Goal: Task Accomplishment & Management: Use online tool/utility

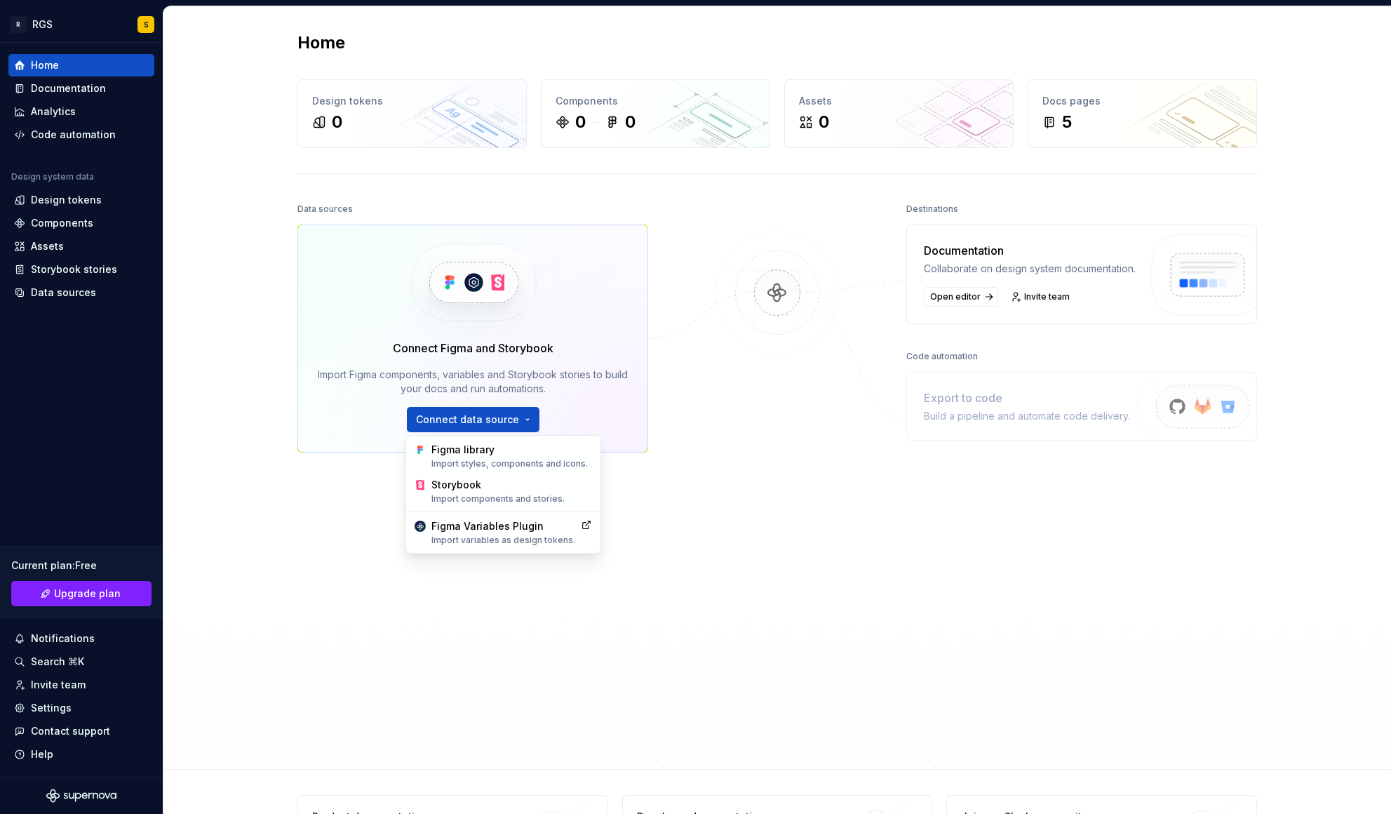
drag, startPoint x: 742, startPoint y: 420, endPoint x: 731, endPoint y: 413, distance: 13.2
click at [737, 417] on html "R RGS S Home Documentation Analytics Code automation Design system data Design …" at bounding box center [695, 407] width 1391 height 814
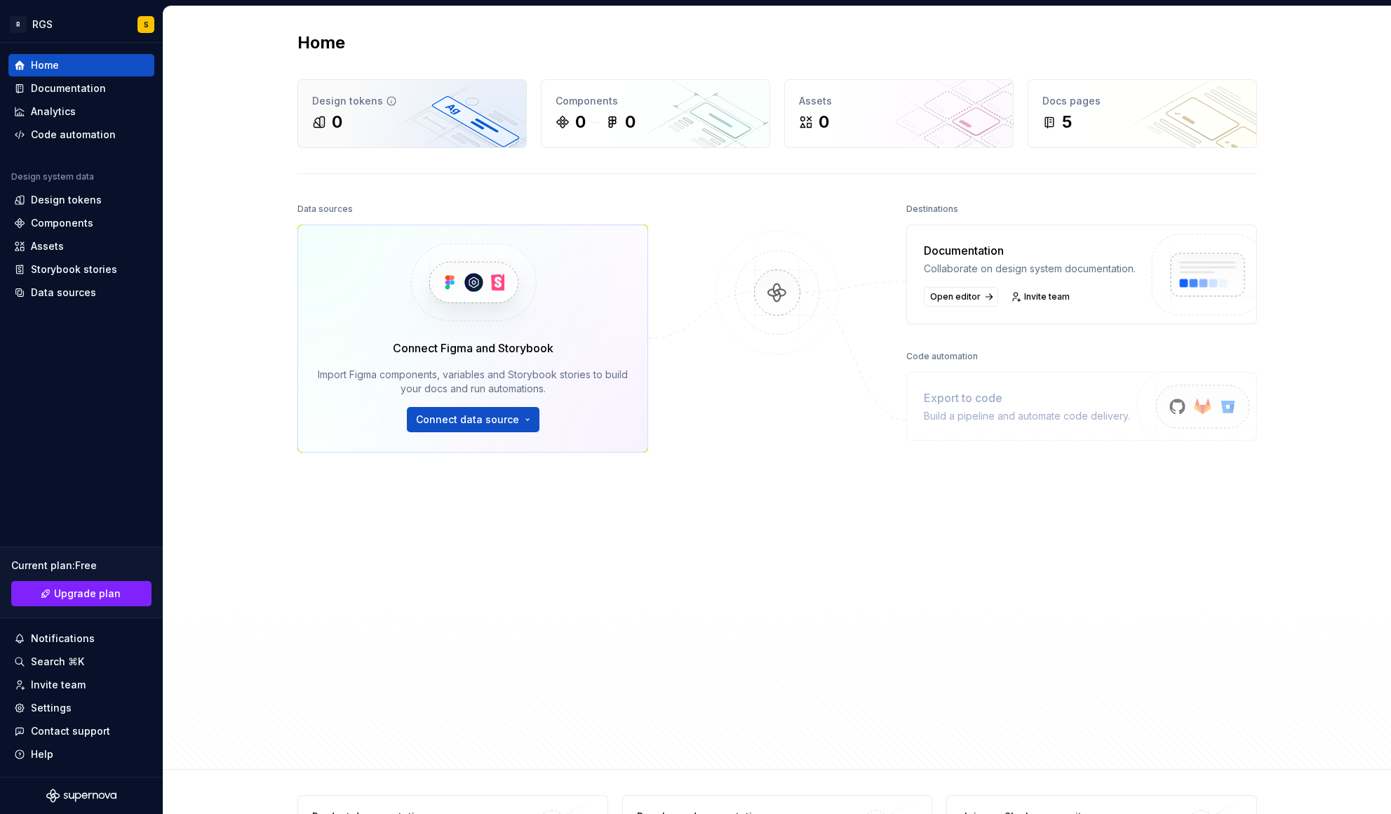
click at [385, 115] on div "0" at bounding box center [412, 122] width 200 height 22
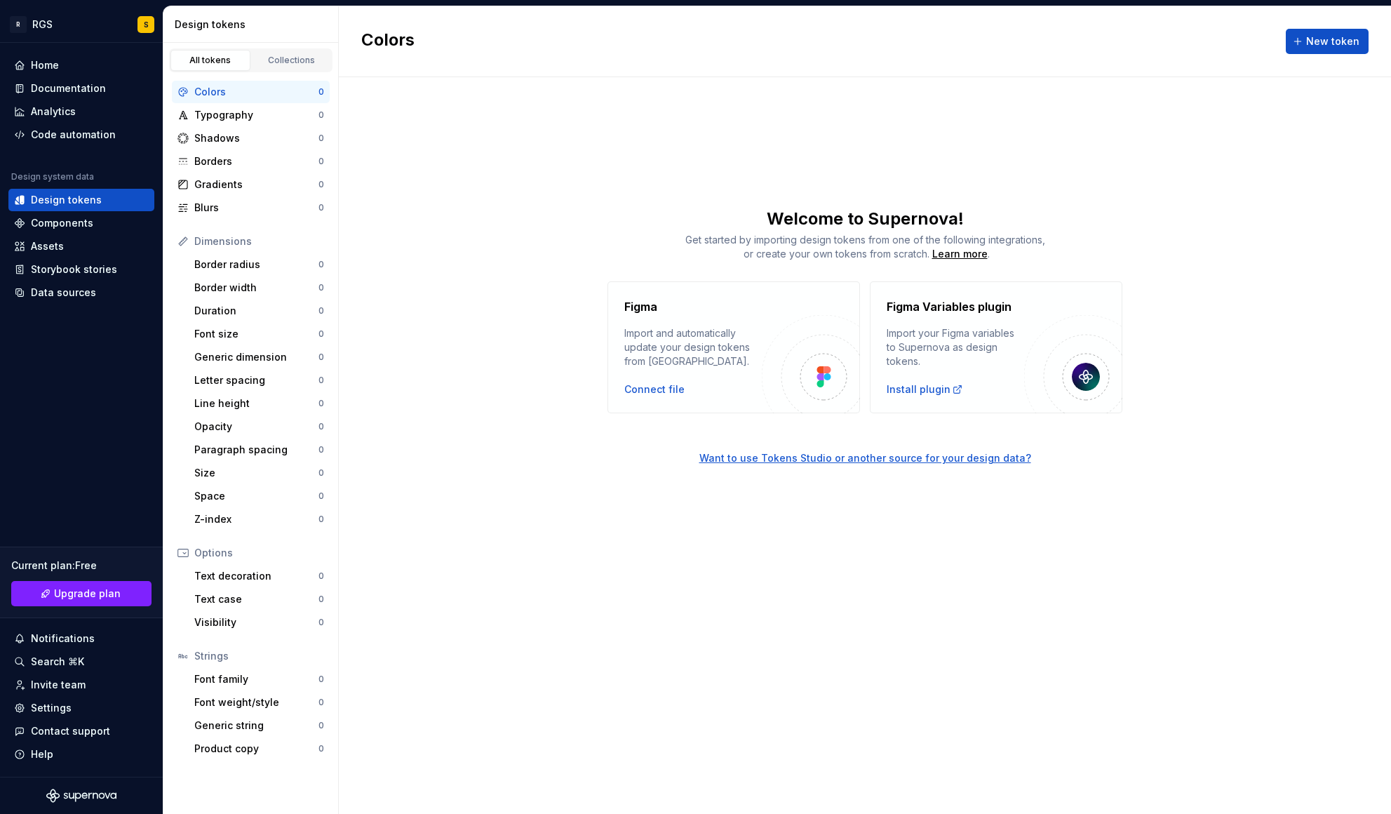
click at [692, 350] on div "Import and automatically update your design tokens from [GEOGRAPHIC_DATA]." at bounding box center [692, 347] width 137 height 42
click at [646, 393] on div "Connect file" at bounding box center [654, 389] width 60 height 14
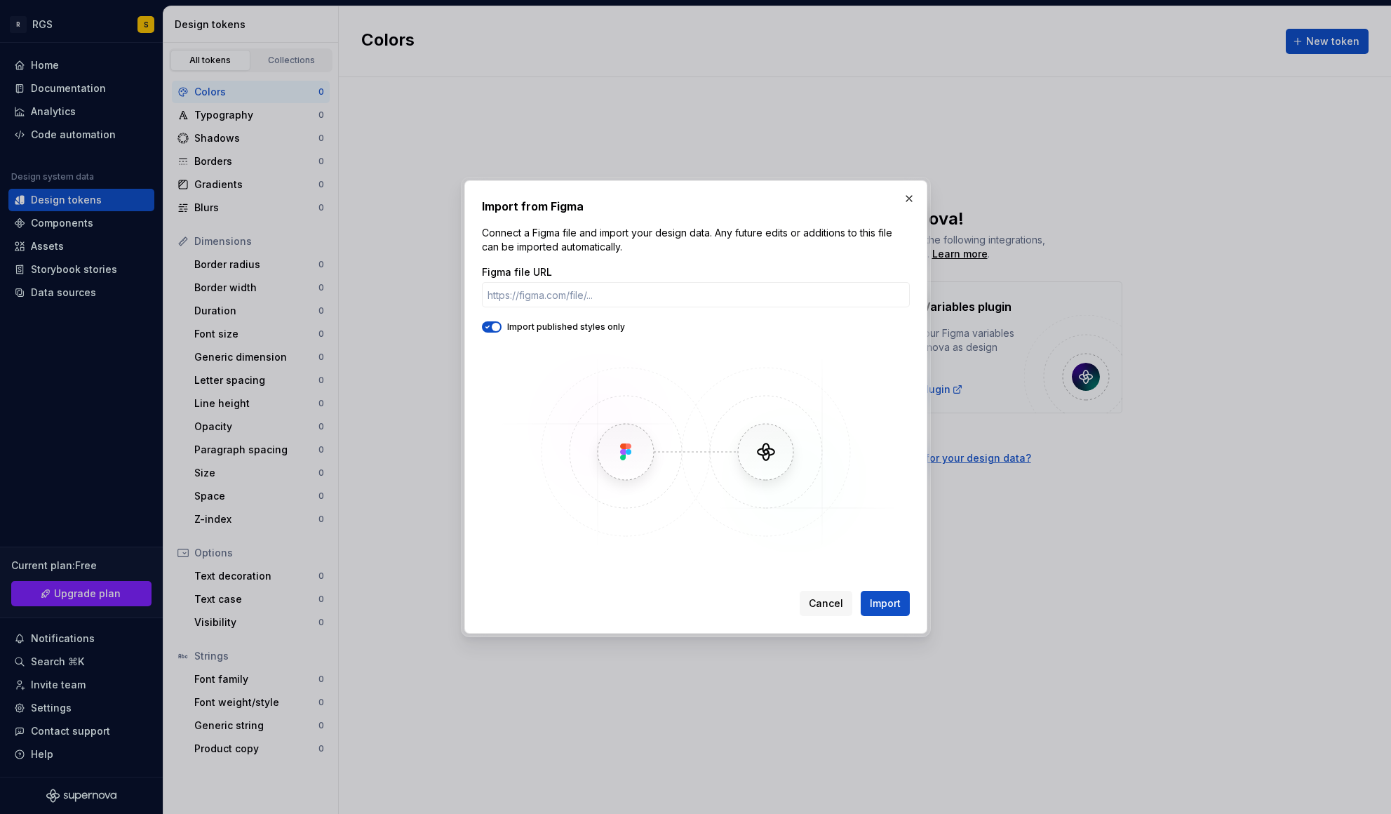
click at [757, 463] on img at bounding box center [695, 451] width 407 height 210
click at [828, 598] on span "Cancel" at bounding box center [826, 603] width 34 height 14
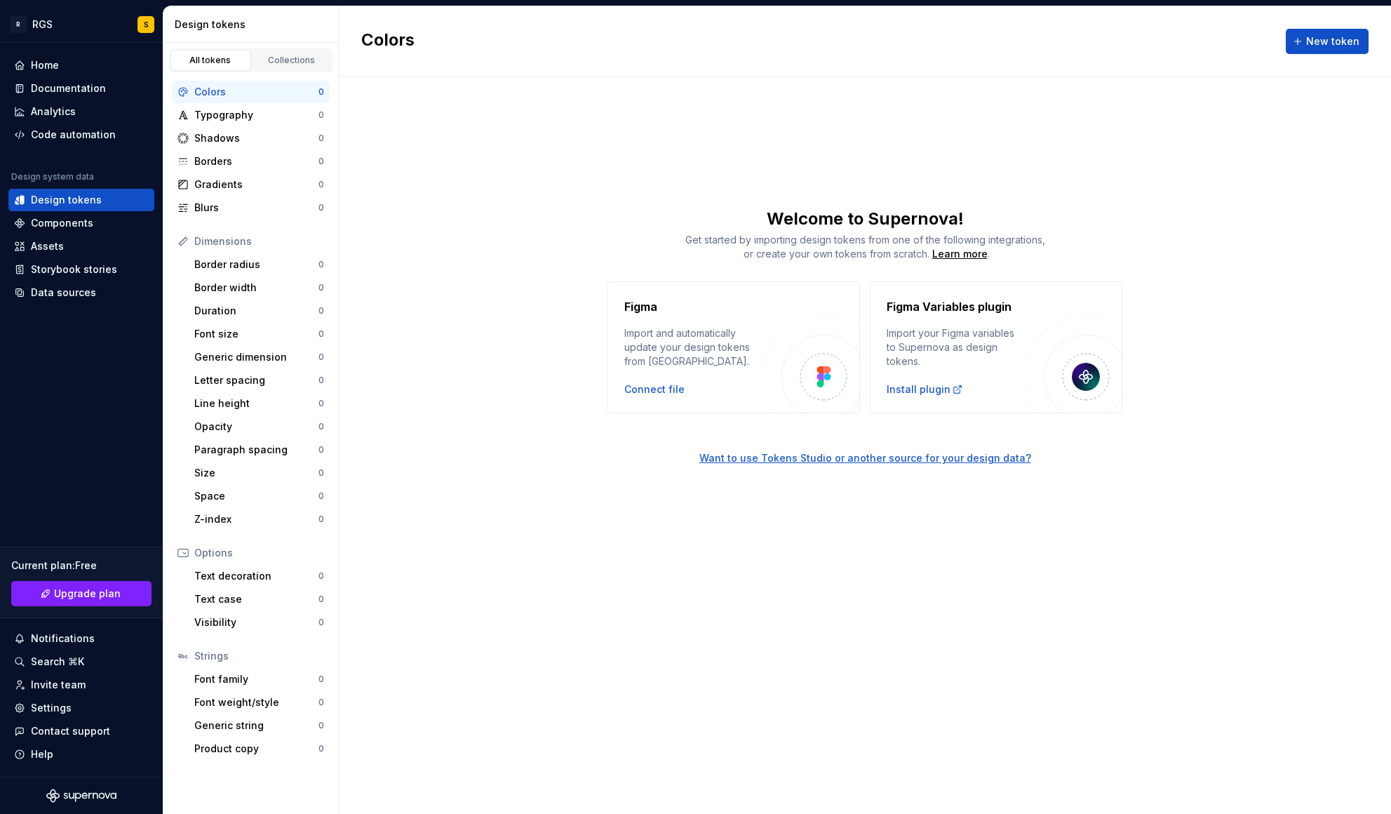
click at [530, 557] on div "Colors New token Welcome to Supernova! Get started by importing design tokens f…" at bounding box center [865, 409] width 1052 height 807
click at [630, 304] on h4 "Figma" at bounding box center [640, 306] width 33 height 17
click at [469, 170] on div "Colors New token Welcome to Supernova! Get started by importing design tokens f…" at bounding box center [865, 409] width 1052 height 807
click at [41, 86] on div "Documentation" at bounding box center [68, 88] width 75 height 14
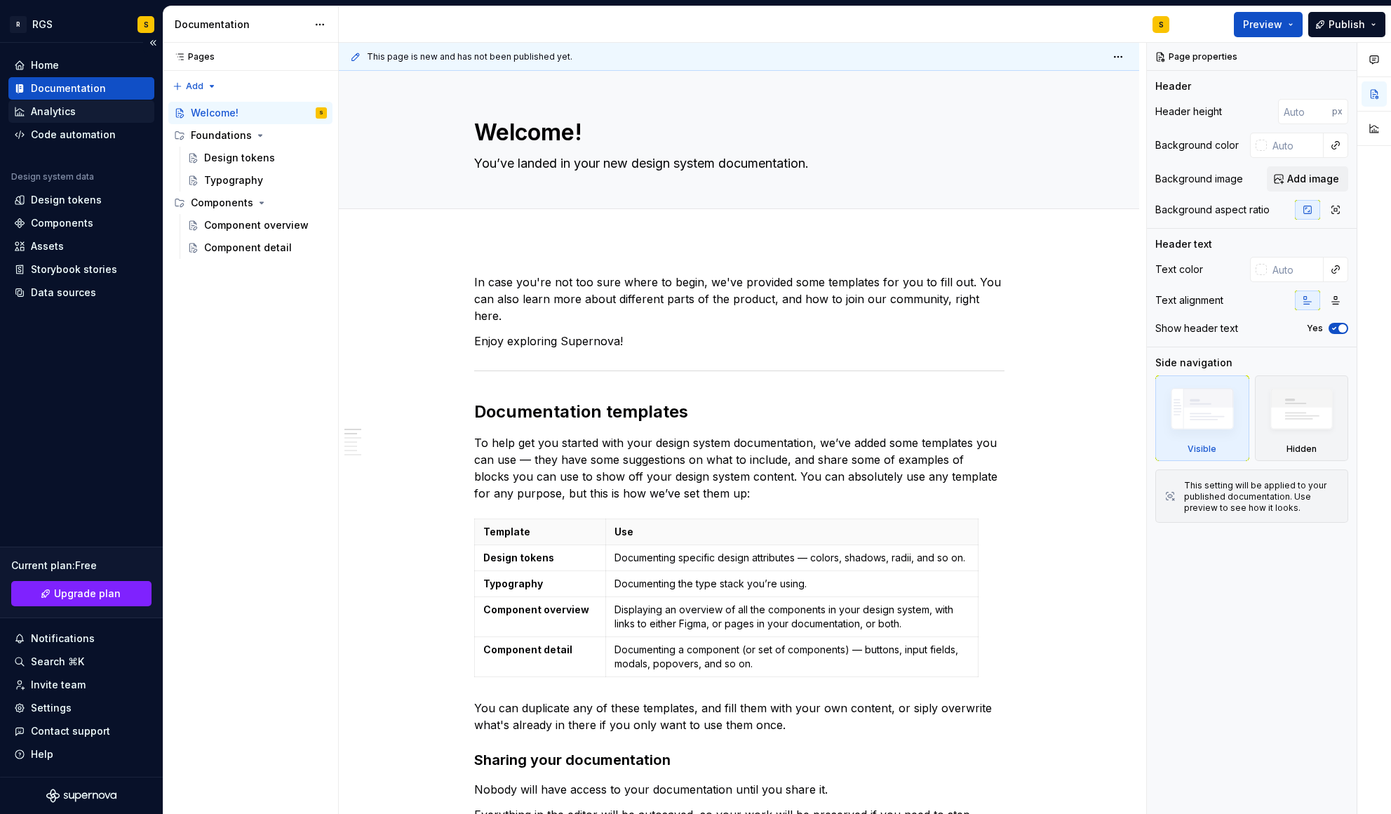
click at [50, 110] on div "Analytics" at bounding box center [53, 112] width 45 height 14
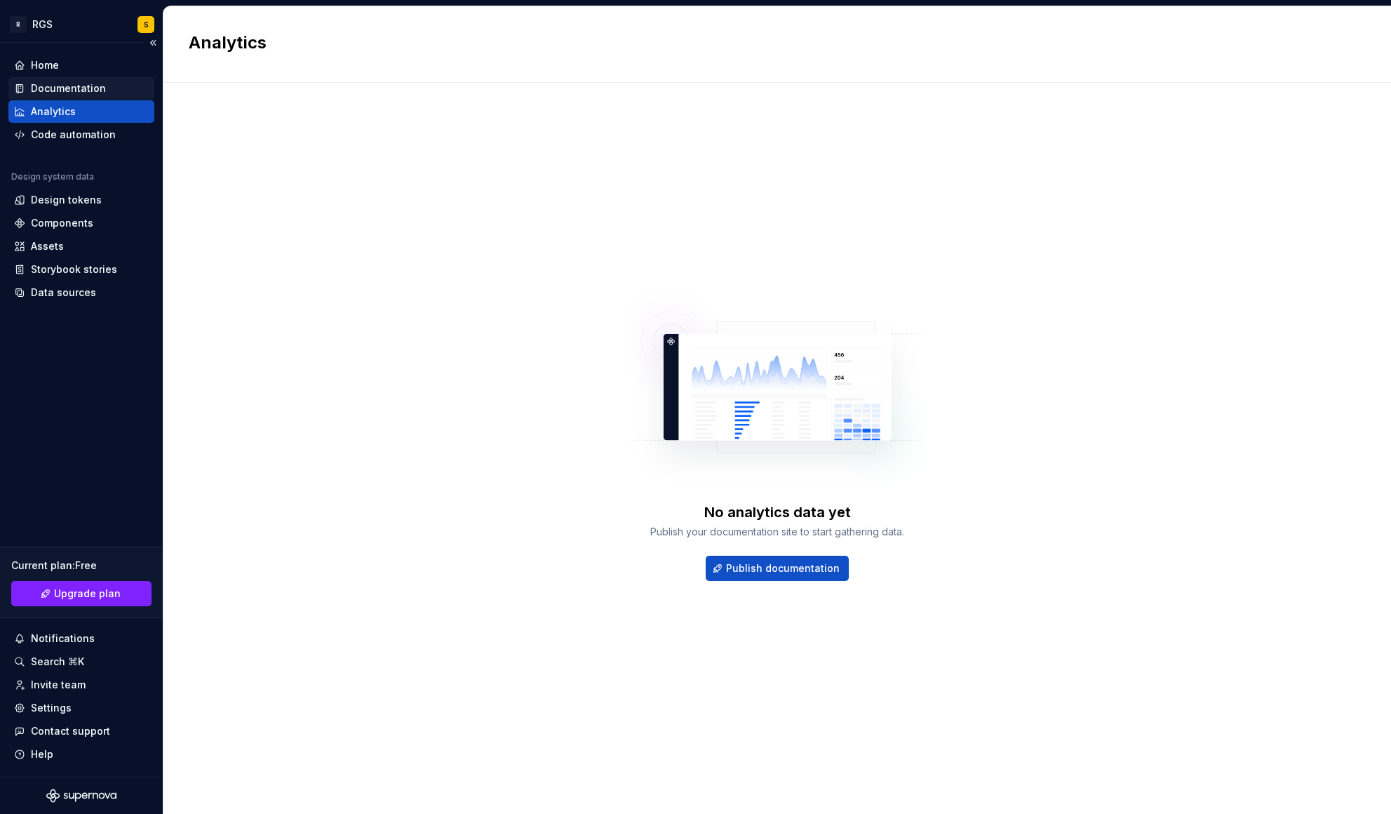
click at [44, 79] on div "Documentation" at bounding box center [81, 88] width 146 height 22
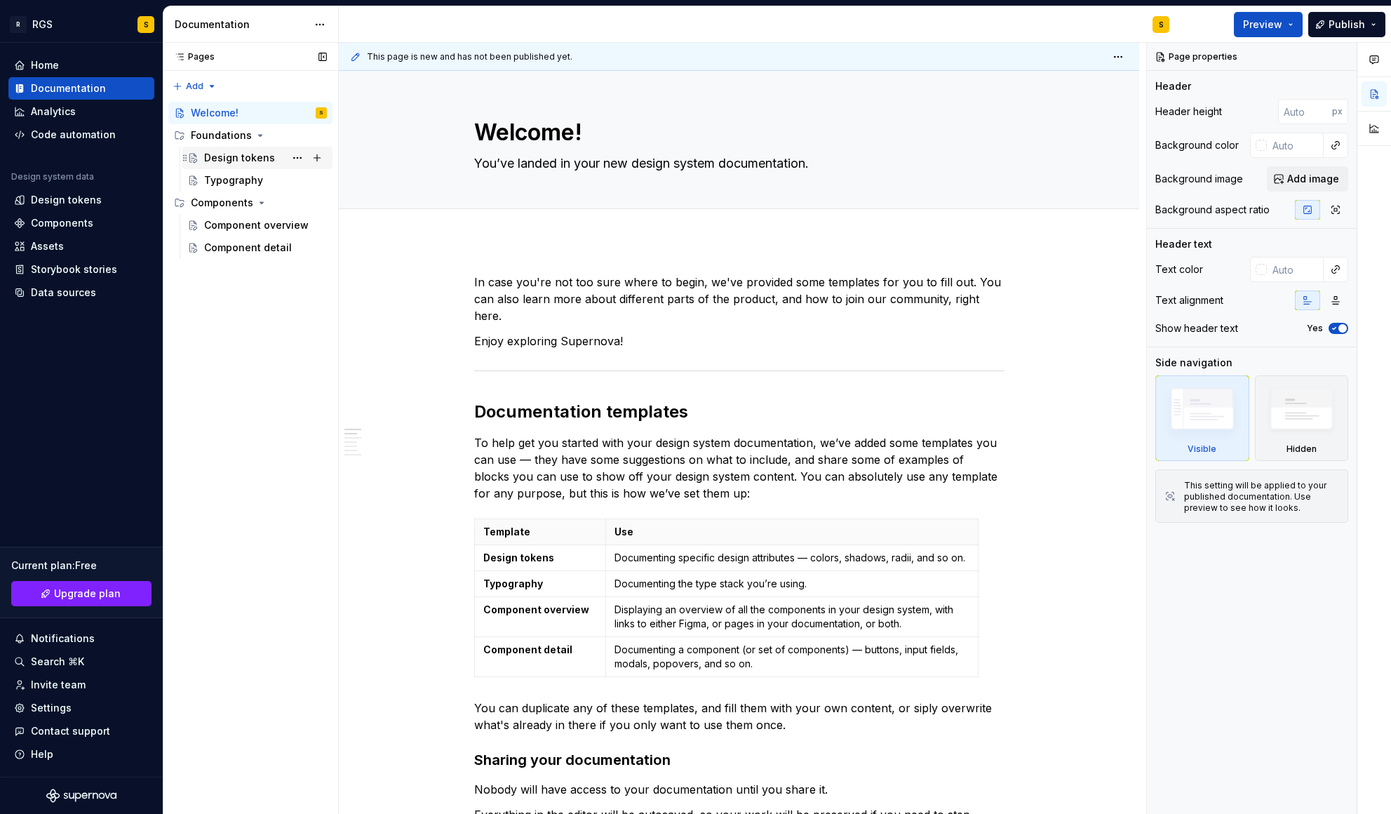
click at [211, 160] on div "Design tokens" at bounding box center [239, 158] width 71 height 14
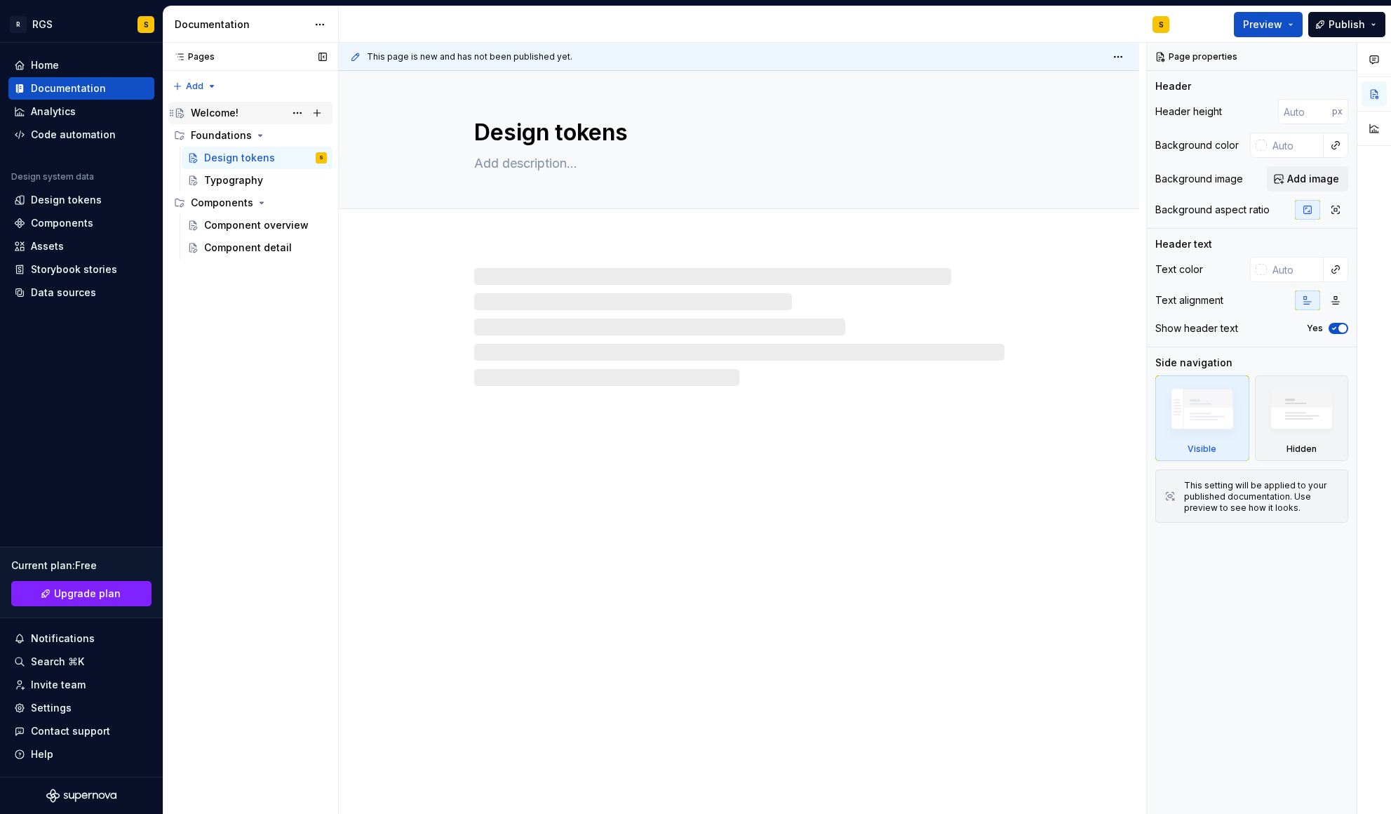
click at [194, 111] on div "Welcome!" at bounding box center [215, 113] width 48 height 14
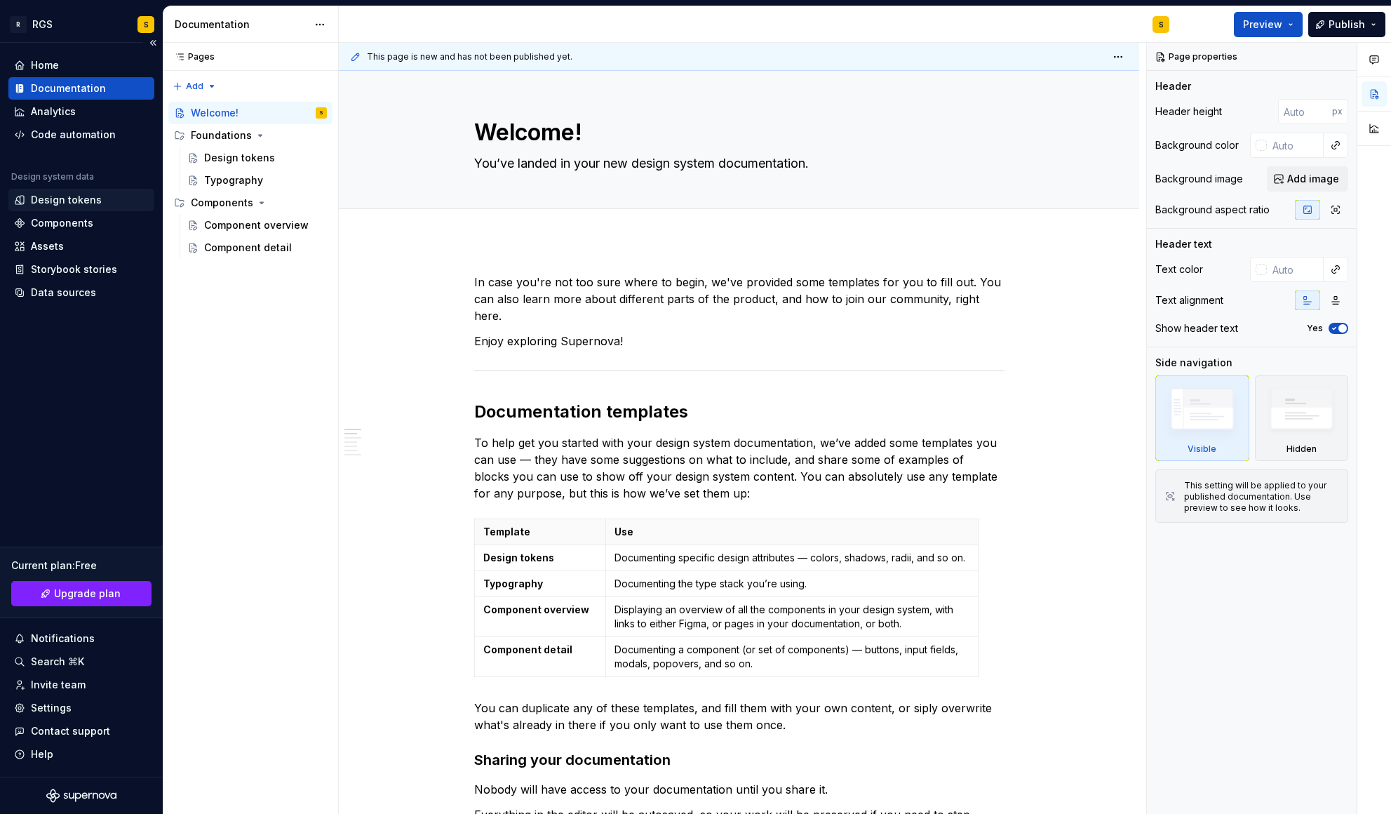
click at [53, 194] on div "Design tokens" at bounding box center [66, 200] width 71 height 14
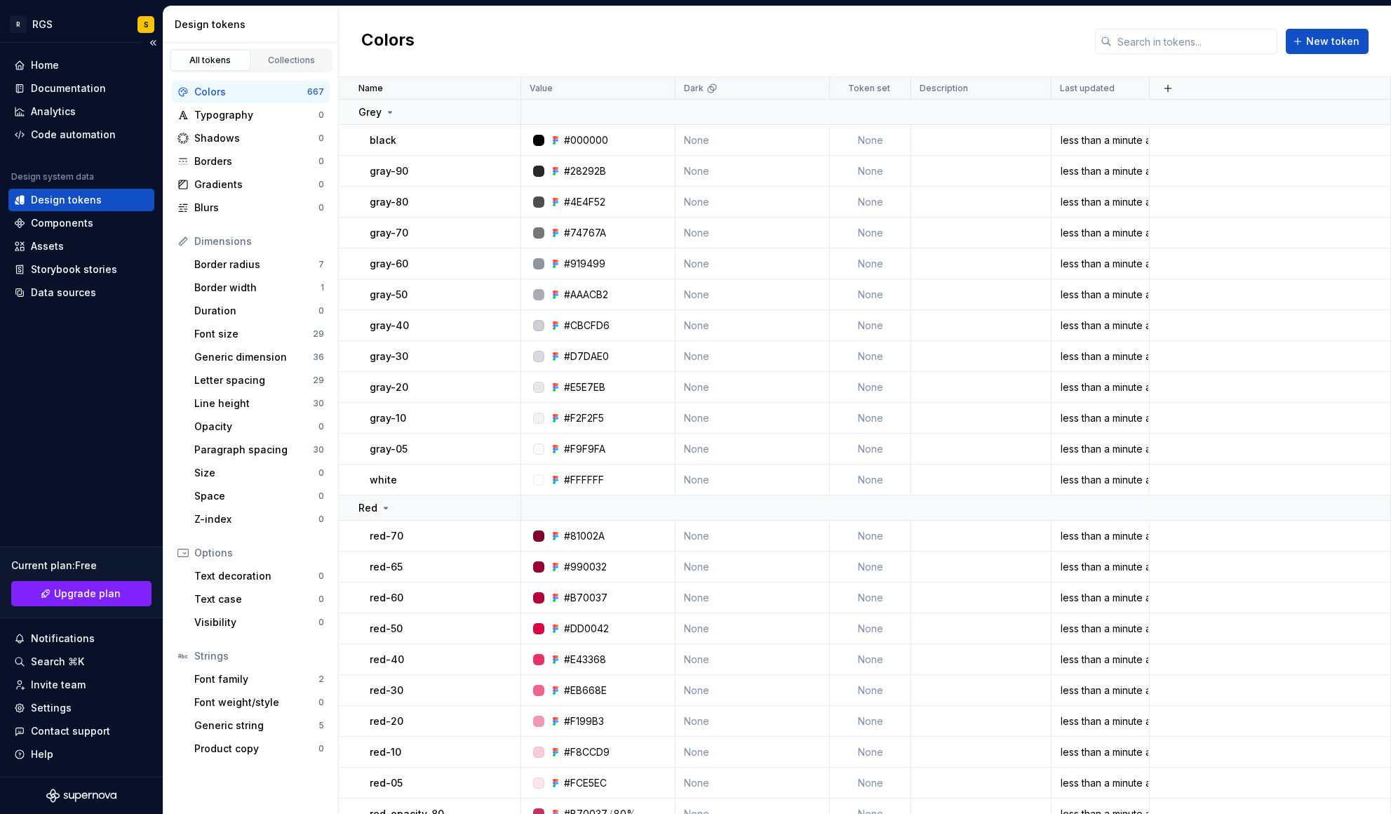
click at [57, 198] on div "Design tokens" at bounding box center [66, 200] width 71 height 14
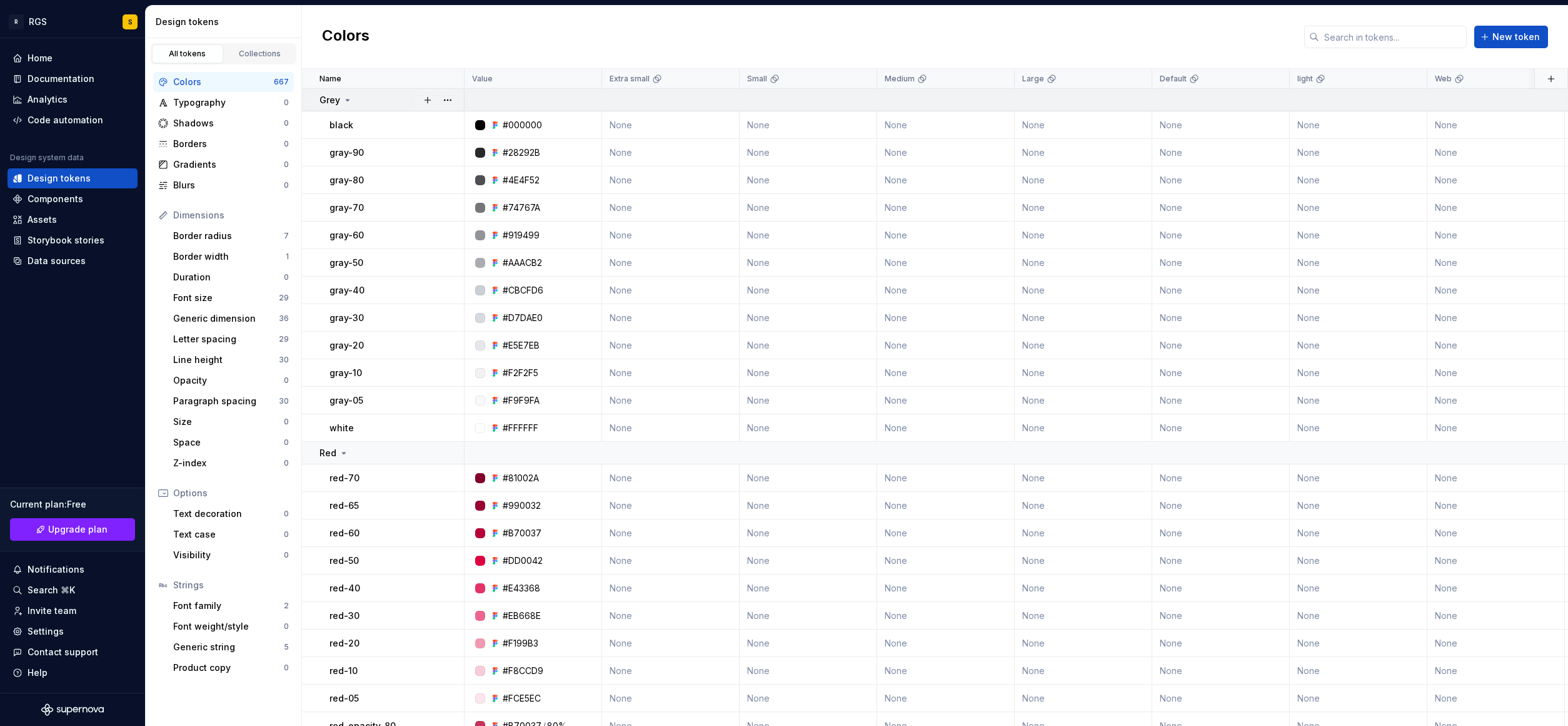
click at [343, 101] on icon at bounding box center [347, 100] width 10 height 10
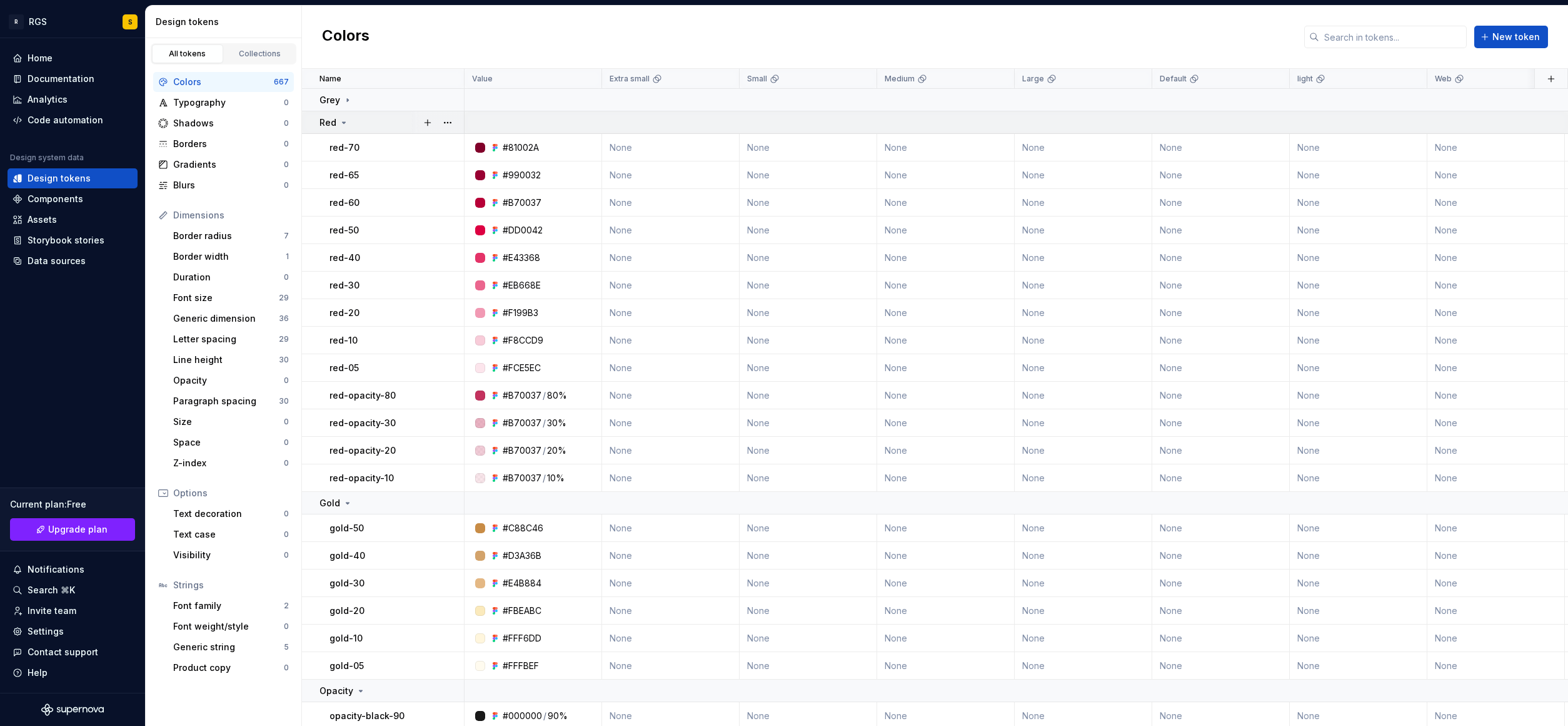
click at [345, 124] on icon at bounding box center [343, 122] width 10 height 10
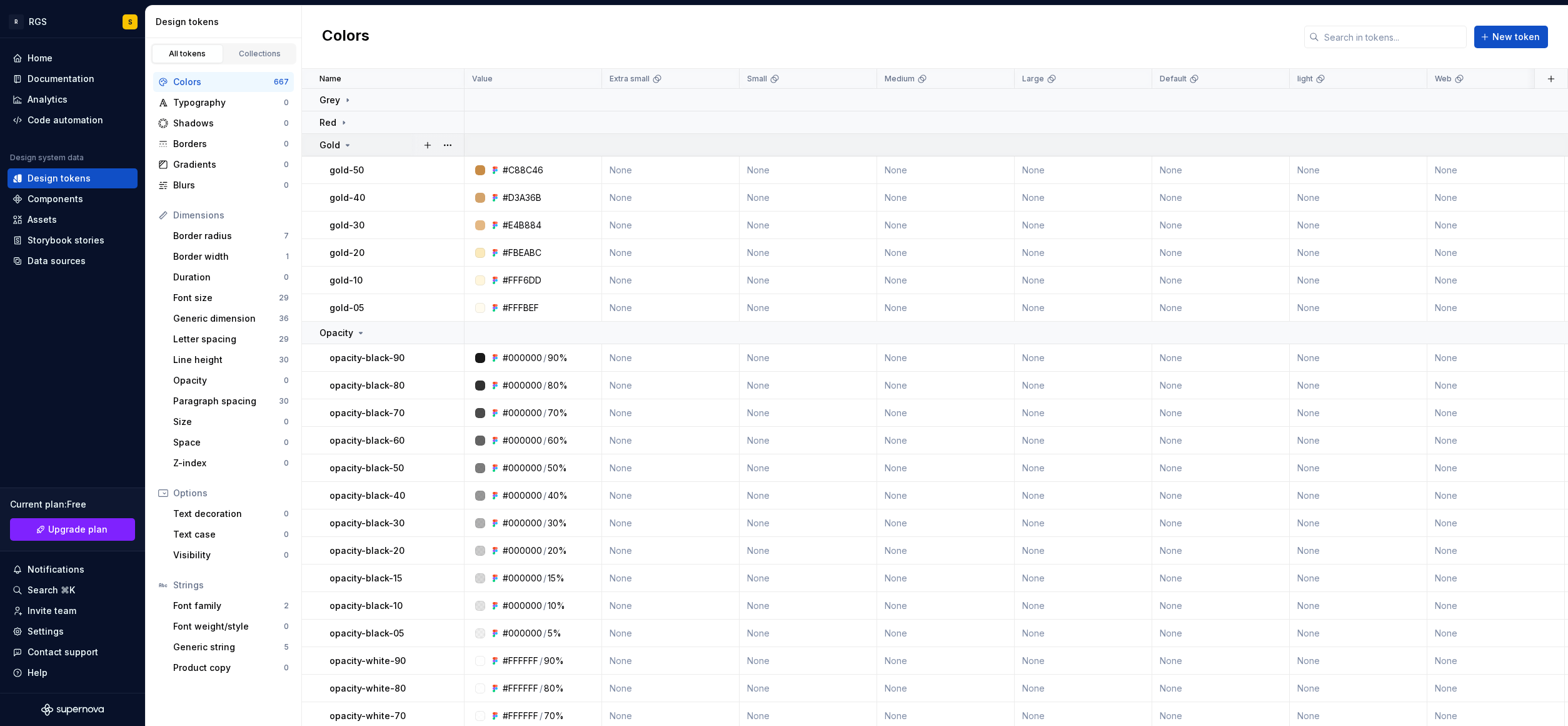
click at [339, 144] on div "Gold" at bounding box center [335, 145] width 33 height 12
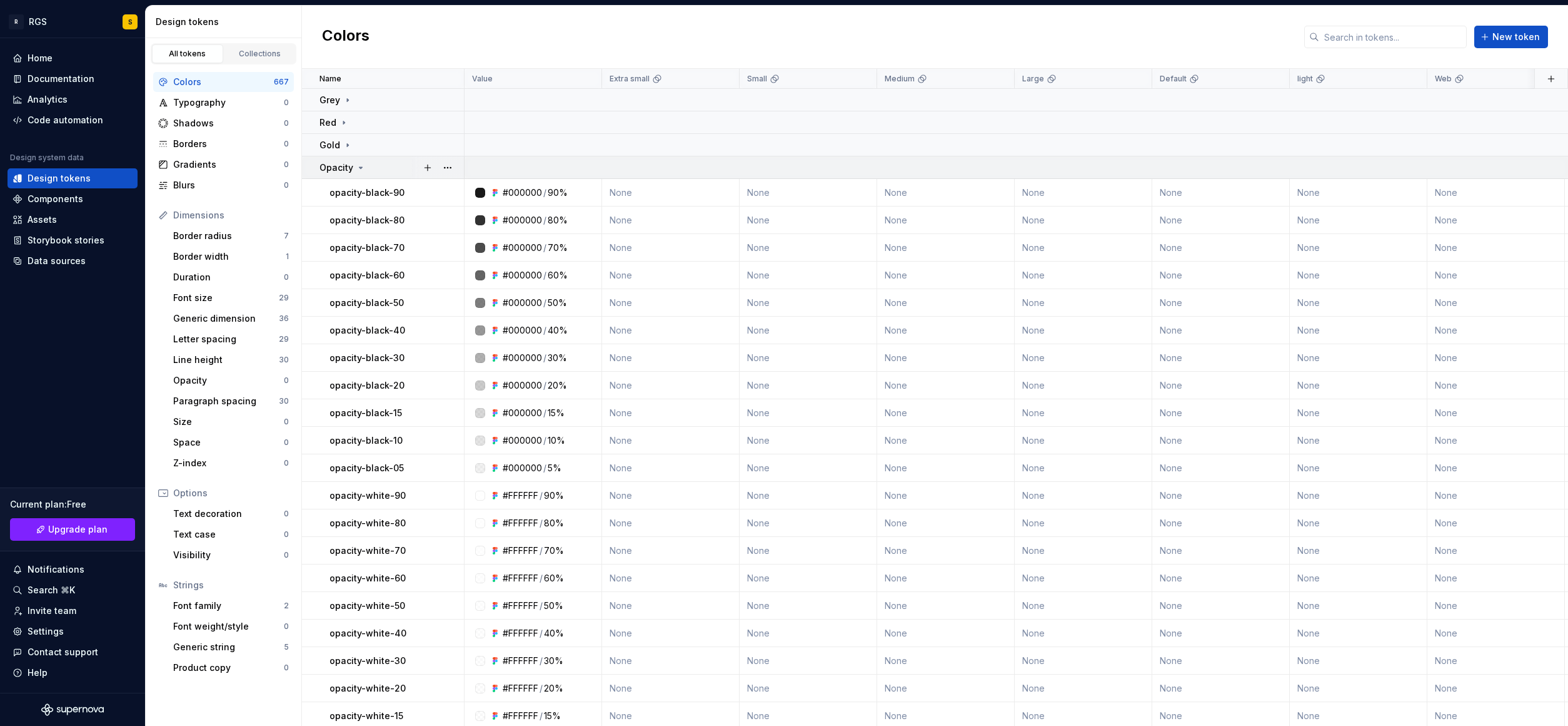
click at [356, 166] on icon at bounding box center [360, 167] width 10 height 10
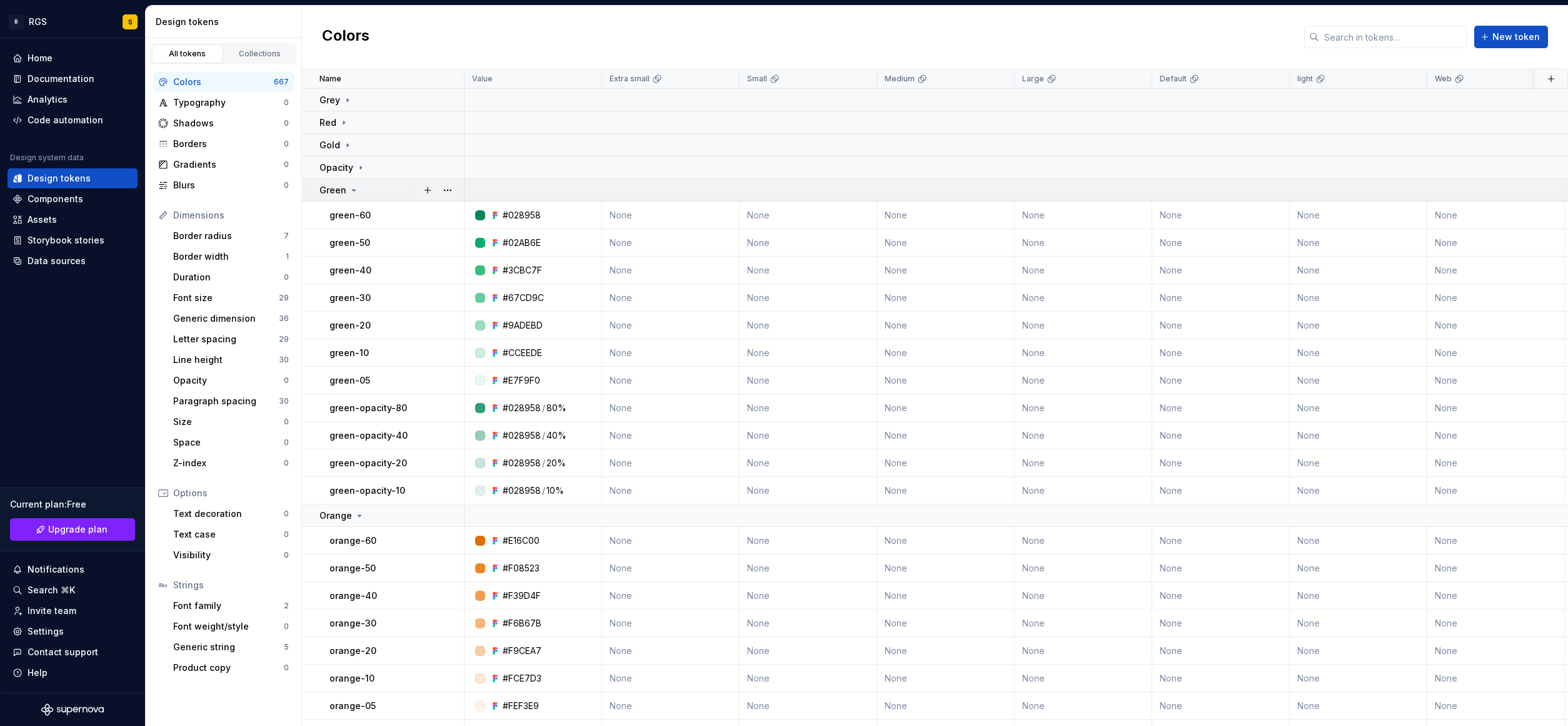
click at [351, 188] on icon at bounding box center [353, 190] width 10 height 10
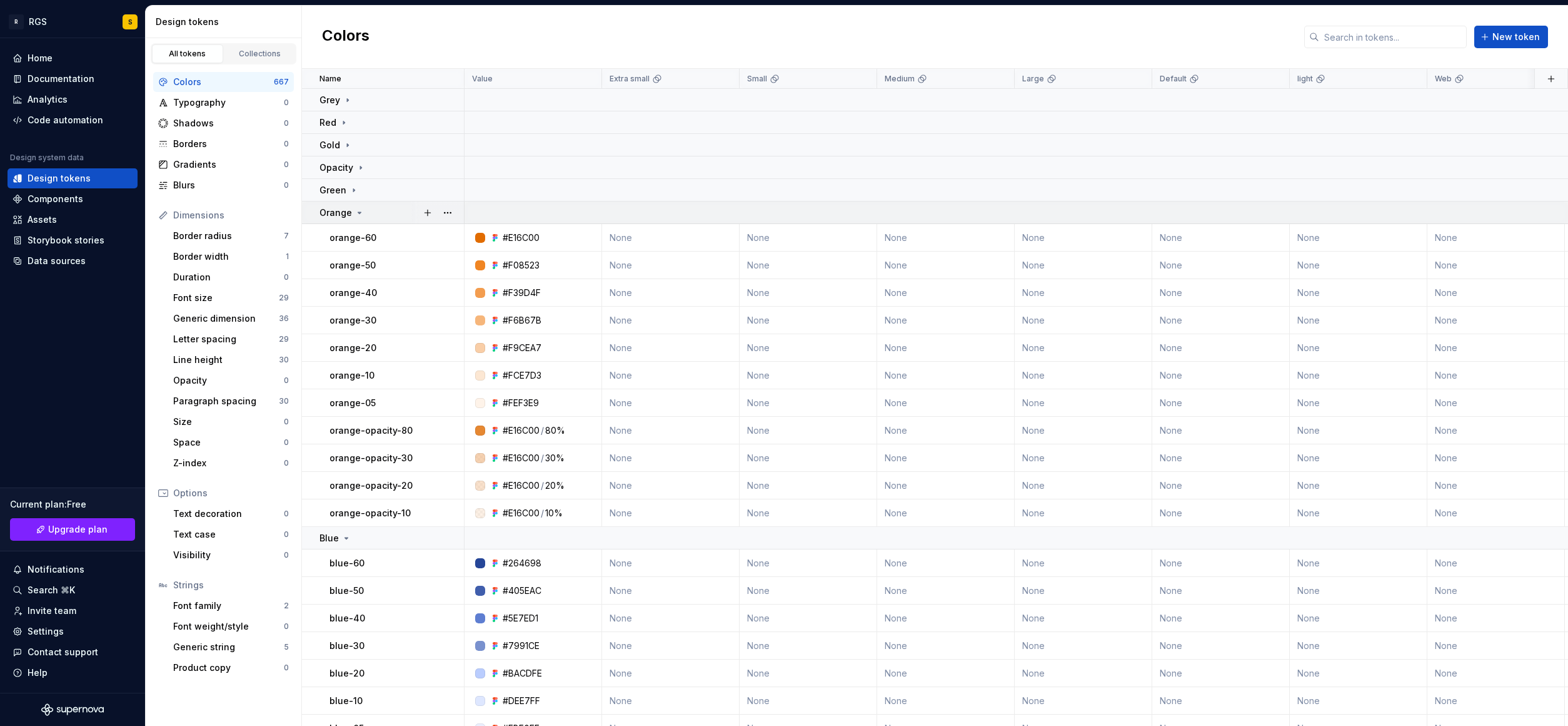
click at [350, 211] on p "Orange" at bounding box center [335, 212] width 32 height 12
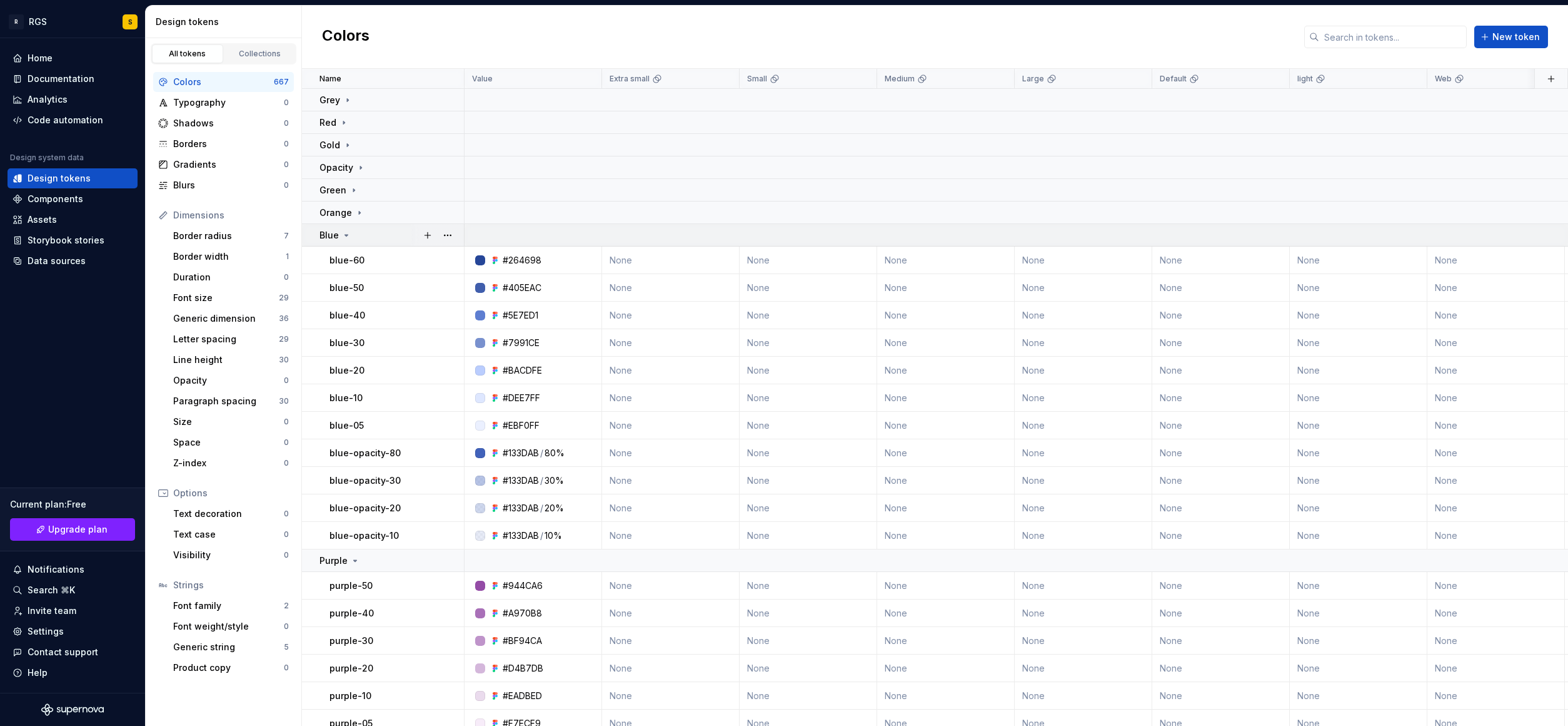
drag, startPoint x: 359, startPoint y: 235, endPoint x: 348, endPoint y: 237, distance: 11.2
click at [358, 235] on div "Blue" at bounding box center [390, 235] width 144 height 12
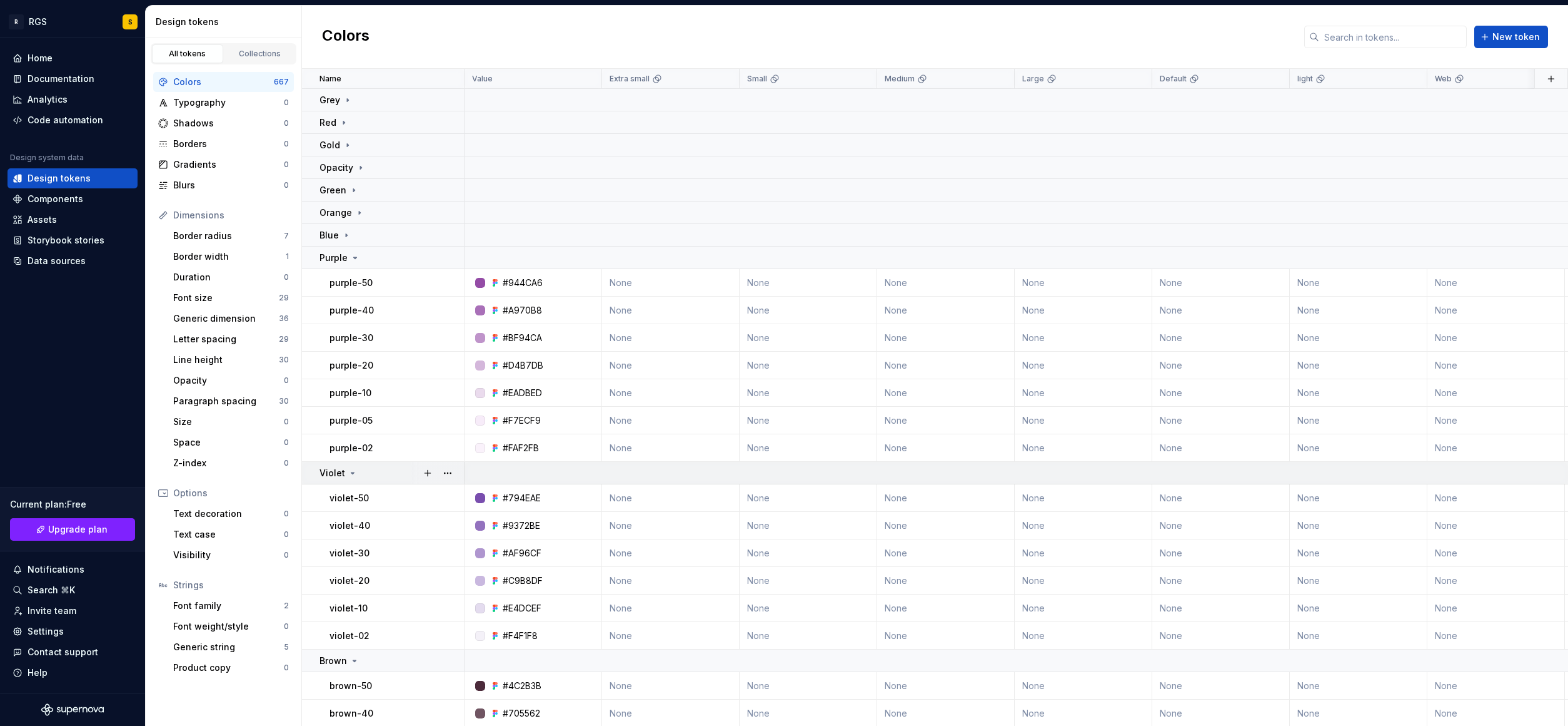
click at [349, 263] on td "Purple" at bounding box center [383, 257] width 162 height 22
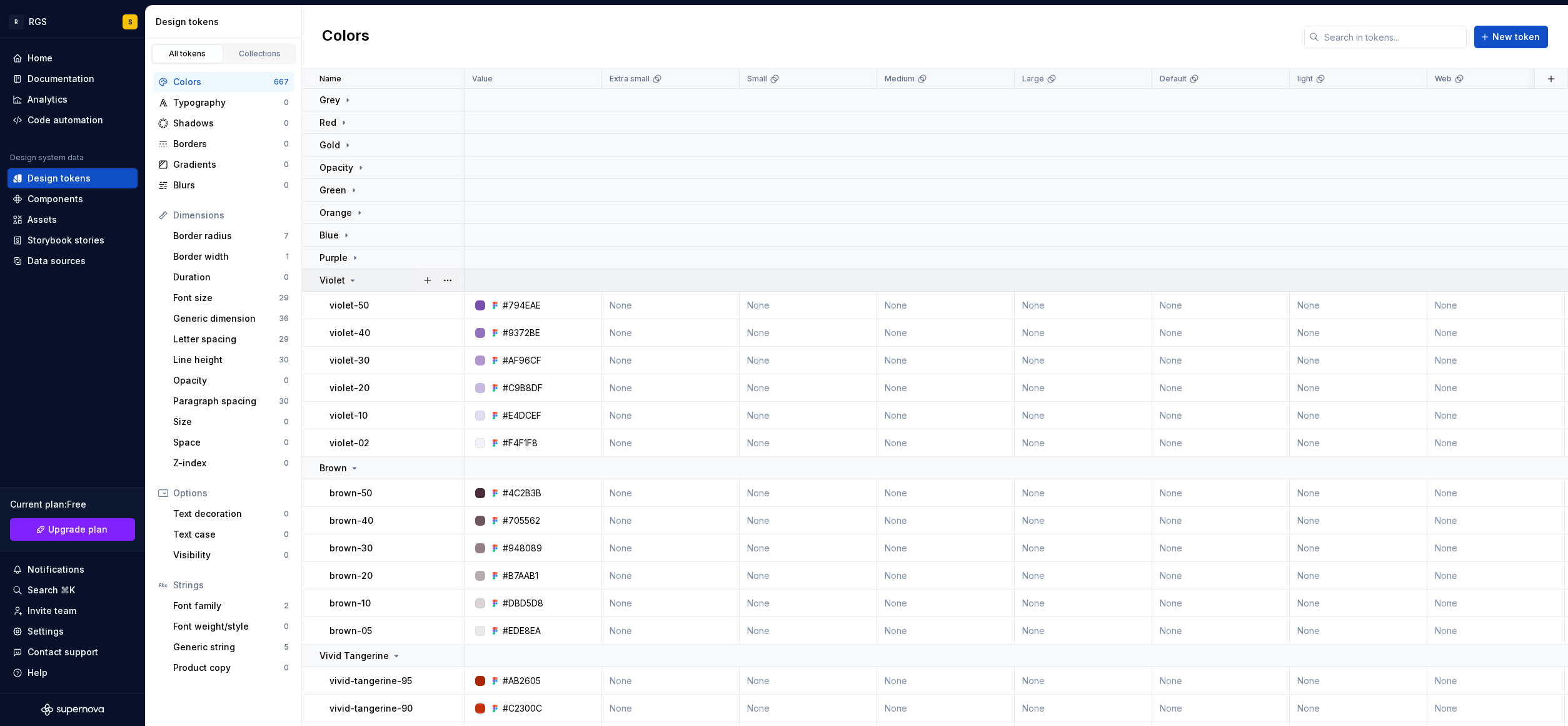
click at [353, 276] on icon at bounding box center [352, 280] width 10 height 10
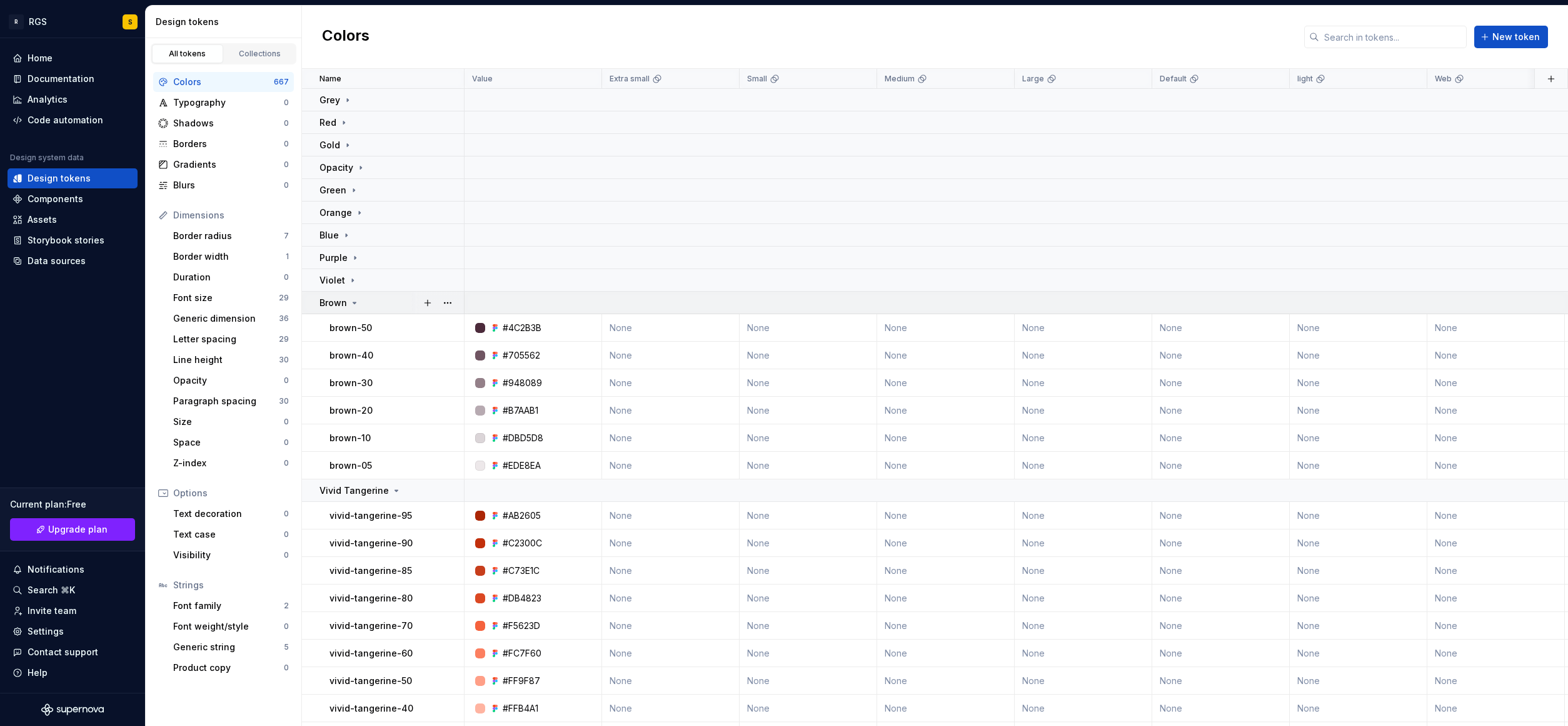
click at [348, 302] on div "Brown" at bounding box center [339, 302] width 40 height 12
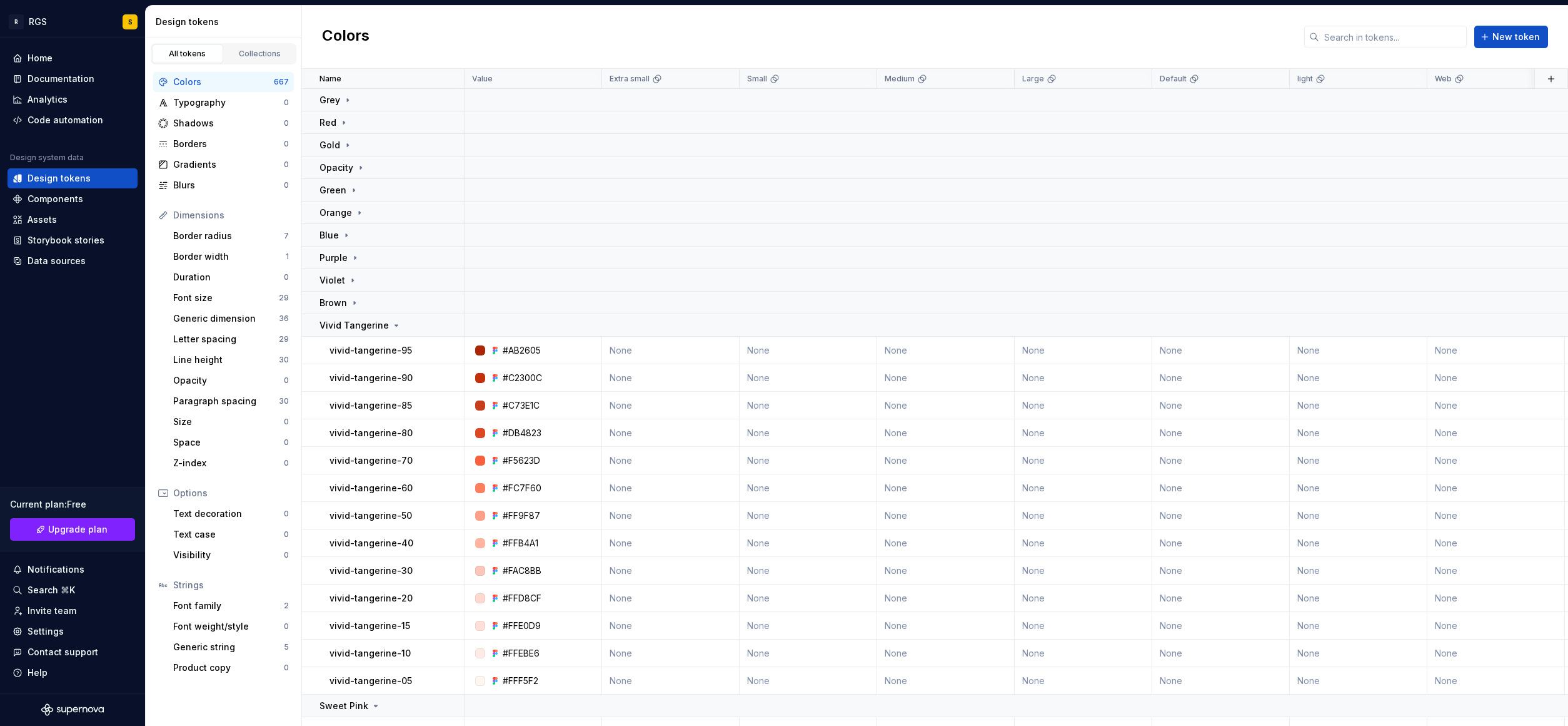
click at [209, 218] on div "Dimensions" at bounding box center [231, 215] width 116 height 12
click at [191, 460] on div "Z-index" at bounding box center [228, 463] width 111 height 12
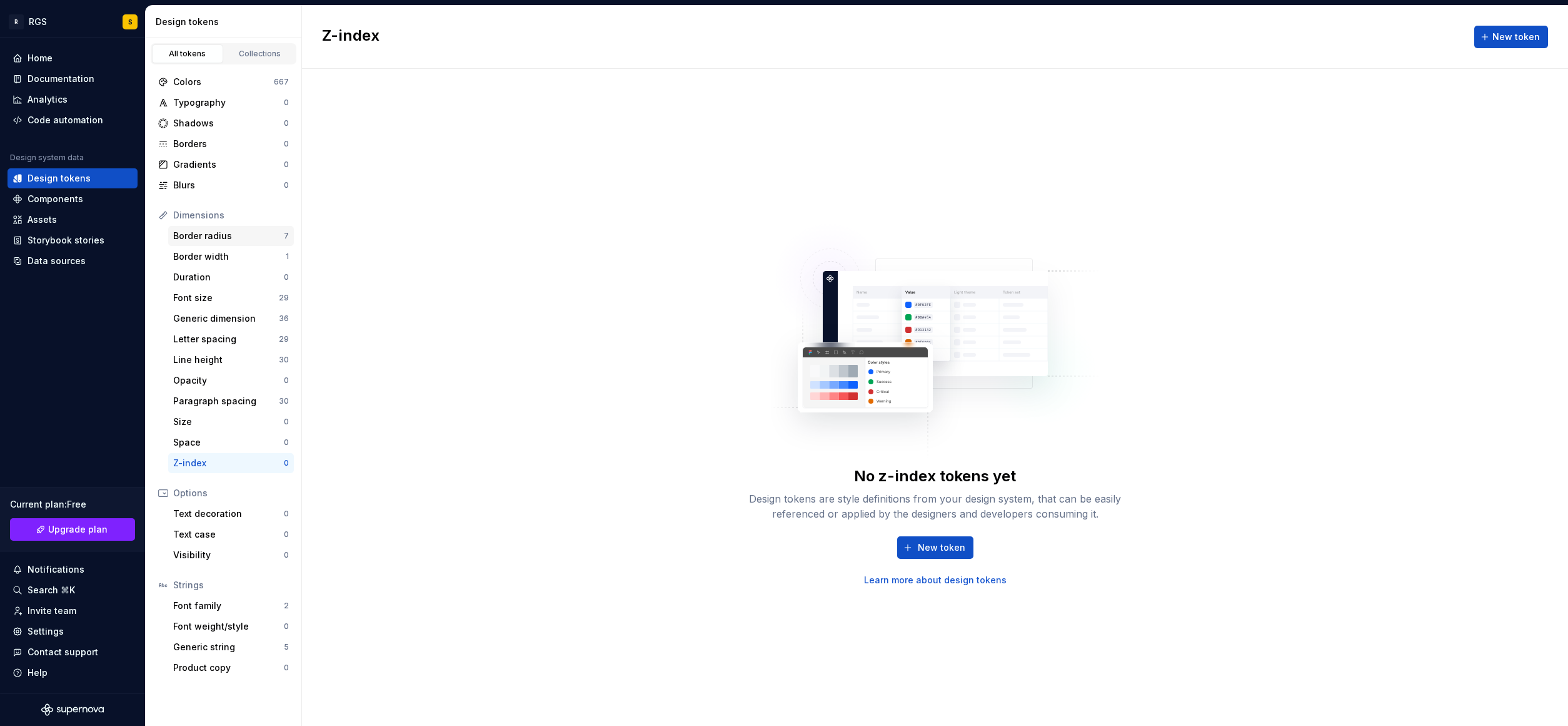
click at [213, 232] on div "Border radius" at bounding box center [228, 235] width 111 height 12
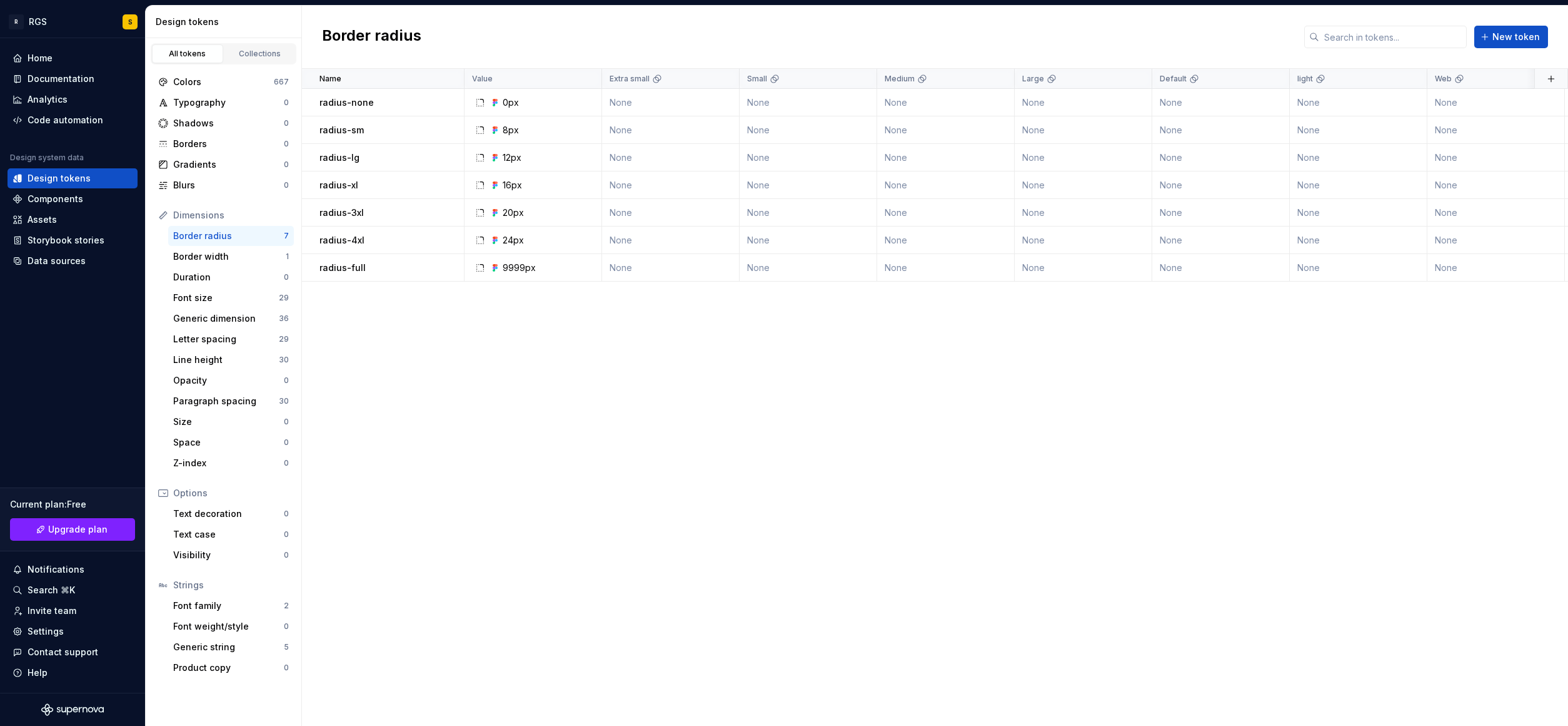
click at [198, 210] on div "Dimensions" at bounding box center [231, 215] width 116 height 12
click at [231, 156] on div "Gradients 0" at bounding box center [224, 164] width 141 height 20
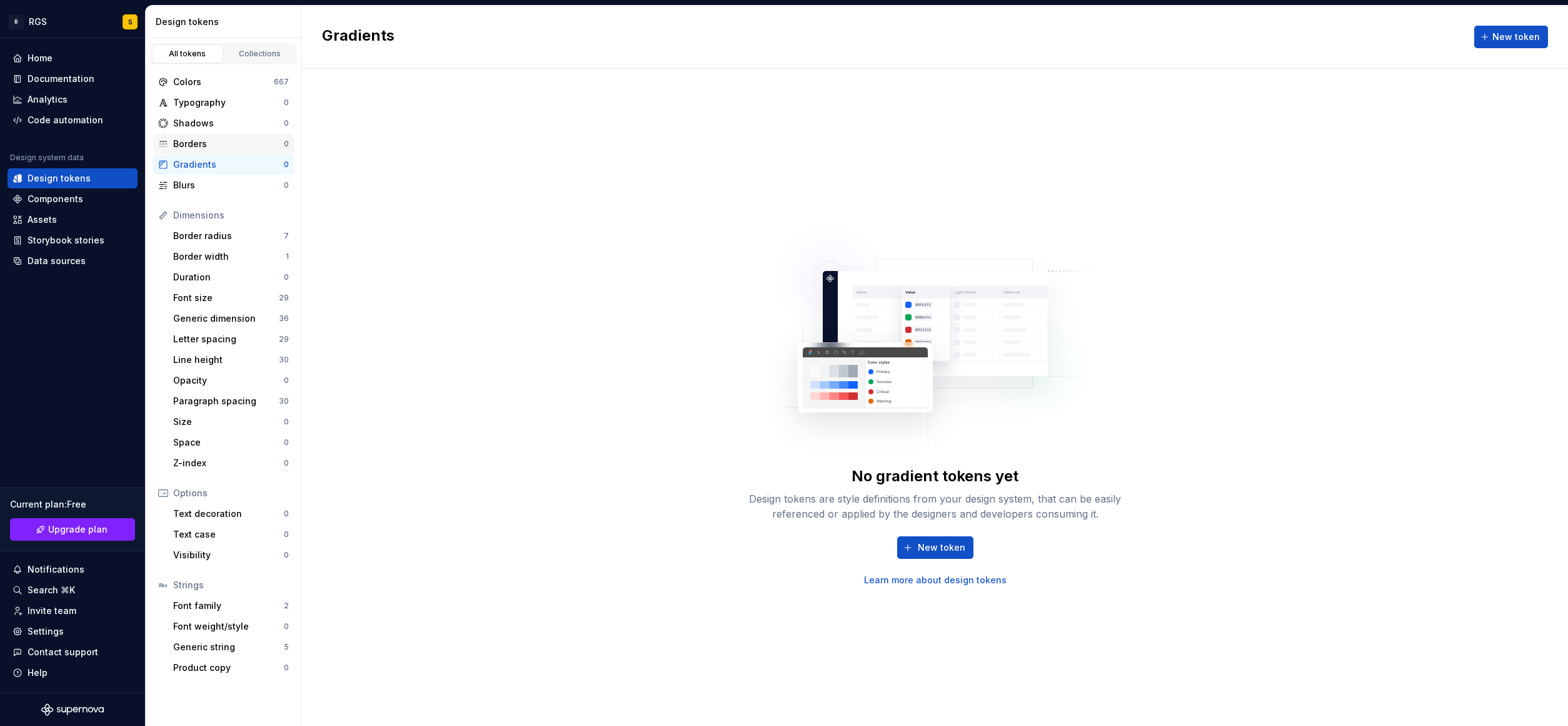
click at [216, 142] on div "Borders" at bounding box center [228, 144] width 111 height 12
click at [209, 121] on div "Shadows" at bounding box center [228, 123] width 111 height 12
click at [208, 108] on div "Typography" at bounding box center [228, 103] width 111 height 12
click at [205, 95] on div "Typography 0" at bounding box center [224, 103] width 141 height 20
click at [204, 84] on div "Colors" at bounding box center [223, 82] width 101 height 12
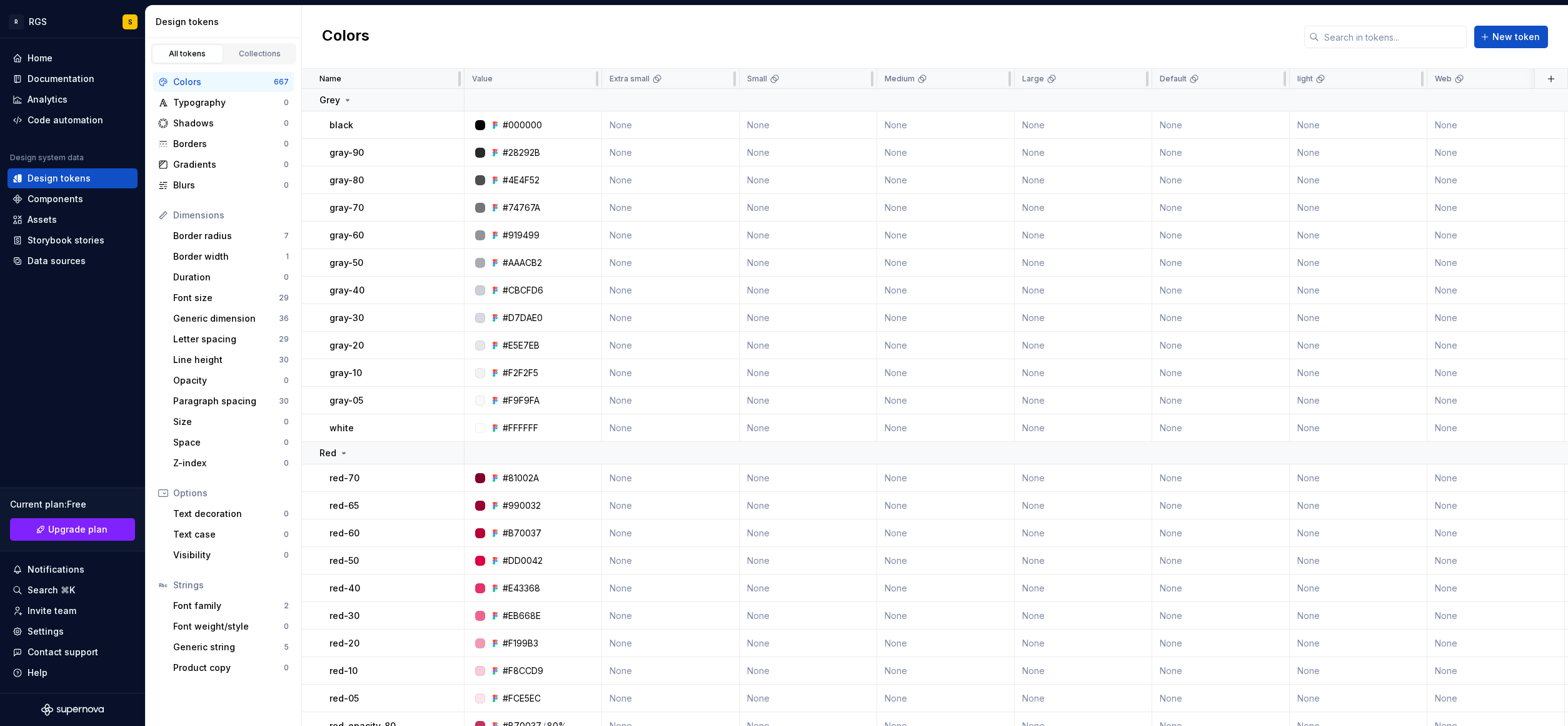
click at [367, 74] on div "Name" at bounding box center [388, 78] width 137 height 10
drag, startPoint x: 361, startPoint y: 95, endPoint x: 291, endPoint y: 97, distance: 70.0
click at [361, 95] on div "Grey" at bounding box center [390, 100] width 144 height 12
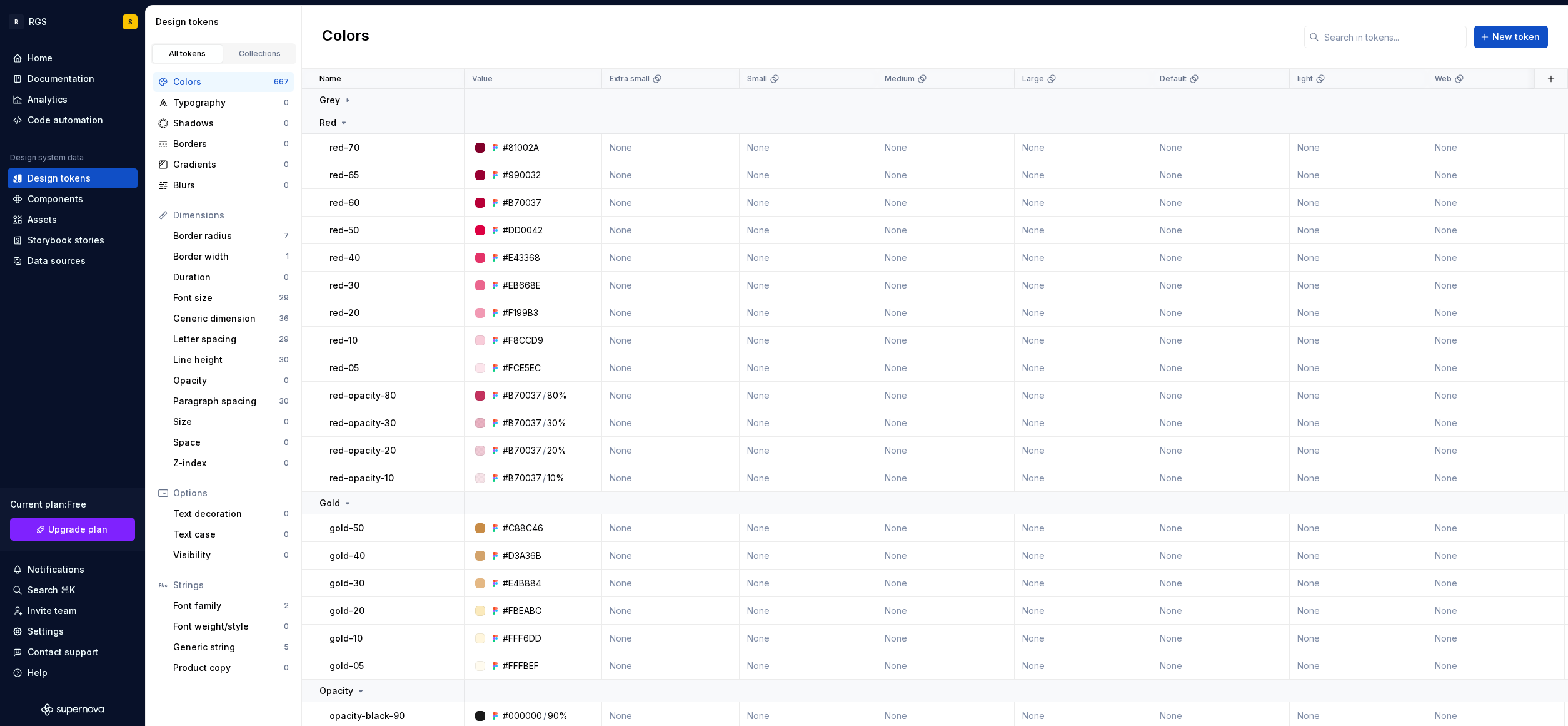
click at [198, 89] on div "Colors 667" at bounding box center [224, 82] width 141 height 20
click at [187, 108] on div "Typography" at bounding box center [228, 103] width 111 height 12
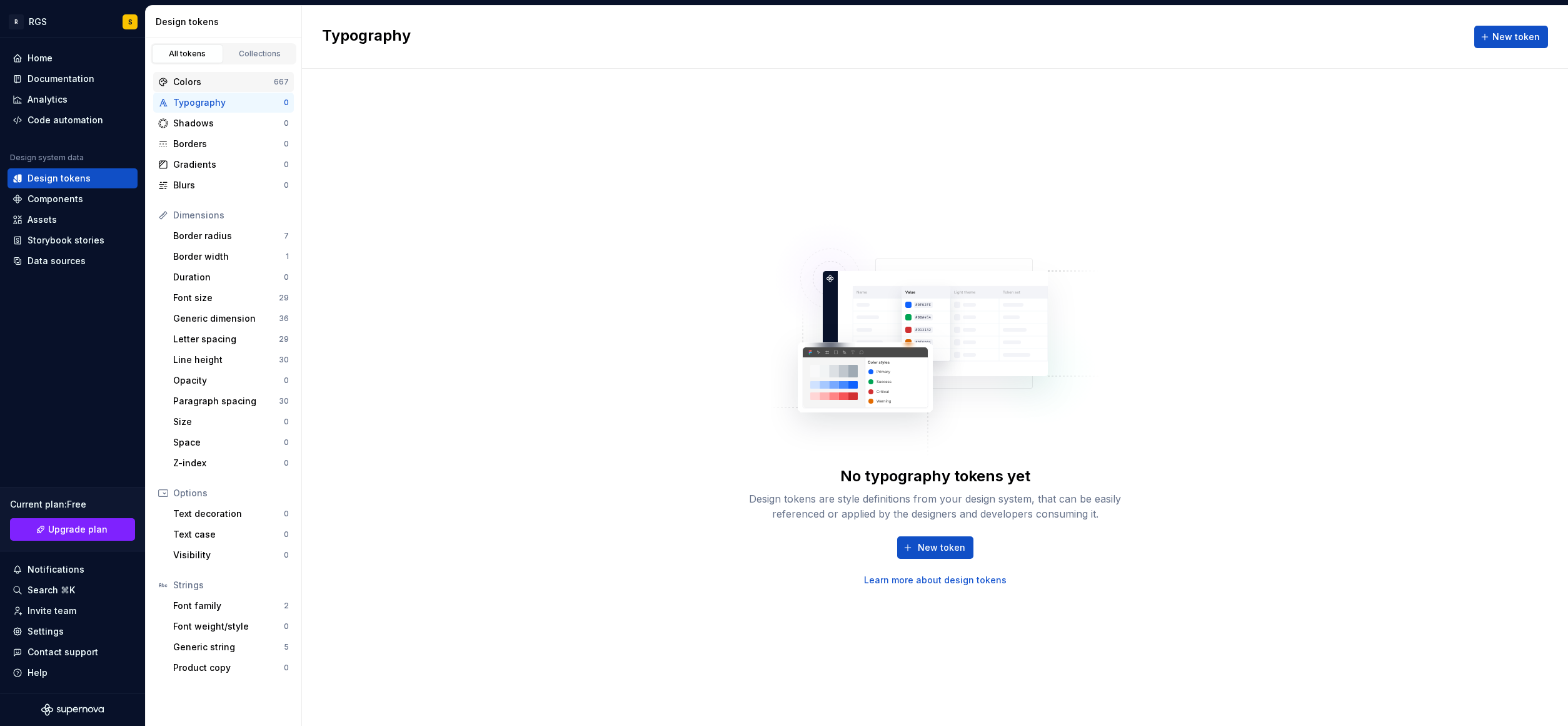
click at [193, 81] on div "Colors" at bounding box center [223, 82] width 101 height 12
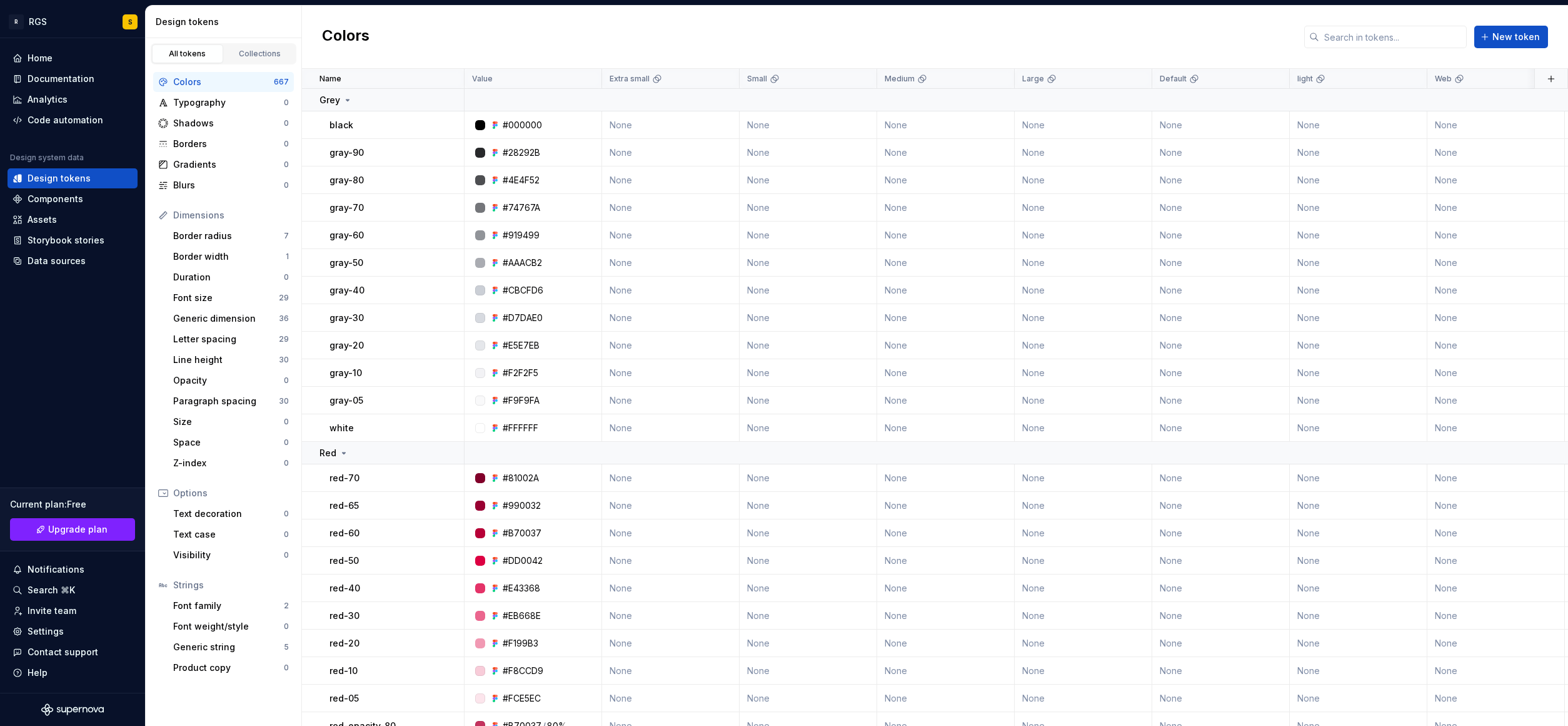
drag, startPoint x: 271, startPoint y: 53, endPoint x: 195, endPoint y: 58, distance: 76.2
click at [271, 53] on div "Collections" at bounding box center [260, 54] width 62 height 10
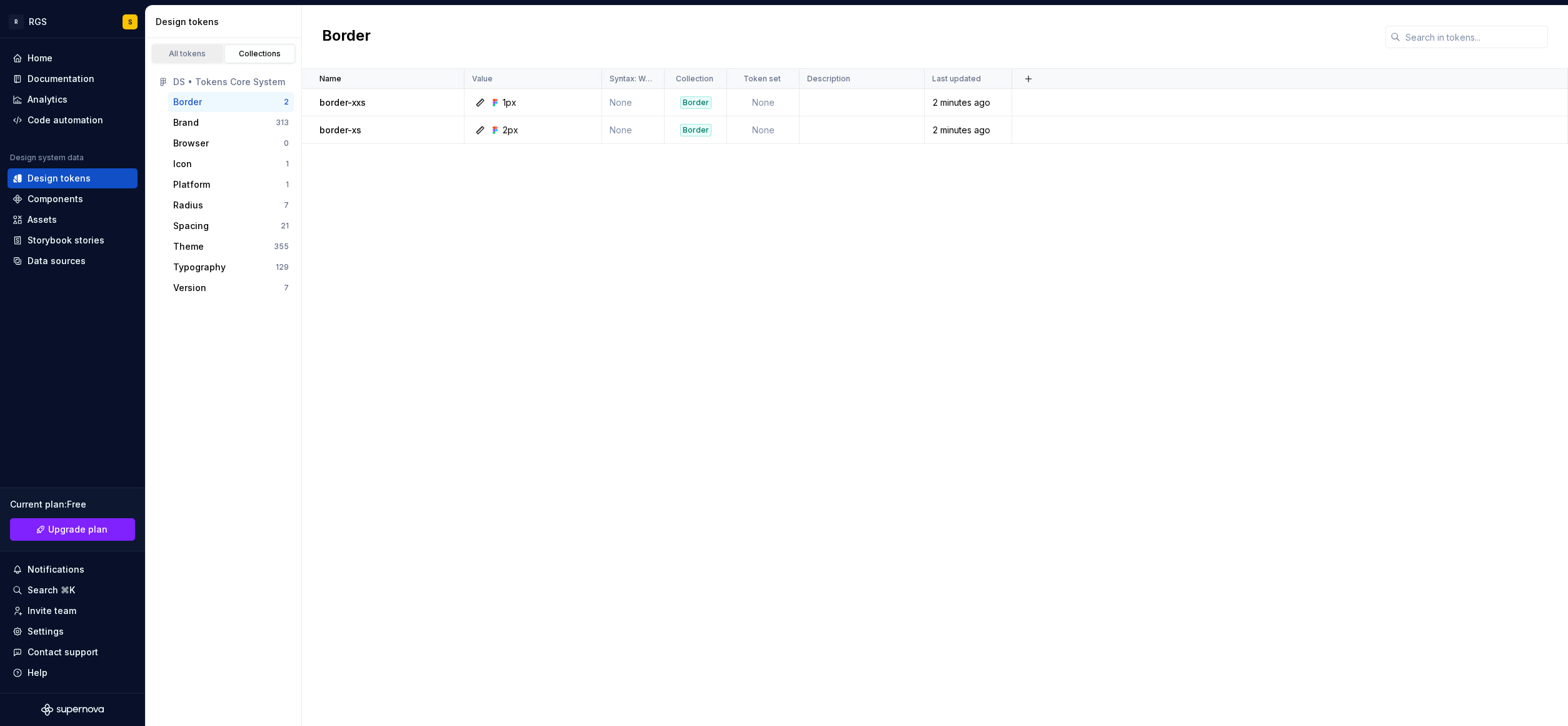
click at [177, 49] on div "All tokens" at bounding box center [187, 54] width 62 height 10
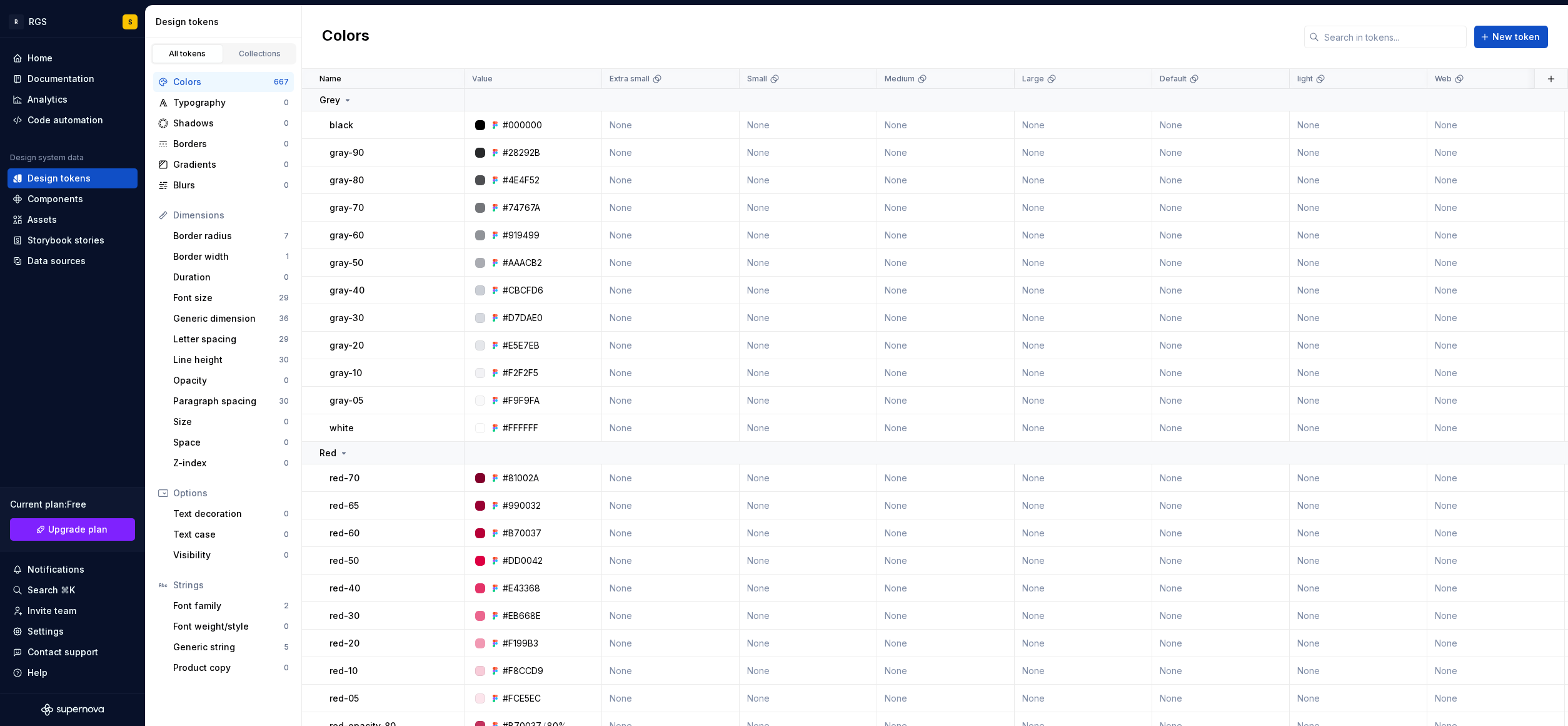
click at [201, 77] on div "Colors" at bounding box center [223, 82] width 101 height 12
click at [239, 56] on div "Collections" at bounding box center [260, 54] width 62 height 10
click at [179, 62] on link "All tokens" at bounding box center [187, 54] width 71 height 19
click at [56, 169] on div "Design tokens" at bounding box center [72, 178] width 130 height 20
click at [658, 78] on icon at bounding box center [656, 79] width 5 height 5
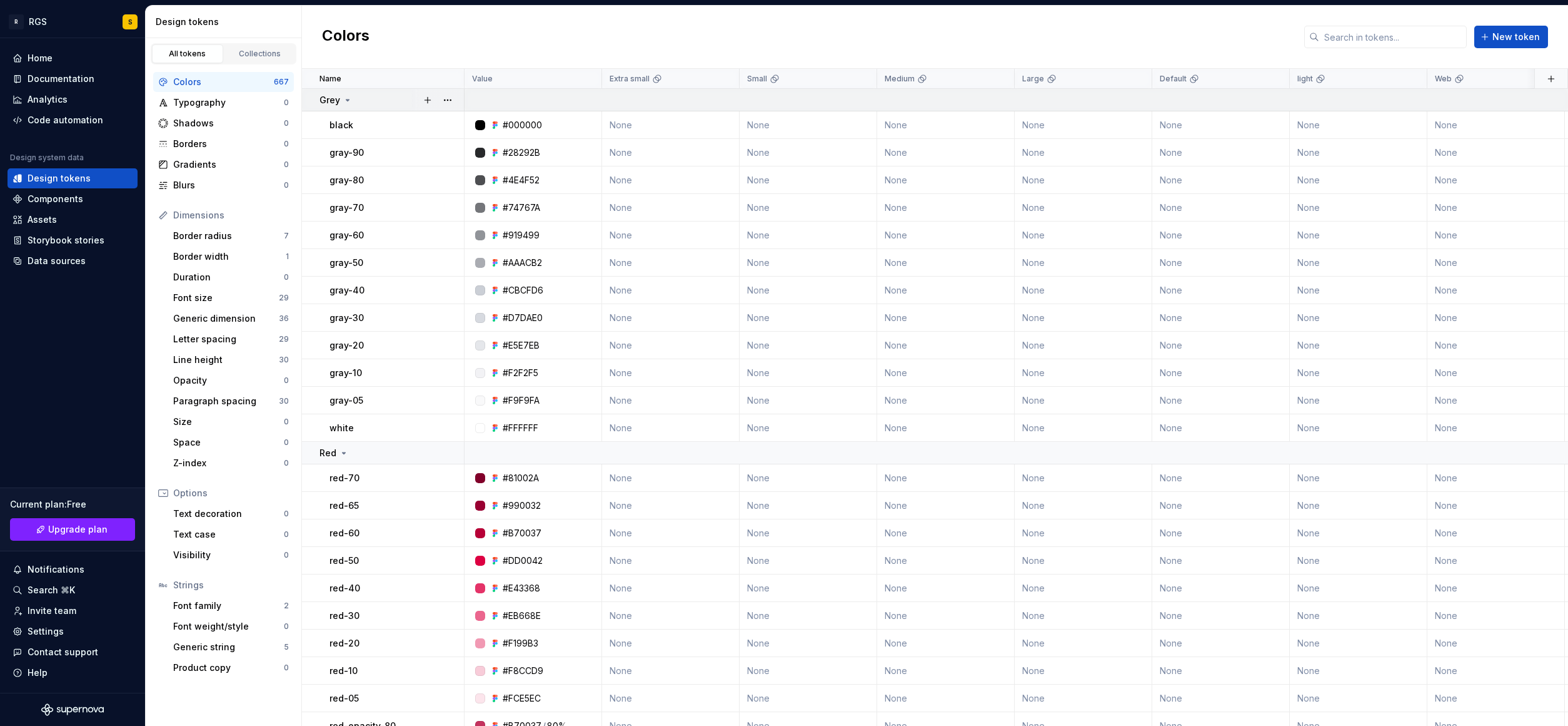
click at [335, 98] on p "Grey" at bounding box center [329, 100] width 21 height 12
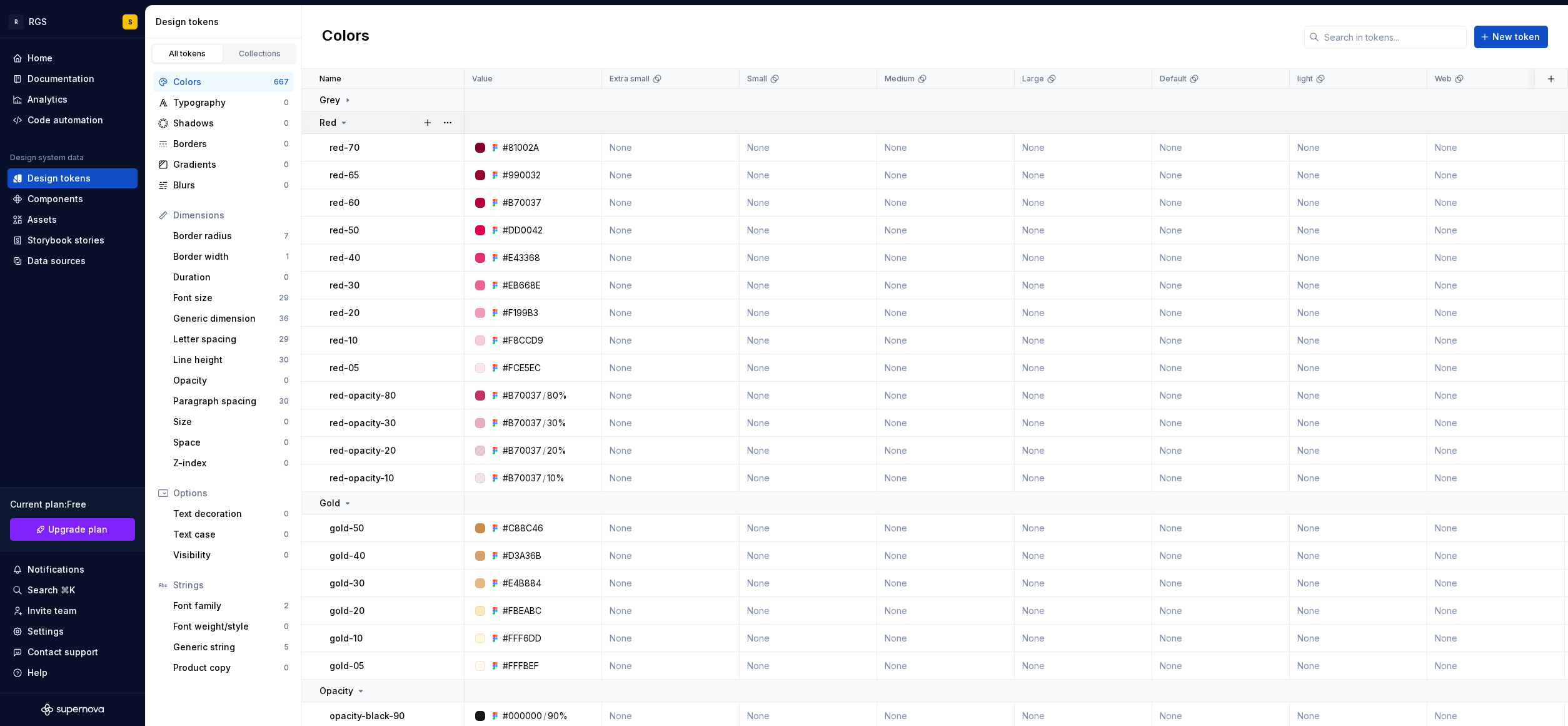
click at [333, 124] on p "Red" at bounding box center [327, 122] width 17 height 12
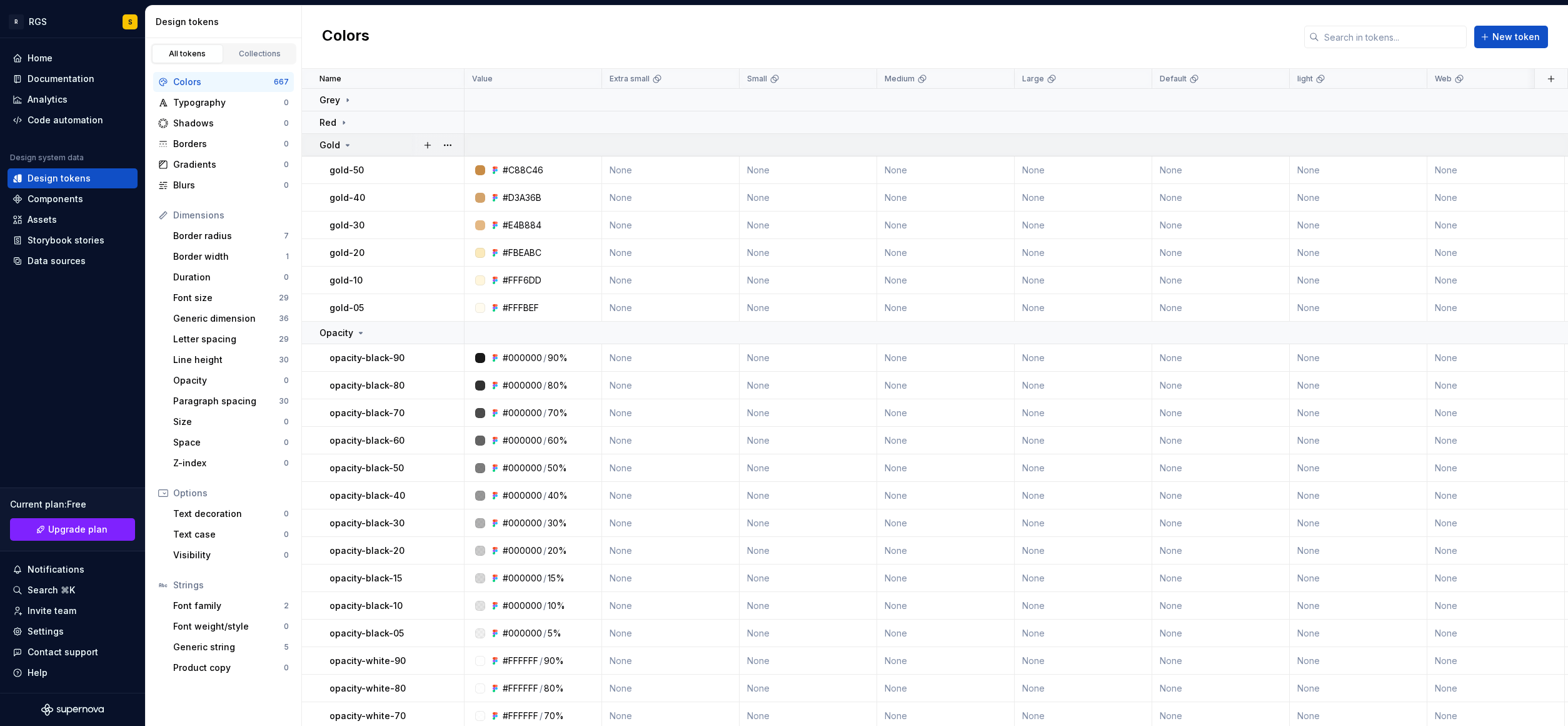
click at [332, 139] on p "Gold" at bounding box center [329, 145] width 21 height 12
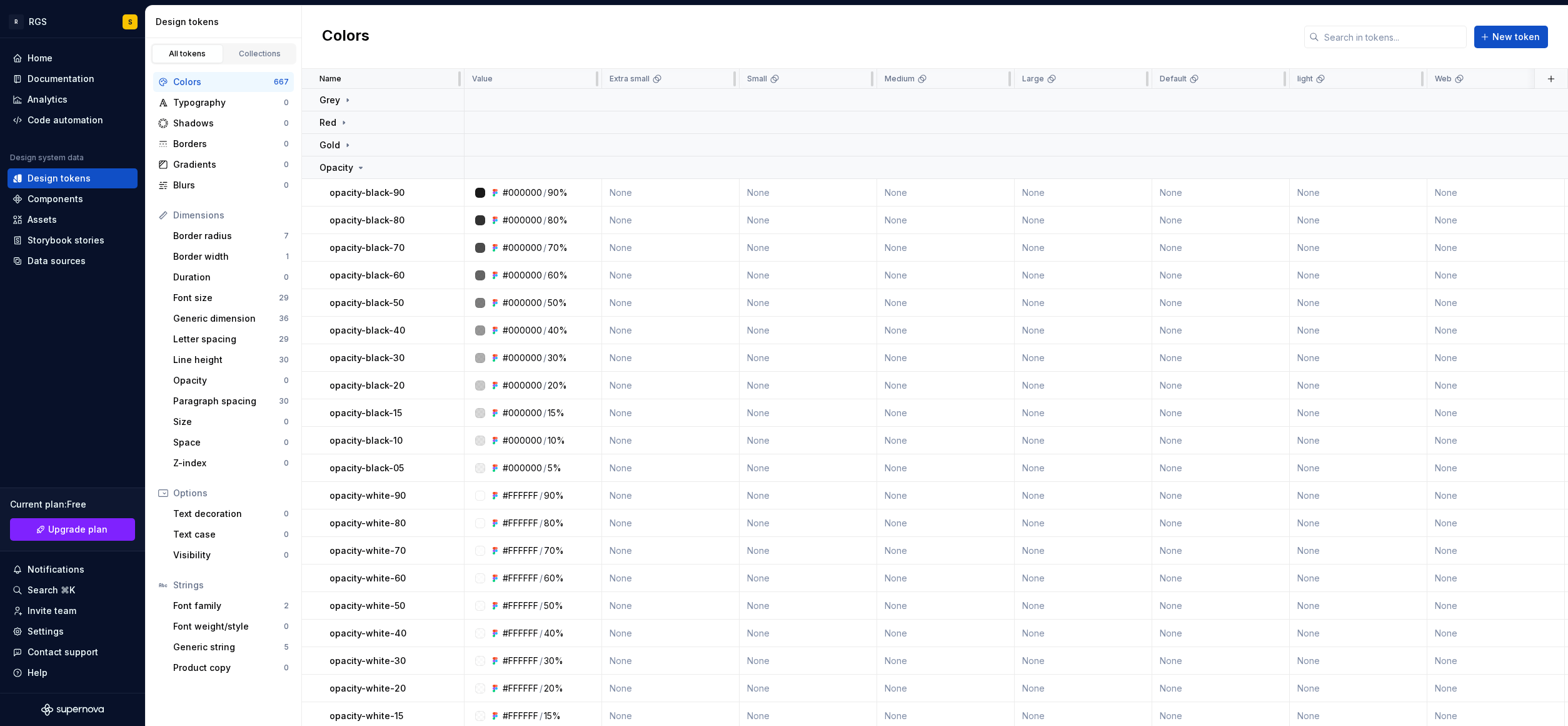
click at [336, 78] on p "Name" at bounding box center [330, 78] width 22 height 10
click at [508, 70] on div "Value" at bounding box center [533, 78] width 137 height 20
click at [584, 81] on html "R RGS S Home Documentation Analytics Code automation Design system data Design …" at bounding box center [784, 363] width 1568 height 726
click at [648, 36] on html "R RGS S Home Documentation Analytics Code automation Design system data Design …" at bounding box center [784, 363] width 1568 height 726
click at [724, 80] on html "R RGS S Home Documentation Analytics Code automation Design system data Design …" at bounding box center [784, 363] width 1568 height 726
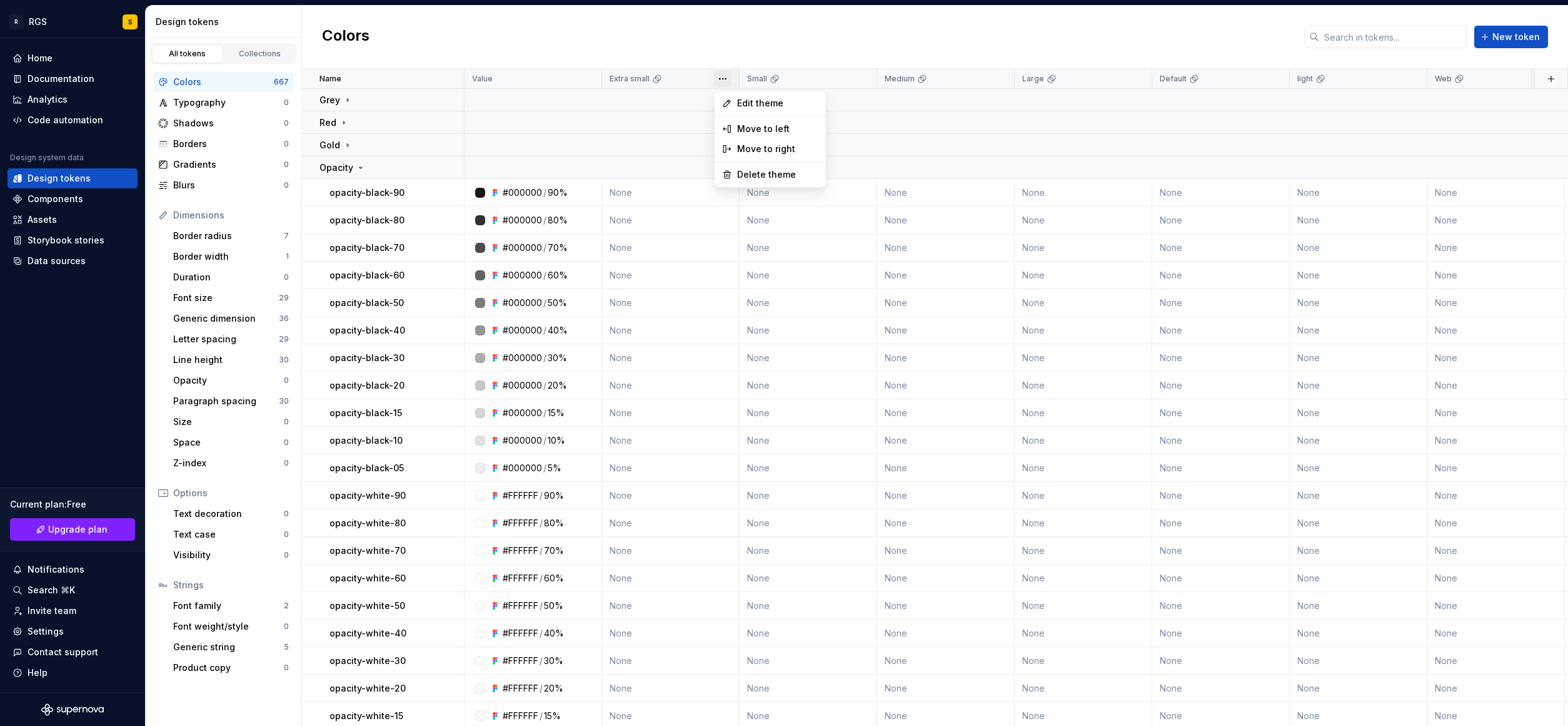
click at [709, 37] on html "R RGS S Home Documentation Analytics Code automation Design system data Design …" at bounding box center [784, 363] width 1568 height 726
click at [659, 82] on icon at bounding box center [657, 78] width 10 height 10
click at [652, 48] on div "Colors New token" at bounding box center [935, 37] width 1266 height 63
click at [209, 99] on div "Typography" at bounding box center [228, 103] width 111 height 12
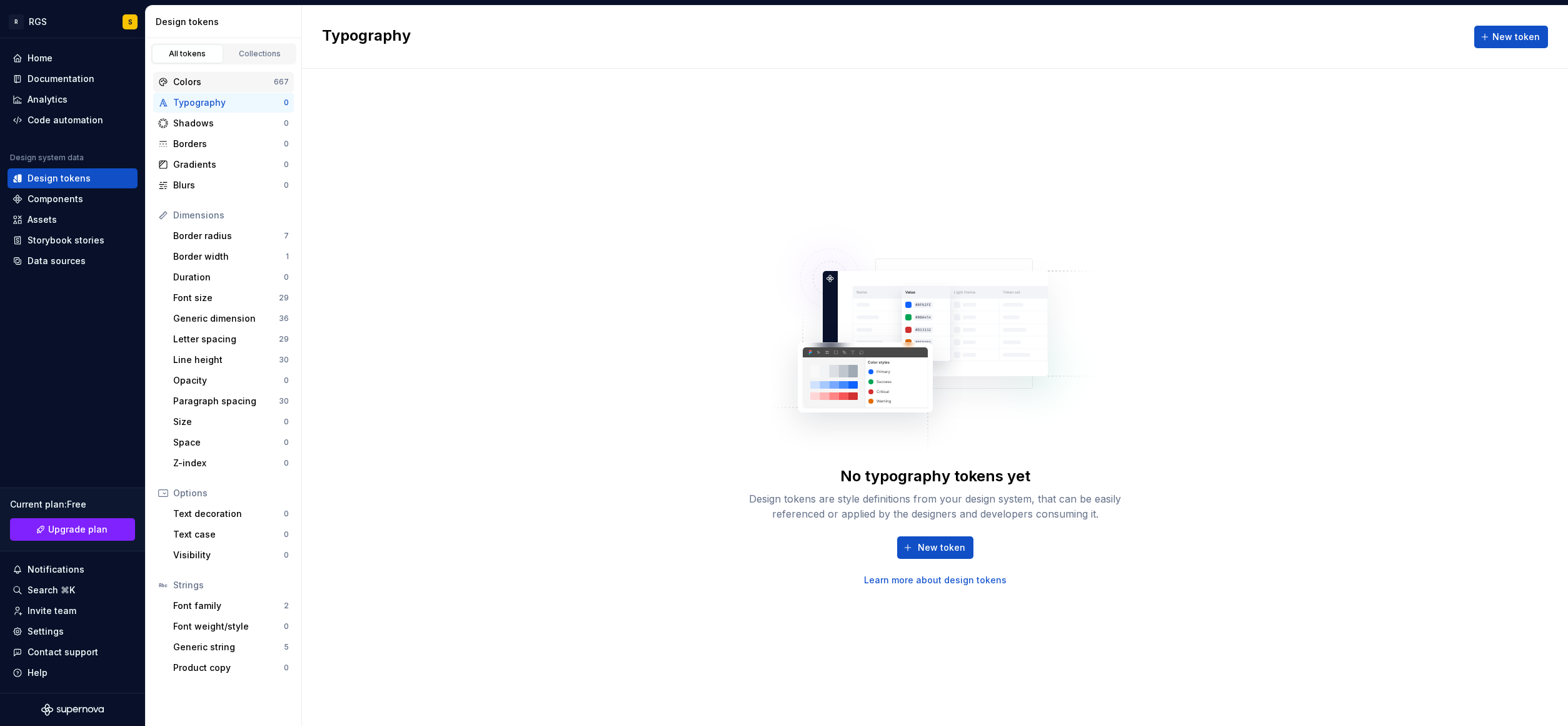
click at [200, 87] on div "Colors" at bounding box center [223, 82] width 101 height 12
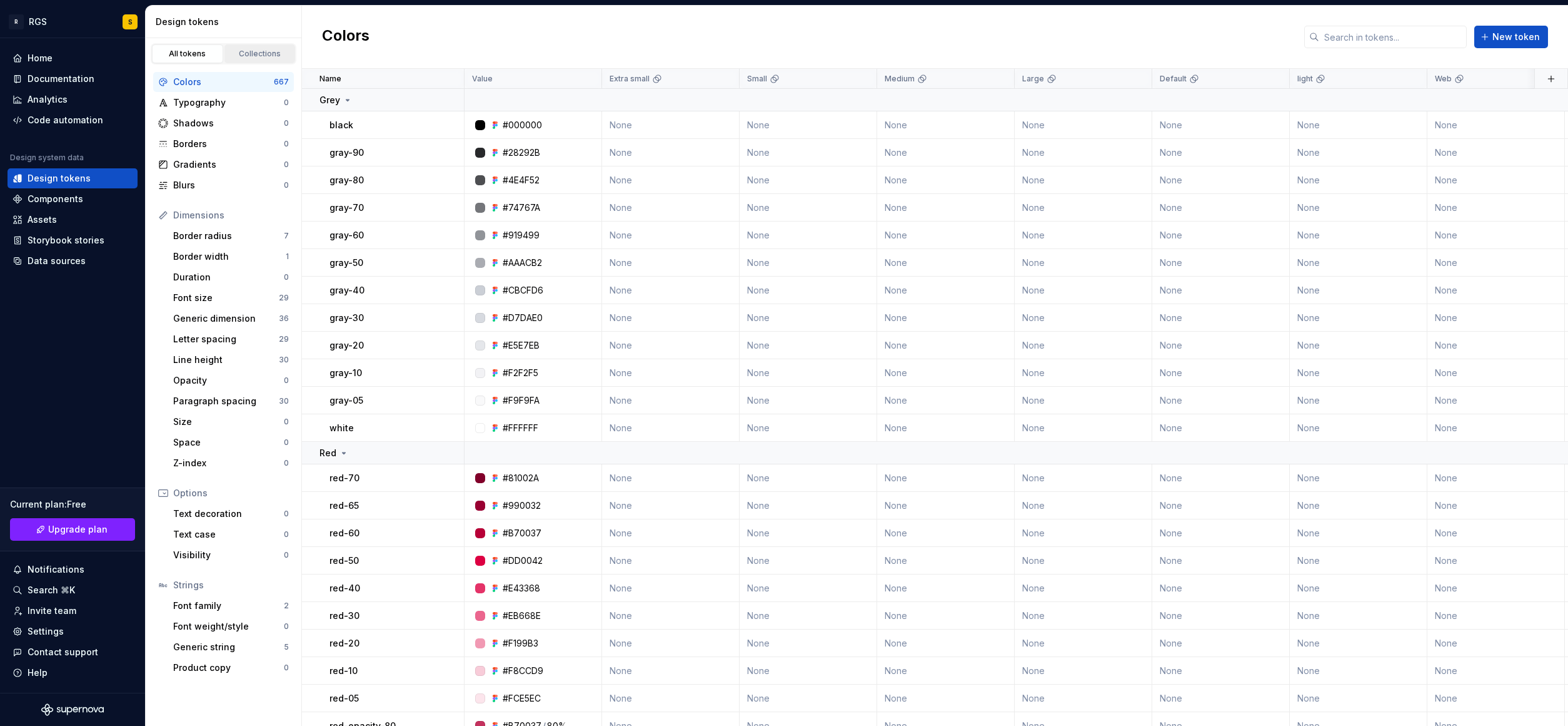
click at [259, 54] on div "Collections" at bounding box center [260, 54] width 62 height 10
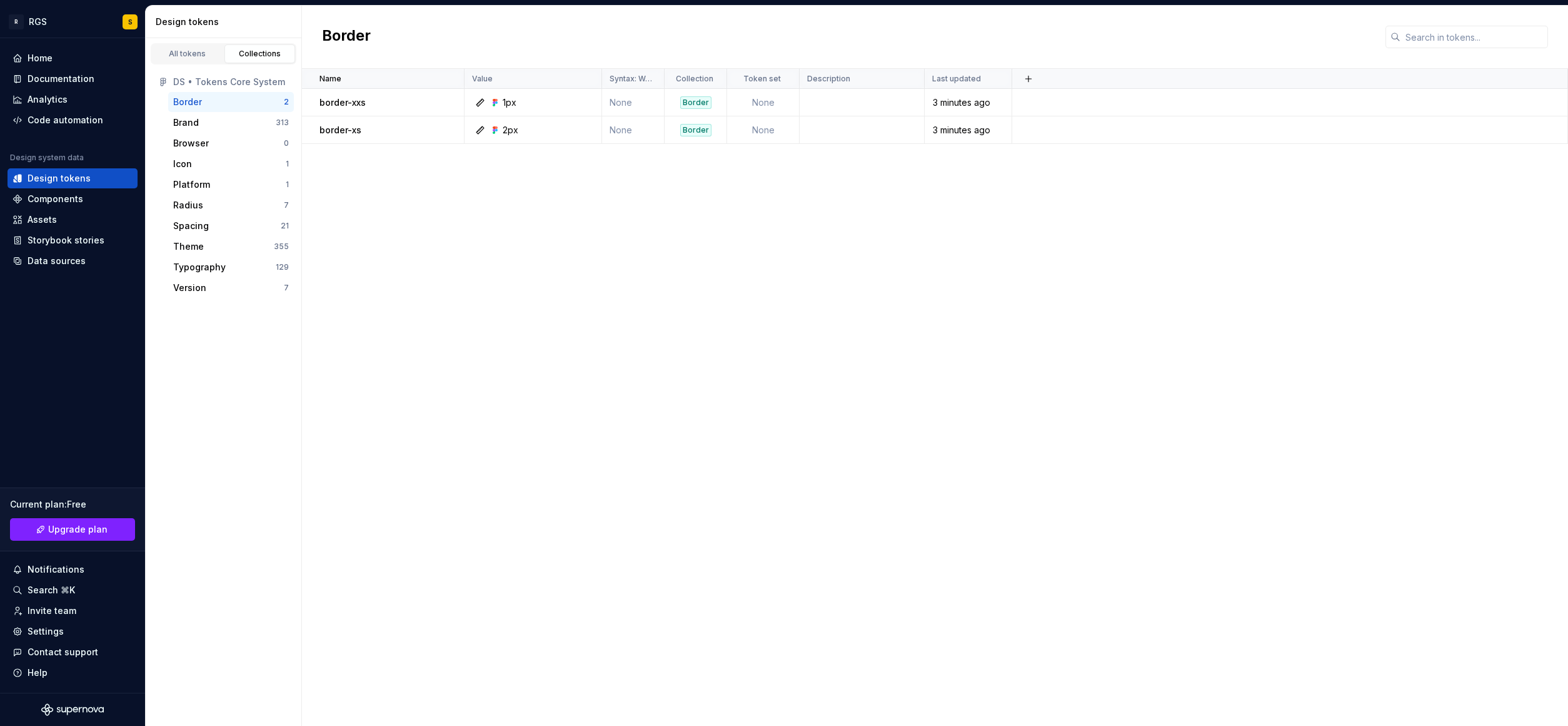
click at [215, 81] on div "DS • Tokens Core System" at bounding box center [231, 82] width 116 height 12
click at [185, 103] on div "Border" at bounding box center [187, 102] width 29 height 12
click at [195, 123] on div "Brand" at bounding box center [185, 122] width 26 height 12
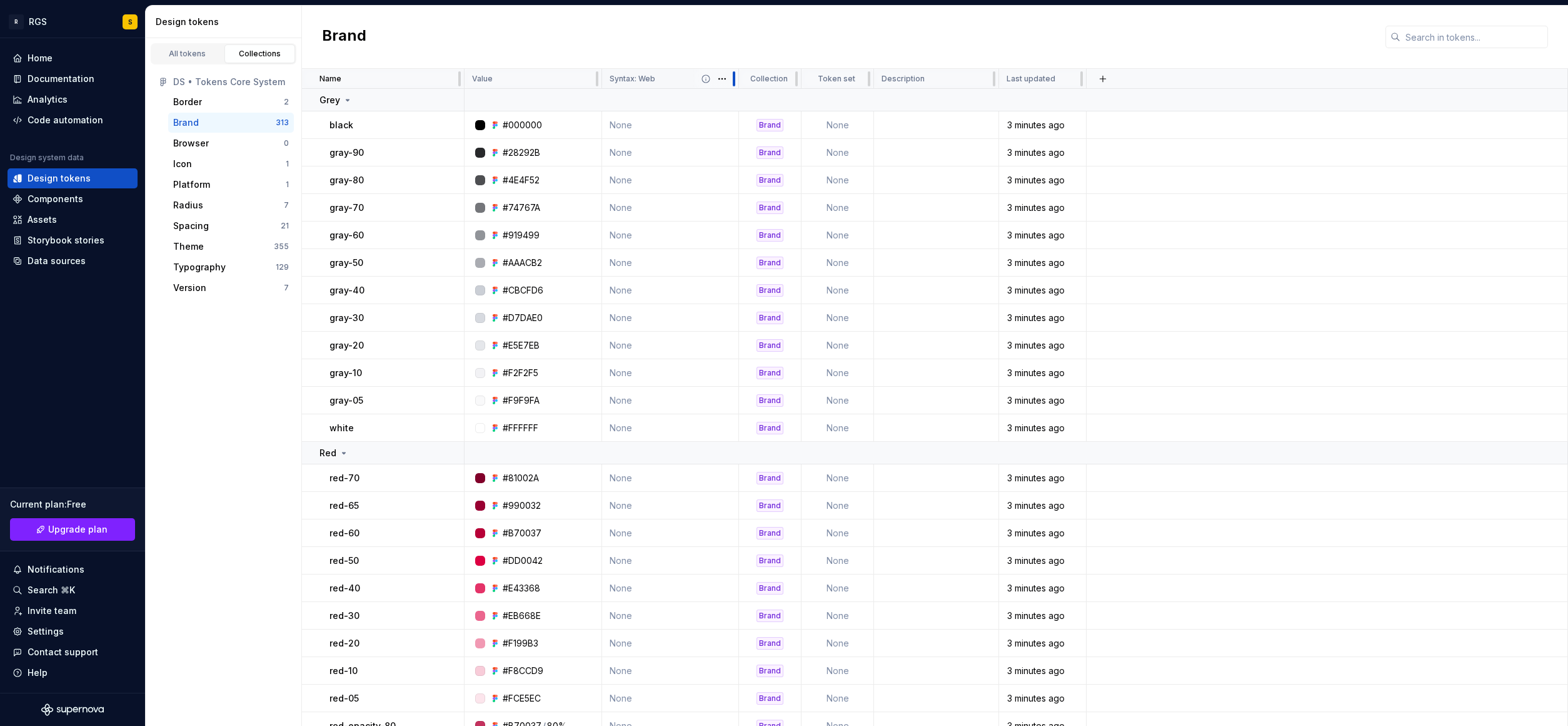
drag, startPoint x: 663, startPoint y: 74, endPoint x: 737, endPoint y: 74, distance: 74.0
click at [737, 74] on div at bounding box center [734, 78] width 10 height 20
click at [822, 78] on p "Token set" at bounding box center [836, 78] width 37 height 10
click at [792, 37] on div "Brand" at bounding box center [935, 37] width 1266 height 63
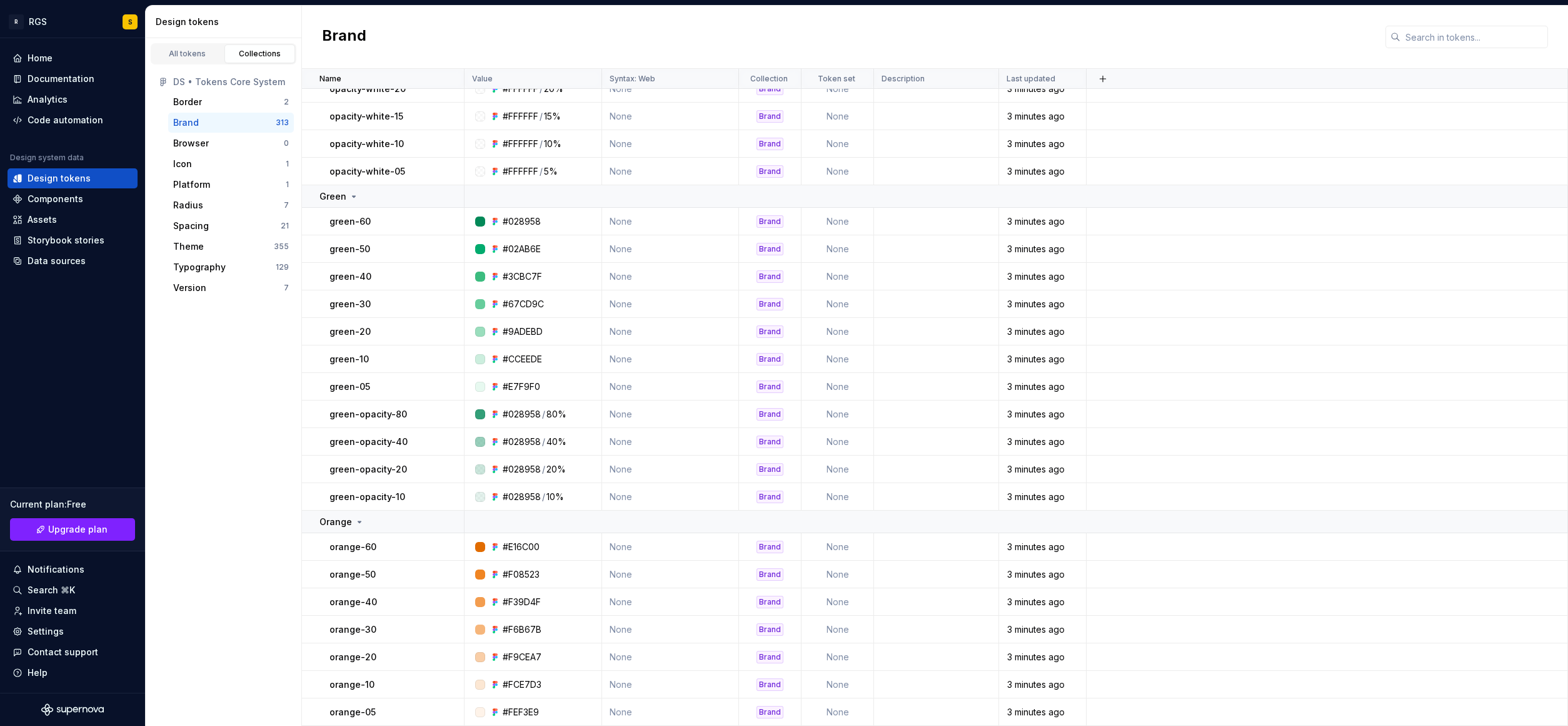
scroll to position [2270, 0]
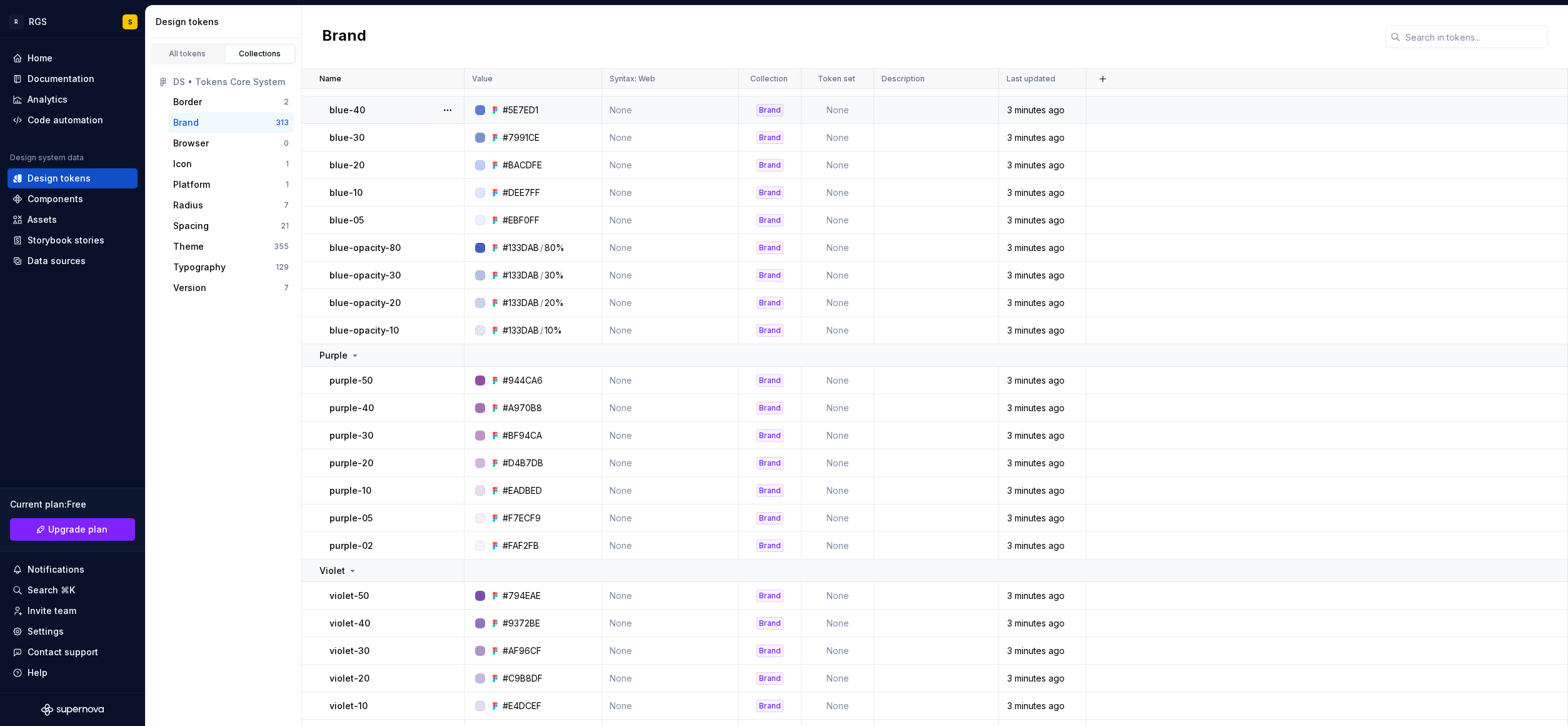
click at [778, 107] on div "Brand" at bounding box center [770, 110] width 27 height 12
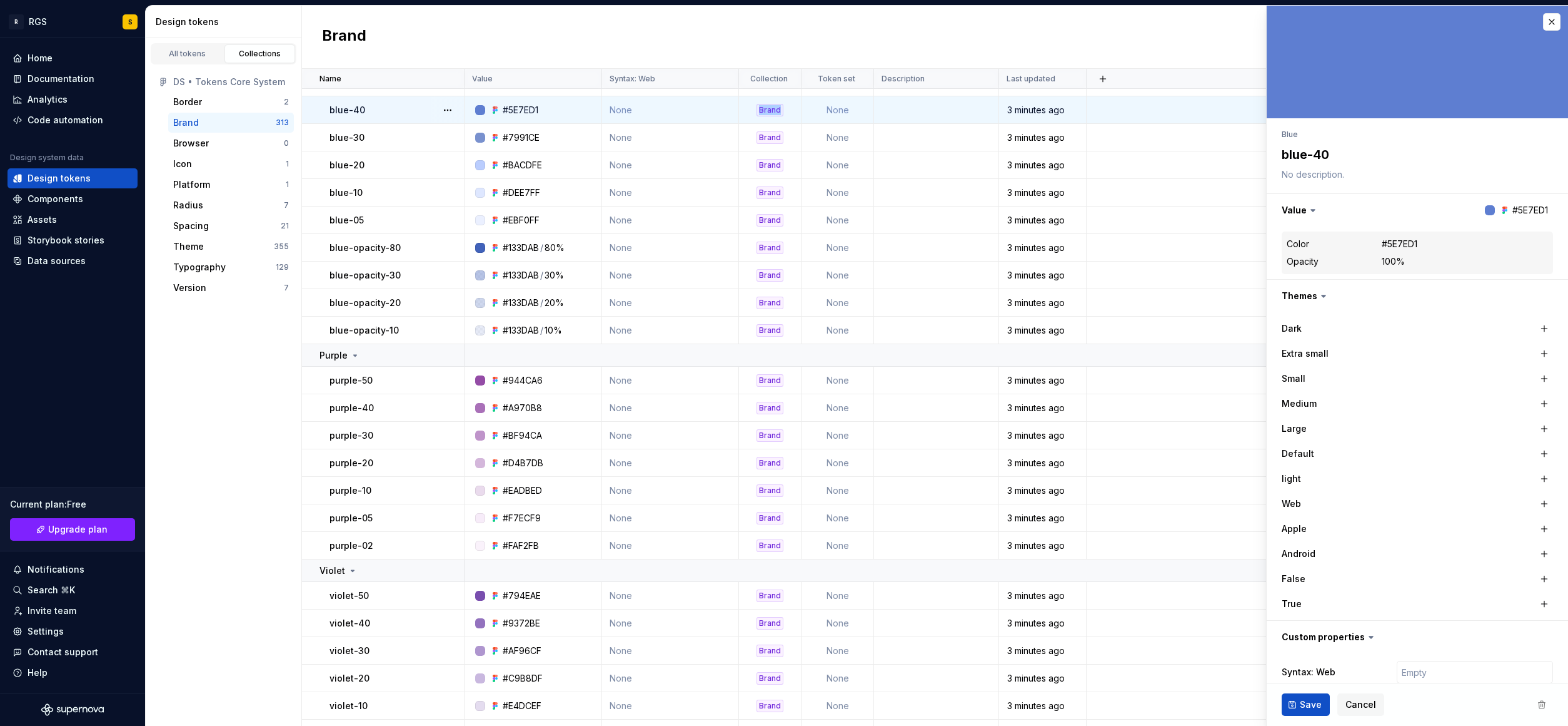
click at [769, 114] on div "Brand" at bounding box center [770, 110] width 27 height 12
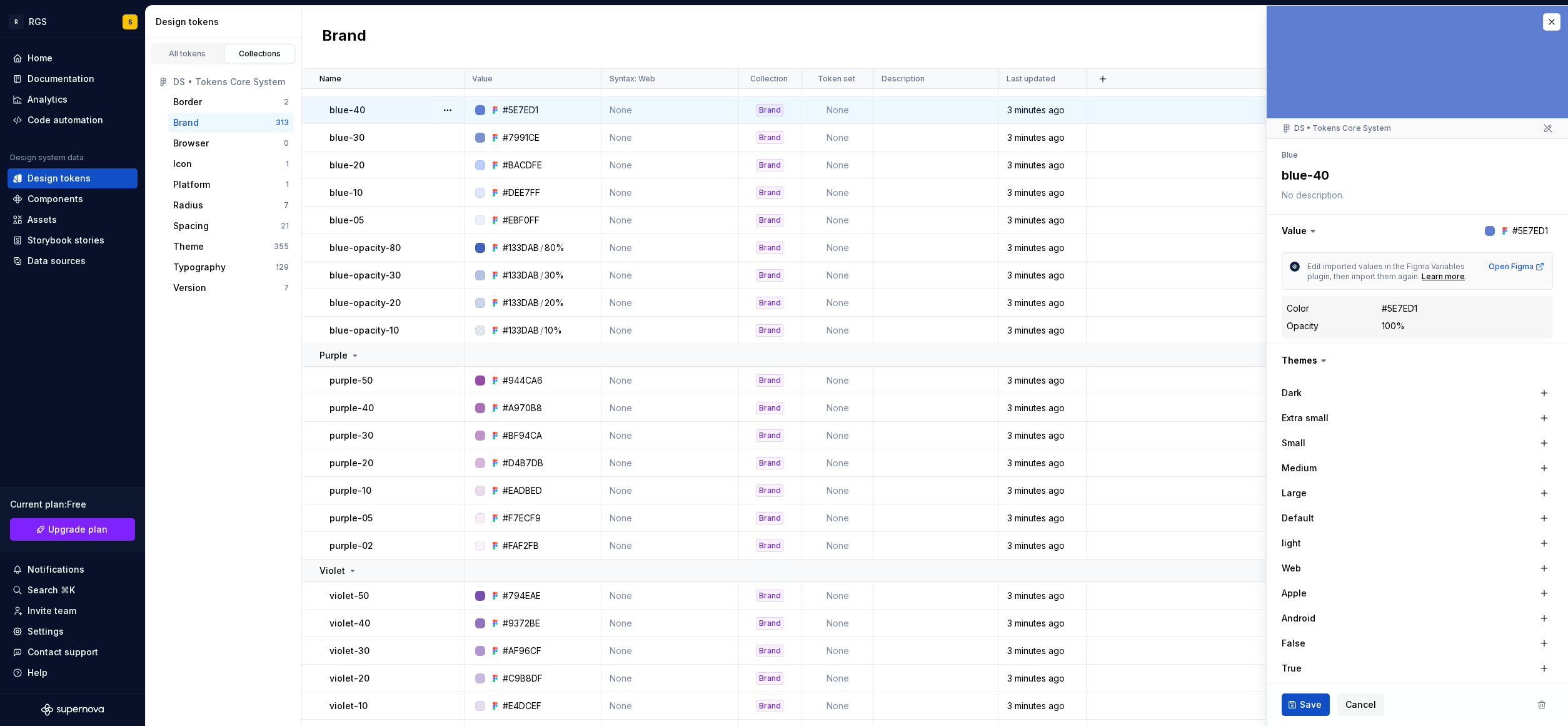
click at [763, 52] on div "Brand" at bounding box center [935, 37] width 1266 height 63
click at [780, 106] on div "Brand" at bounding box center [770, 110] width 27 height 12
drag, startPoint x: 1325, startPoint y: 277, endPoint x: 1382, endPoint y: 281, distance: 57.1
click at [1239, 281] on span "Edit imported values in the Figma Variables plugin, then import them again. Lea…" at bounding box center [1394, 271] width 174 height 20
click at [1239, 186] on textarea at bounding box center [1415, 195] width 271 height 18
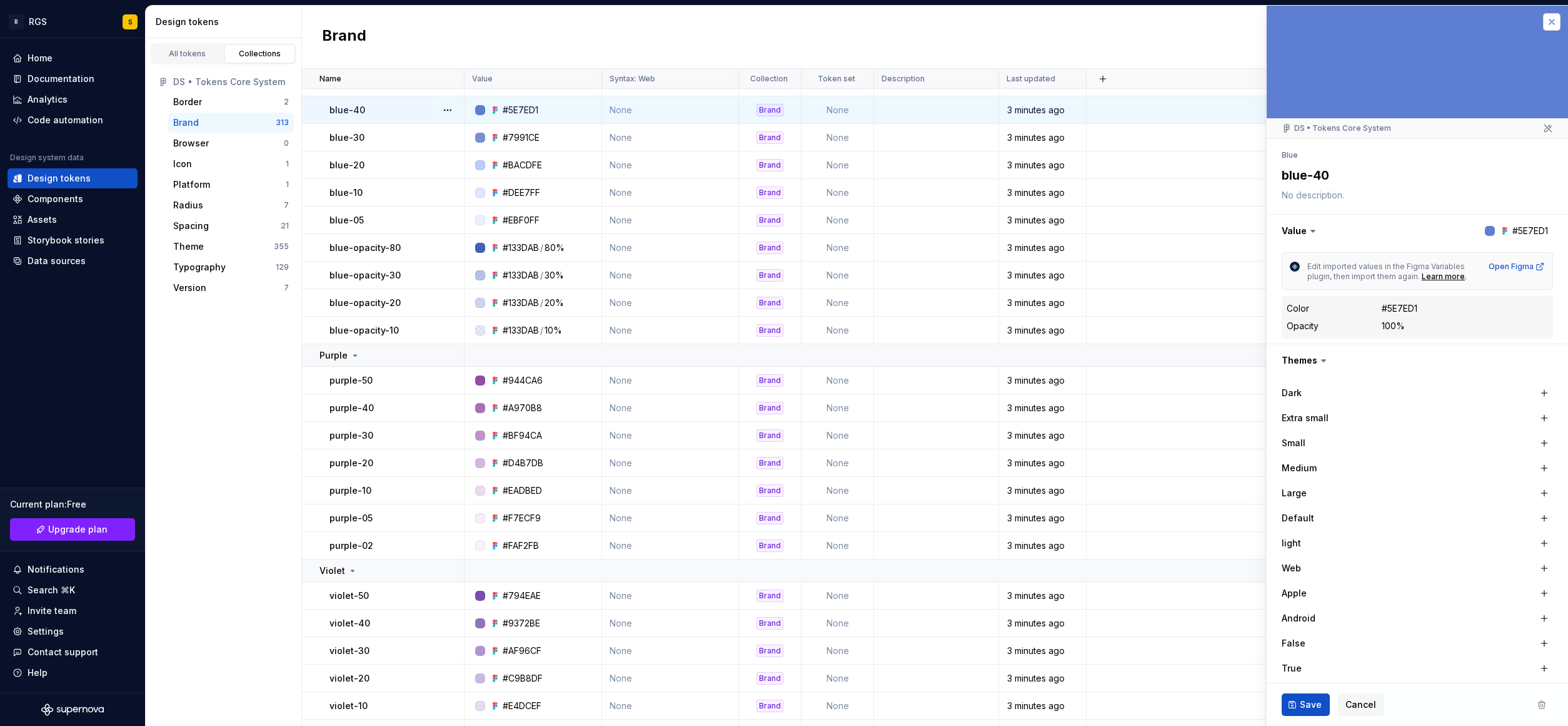
click at [1239, 20] on button "button" at bounding box center [1552, 22] width 18 height 18
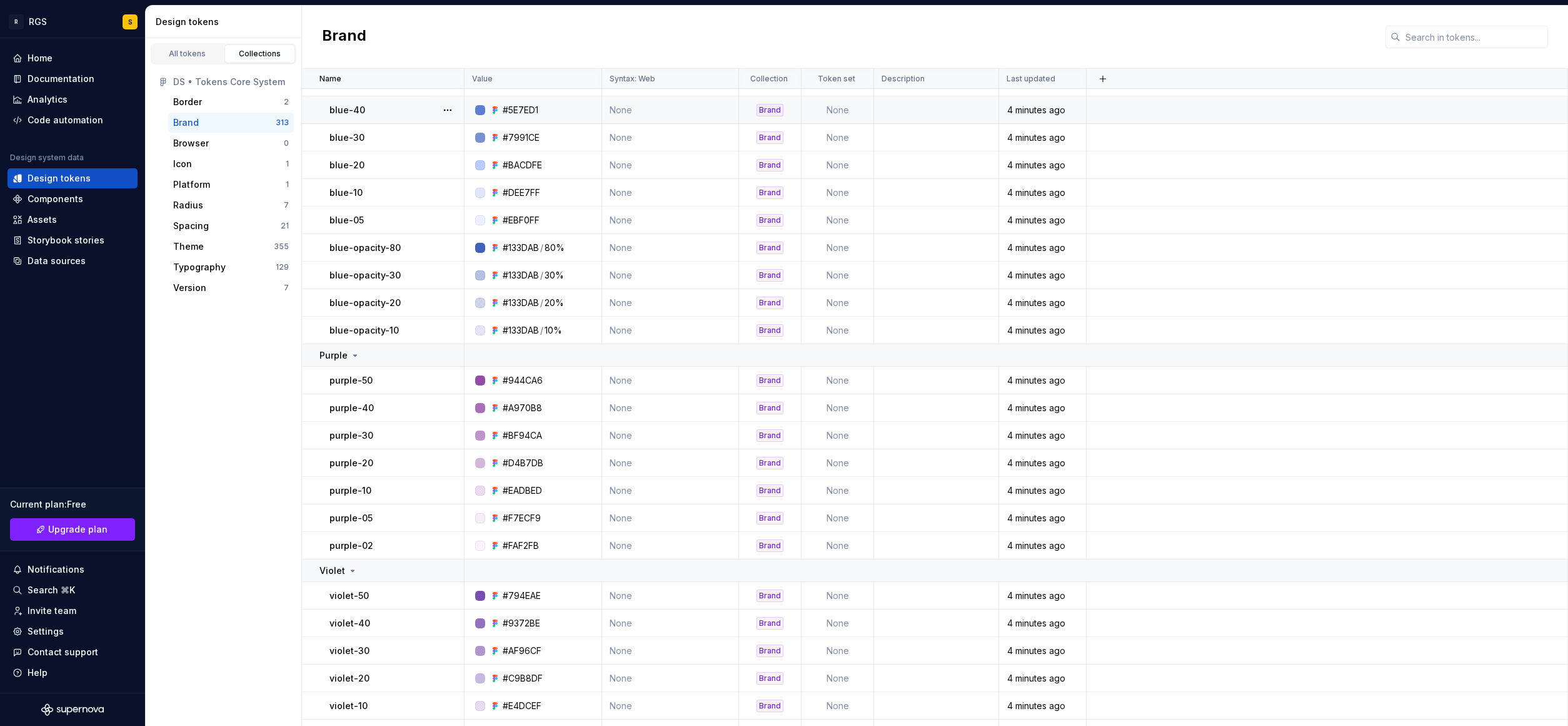
click at [527, 112] on div "#5E7ED1" at bounding box center [521, 110] width 36 height 12
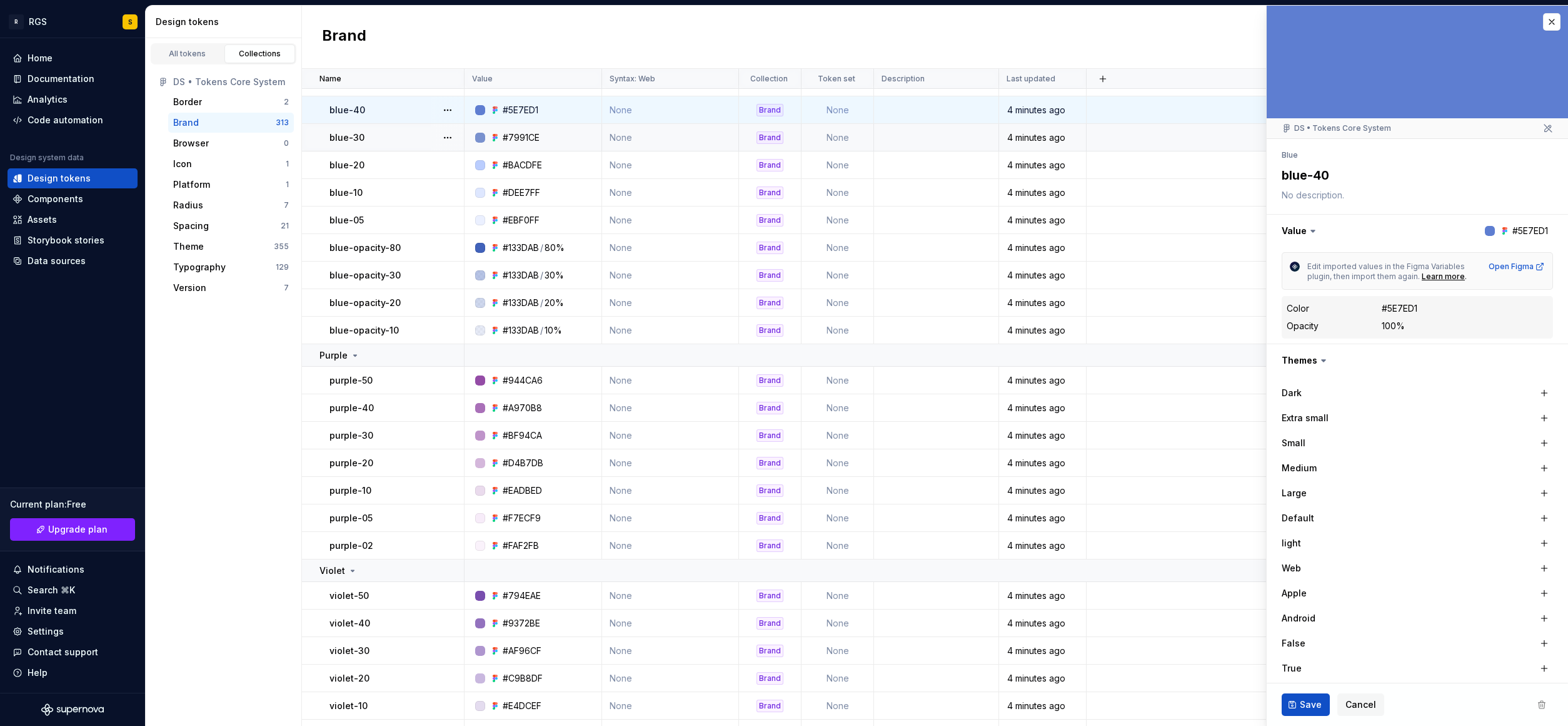
click at [363, 139] on div "blue-30" at bounding box center [397, 137] width 134 height 12
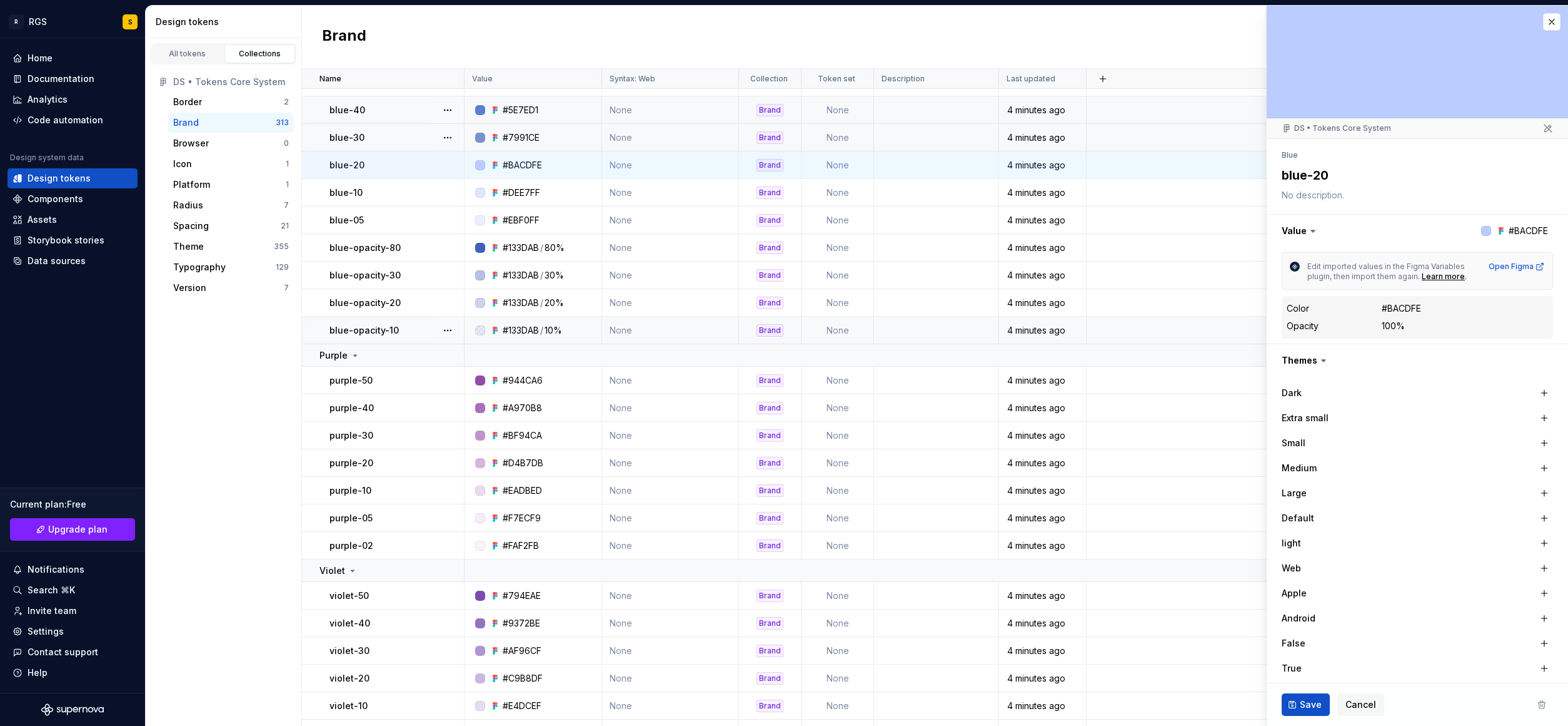
click at [539, 326] on div "#133DAB" at bounding box center [521, 330] width 37 height 12
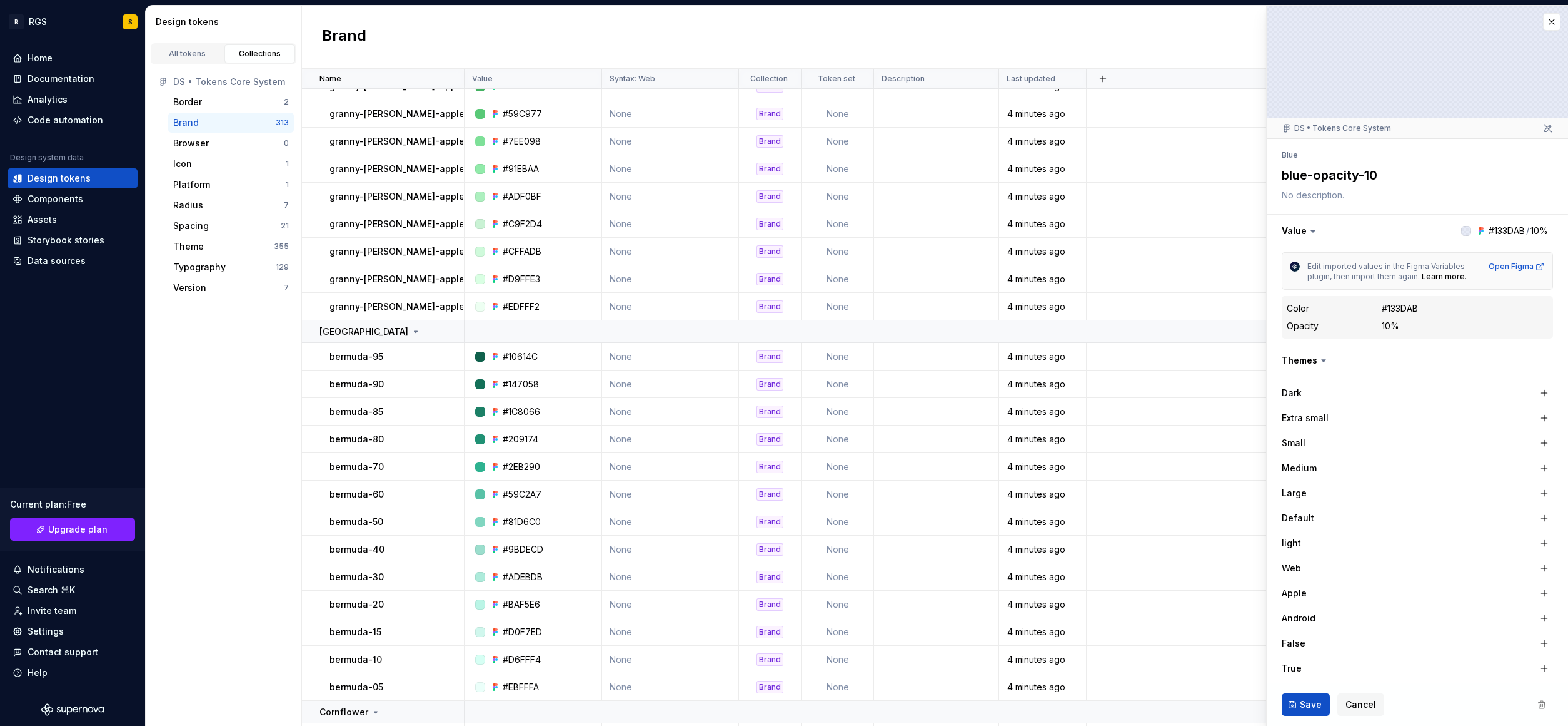
scroll to position [8049, 0]
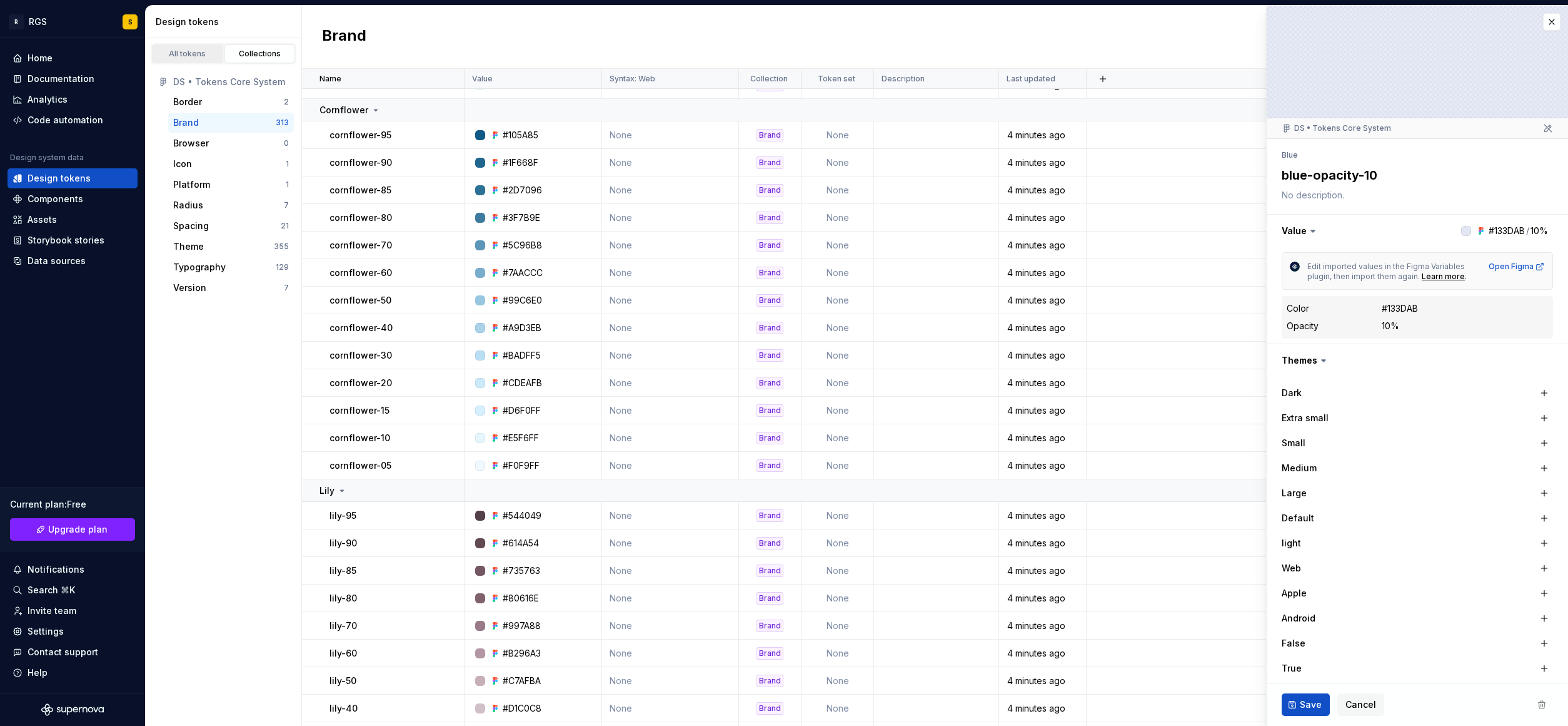
click at [196, 45] on link "All tokens" at bounding box center [187, 54] width 71 height 19
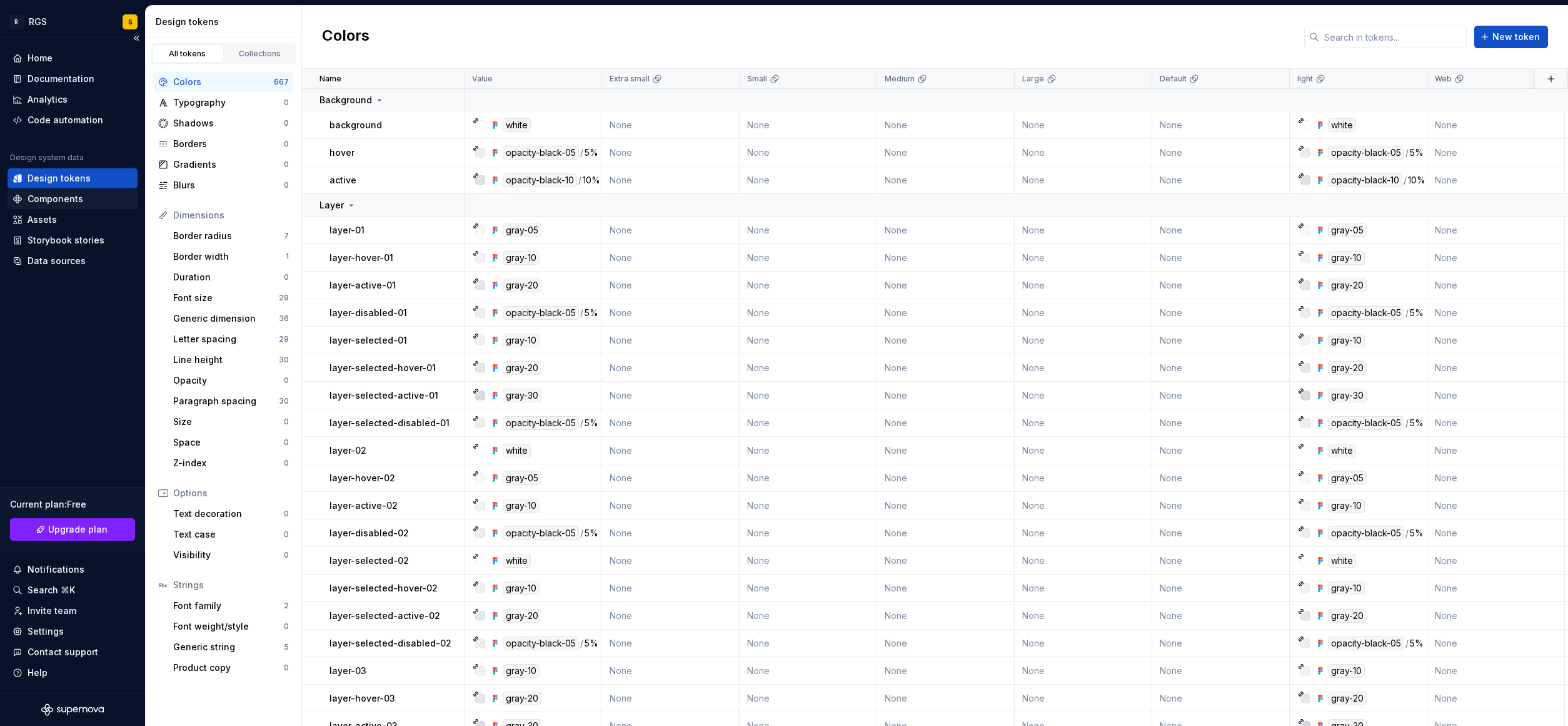
click at [52, 197] on div "Components" at bounding box center [55, 199] width 55 height 12
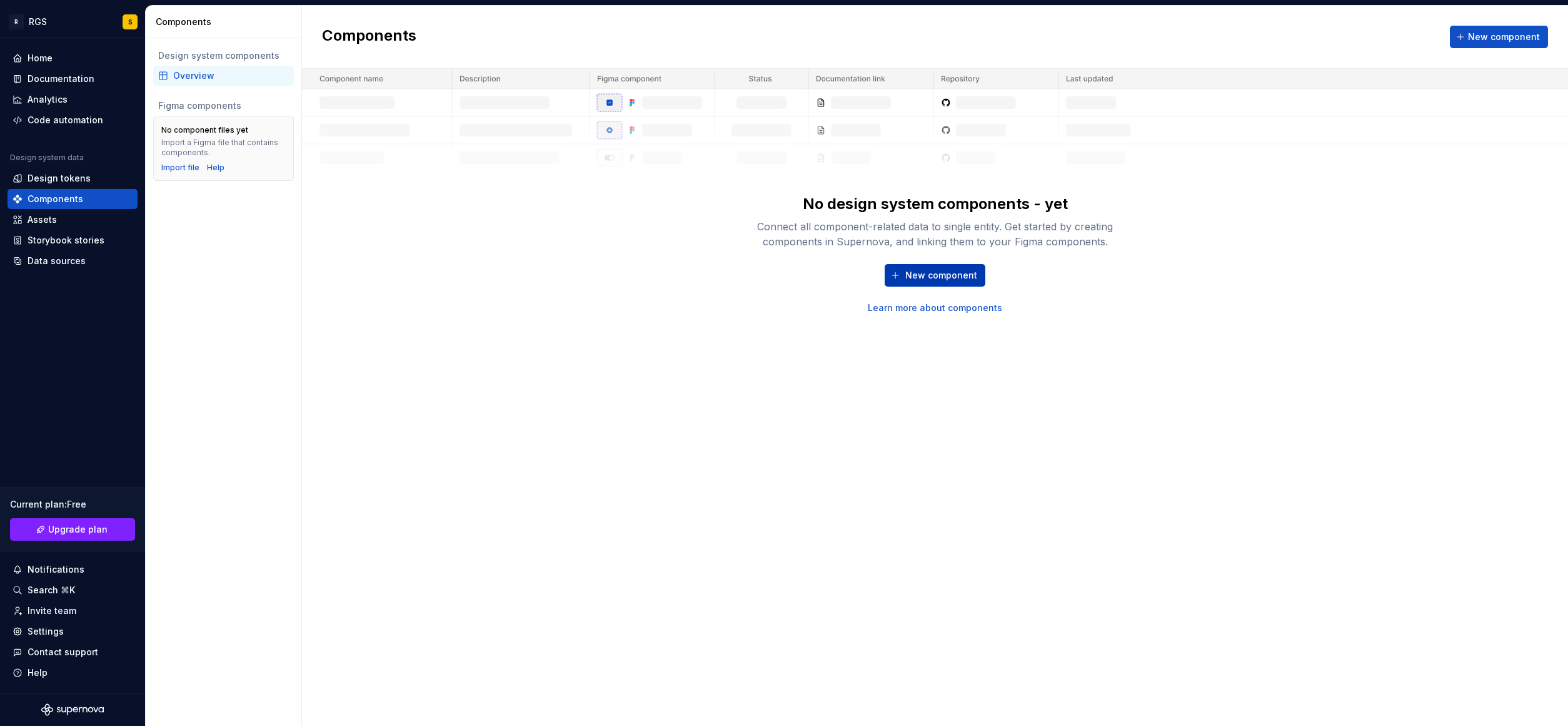
click at [929, 277] on span "New component" at bounding box center [941, 276] width 72 height 12
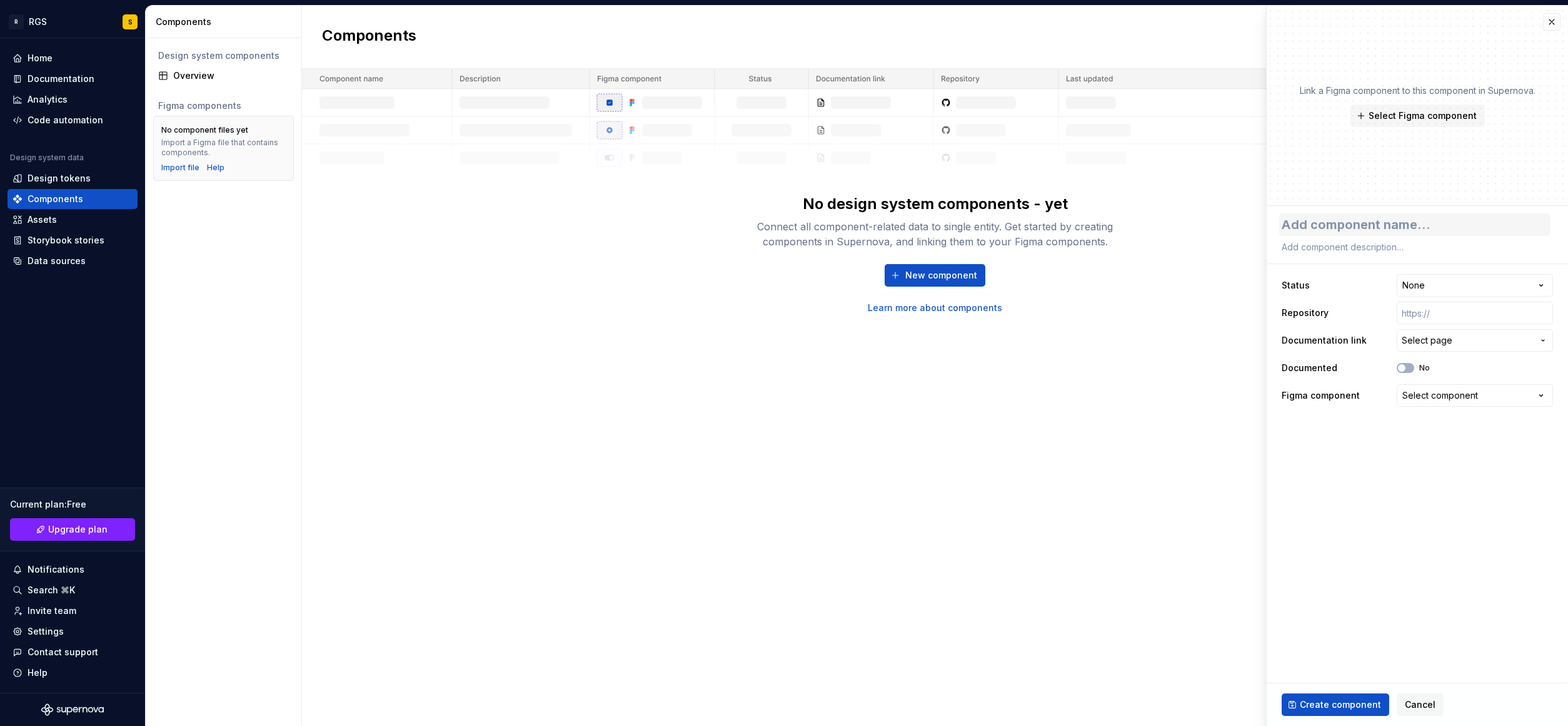
click at [1239, 231] on textarea at bounding box center [1415, 224] width 271 height 22
click at [1239, 290] on html "**********" at bounding box center [784, 363] width 1568 height 726
click at [1239, 284] on html "**********" at bounding box center [784, 363] width 1568 height 726
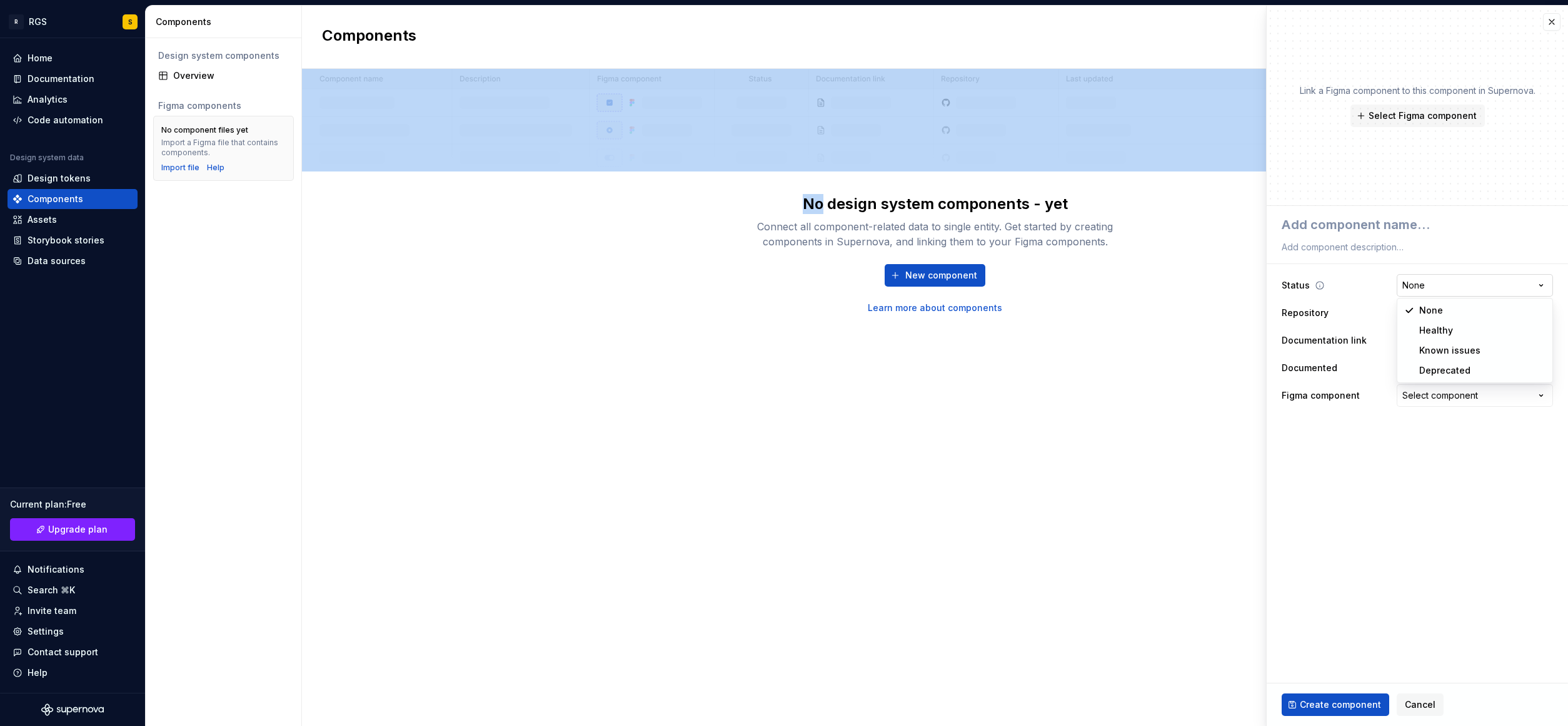
click at [1239, 284] on html "**********" at bounding box center [784, 363] width 1568 height 726
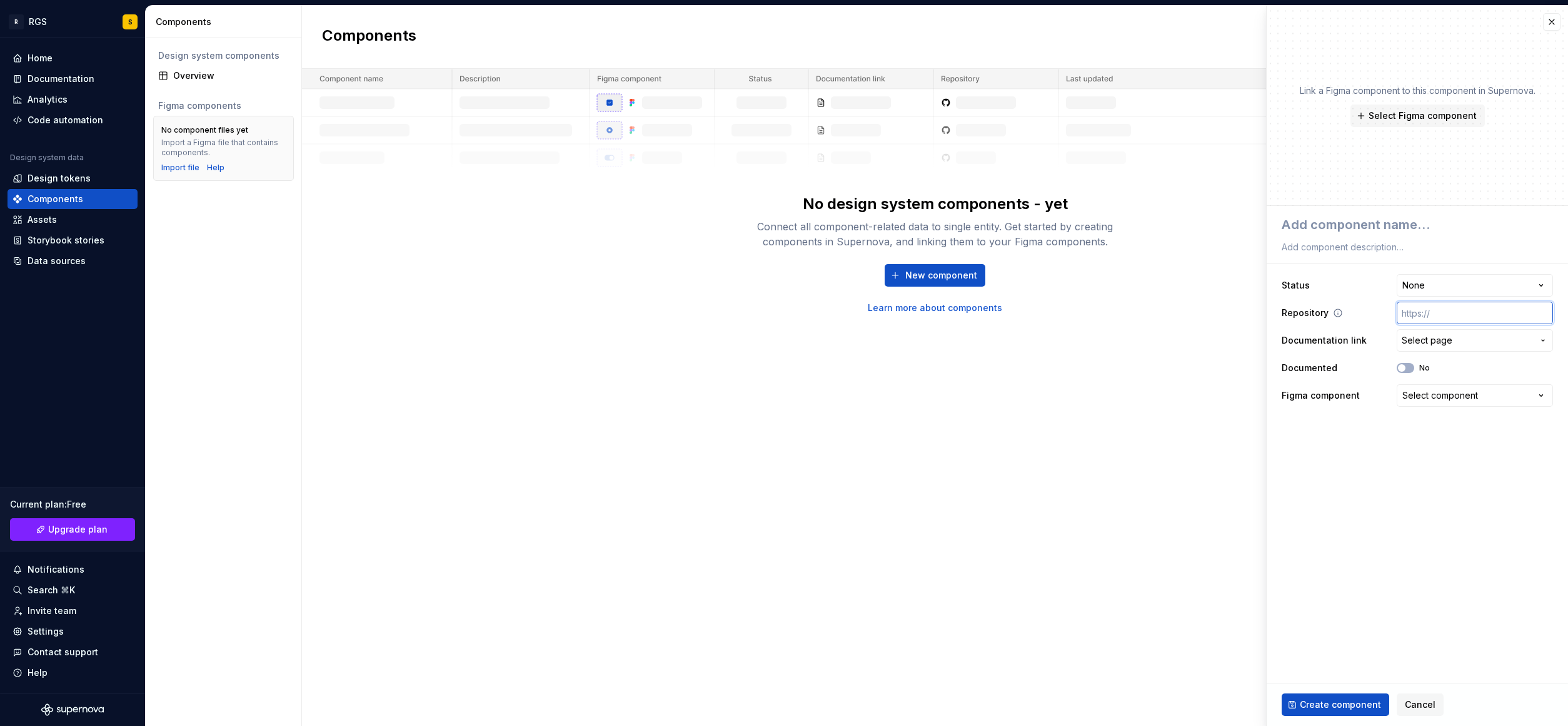
click at [1239, 318] on input "text" at bounding box center [1474, 312] width 156 height 22
type textarea "*"
click at [1239, 342] on span "Select page" at bounding box center [1426, 341] width 51 height 12
click at [1239, 584] on html "**********" at bounding box center [784, 363] width 1568 height 726
click at [1239, 399] on button "Select component" at bounding box center [1474, 395] width 156 height 22
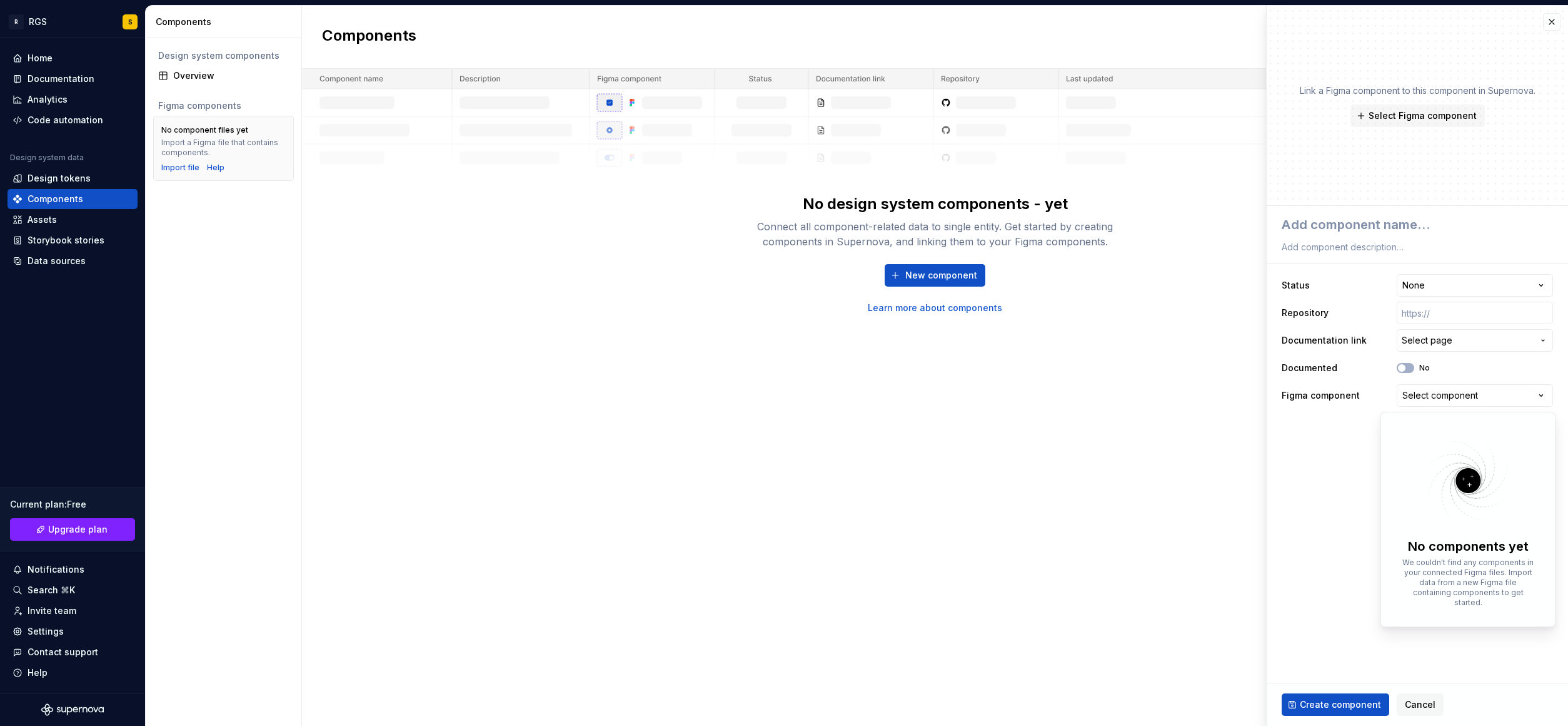
click at [1239, 550] on div "No components yet" at bounding box center [1467, 546] width 120 height 18
click at [1239, 594] on p "We couldn't find any components in your connected Figma files. Import data from…" at bounding box center [1467, 582] width 136 height 50
drag, startPoint x: 1395, startPoint y: 633, endPoint x: 1367, endPoint y: 684, distance: 58.2
click at [1239, 633] on html "**********" at bounding box center [784, 363] width 1568 height 726
drag, startPoint x: 1427, startPoint y: 705, endPoint x: 1390, endPoint y: 689, distance: 40.3
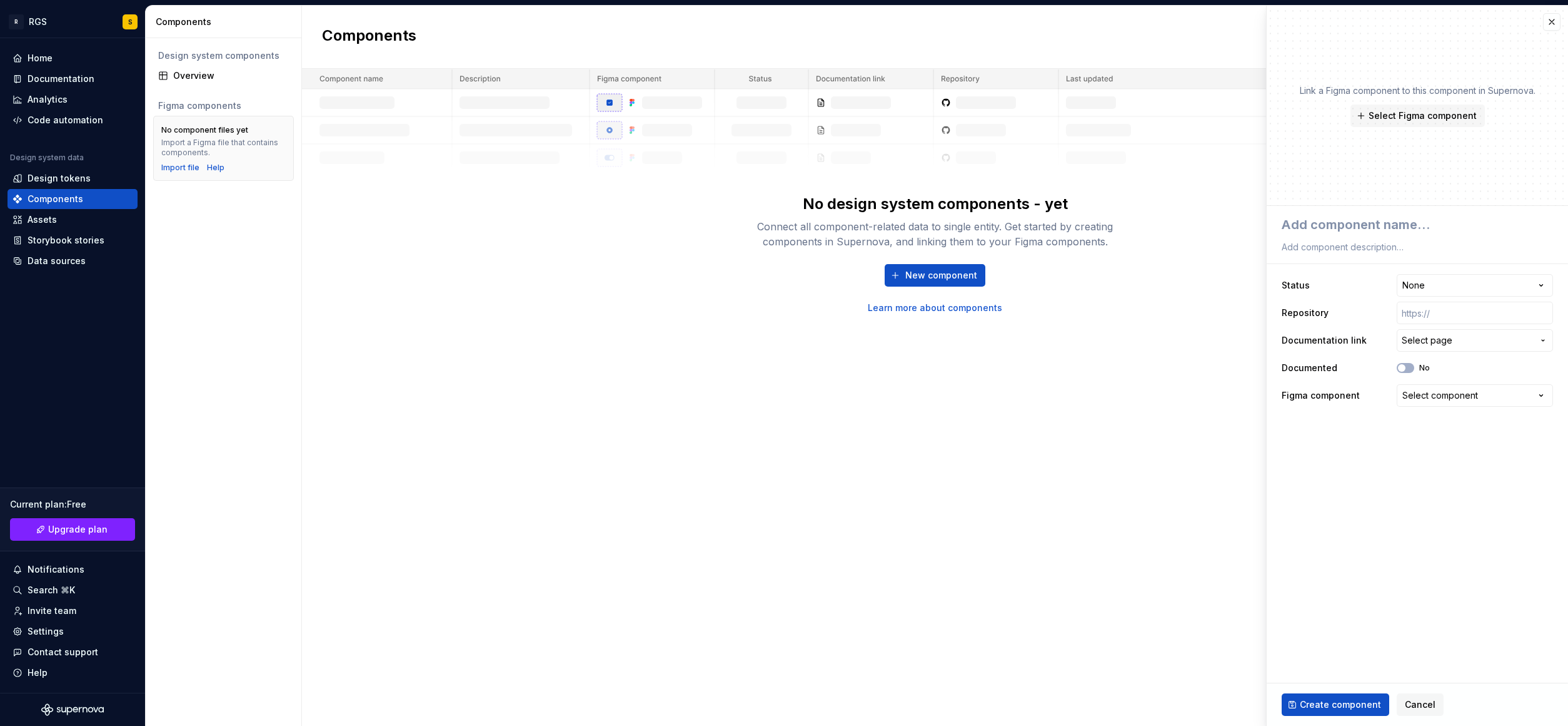
click at [1239, 705] on span "Cancel" at bounding box center [1420, 705] width 30 height 12
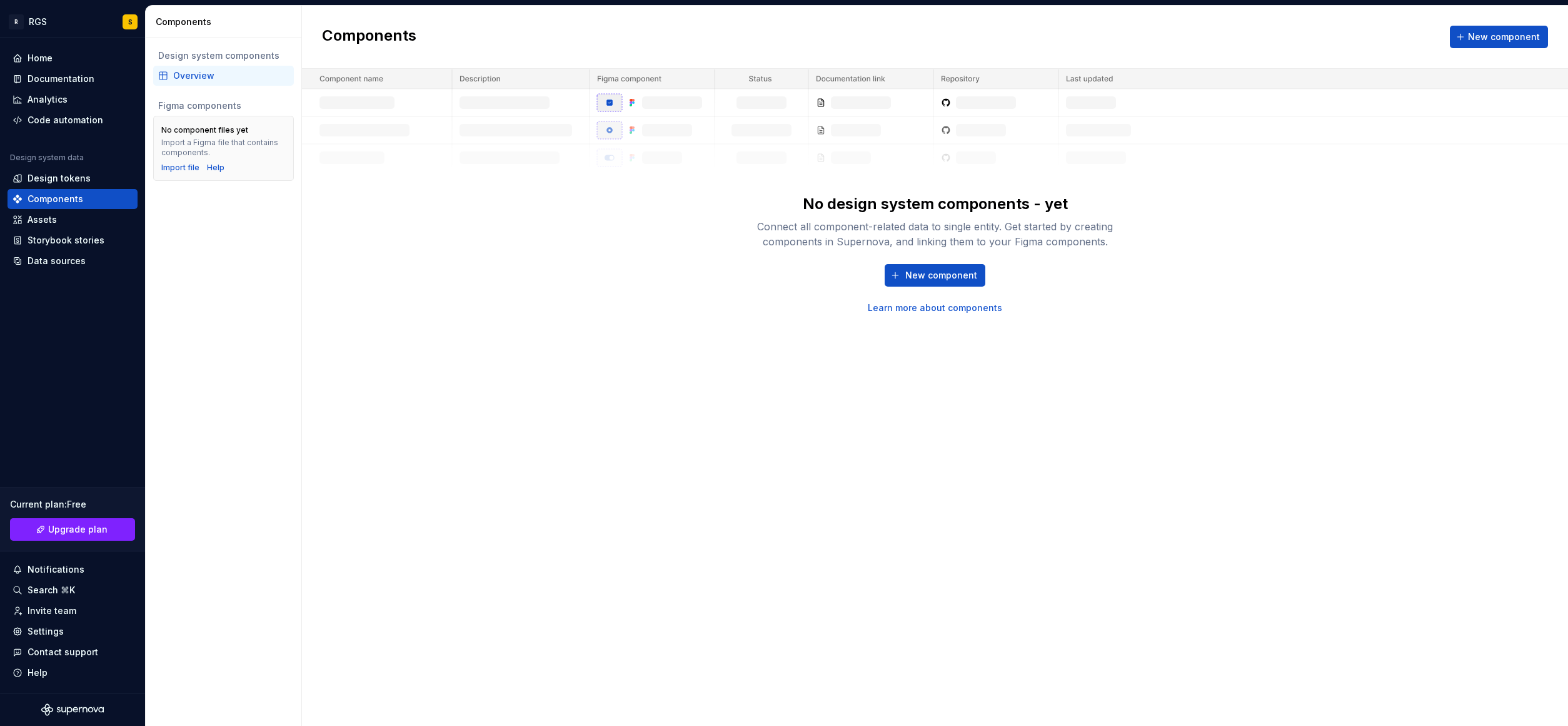
click at [903, 431] on div "Components New component No design system components - yet Connect all componen…" at bounding box center [935, 365] width 1266 height 720
click at [45, 223] on div "Assets" at bounding box center [42, 219] width 29 height 12
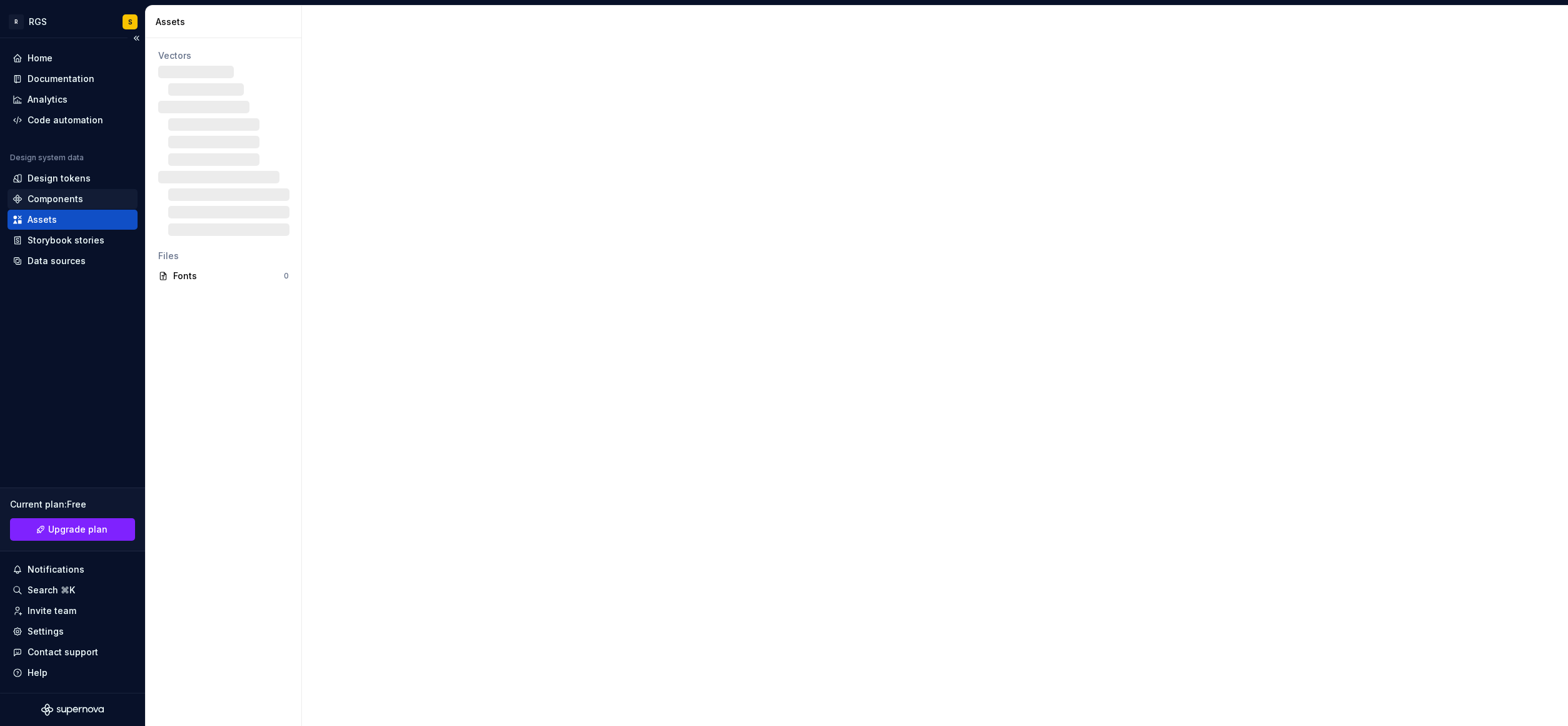
click at [53, 192] on div "Components" at bounding box center [72, 199] width 130 height 20
click at [52, 178] on div "Design tokens" at bounding box center [59, 178] width 63 height 12
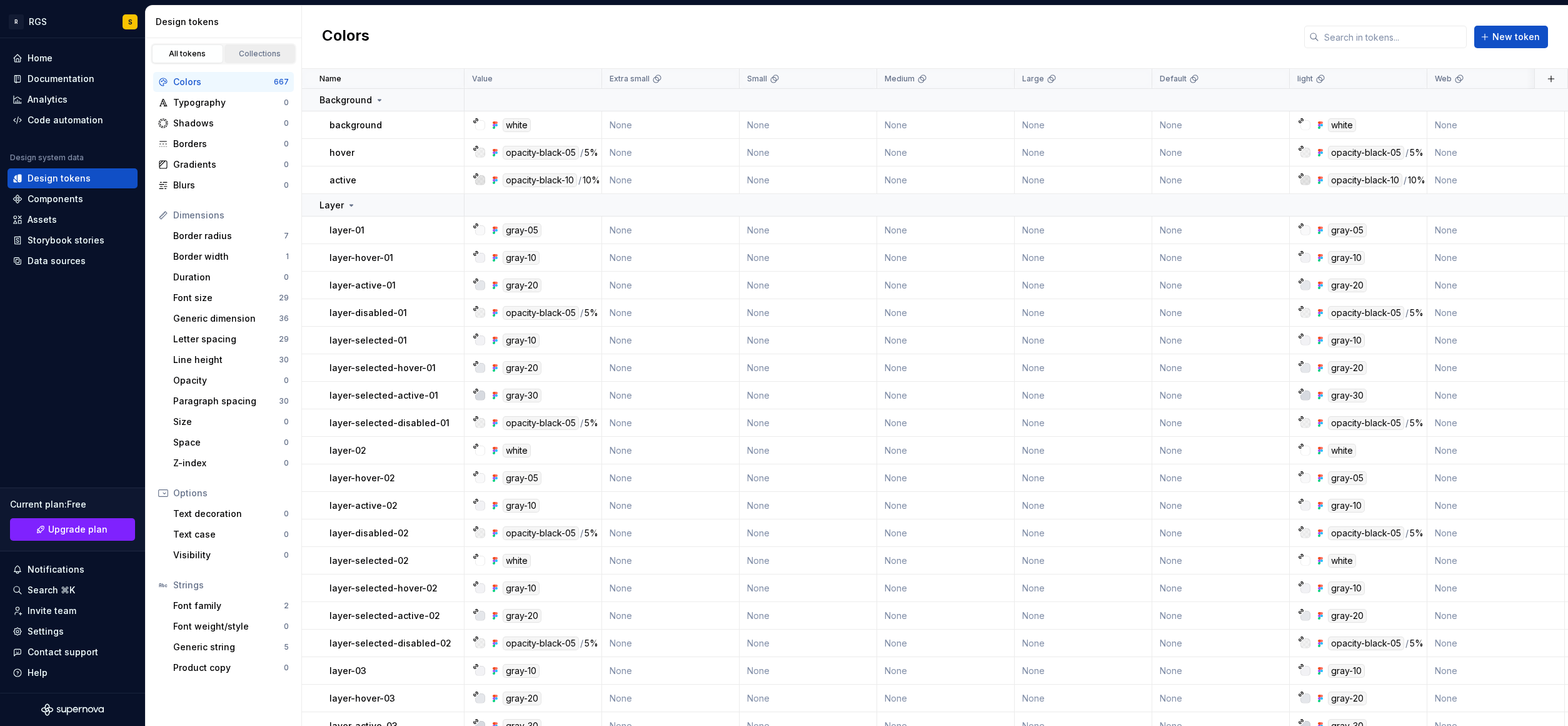
click at [248, 46] on link "Collections" at bounding box center [260, 54] width 71 height 19
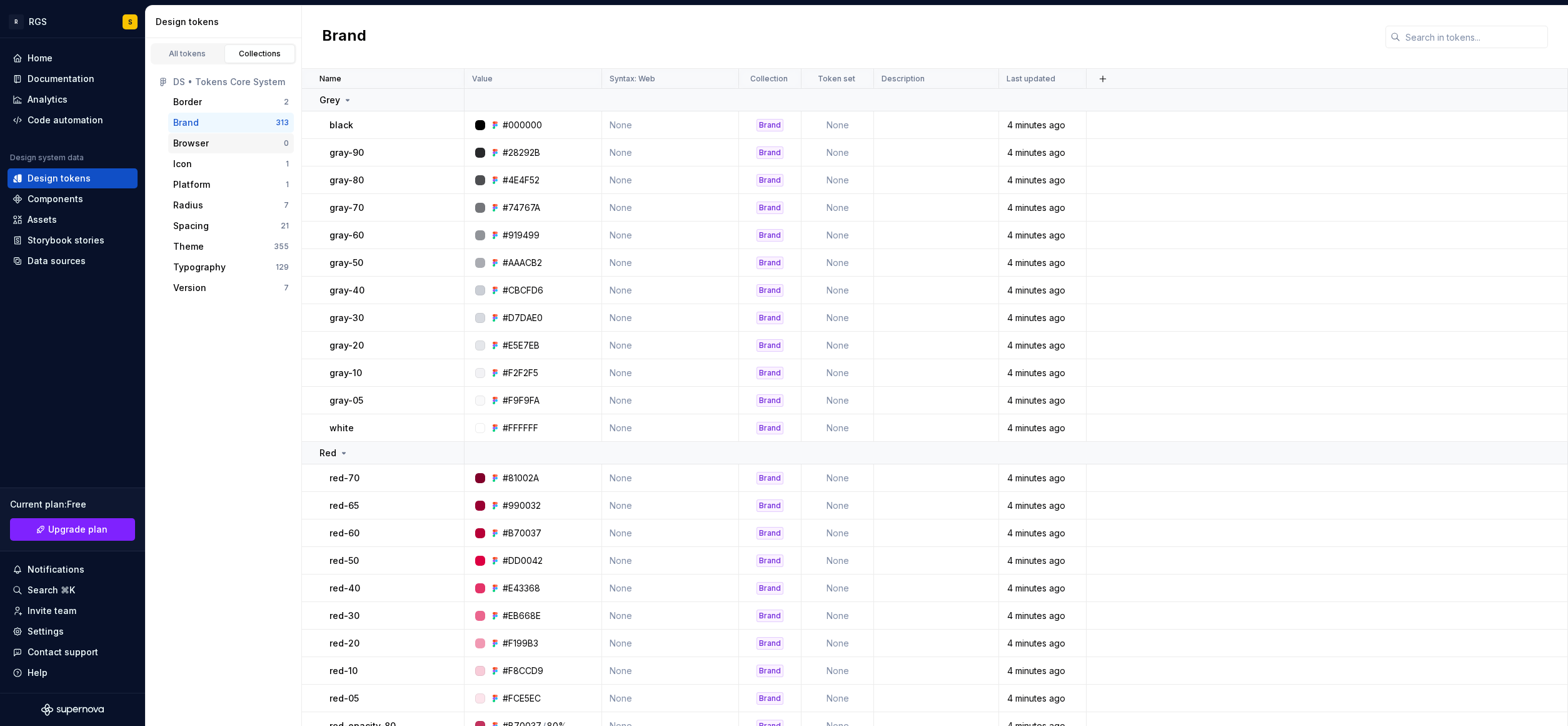
click at [189, 145] on div "Browser" at bounding box center [191, 144] width 36 height 12
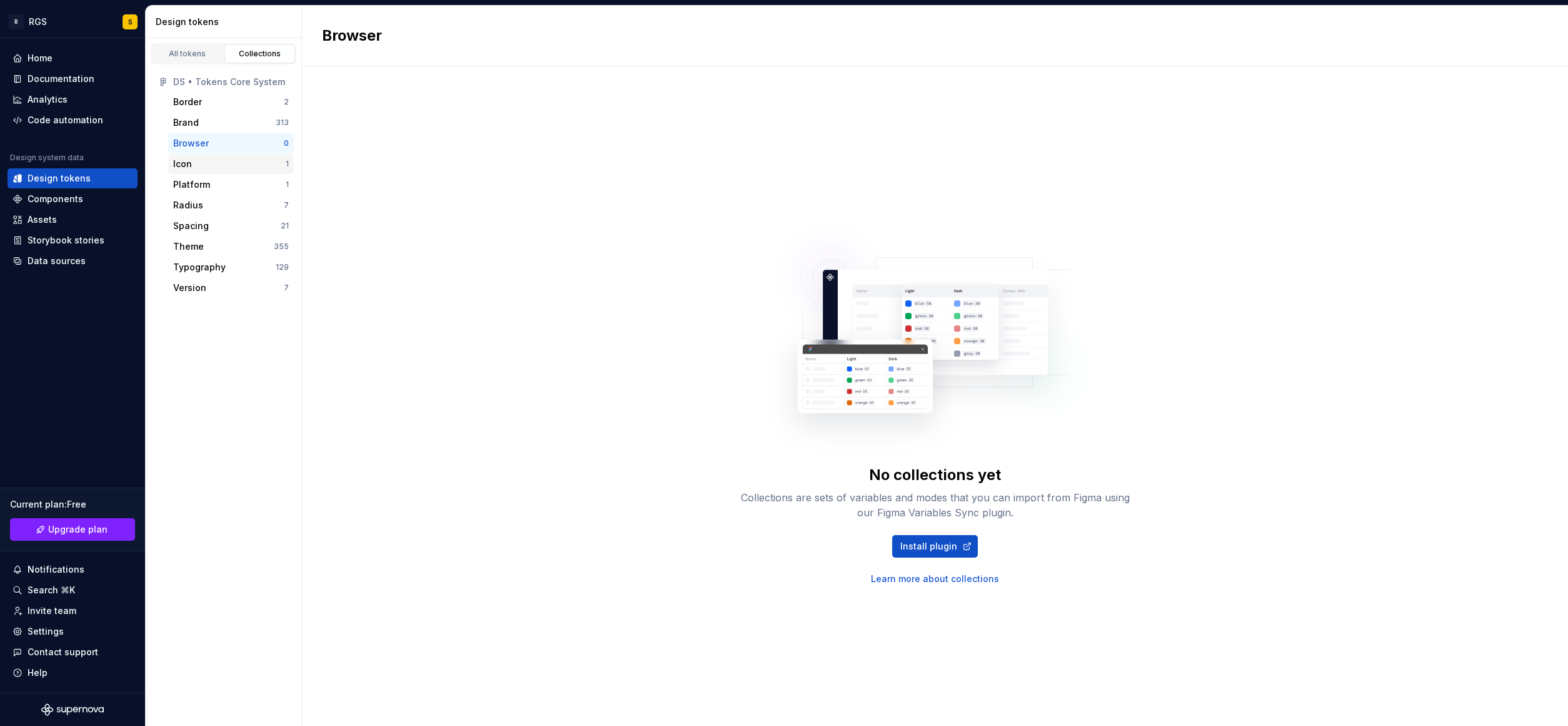
click at [187, 156] on div "Icon 1" at bounding box center [231, 164] width 126 height 20
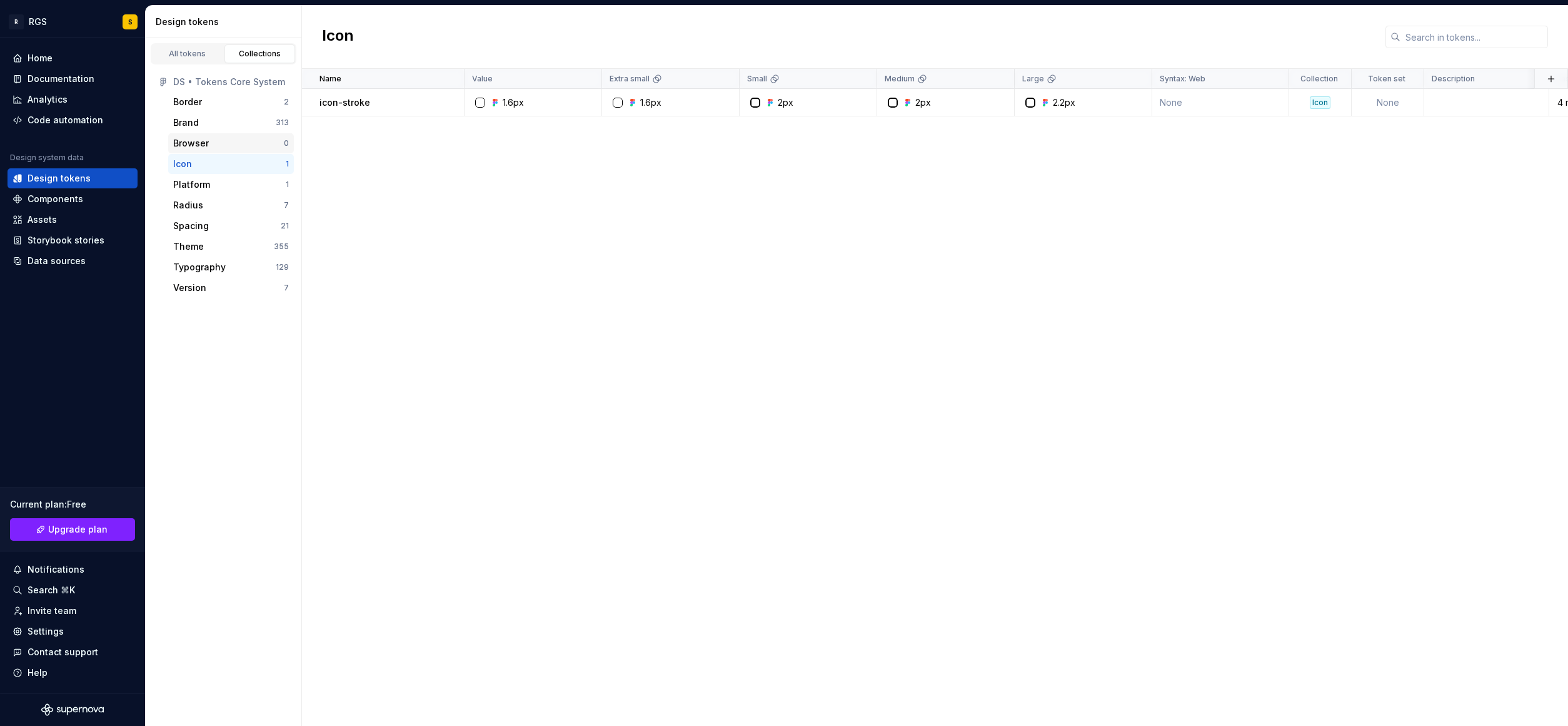
click at [186, 144] on div "Browser" at bounding box center [191, 144] width 36 height 12
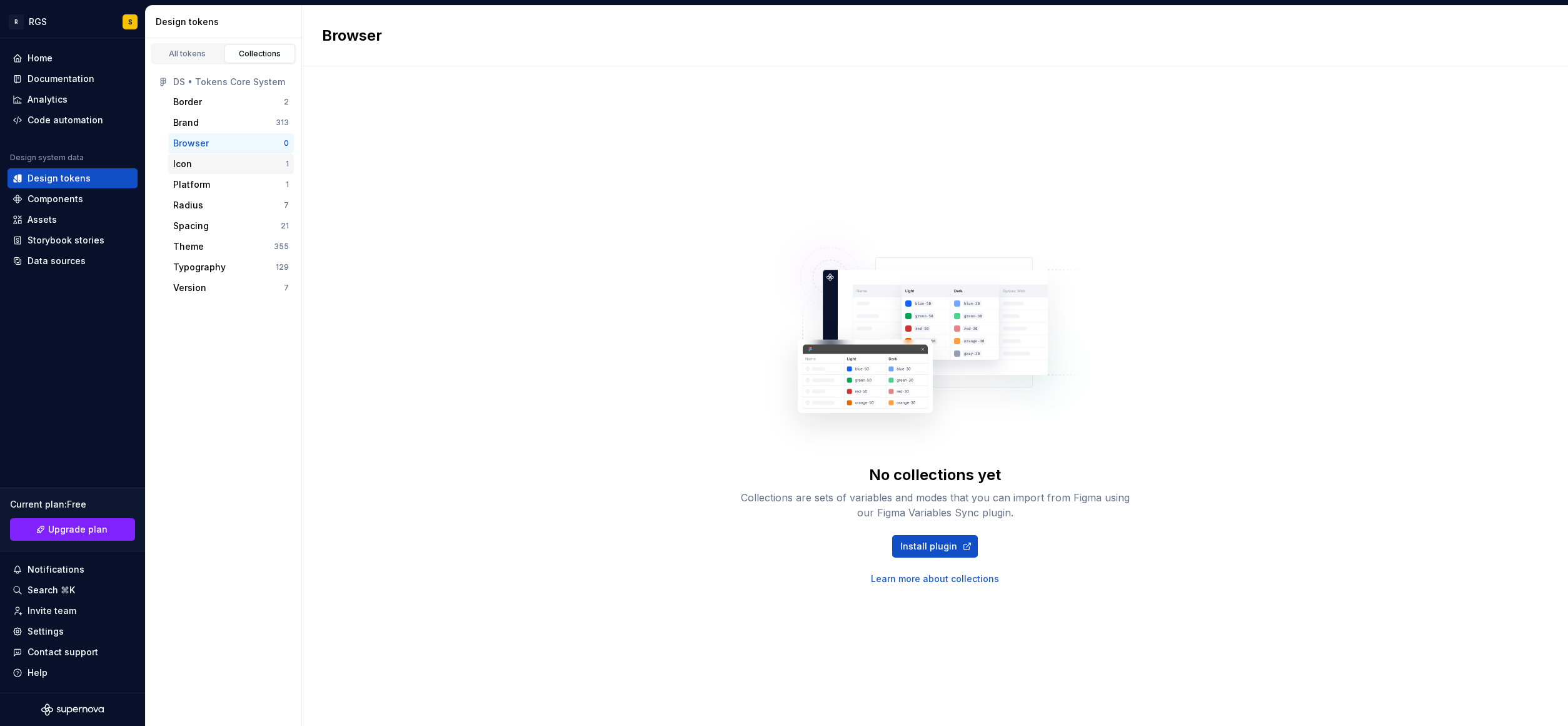
click at [190, 169] on div "Icon" at bounding box center [182, 164] width 19 height 12
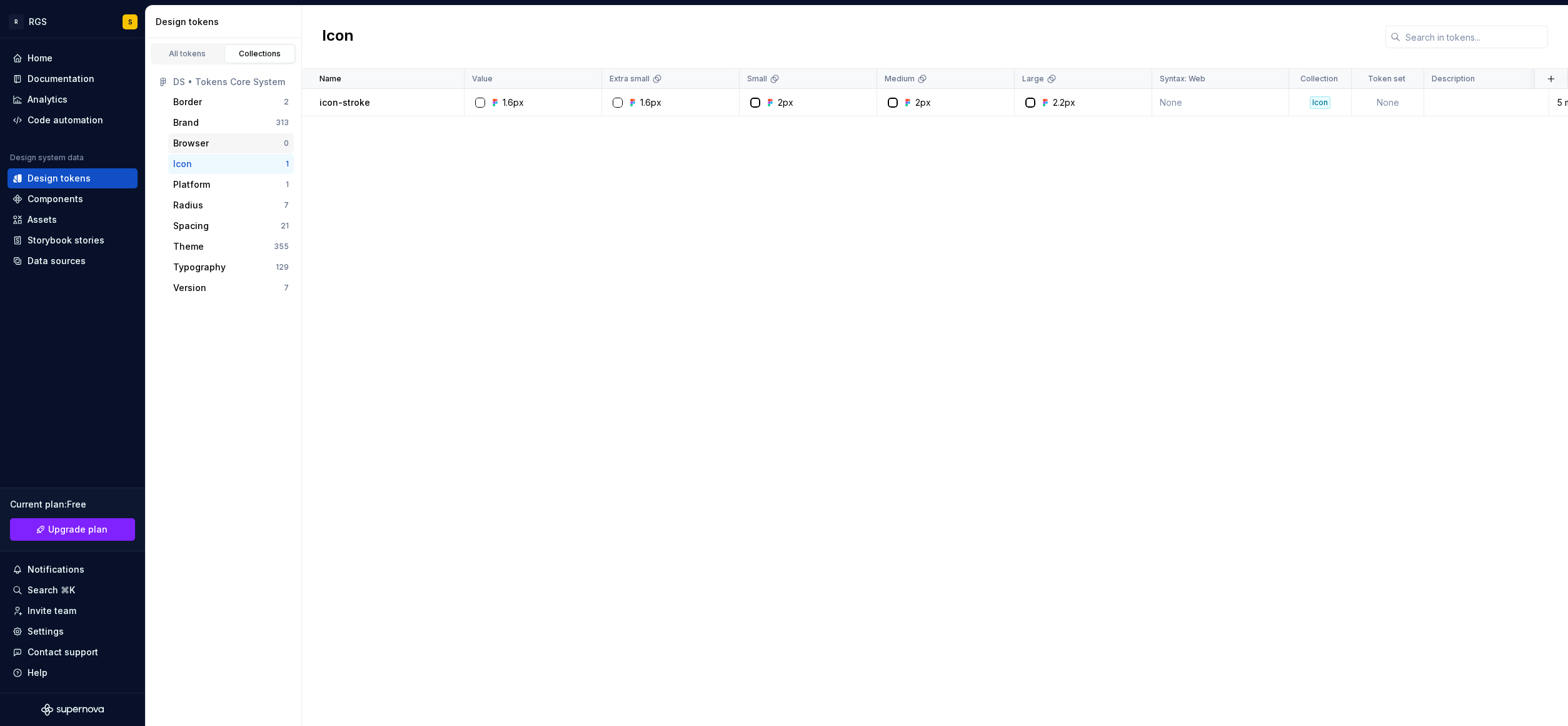
click at [193, 135] on div "Browser 0" at bounding box center [231, 143] width 126 height 20
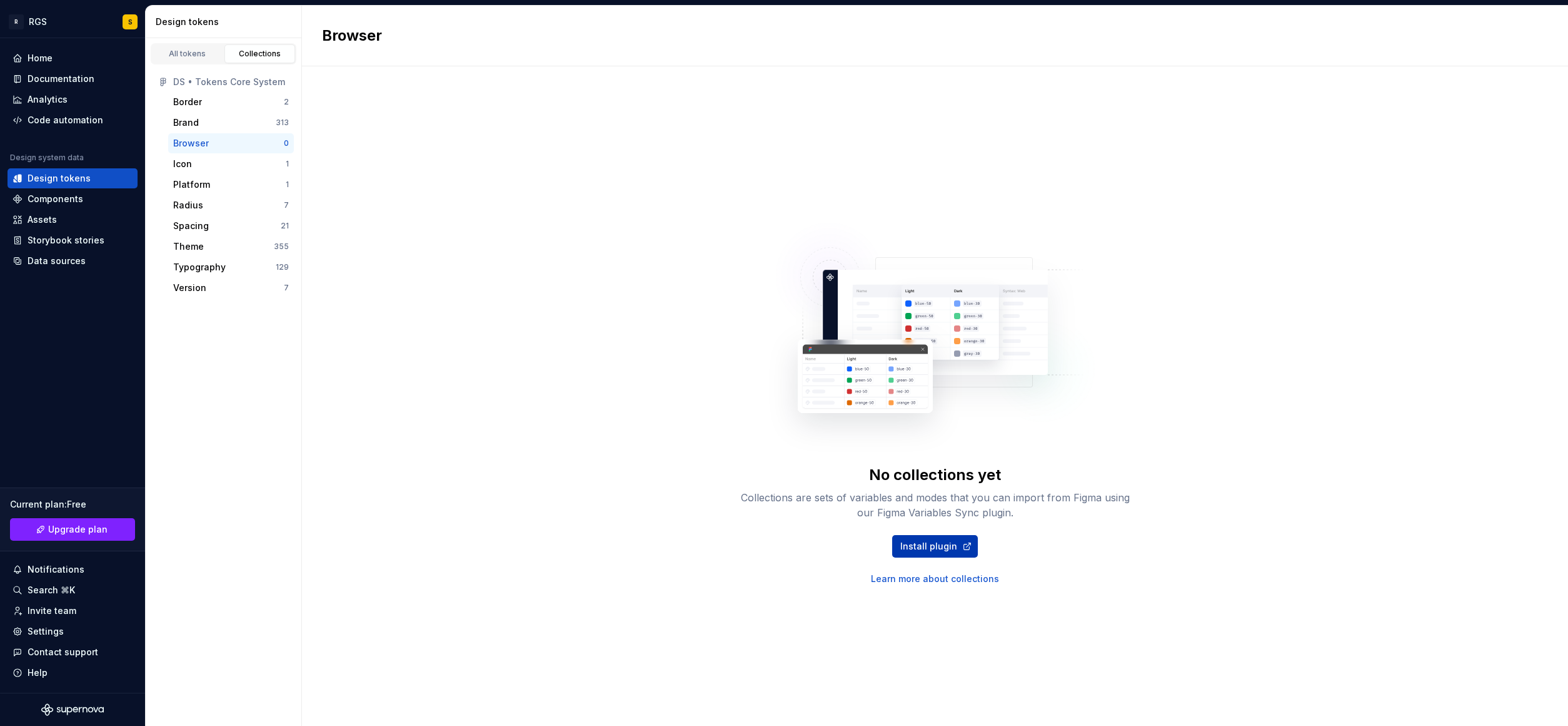
click at [916, 538] on link "Install plugin" at bounding box center [935, 546] width 86 height 22
click at [178, 172] on div "Icon 1" at bounding box center [231, 164] width 126 height 20
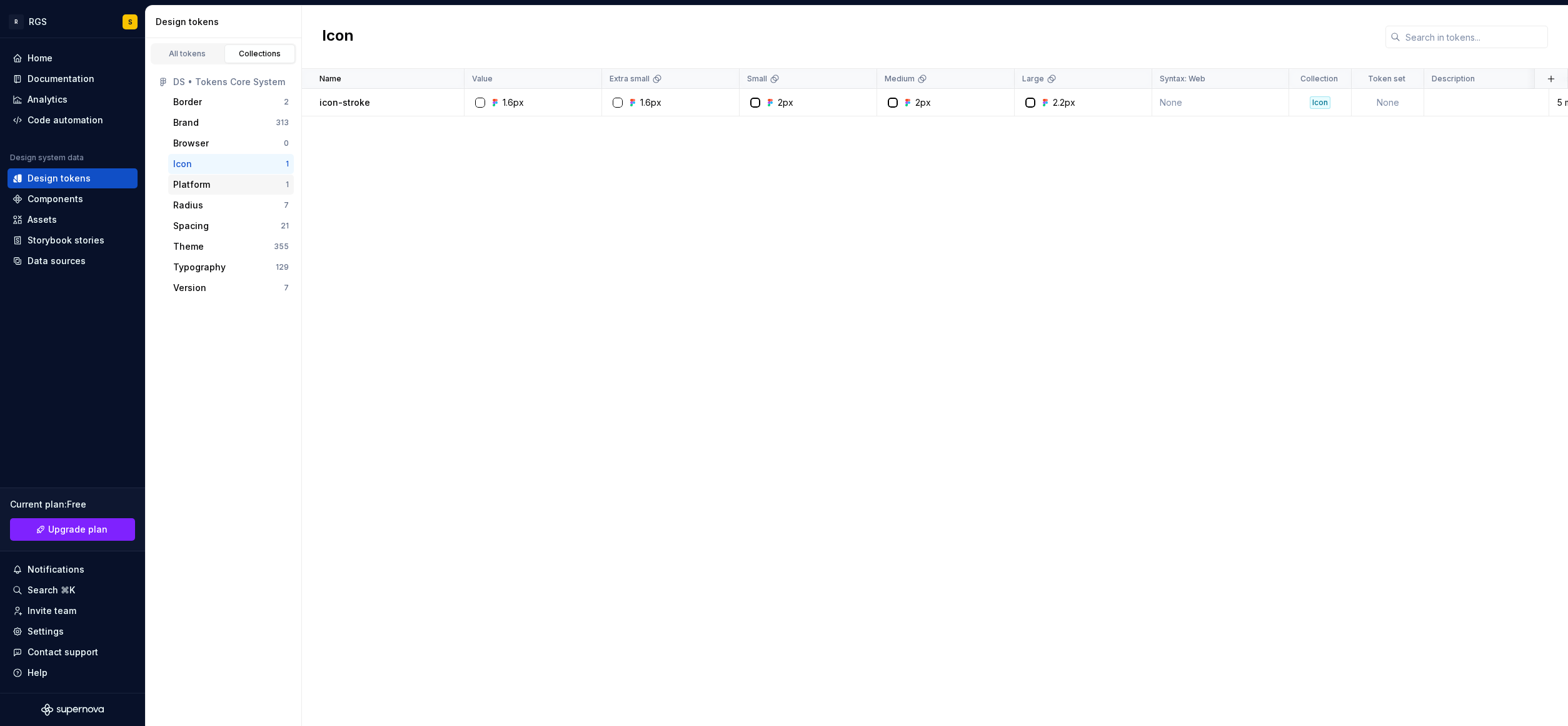
click at [184, 183] on div "Platform" at bounding box center [191, 185] width 37 height 12
click at [192, 210] on div "Radius 7" at bounding box center [231, 205] width 126 height 20
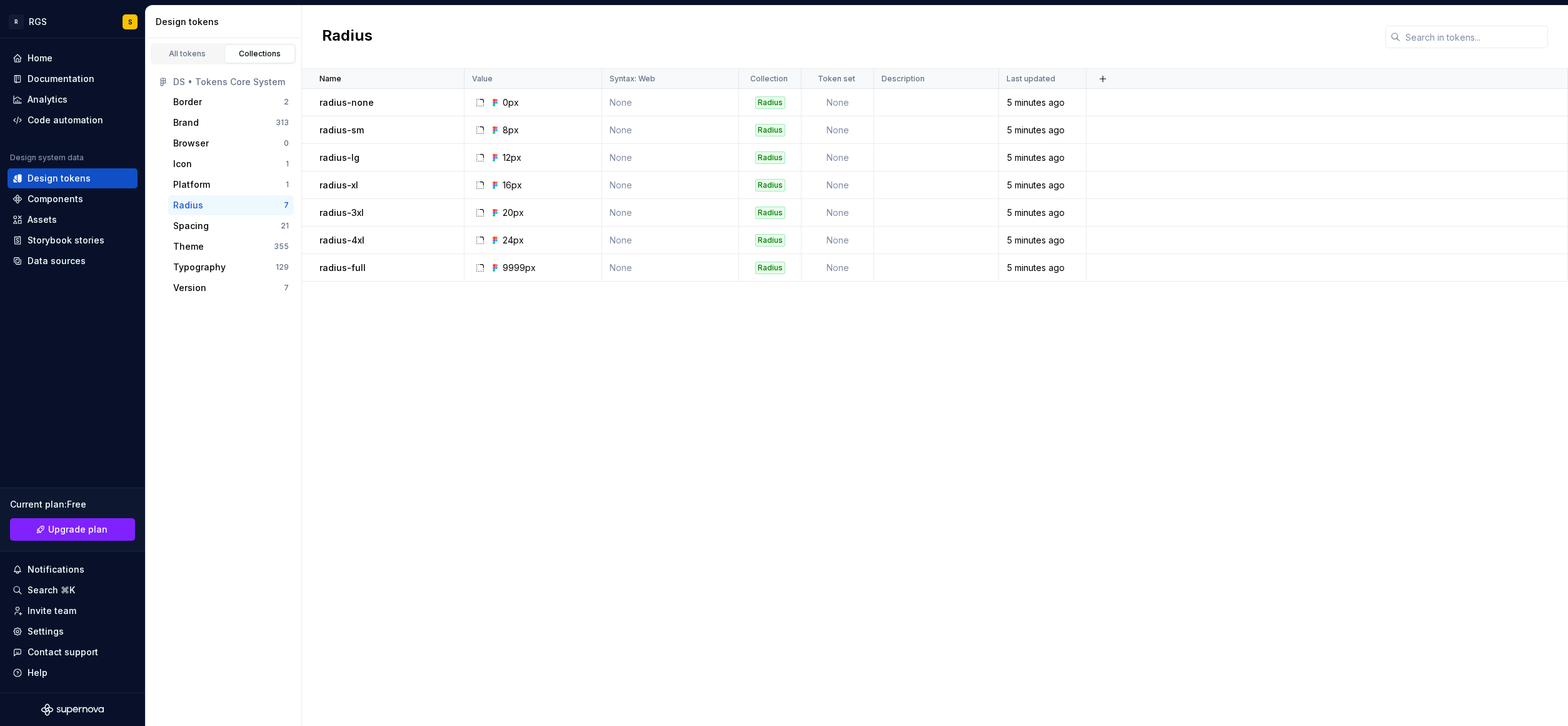
click at [218, 352] on div "All tokens Collections DS • Tokens Core System Border 2 Brand 313 Browser 0 Ico…" at bounding box center [223, 382] width 156 height 688
click at [218, 394] on div "All tokens Collections DS • Tokens Core System Border 2 Brand 313 Browser 0 Ico…" at bounding box center [223, 382] width 156 height 688
click at [47, 176] on div "Design tokens" at bounding box center [59, 178] width 63 height 12
click at [190, 120] on div "Brand" at bounding box center [185, 122] width 26 height 12
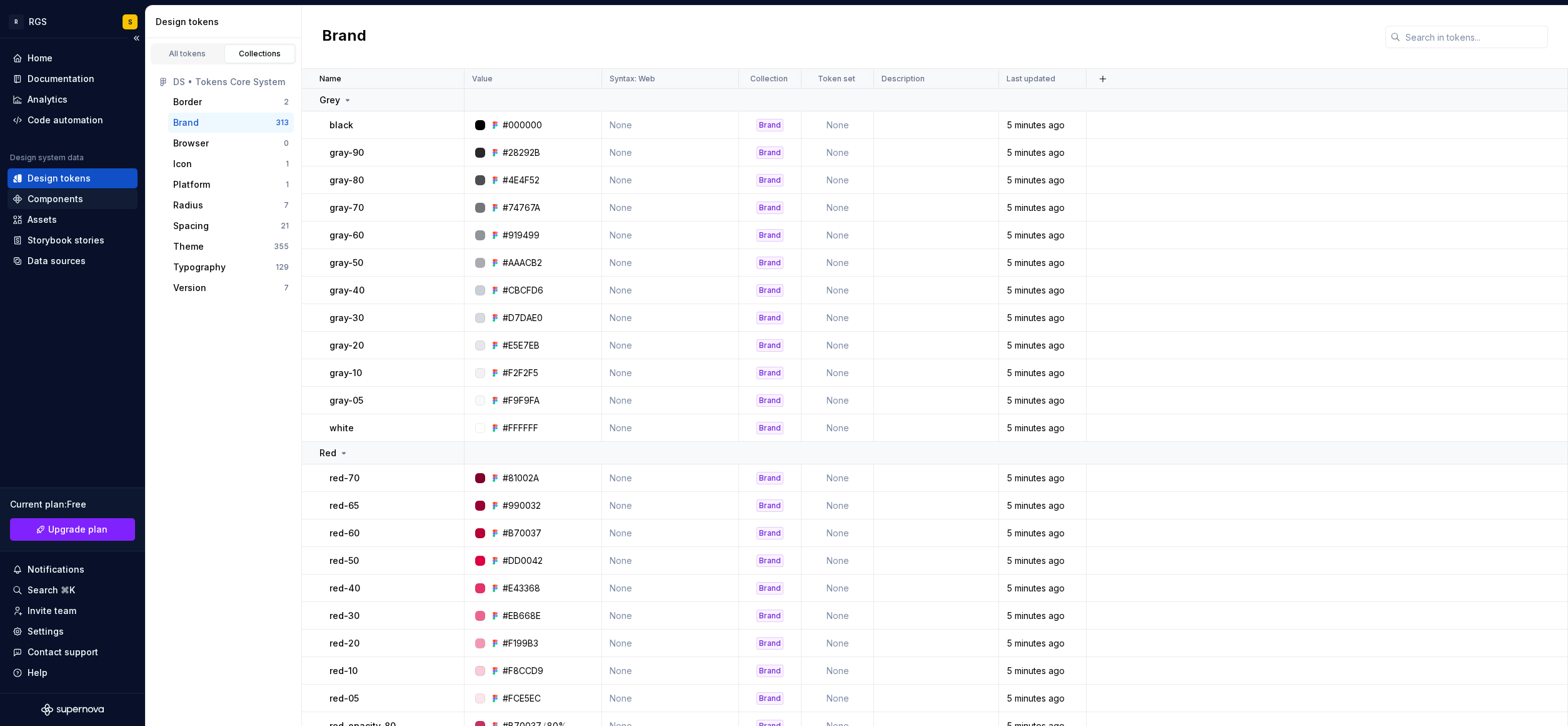
click at [61, 195] on div "Components" at bounding box center [55, 199] width 55 height 12
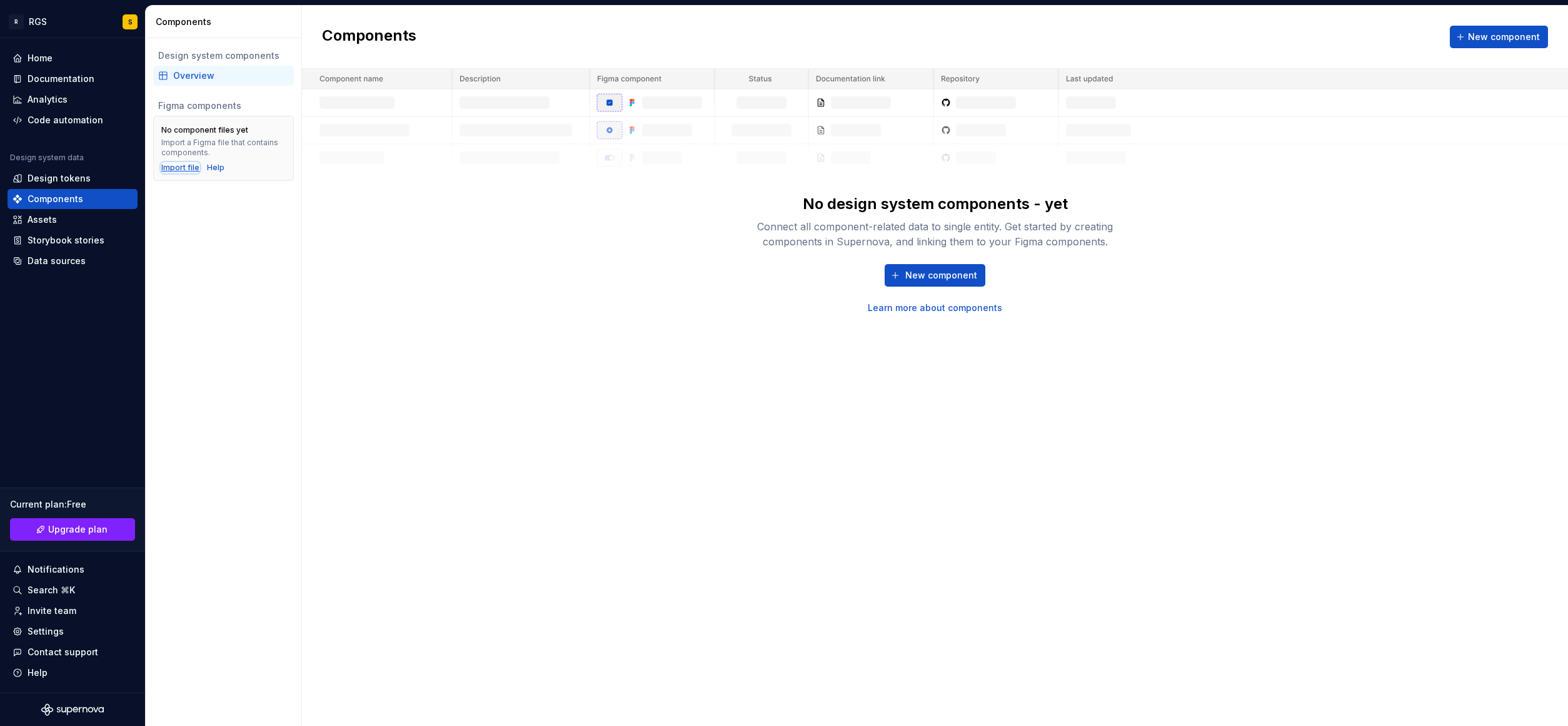
click at [181, 169] on div "Import file" at bounding box center [180, 167] width 38 height 10
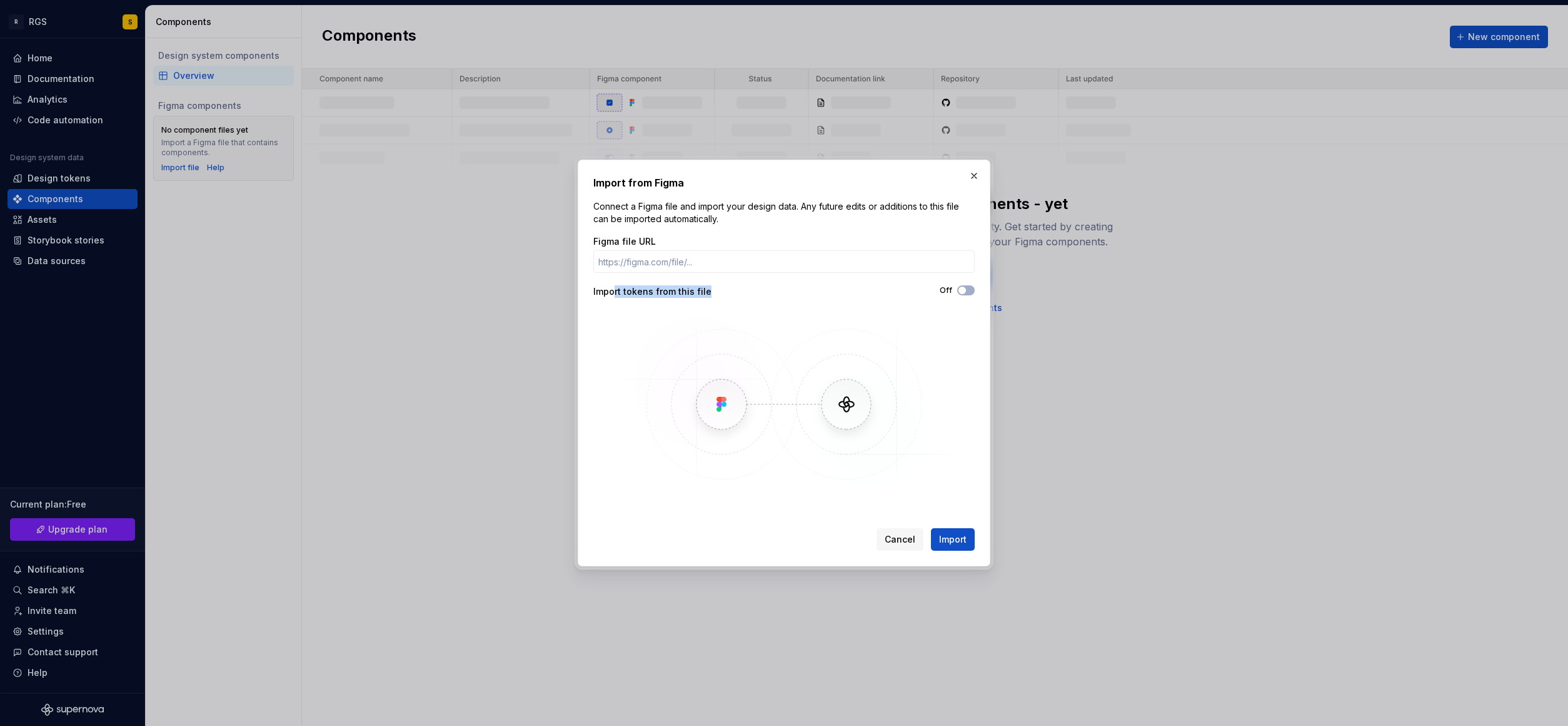
drag, startPoint x: 643, startPoint y: 289, endPoint x: 761, endPoint y: 294, distance: 118.1
click at [761, 294] on div "Import tokens from this file" at bounding box center [689, 292] width 191 height 12
drag, startPoint x: 915, startPoint y: 311, endPoint x: 922, endPoint y: 300, distance: 13.0
click at [915, 310] on img at bounding box center [784, 404] width 363 height 187
click at [960, 301] on div "Figma file URL Import tokens from this file Off" at bounding box center [784, 367] width 382 height 263
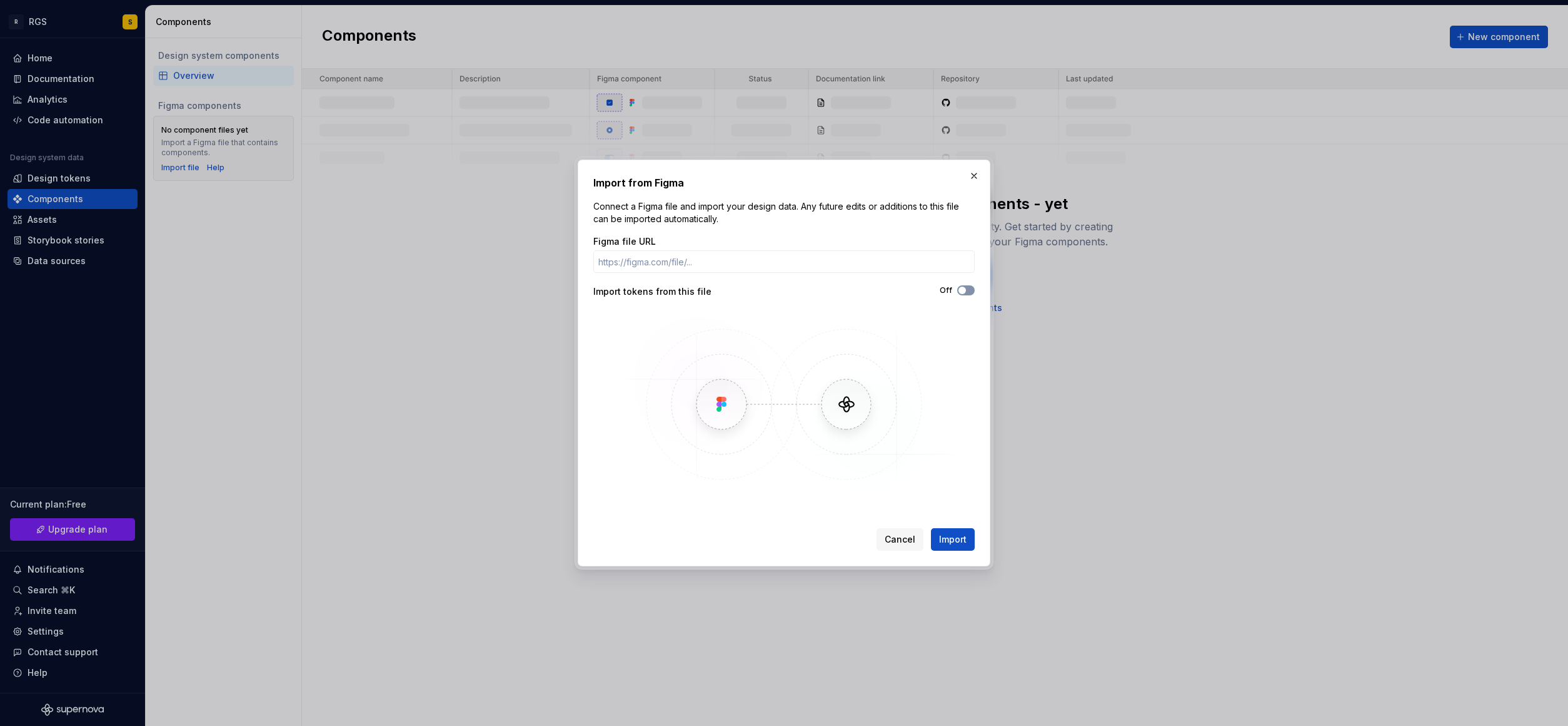
click at [968, 287] on button "Off" at bounding box center [966, 290] width 18 height 10
click at [966, 290] on span "button" at bounding box center [970, 290] width 7 height 7
drag, startPoint x: 694, startPoint y: 343, endPoint x: 625, endPoint y: 286, distance: 89.5
click at [694, 343] on img at bounding box center [784, 404] width 363 height 187
click at [645, 257] on input "Figma file URL" at bounding box center [784, 261] width 382 height 22
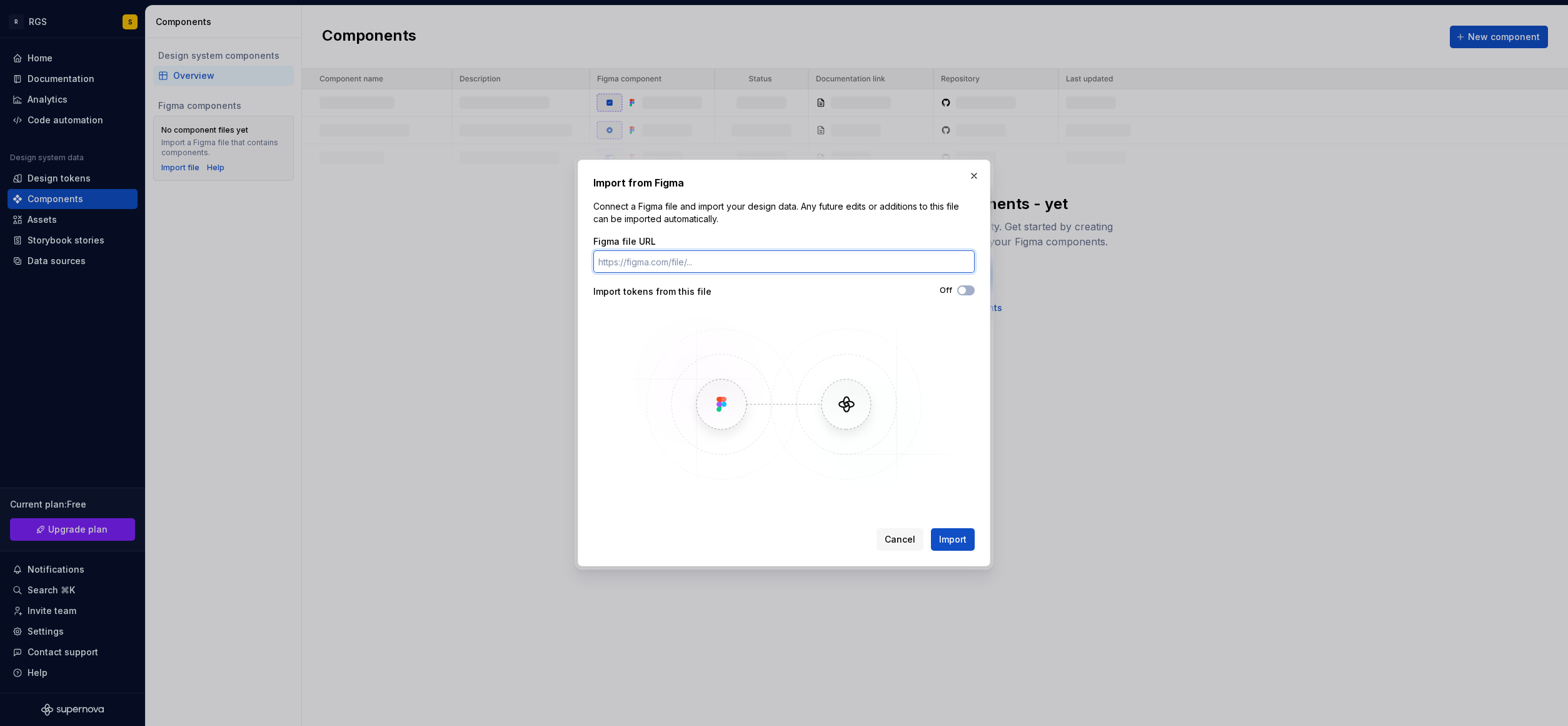
paste input "https://www.figma.com/design/0C9LX4ZTeRBBLqEEsBChk9/DS-%E2%80%A2-Inputs?node-id…"
type input "https://www.figma.com/design/0C9LX4ZTeRBBLqEEsBChk9/DS-%E2%80%A2-Inputs?node-id…"
click at [832, 317] on img at bounding box center [784, 404] width 363 height 187
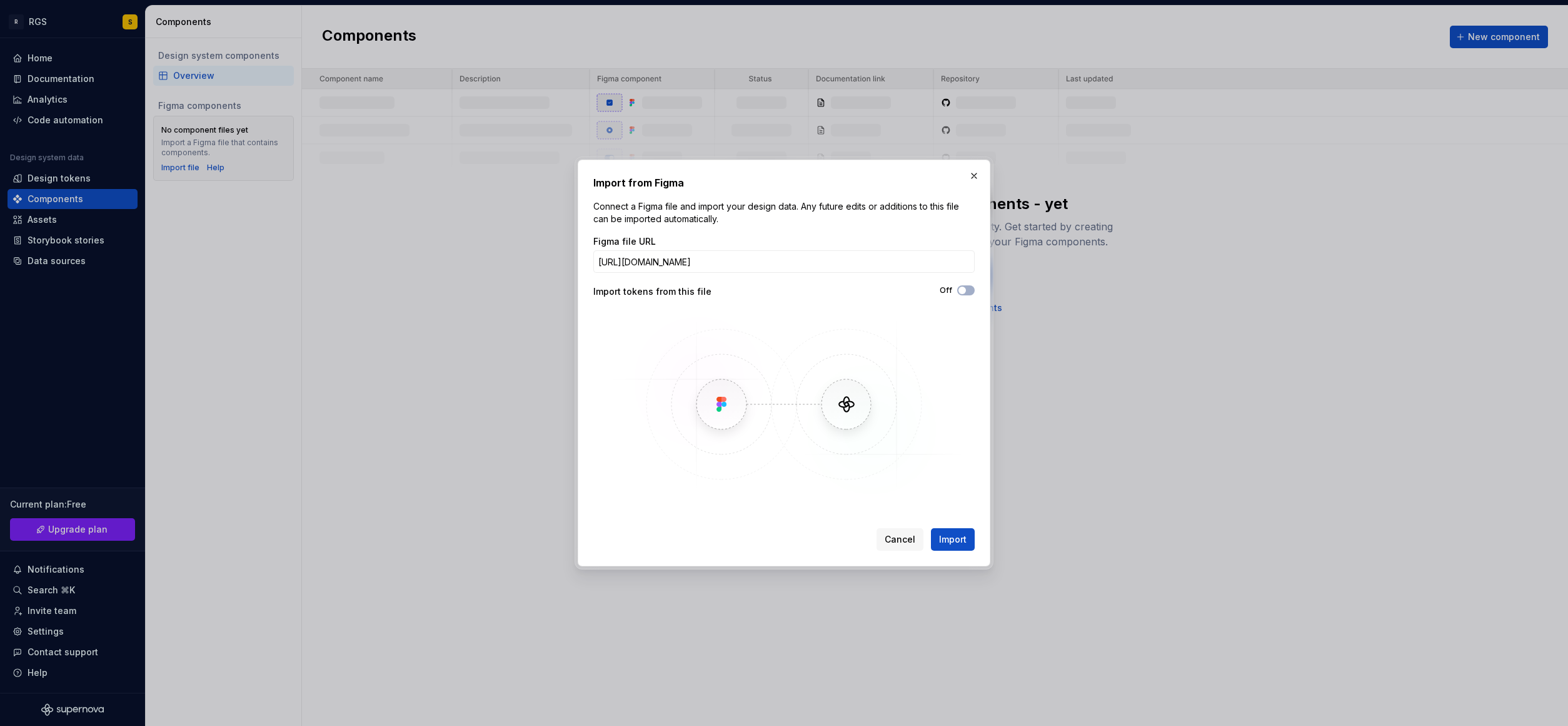
drag, startPoint x: 922, startPoint y: 422, endPoint x: 886, endPoint y: 485, distance: 72.6
click at [921, 422] on img at bounding box center [784, 404] width 363 height 187
click at [950, 540] on span "Import" at bounding box center [952, 540] width 28 height 12
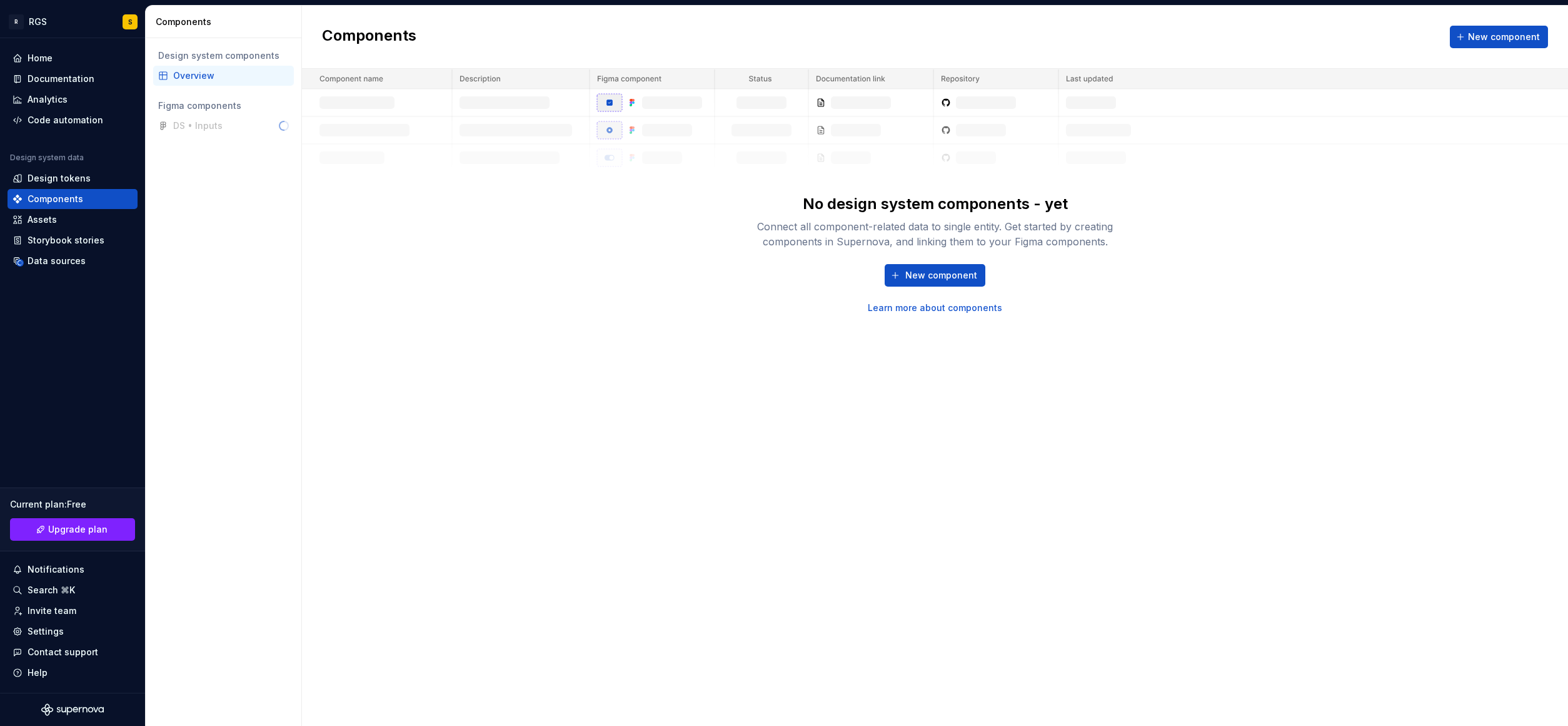
drag, startPoint x: 448, startPoint y: 237, endPoint x: 248, endPoint y: 184, distance: 206.9
click at [445, 235] on div "No design system components - yet Connect all component-related data to single …" at bounding box center [935, 191] width 1266 height 245
click at [204, 122] on div "DS • Inputs" at bounding box center [224, 126] width 141 height 20
click at [190, 148] on div "Input" at bounding box center [185, 146] width 25 height 12
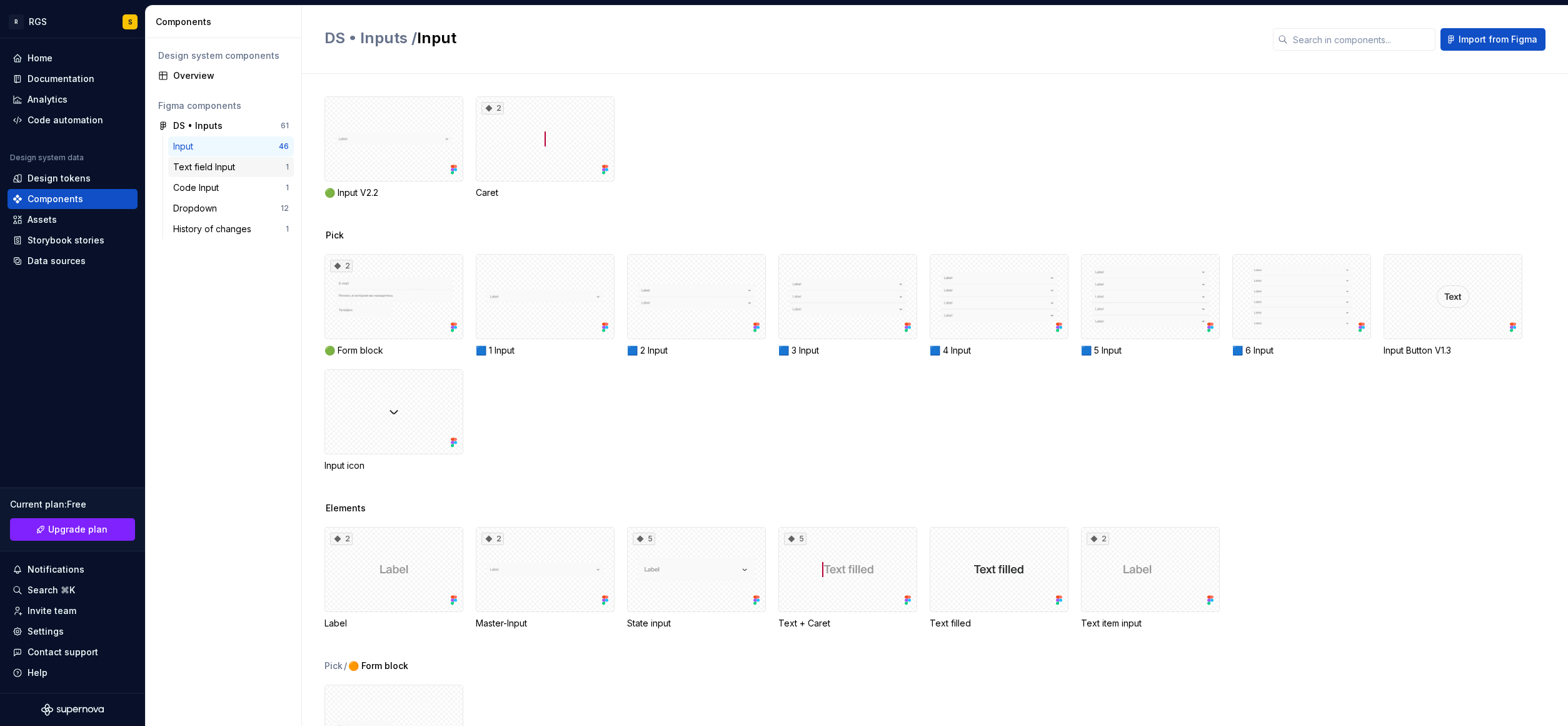
click at [217, 175] on div "Text field Input 1" at bounding box center [231, 167] width 126 height 20
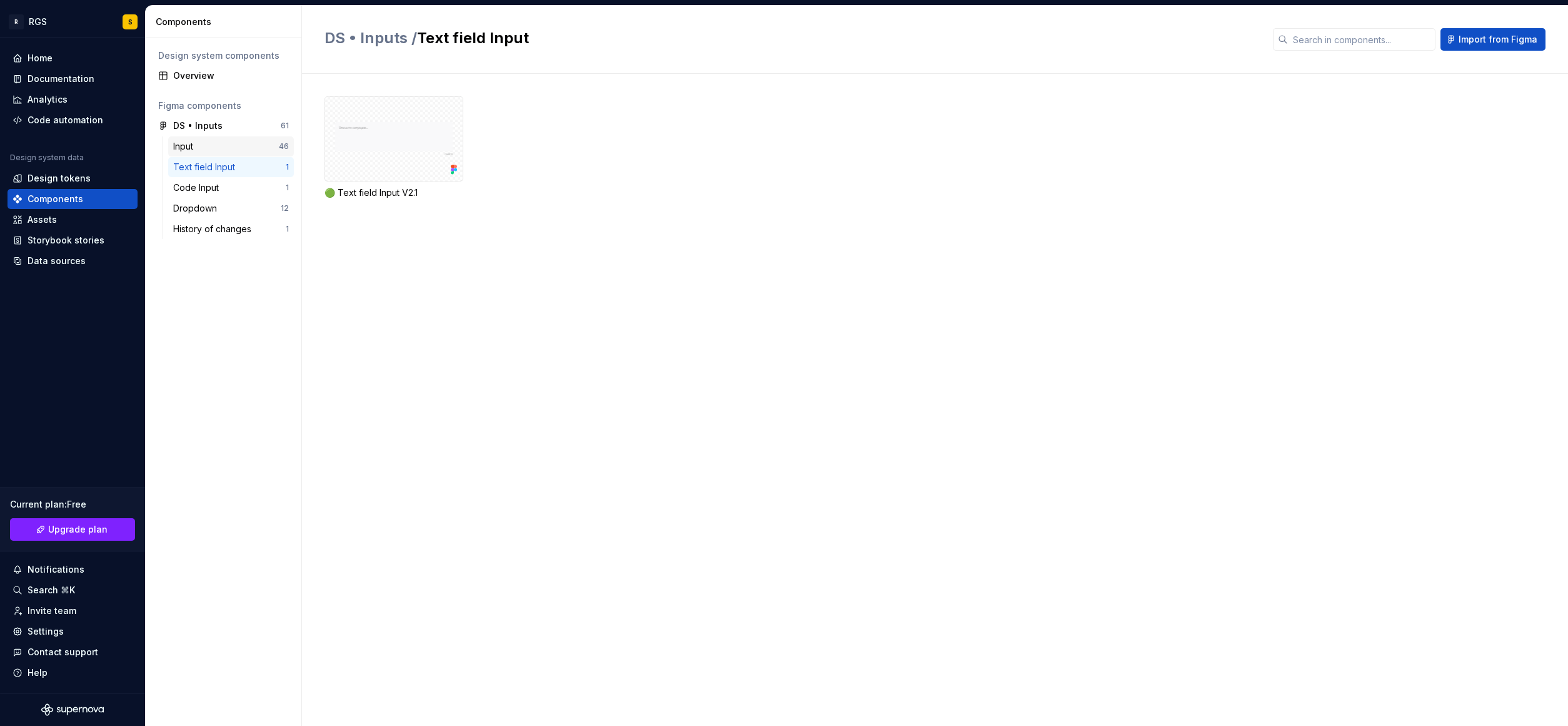
click at [210, 150] on div "Input" at bounding box center [226, 146] width 106 height 12
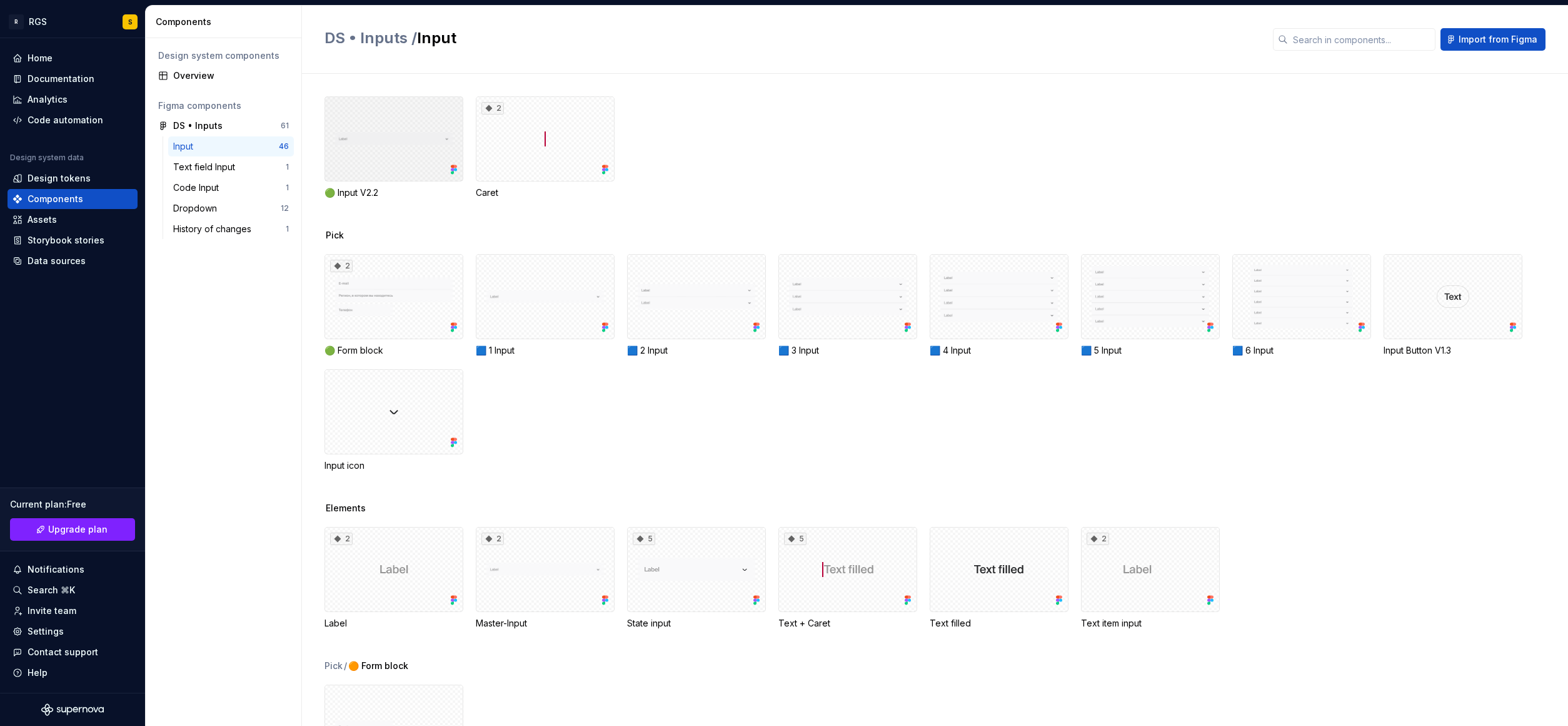
click at [380, 140] on div at bounding box center [394, 138] width 139 height 85
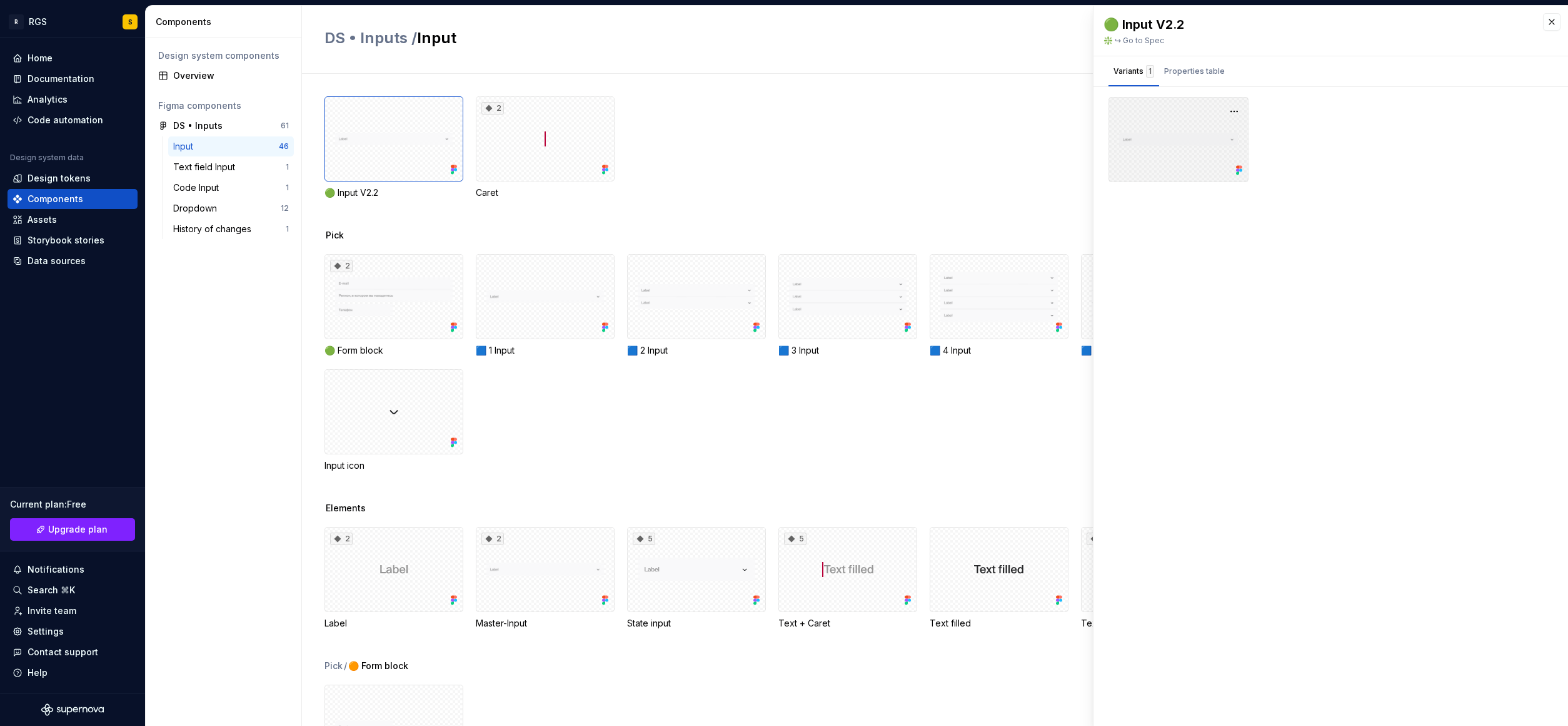
click at [1199, 142] on div at bounding box center [1178, 139] width 140 height 85
click at [1200, 70] on div "Properties table" at bounding box center [1194, 71] width 61 height 12
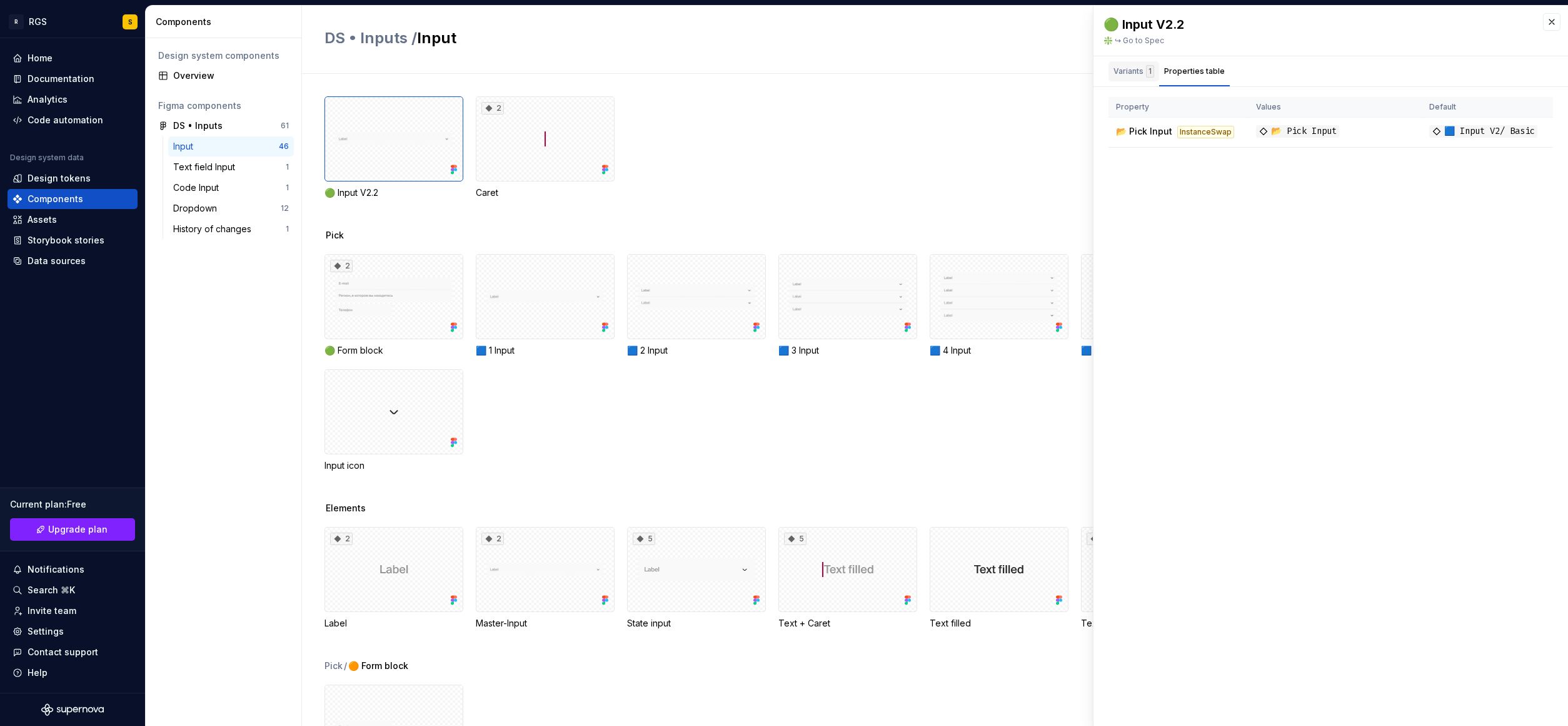
click at [1132, 68] on div "Variants 1" at bounding box center [1134, 71] width 41 height 12
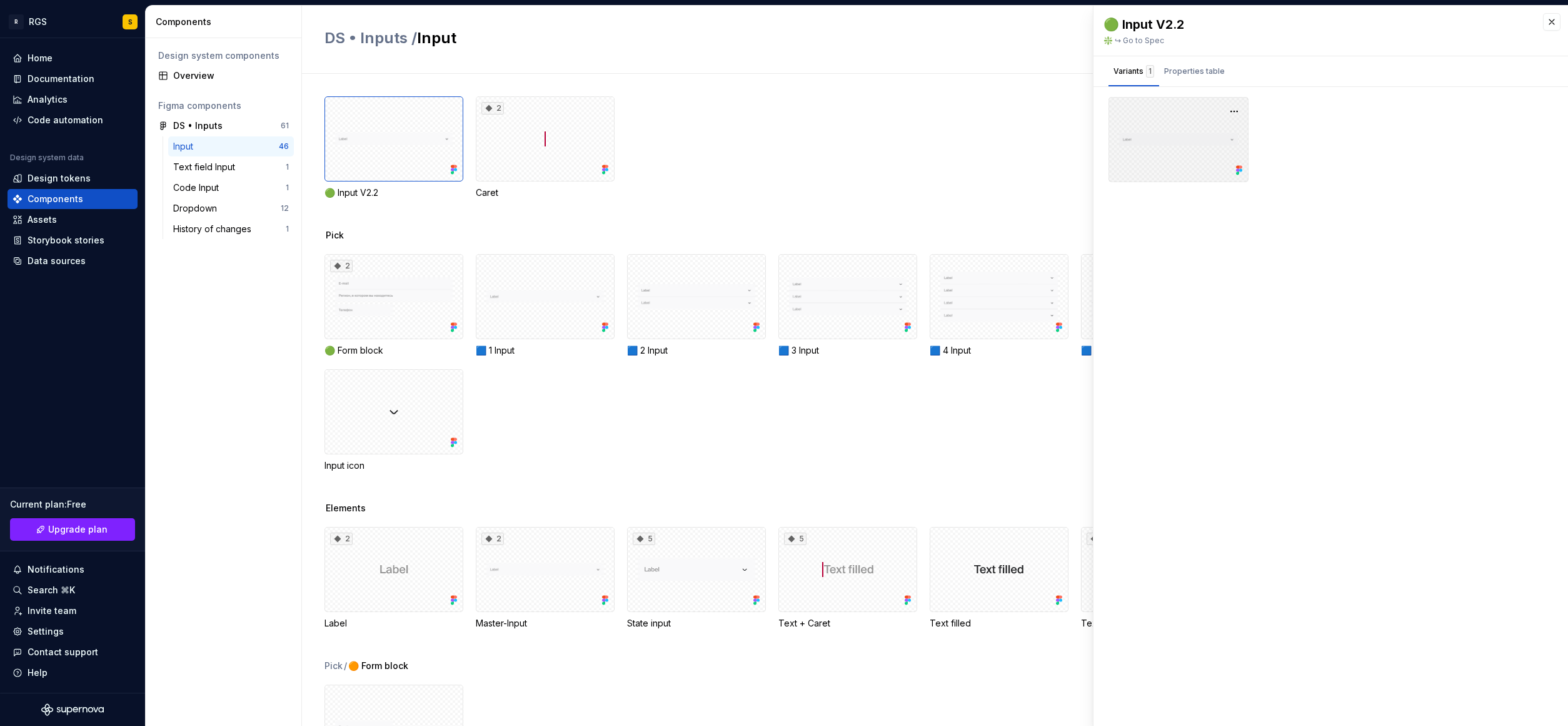
click at [1145, 138] on div at bounding box center [1178, 139] width 140 height 85
drag, startPoint x: 1170, startPoint y: 306, endPoint x: 1167, endPoint y: 277, distance: 29.2
click at [1169, 302] on div "🟢 Input V2.2 ❇️ ↪ Go to Spec Variants 1 Properties table Property Values Defaul…" at bounding box center [1331, 365] width 474 height 720
click at [1184, 139] on div at bounding box center [1178, 139] width 140 height 85
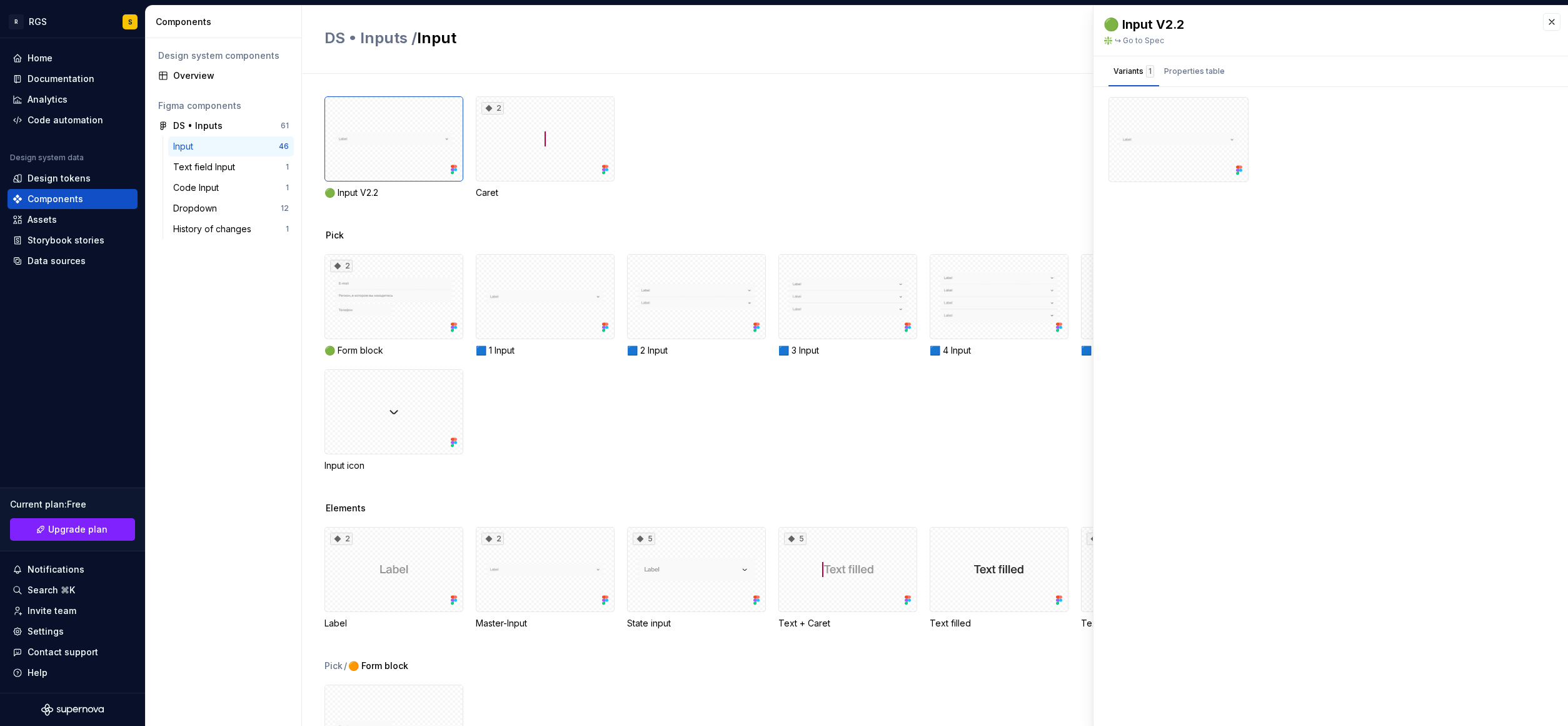
drag, startPoint x: 1441, startPoint y: 329, endPoint x: 1269, endPoint y: 301, distance: 174.3
click at [1435, 326] on div "🟢 Input V2.2 ❇️ ↪ Go to Spec Variants 1 Properties table Property Values Defaul…" at bounding box center [1331, 365] width 474 height 720
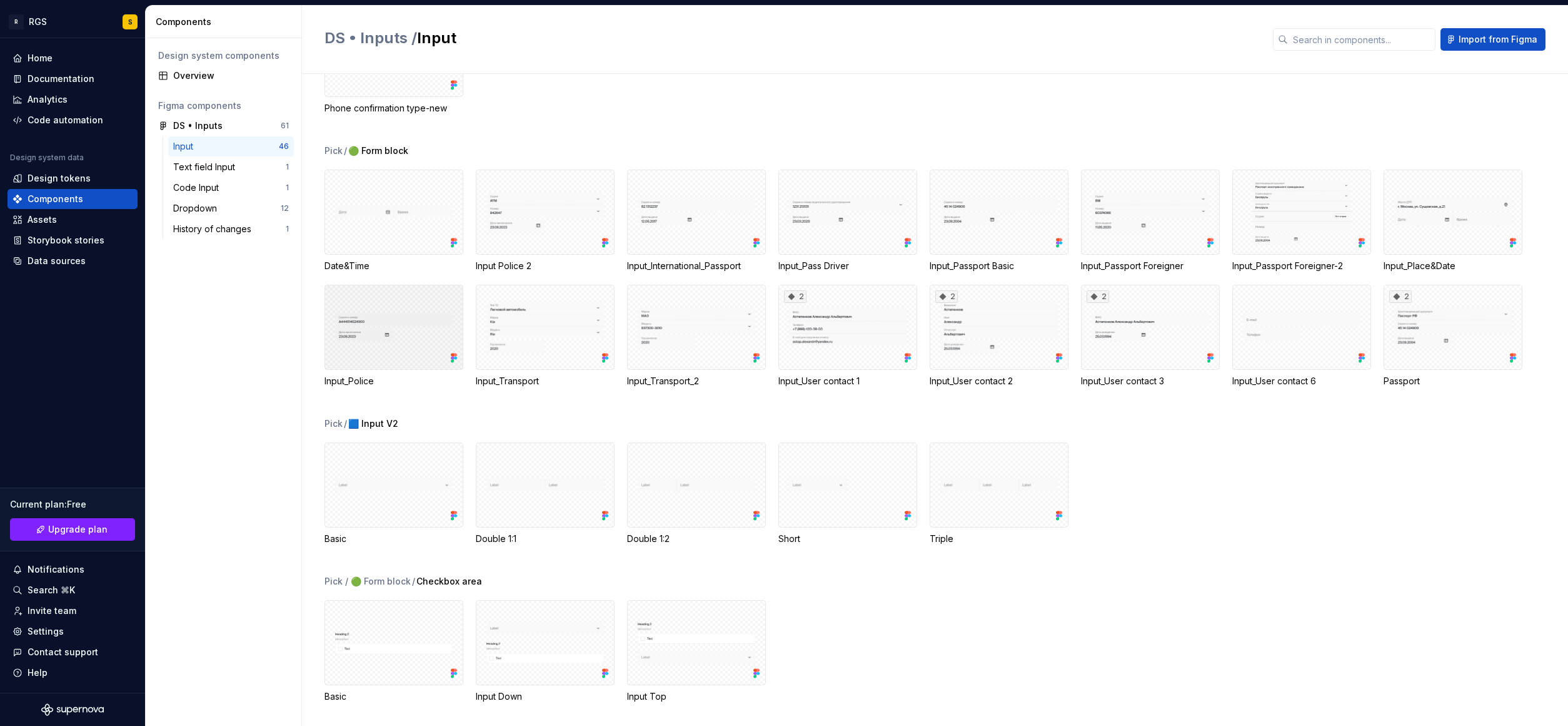
scroll to position [607, 0]
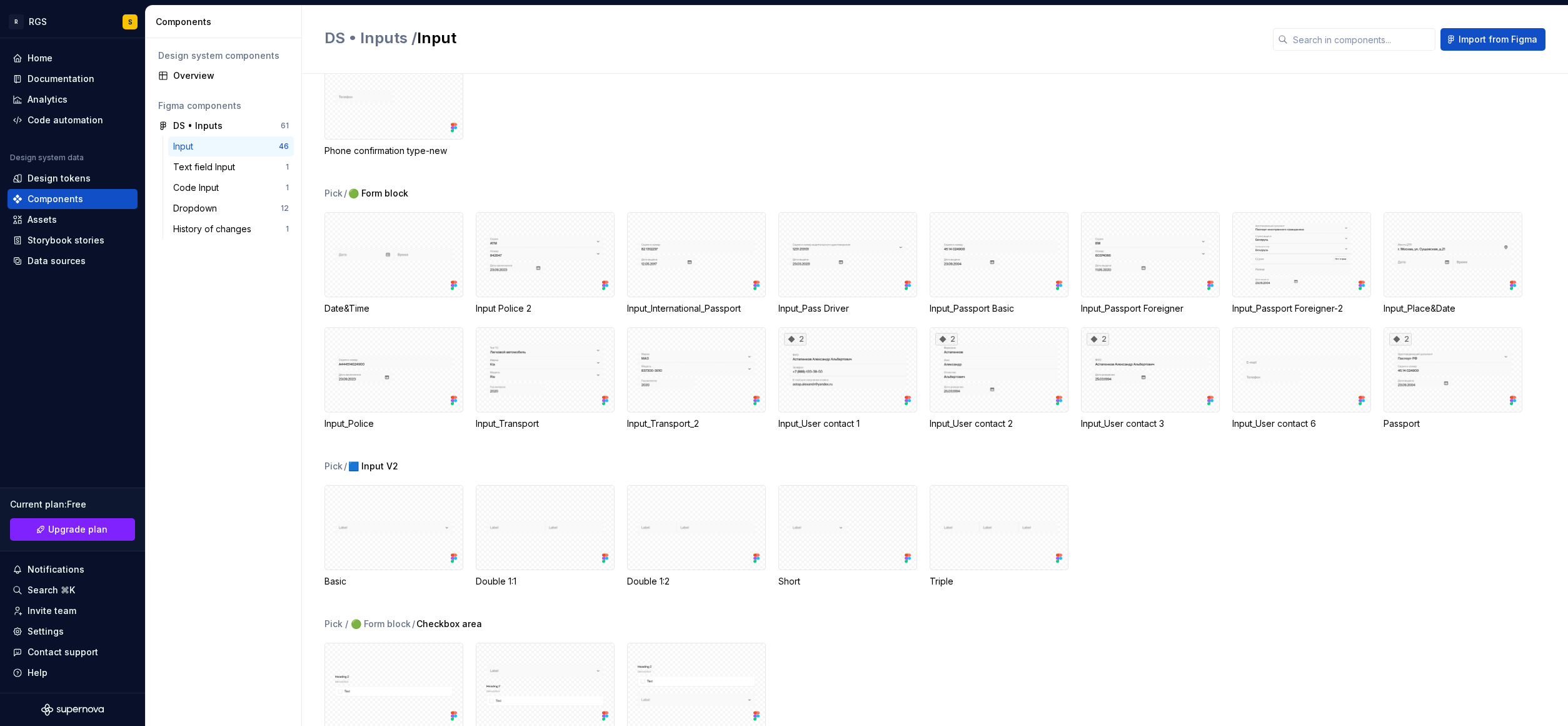
click at [202, 150] on div "Input" at bounding box center [226, 146] width 106 height 12
click at [208, 175] on div "Text field Input 1" at bounding box center [231, 167] width 126 height 20
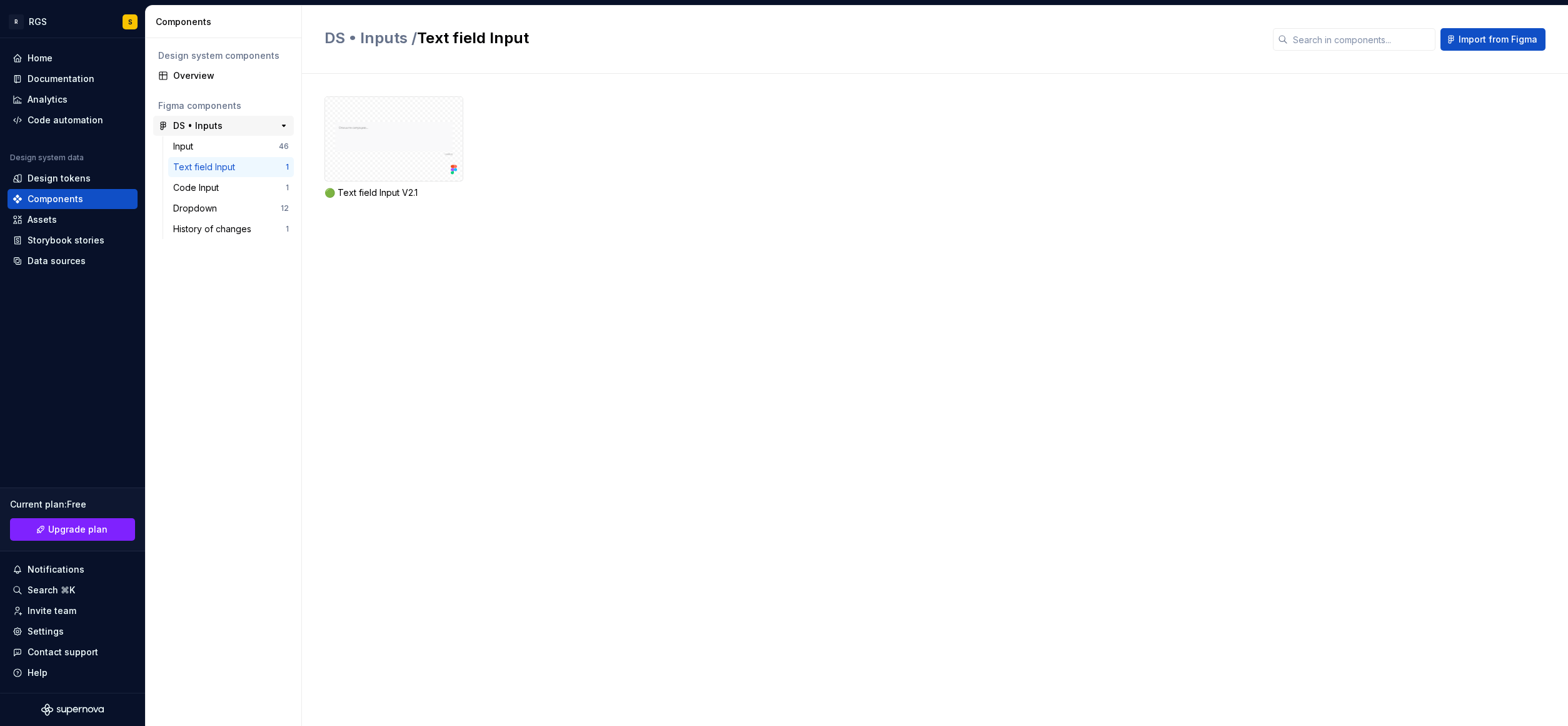
click at [210, 128] on div "DS • Inputs" at bounding box center [197, 126] width 49 height 12
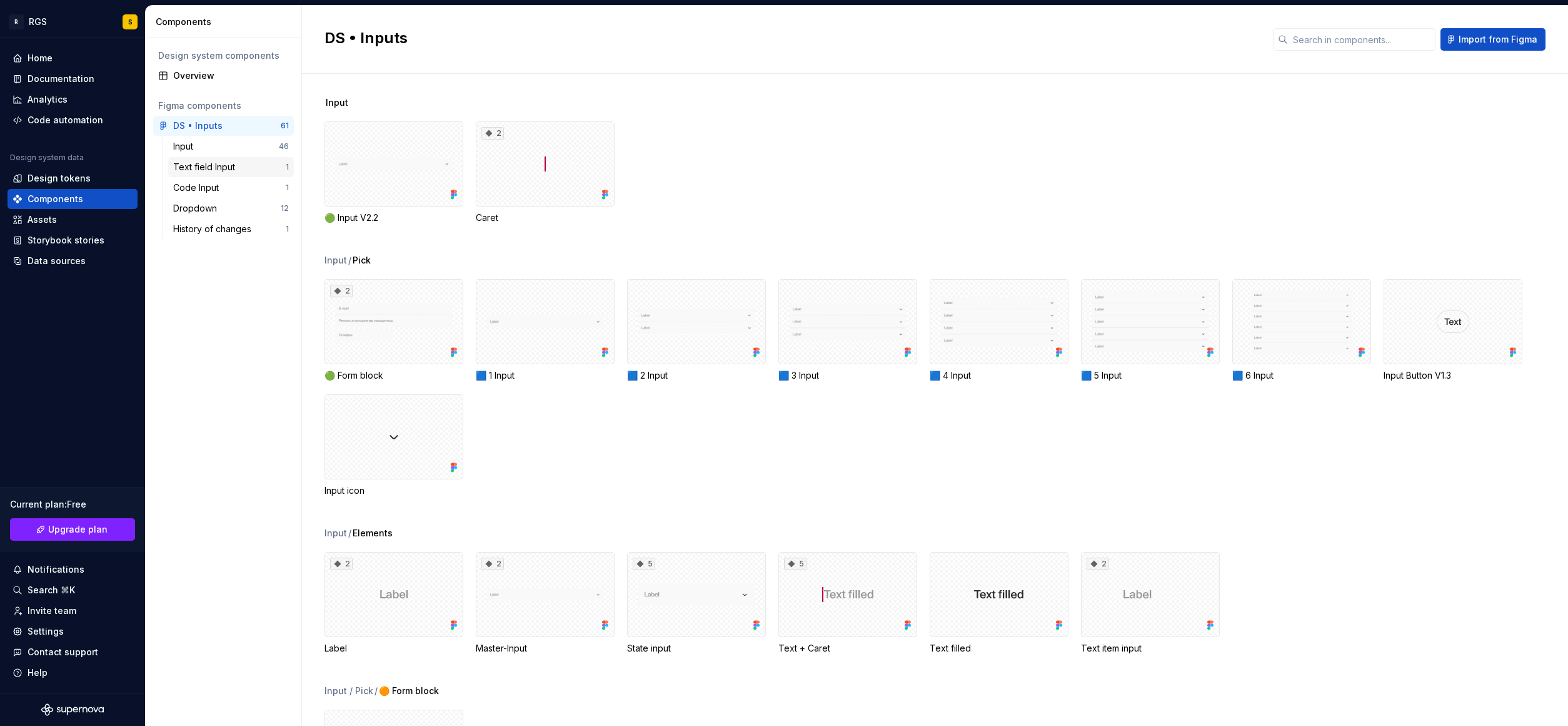
click at [213, 168] on div "Text field Input" at bounding box center [206, 167] width 67 height 12
click at [206, 145] on div "Input" at bounding box center [226, 146] width 106 height 12
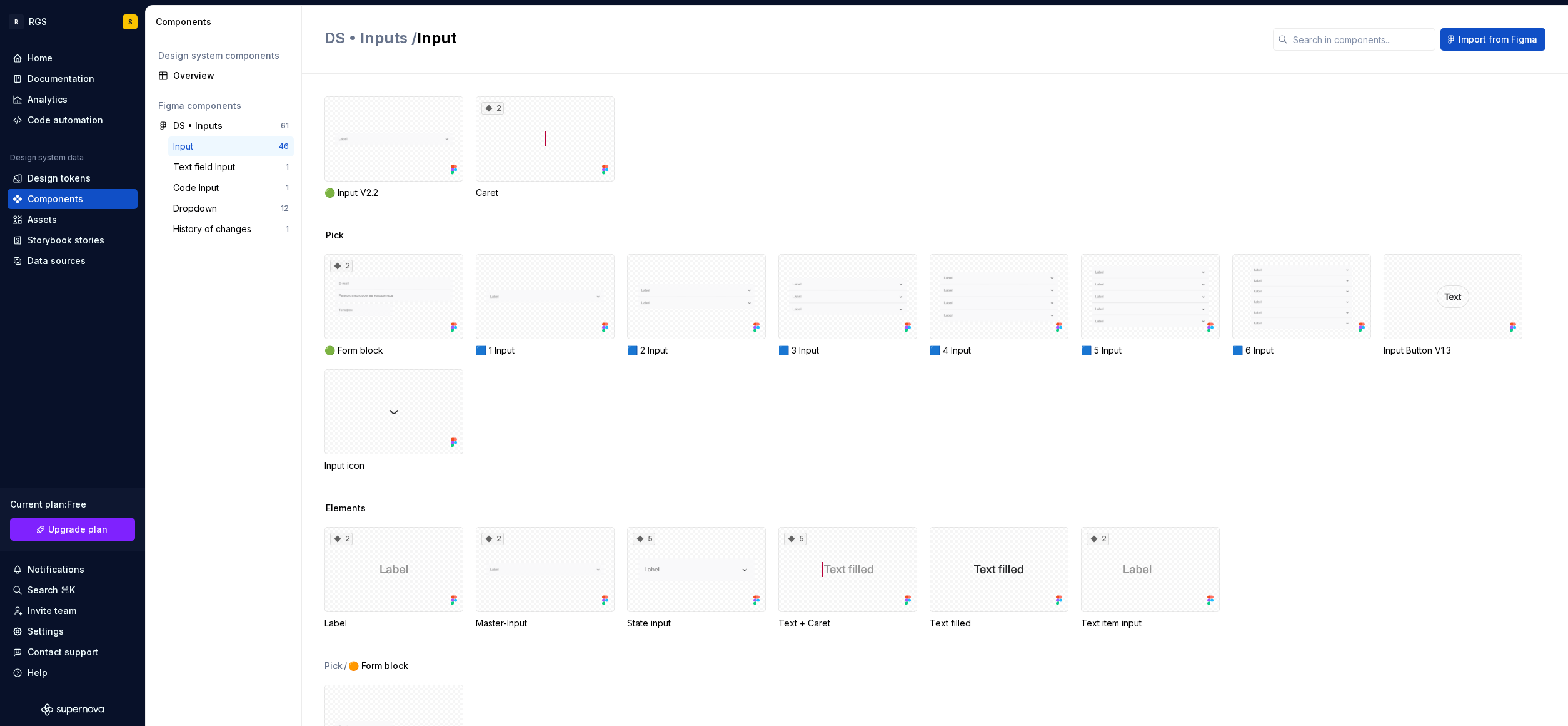
click at [235, 144] on div "Input" at bounding box center [226, 146] width 106 height 12
click at [330, 238] on span "Pick" at bounding box center [334, 235] width 18 height 12
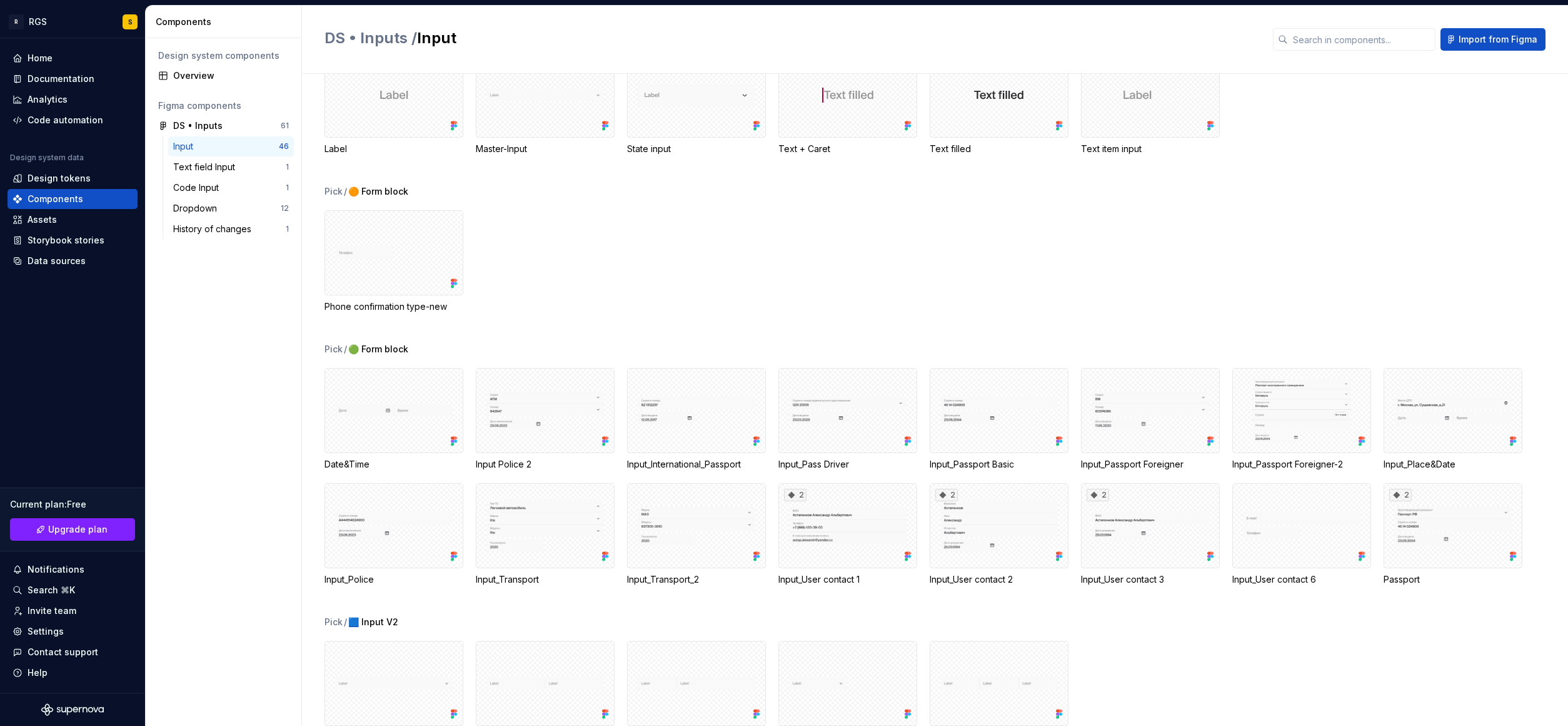
scroll to position [241, 0]
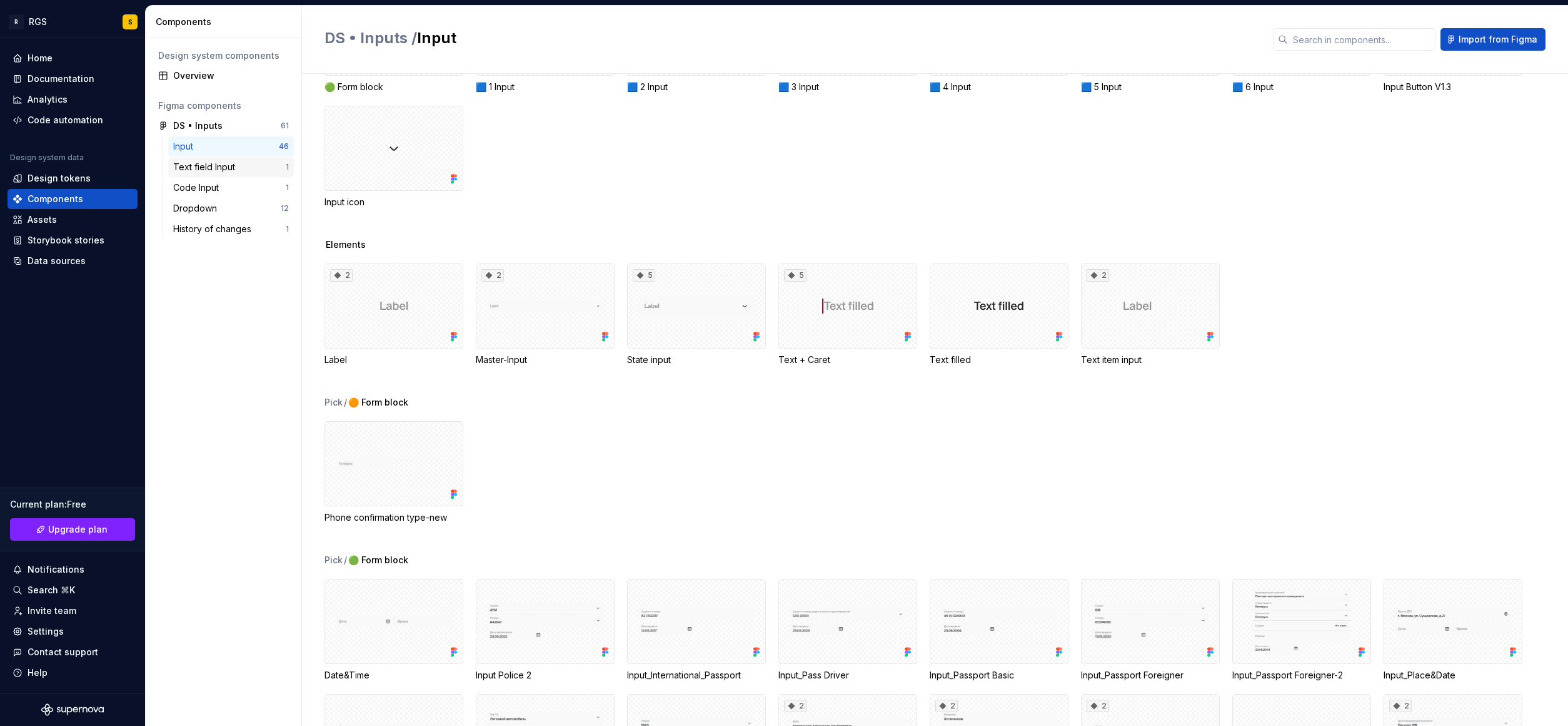
click at [212, 164] on div "Text field Input" at bounding box center [206, 167] width 67 height 12
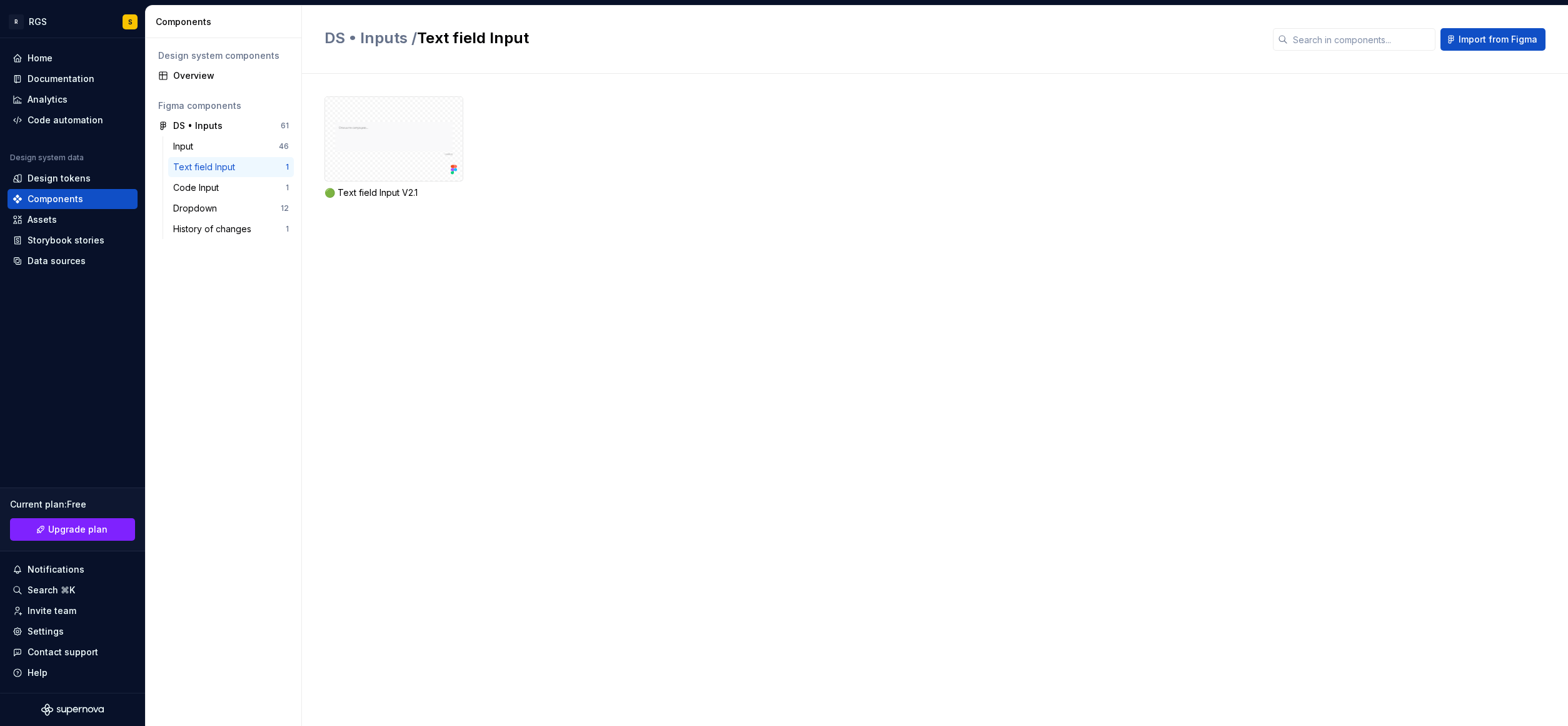
drag, startPoint x: 212, startPoint y: 164, endPoint x: 185, endPoint y: 173, distance: 28.5
click at [185, 172] on div "Text field Input" at bounding box center [206, 167] width 67 height 12
click at [180, 143] on div "Input" at bounding box center [185, 146] width 25 height 12
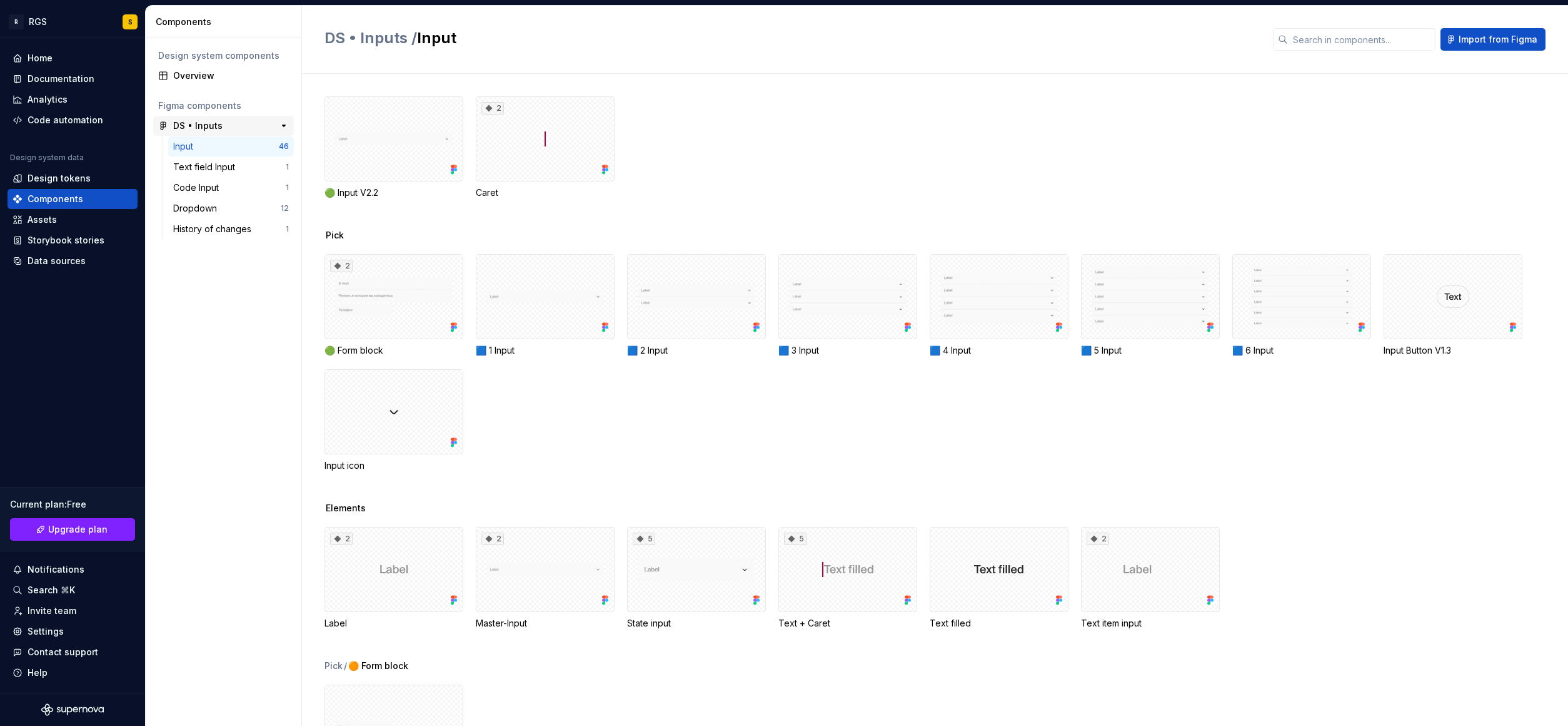
click at [185, 119] on div "DS • Inputs 61" at bounding box center [224, 126] width 141 height 20
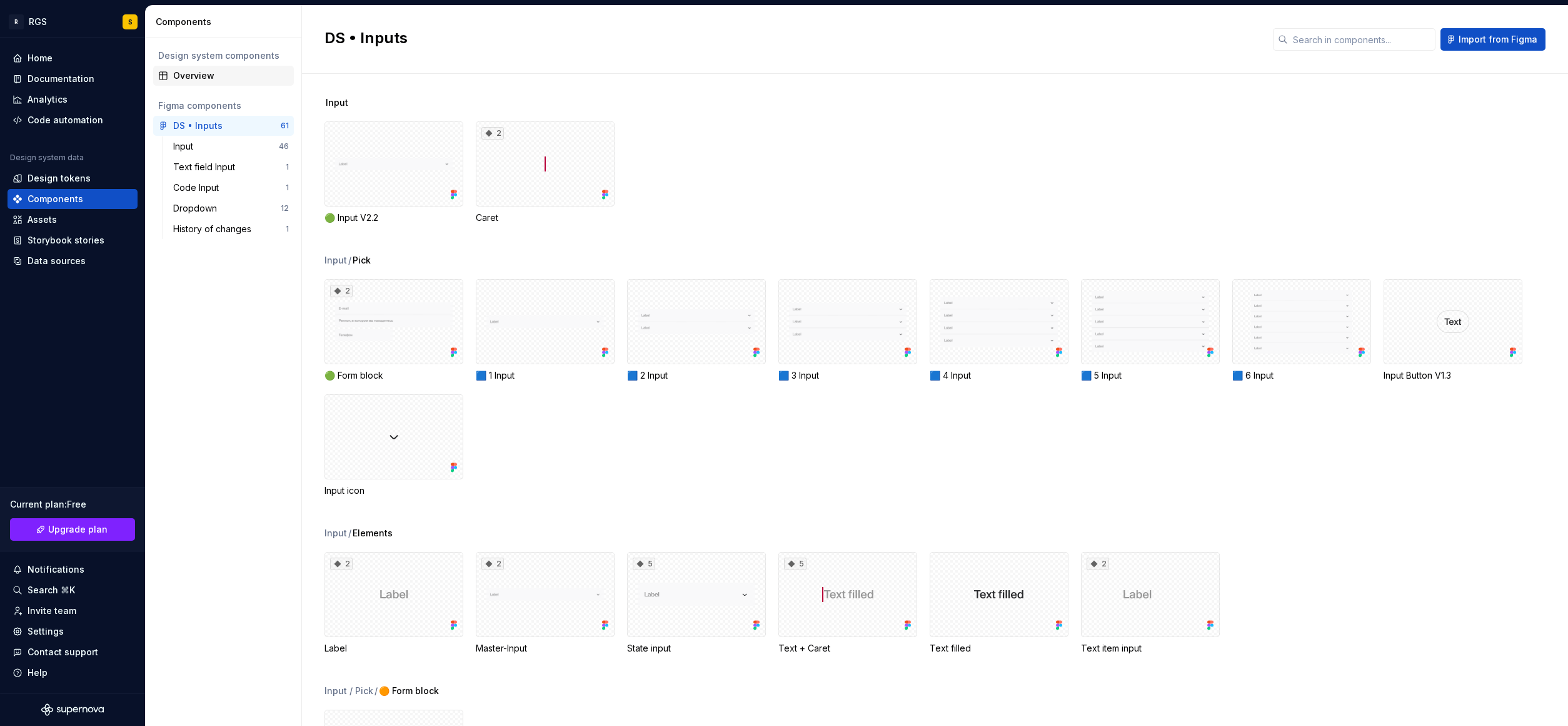
click at [210, 70] on div "Overview" at bounding box center [231, 76] width 116 height 12
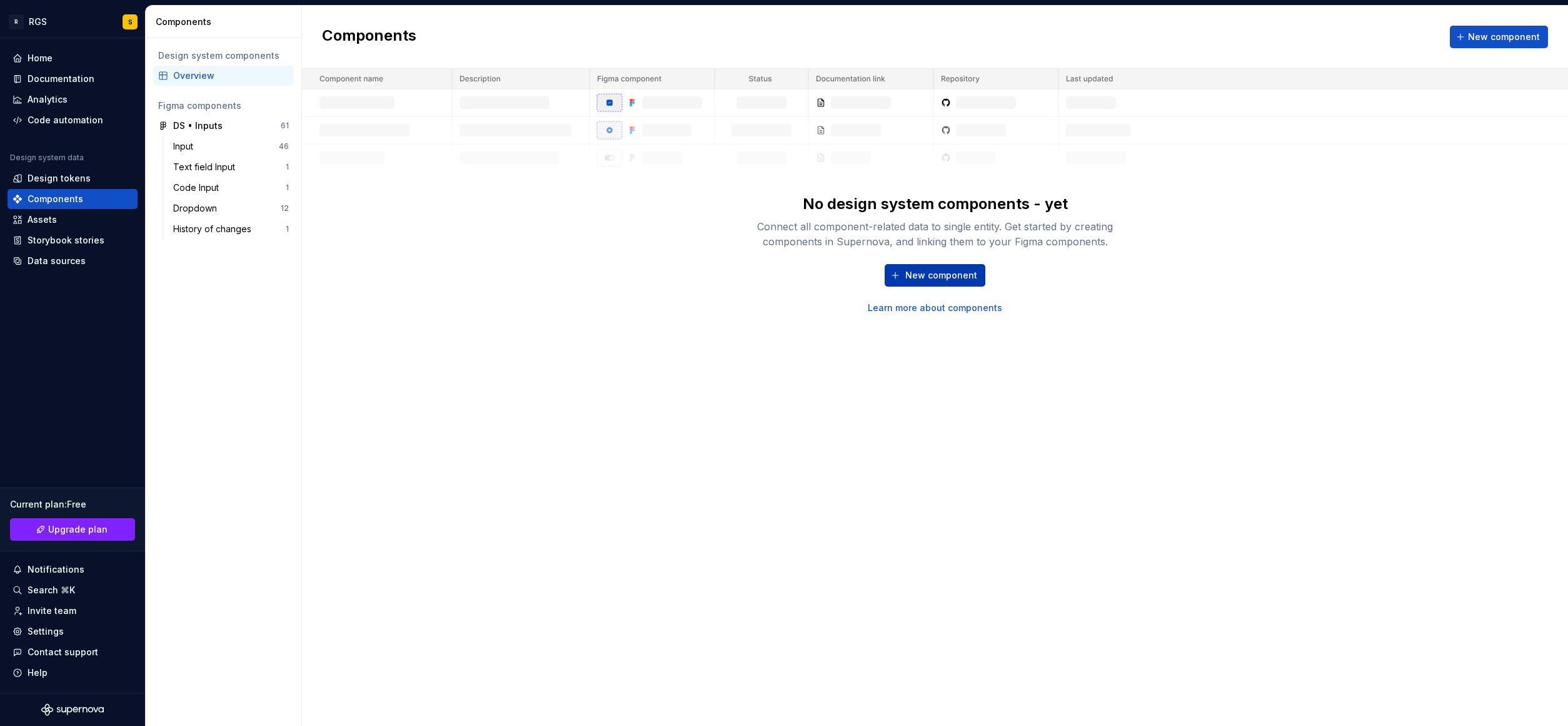
click at [948, 278] on span "New component" at bounding box center [941, 276] width 72 height 12
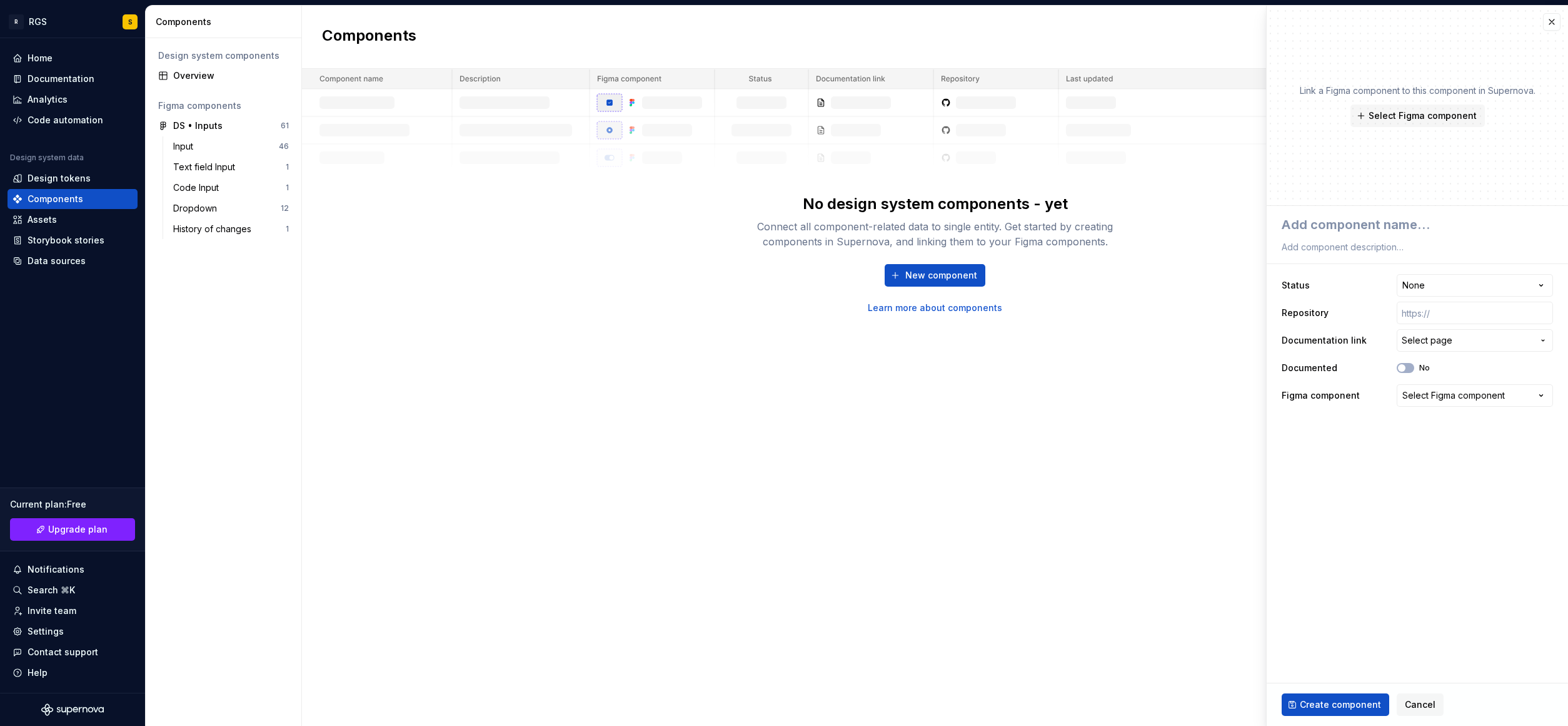
type textarea "*"
click at [1433, 394] on div "Select Figma component" at bounding box center [1453, 395] width 103 height 12
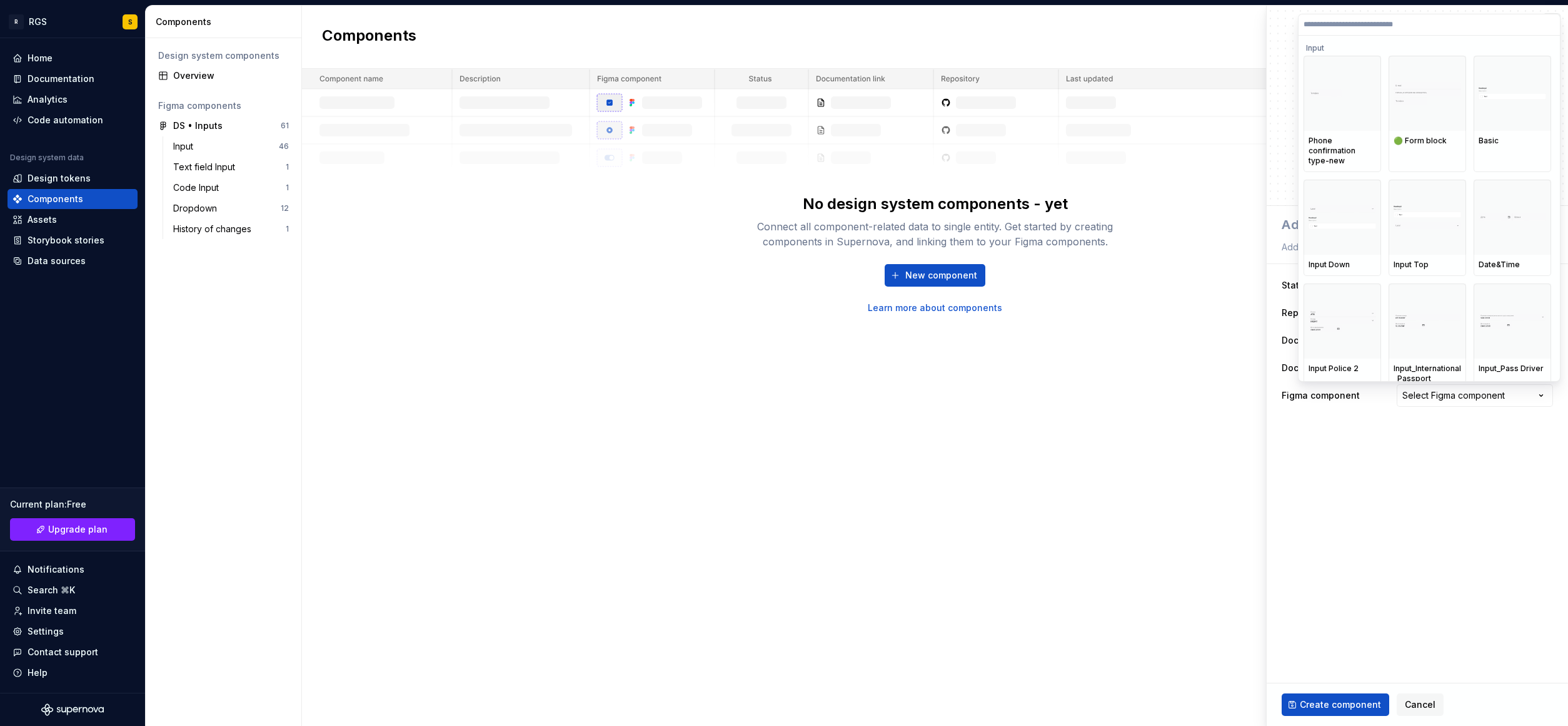
drag, startPoint x: 1395, startPoint y: 467, endPoint x: 1274, endPoint y: 463, distance: 121.1
click at [1393, 466] on html "**********" at bounding box center [784, 363] width 1568 height 726
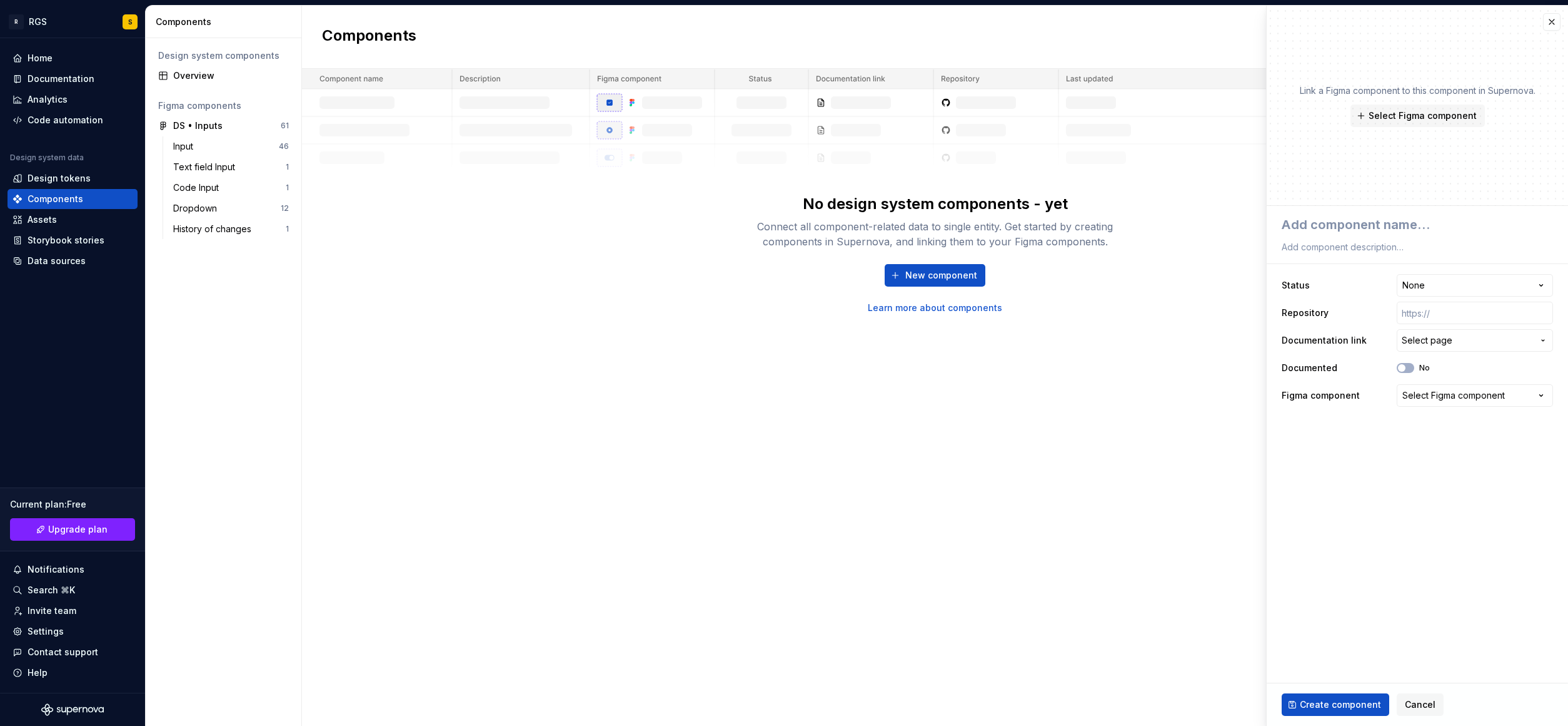
drag, startPoint x: 526, startPoint y: 480, endPoint x: 630, endPoint y: 441, distance: 111.1
click at [527, 479] on div "Components New component No design system components - yet Connect all componen…" at bounding box center [935, 365] width 1266 height 720
click at [1468, 392] on div "Select Figma component" at bounding box center [1453, 395] width 103 height 12
drag, startPoint x: 575, startPoint y: 359, endPoint x: 543, endPoint y: 344, distance: 35.3
click at [572, 358] on html "**********" at bounding box center [784, 363] width 1568 height 726
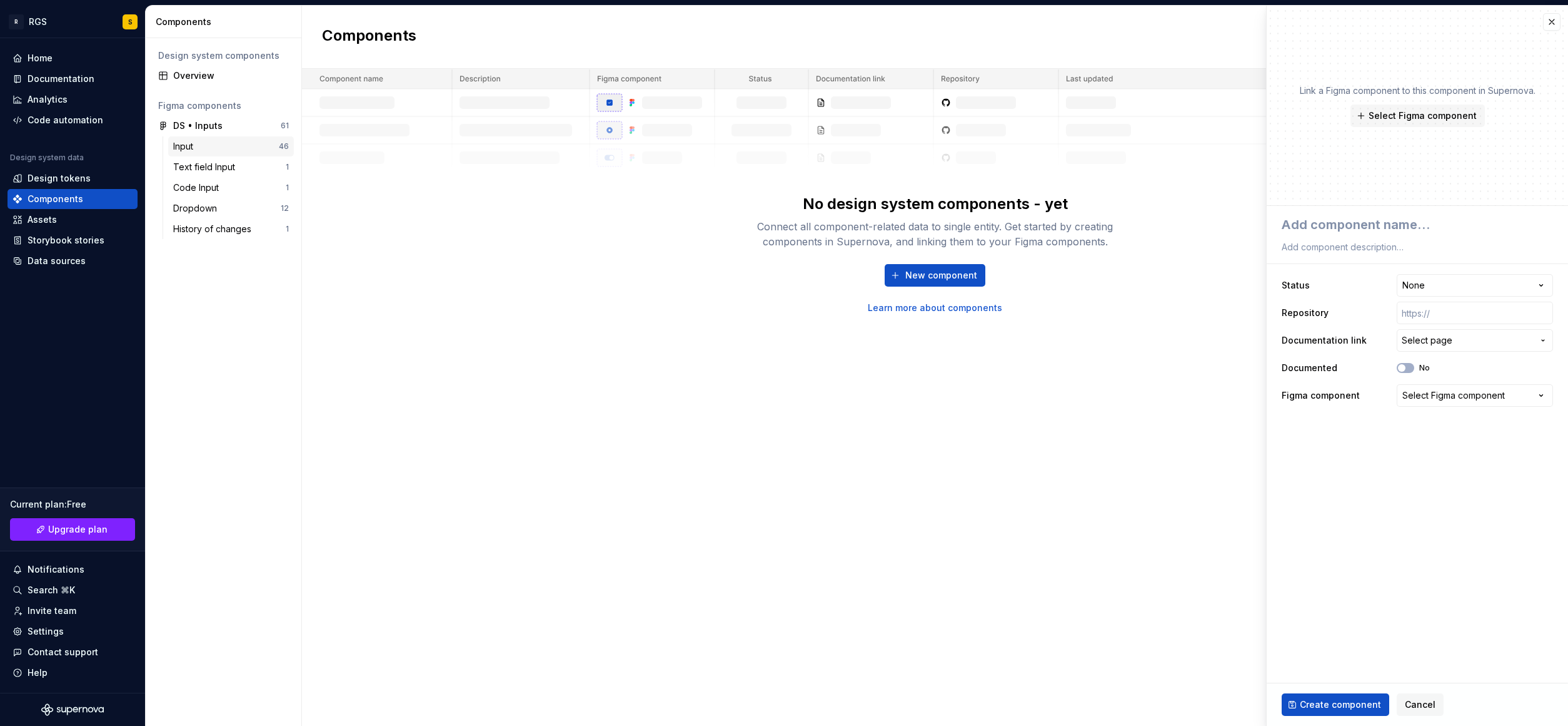
drag, startPoint x: 195, startPoint y: 142, endPoint x: 194, endPoint y: 122, distance: 20.0
click at [195, 141] on div "Input" at bounding box center [185, 146] width 25 height 12
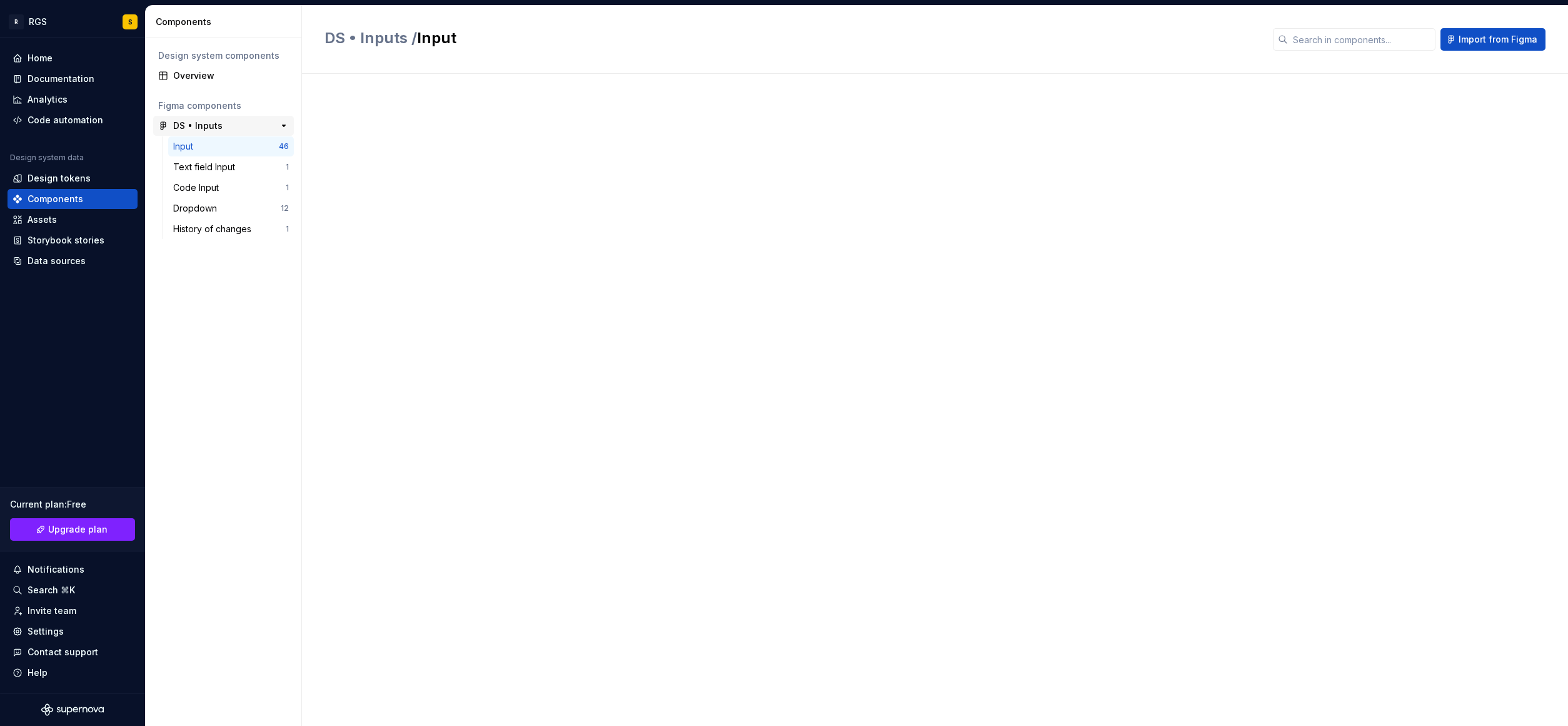
click at [194, 122] on div "DS • Inputs" at bounding box center [197, 126] width 49 height 12
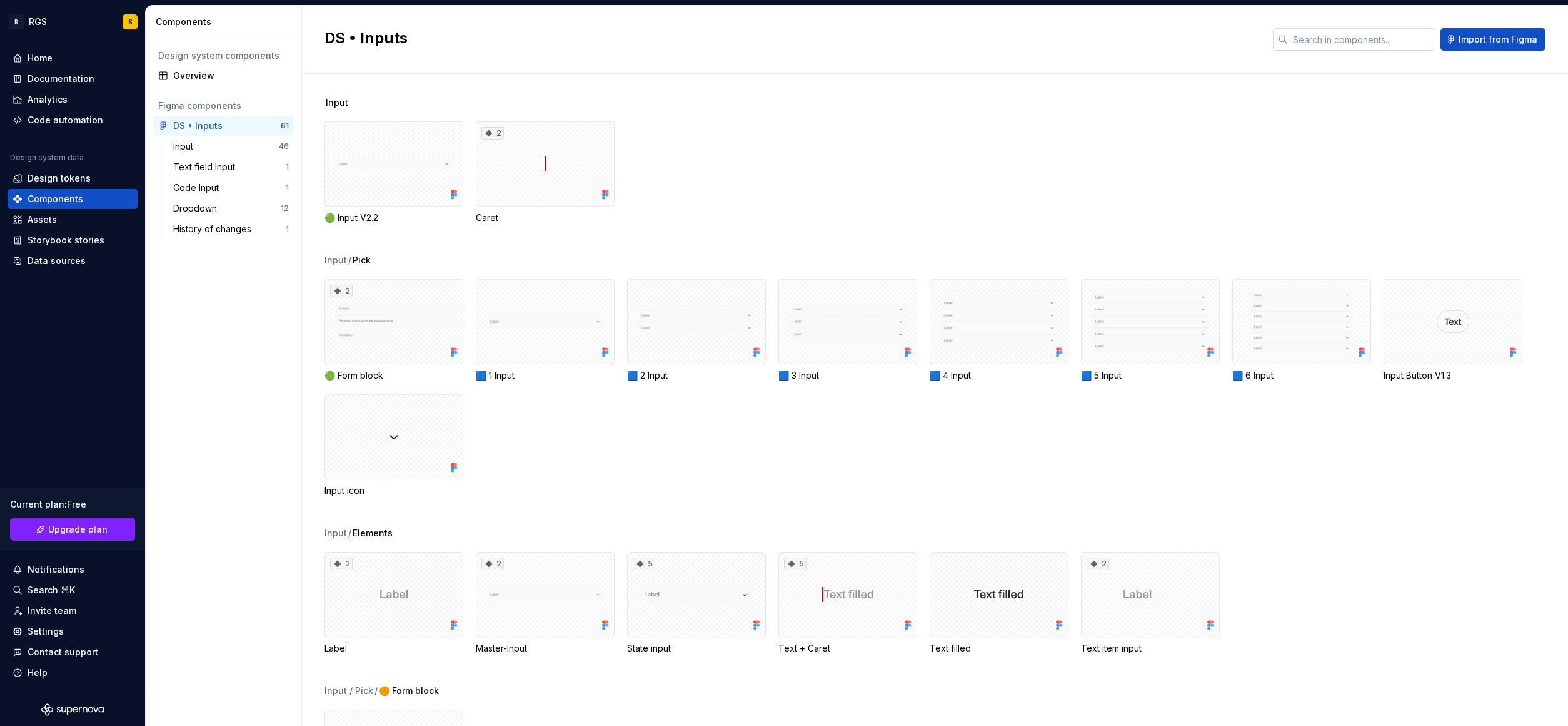
click at [1315, 35] on input "text" at bounding box center [1362, 39] width 148 height 22
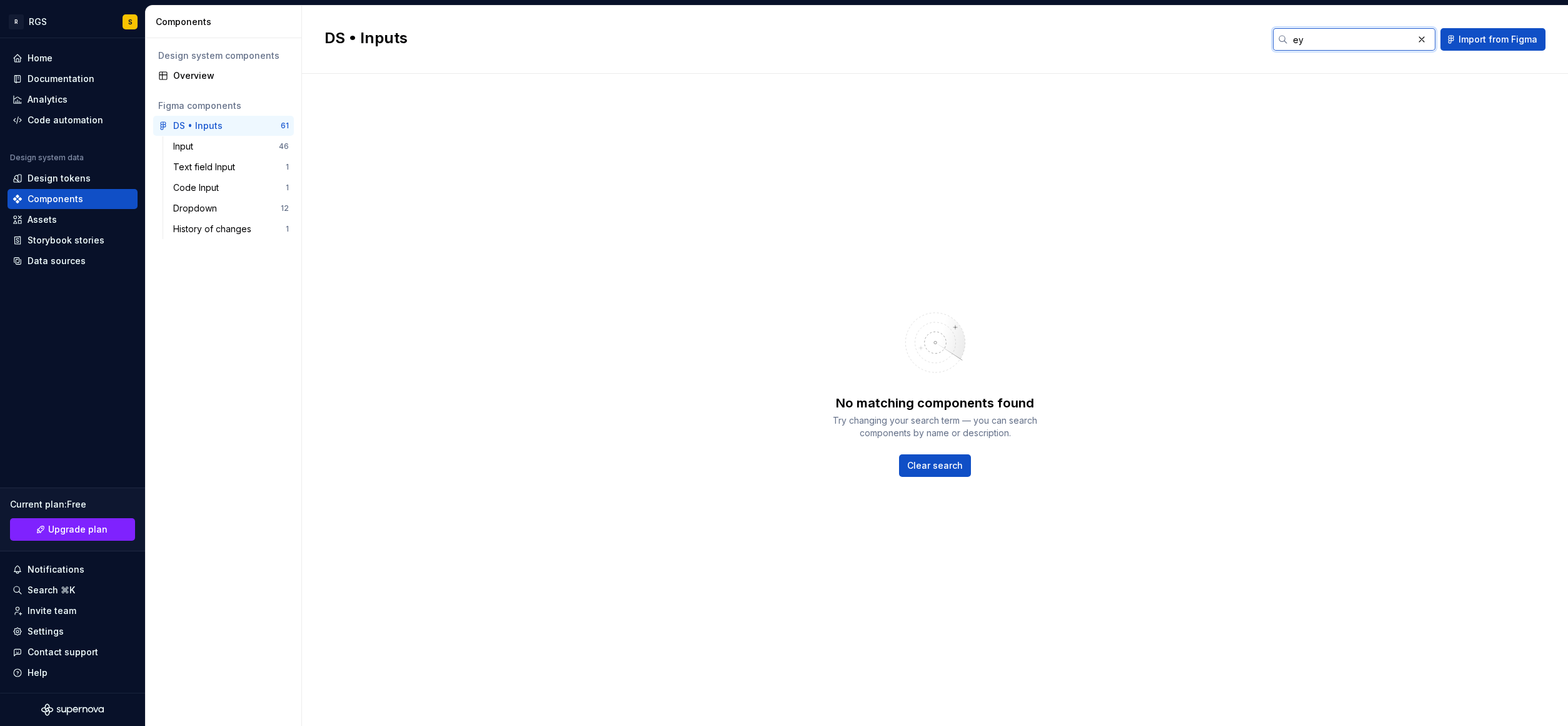
type input "е"
type input "t"
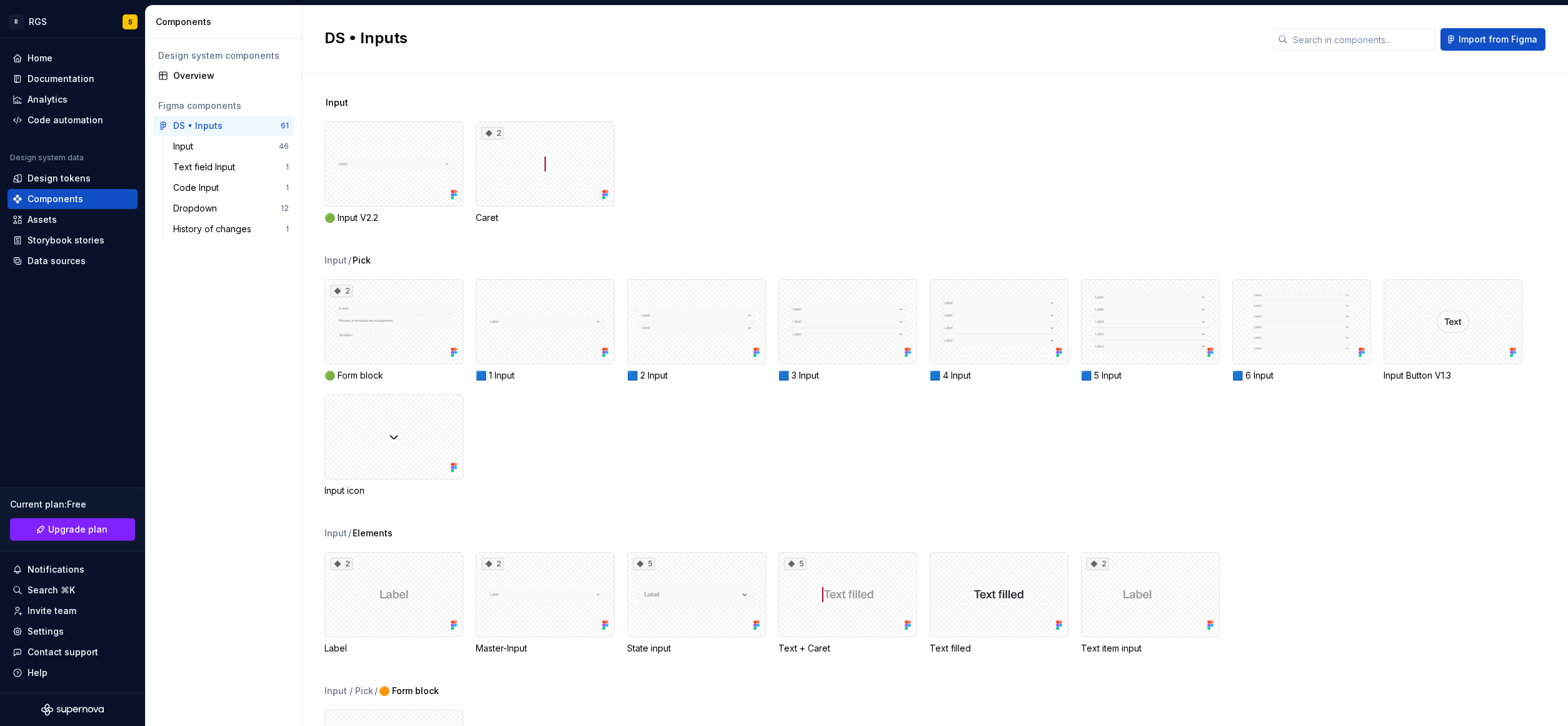
click at [850, 240] on div "Input 🟢 Input V2.2 2 Caret" at bounding box center [946, 175] width 1244 height 158
click at [631, 466] on div "2 🟢 Form block 🟦 1 Input 🟦 2 Input 🟦 3 Input 🟦 4 Input 🟦 5 Input 🟦 6 Input Inpu…" at bounding box center [946, 388] width 1244 height 218
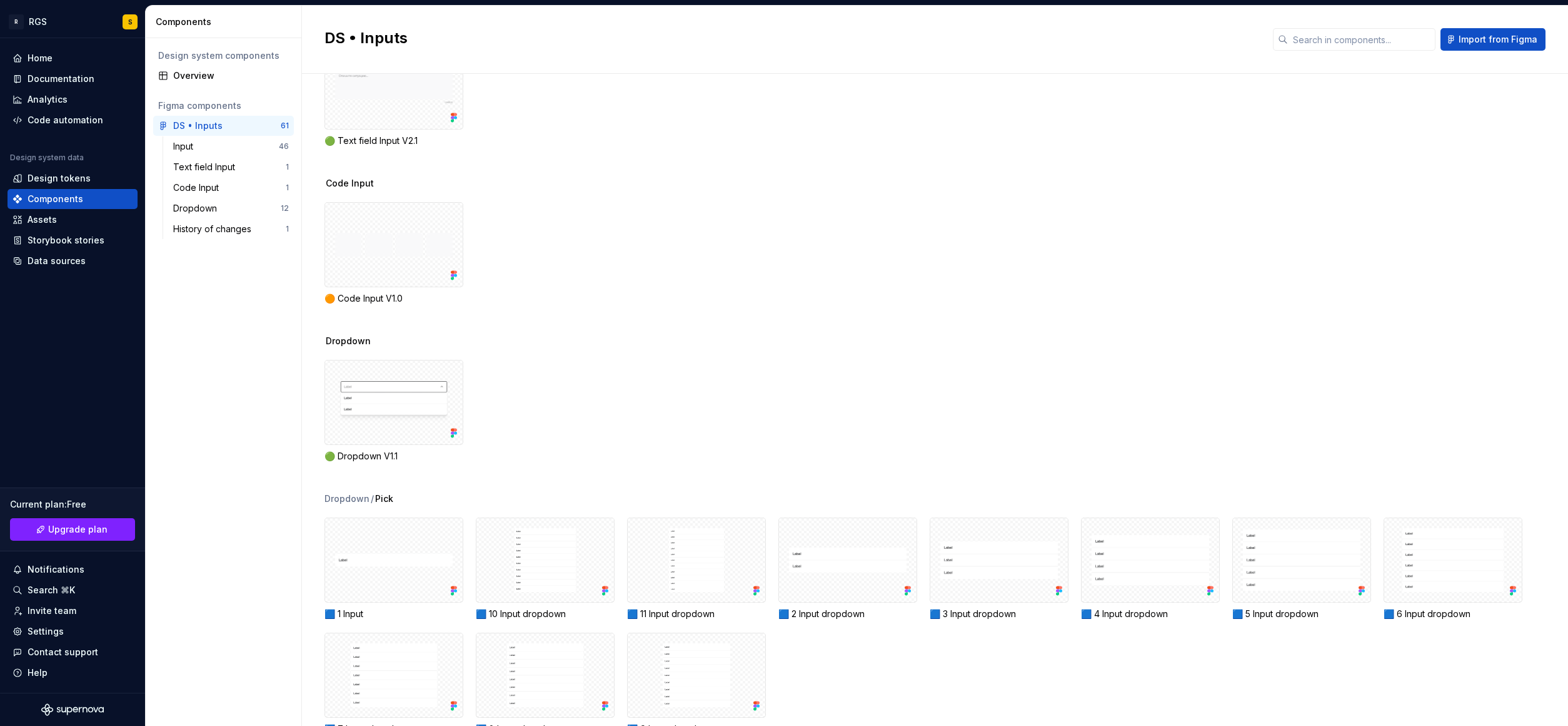
scroll to position [1860, 0]
click at [207, 212] on div "Dropdown" at bounding box center [197, 209] width 49 height 12
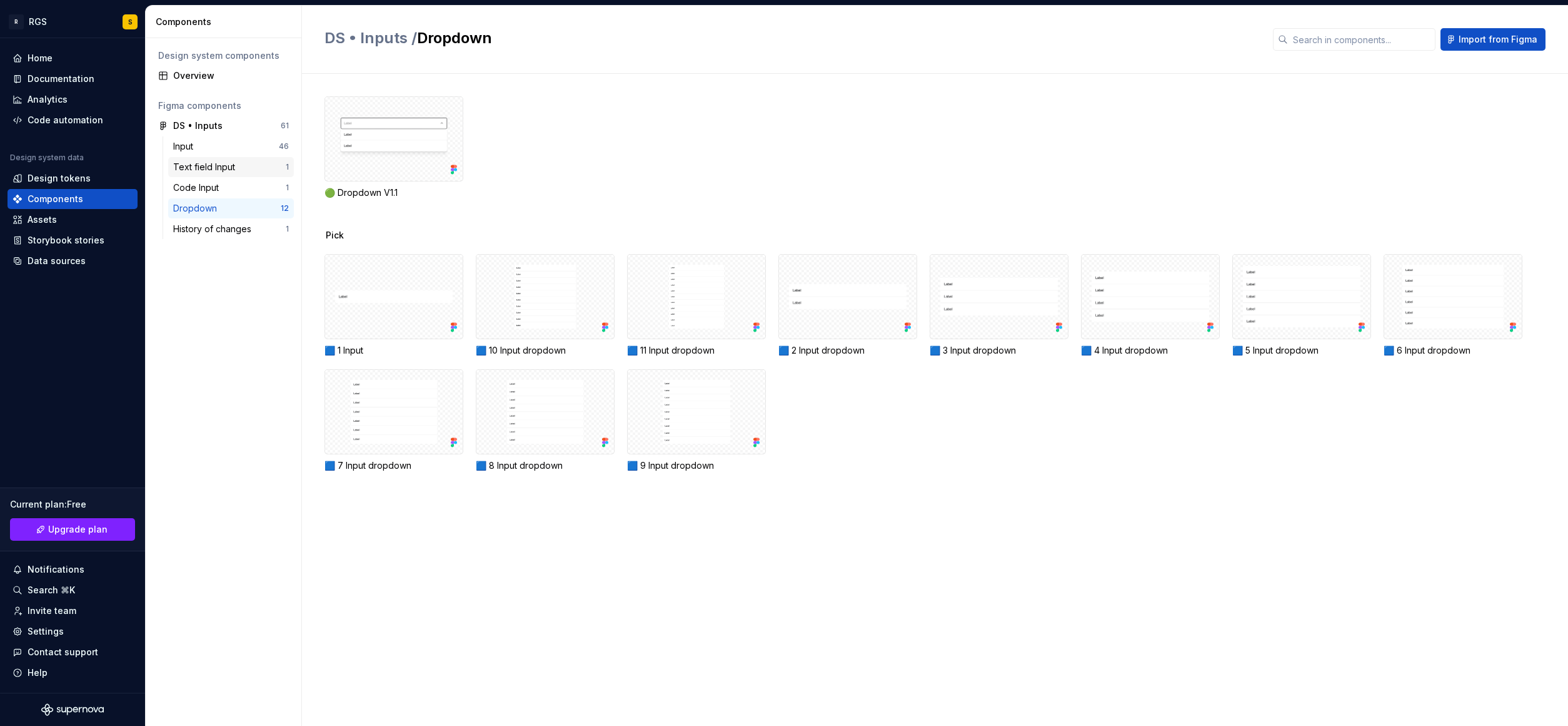
click at [188, 161] on div "Text field Input" at bounding box center [206, 167] width 67 height 12
click at [186, 149] on div "Input" at bounding box center [185, 146] width 25 height 12
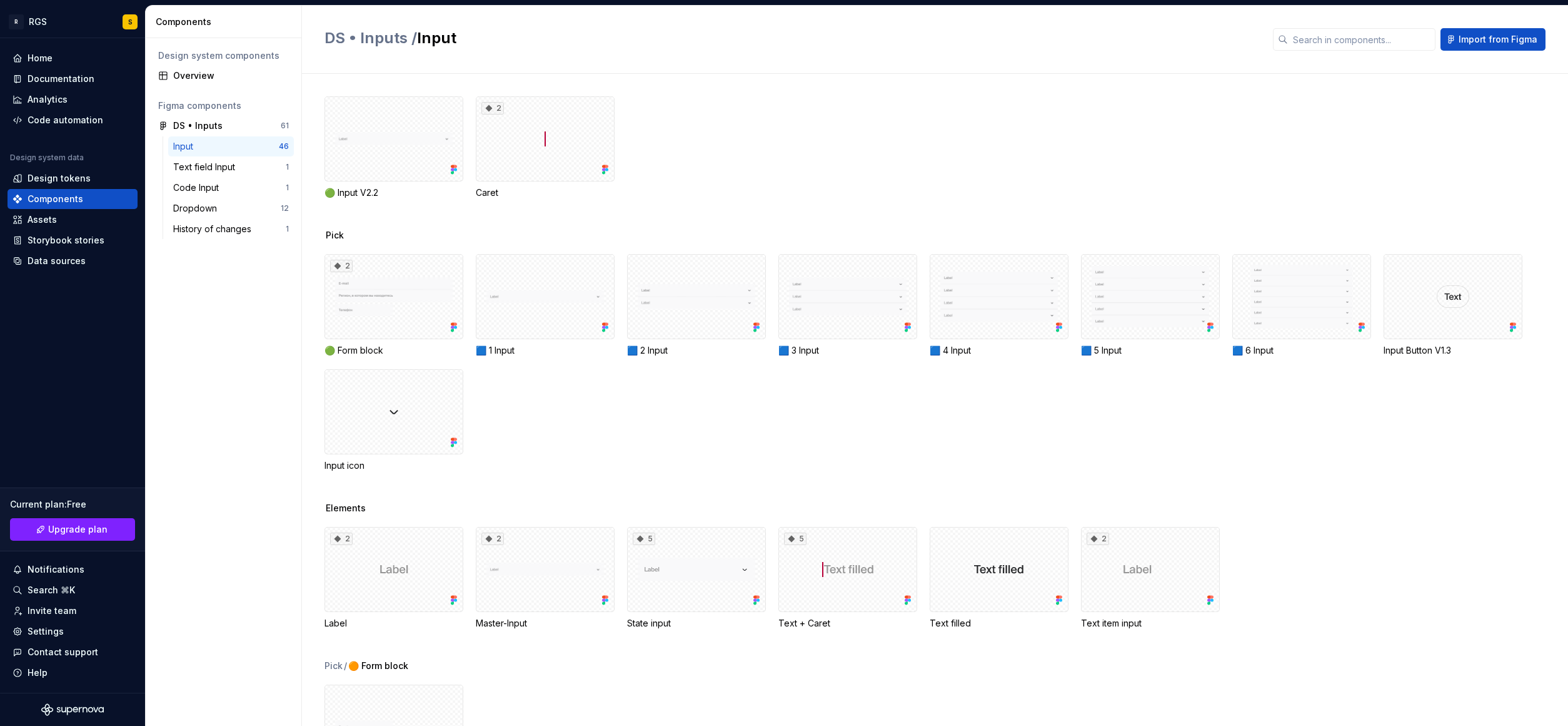
click at [186, 149] on div "Input" at bounding box center [185, 146] width 25 height 12
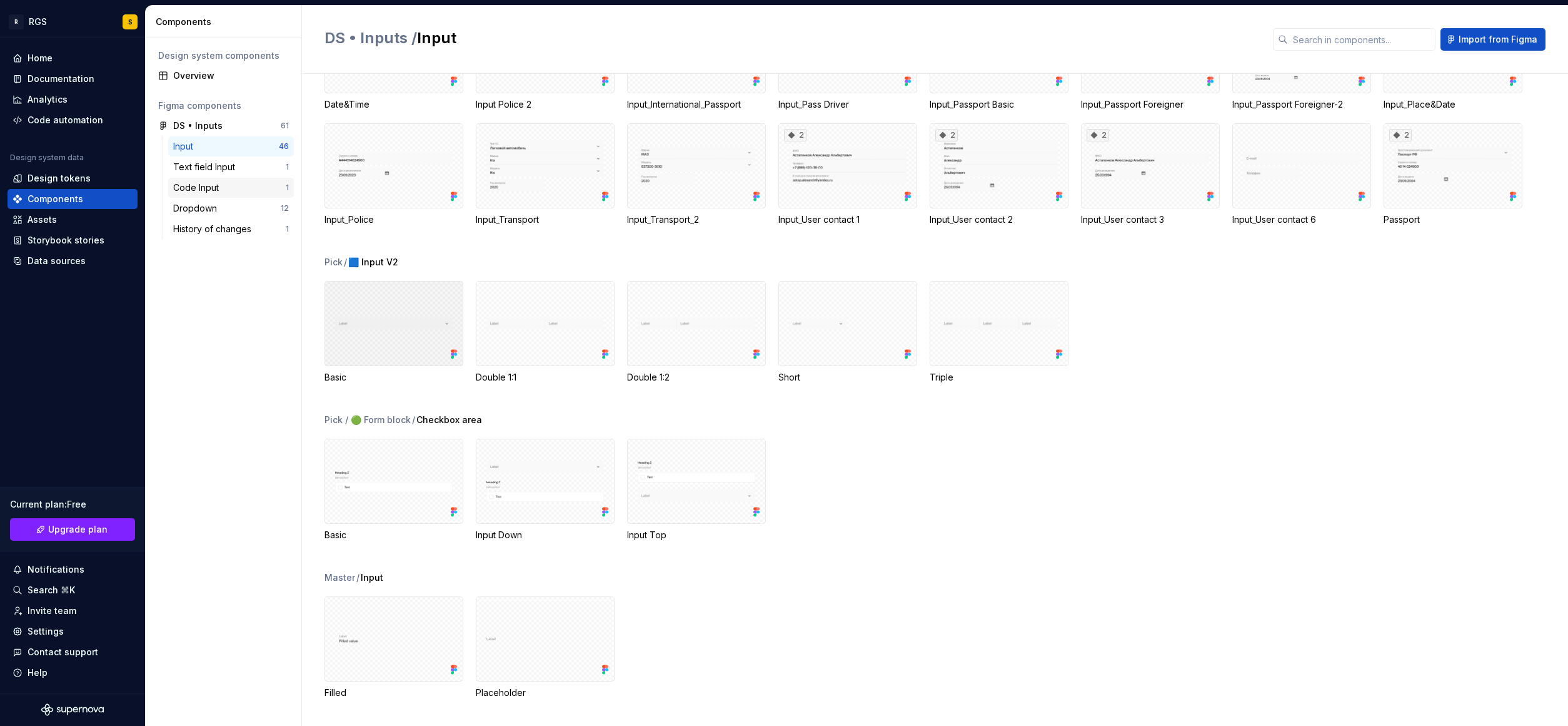
scroll to position [782, 0]
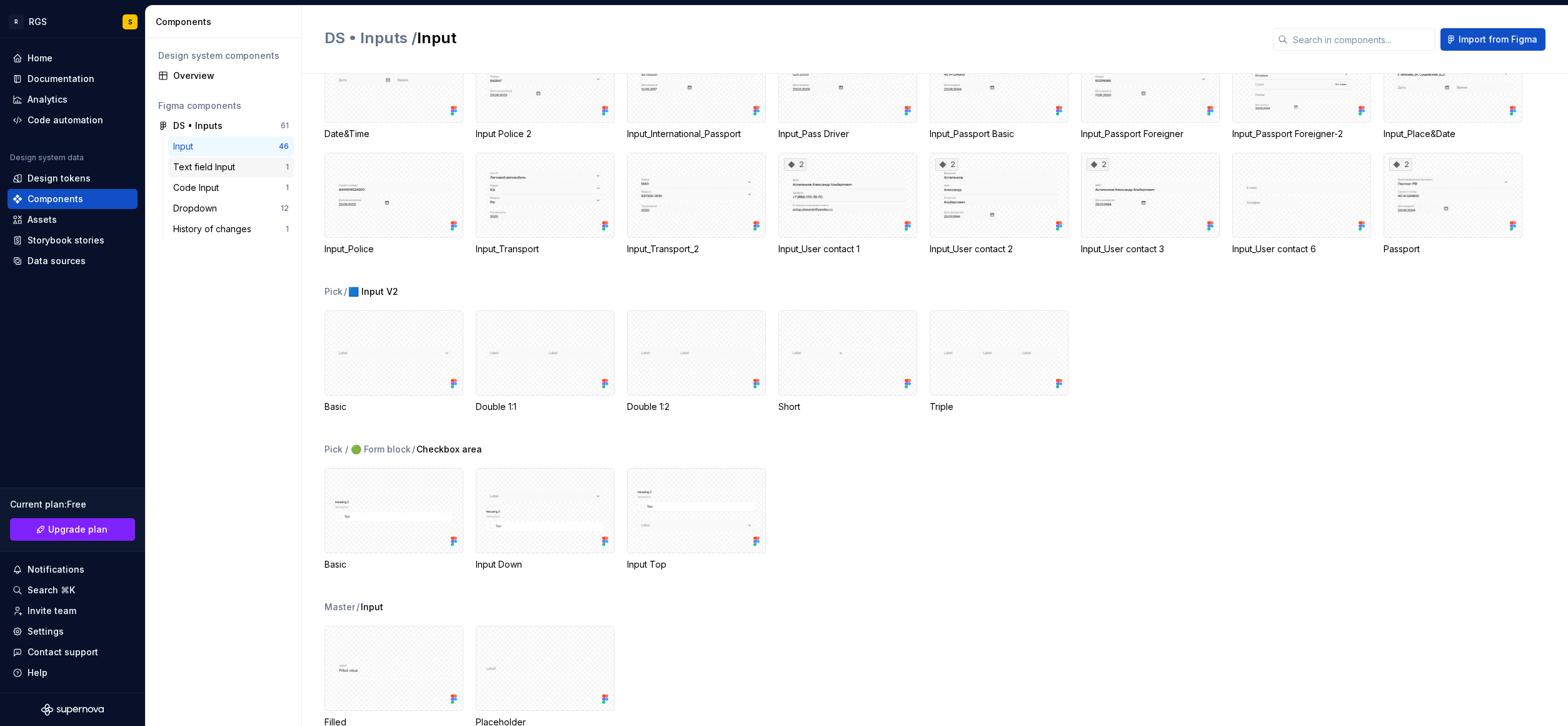
click at [193, 158] on div "Text field Input 1" at bounding box center [231, 167] width 126 height 20
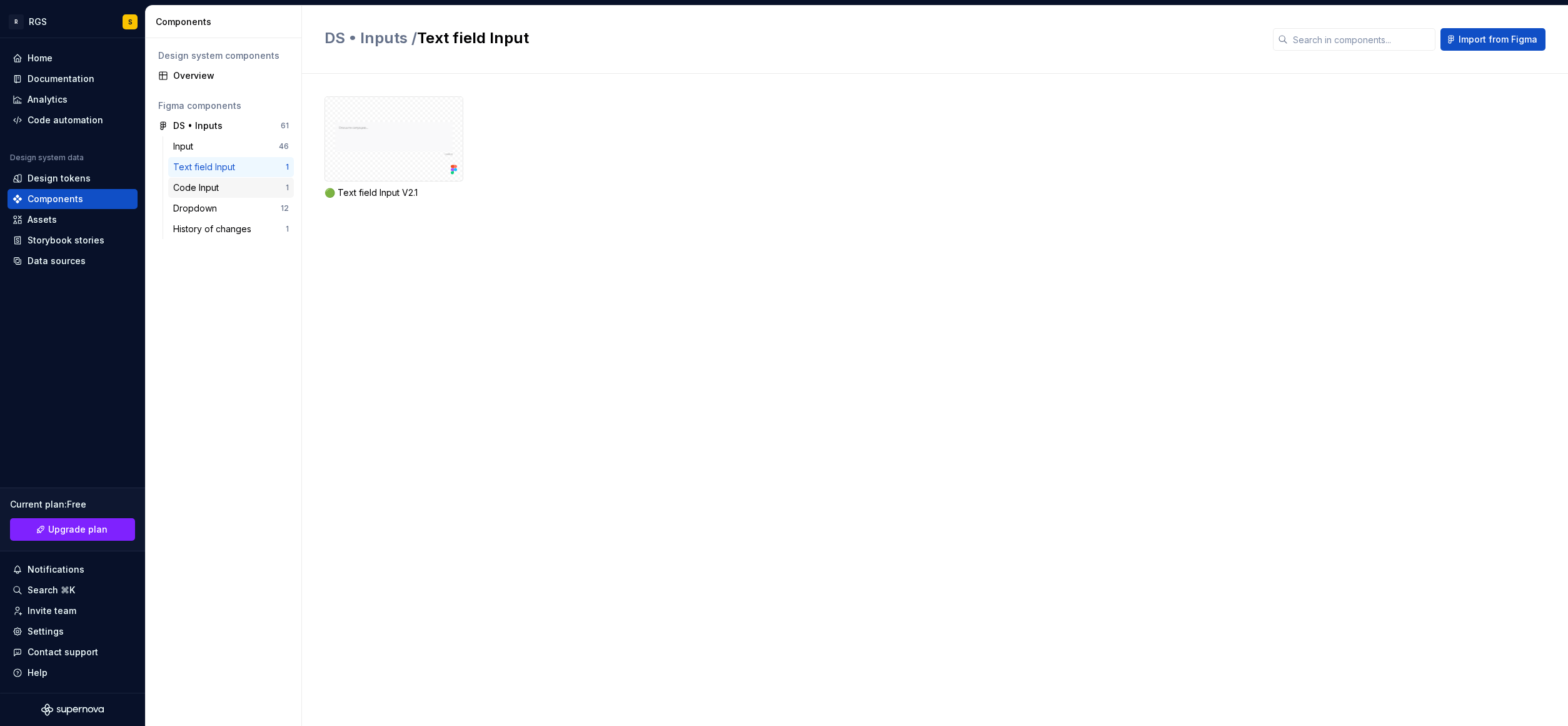
click at [192, 180] on div "Code Input 1" at bounding box center [231, 187] width 126 height 20
click at [195, 207] on div "Dropdown" at bounding box center [197, 209] width 49 height 12
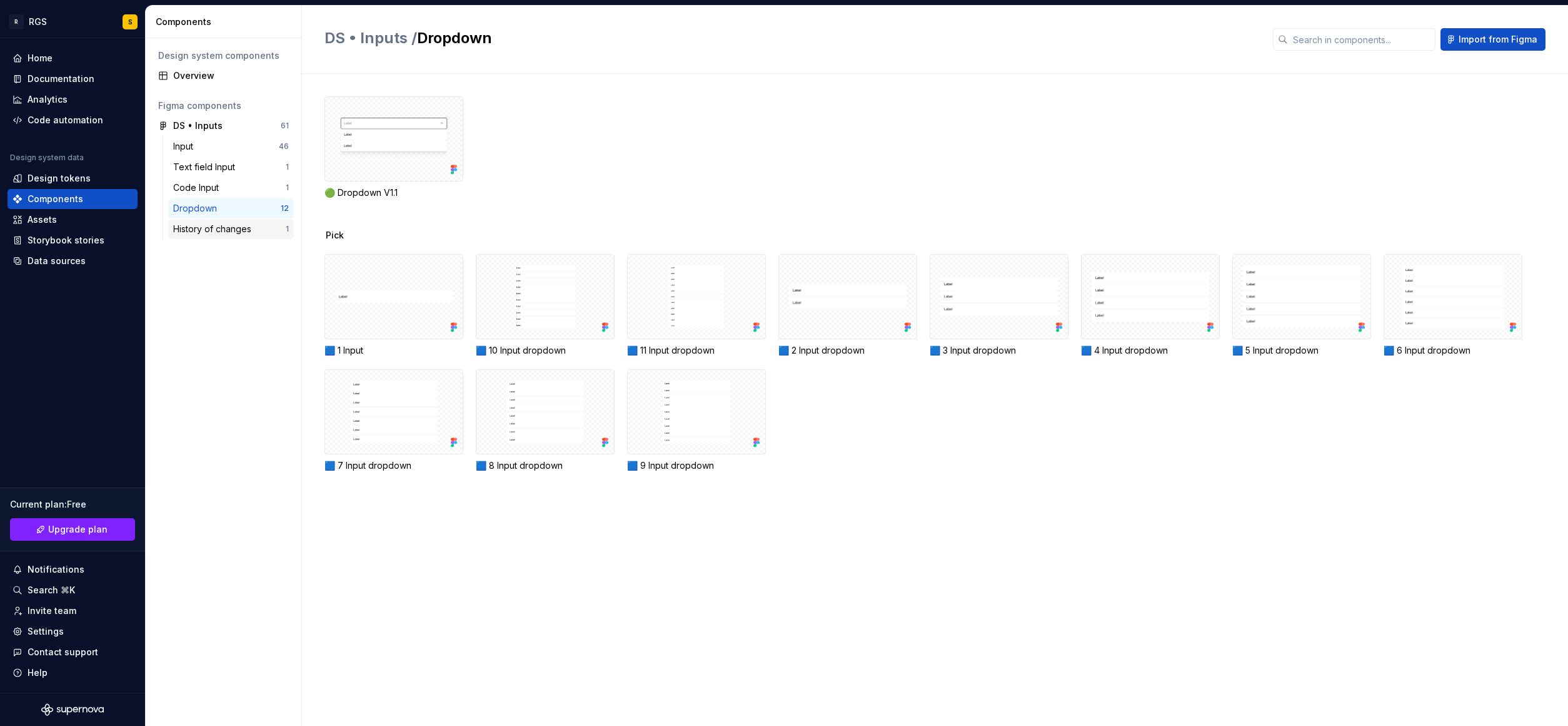
click at [201, 228] on div "History of changes" at bounding box center [214, 229] width 83 height 12
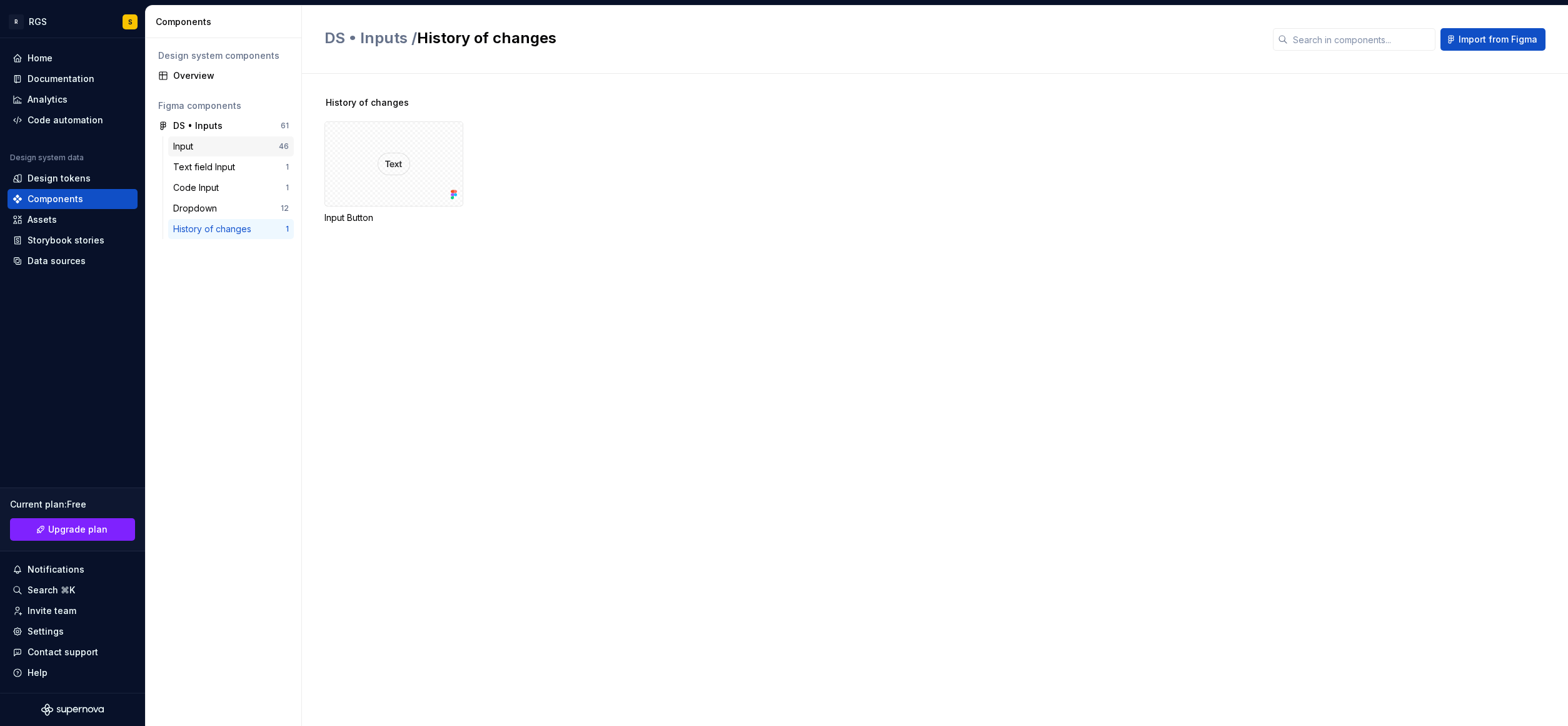
click at [227, 150] on div "Input" at bounding box center [226, 146] width 106 height 12
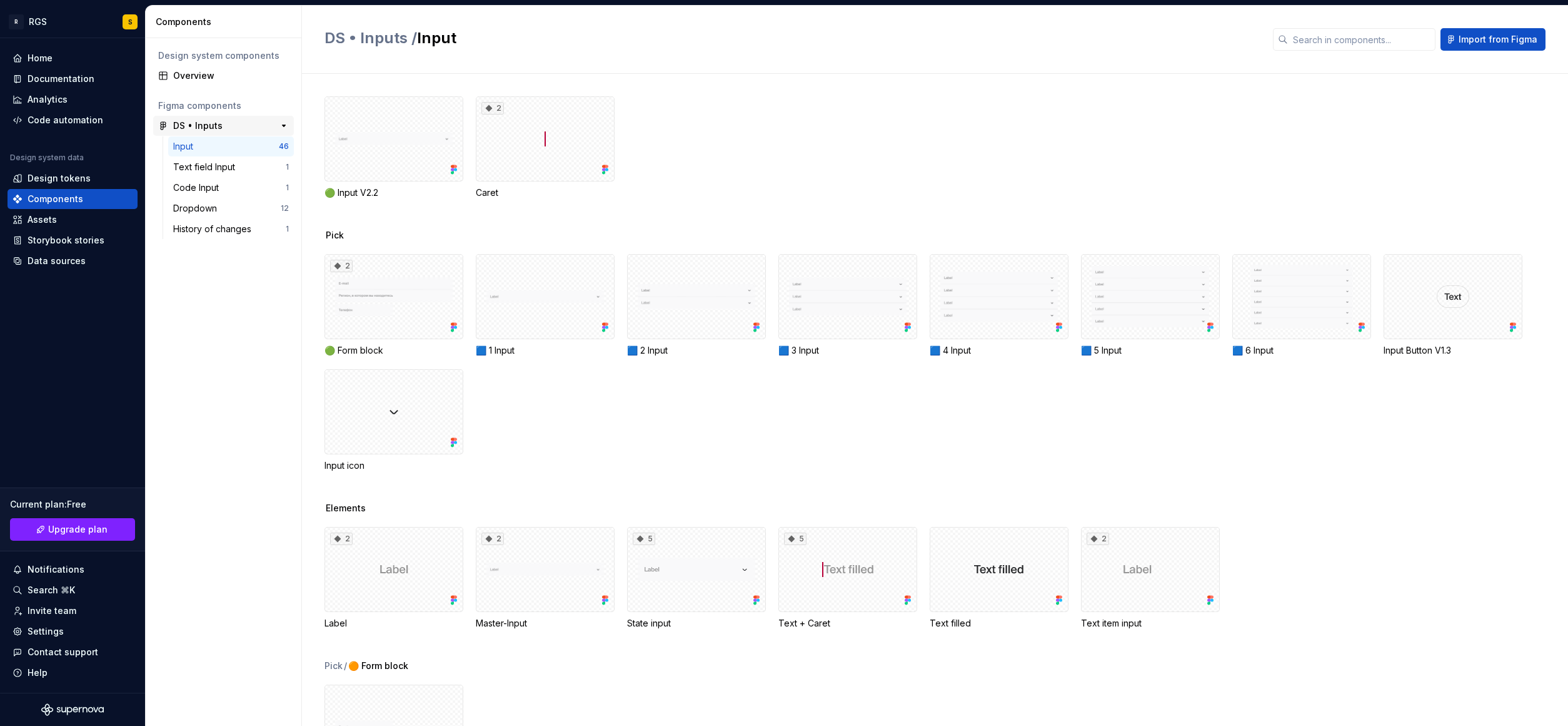
click at [230, 125] on div "DS • Inputs" at bounding box center [219, 126] width 94 height 12
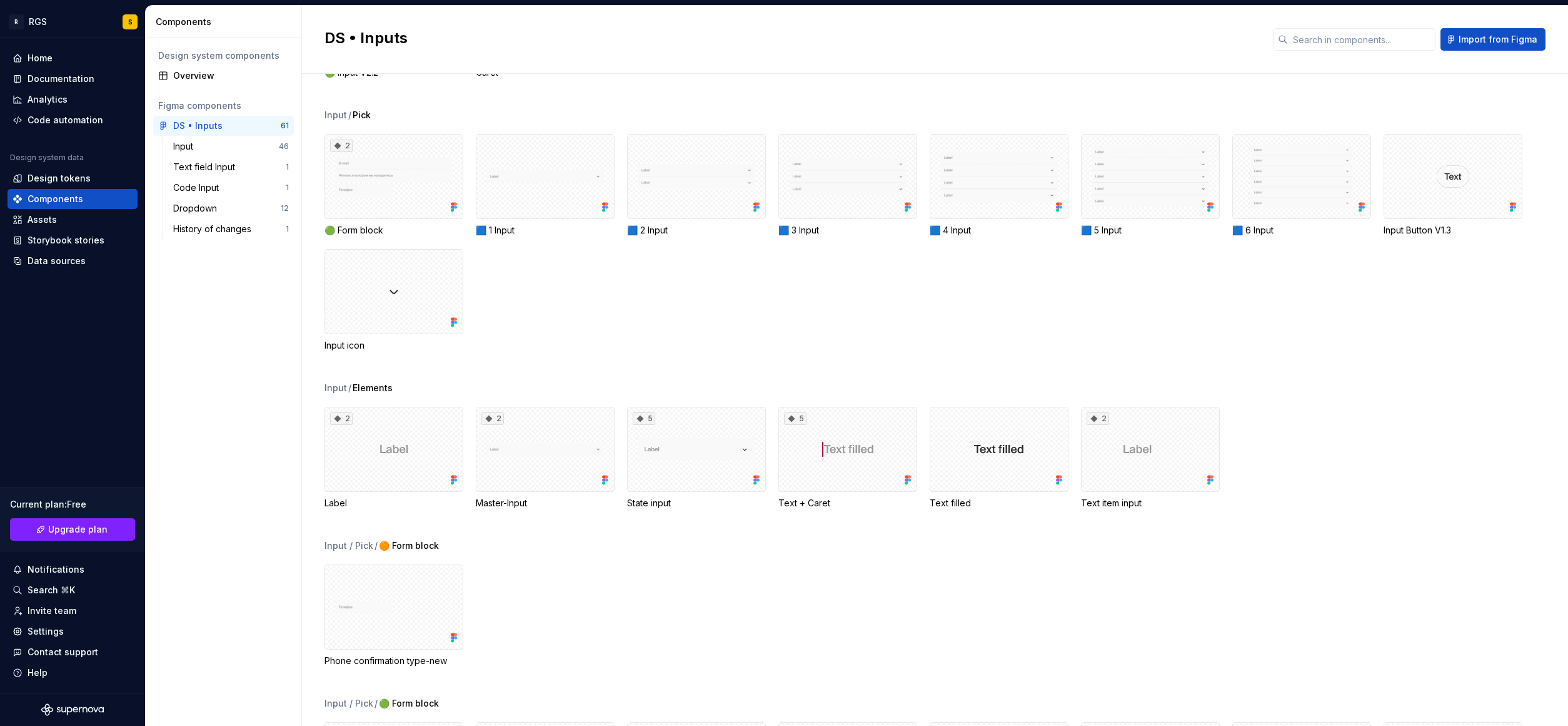
scroll to position [255, 0]
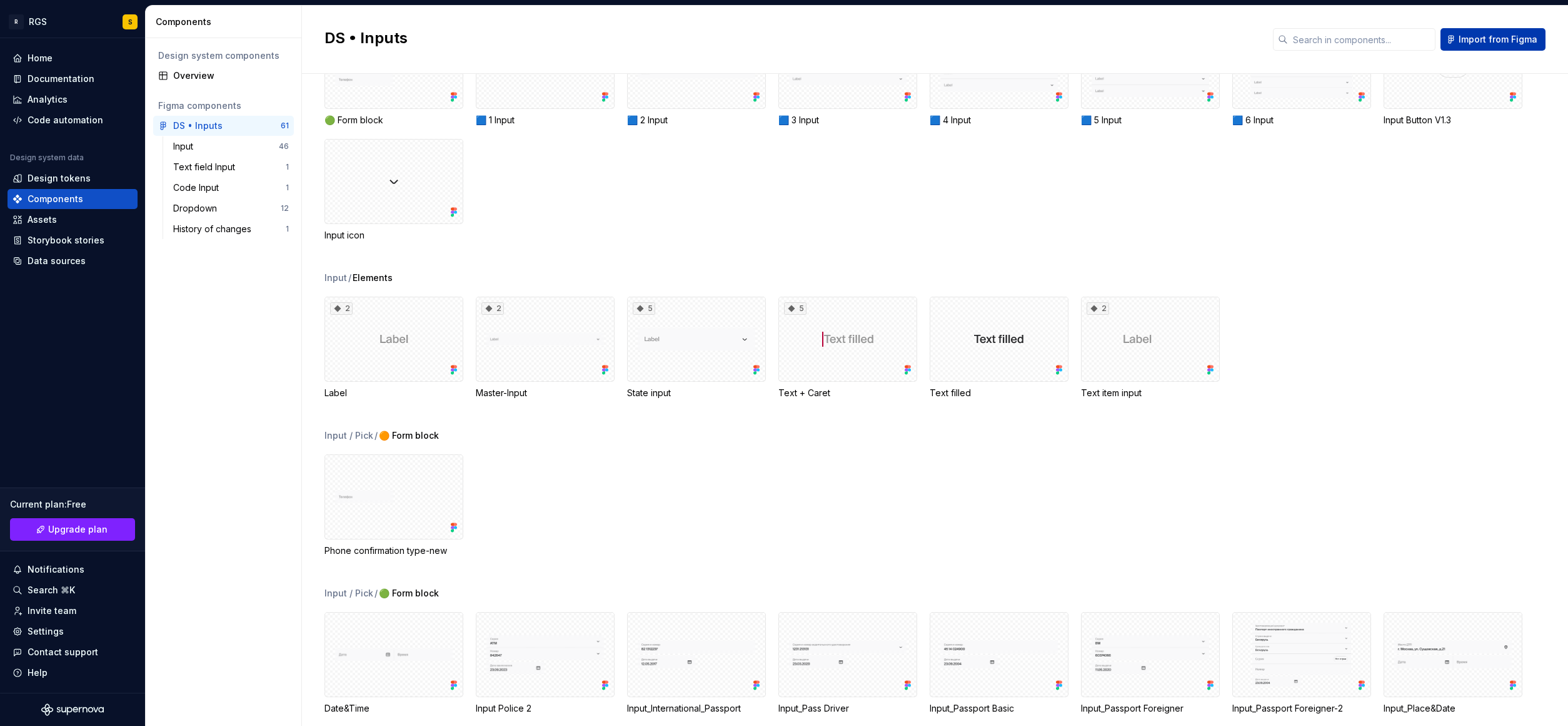
click at [1451, 35] on button "Import from Figma" at bounding box center [1493, 39] width 105 height 22
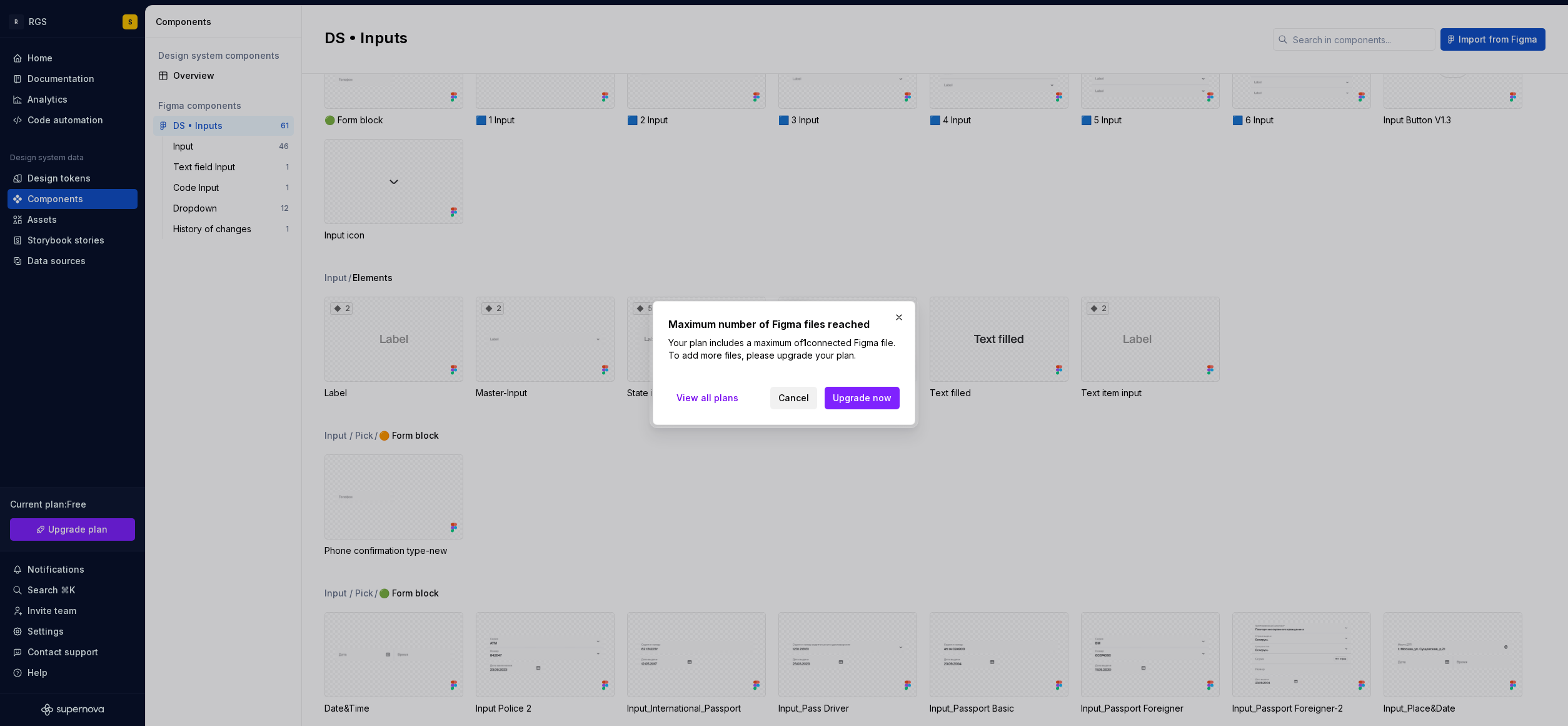
click at [800, 398] on span "Cancel" at bounding box center [793, 398] width 30 height 12
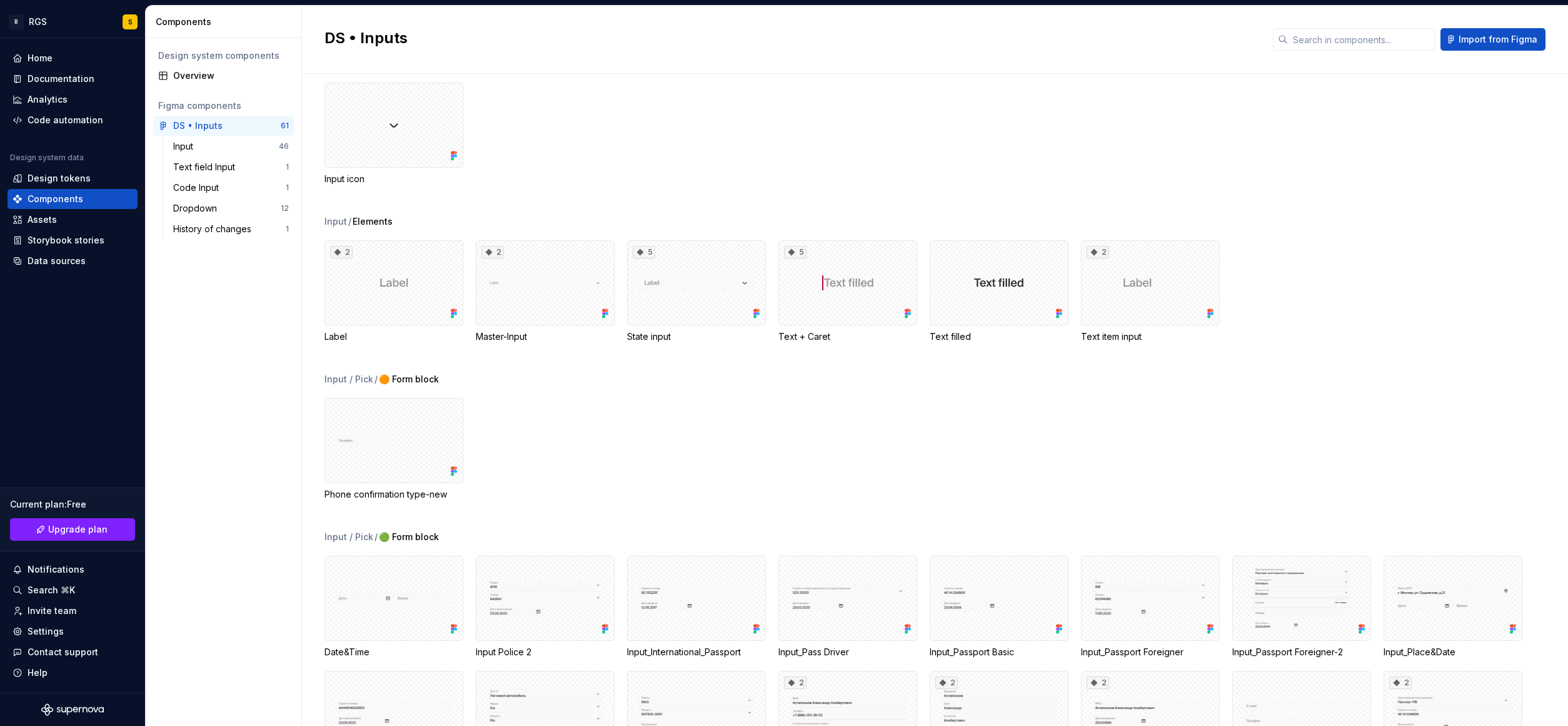
scroll to position [378, 0]
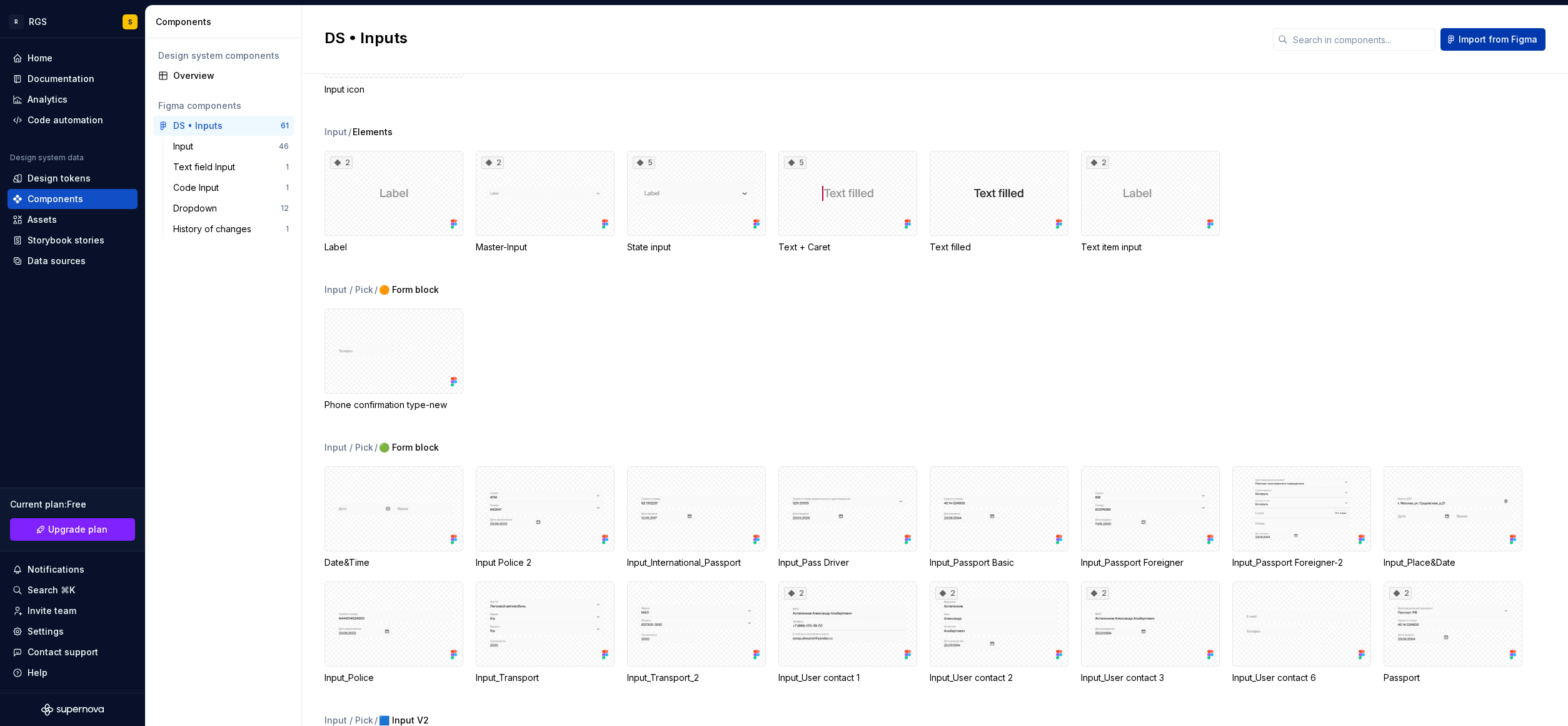
click at [1475, 33] on span "Import from Figma" at bounding box center [1498, 39] width 78 height 12
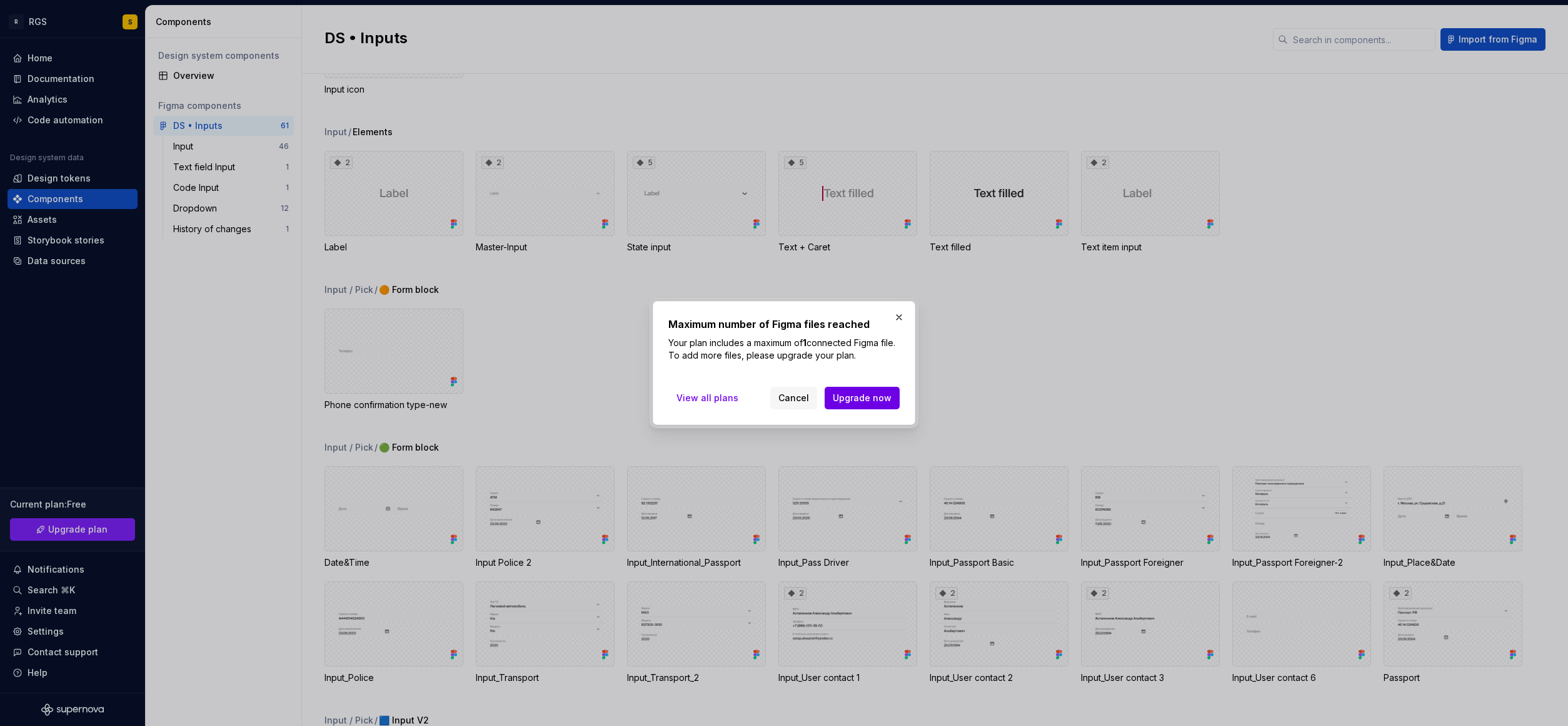
click at [854, 393] on span "Upgrade now" at bounding box center [862, 398] width 59 height 12
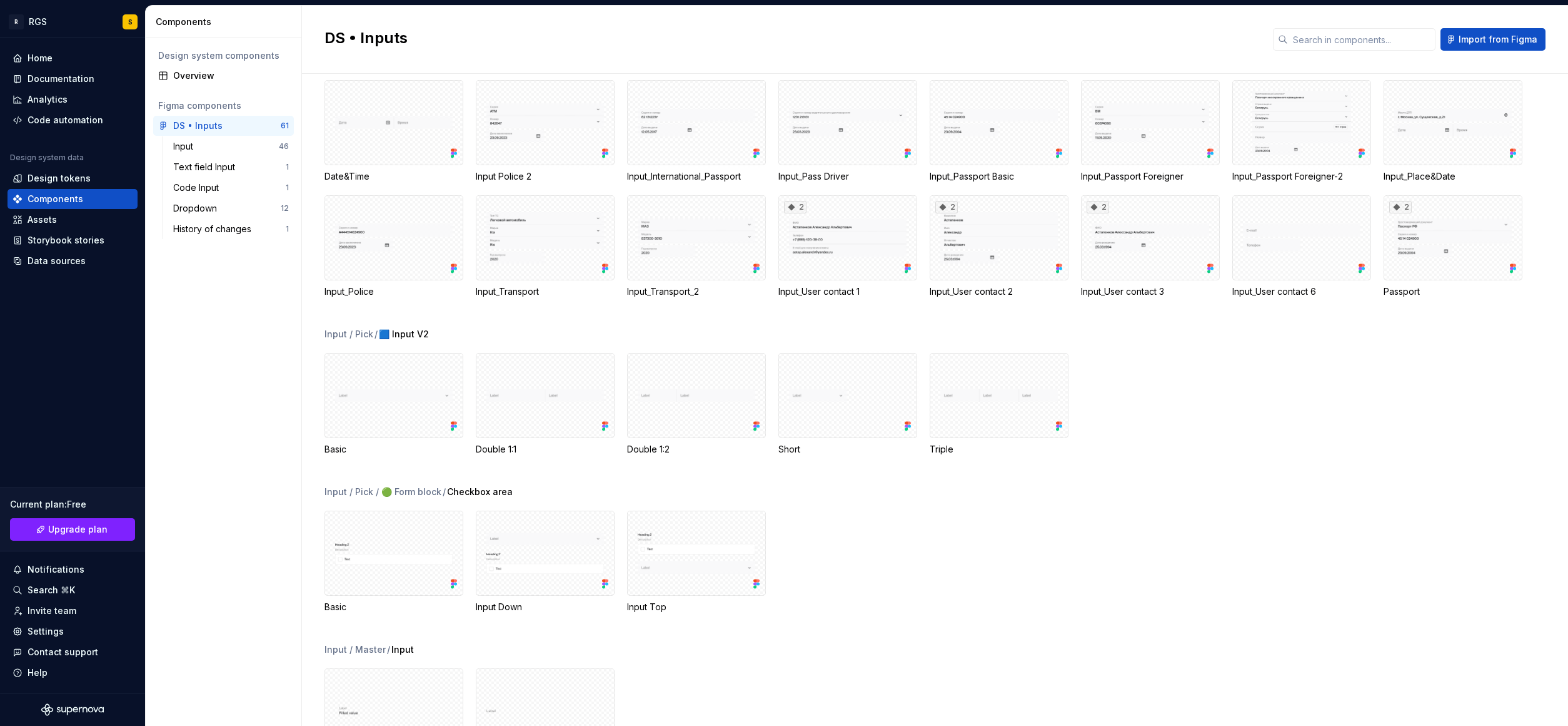
scroll to position [594, 0]
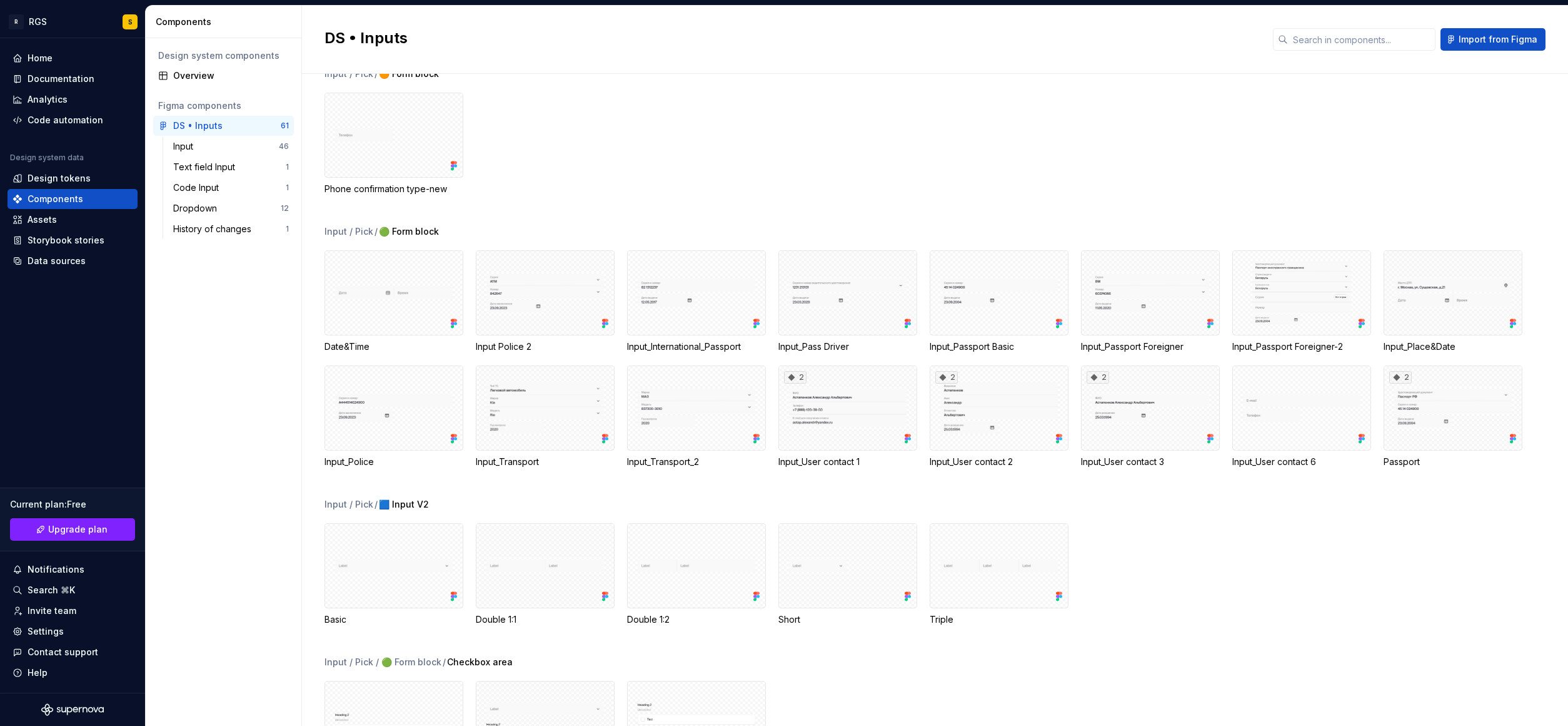
click at [210, 107] on div "Figma components" at bounding box center [223, 106] width 131 height 12
drag, startPoint x: 218, startPoint y: 122, endPoint x: 254, endPoint y: 132, distance: 37.4
click at [218, 122] on div "DS • Inputs" at bounding box center [197, 126] width 49 height 12
click at [61, 193] on div "Components" at bounding box center [55, 199] width 55 height 12
click at [58, 179] on div "Design tokens" at bounding box center [59, 178] width 63 height 12
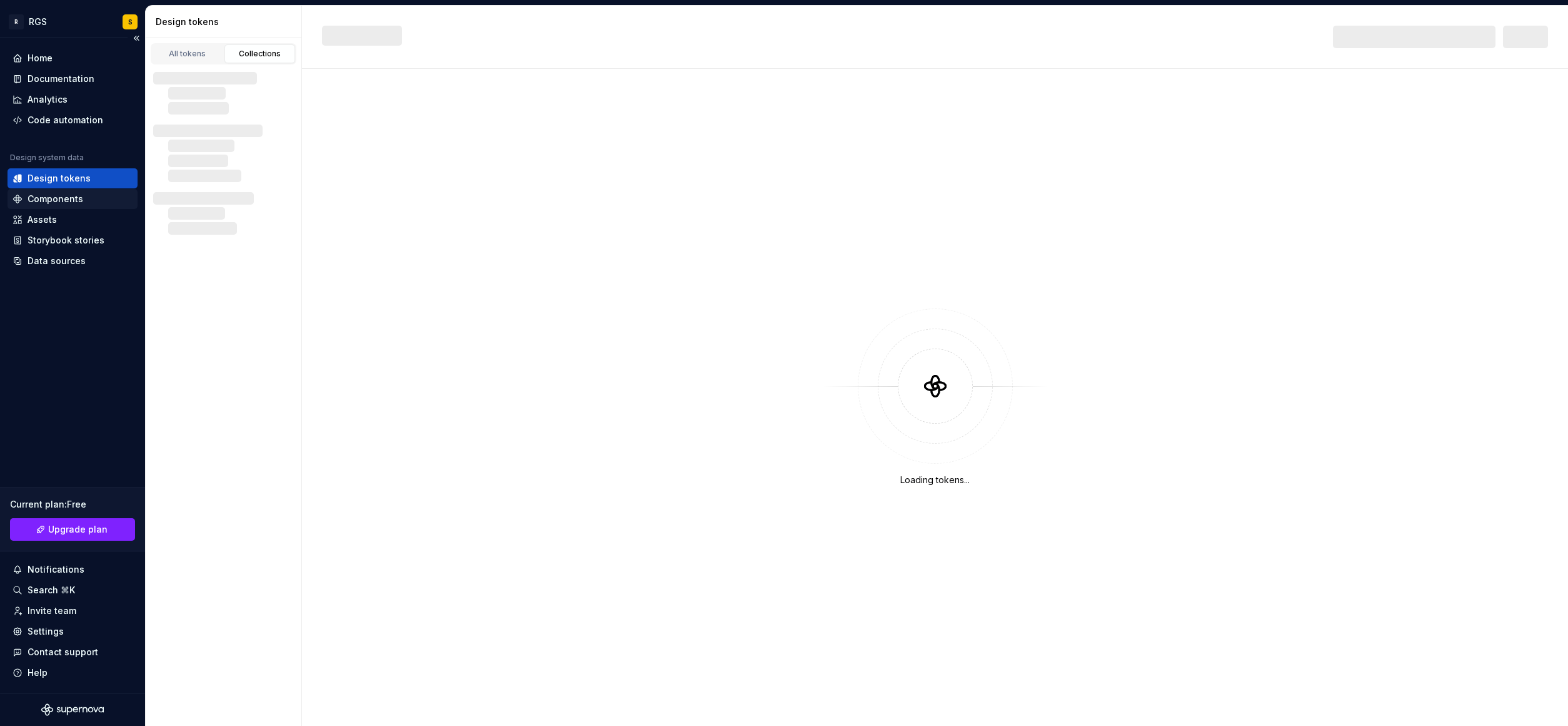
click at [57, 194] on div "Components" at bounding box center [55, 199] width 55 height 12
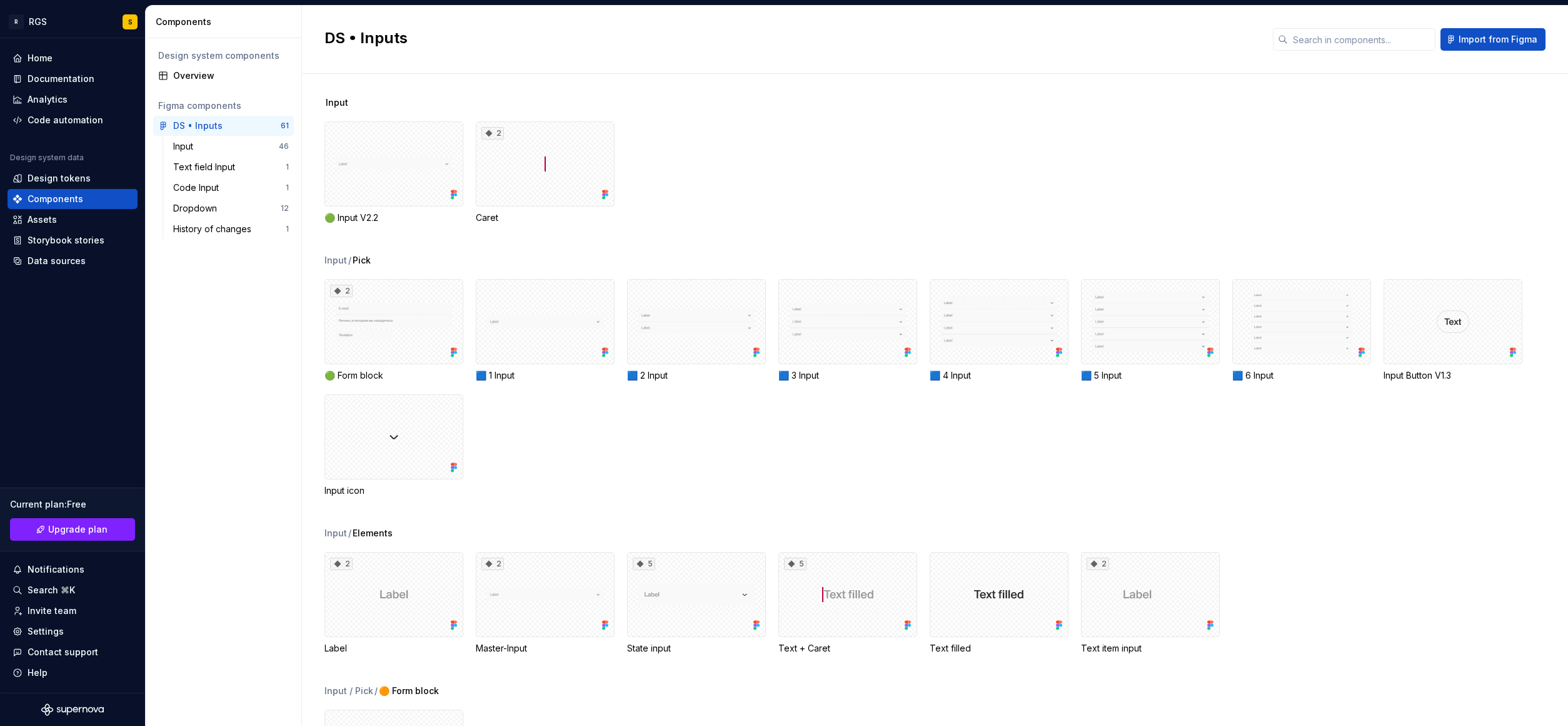
click at [1129, 148] on div "🟢 Input V2.2 2 Caret" at bounding box center [946, 172] width 1244 height 103
click at [192, 124] on div "DS • Inputs" at bounding box center [197, 126] width 49 height 12
click at [201, 152] on div "Input" at bounding box center [226, 146] width 106 height 12
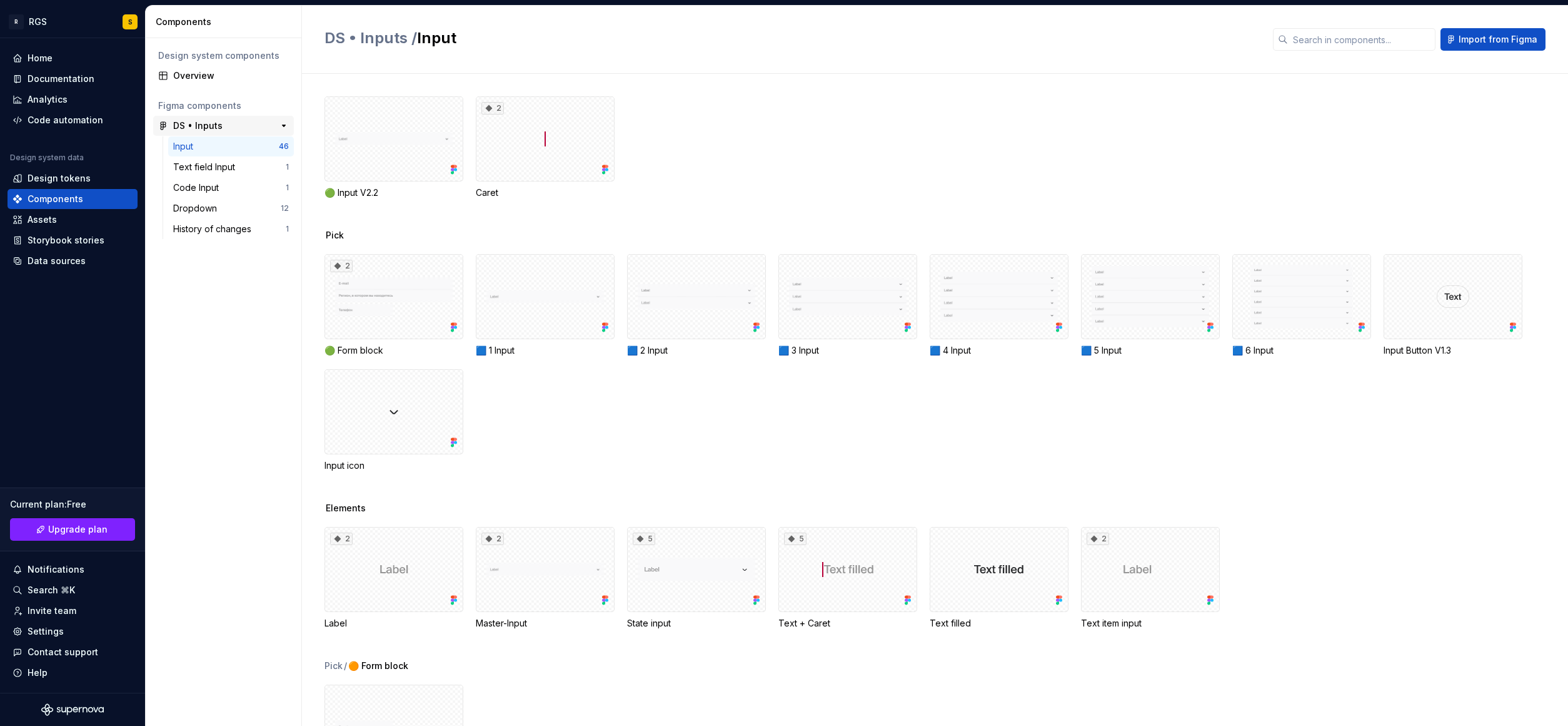
click at [192, 127] on div "DS • Inputs" at bounding box center [197, 126] width 49 height 12
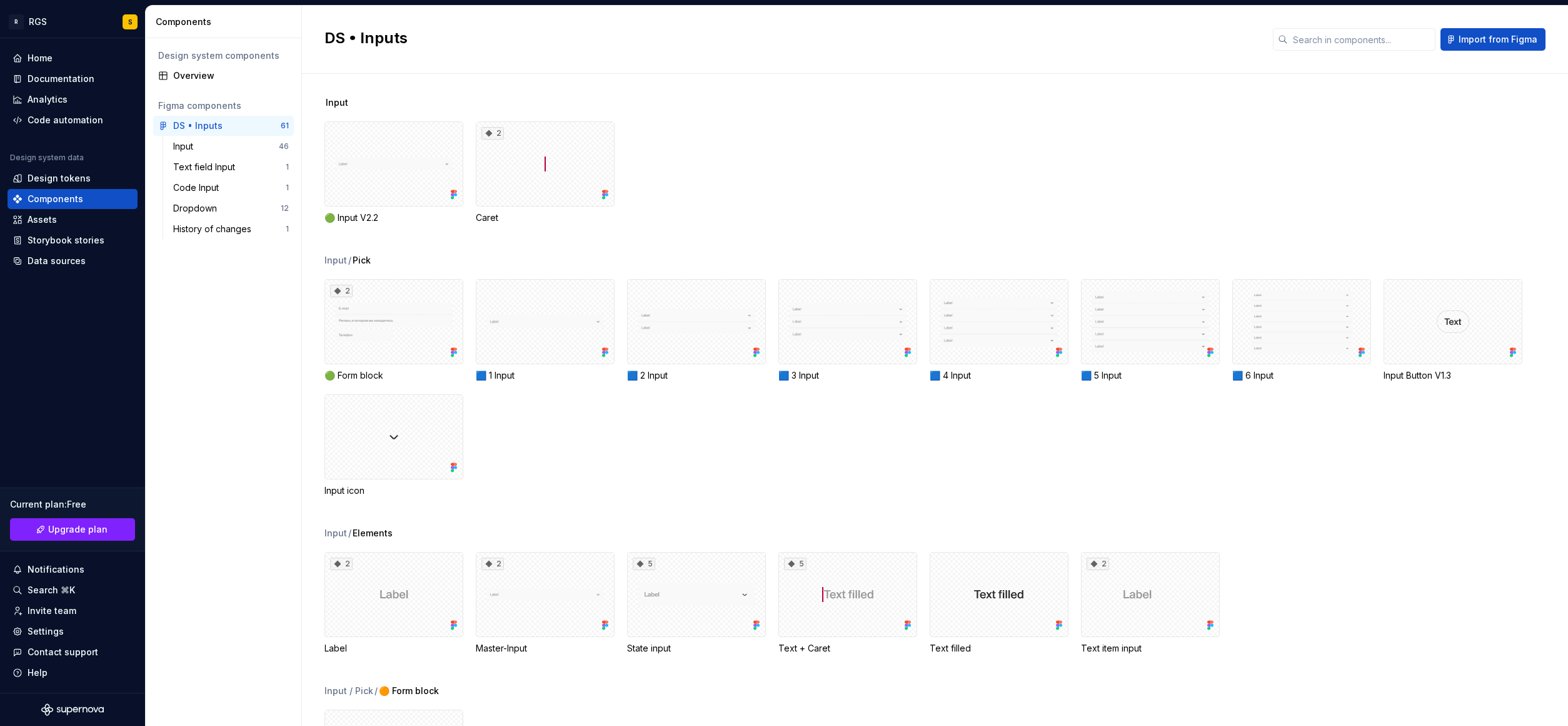
click at [361, 45] on h2 "DS • Inputs" at bounding box center [791, 38] width 933 height 20
click at [1513, 45] on span "Import from Figma" at bounding box center [1498, 39] width 78 height 12
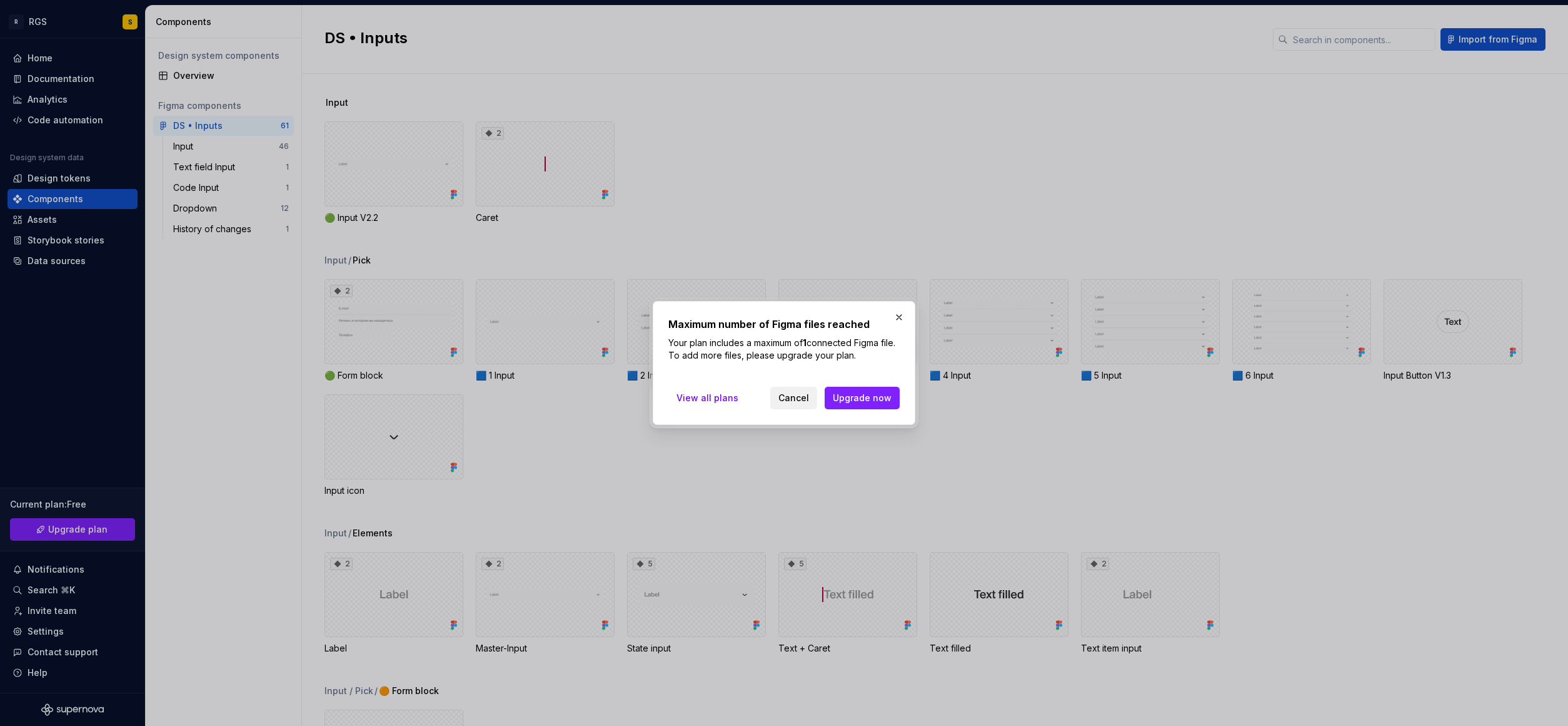
click at [785, 396] on span "Cancel" at bounding box center [793, 398] width 30 height 12
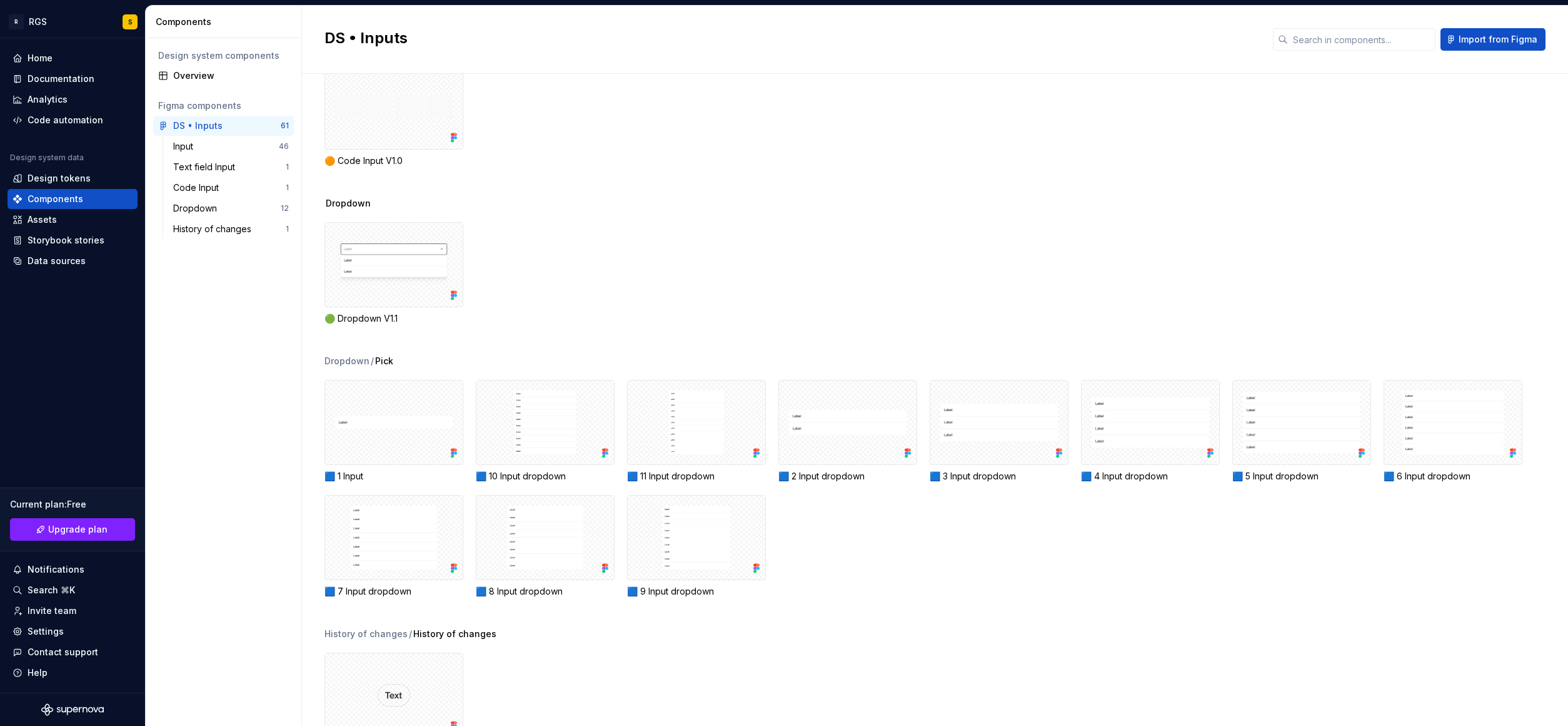
scroll to position [2058, 0]
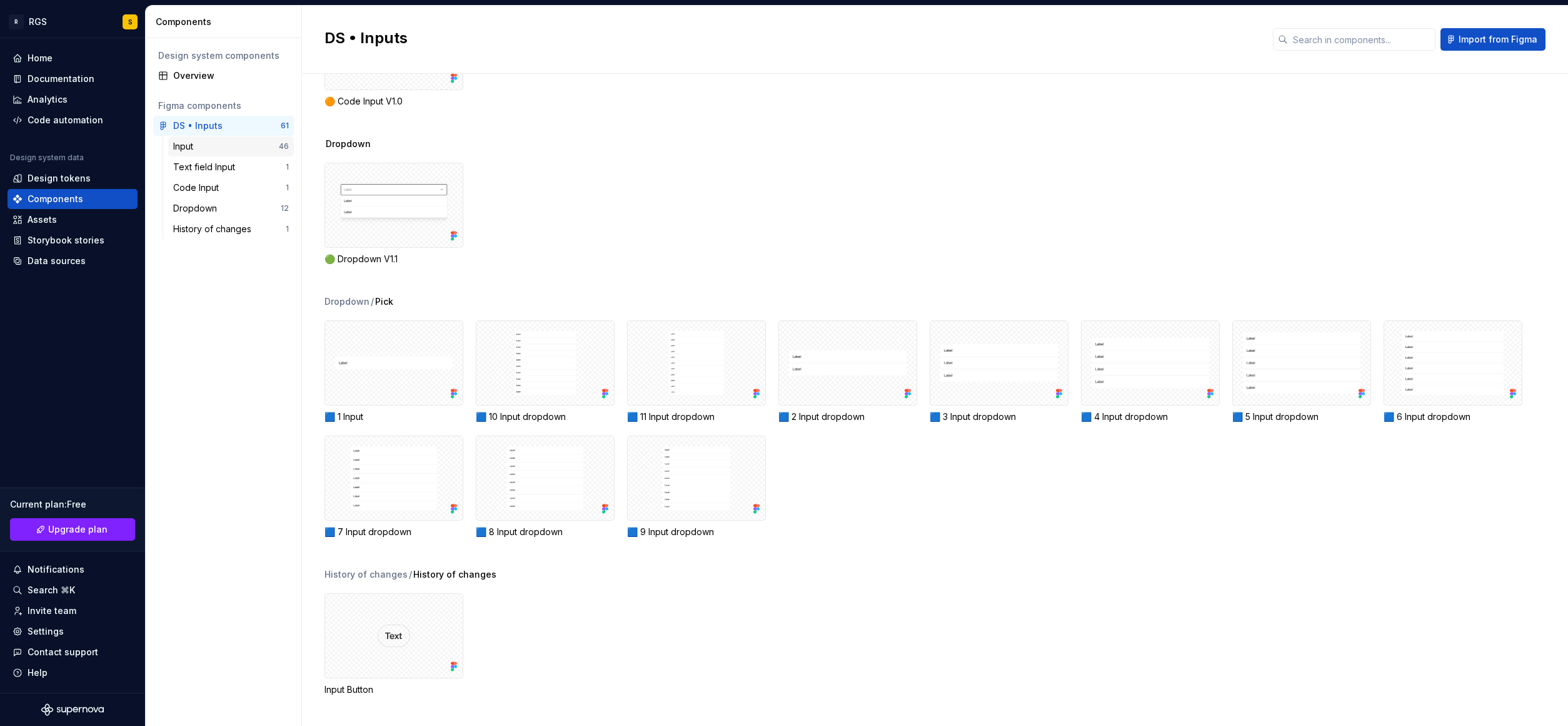
click at [209, 156] on div "Input 46" at bounding box center [231, 146] width 126 height 20
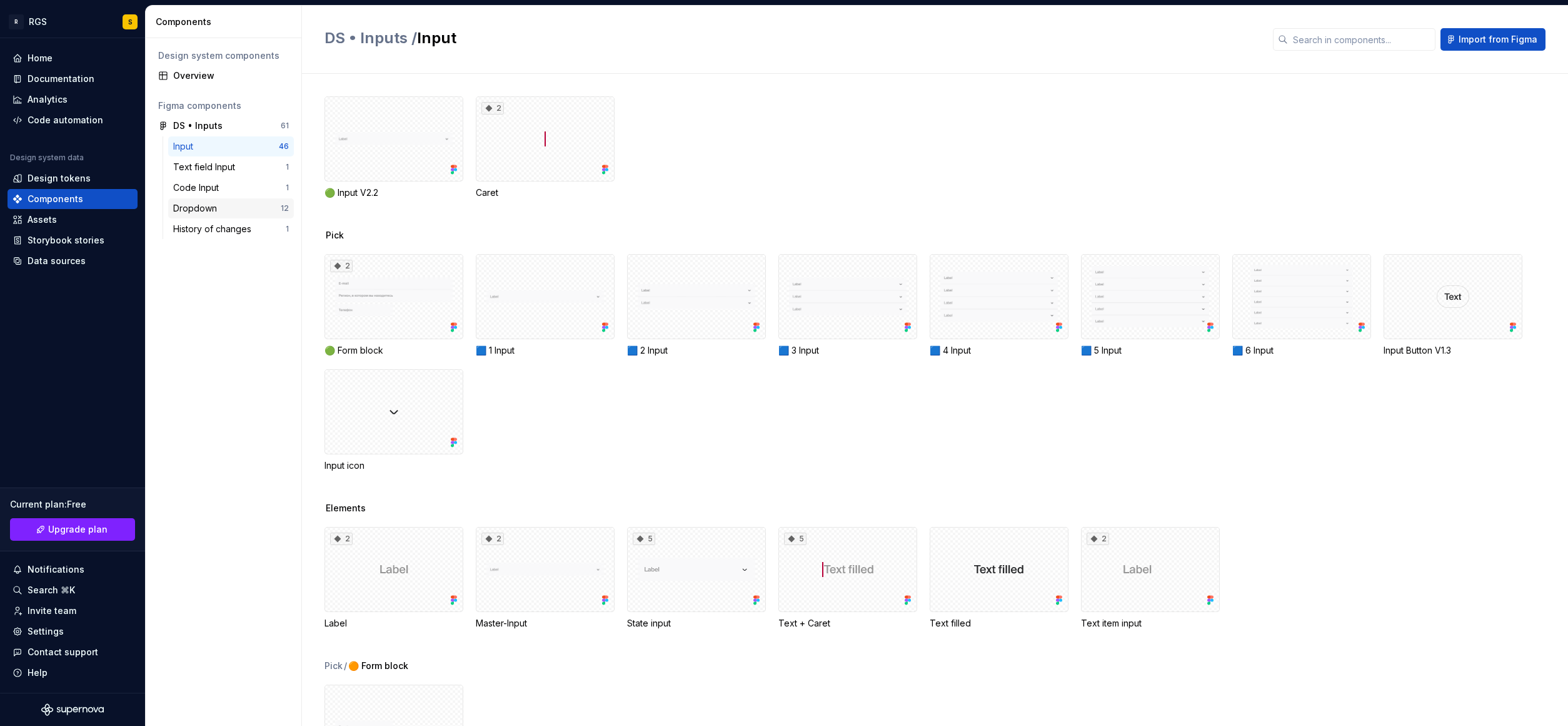
click at [215, 195] on div "Code Input 1" at bounding box center [231, 187] width 126 height 20
click at [215, 236] on div "History of changes 1" at bounding box center [231, 228] width 126 height 20
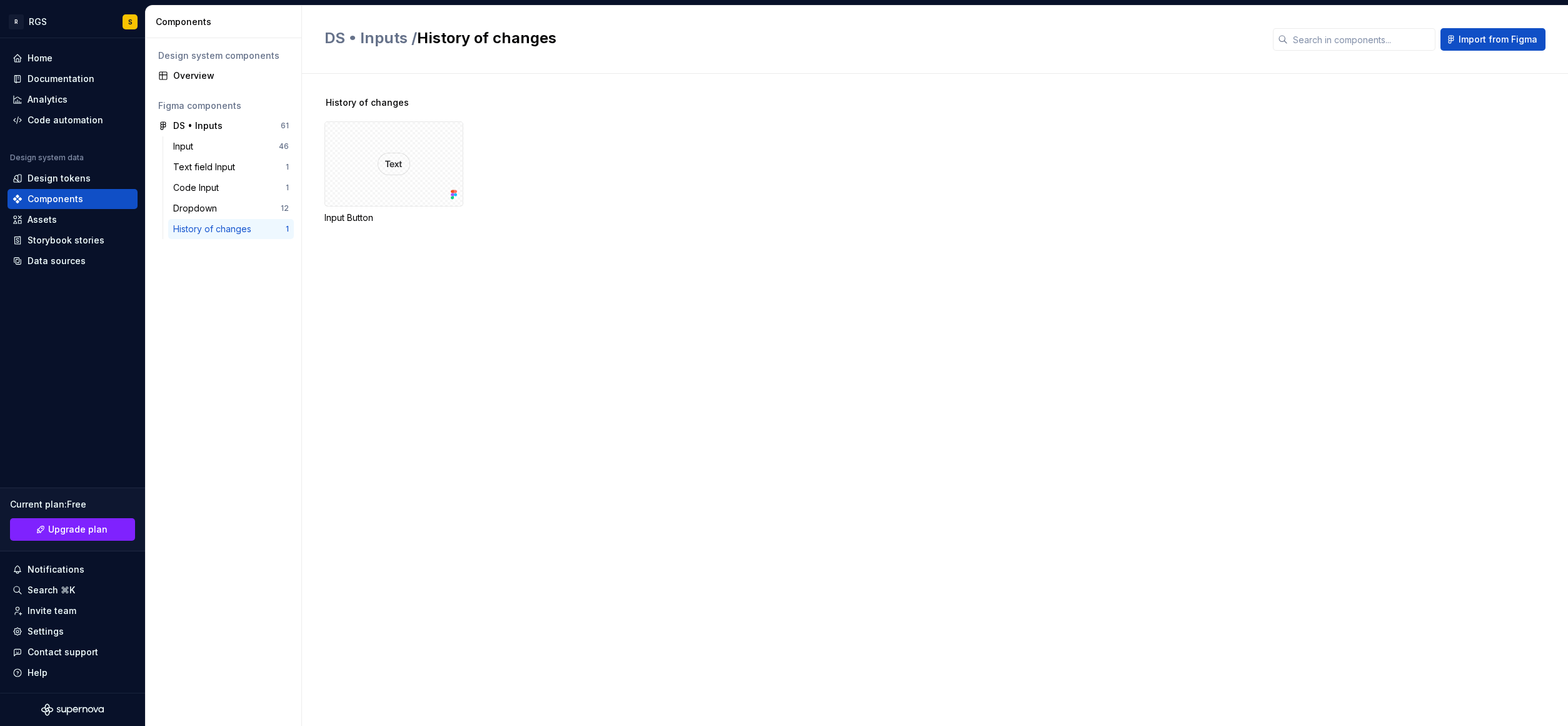
click at [381, 35] on span "DS • Inputs /" at bounding box center [371, 37] width 93 height 18
click at [318, 41] on div "DS • Inputs / History of changes Import from Figma" at bounding box center [935, 39] width 1266 height 68
click at [179, 32] on div "Components" at bounding box center [223, 21] width 156 height 32
drag, startPoint x: 177, startPoint y: 22, endPoint x: 94, endPoint y: 87, distance: 105.4
click at [177, 22] on div "Components" at bounding box center [226, 22] width 141 height 12
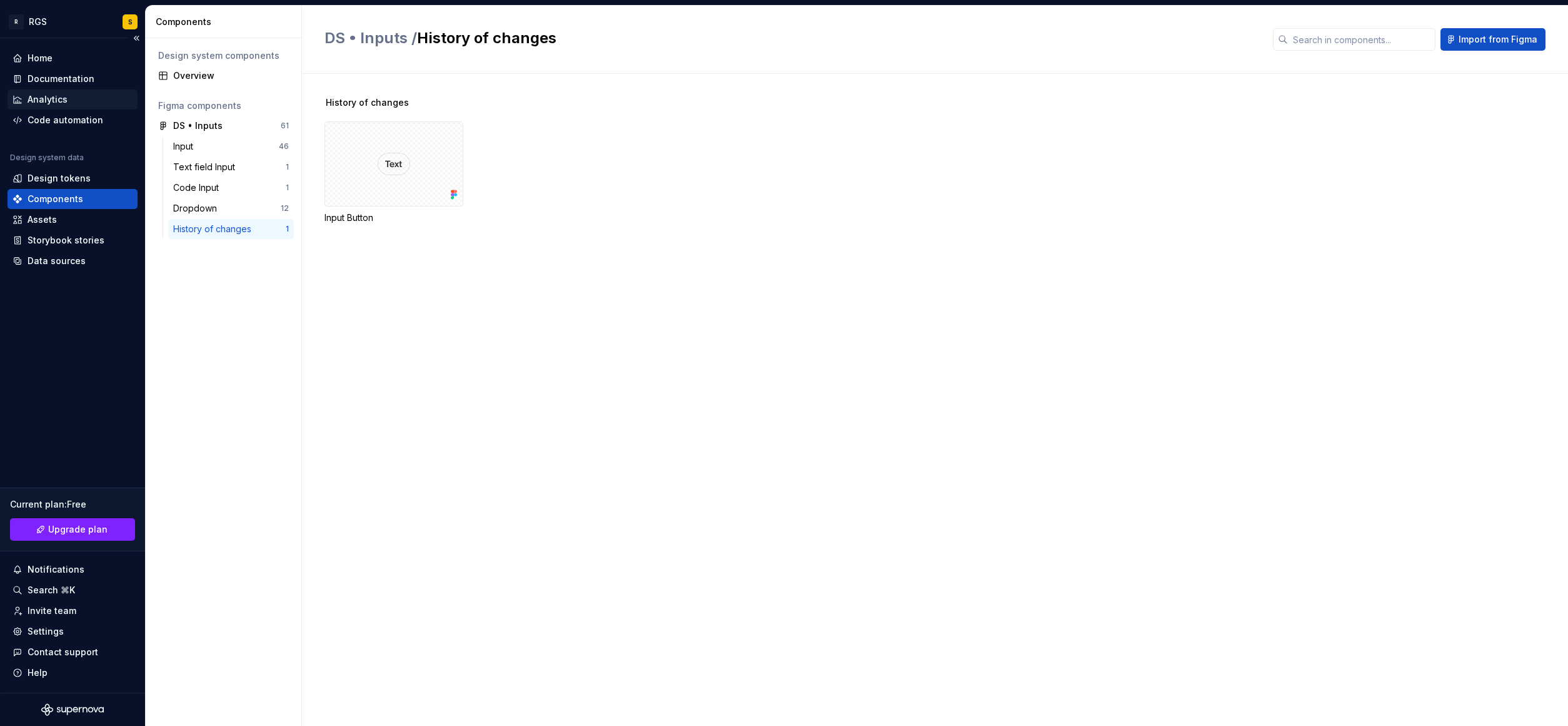
click at [53, 108] on div "Analytics" at bounding box center [72, 99] width 130 height 20
drag, startPoint x: 52, startPoint y: 97, endPoint x: 46, endPoint y: 70, distance: 27.7
click at [52, 96] on div "Analytics" at bounding box center [47, 100] width 40 height 12
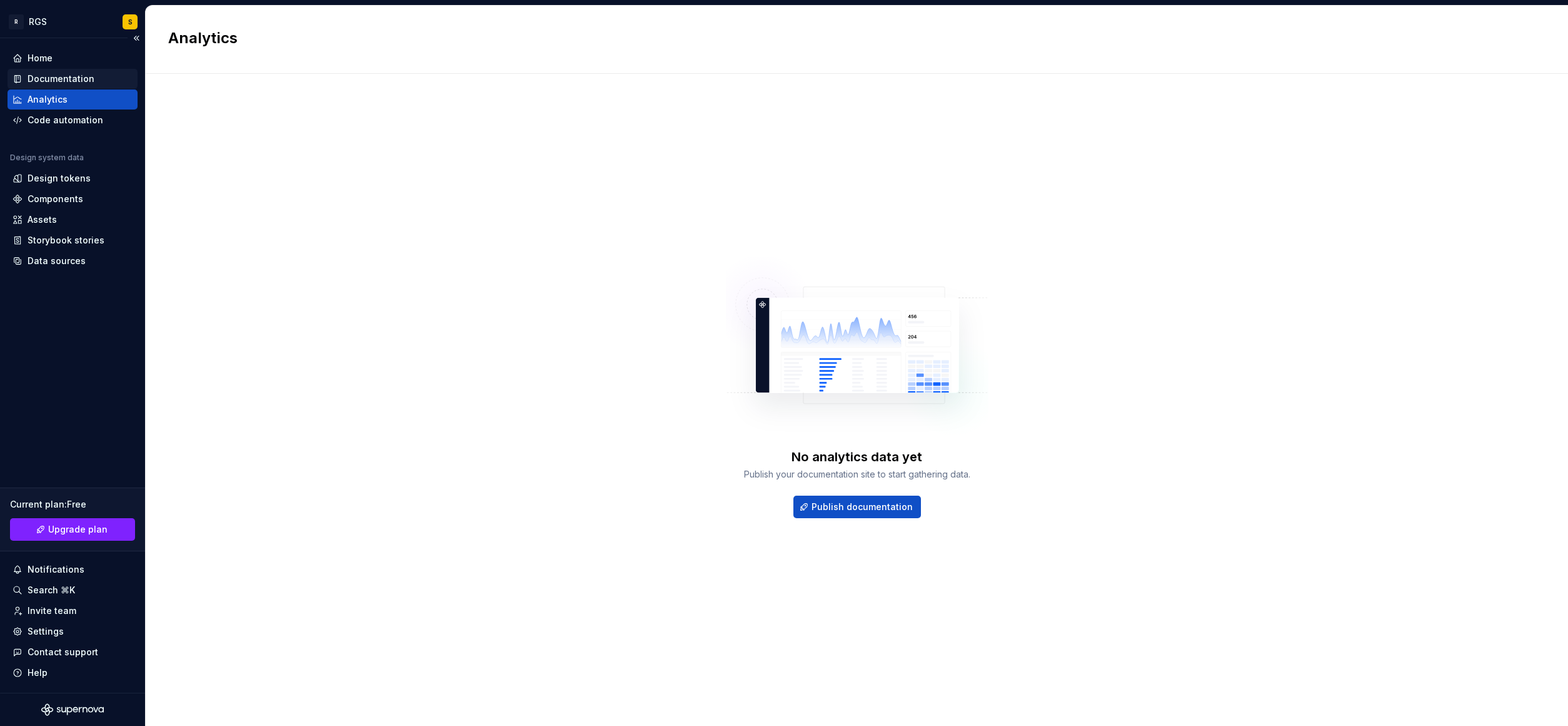
click at [46, 70] on div "Documentation" at bounding box center [72, 78] width 130 height 20
click at [45, 64] on div "Home" at bounding box center [40, 58] width 25 height 12
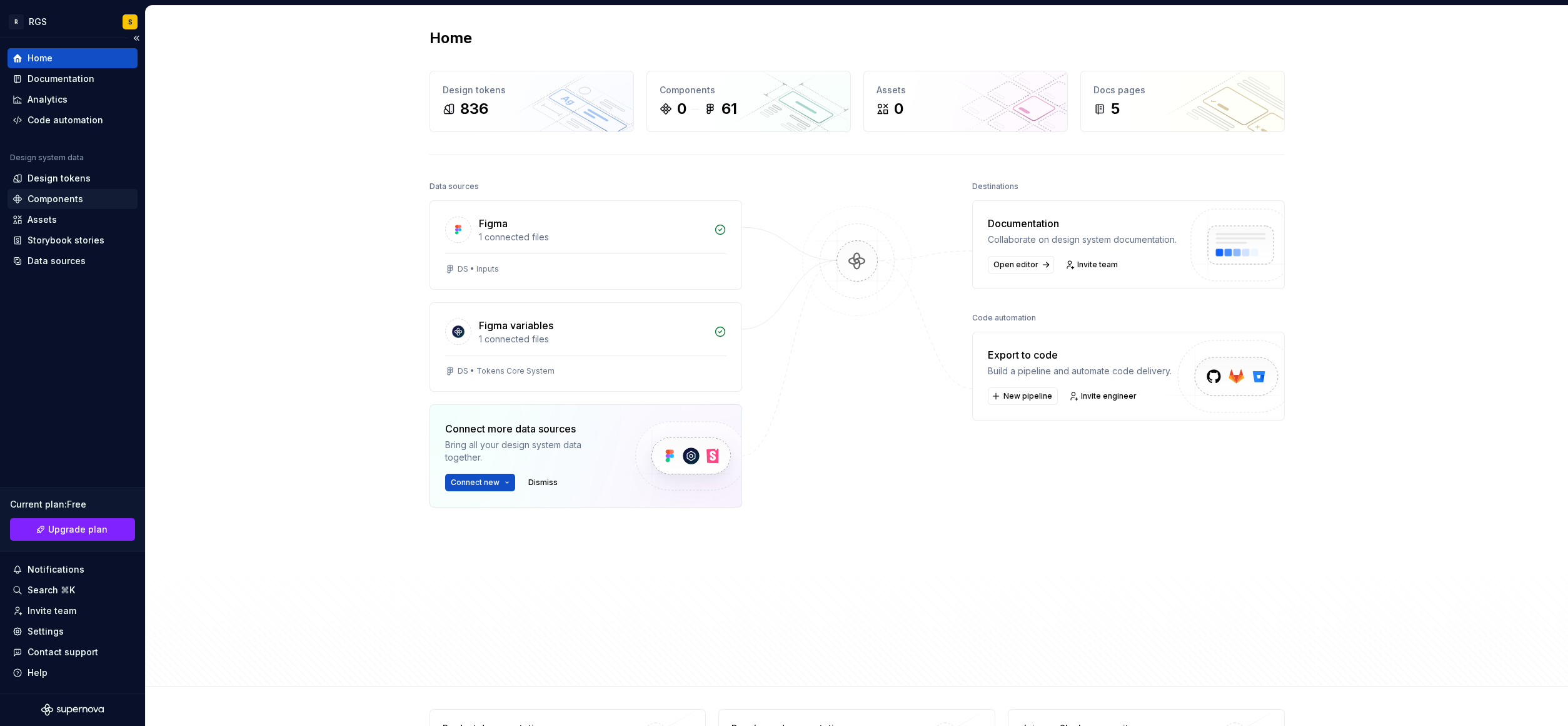
click at [38, 202] on div "Components" at bounding box center [55, 199] width 55 height 12
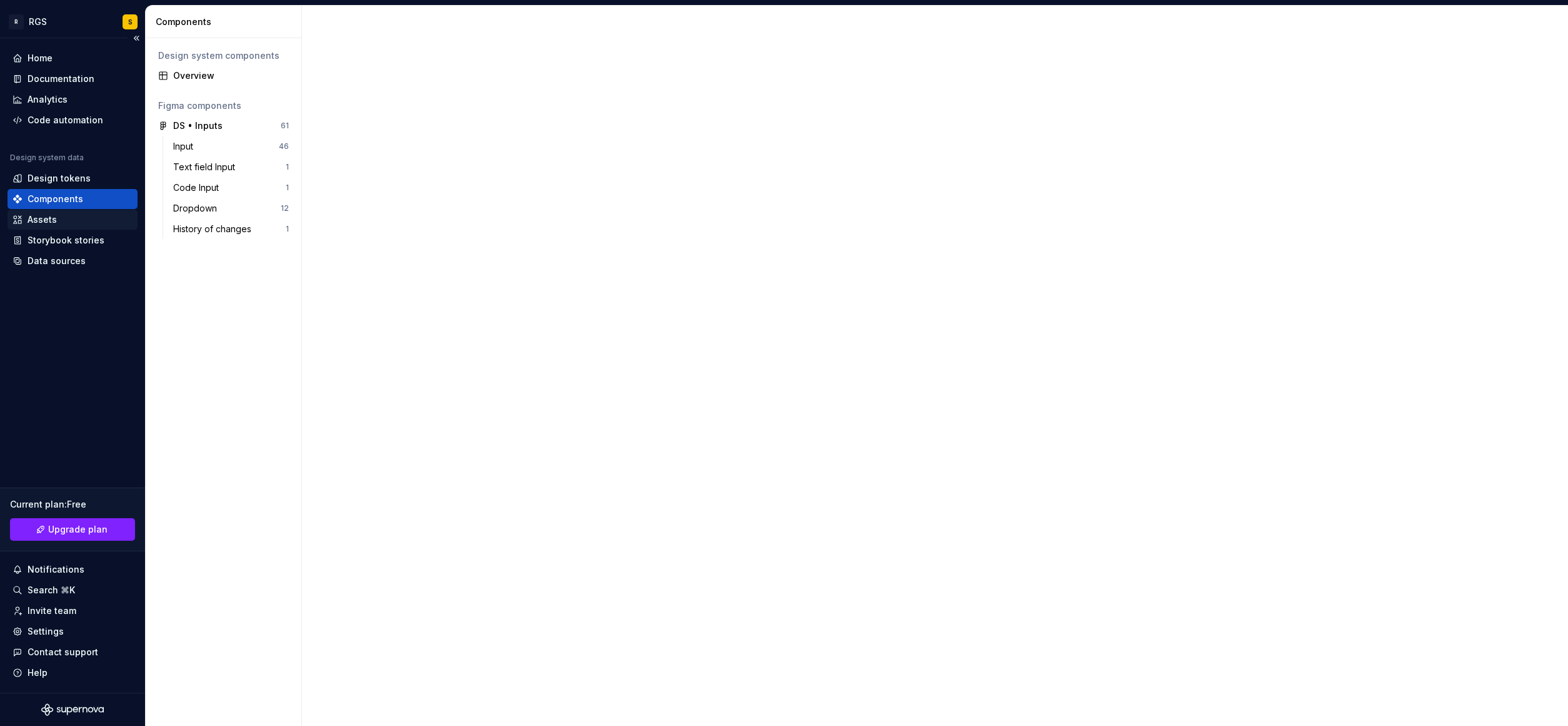
click at [41, 219] on div "Assets" at bounding box center [42, 219] width 29 height 12
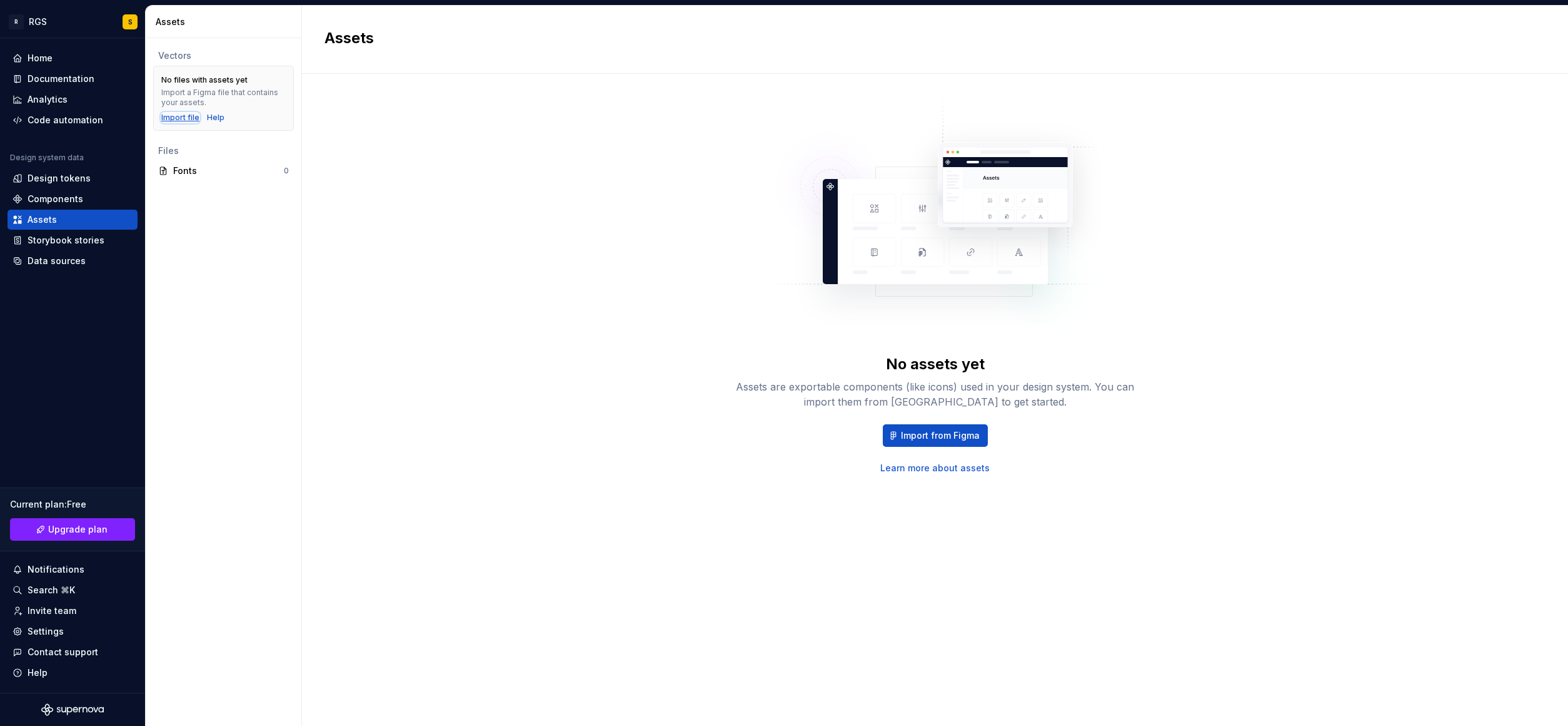
click at [187, 119] on div "Import file" at bounding box center [180, 117] width 38 height 10
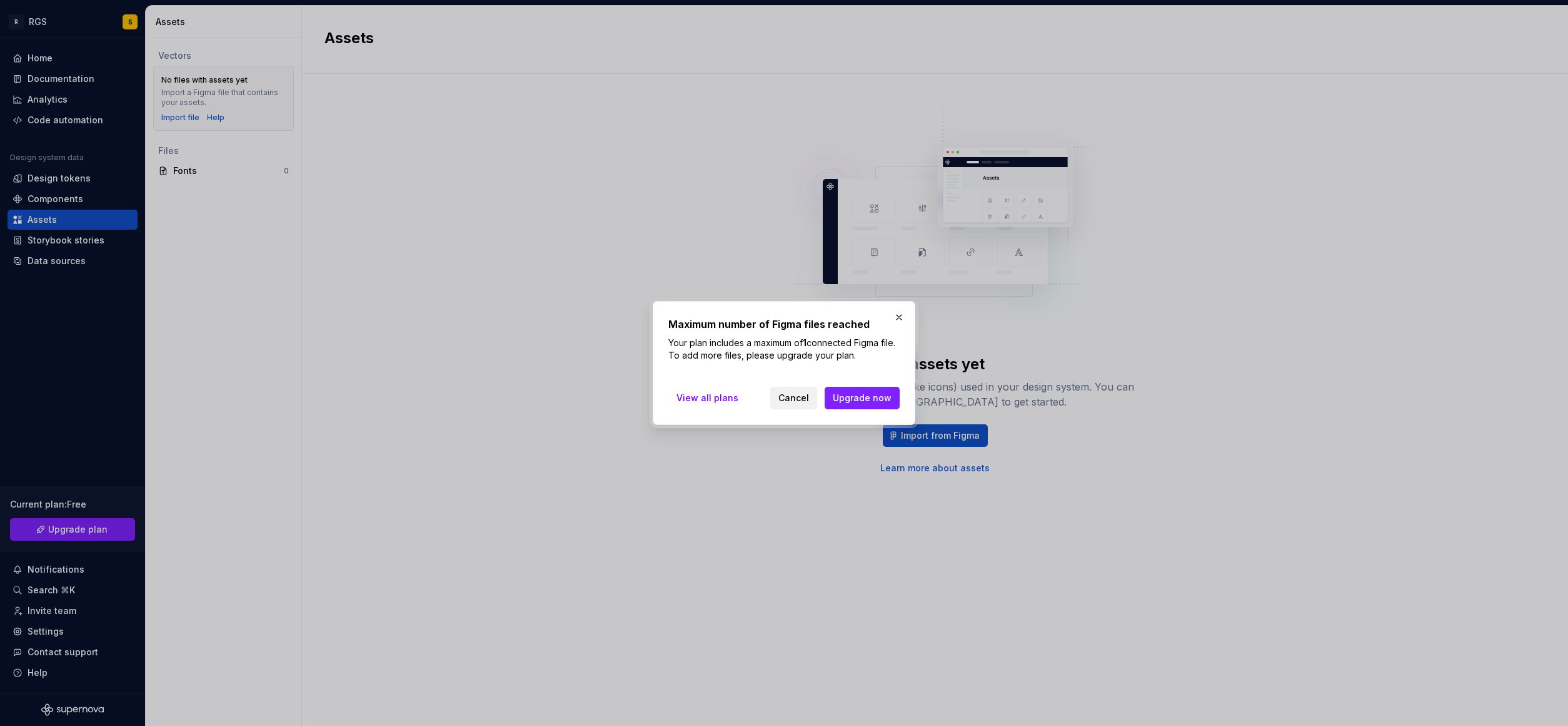
click at [794, 390] on button "Cancel" at bounding box center [793, 397] width 47 height 22
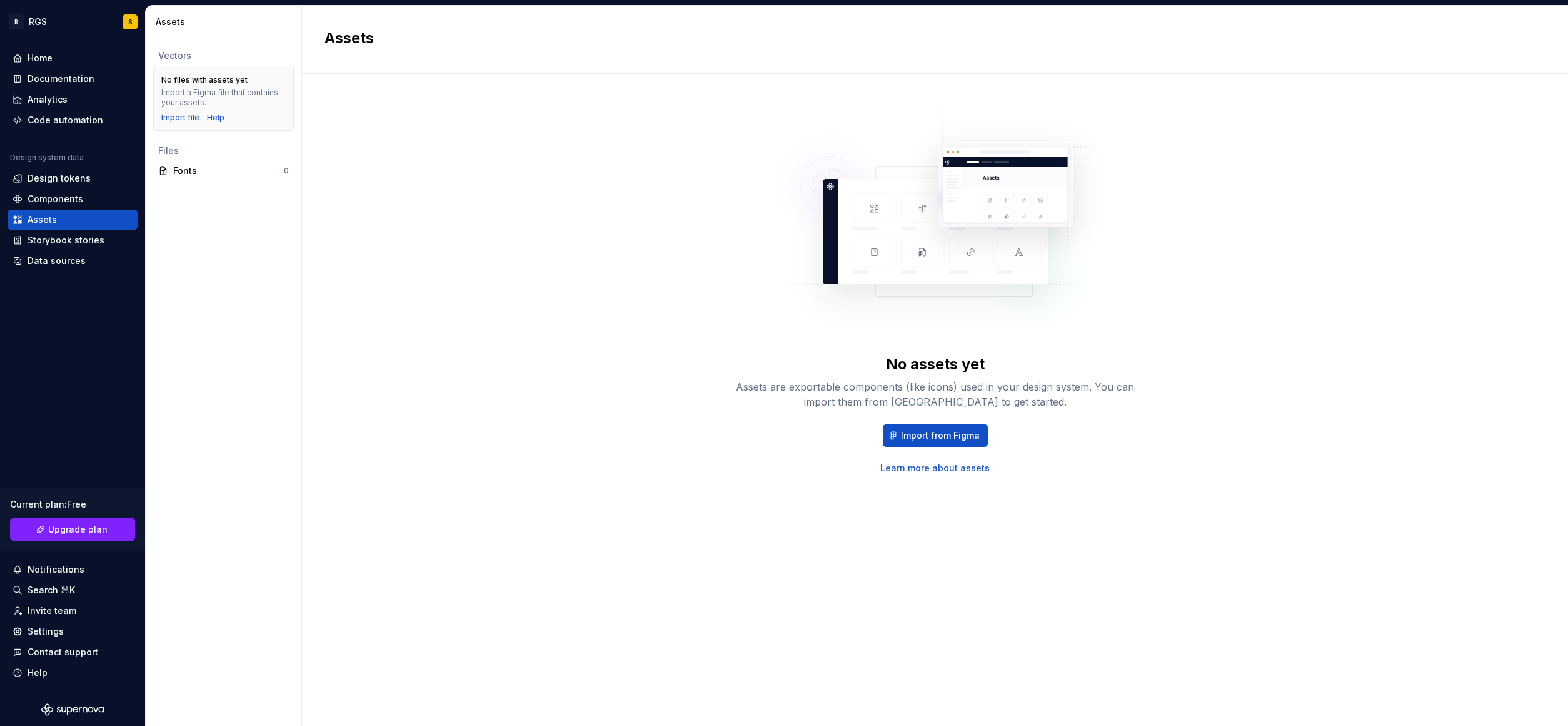
drag, startPoint x: 488, startPoint y: 403, endPoint x: 235, endPoint y: 271, distance: 285.4
click at [487, 403] on div "No assets yet Assets are exportable components (like icons) used in your design…" at bounding box center [935, 285] width 1221 height 378
click at [45, 246] on div "Storybook stories" at bounding box center [72, 240] width 130 height 20
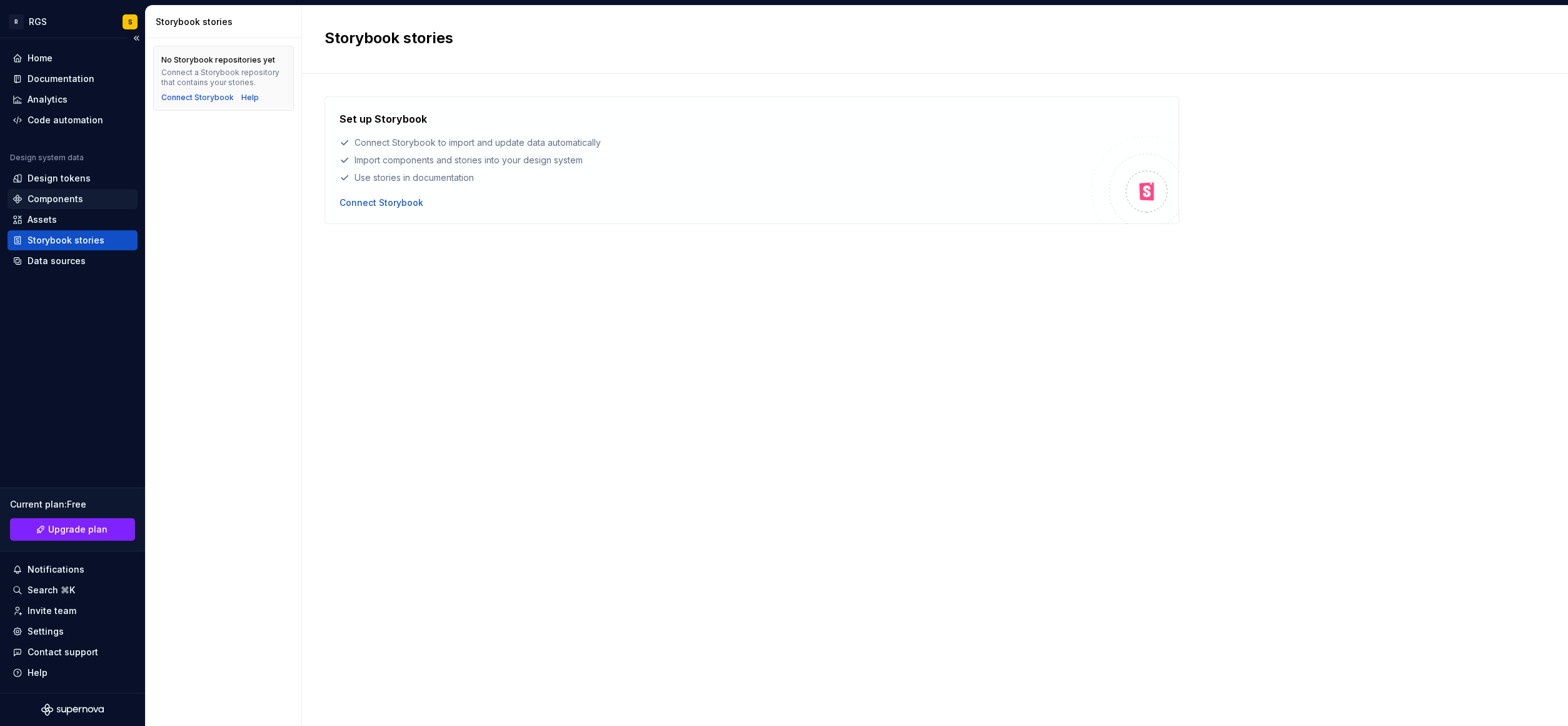
click at [38, 202] on div "Components" at bounding box center [55, 199] width 55 height 12
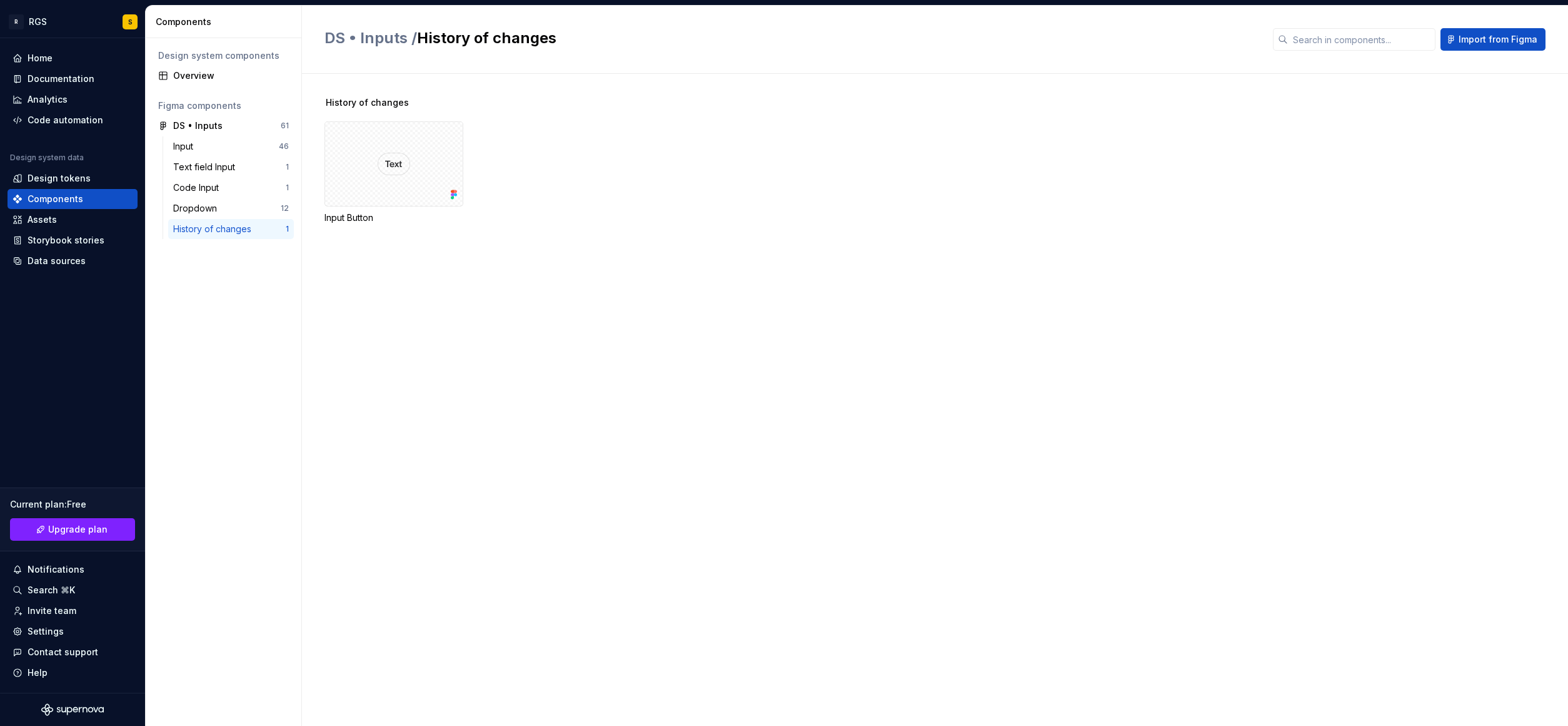
click at [187, 106] on div "Figma components" at bounding box center [223, 106] width 131 height 12
click at [278, 125] on button "button" at bounding box center [284, 126] width 18 height 18
click at [163, 126] on icon at bounding box center [162, 125] width 10 height 10
click at [163, 126] on icon at bounding box center [163, 126] width 5 height 7
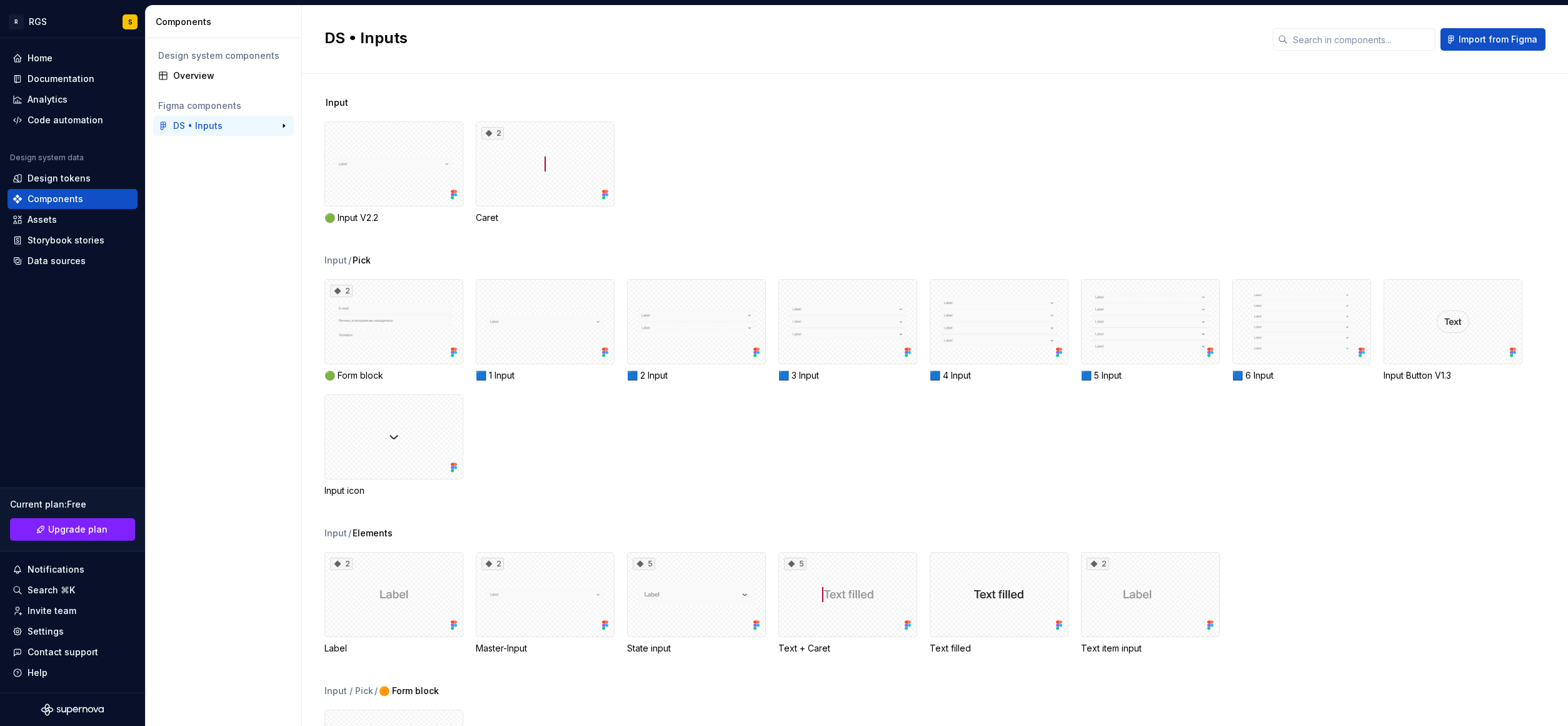
click at [163, 125] on icon at bounding box center [163, 126] width 5 height 7
click at [162, 125] on icon at bounding box center [163, 126] width 5 height 7
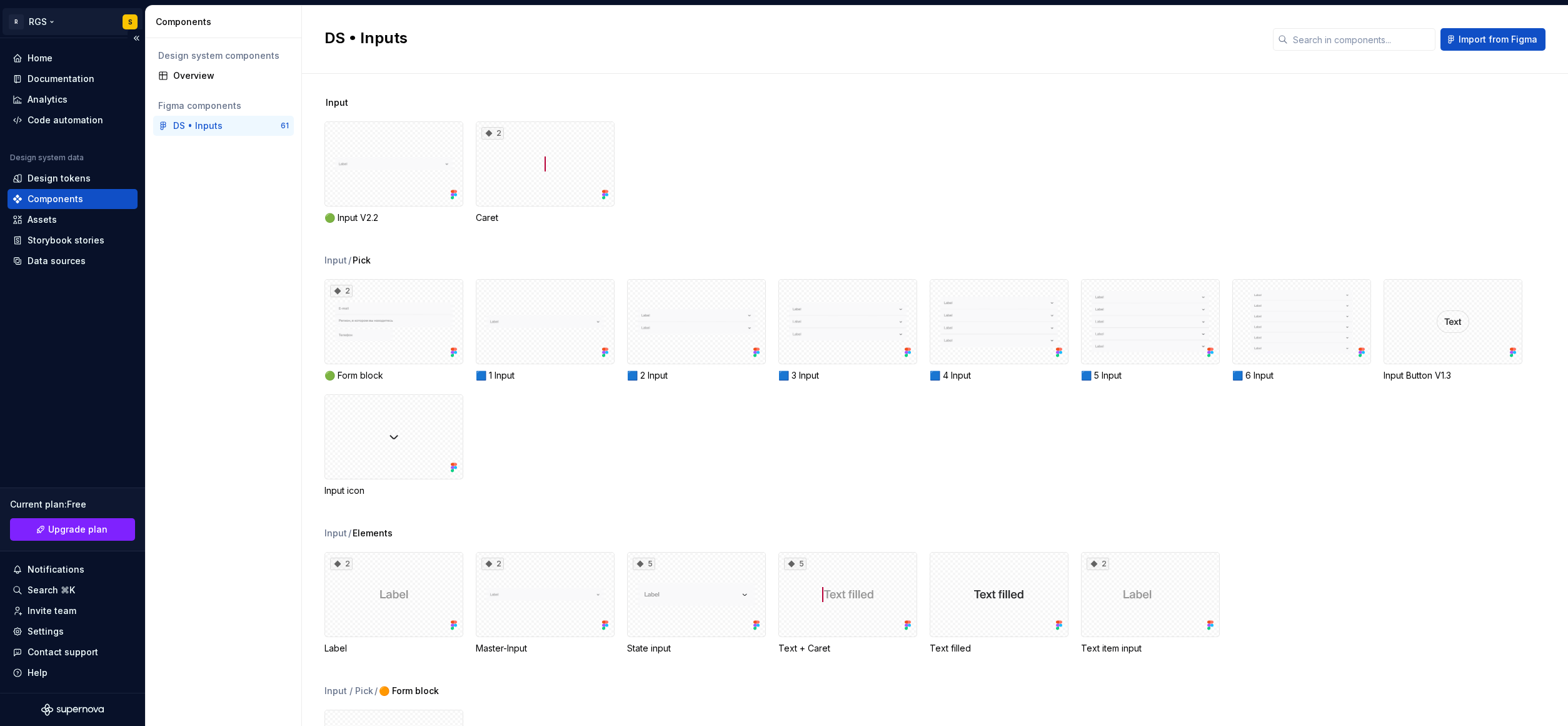
click at [37, 24] on html "R RGS S Home Documentation Analytics Code automation Design system data Design …" at bounding box center [784, 363] width 1568 height 726
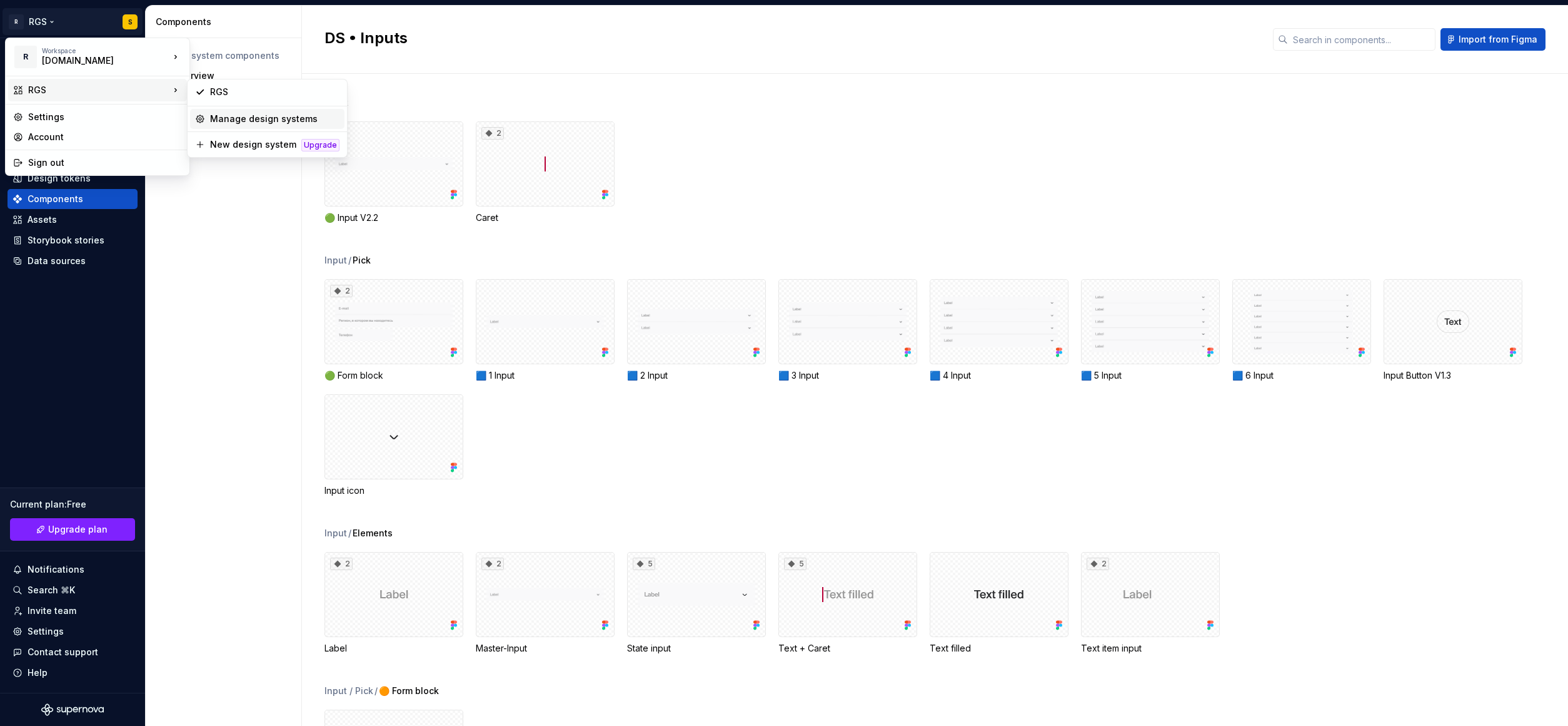
click at [249, 121] on div "Manage design systems" at bounding box center [275, 119] width 129 height 12
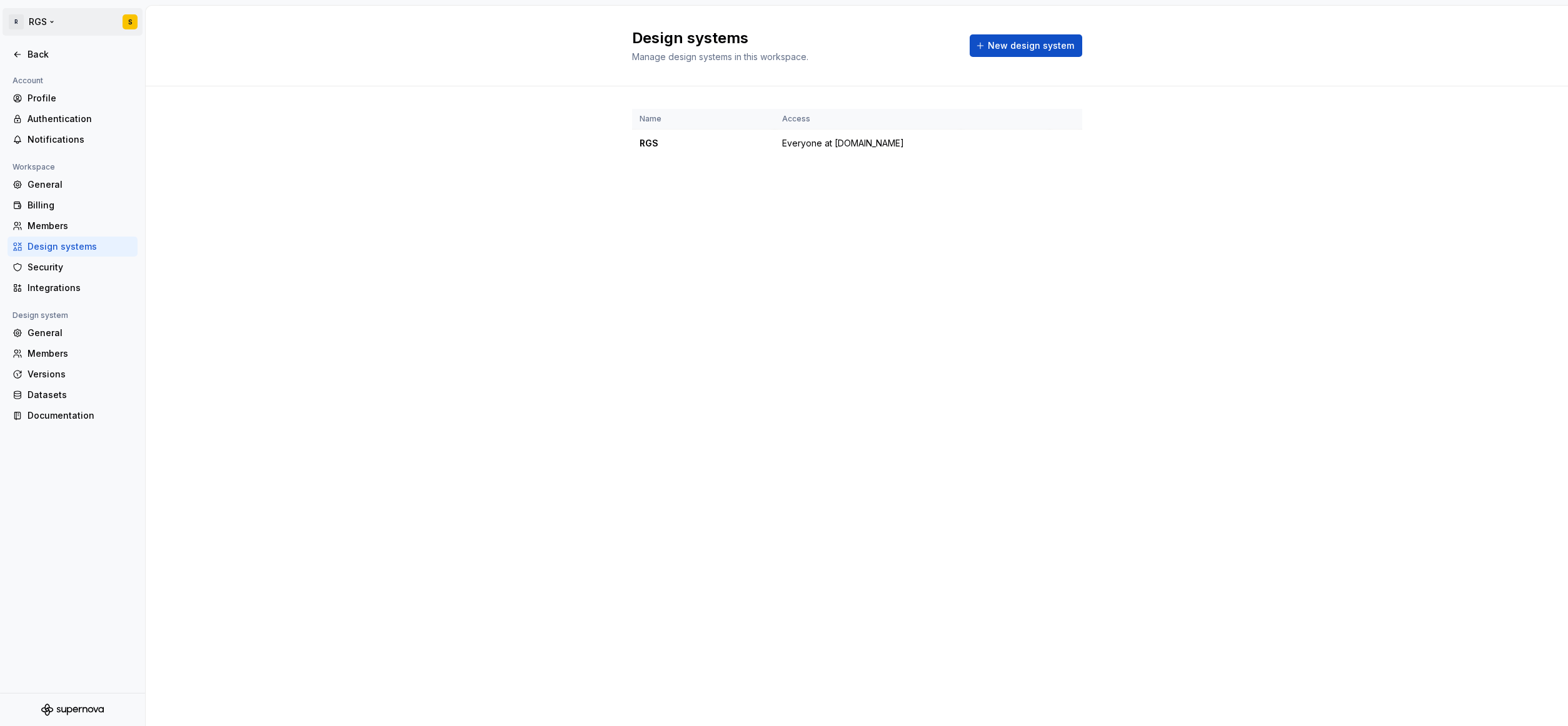
click at [20, 23] on html "R RGS S Back Account Profile Authentication Notifications Workspace General Bil…" at bounding box center [784, 363] width 1568 height 726
click at [29, 26] on html "R RGS S Back Account Profile Authentication Notifications Workspace General Bil…" at bounding box center [784, 363] width 1568 height 726
click at [29, 50] on div "Back" at bounding box center [80, 54] width 105 height 12
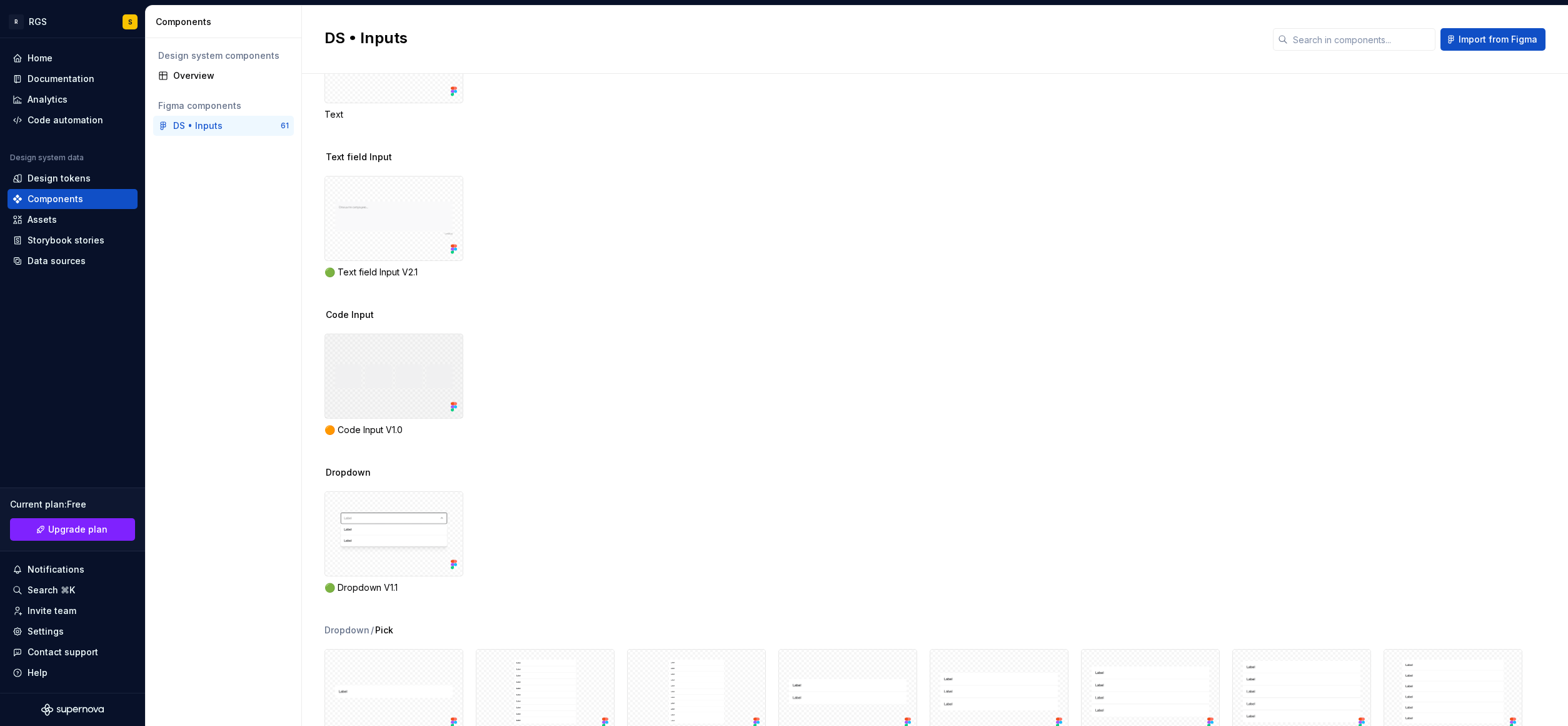
scroll to position [1844, 0]
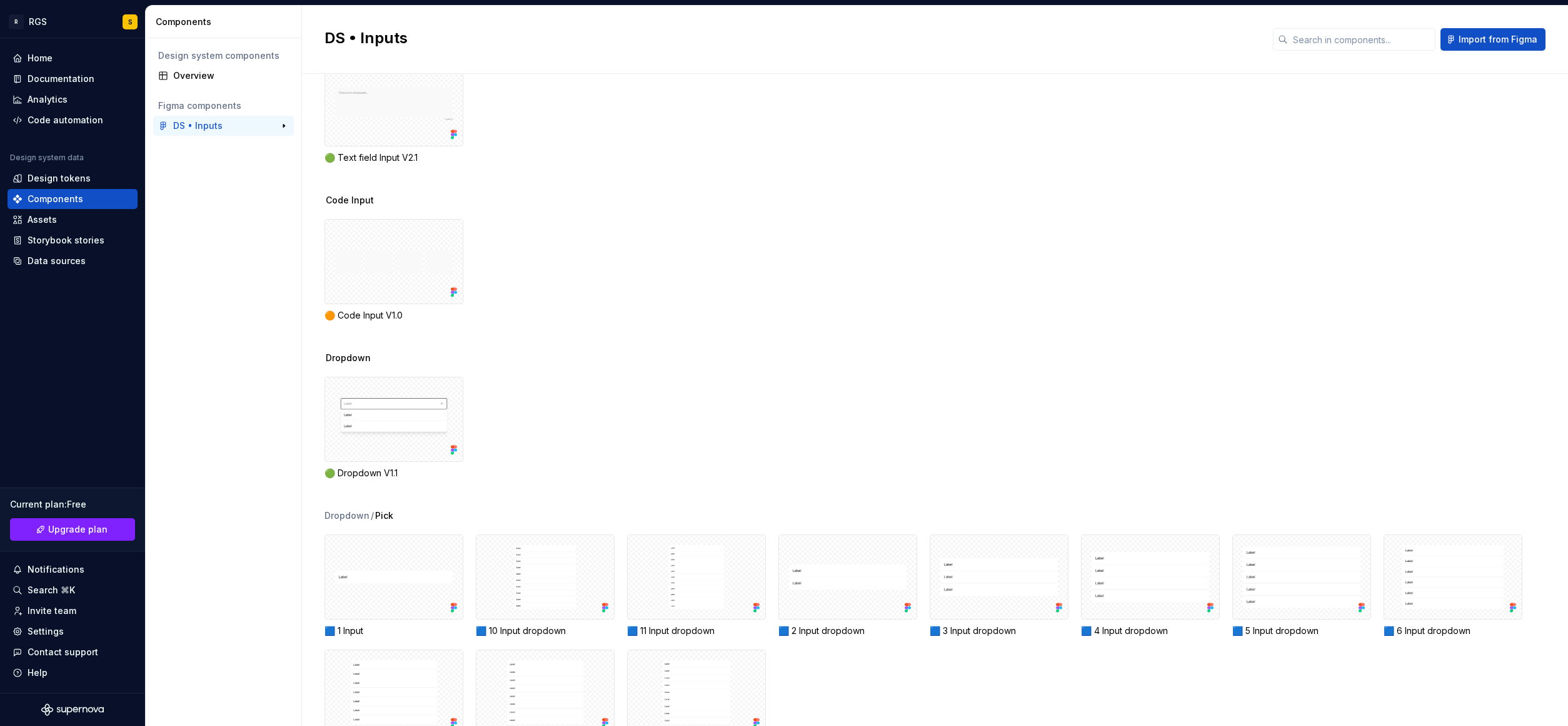
click at [215, 134] on div "DS • Inputs 61" at bounding box center [224, 126] width 141 height 20
click at [279, 128] on button "button" at bounding box center [284, 126] width 18 height 18
click at [280, 127] on button "button" at bounding box center [284, 126] width 18 height 18
click at [177, 120] on div "DS • Inputs" at bounding box center [197, 126] width 49 height 12
click at [168, 121] on div "DS • Inputs" at bounding box center [211, 126] width 108 height 12
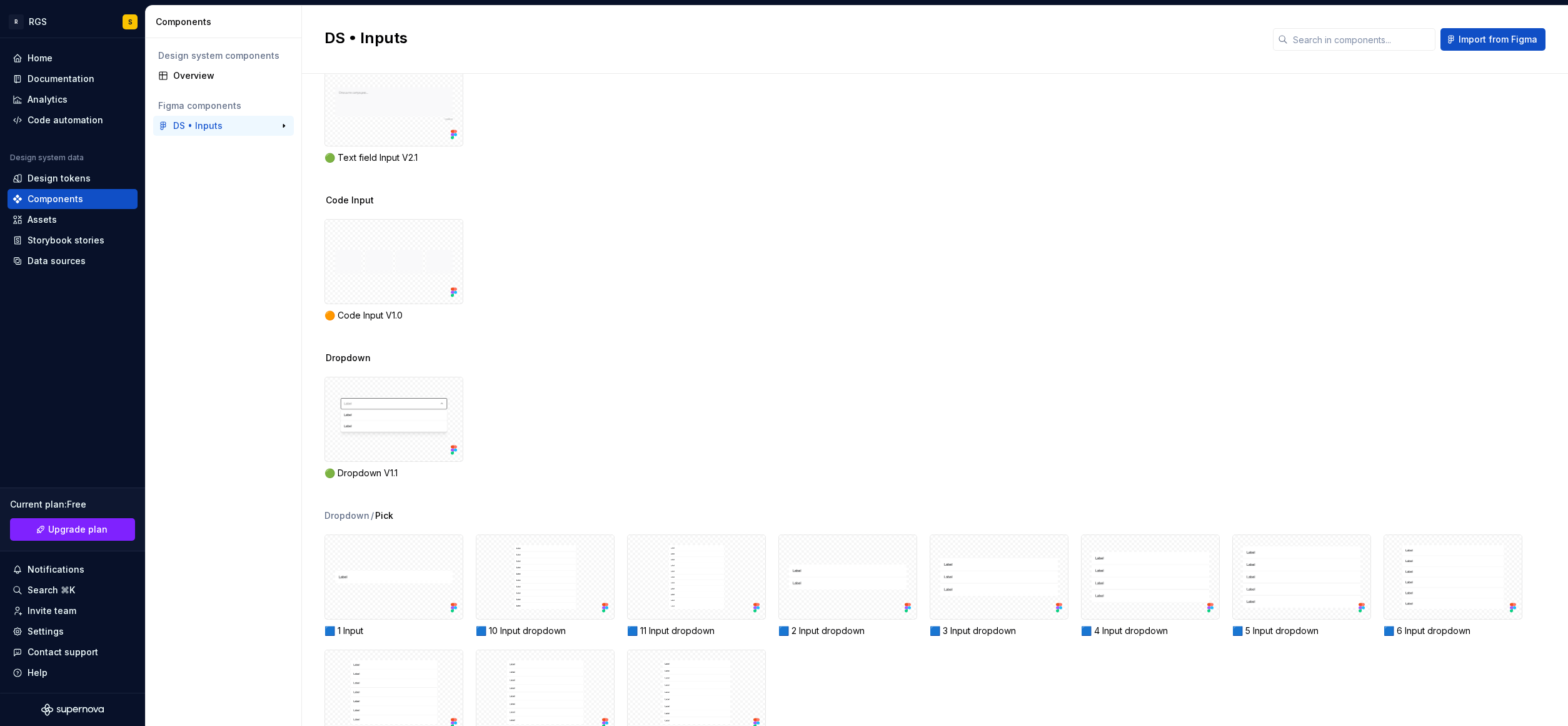
click at [161, 125] on icon at bounding box center [162, 125] width 10 height 10
click at [160, 125] on icon at bounding box center [162, 125] width 10 height 10
click at [160, 127] on icon at bounding box center [162, 125] width 10 height 10
drag, startPoint x: 946, startPoint y: 170, endPoint x: 922, endPoint y: 167, distance: 24.2
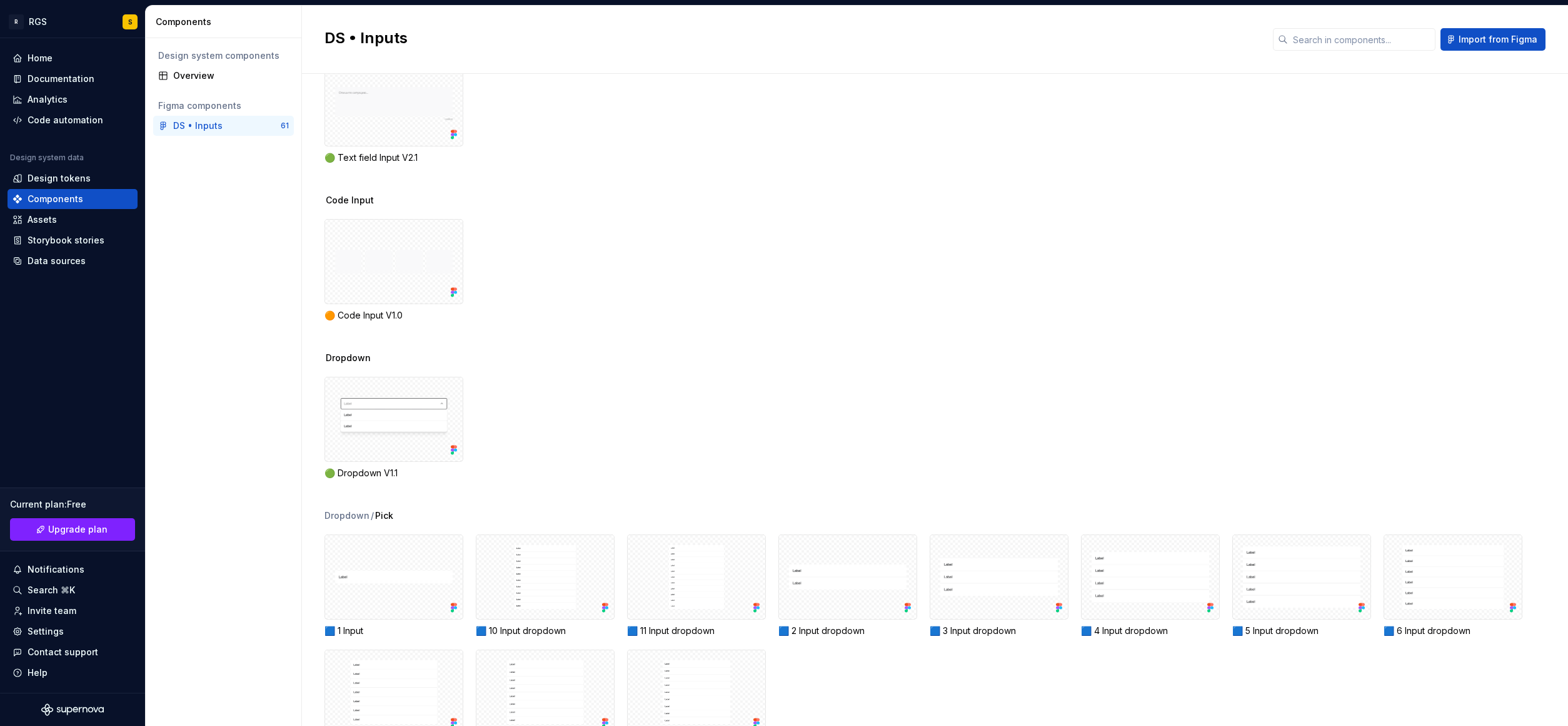
click at [945, 171] on div "Text field Input 🟢 Text field Input V2.1" at bounding box center [946, 115] width 1244 height 158
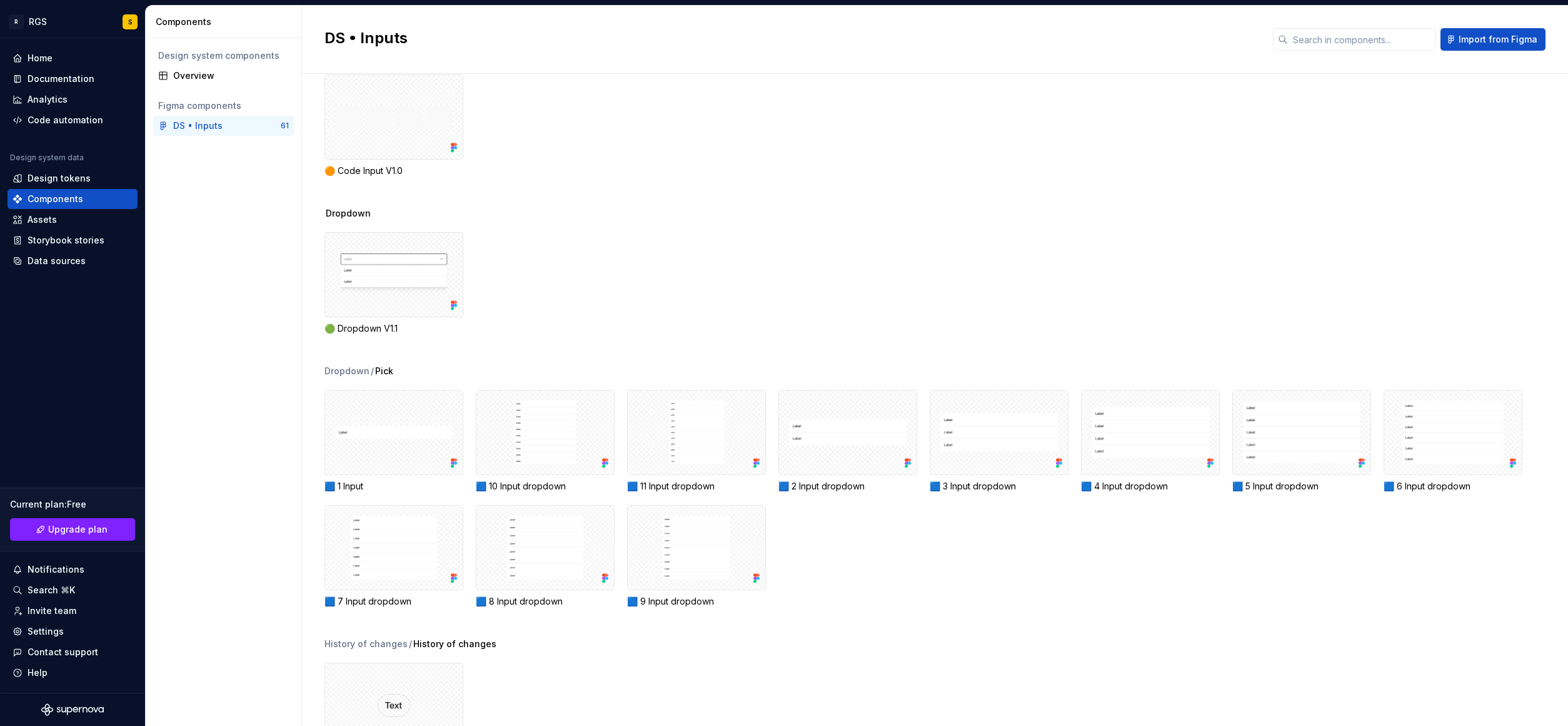
scroll to position [2058, 0]
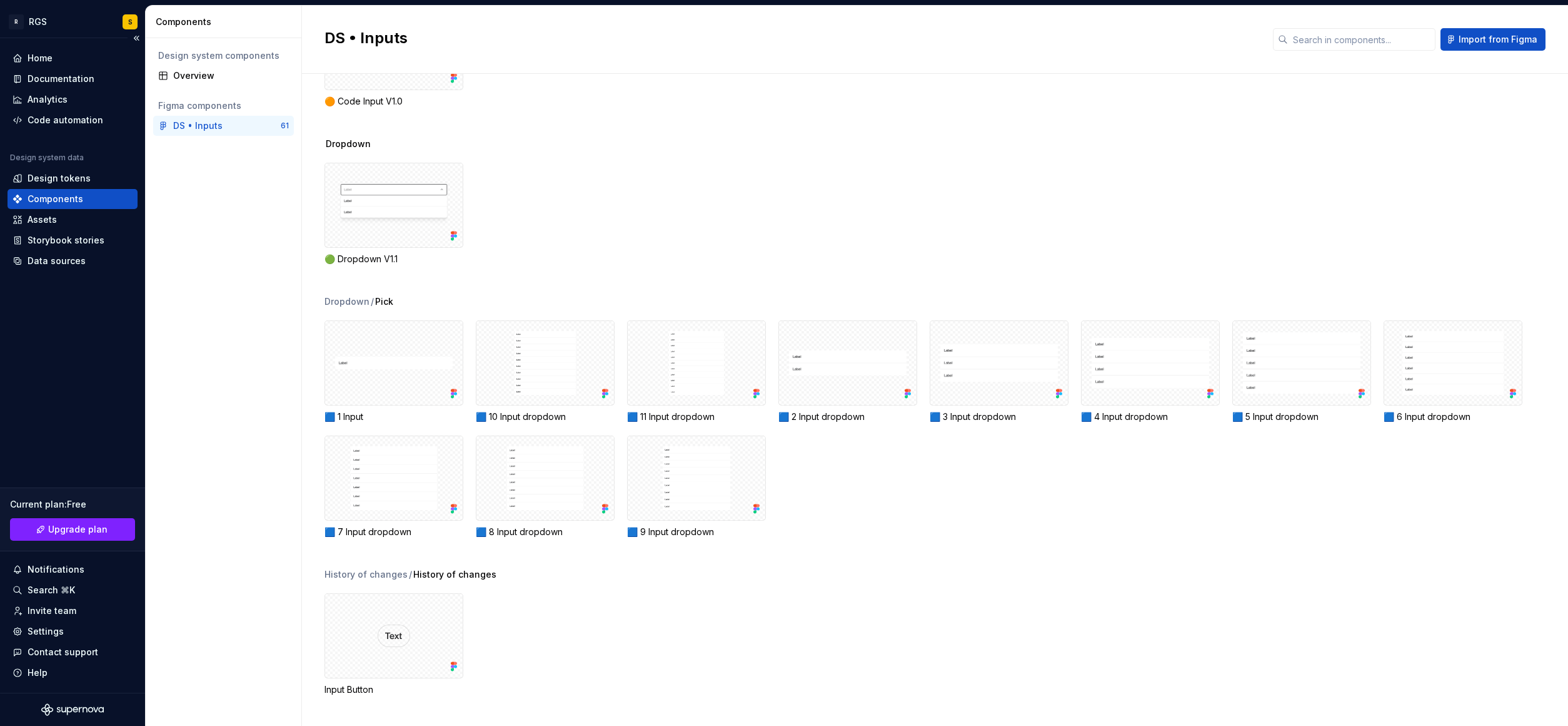
click at [76, 196] on div "Components" at bounding box center [55, 199] width 55 height 12
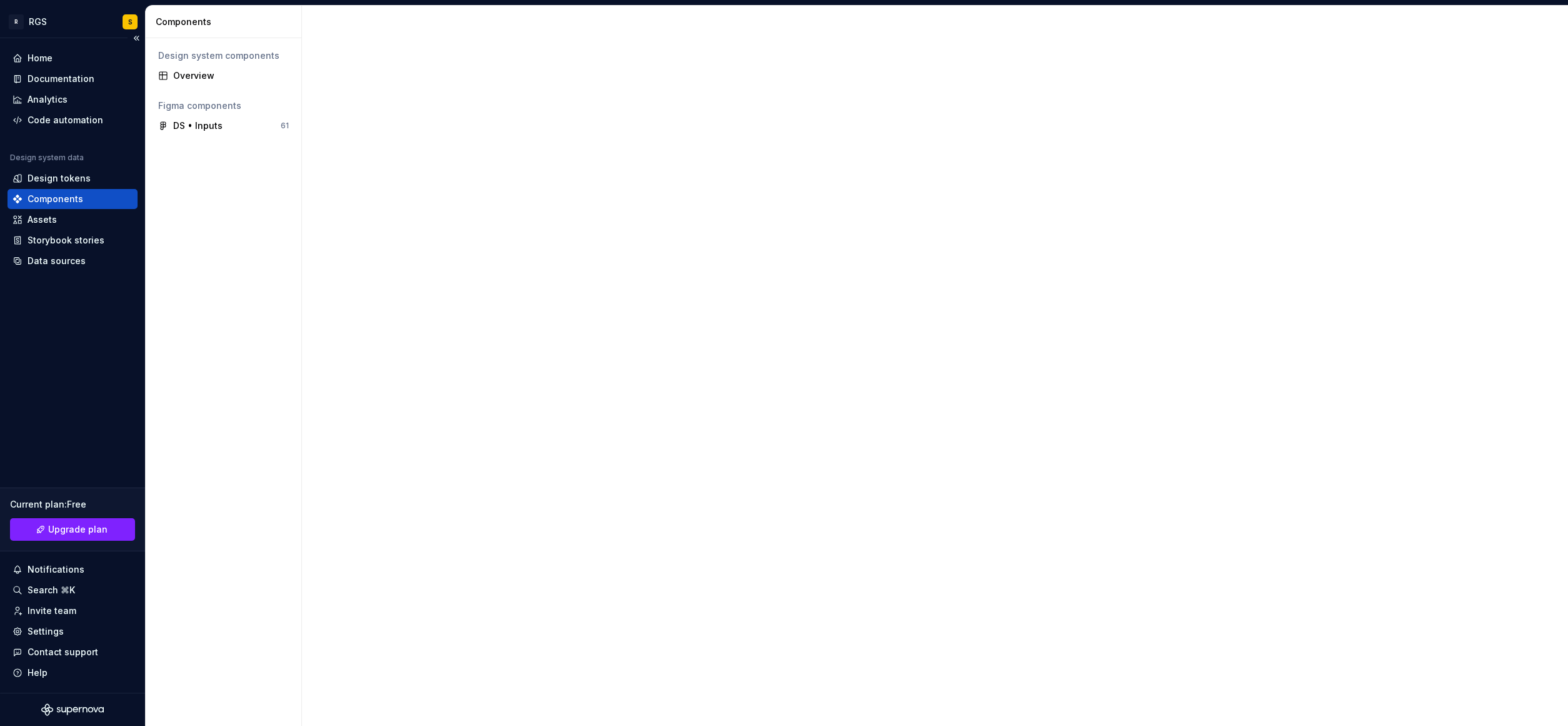
click at [75, 196] on div "Components" at bounding box center [55, 199] width 55 height 12
click at [74, 196] on div "Components" at bounding box center [55, 199] width 55 height 12
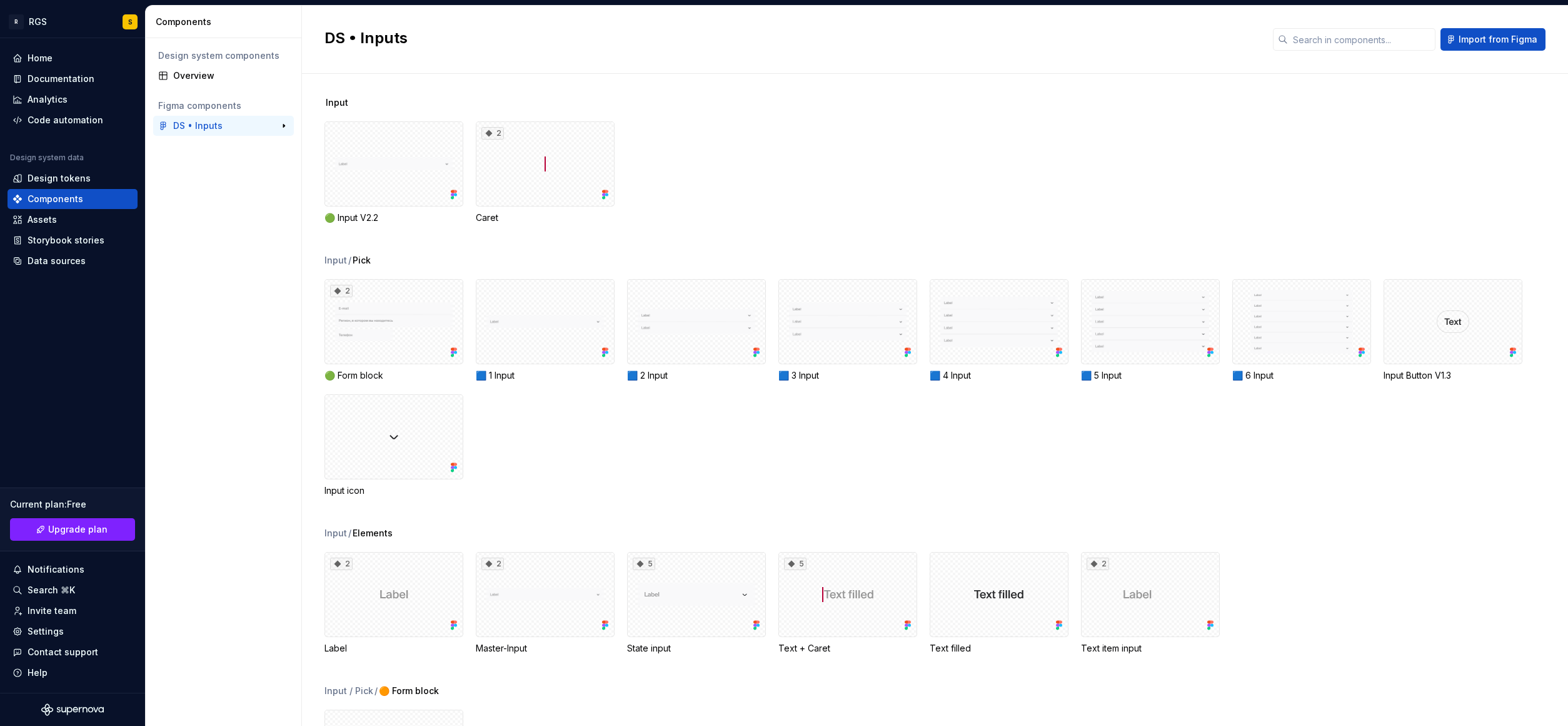
click at [203, 127] on div "DS • Inputs" at bounding box center [197, 126] width 49 height 12
click at [265, 124] on div "DS • Inputs 61" at bounding box center [224, 126] width 141 height 20
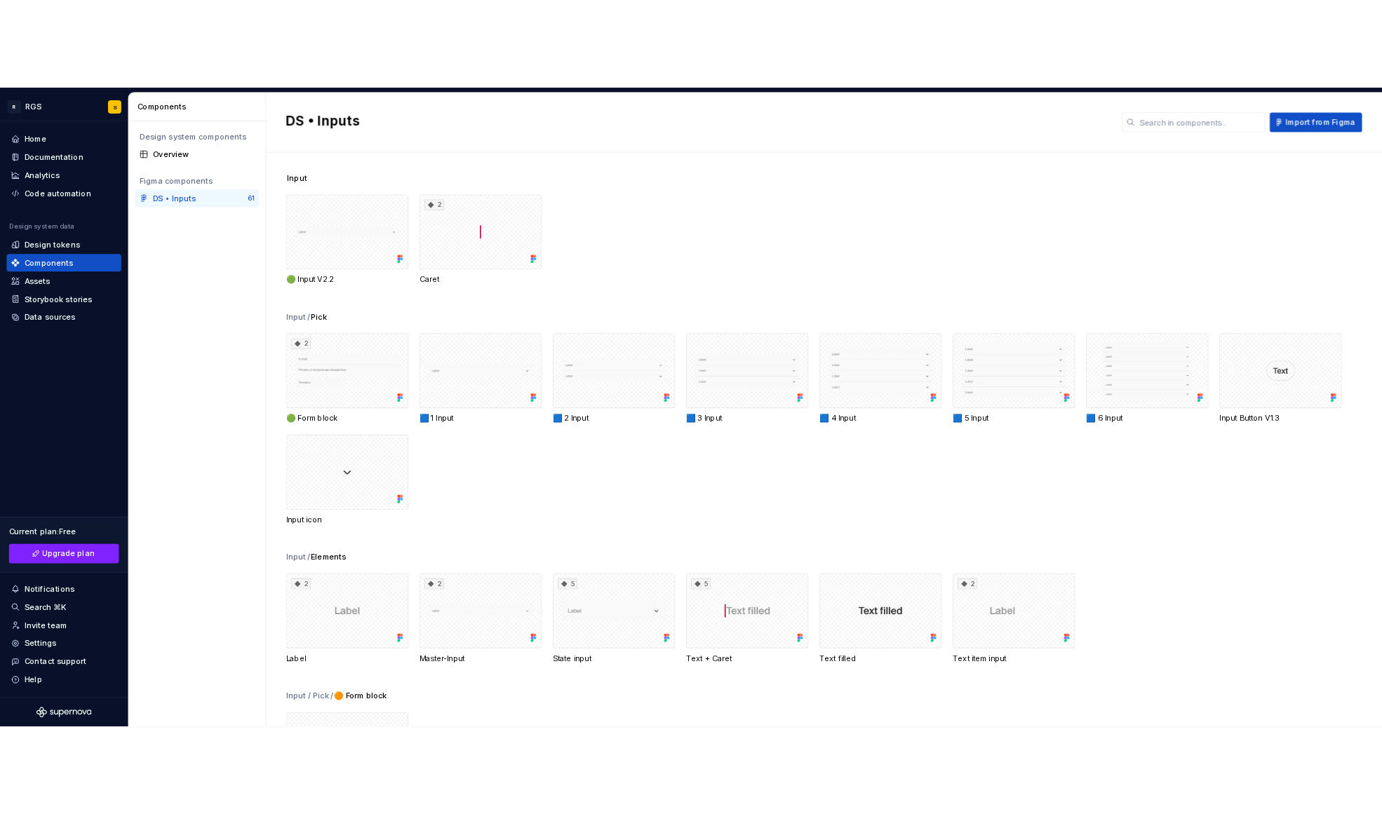
scroll to position [3, 0]
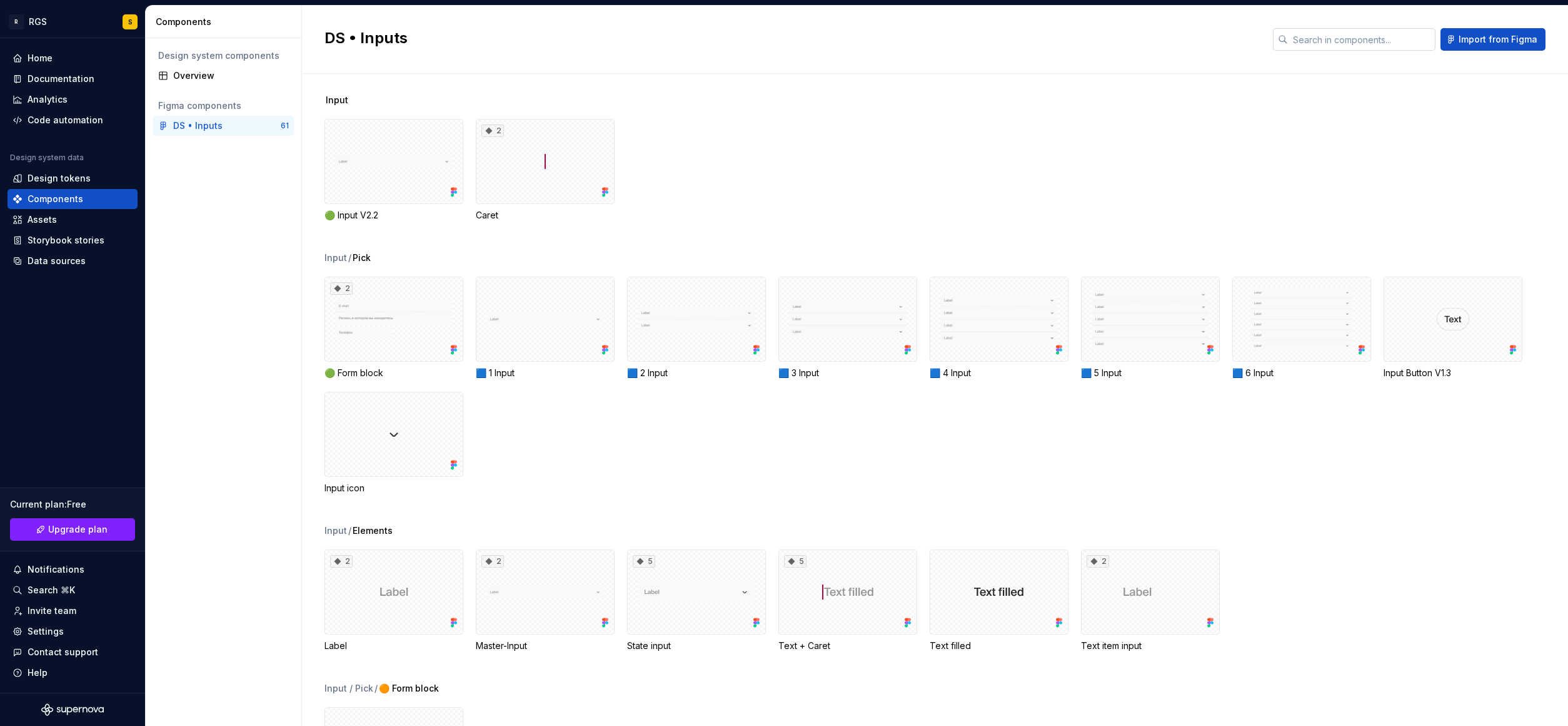
click at [1318, 38] on input "text" at bounding box center [1362, 39] width 148 height 22
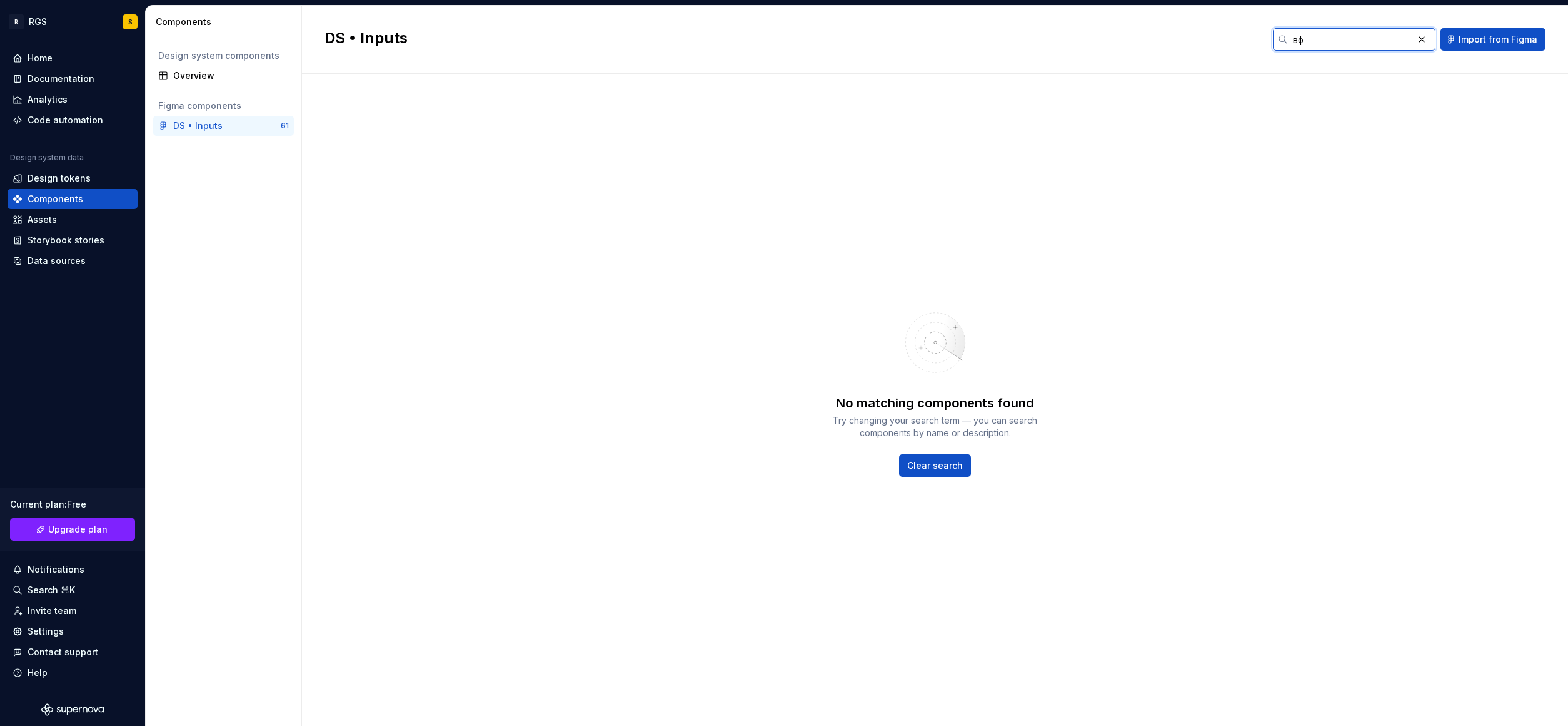
type input "в"
type input "date picker"
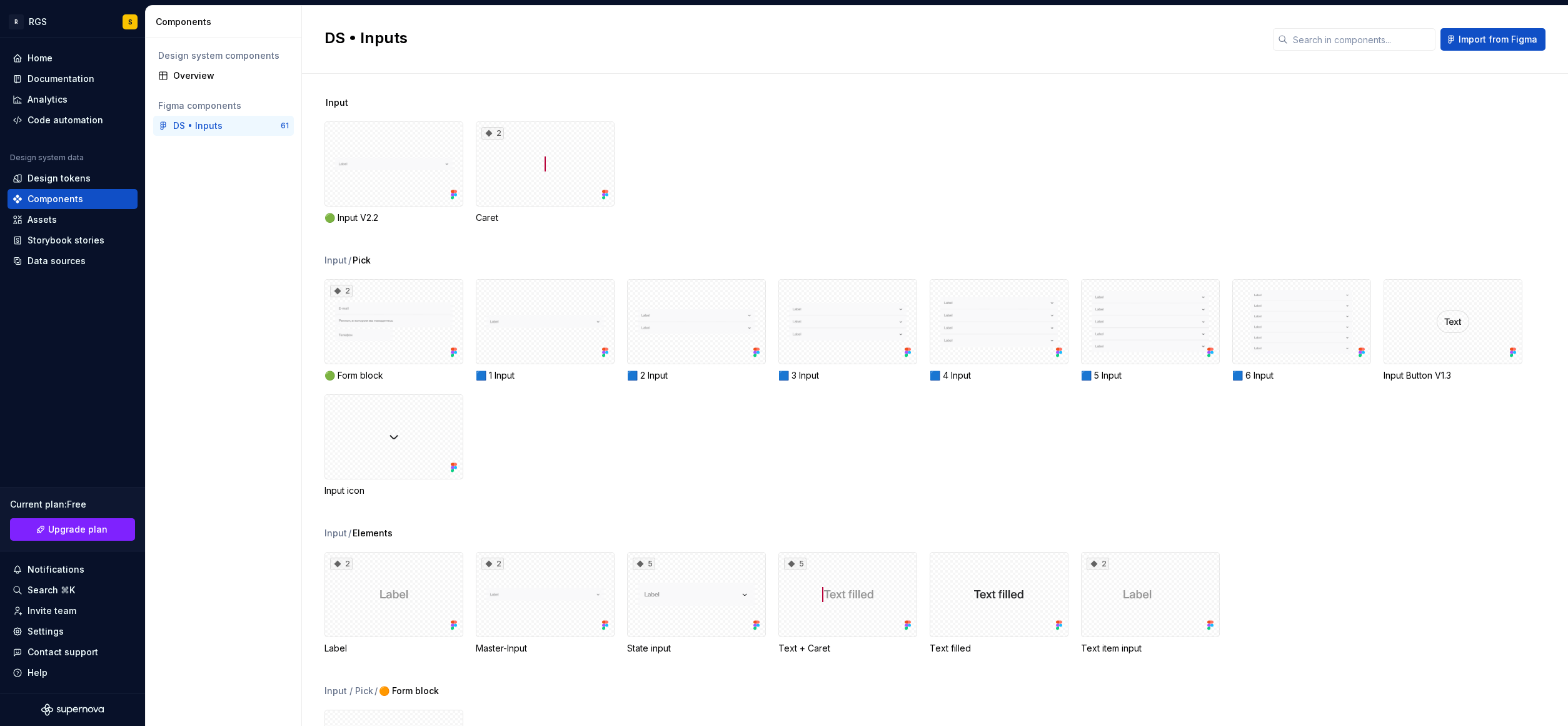
click at [1236, 171] on div "🟢 Input V2.2 2 Caret" at bounding box center [946, 172] width 1244 height 103
click at [62, 111] on div "Code automation" at bounding box center [72, 120] width 130 height 20
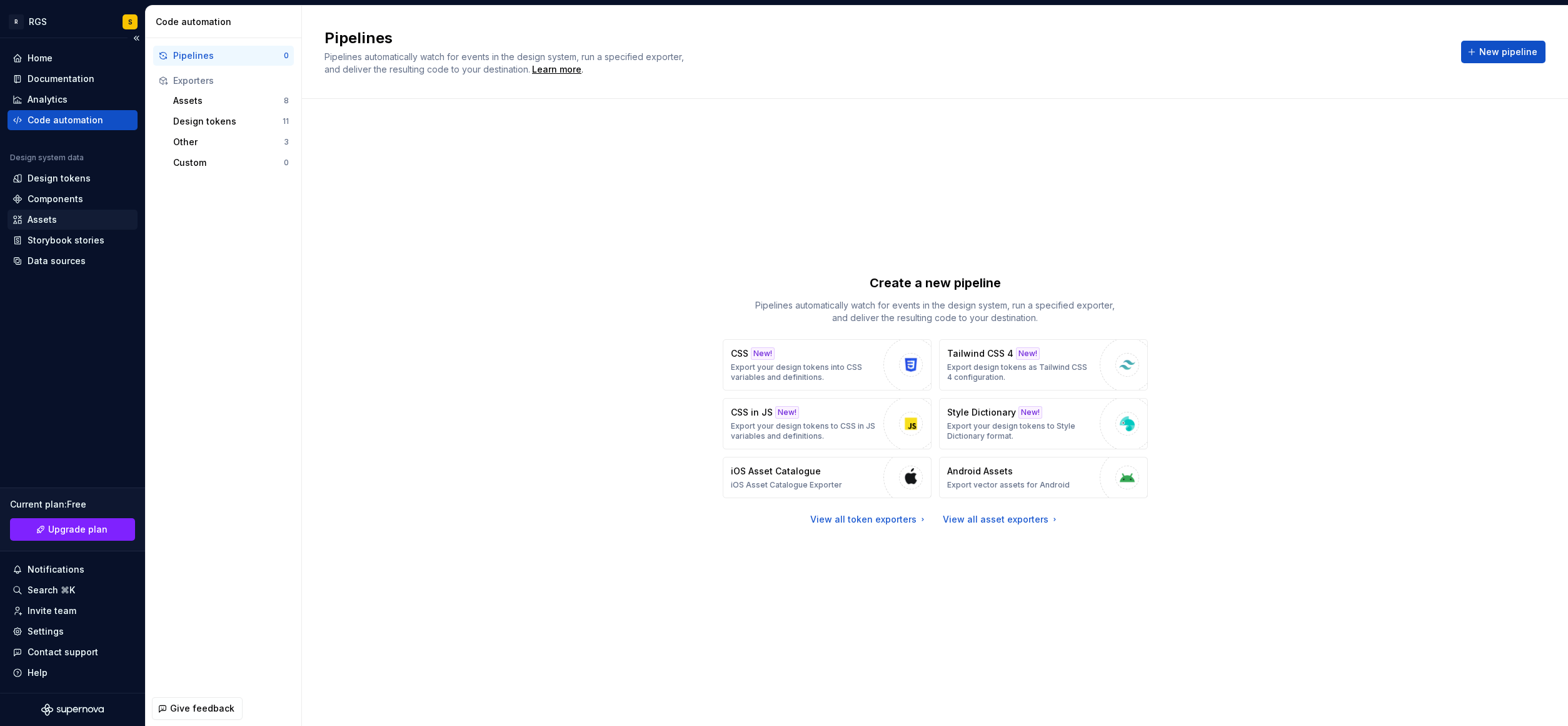
click at [61, 213] on div "Assets" at bounding box center [72, 219] width 120 height 12
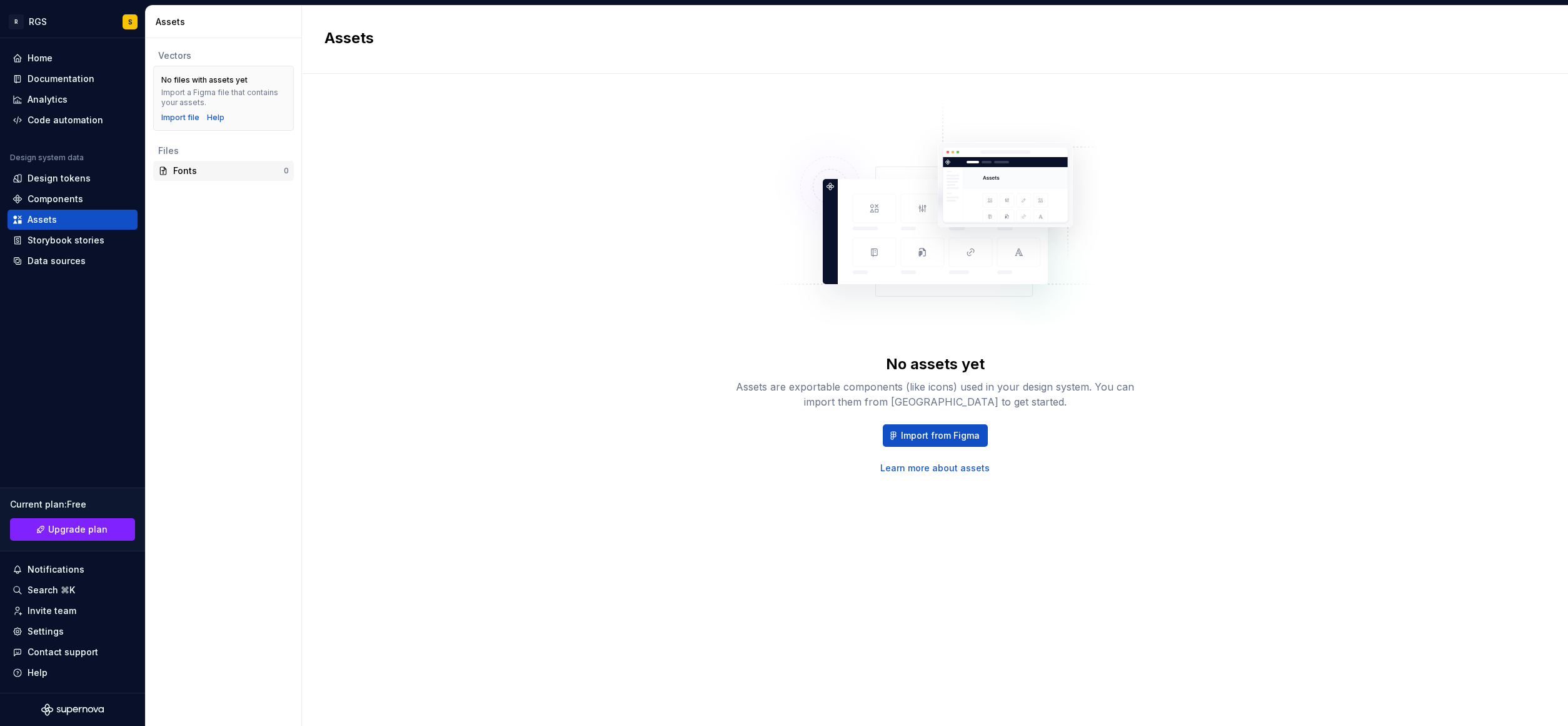
click at [201, 169] on div "Fonts" at bounding box center [228, 170] width 111 height 12
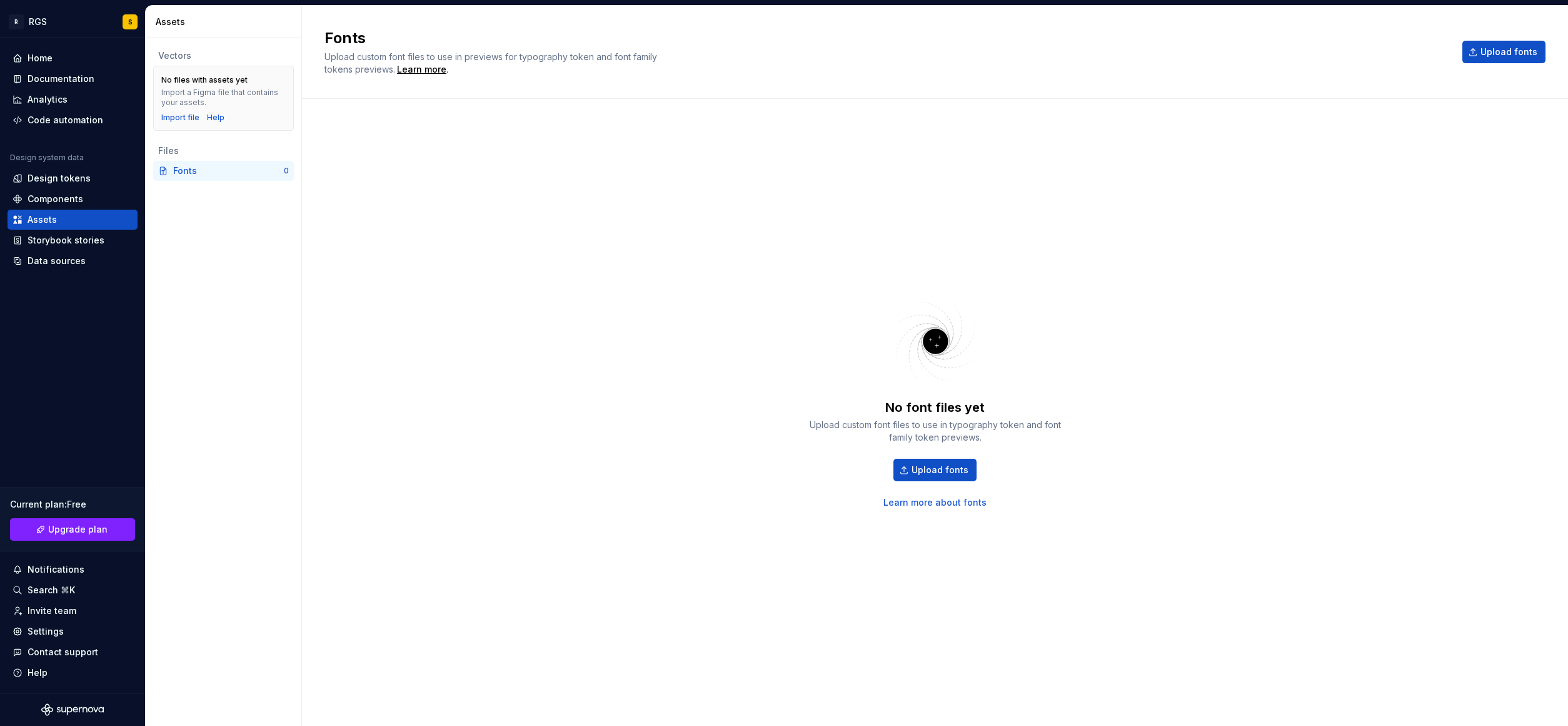
click at [591, 311] on div "No font files yet Upload custom font files to use in typography token and font …" at bounding box center [935, 400] width 1221 height 557
click at [46, 202] on div "Components" at bounding box center [55, 199] width 55 height 12
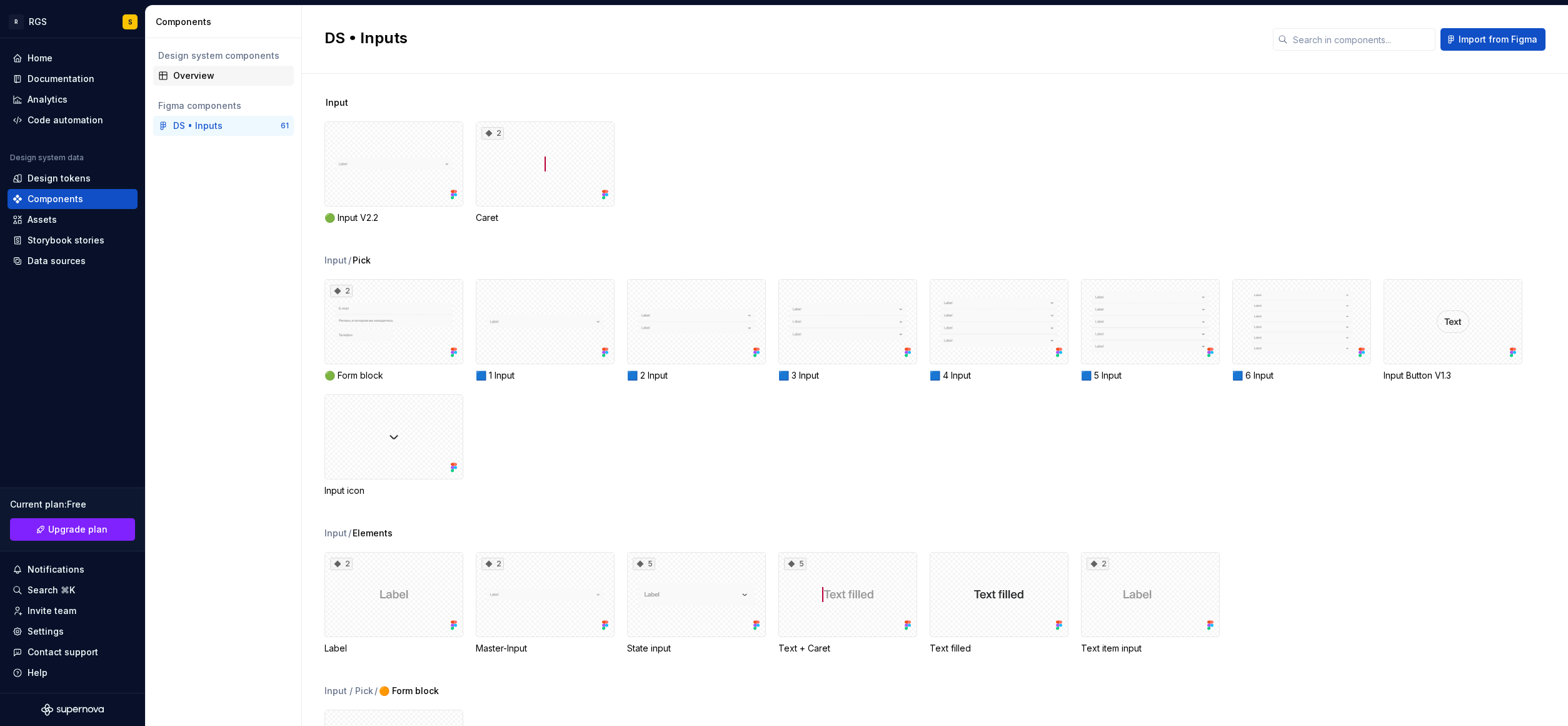
click at [204, 81] on div "Overview" at bounding box center [231, 76] width 116 height 12
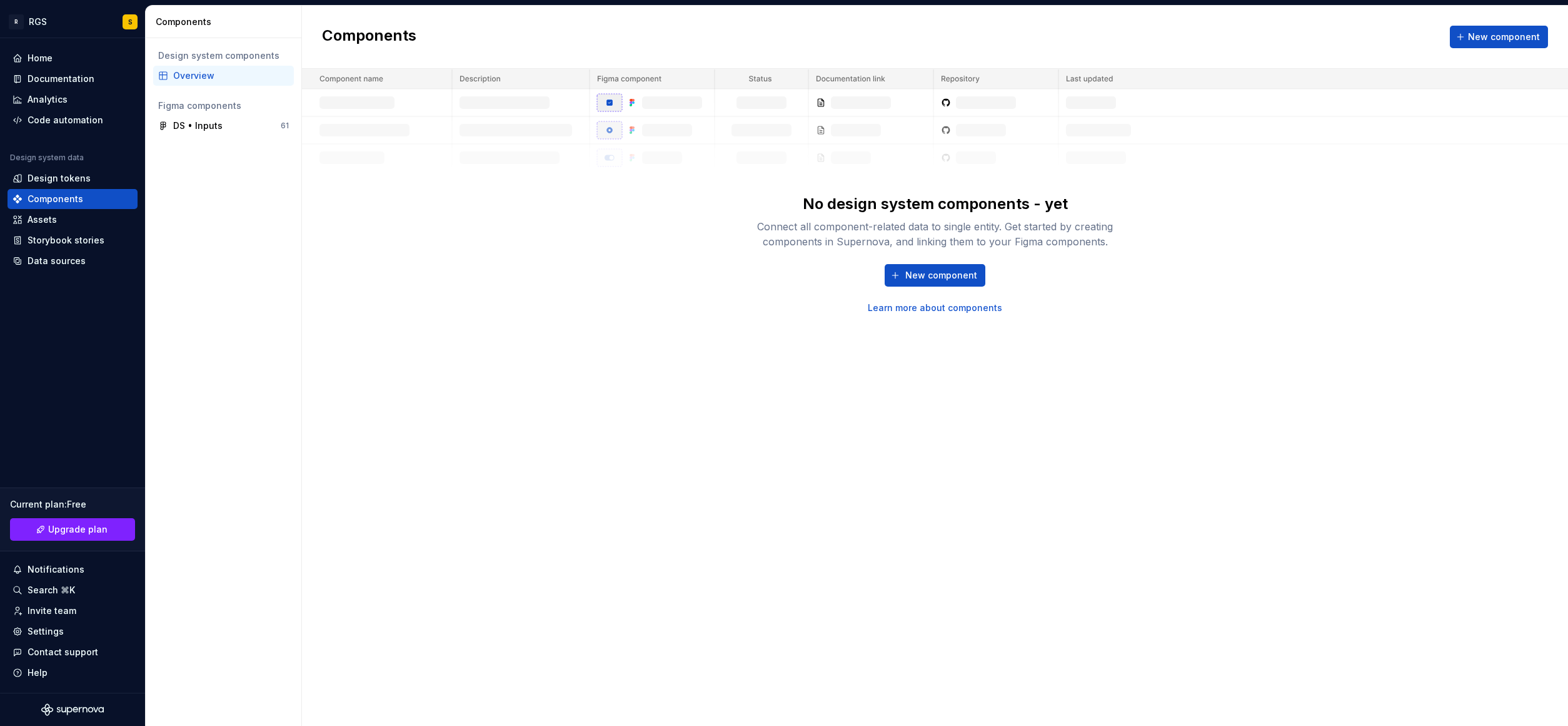
click at [377, 94] on img at bounding box center [935, 120] width 1266 height 103
click at [1482, 31] on span "New component" at bounding box center [1504, 37] width 72 height 12
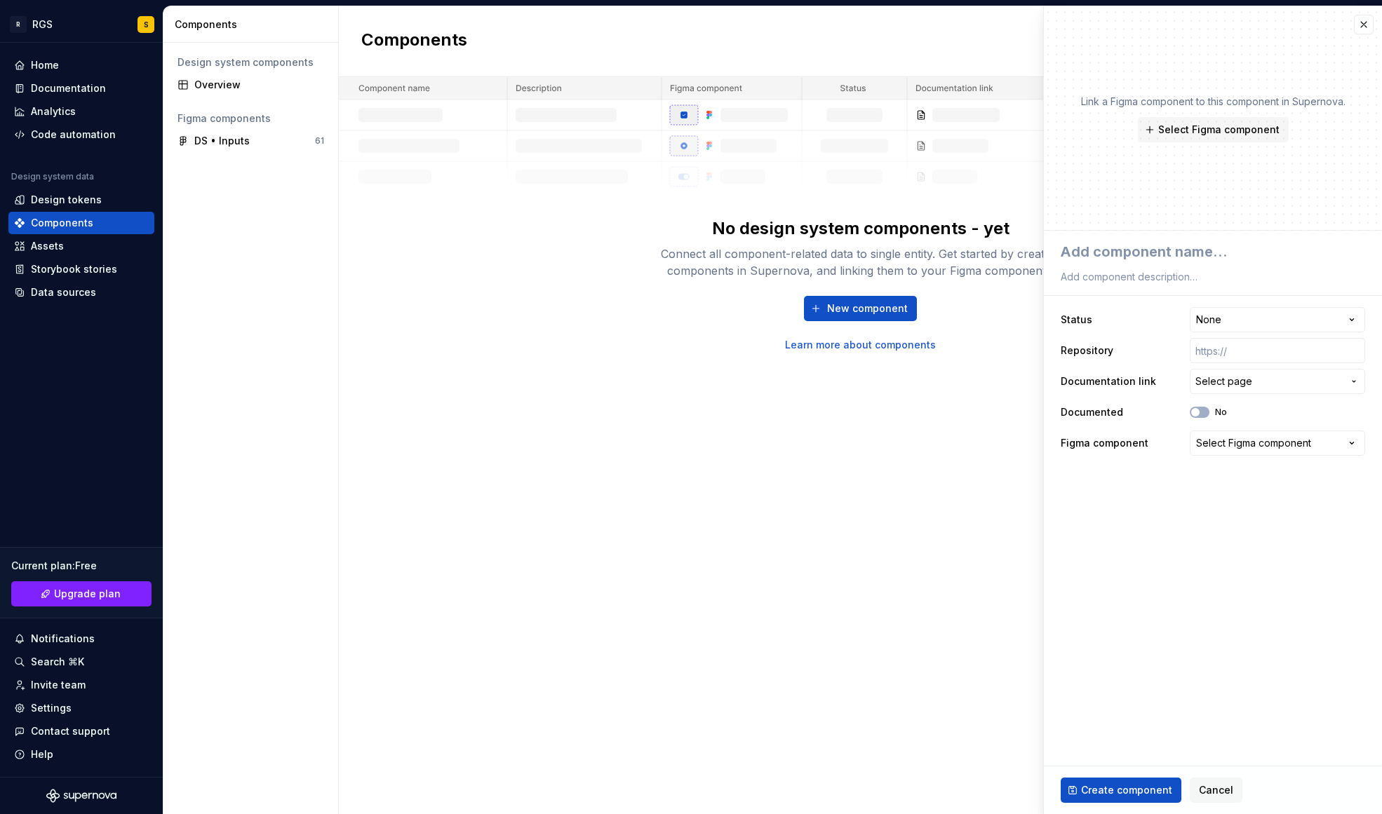
drag, startPoint x: 862, startPoint y: 626, endPoint x: 503, endPoint y: 385, distance: 432.2
click at [859, 625] on div "Components New component No design system components - yet Connect all componen…" at bounding box center [860, 410] width 1043 height 808
click at [209, 80] on div "Overview" at bounding box center [259, 85] width 130 height 14
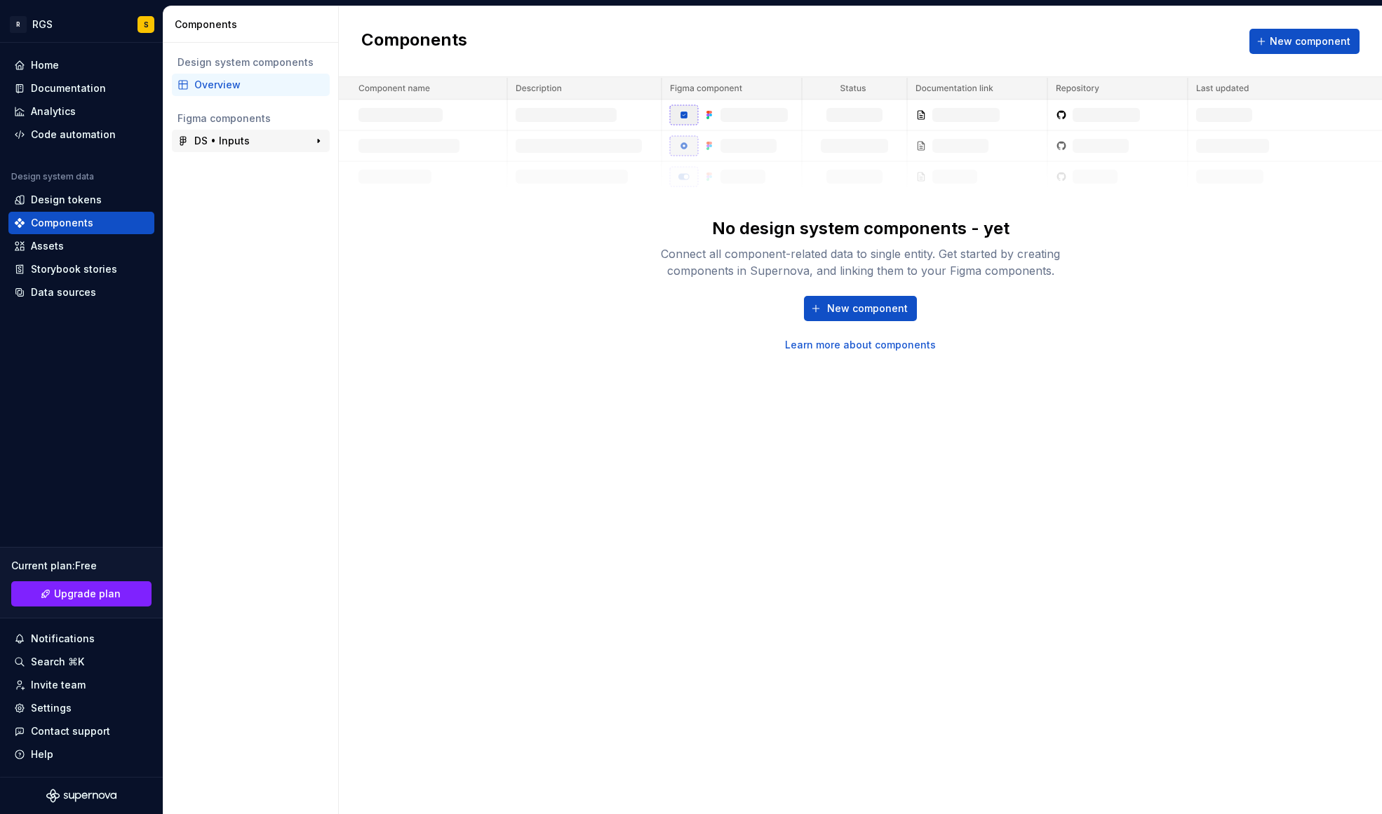
click at [221, 133] on div "DS • Inputs 61" at bounding box center [251, 141] width 158 height 22
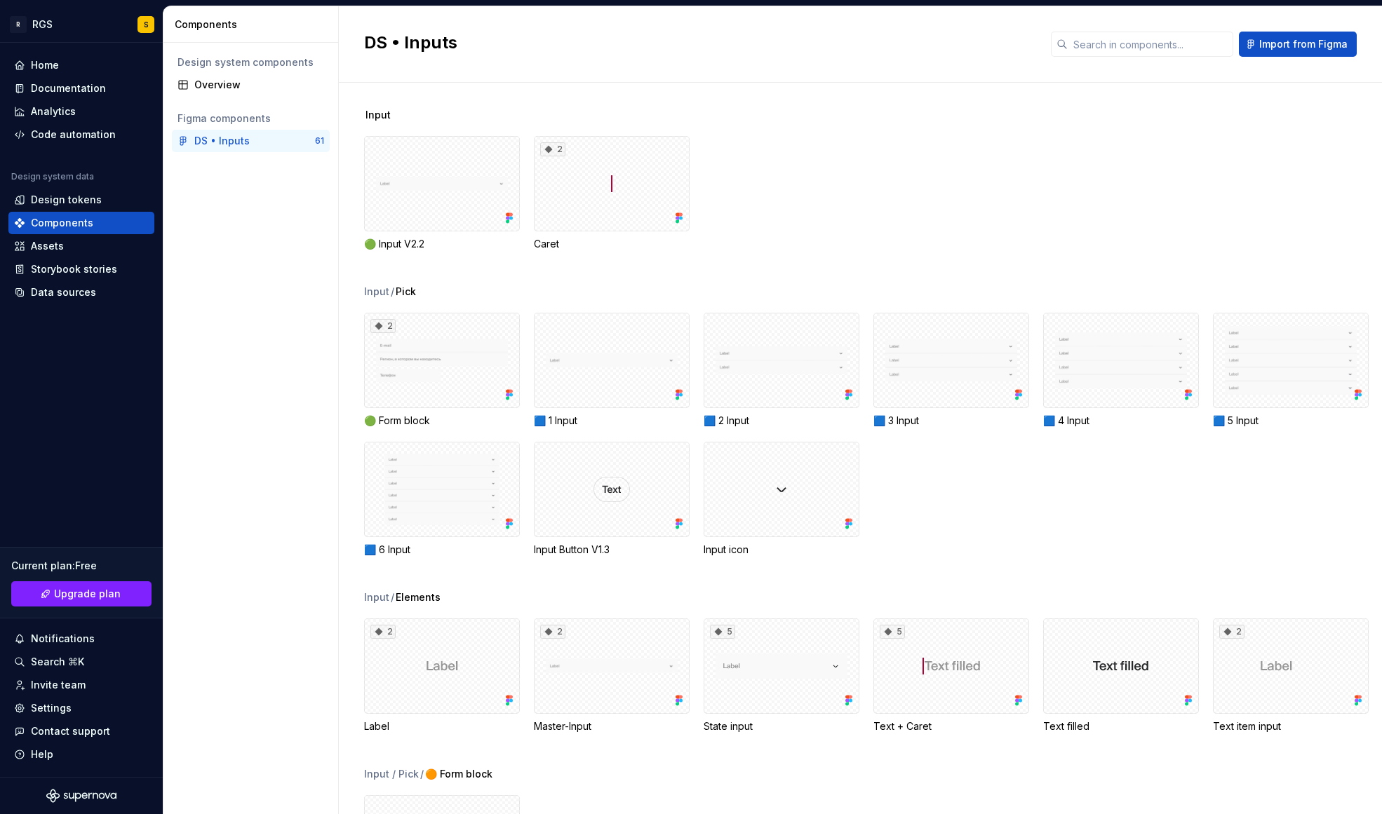
click at [1071, 166] on div "🟢 Input V2.2 2 Caret" at bounding box center [873, 193] width 1018 height 115
click at [1202, 172] on div "🟢 Input V2.2 2 Caret" at bounding box center [873, 193] width 1018 height 115
click at [158, 227] on div "Home Documentation Analytics Code automation Design system data Design tokens C…" at bounding box center [81, 410] width 163 height 734
drag, startPoint x: 234, startPoint y: 356, endPoint x: 256, endPoint y: 203, distance: 154.4
click at [233, 346] on div "Design system components Overview Figma components DS • Inputs 61" at bounding box center [250, 429] width 175 height 772
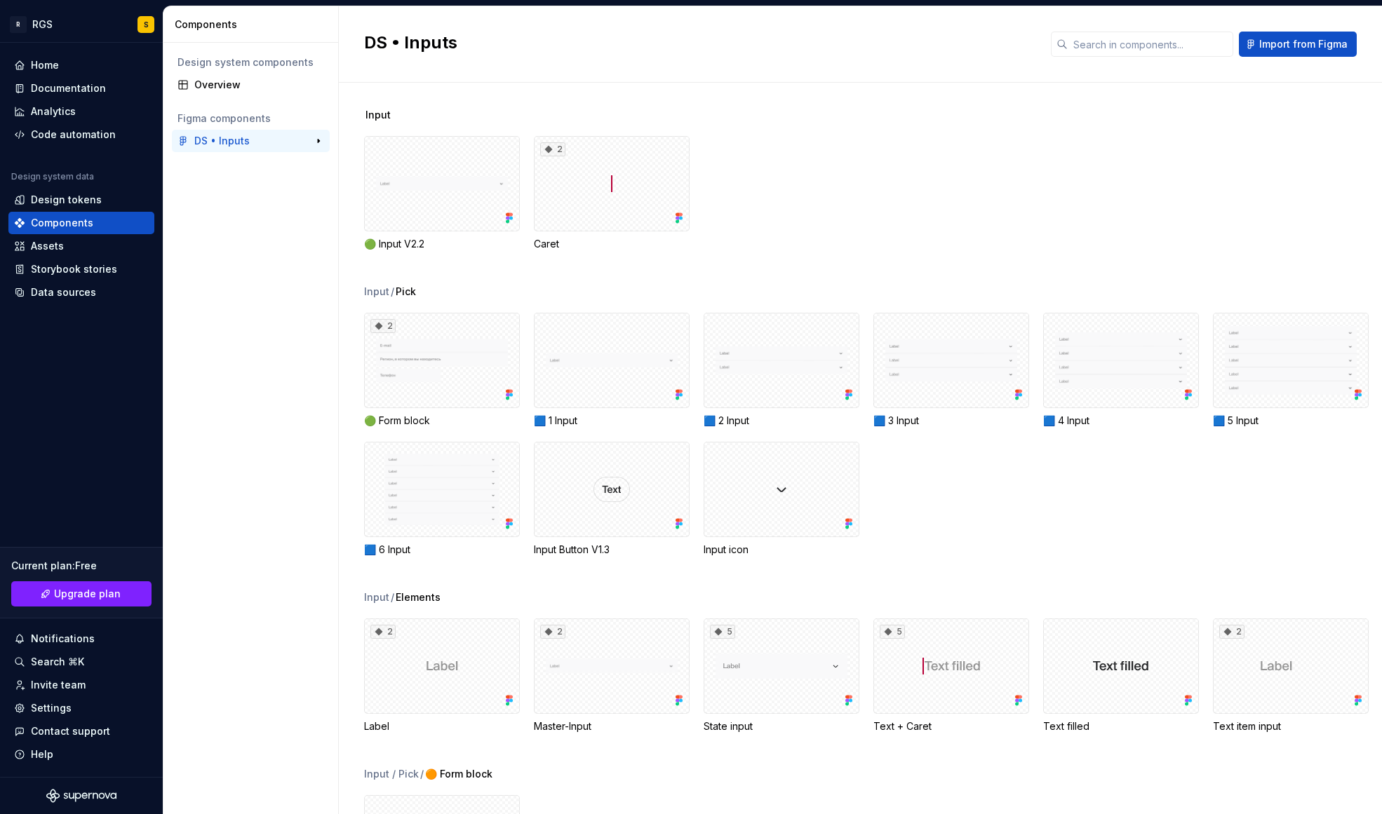
click at [258, 149] on div "DS • Inputs 61" at bounding box center [251, 141] width 158 height 22
click at [257, 147] on div "DS • Inputs" at bounding box center [246, 141] width 105 height 14
click at [221, 82] on div "Overview" at bounding box center [259, 85] width 130 height 14
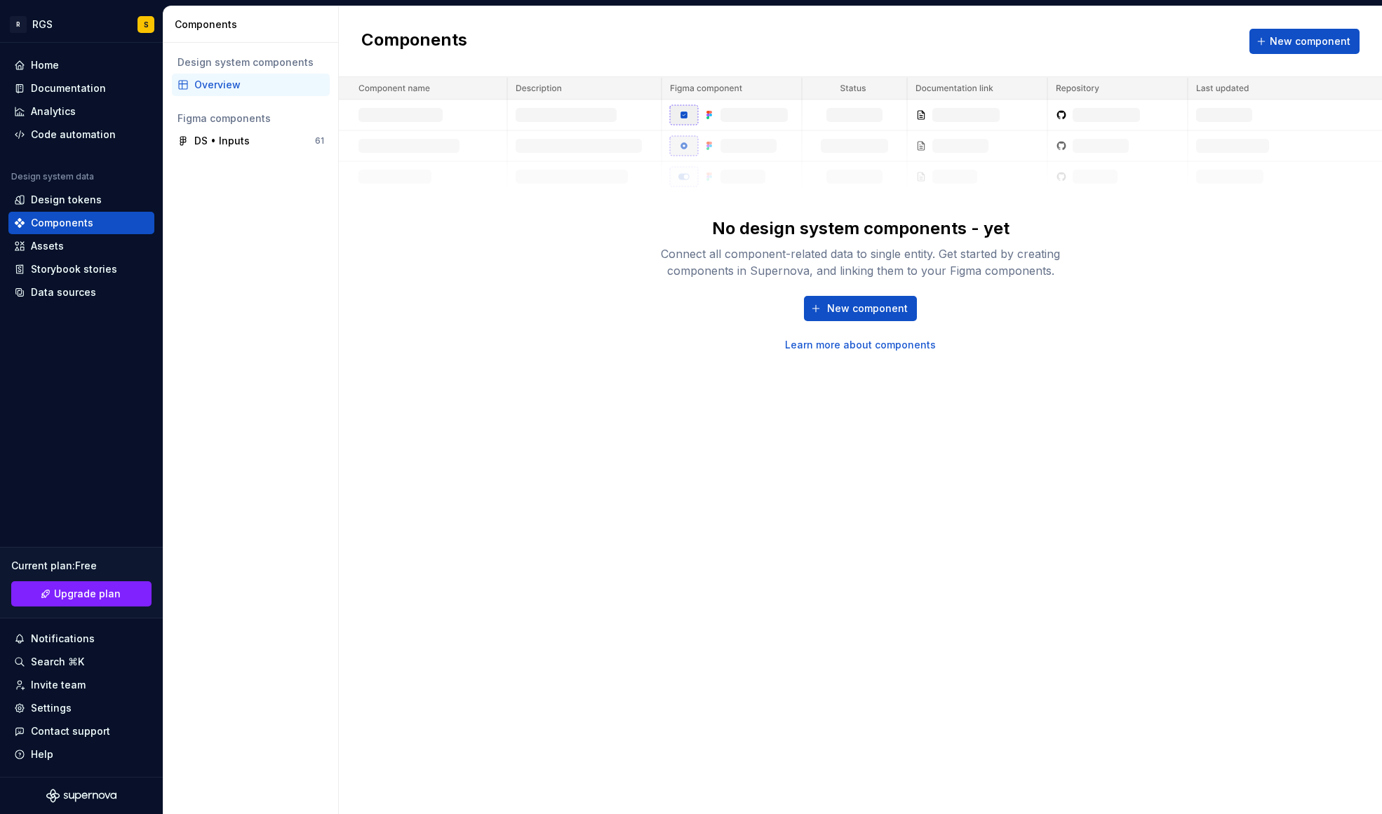
click at [215, 24] on div "Components" at bounding box center [254, 25] width 158 height 14
drag, startPoint x: 631, startPoint y: 299, endPoint x: 451, endPoint y: 224, distance: 194.9
click at [631, 297] on div "No design system components - yet Connect all component-related data to single …" at bounding box center [860, 214] width 1043 height 275
click at [224, 151] on div "DS • Inputs 61" at bounding box center [251, 141] width 158 height 22
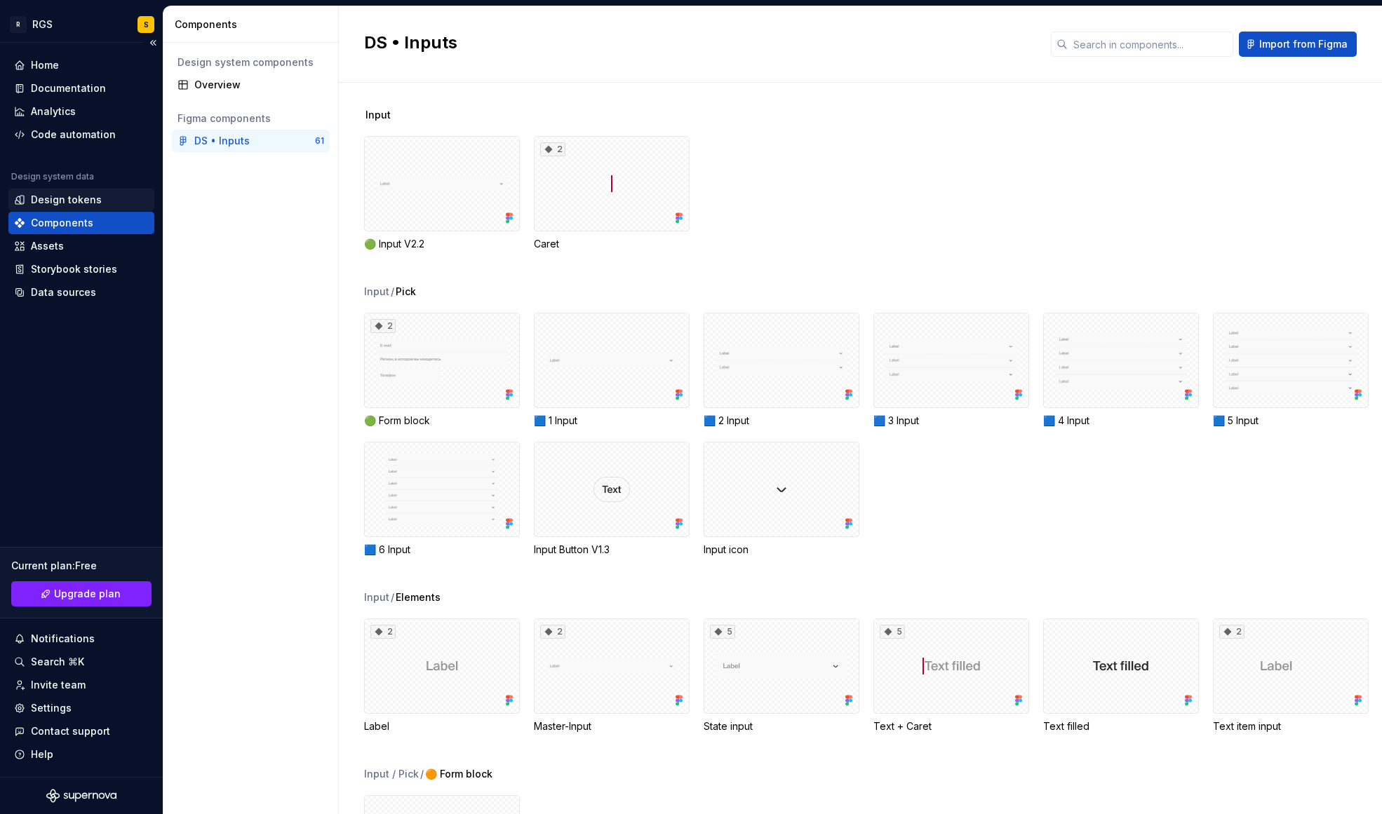
click at [64, 199] on div "Design tokens" at bounding box center [66, 200] width 71 height 14
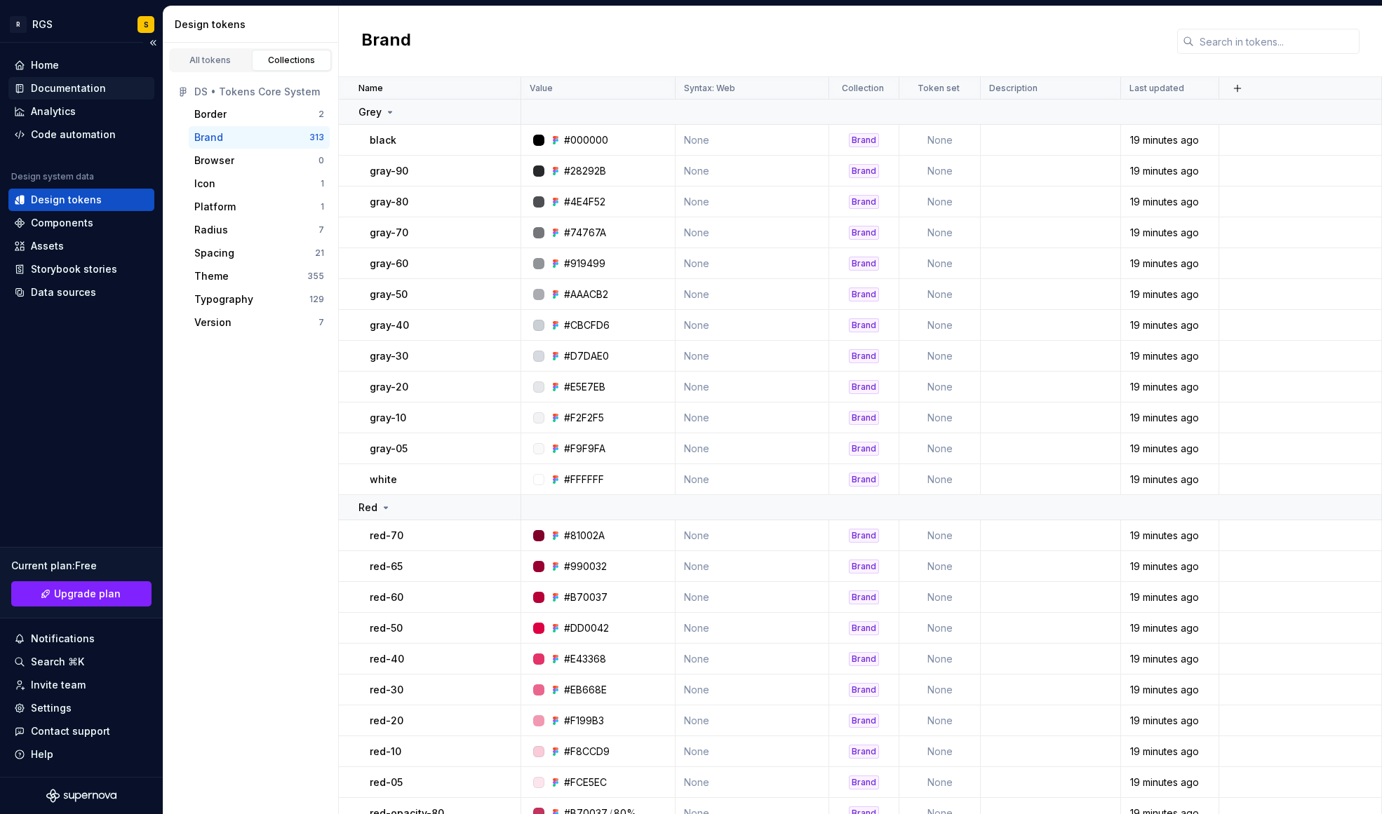
click at [48, 77] on div "Documentation" at bounding box center [81, 88] width 146 height 22
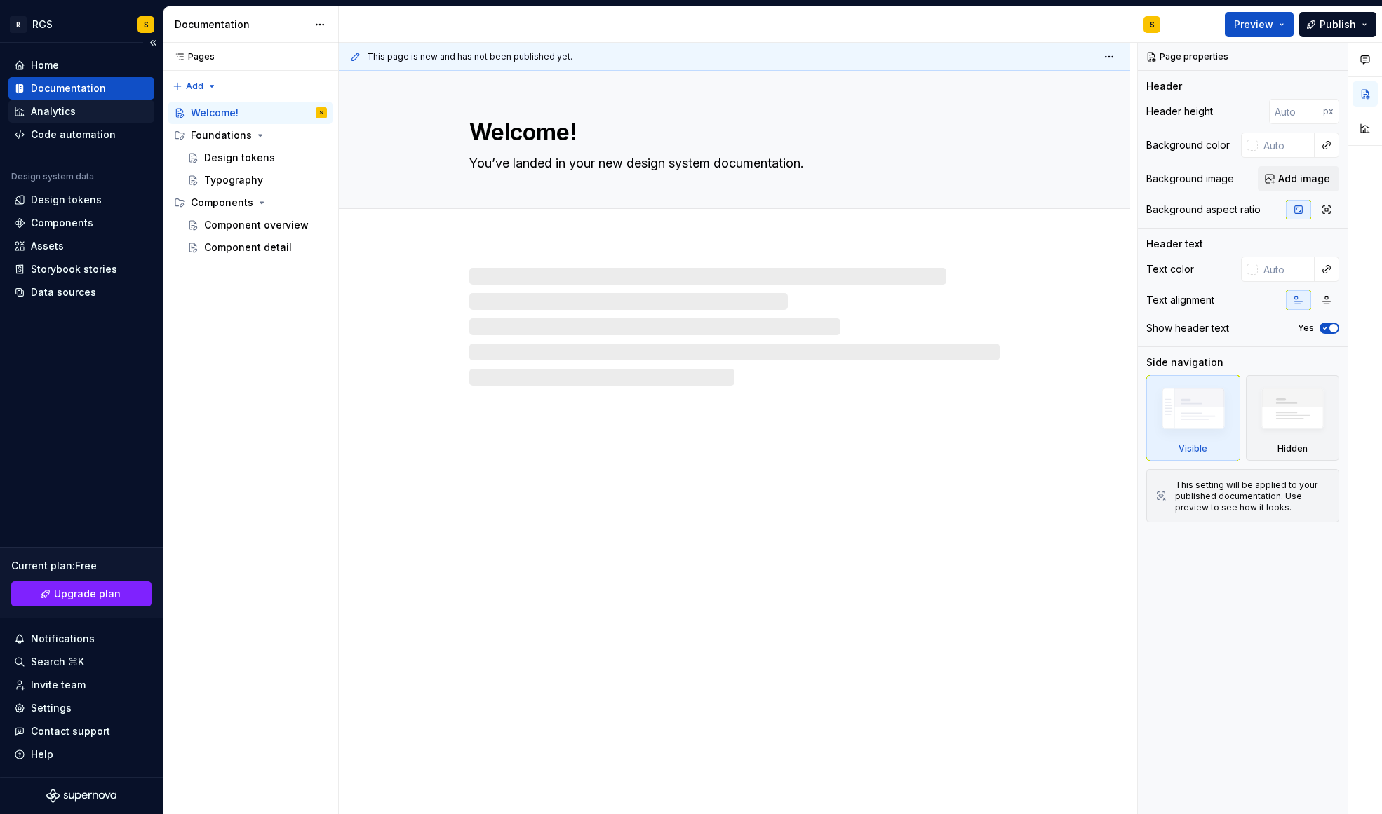
click at [45, 100] on div "Analytics" at bounding box center [81, 111] width 146 height 22
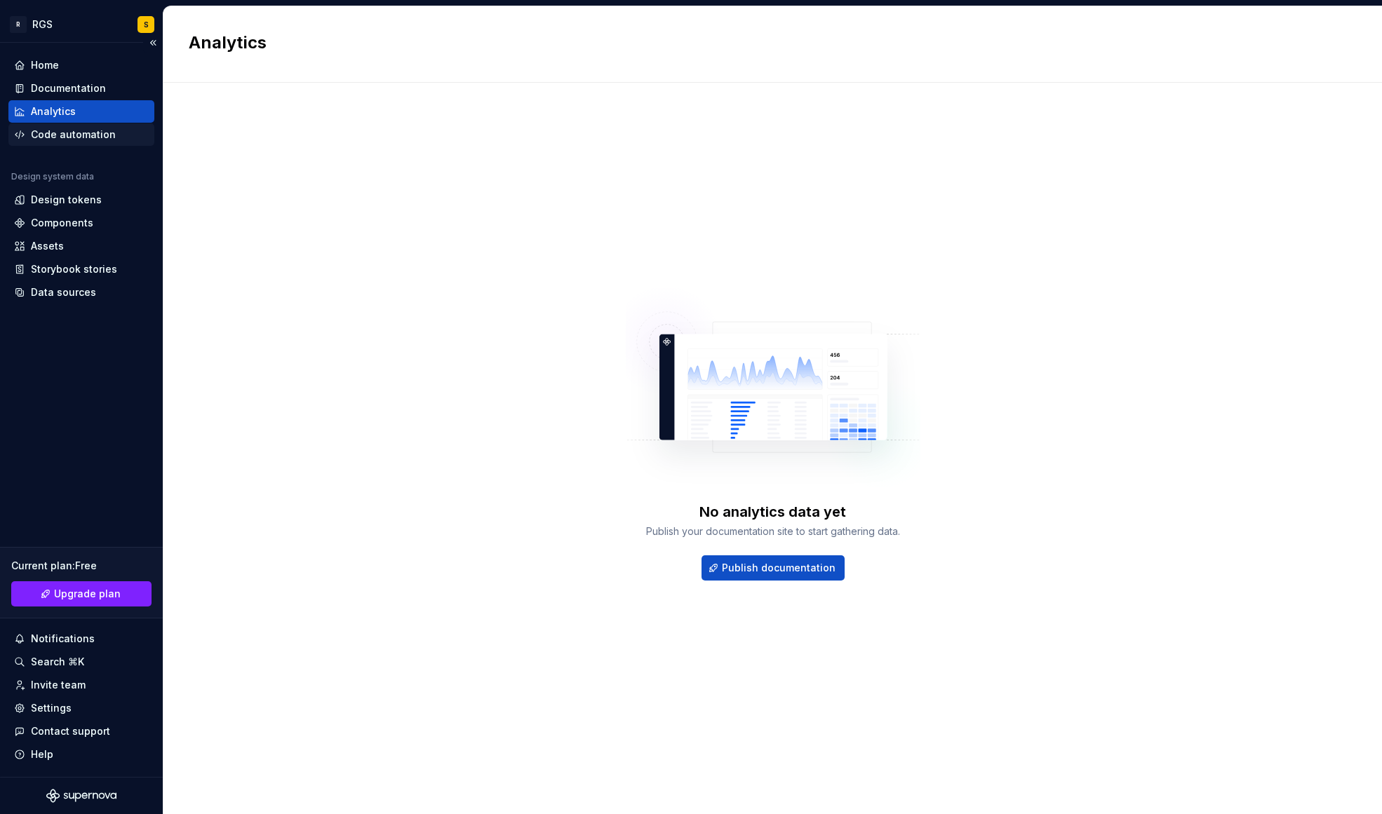
click at [43, 135] on div "Code automation" at bounding box center [73, 135] width 85 height 14
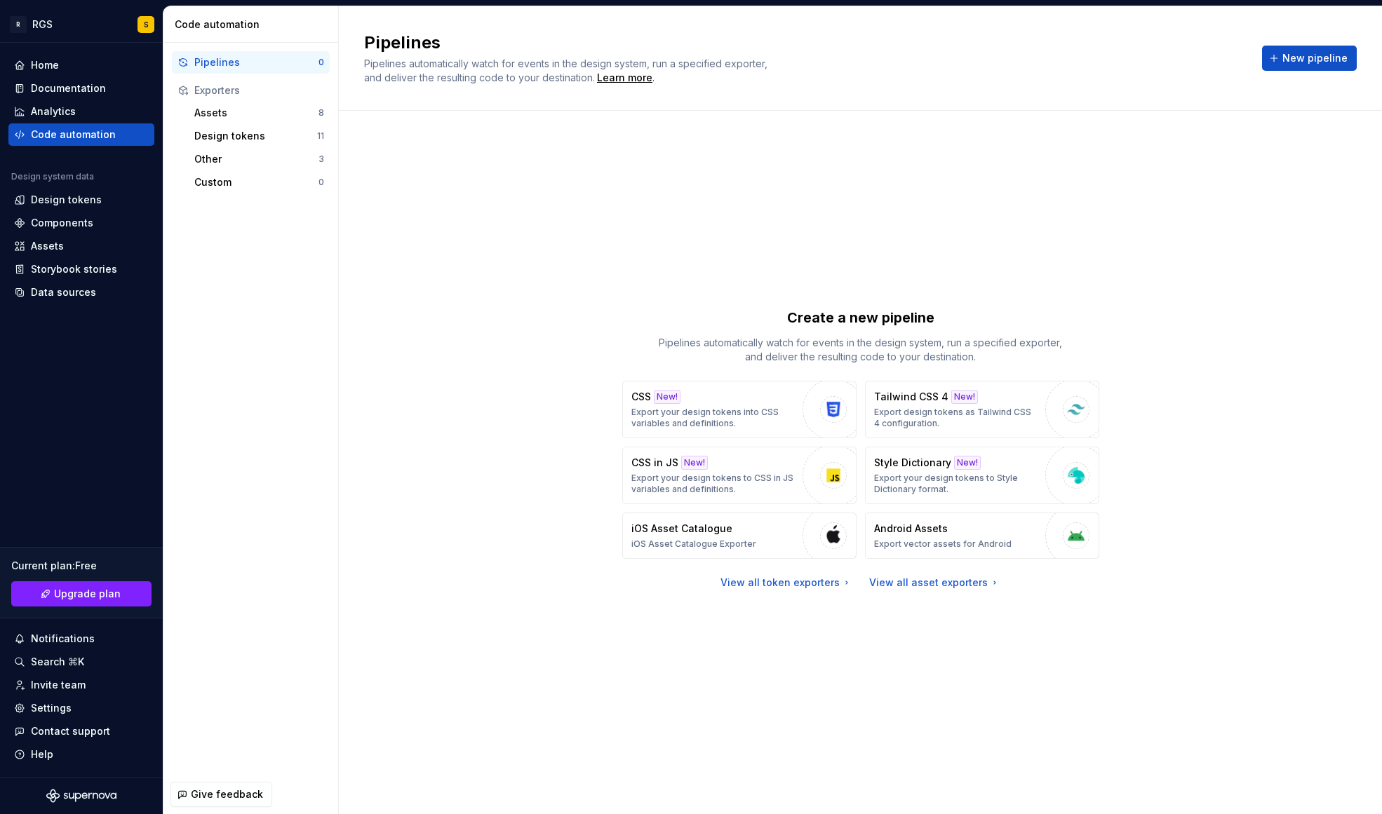
click at [418, 513] on div "Create a new pipeline Pipelines automatically watch for events in the design sy…" at bounding box center [860, 448] width 992 height 625
click at [690, 418] on p "Export your design tokens into CSS variables and definitions." at bounding box center [713, 418] width 164 height 22
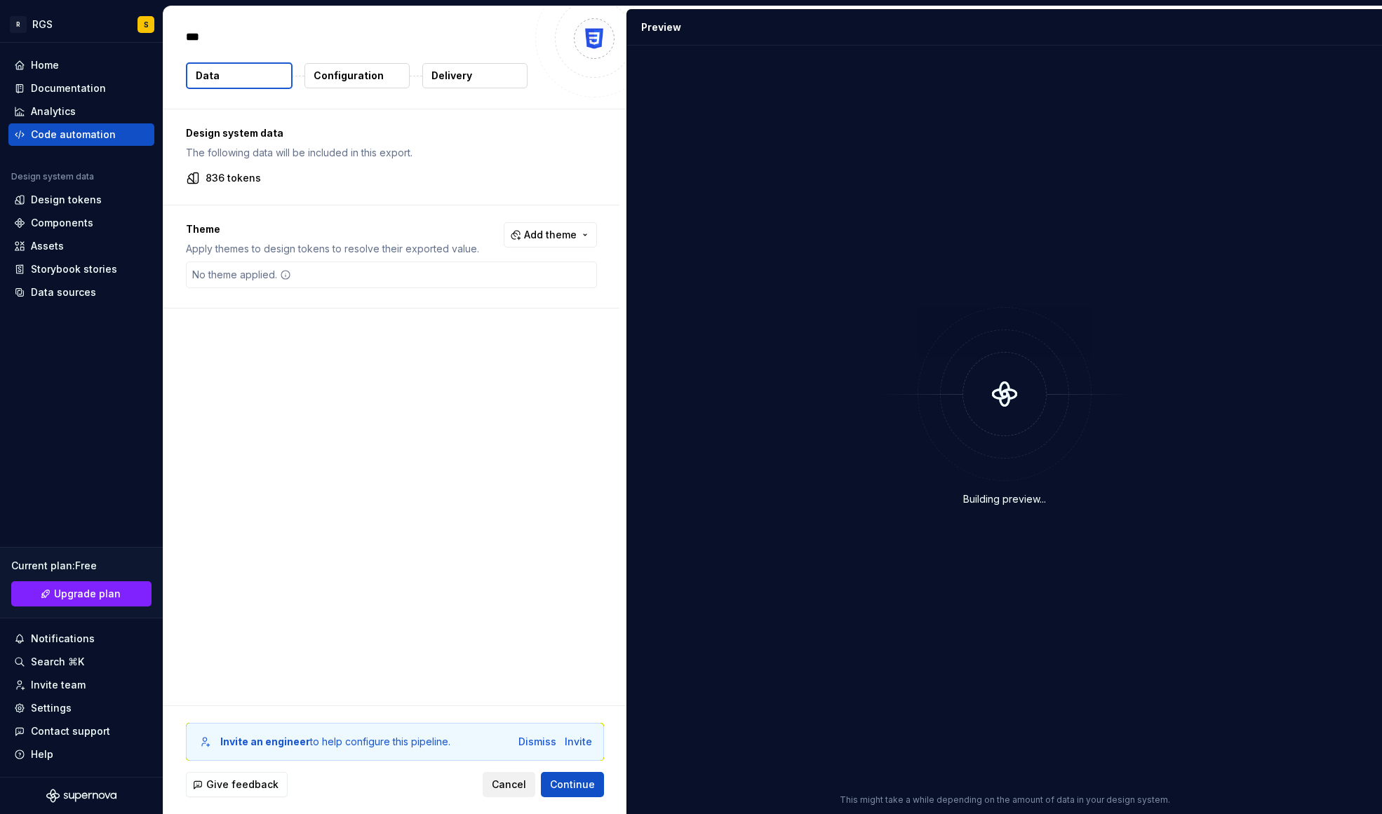
click at [501, 779] on span "Cancel" at bounding box center [509, 785] width 34 height 14
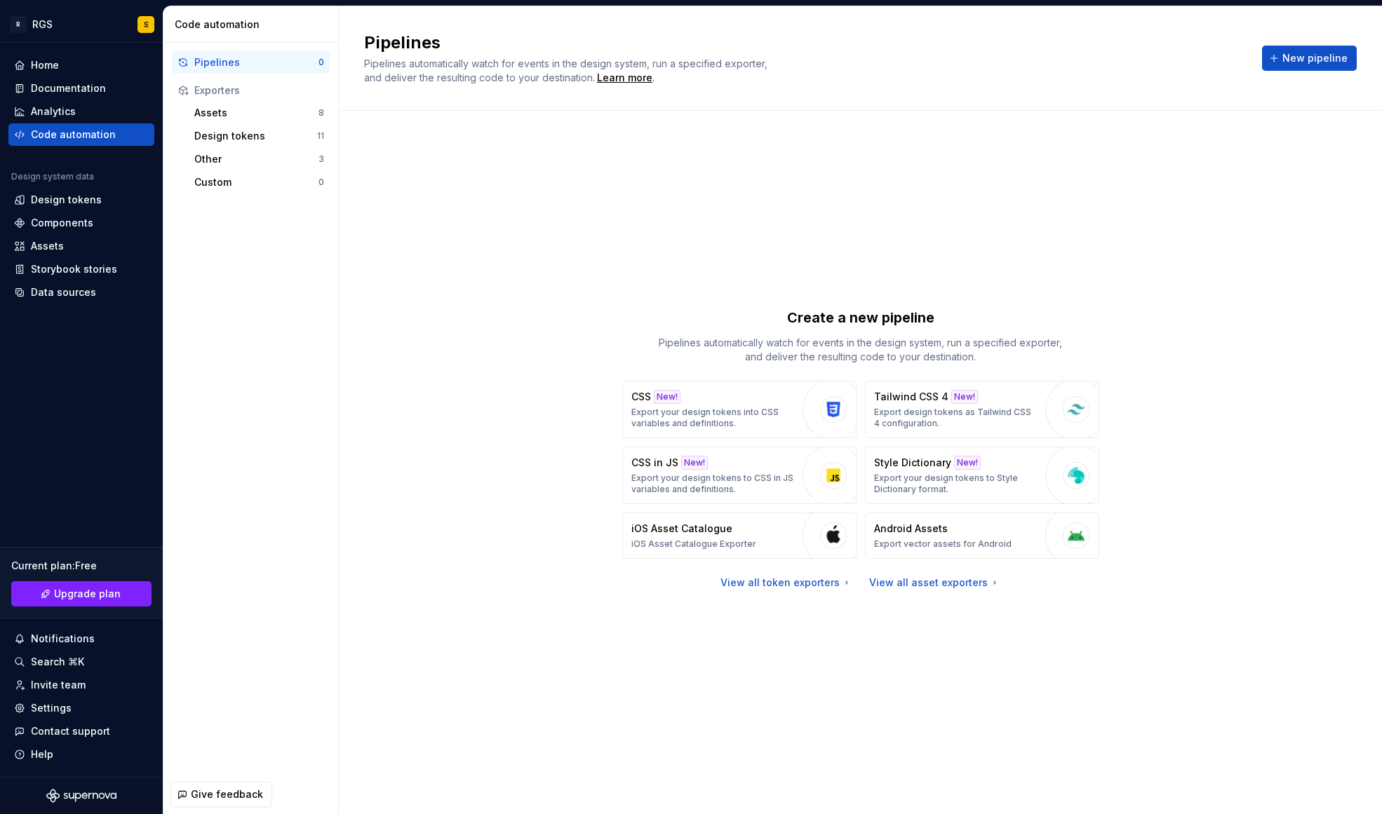
click at [546, 276] on div "Create a new pipeline Pipelines automatically watch for events in the design sy…" at bounding box center [860, 448] width 992 height 625
click at [46, 218] on div "Components" at bounding box center [62, 223] width 62 height 14
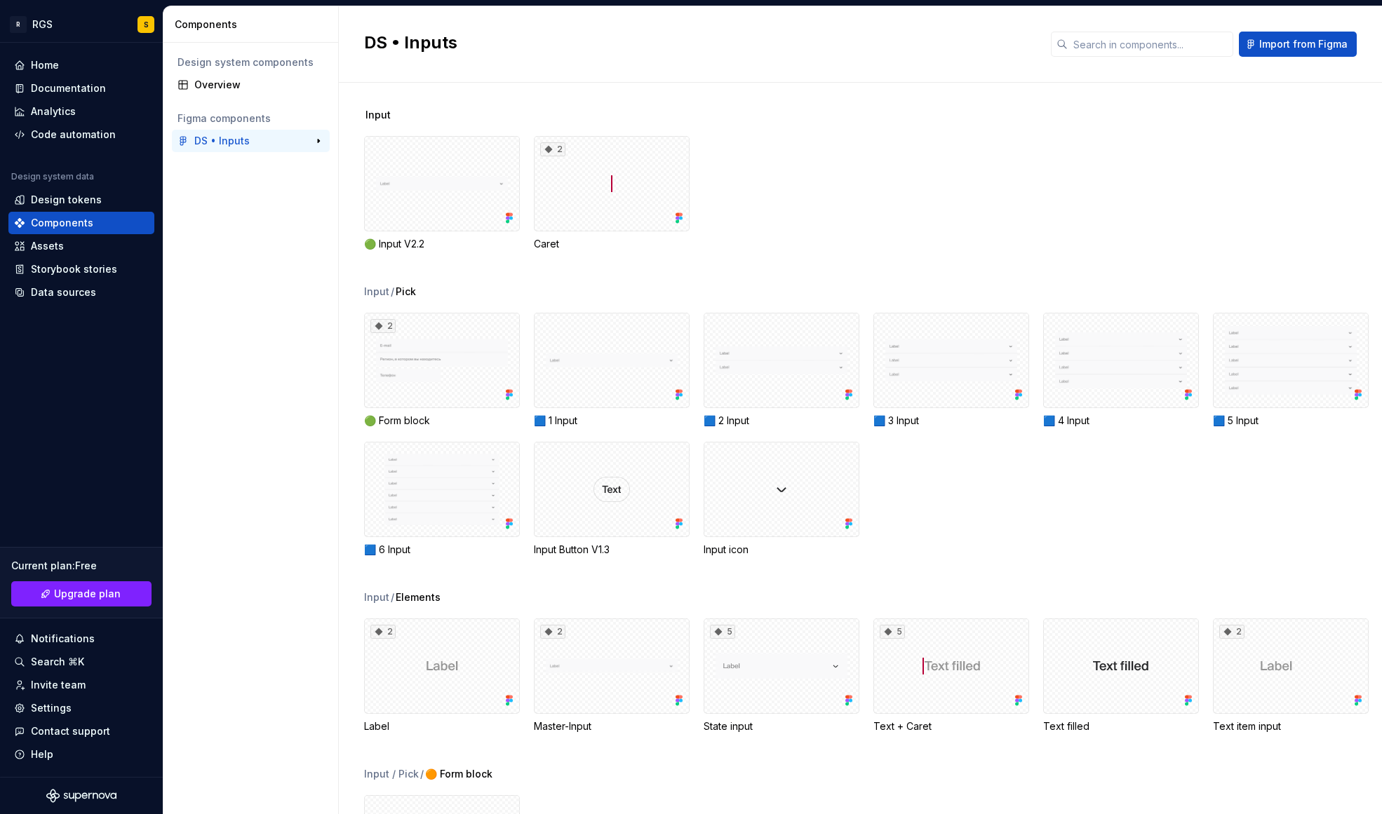
click at [206, 137] on div "DS • Inputs" at bounding box center [221, 141] width 55 height 14
click at [316, 137] on button "button" at bounding box center [319, 141] width 20 height 20
drag, startPoint x: 266, startPoint y: 140, endPoint x: 189, endPoint y: 144, distance: 77.2
click at [189, 144] on div "DS • Inputs" at bounding box center [237, 141] width 121 height 14
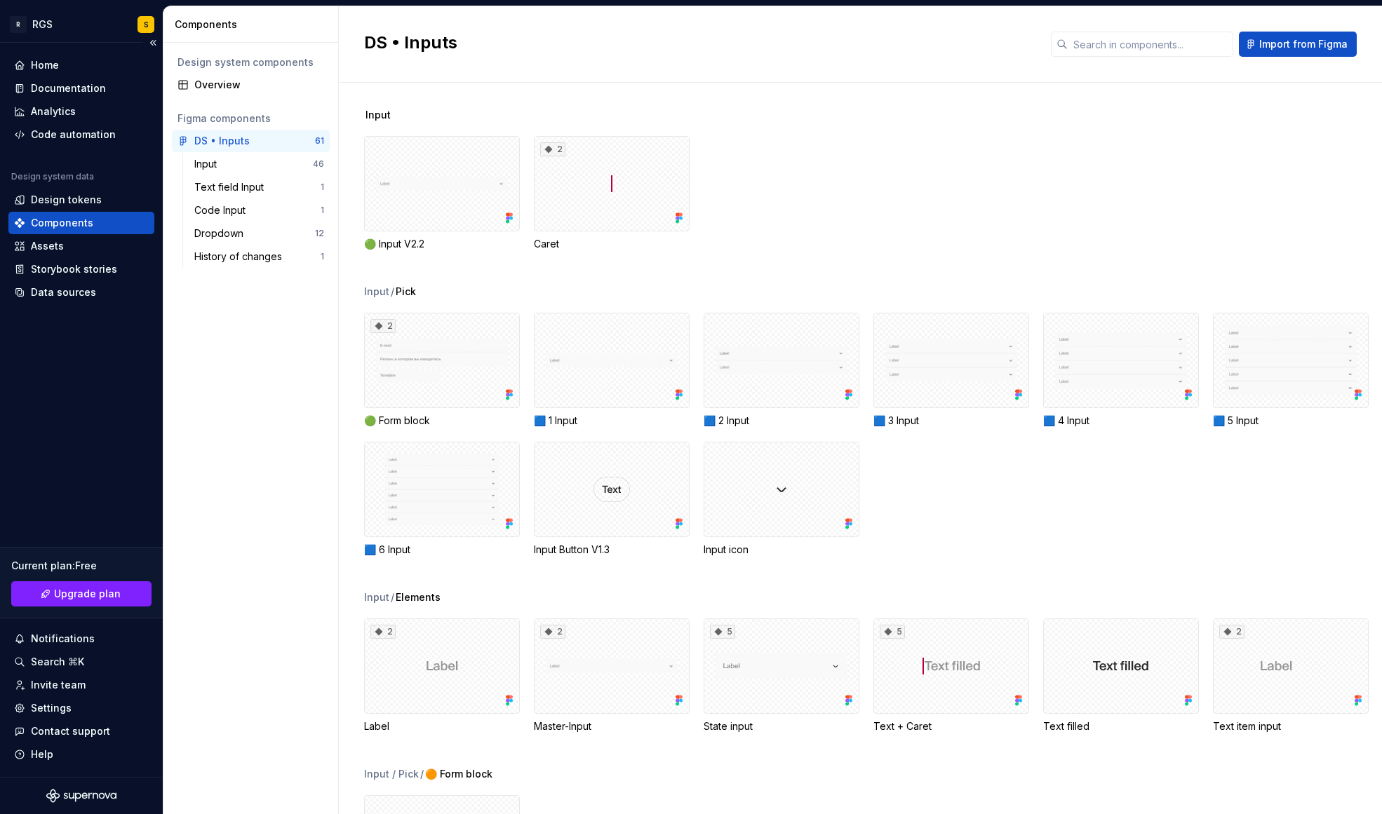
click at [62, 225] on div "Components" at bounding box center [62, 223] width 62 height 14
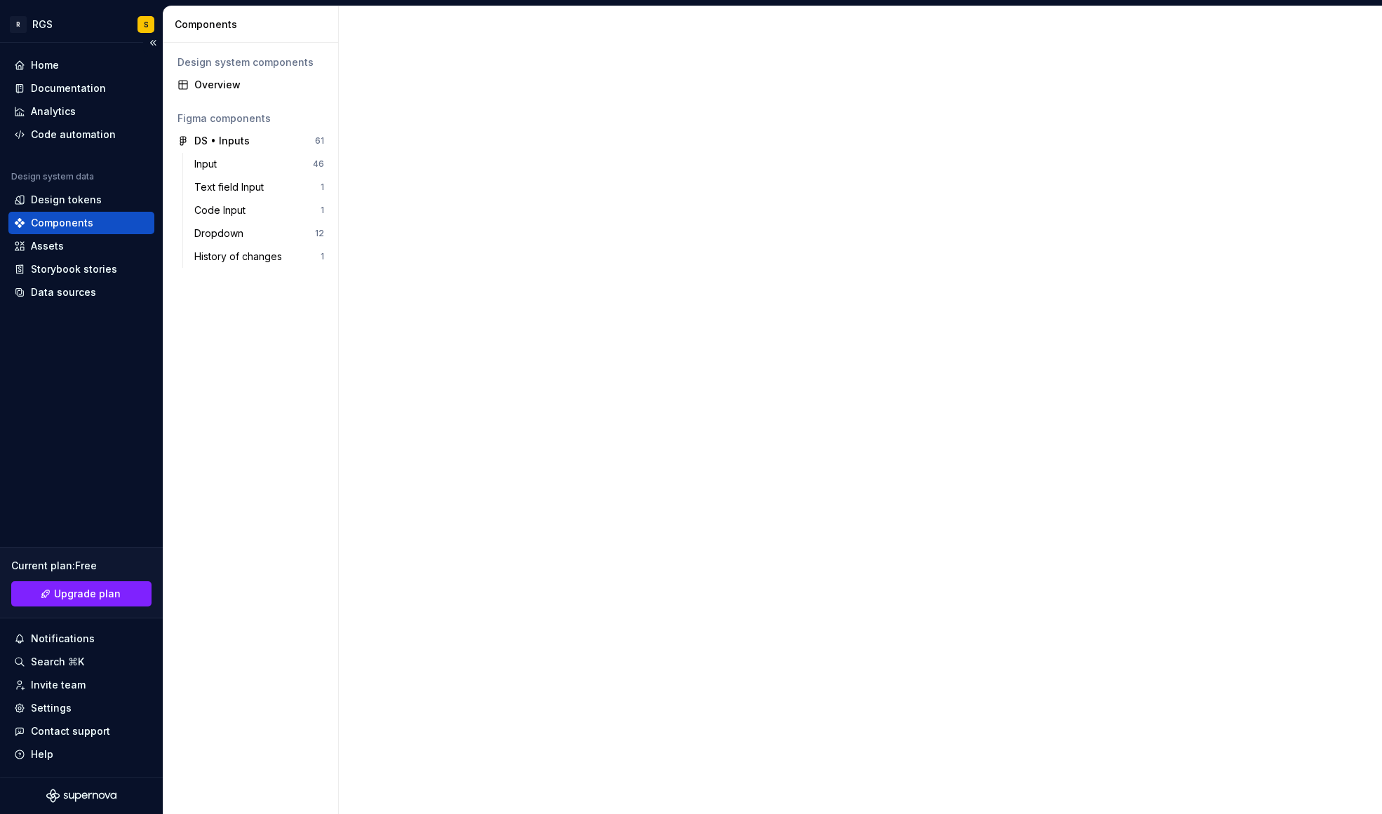
click at [62, 225] on div "Components" at bounding box center [62, 223] width 62 height 14
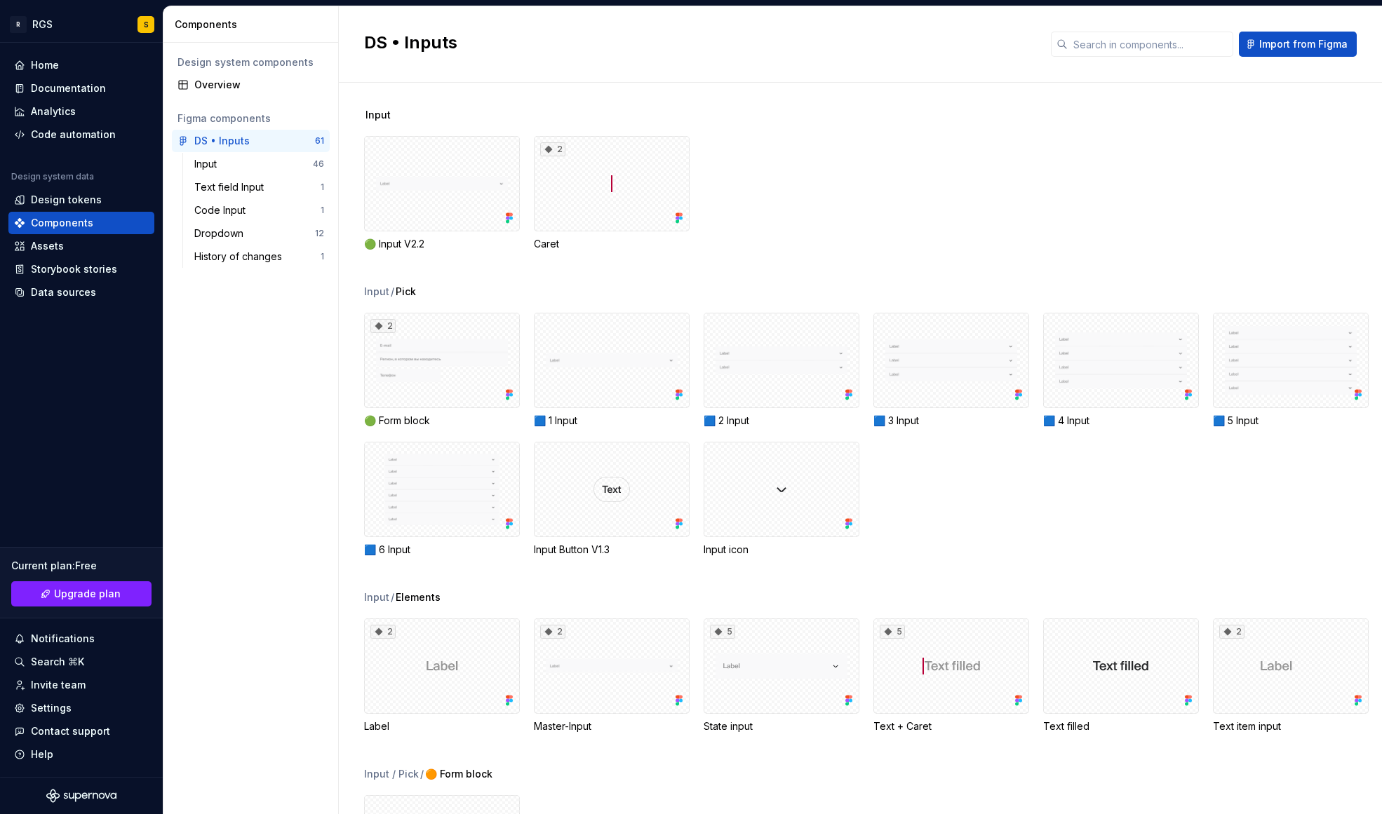
click at [293, 63] on div "Design system components" at bounding box center [250, 62] width 147 height 14
click at [199, 86] on div "Overview" at bounding box center [259, 85] width 130 height 14
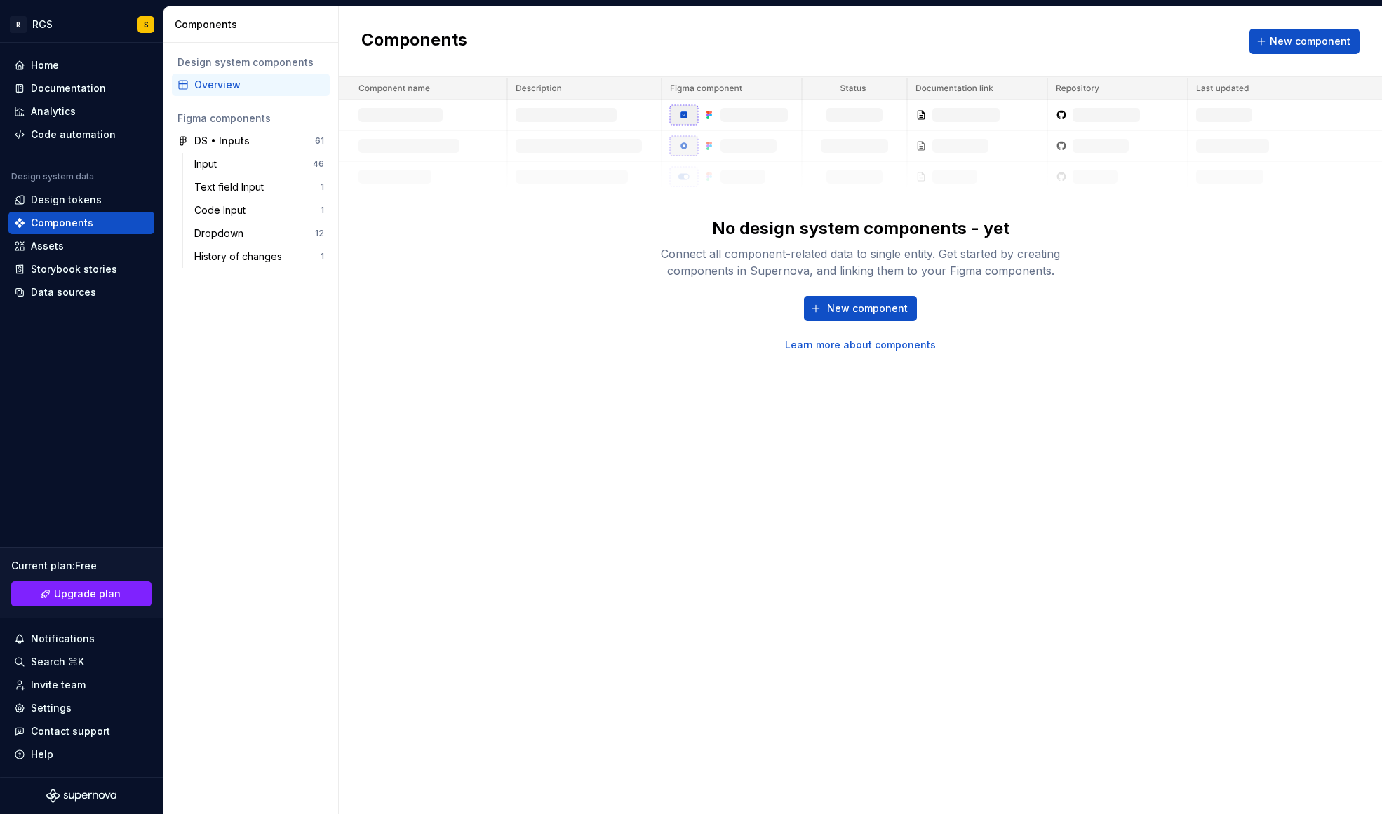
drag, startPoint x: 634, startPoint y: 302, endPoint x: 688, endPoint y: 298, distance: 54.1
click at [637, 301] on div "No design system components - yet Connect all component-related data to single …" at bounding box center [860, 214] width 1043 height 275
click at [863, 349] on link "Learn more about components" at bounding box center [860, 345] width 151 height 14
click at [210, 137] on div "DS • Inputs" at bounding box center [221, 141] width 55 height 14
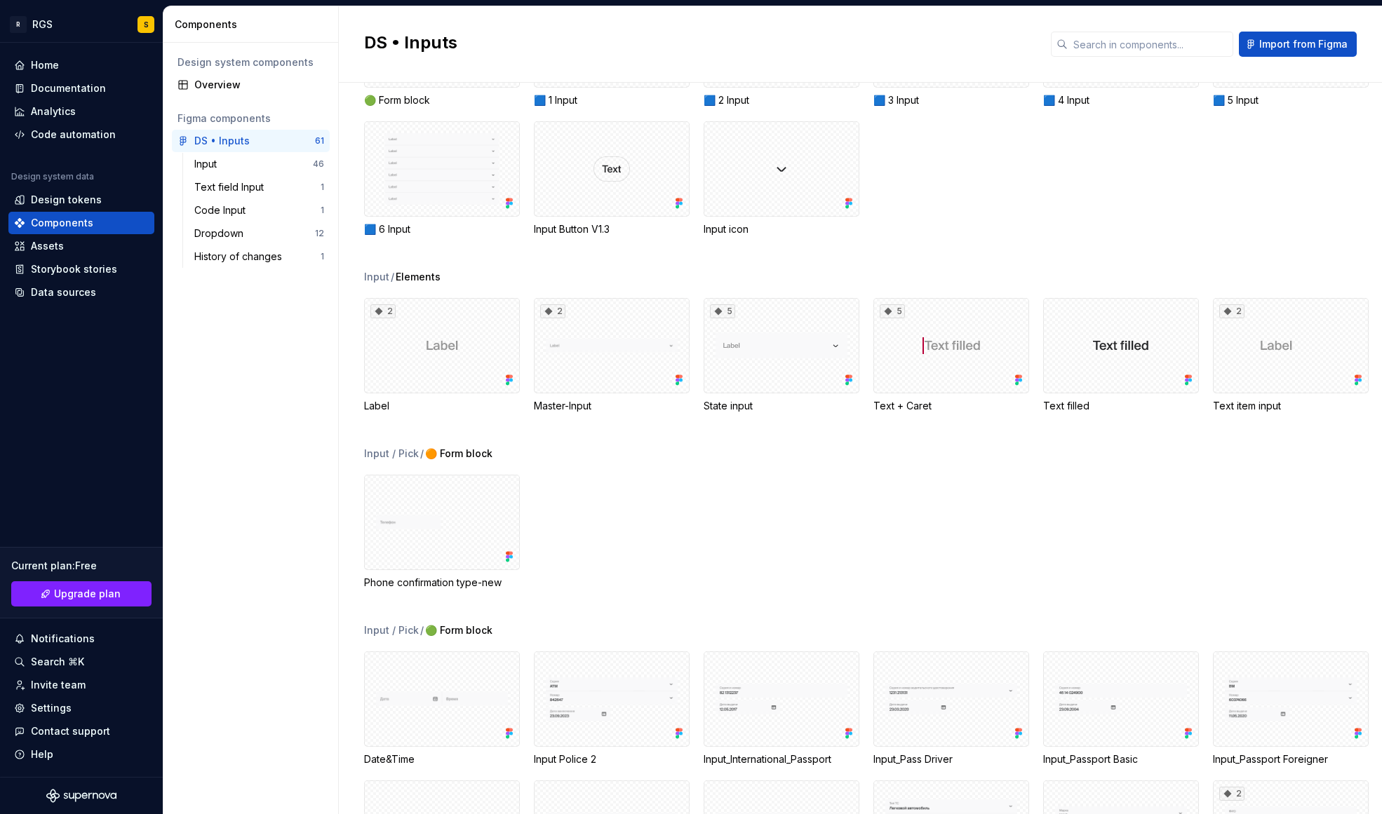
scroll to position [474, 0]
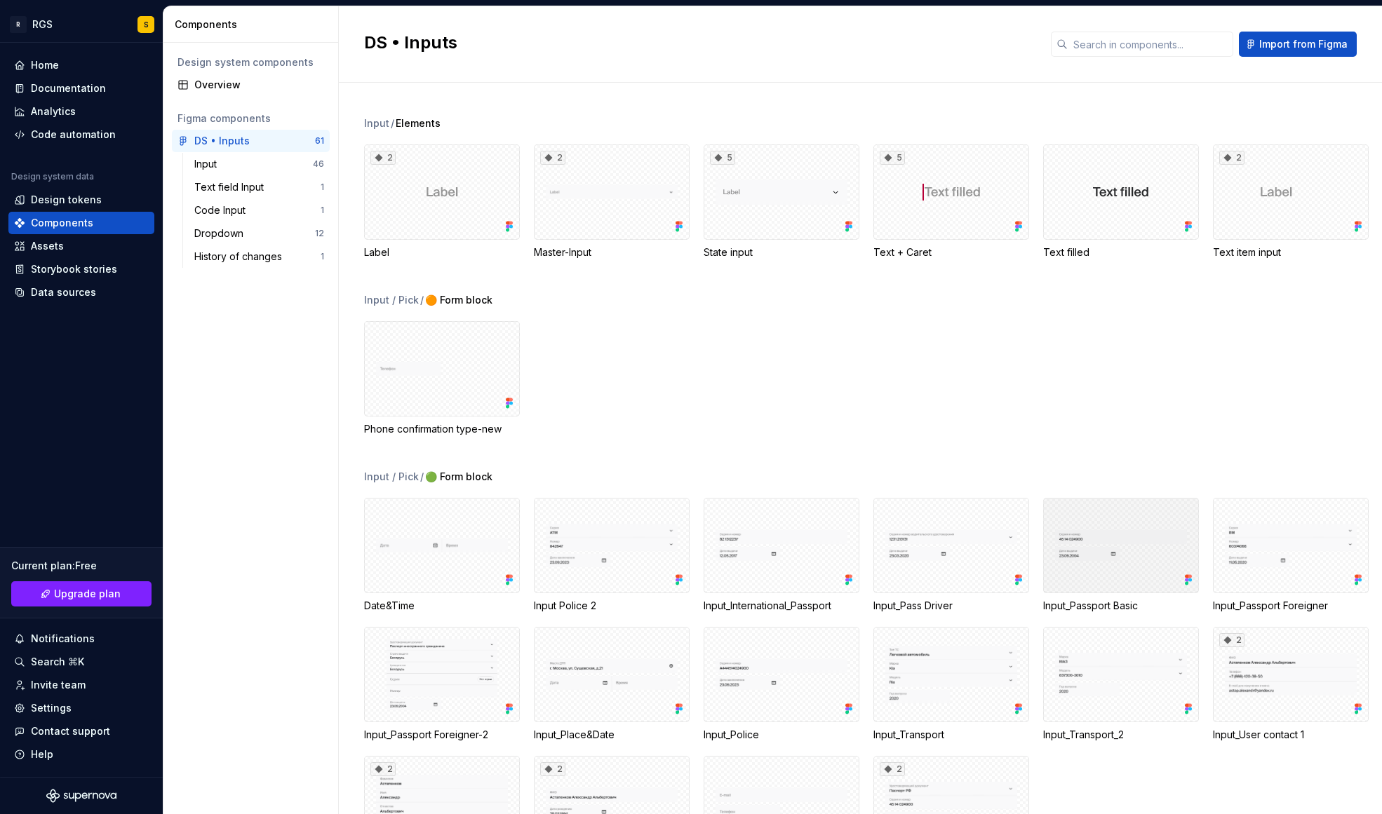
click at [1134, 553] on div at bounding box center [1121, 545] width 156 height 95
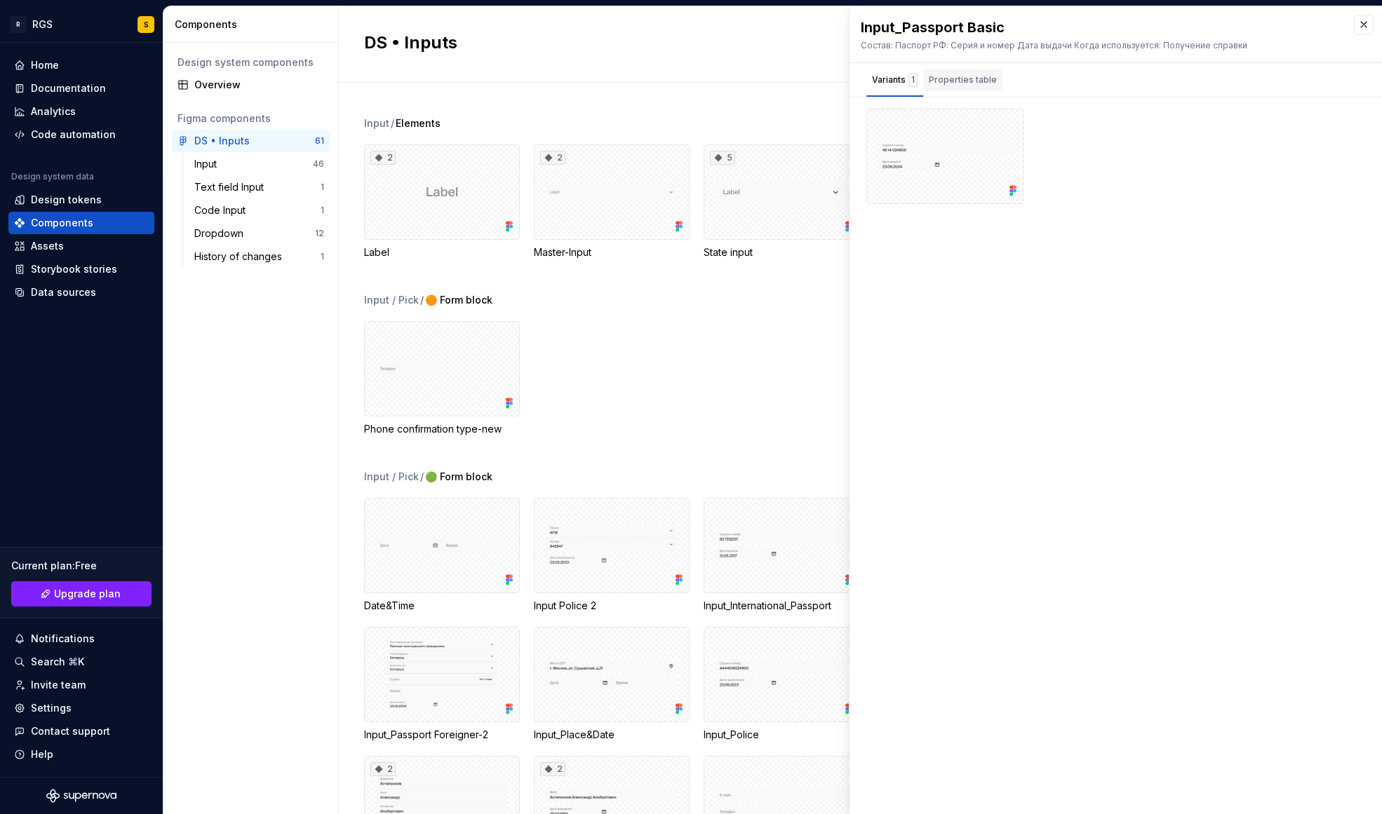
click at [941, 83] on div "Properties table" at bounding box center [963, 80] width 68 height 14
click at [1365, 28] on button "button" at bounding box center [1364, 25] width 20 height 20
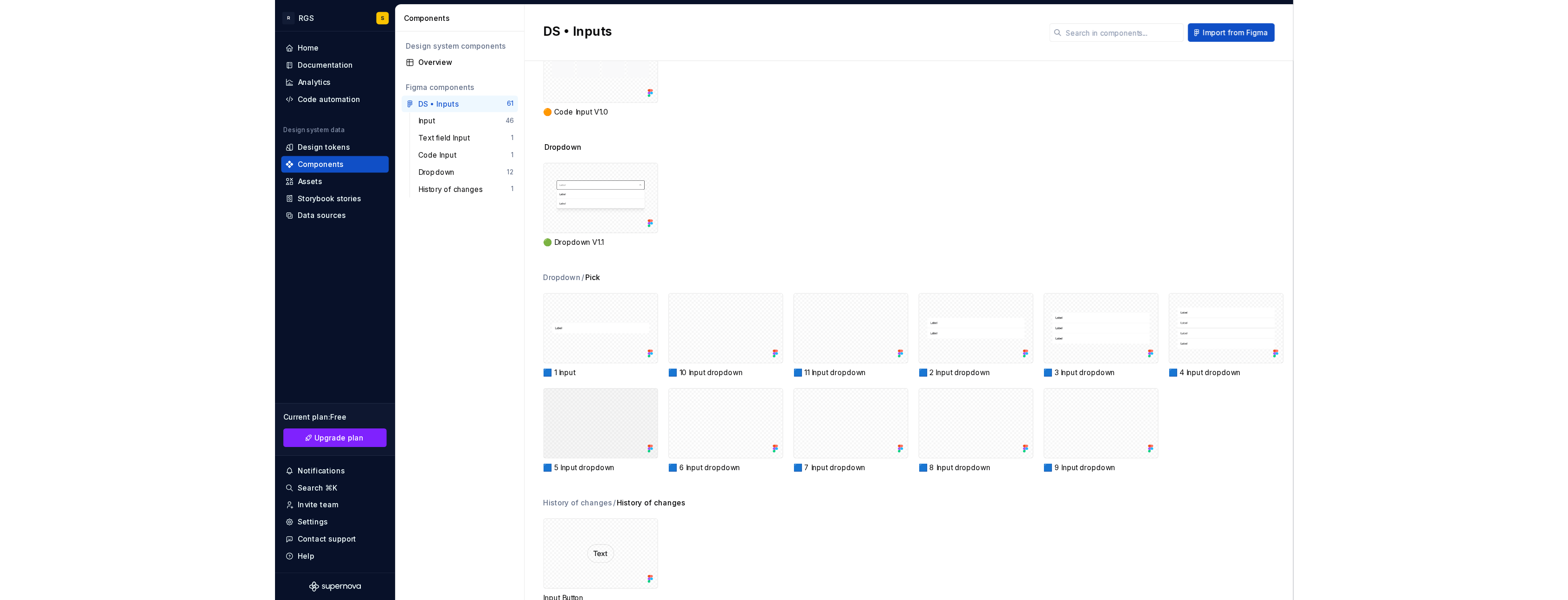
scroll to position [1610, 0]
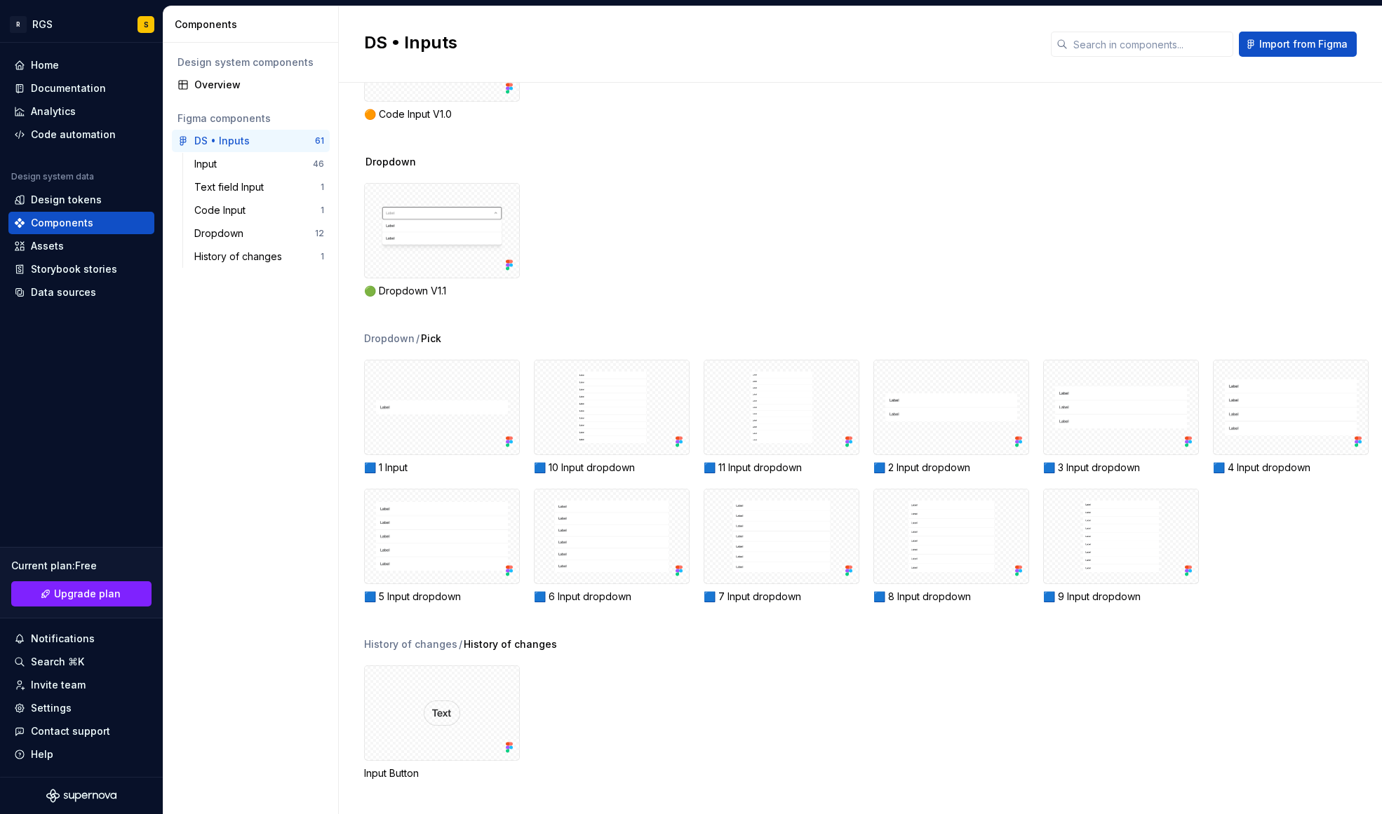
drag, startPoint x: 682, startPoint y: 160, endPoint x: 1063, endPoint y: 84, distance: 389.0
click at [1266, 39] on span "Import from Figma" at bounding box center [1303, 44] width 88 height 14
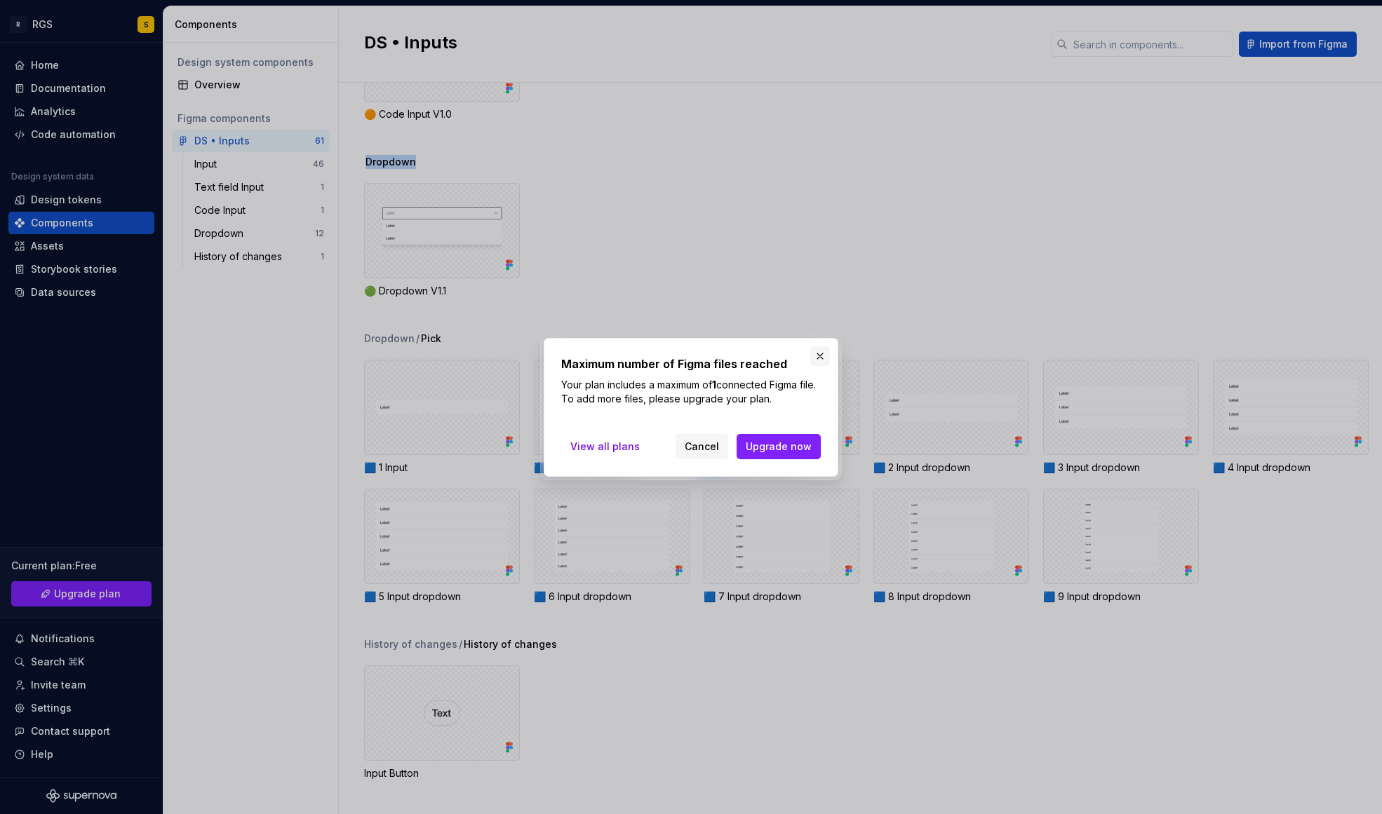
click at [814, 346] on button "button" at bounding box center [820, 356] width 20 height 20
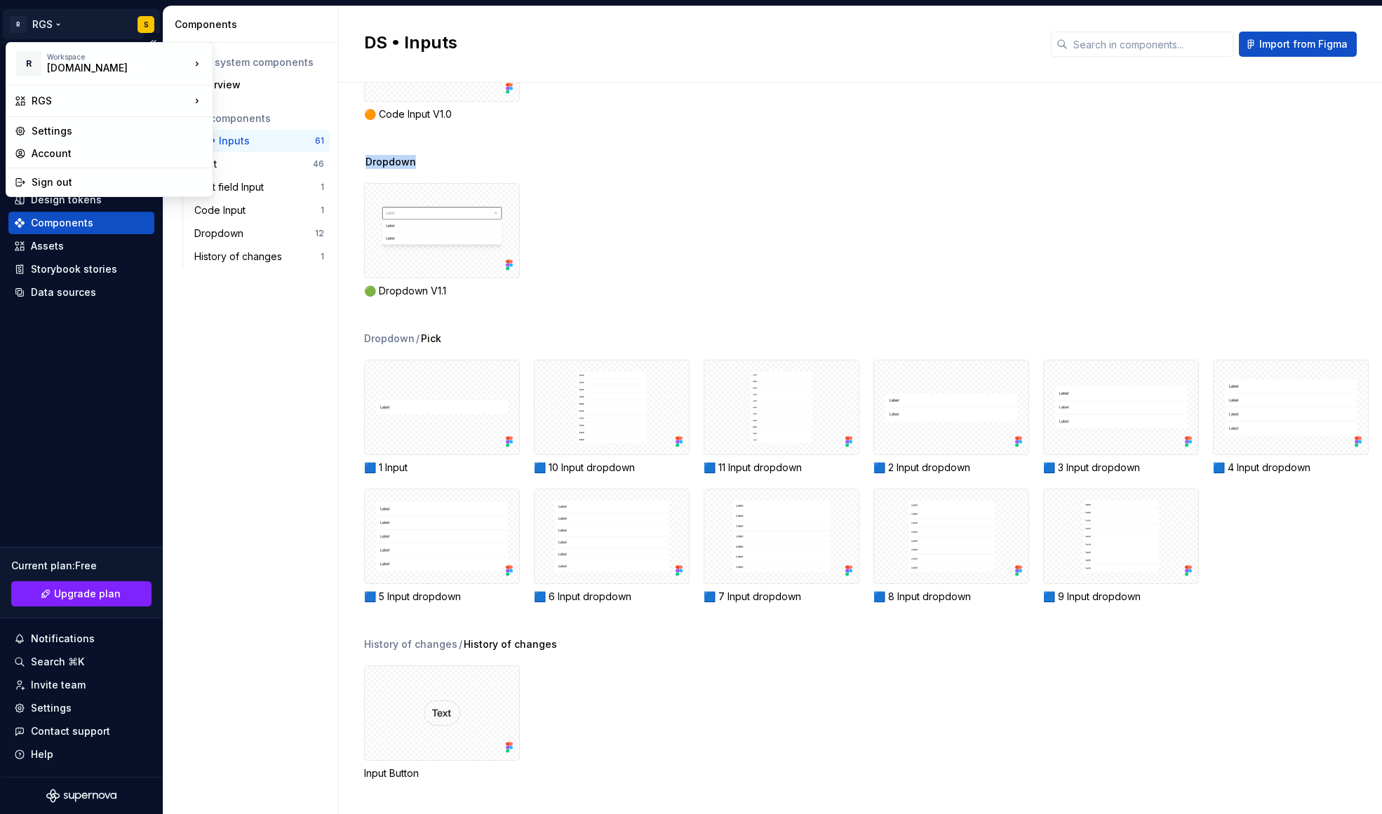
click at [31, 24] on html "R RGS S Home Documentation Analytics Code automation Design system data Design …" at bounding box center [691, 407] width 1382 height 814
click at [46, 130] on div "Settings" at bounding box center [118, 131] width 173 height 14
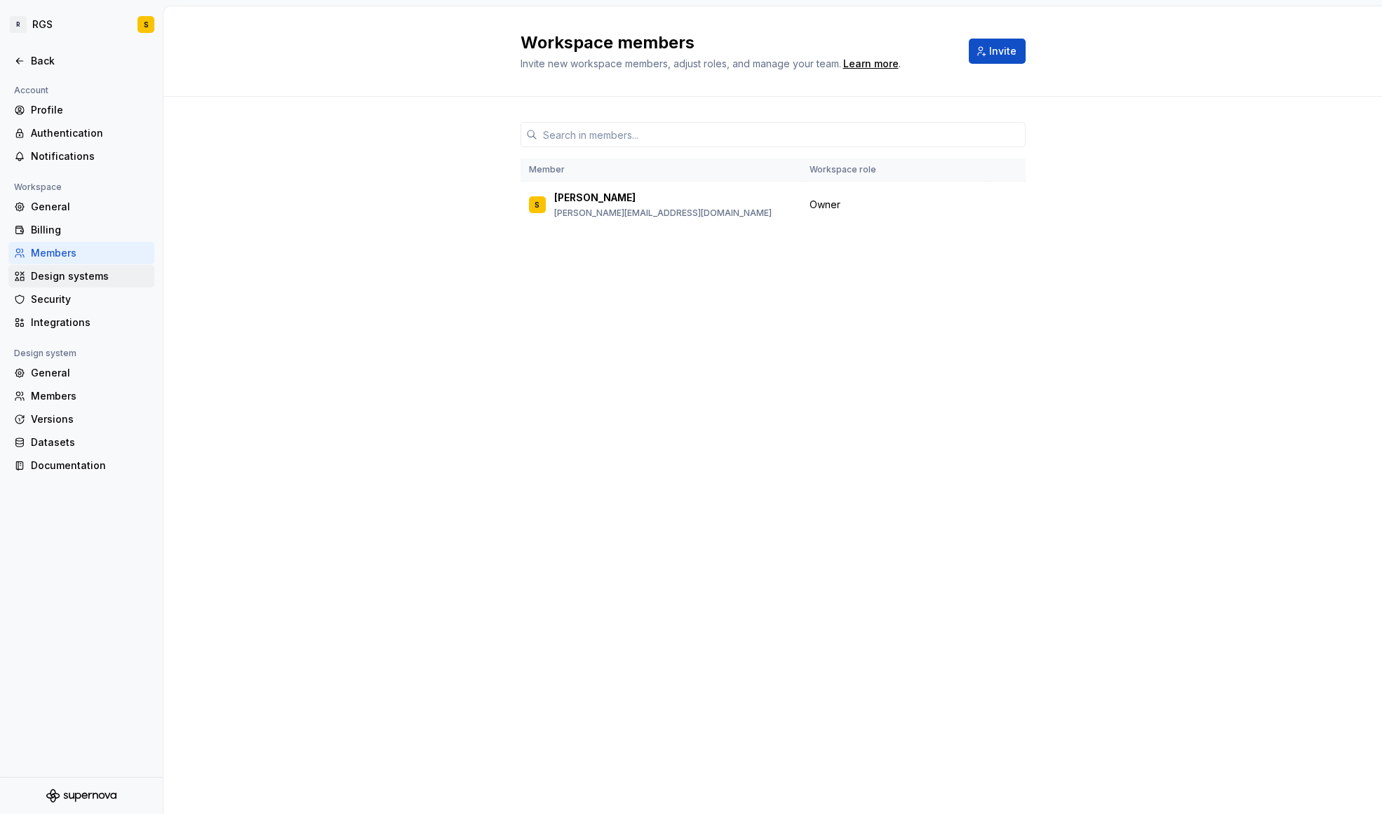
click at [53, 272] on div "Design systems" at bounding box center [90, 276] width 118 height 14
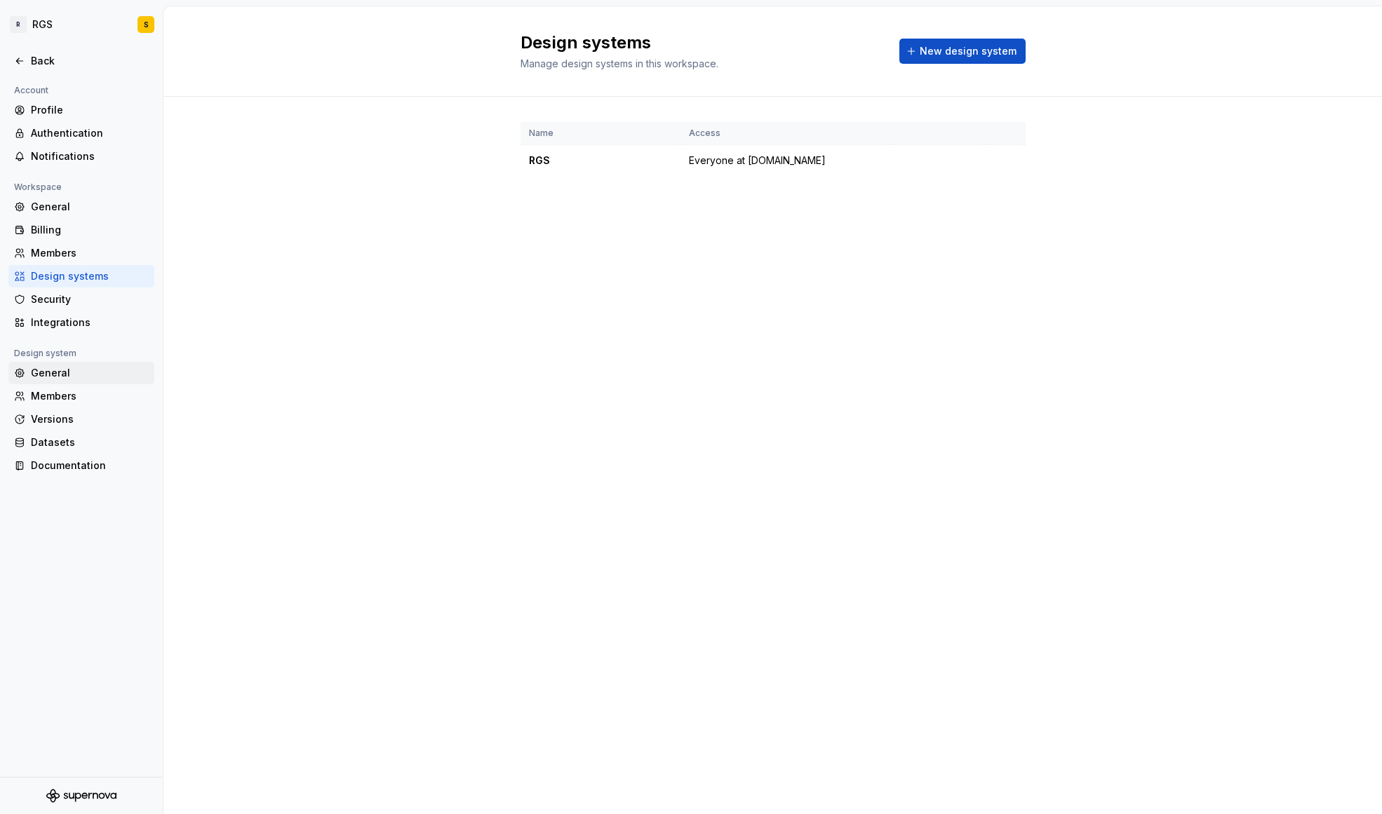
click at [54, 377] on div "General" at bounding box center [90, 373] width 118 height 14
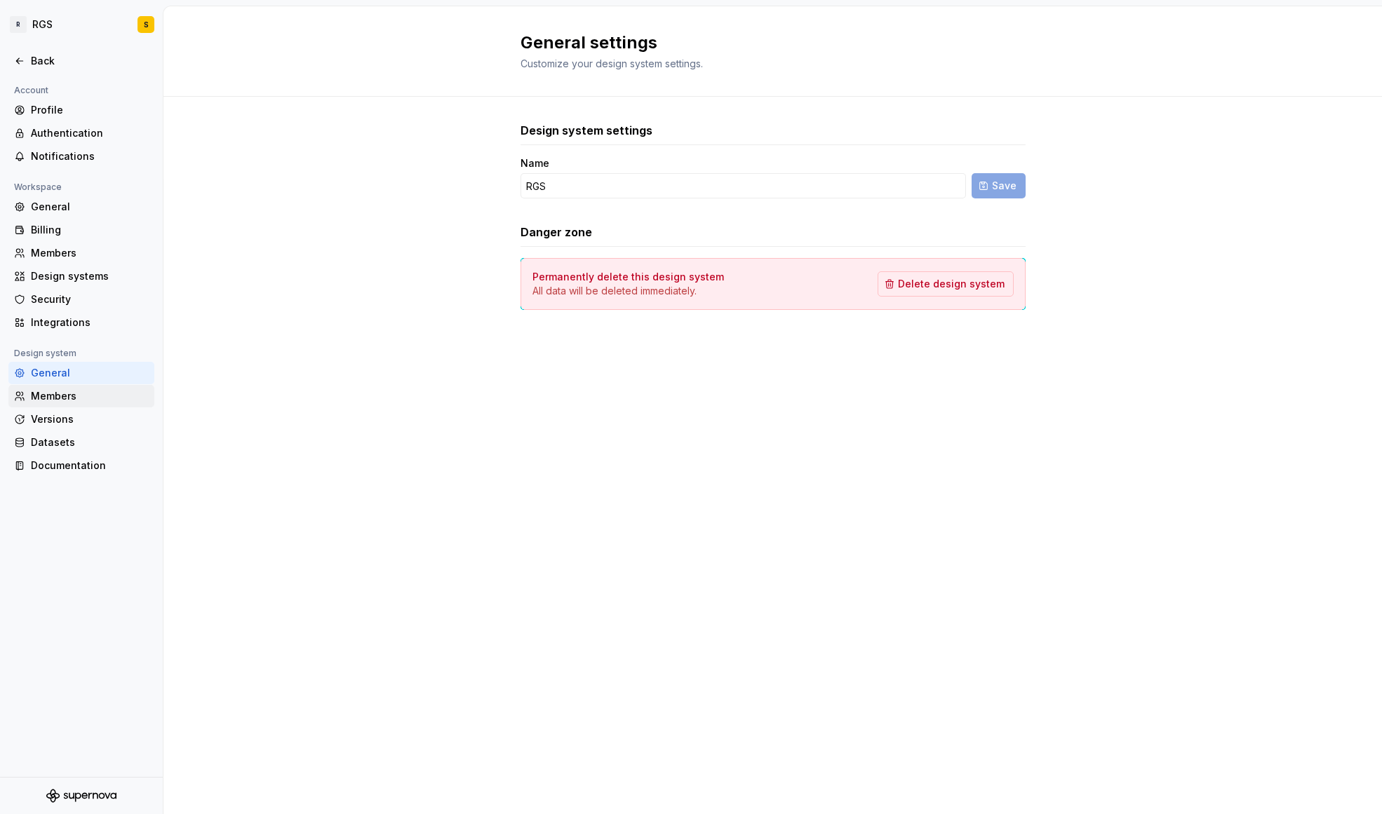
click at [47, 397] on div "Members" at bounding box center [90, 396] width 118 height 14
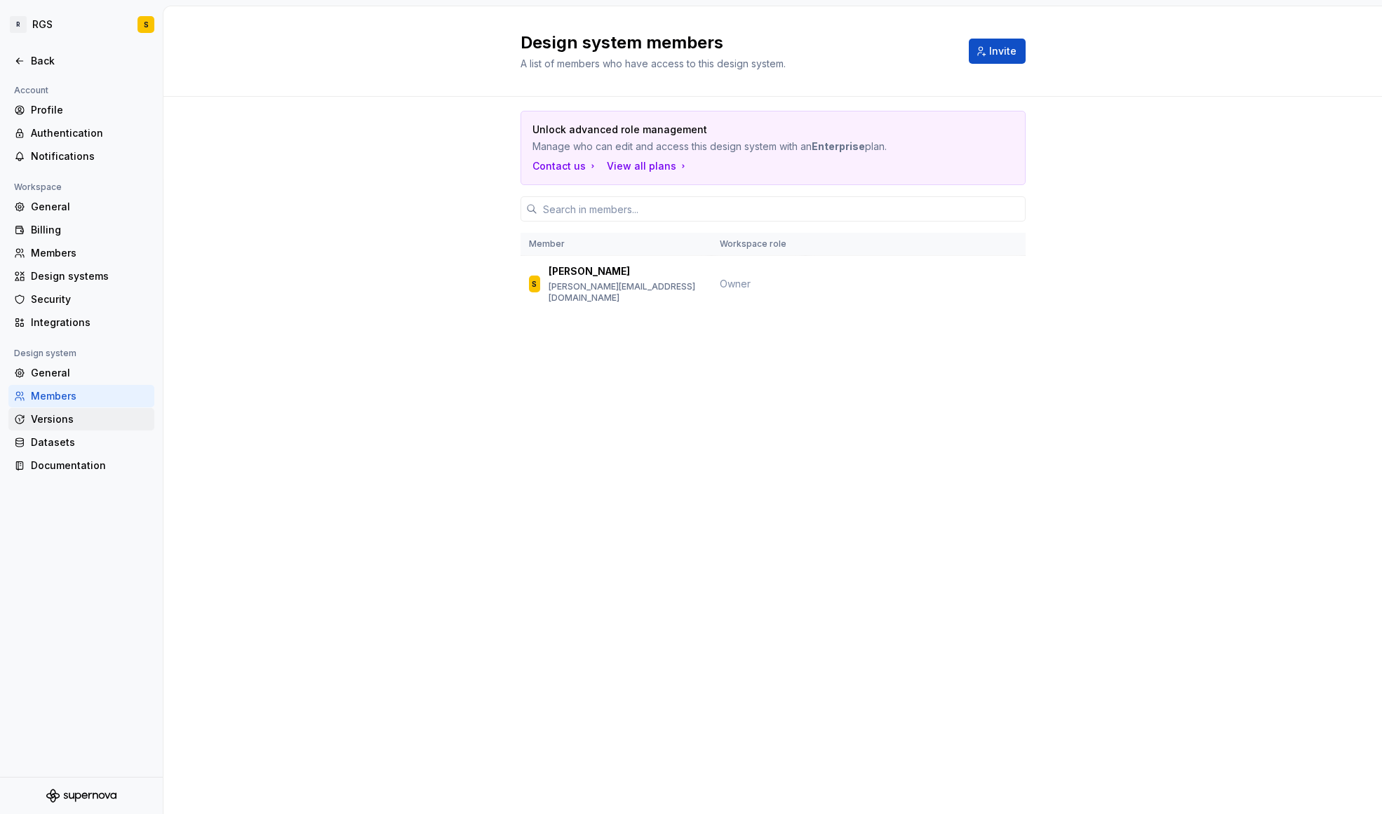
click at [48, 425] on div "Versions" at bounding box center [90, 419] width 118 height 14
drag, startPoint x: 45, startPoint y: 452, endPoint x: 45, endPoint y: 471, distance: 18.9
click at [46, 452] on div "Datasets" at bounding box center [81, 442] width 146 height 22
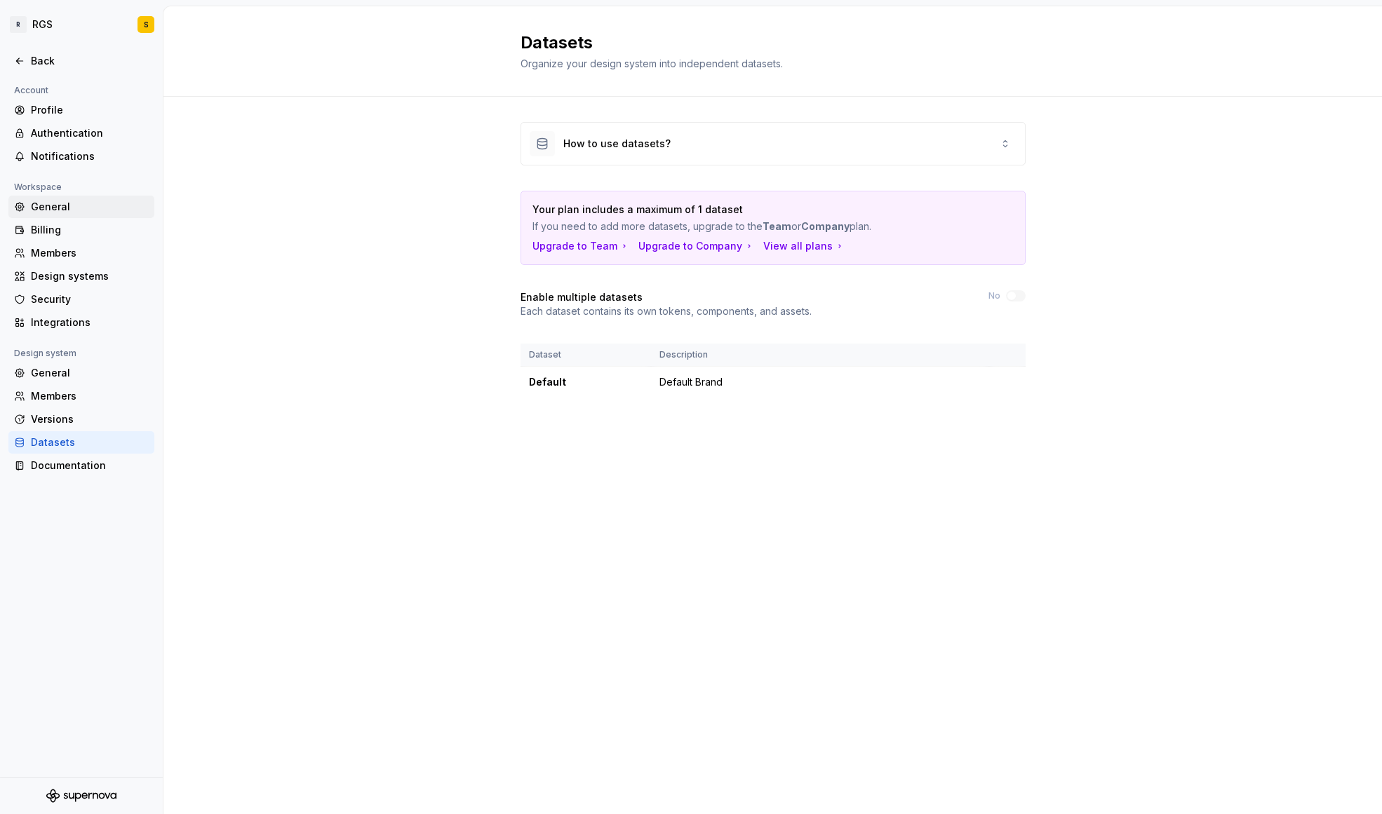
click at [72, 200] on div "General" at bounding box center [90, 207] width 118 height 14
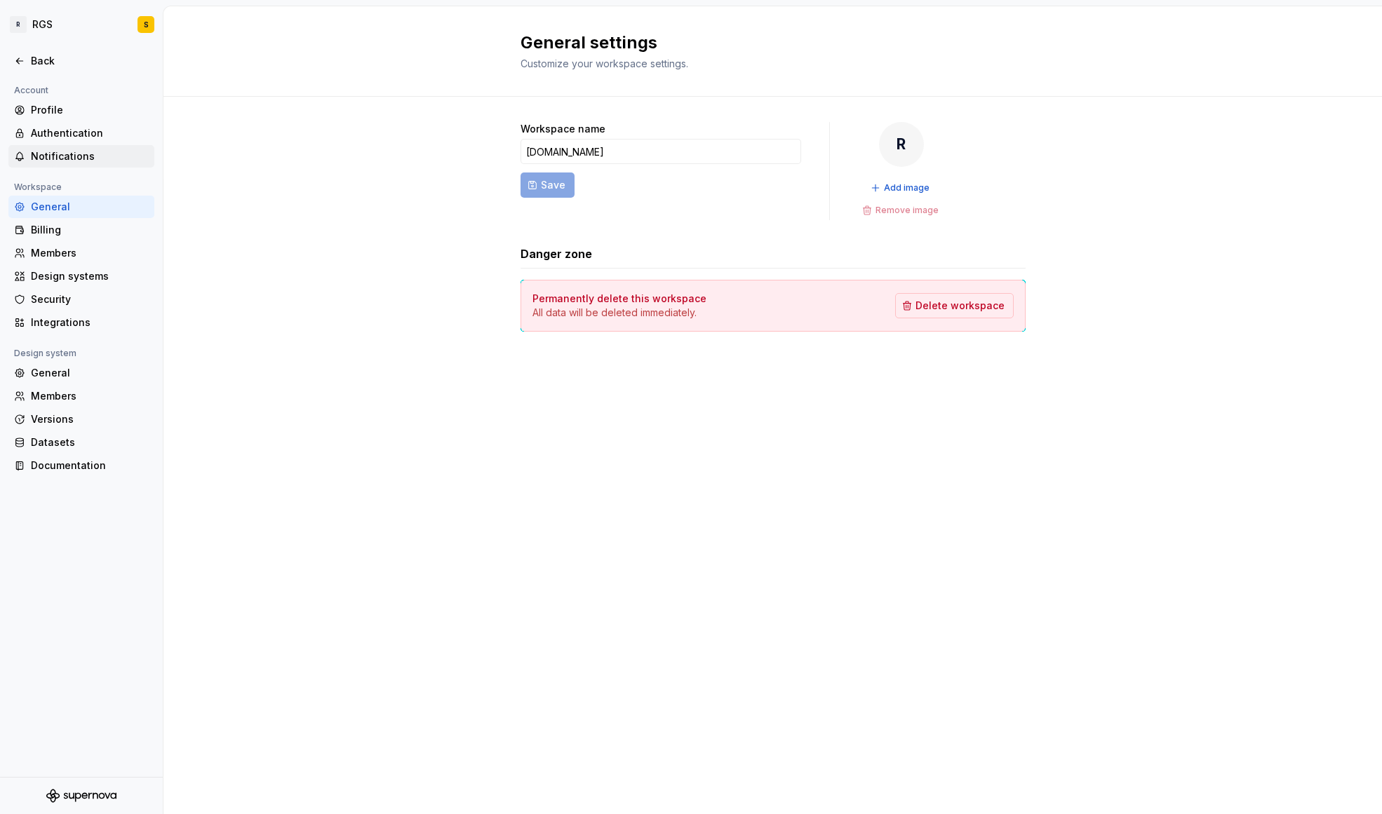
click at [46, 147] on div "Notifications" at bounding box center [81, 156] width 146 height 22
click at [46, 107] on div "Profile" at bounding box center [90, 110] width 118 height 14
click at [39, 53] on div "Back" at bounding box center [81, 61] width 146 height 22
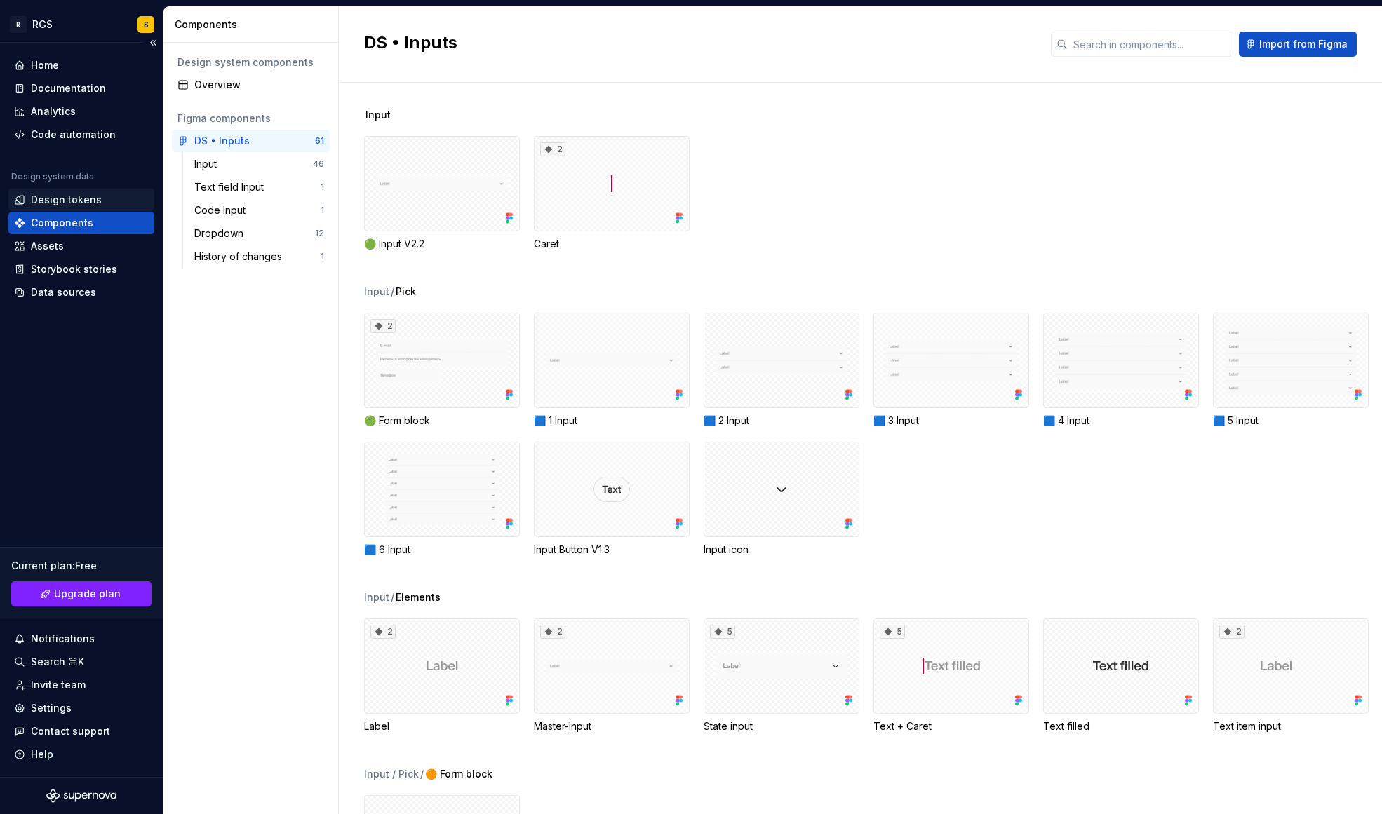
click at [63, 200] on div "Design tokens" at bounding box center [66, 200] width 71 height 14
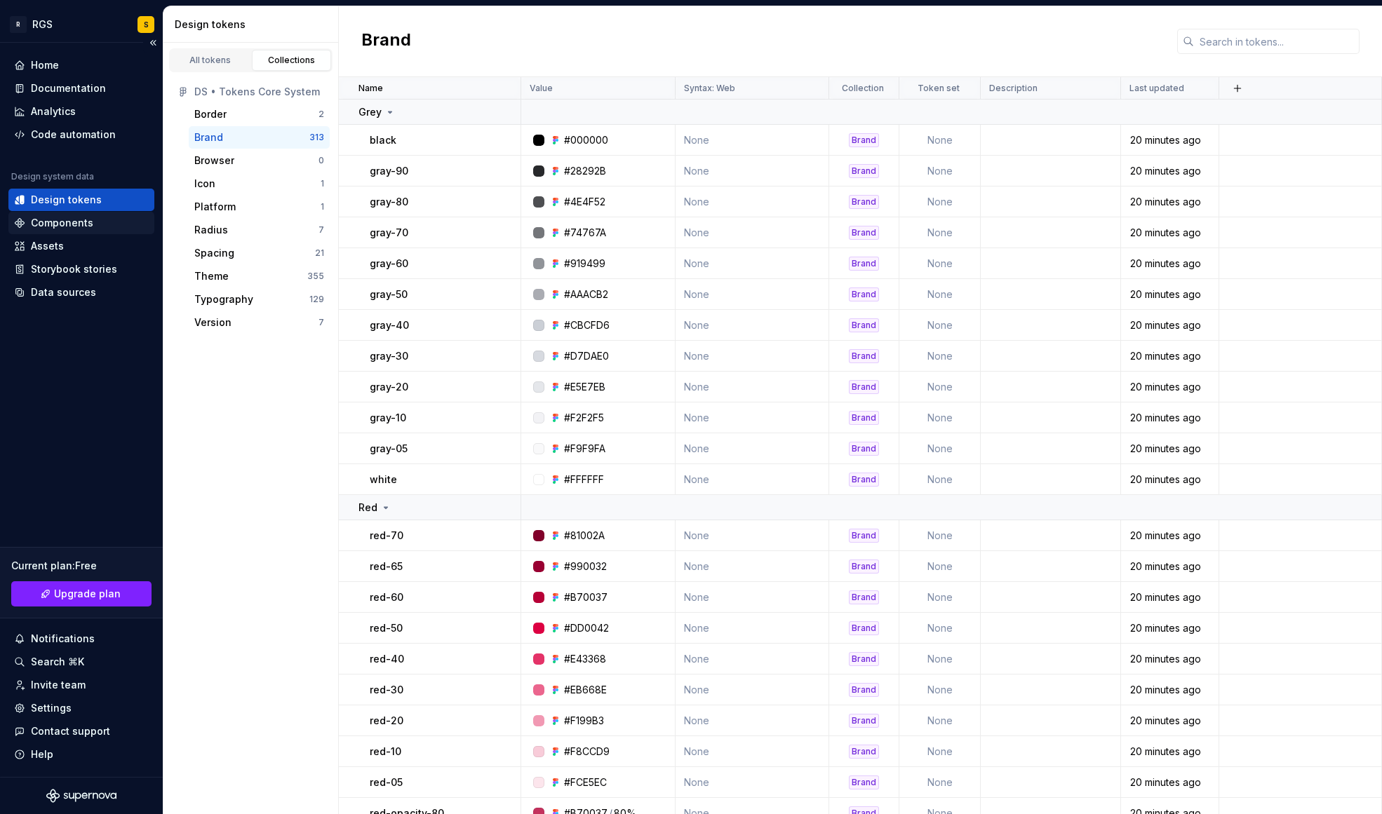
click at [65, 223] on div "Components" at bounding box center [62, 223] width 62 height 14
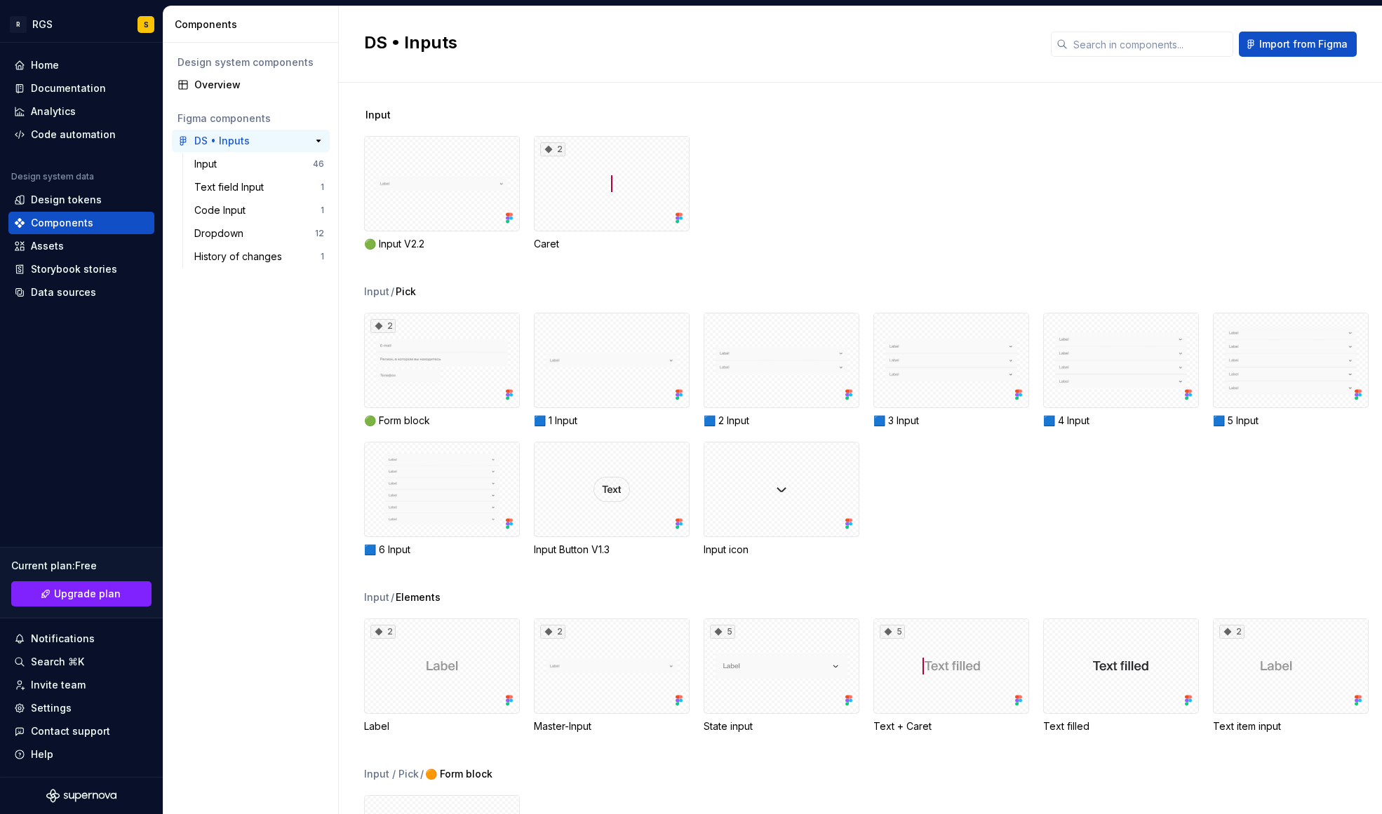
click at [232, 137] on div "DS • Inputs" at bounding box center [221, 141] width 55 height 14
click at [450, 69] on div "DS • Inputs Import from Figma" at bounding box center [860, 44] width 1043 height 76
click at [384, 42] on h2 "DS • Inputs" at bounding box center [699, 43] width 670 height 22
drag, startPoint x: 382, startPoint y: 39, endPoint x: 393, endPoint y: 37, distance: 12.1
click at [383, 39] on h2 "DS • Inputs" at bounding box center [699, 43] width 670 height 22
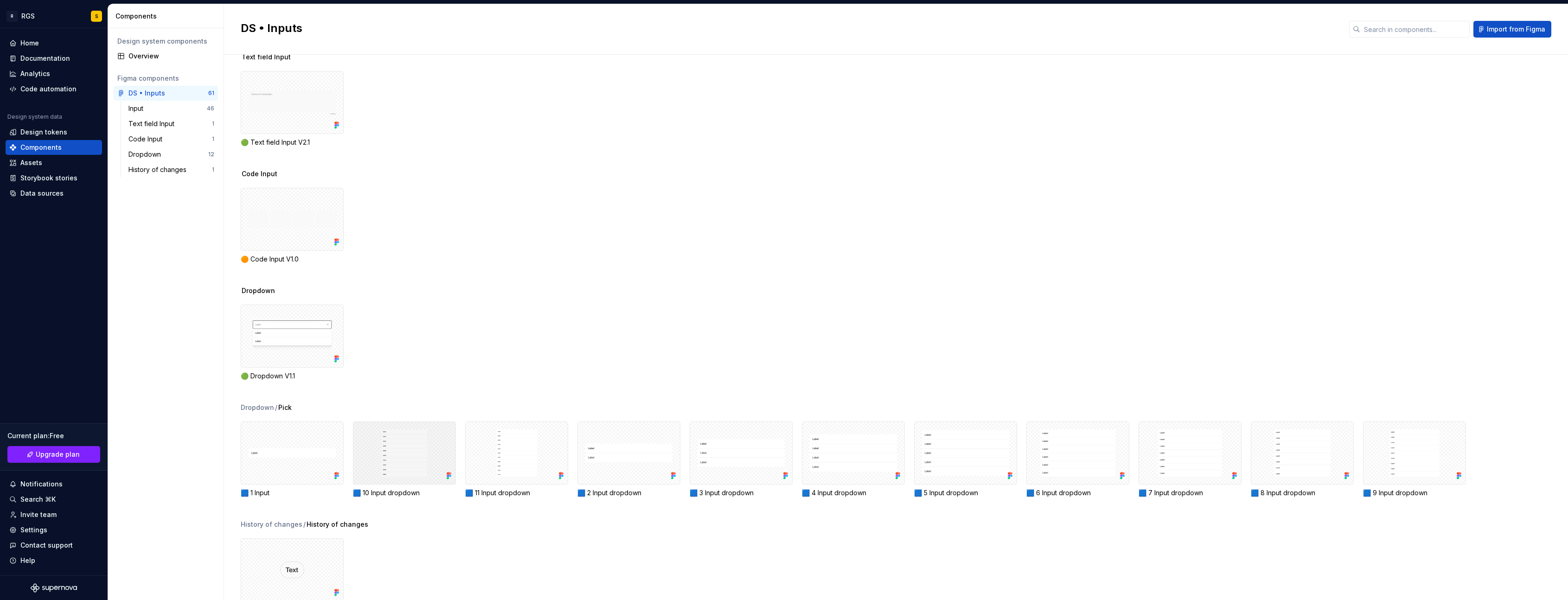
scroll to position [1292, 0]
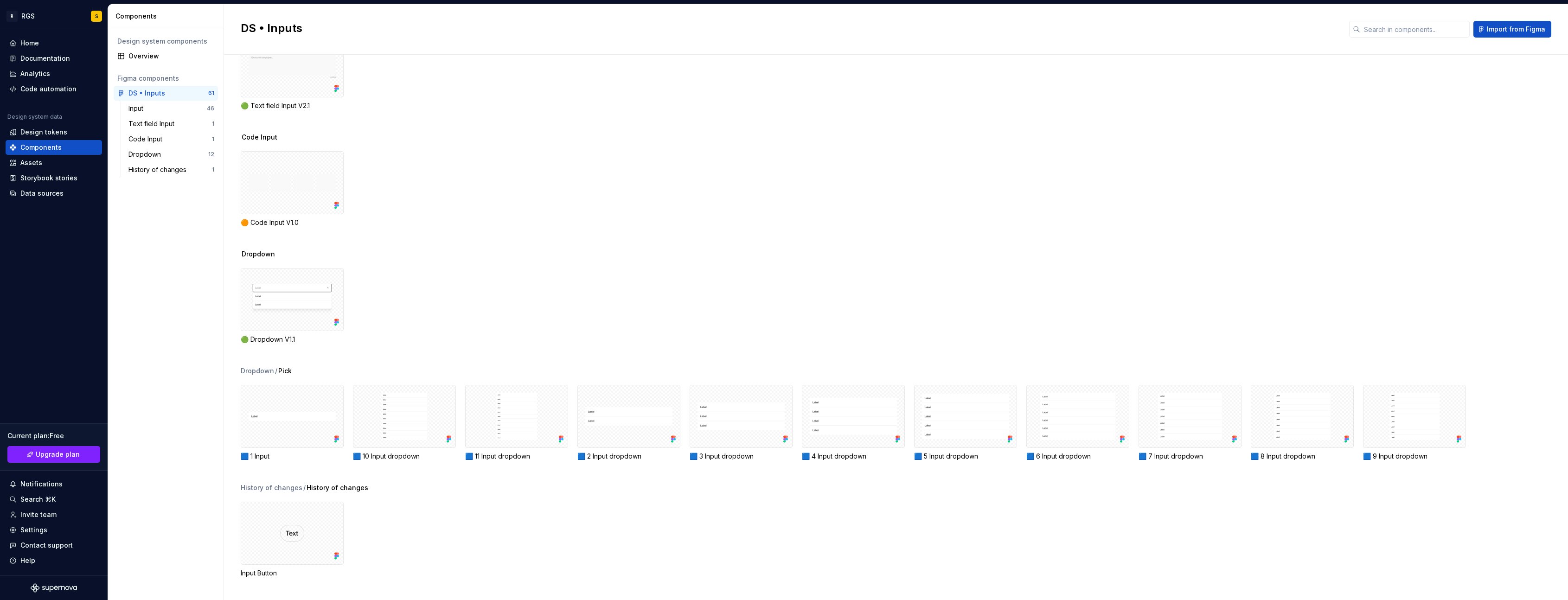
drag, startPoint x: 204, startPoint y: 398, endPoint x: 191, endPoint y: 268, distance: 130.6
click at [193, 379] on div "Design system components Overview Figma components DS • Inputs 61 Input 46 Text…" at bounding box center [165, 314] width 116 height 572
drag, startPoint x: 155, startPoint y: 92, endPoint x: 129, endPoint y: 94, distance: 26.1
click at [154, 92] on div "DS • Inputs" at bounding box center [146, 93] width 36 height 9
click at [128, 94] on div "DS • Inputs" at bounding box center [146, 93] width 36 height 9
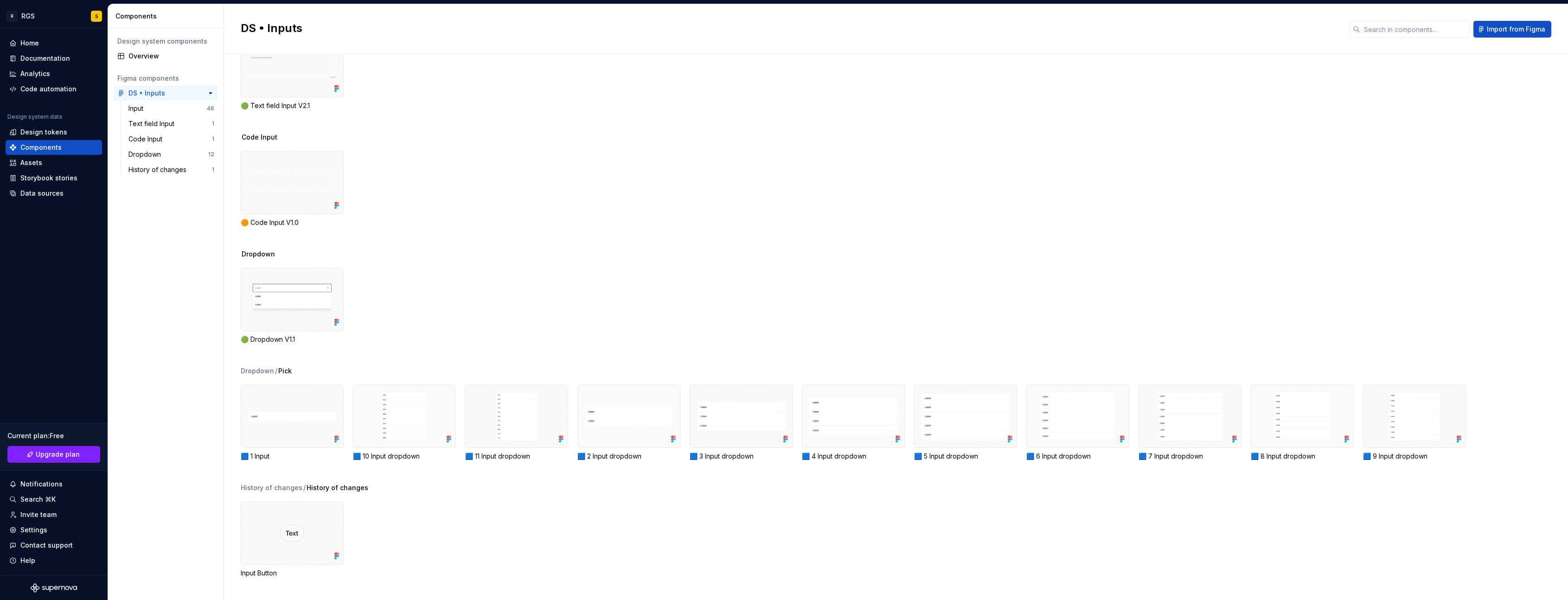
click at [128, 94] on div "DS • Inputs" at bounding box center [146, 93] width 36 height 9
click at [128, 94] on div "DS • Inputs" at bounding box center [157, 93] width 80 height 9
click at [128, 94] on div "DS • Inputs" at bounding box center [157, 93] width 80 height 9
click at [136, 81] on div "Figma components" at bounding box center [165, 79] width 97 height 9
click at [138, 64] on div "Design system components Overview Figma components DS • Inputs 61 Input 46 Text…" at bounding box center [165, 314] width 116 height 572
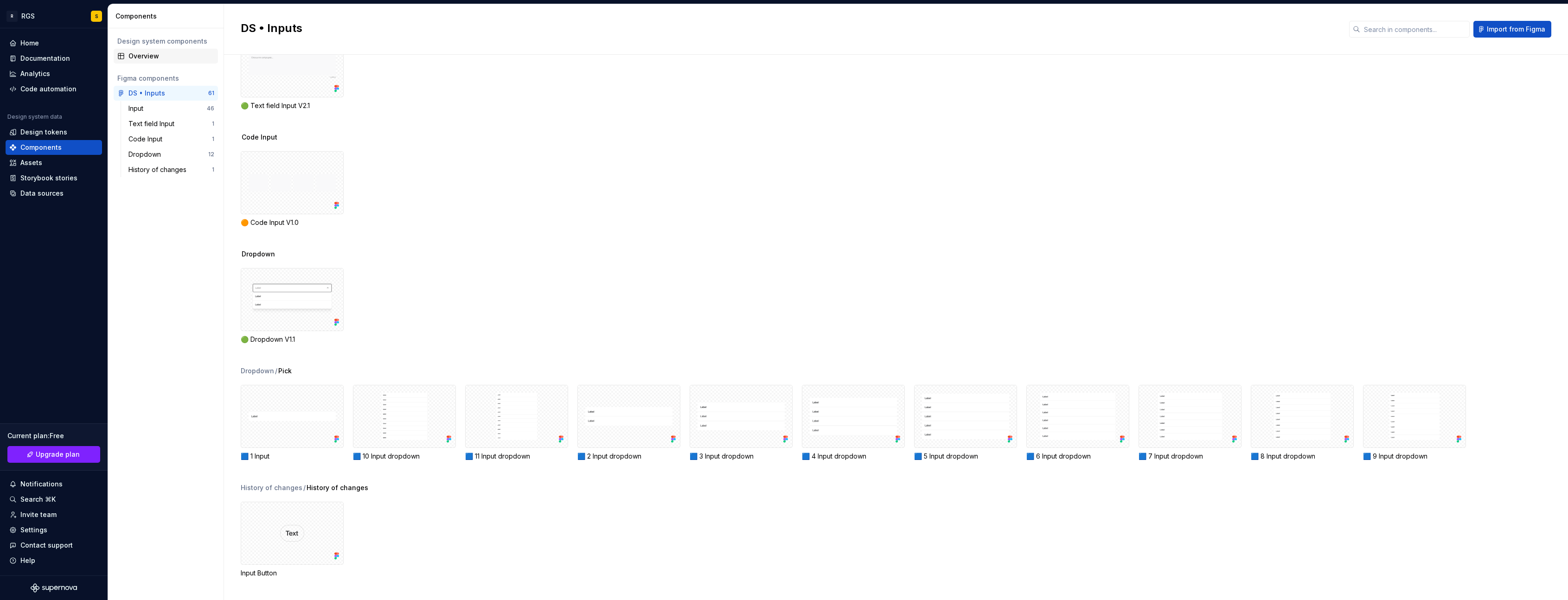
click at [126, 54] on div "Overview" at bounding box center [165, 56] width 97 height 9
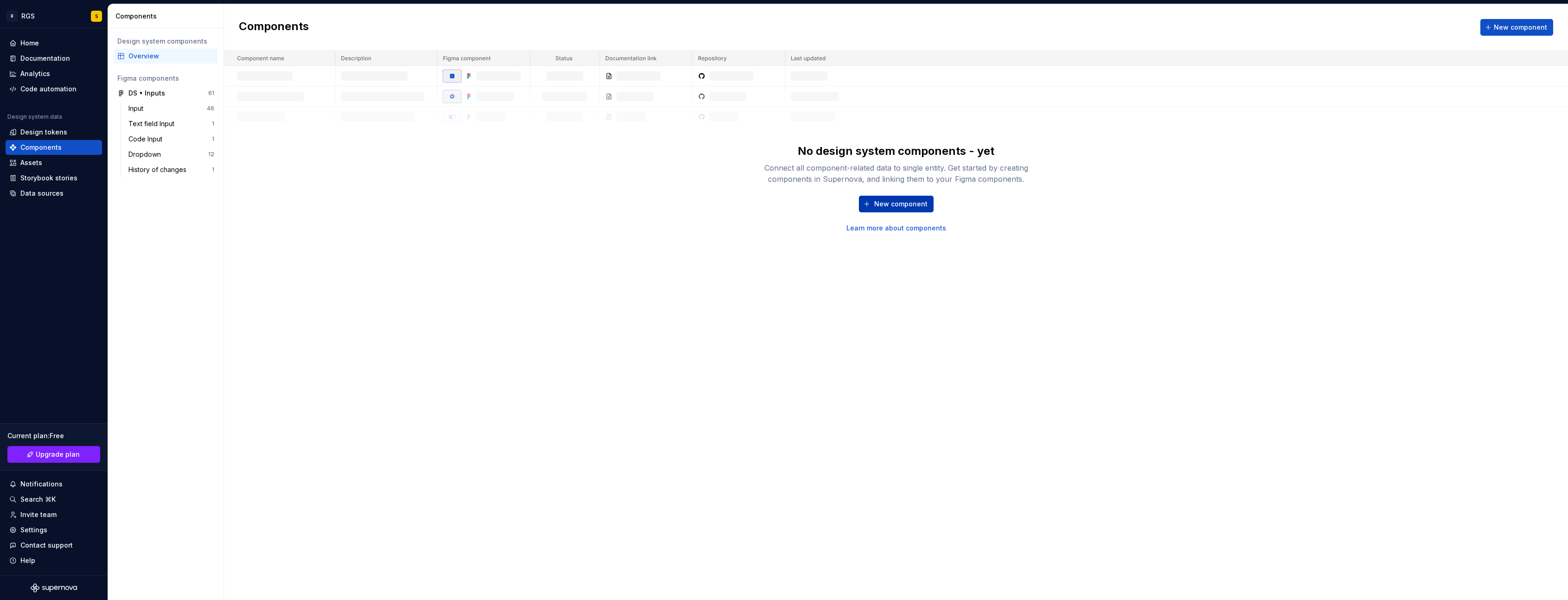
click at [931, 204] on div "New component Learn more about components" at bounding box center [896, 214] width 297 height 37
click at [910, 197] on button "New component" at bounding box center [896, 204] width 75 height 17
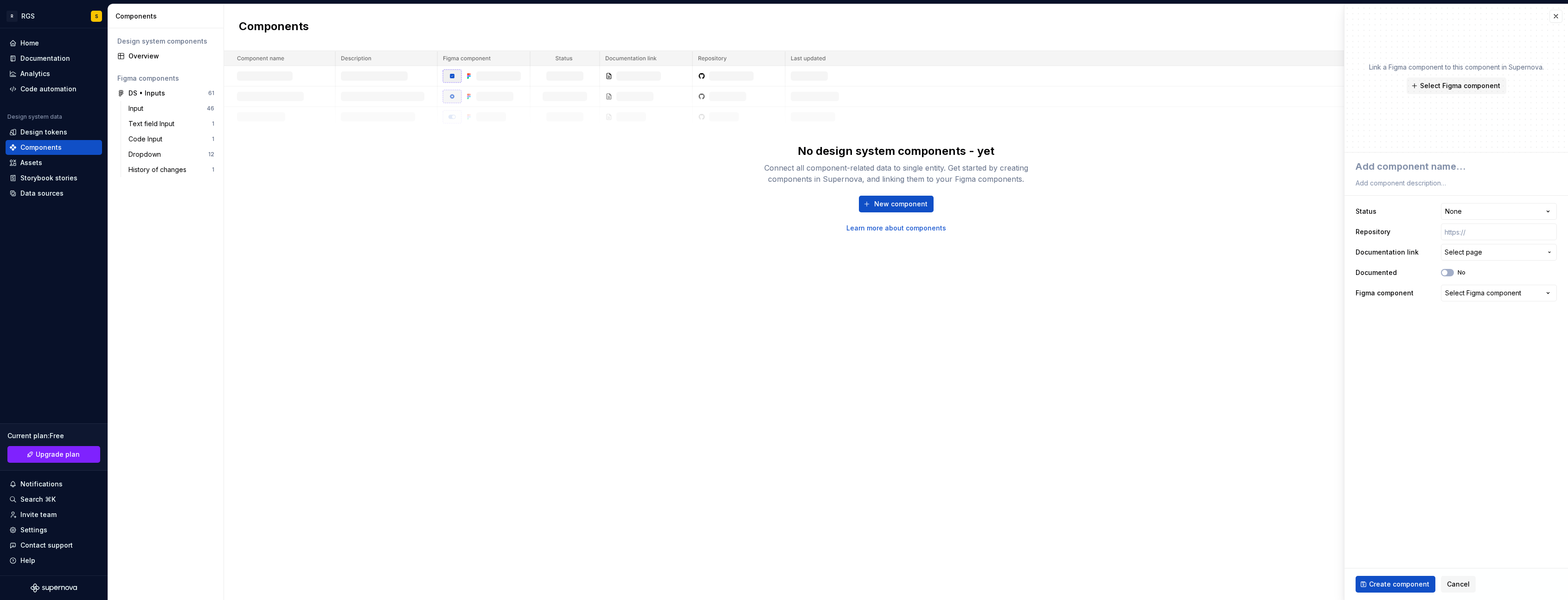
type textarea "*"
click at [1163, 289] on div "Select Figma component" at bounding box center [1483, 293] width 76 height 9
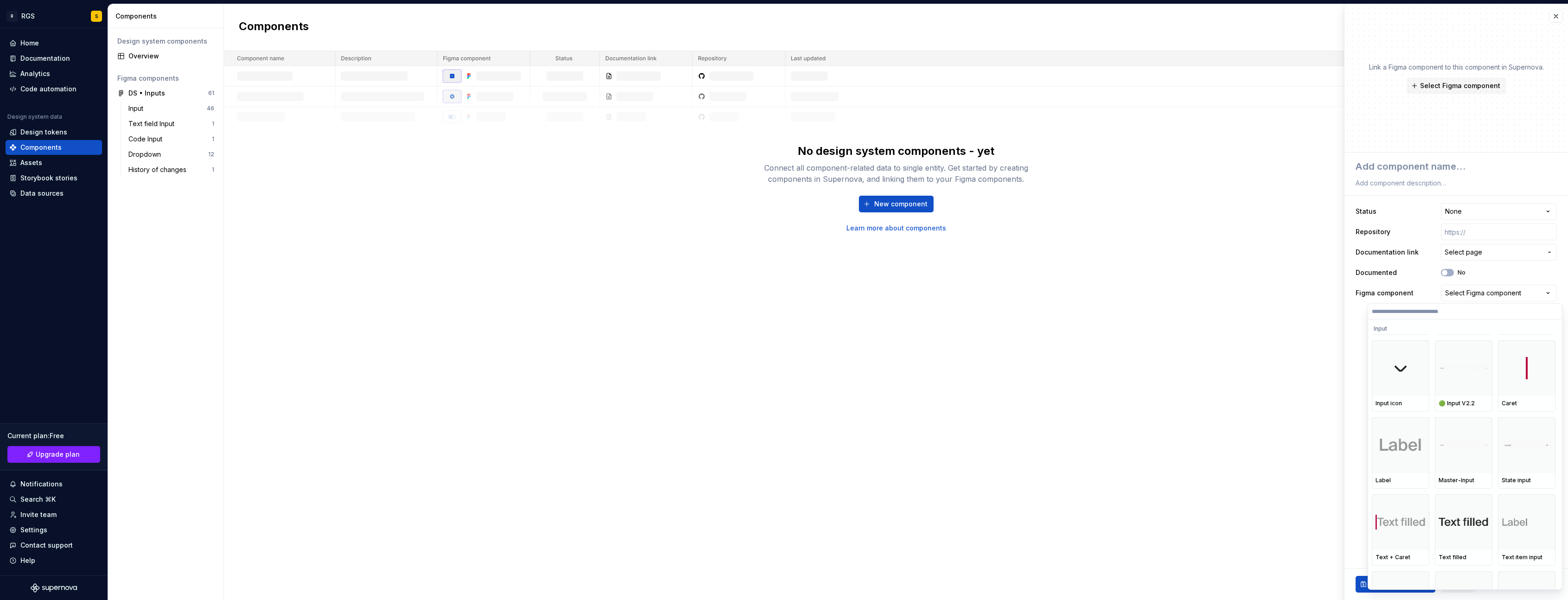
scroll to position [744, 0]
type input "*"
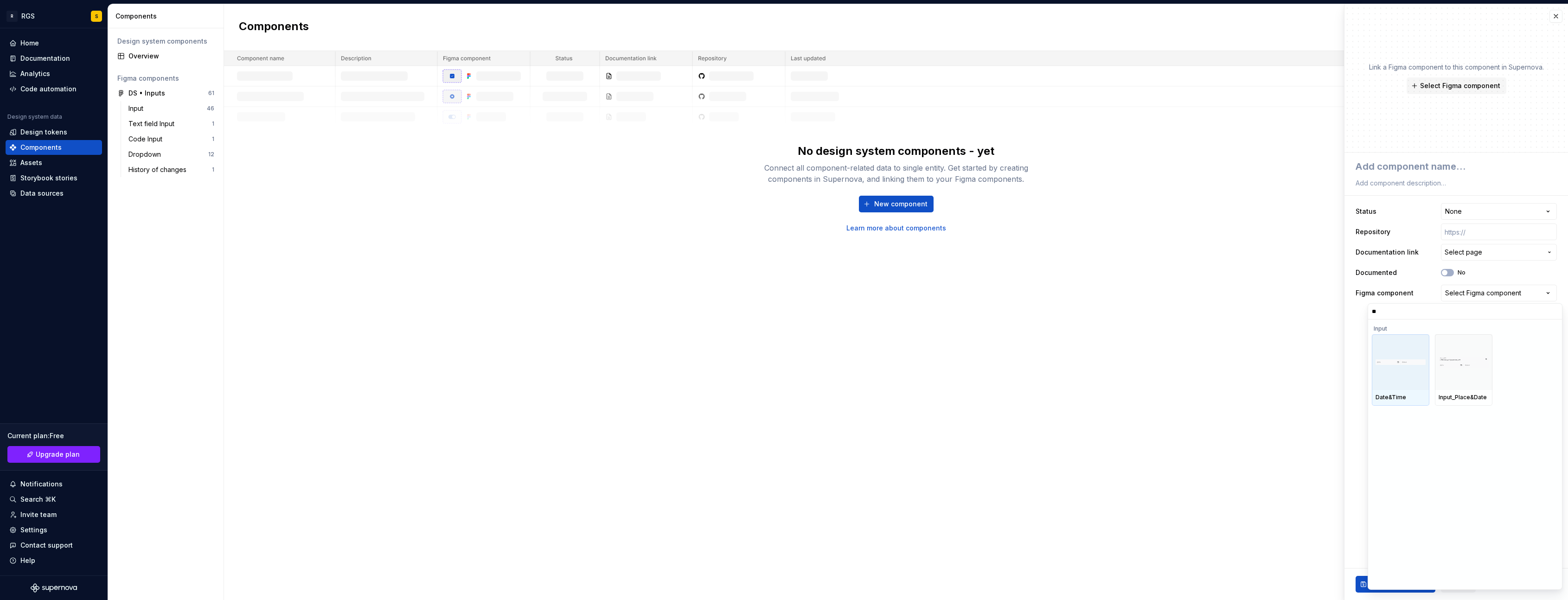
type input "*"
drag, startPoint x: 1444, startPoint y: 124, endPoint x: 1452, endPoint y: 89, distance: 35.9
click at [1163, 124] on html "**********" at bounding box center [784, 300] width 1568 height 600
click at [1163, 87] on span "Select Figma component" at bounding box center [1460, 86] width 80 height 9
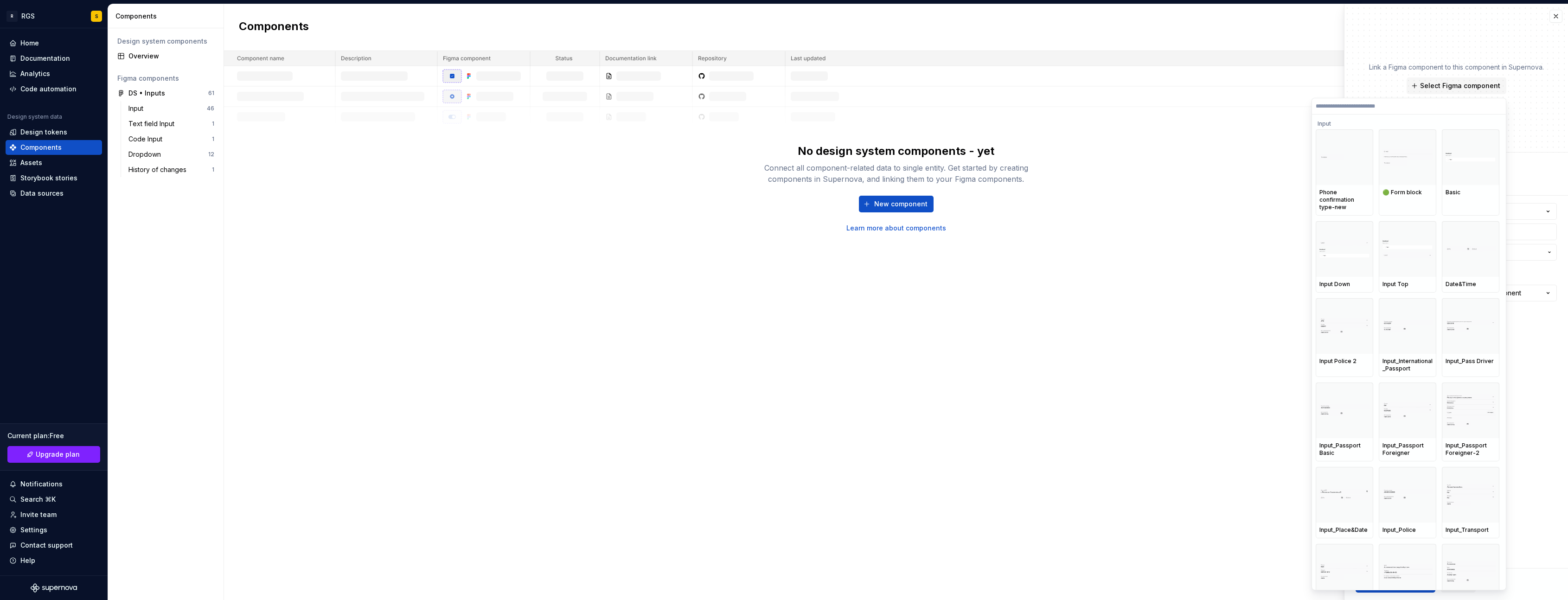
click at [835, 357] on div "Components New component No design system components - yet Connect all componen…" at bounding box center [896, 301] width 1344 height 595
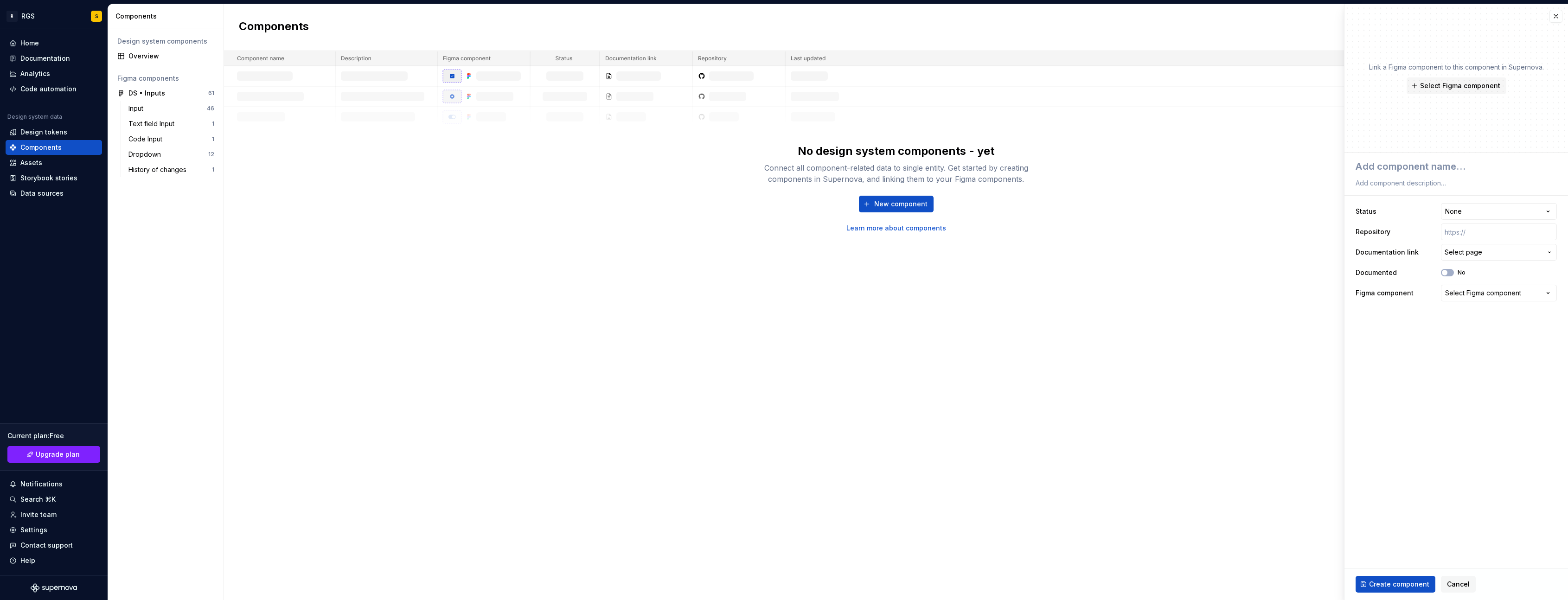
type textarea "*"
drag, startPoint x: 560, startPoint y: 312, endPoint x: 395, endPoint y: 122, distance: 251.6
click at [558, 311] on div "Components New component No design system components - yet Connect all componen…" at bounding box center [896, 301] width 1344 height 595
click at [352, 75] on img at bounding box center [896, 89] width 1344 height 76
click at [149, 97] on div "DS • Inputs" at bounding box center [146, 93] width 36 height 9
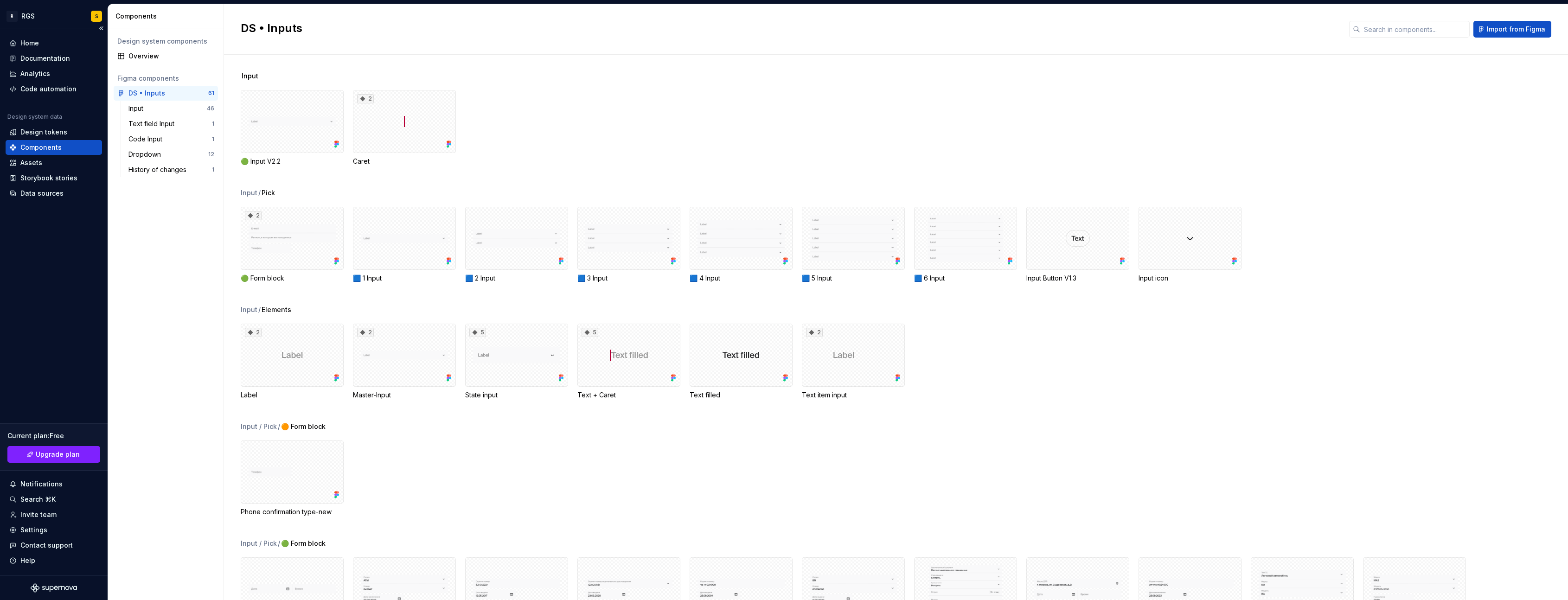
drag, startPoint x: 57, startPoint y: 445, endPoint x: 53, endPoint y: 441, distance: 5.7
click at [56, 443] on div "Current plan : Free Upgrade plan" at bounding box center [54, 447] width 108 height 48
click at [71, 452] on span "Upgrade plan" at bounding box center [58, 454] width 44 height 9
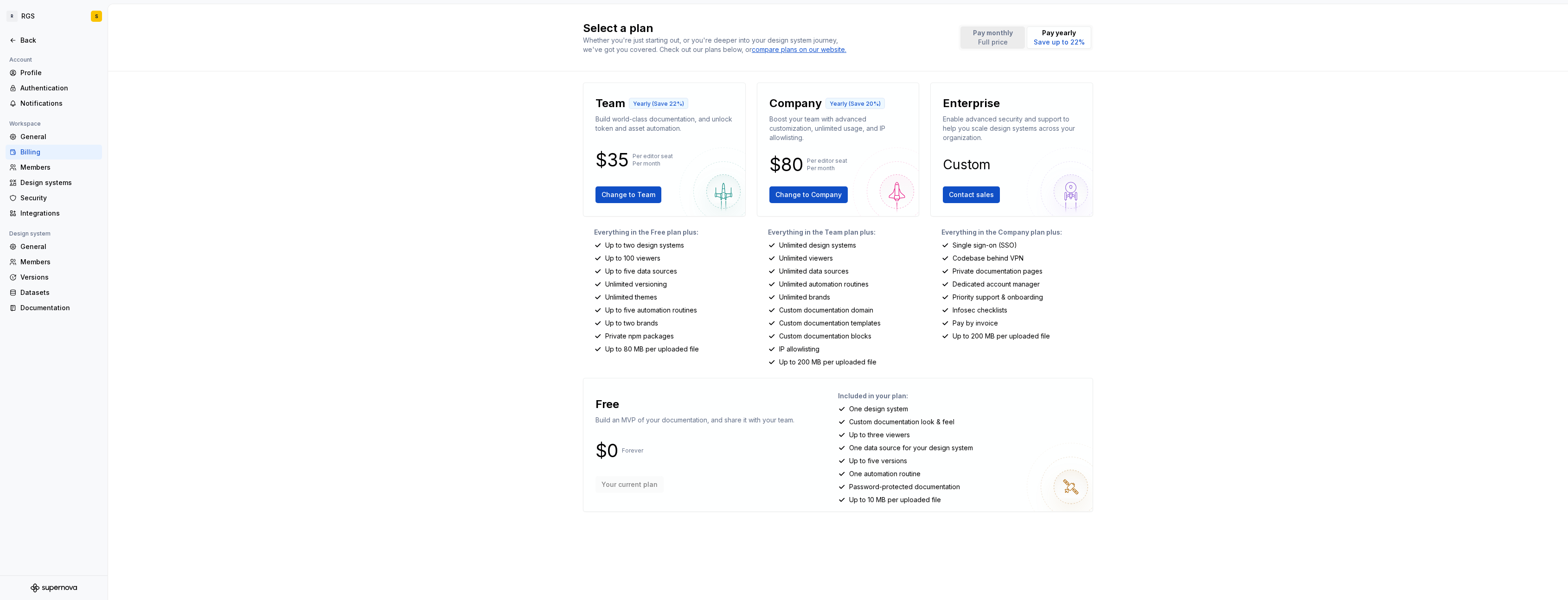
drag, startPoint x: 1007, startPoint y: 35, endPoint x: 1020, endPoint y: 33, distance: 13.2
click at [1007, 34] on p "Pay monthly" at bounding box center [993, 33] width 40 height 9
click at [1073, 31] on p "Pay yearly" at bounding box center [1059, 33] width 51 height 9
click at [13, 37] on icon at bounding box center [13, 40] width 7 height 7
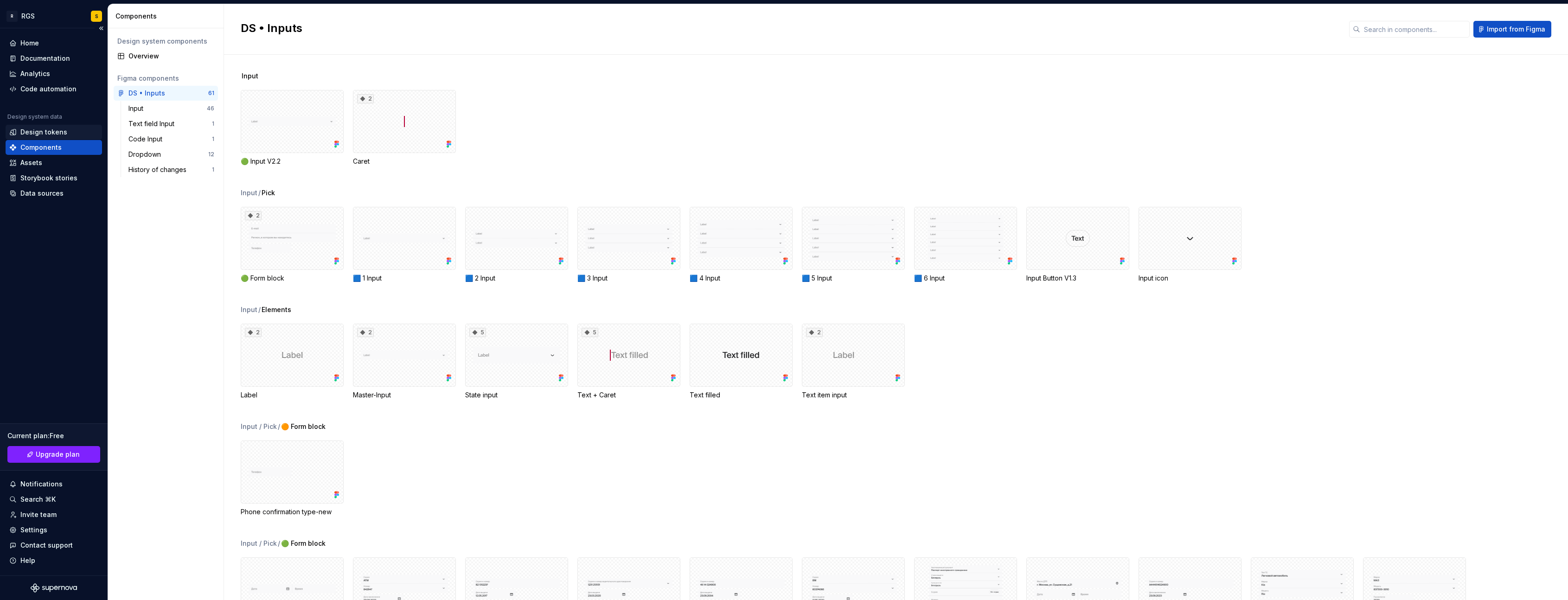
click at [37, 131] on div "Design tokens" at bounding box center [44, 132] width 47 height 9
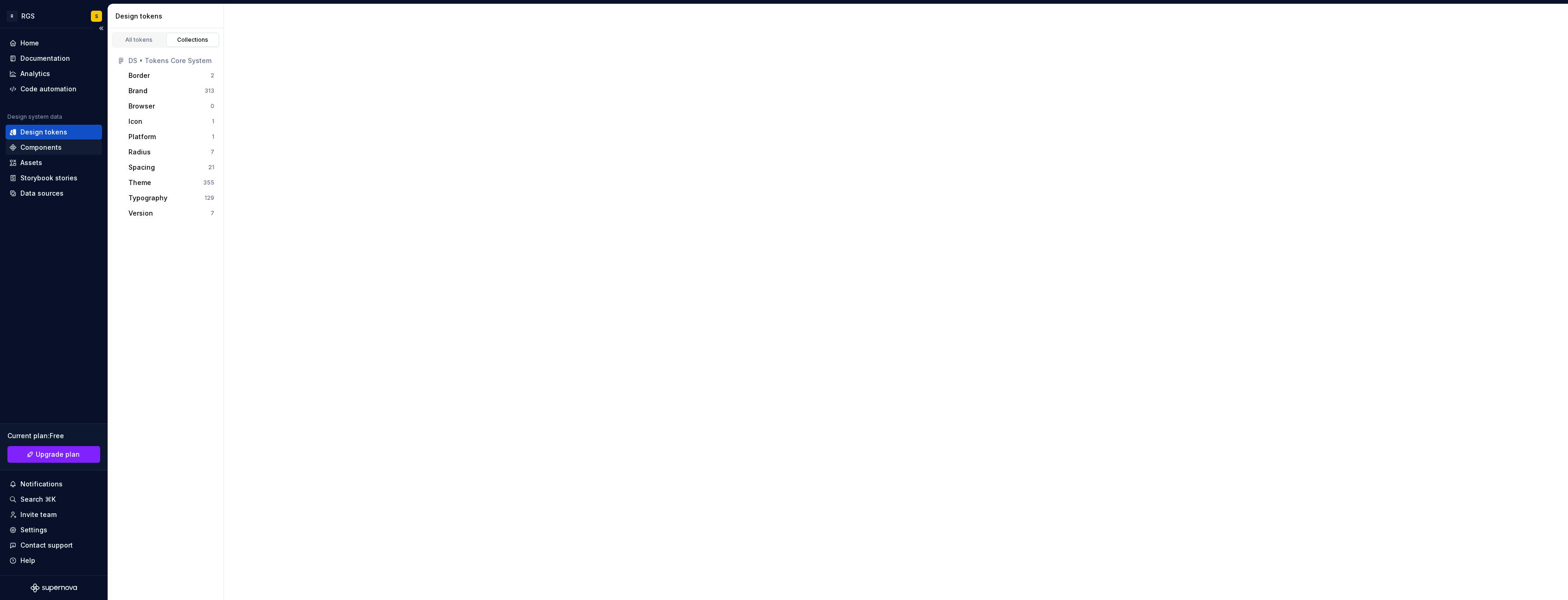
click at [38, 148] on div "Components" at bounding box center [41, 147] width 41 height 9
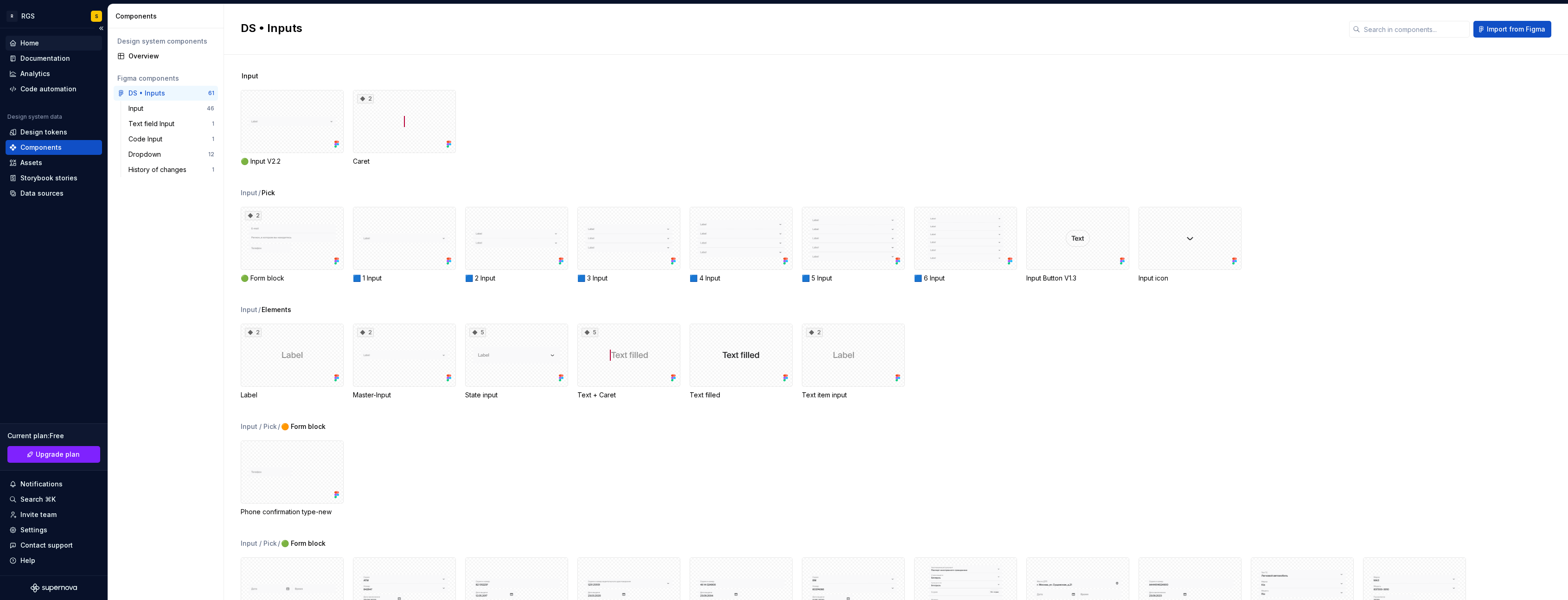
click at [37, 36] on div "Home" at bounding box center [54, 43] width 97 height 15
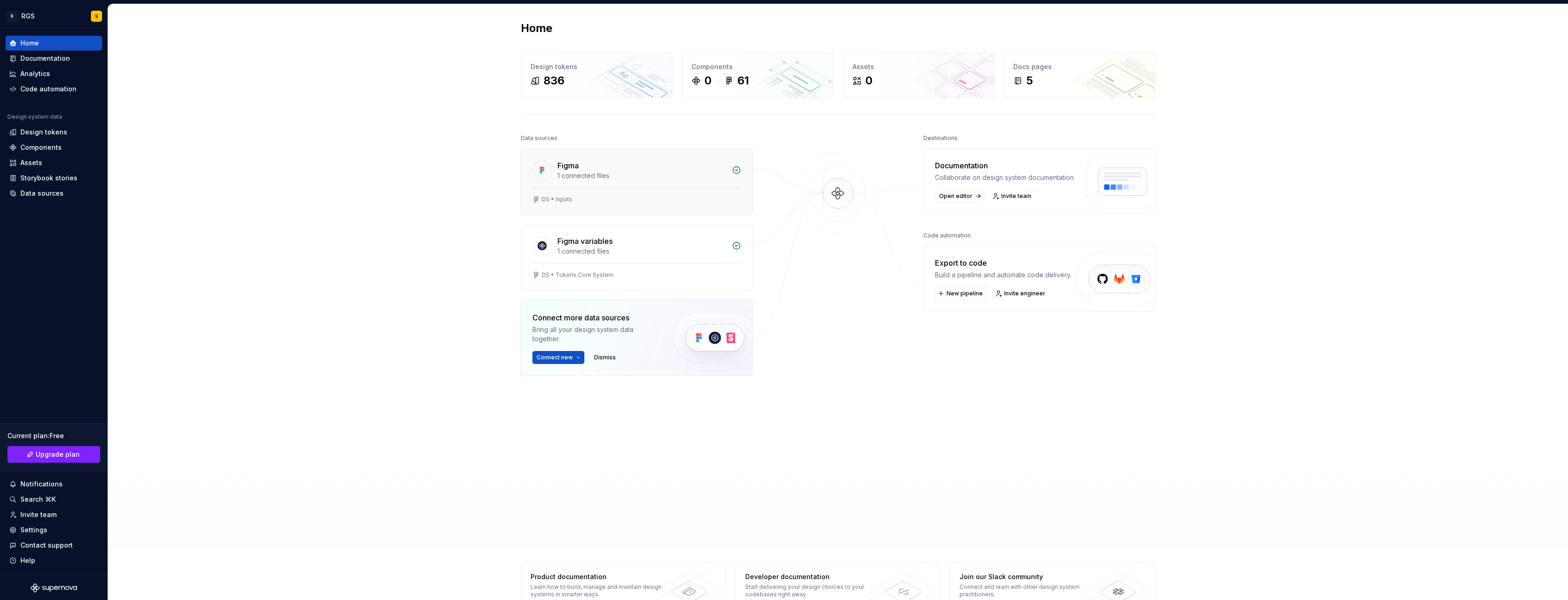
click at [624, 165] on div "Figma" at bounding box center [641, 165] width 169 height 11
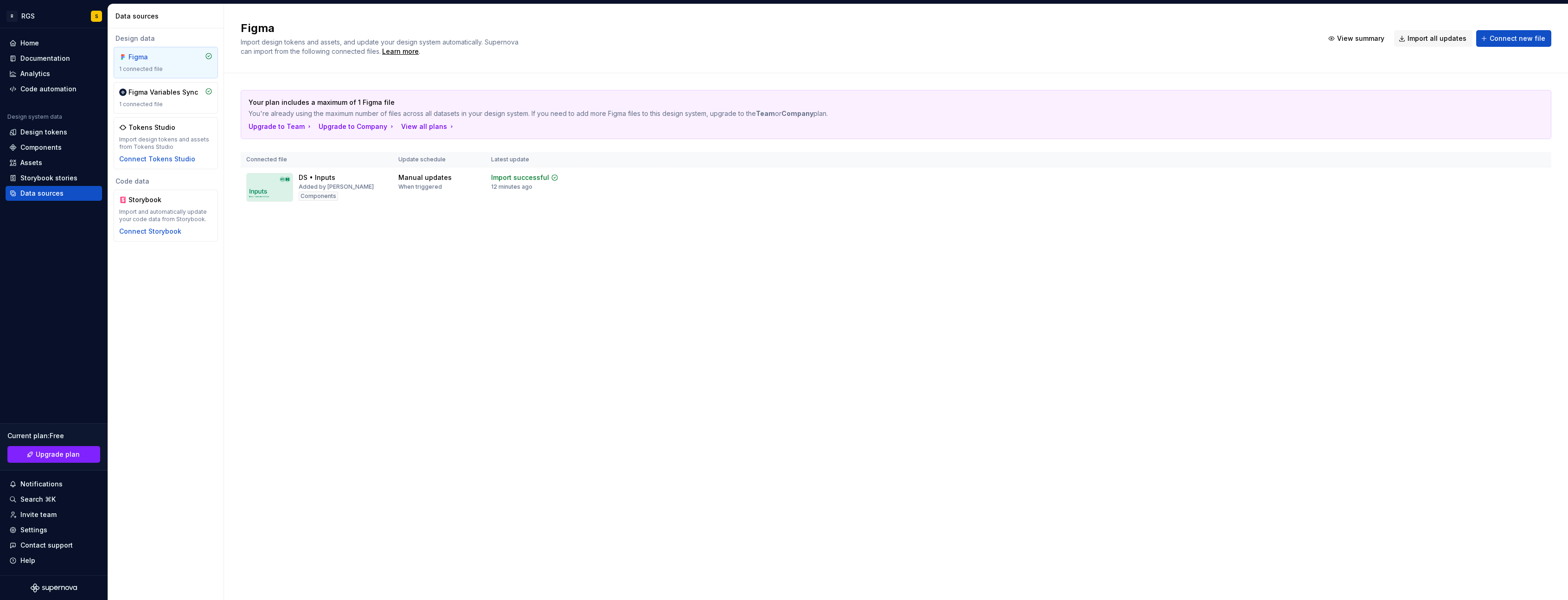
click at [341, 316] on div "Figma Import design tokens and assets, and update your design system automatica…" at bounding box center [896, 301] width 1344 height 595
click at [169, 105] on div "1 connected file" at bounding box center [165, 104] width 93 height 7
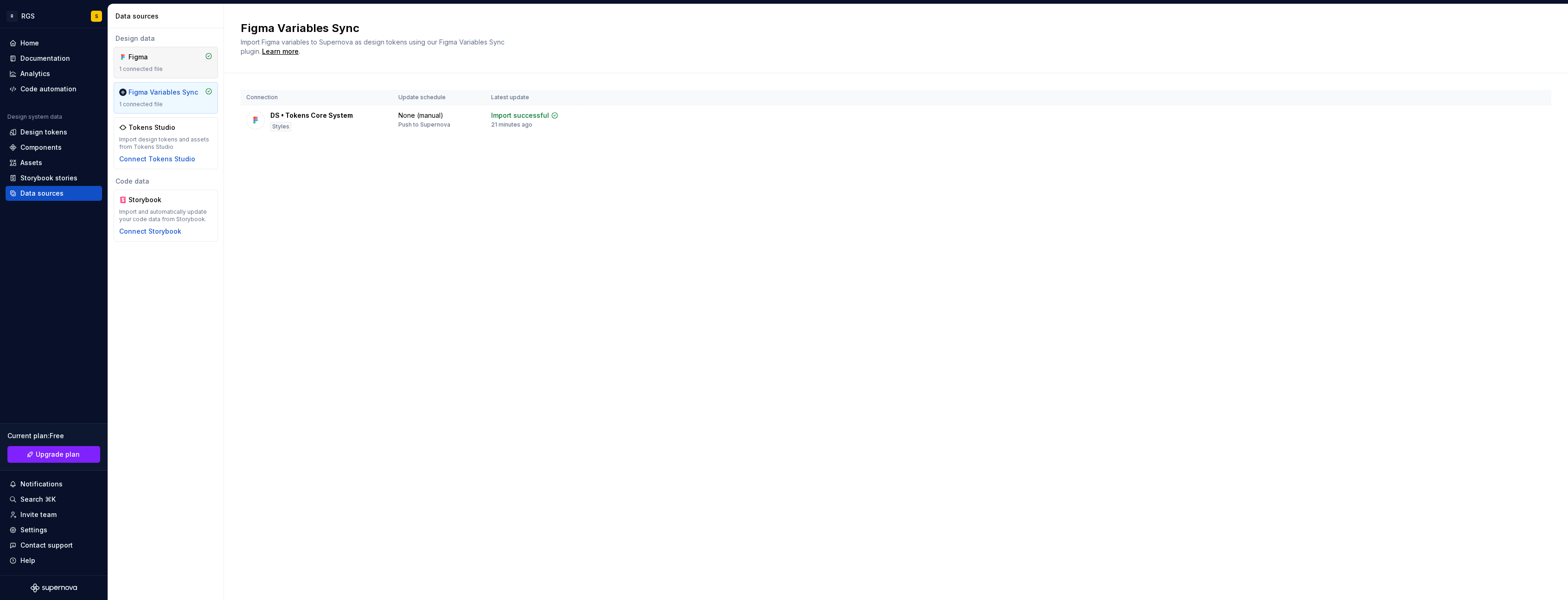
click at [141, 69] on div "1 connected file" at bounding box center [165, 69] width 93 height 7
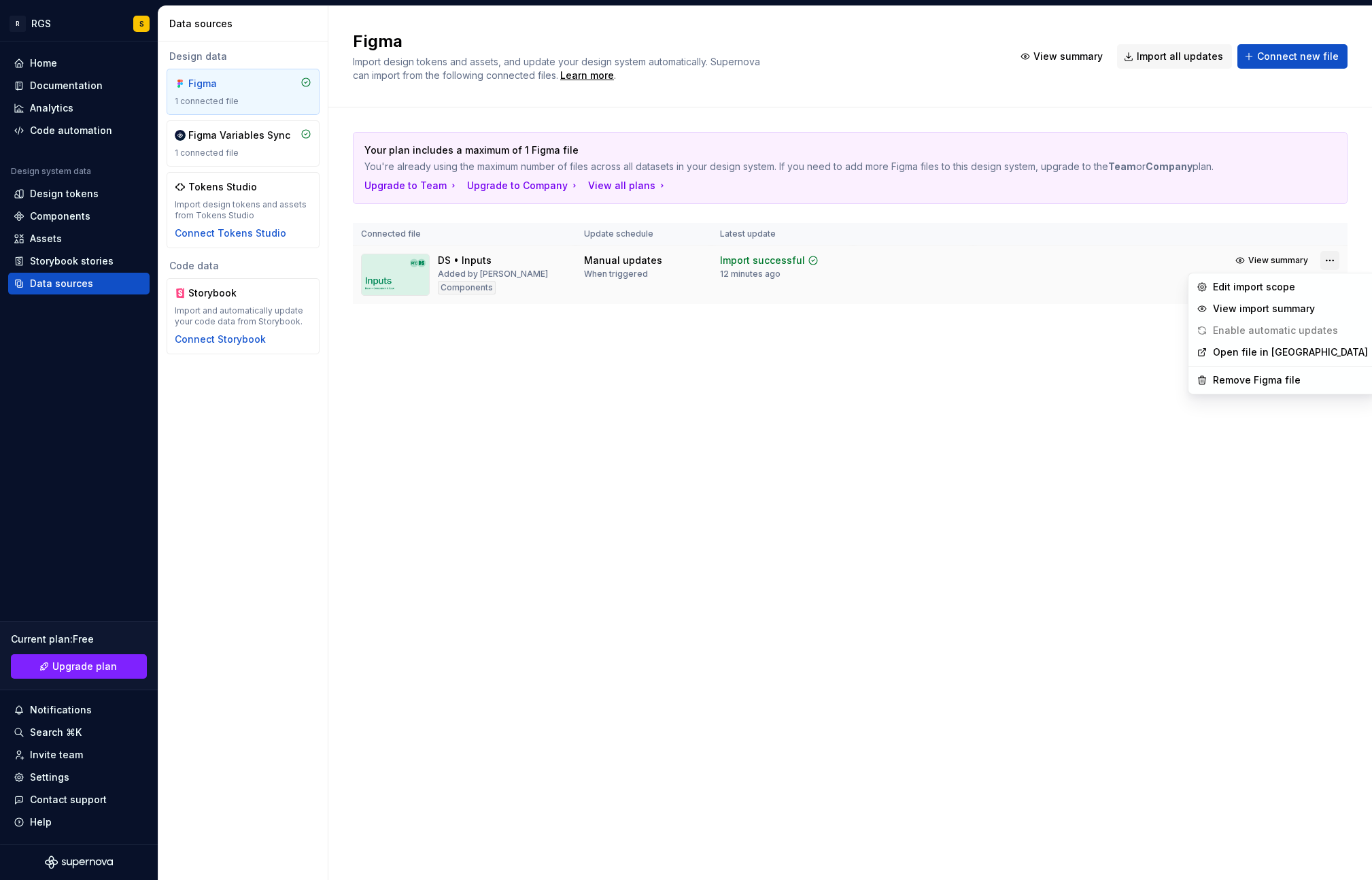
click at [1327, 266] on html "R RGS S Home Documentation Analytics Code automation Design system data Design …" at bounding box center [686, 440] width 1372 height 880
click at [1024, 335] on html "R RGS S Home Documentation Analytics Code automation Design system data Design …" at bounding box center [686, 440] width 1372 height 880
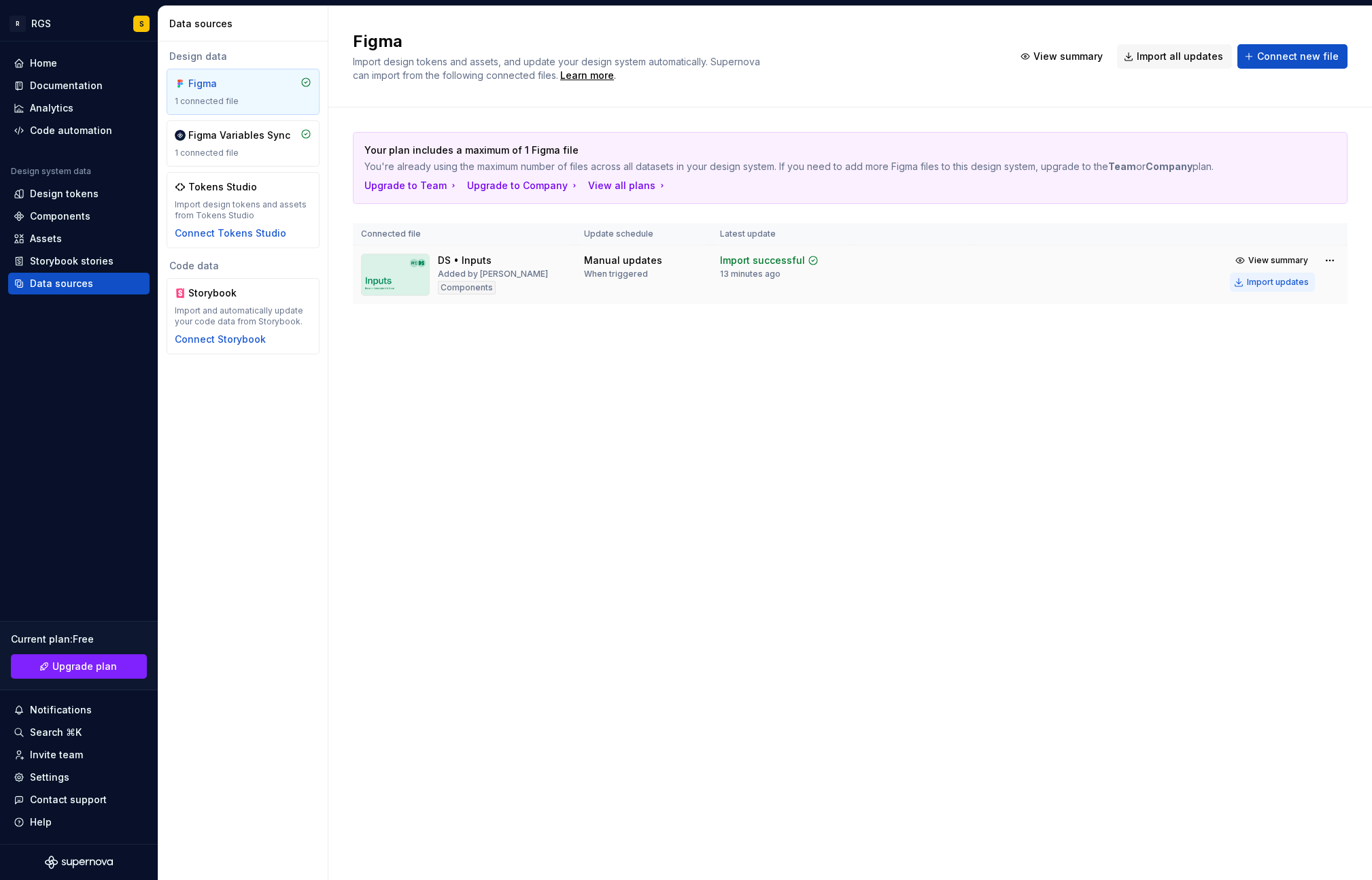
click at [1280, 282] on div "Import updates" at bounding box center [1278, 281] width 62 height 11
click at [1291, 255] on span "View summary" at bounding box center [1279, 260] width 60 height 11
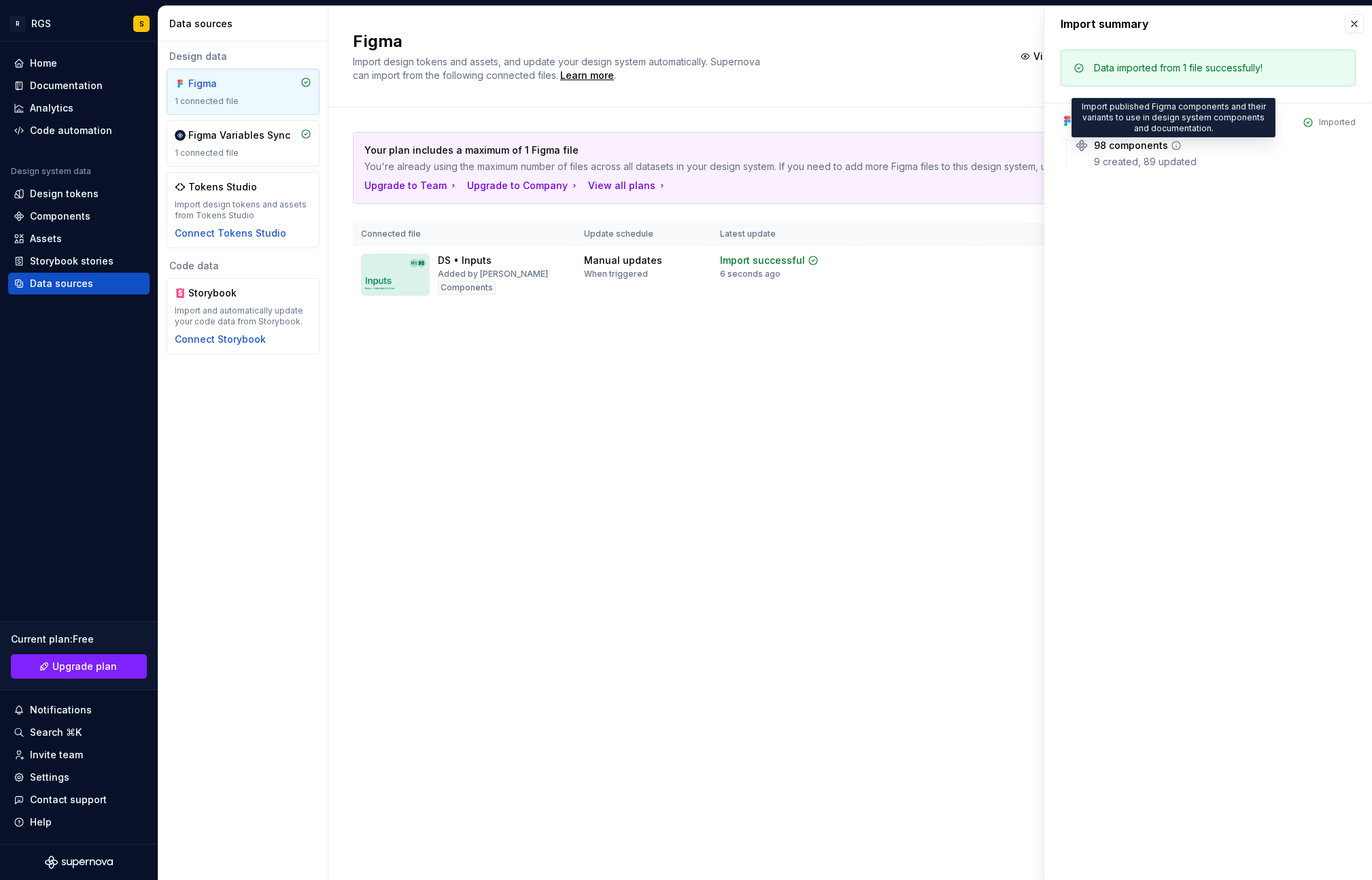
click at [1174, 148] on icon at bounding box center [1176, 144] width 11 height 11
click at [605, 471] on div "Figma Import design tokens and assets, and update your design system automatica…" at bounding box center [850, 442] width 1044 height 873
drag, startPoint x: 605, startPoint y: 471, endPoint x: 570, endPoint y: 452, distance: 39.8
click at [603, 471] on div "Figma Import design tokens and assets, and update your design system automatica…" at bounding box center [850, 442] width 1044 height 873
click at [206, 83] on div "Figma" at bounding box center [220, 83] width 65 height 14
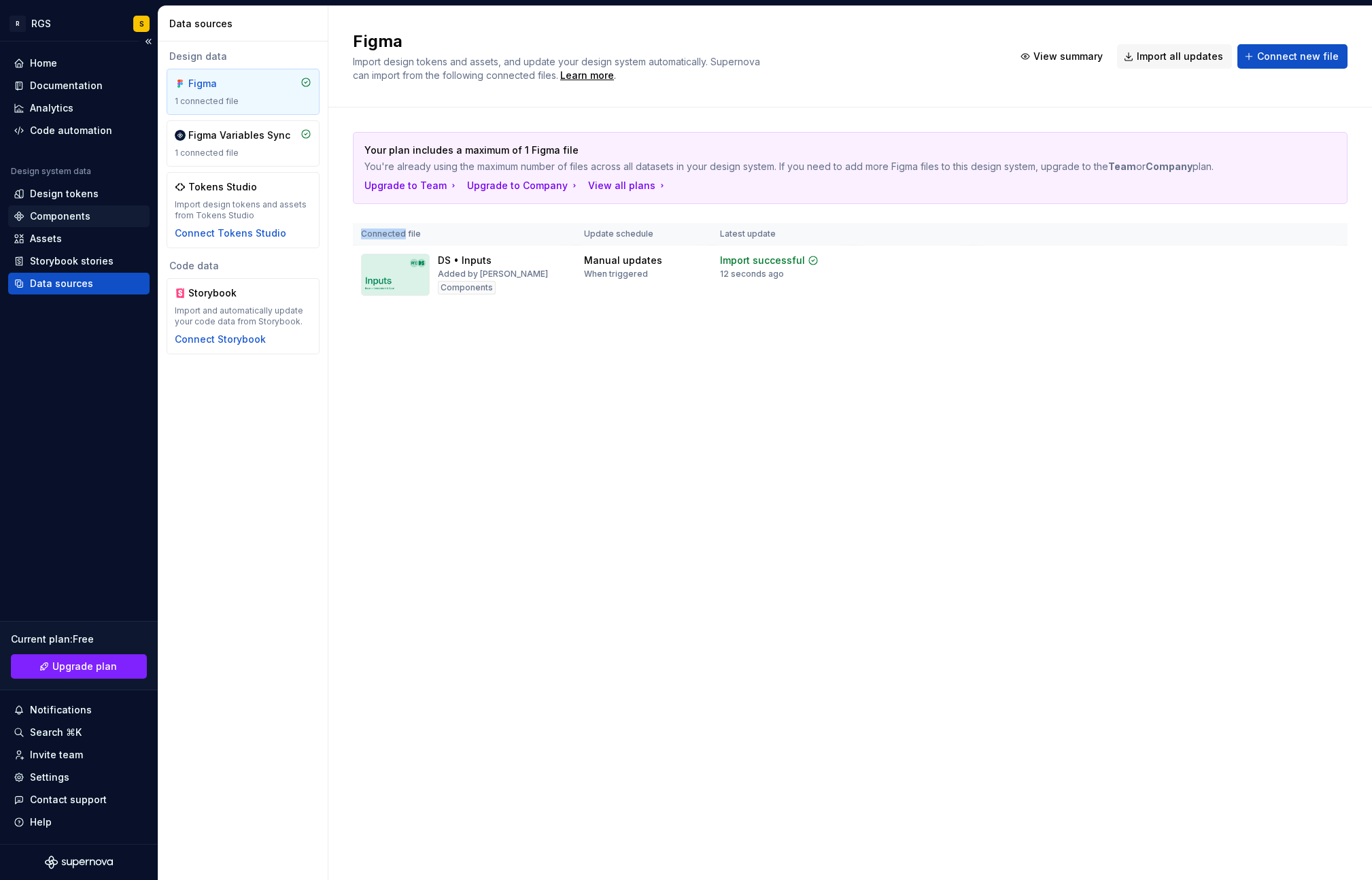
click at [58, 215] on div "Components" at bounding box center [60, 216] width 60 height 14
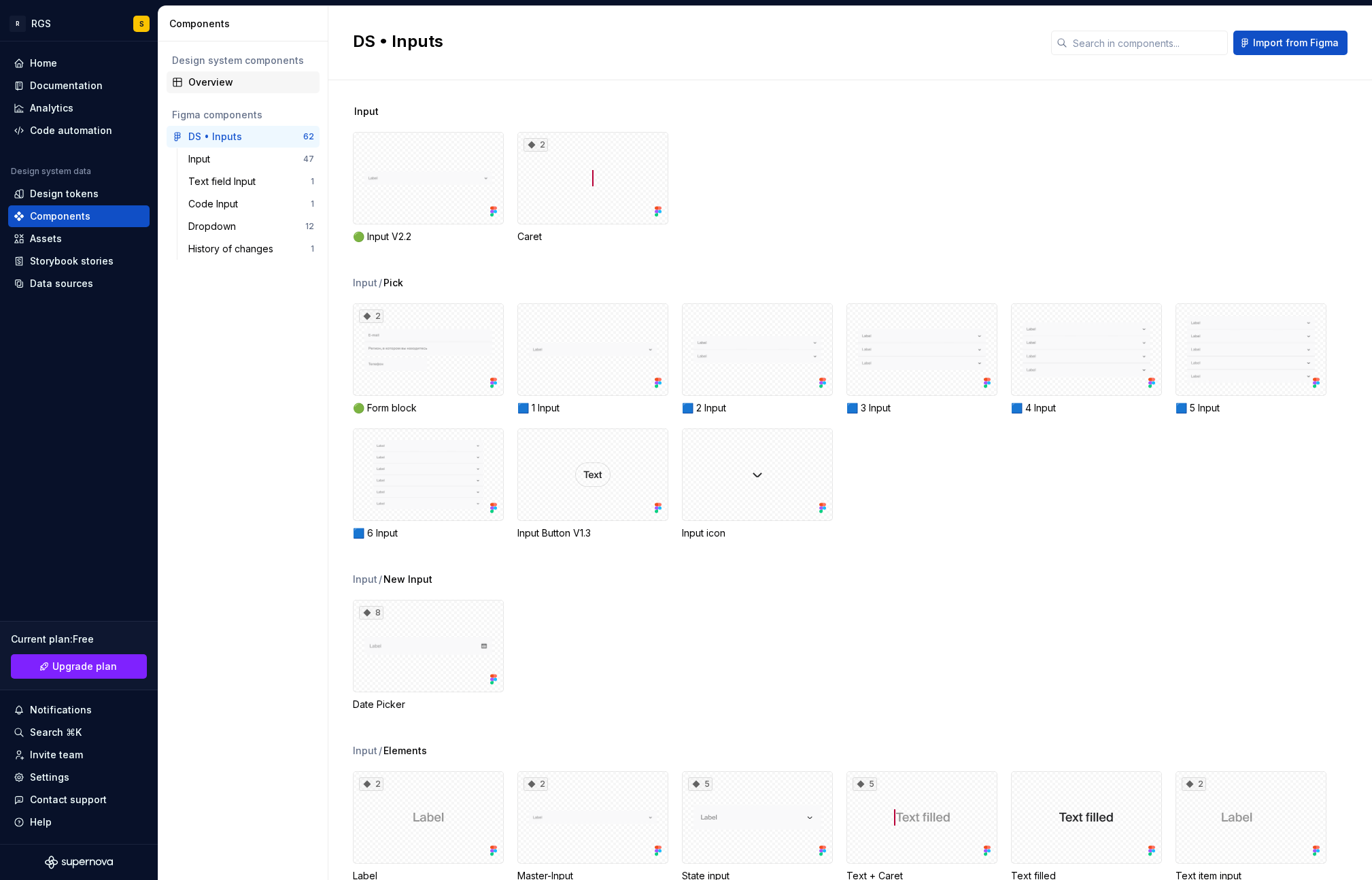
click at [211, 82] on div "Overview" at bounding box center [251, 82] width 126 height 14
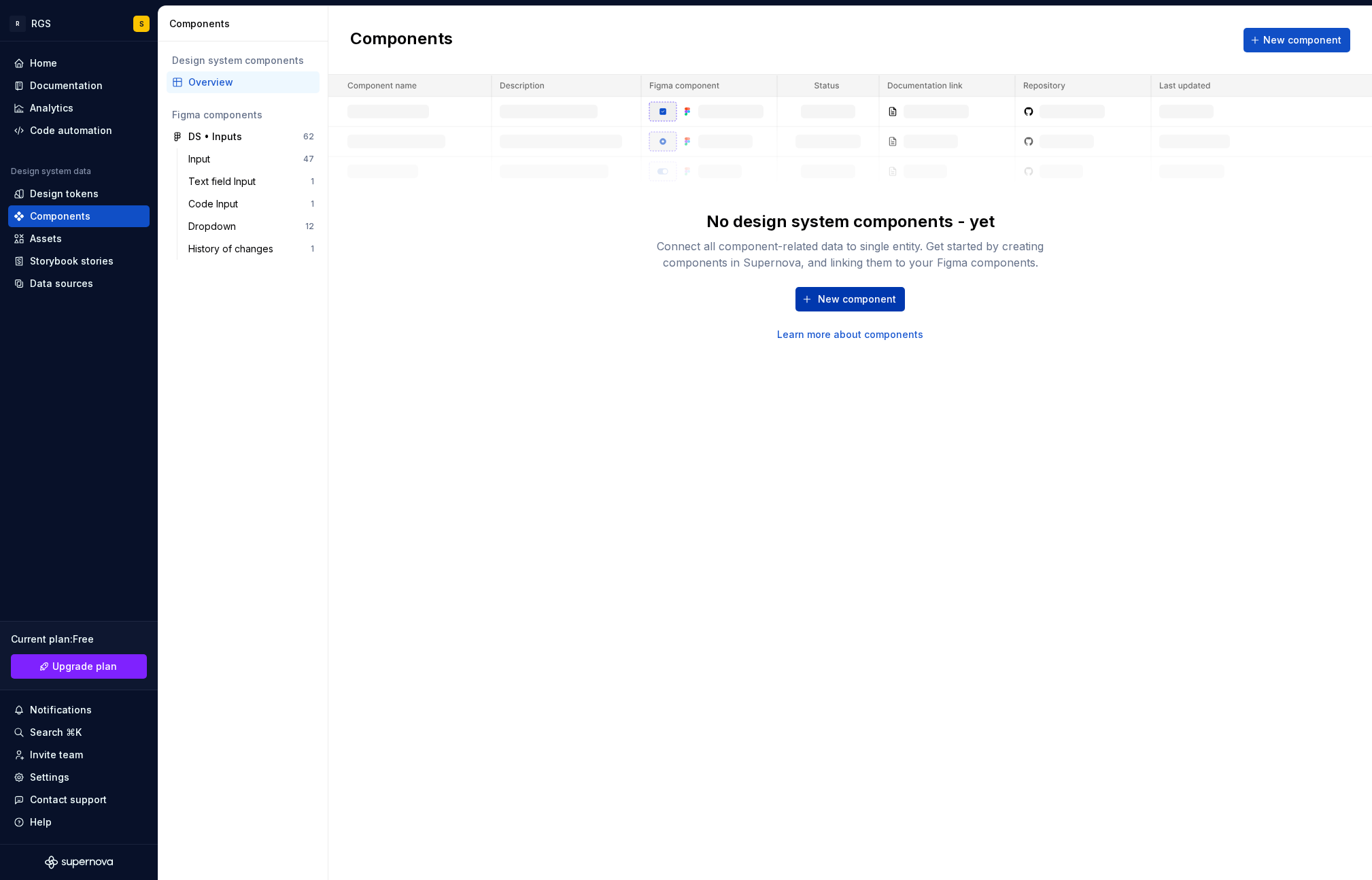
click at [831, 300] on span "New component" at bounding box center [857, 299] width 79 height 14
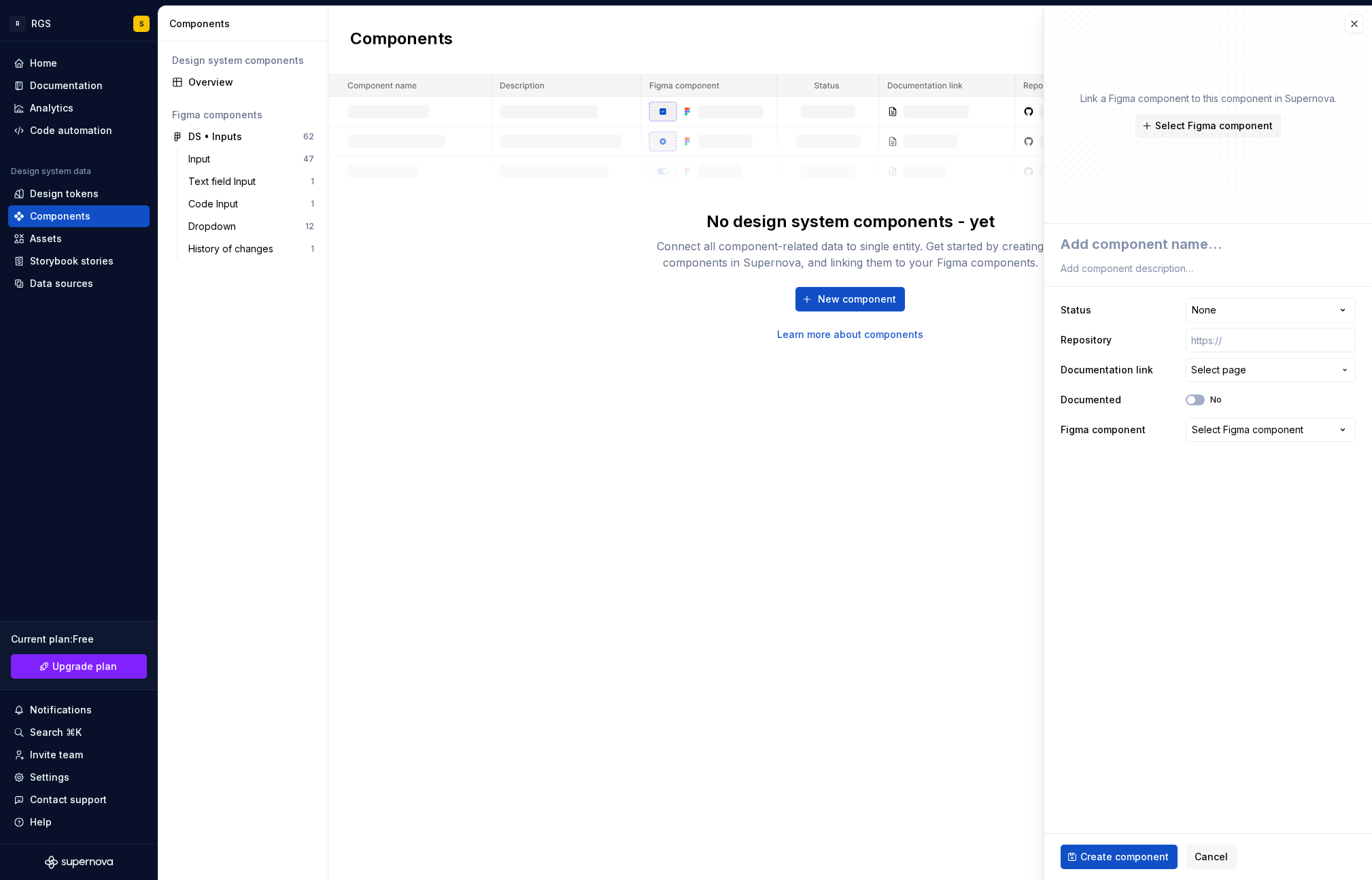
type textarea "*"
click at [1224, 311] on html "**********" at bounding box center [686, 440] width 1372 height 880
select select "**********"
click at [1196, 256] on textarea at bounding box center [1205, 243] width 295 height 24
type textarea "*"
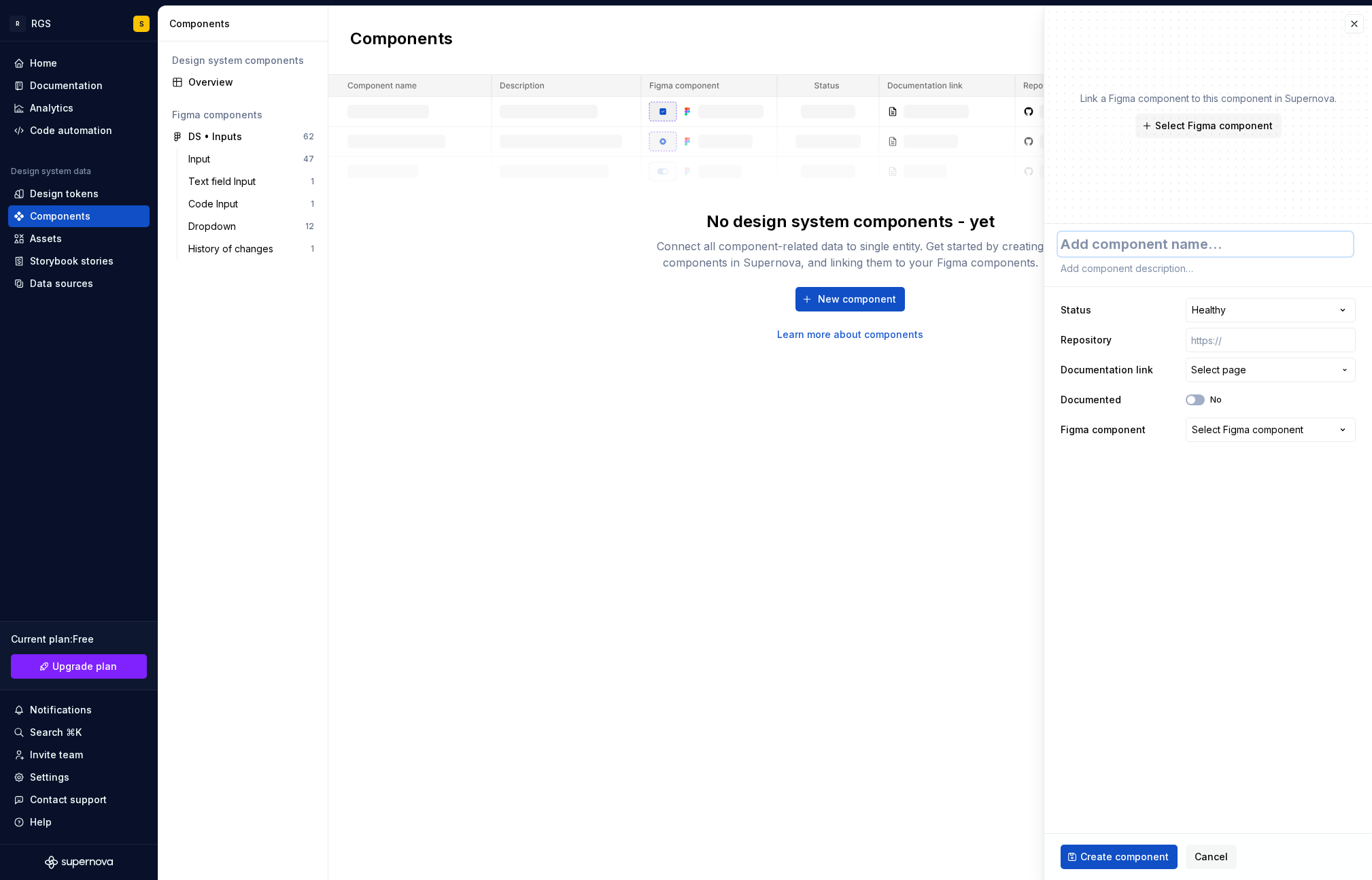
type textarea "В"
type textarea "*"
type textarea "Вф"
type textarea "*"
type textarea "В"
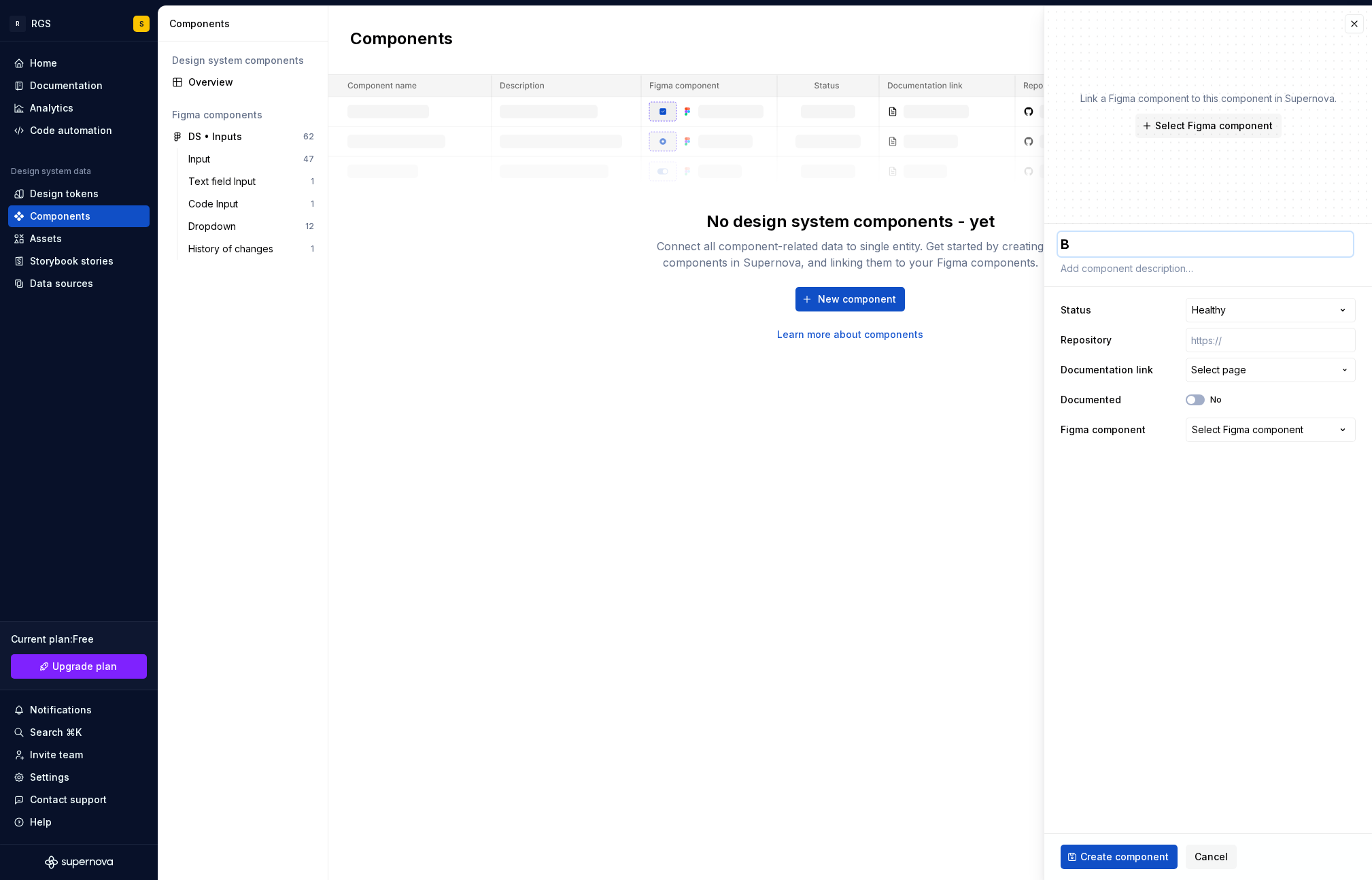
type textarea "*"
type textarea "I"
type textarea "*"
type textarea "In"
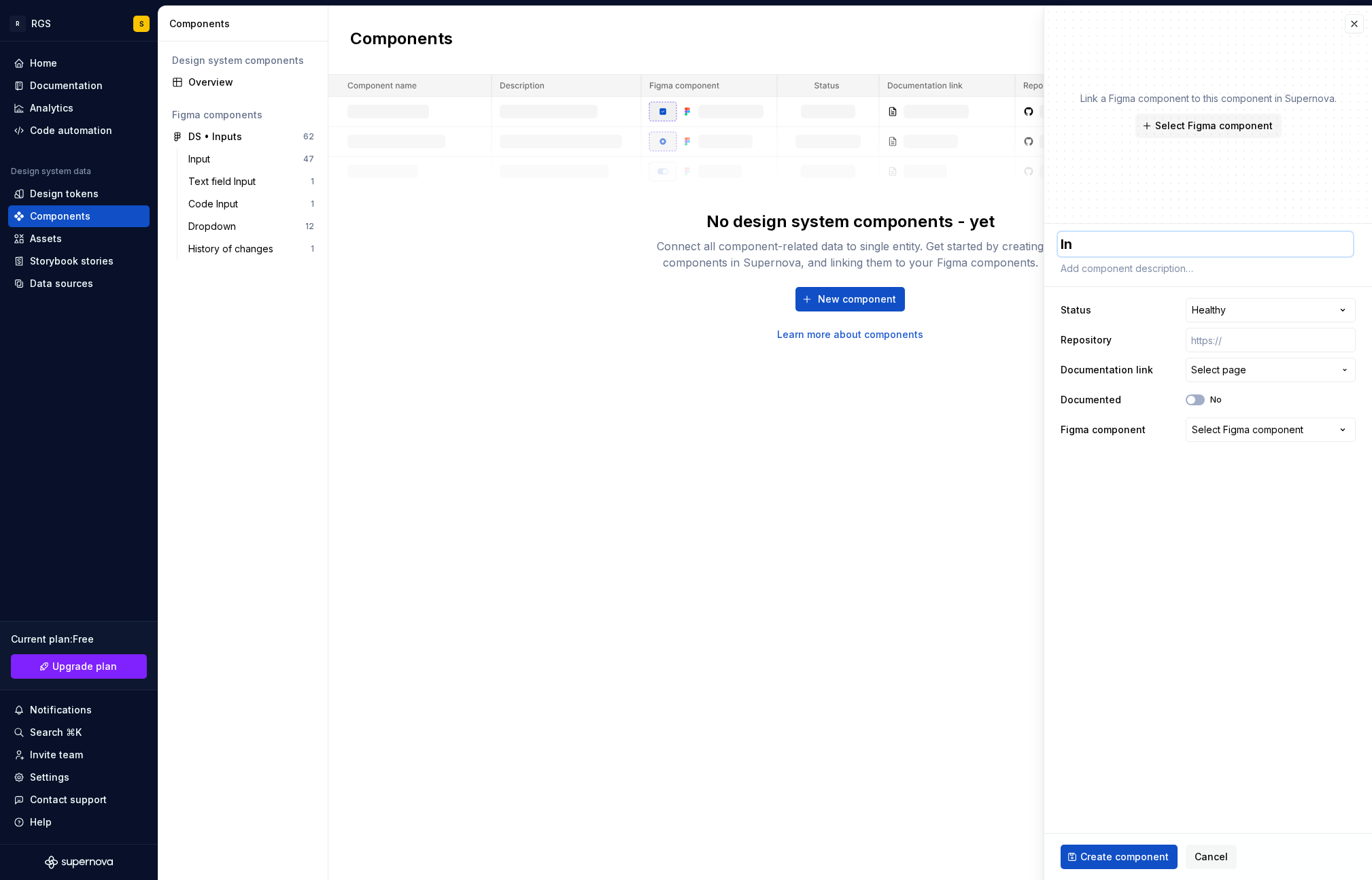
type textarea "*"
type textarea "Inp"
type textarea "*"
type textarea "Input"
type textarea "*"
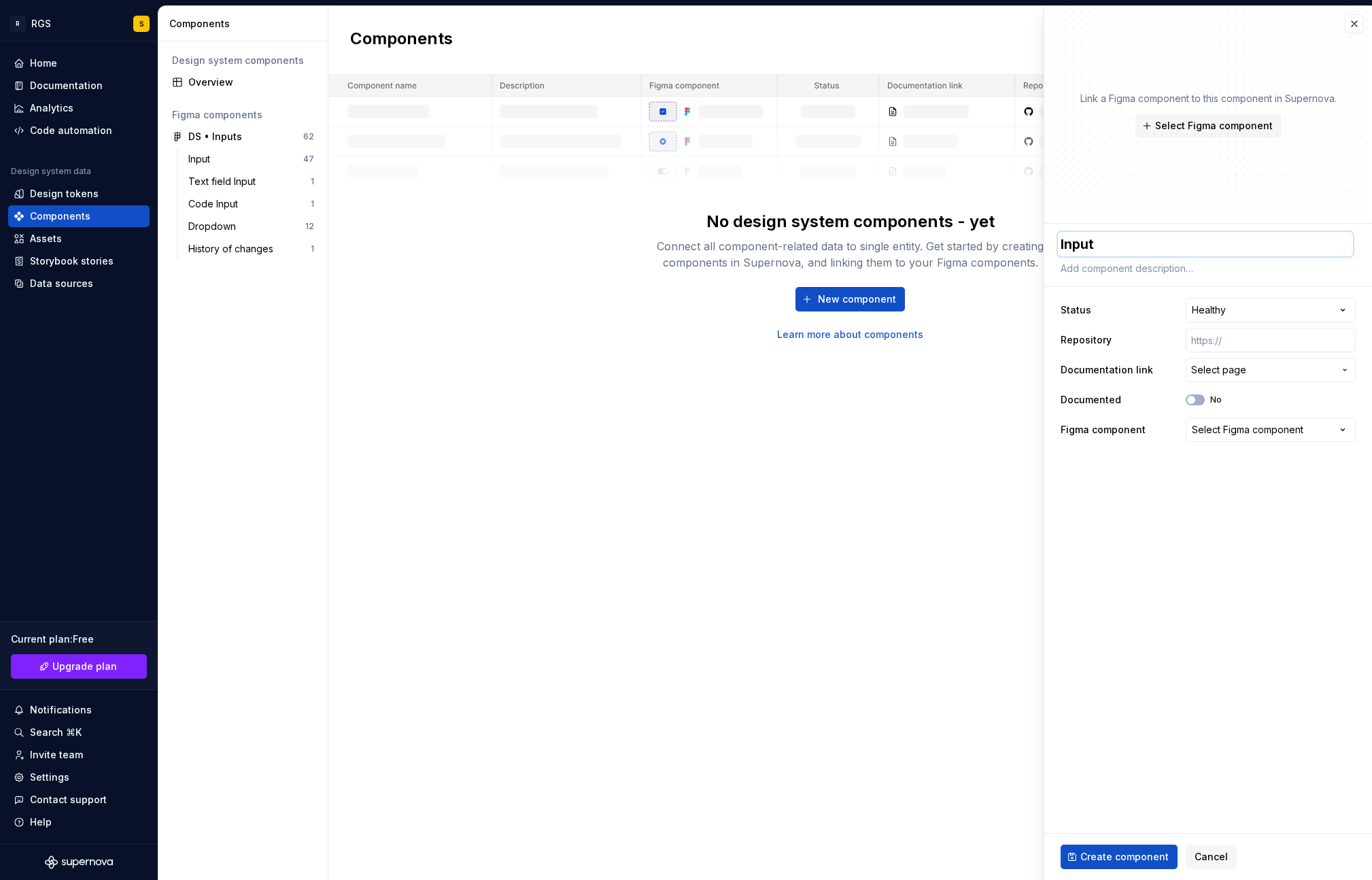
type textarea "Input-"
type textarea "*"
type textarea "Input-D"
type textarea "*"
type textarea "Input-Da"
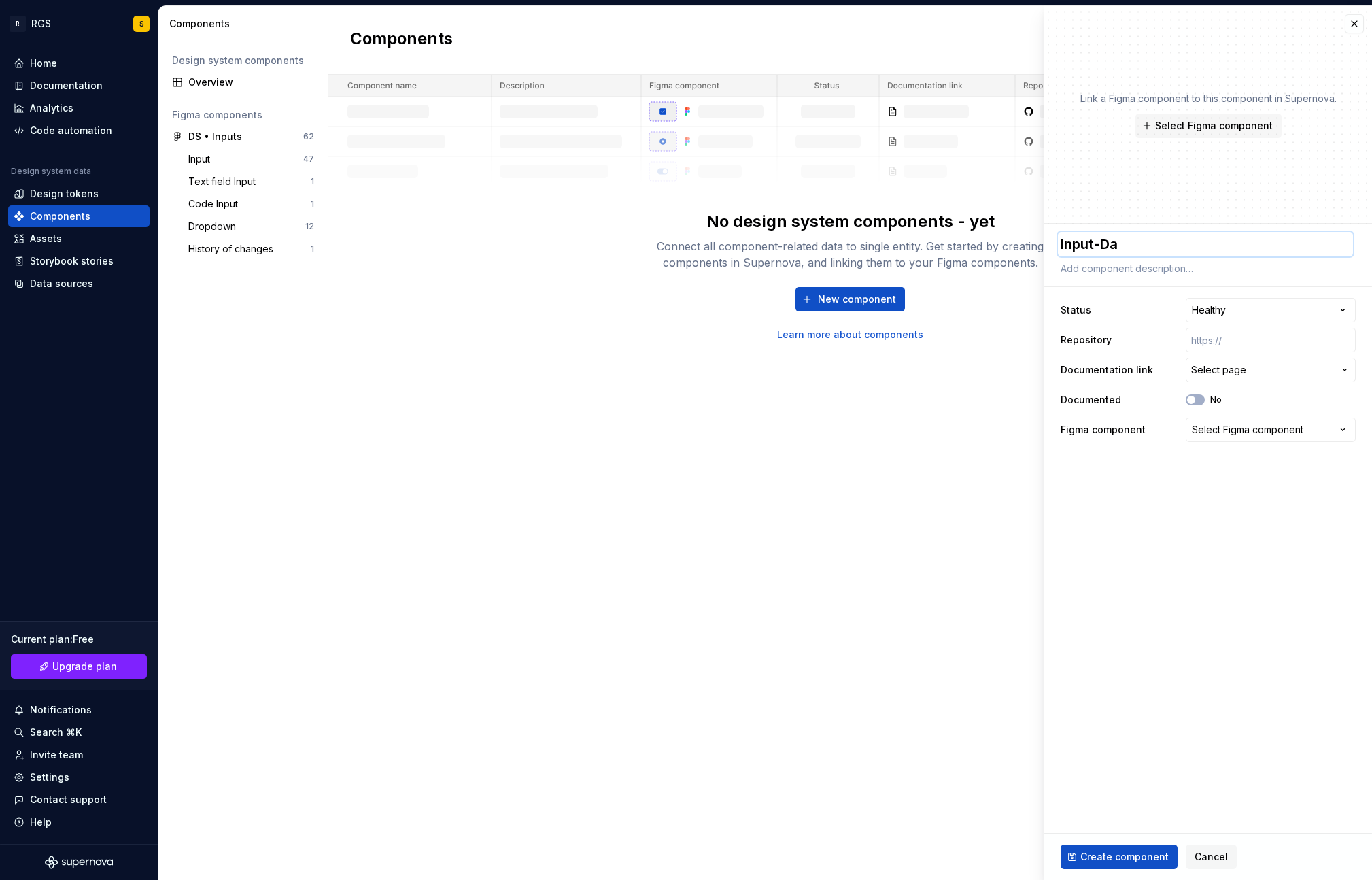
type textarea "*"
type textarea "Input-Dat"
type textarea "*"
type textarea "Input-Date"
type textarea "*"
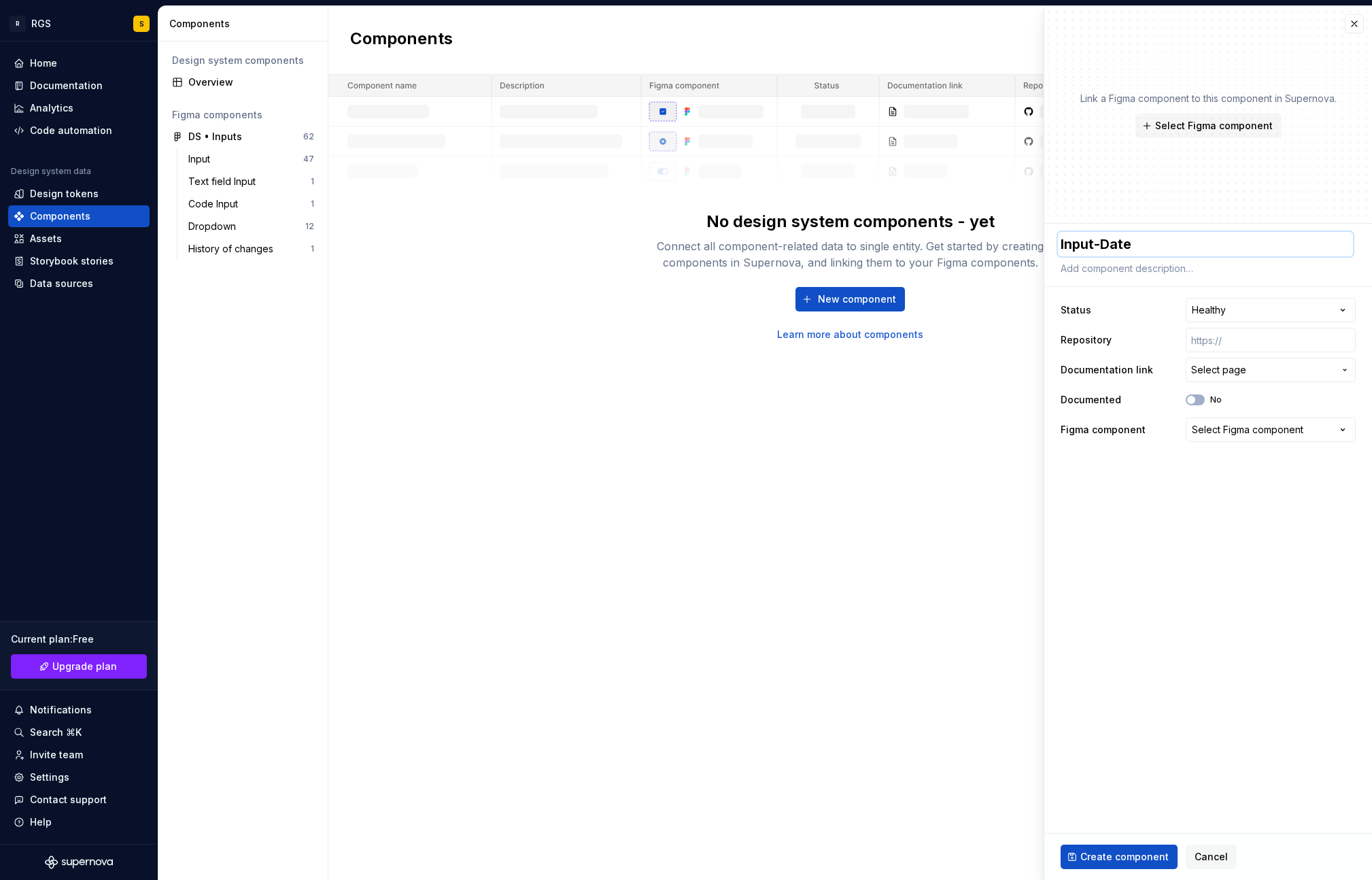
type textarea "Input-Date-"
type textarea "*"
type textarea "Input-Date-P"
type textarea "*"
type textarea "Input-Date-Pi"
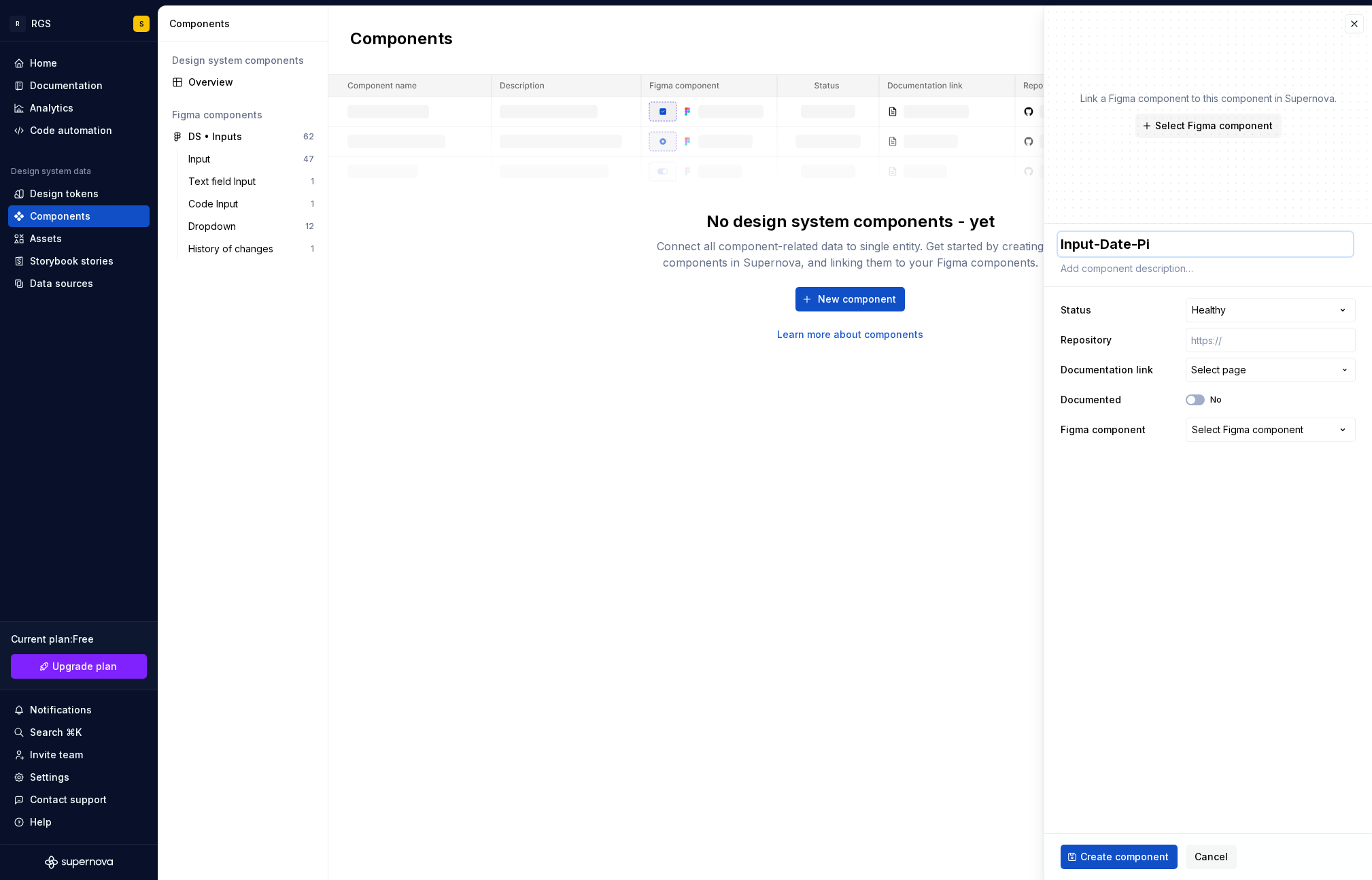
type textarea "*"
type textarea "Input-Date-Pic"
type textarea "*"
type textarea "Input-Date-Pick"
type textarea "*"
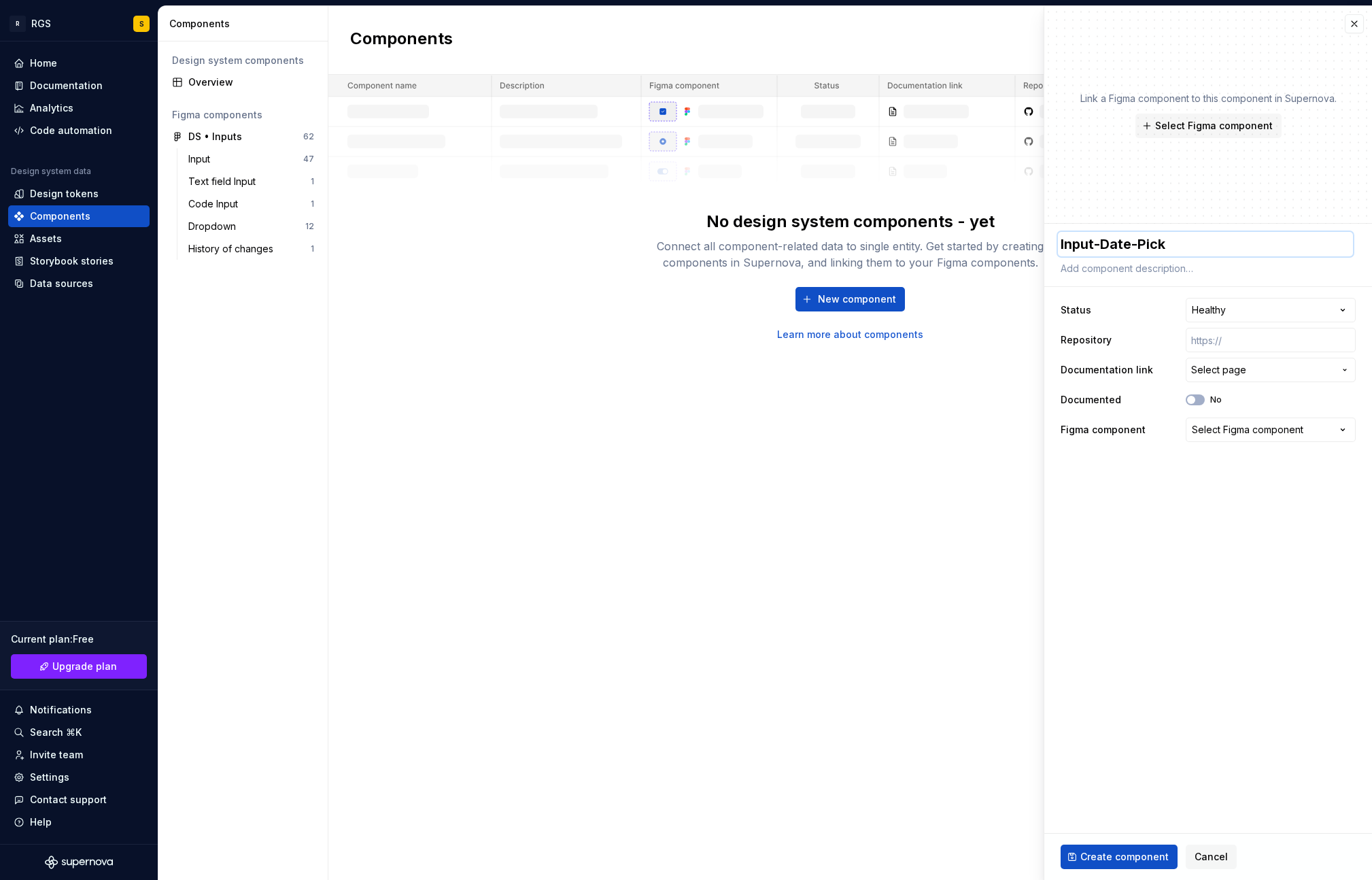
type textarea "Input-Date-Picke"
type textarea "*"
type textarea "Input-Date-Pickee"
type textarea "*"
type textarea "Input-Date-Pickeer"
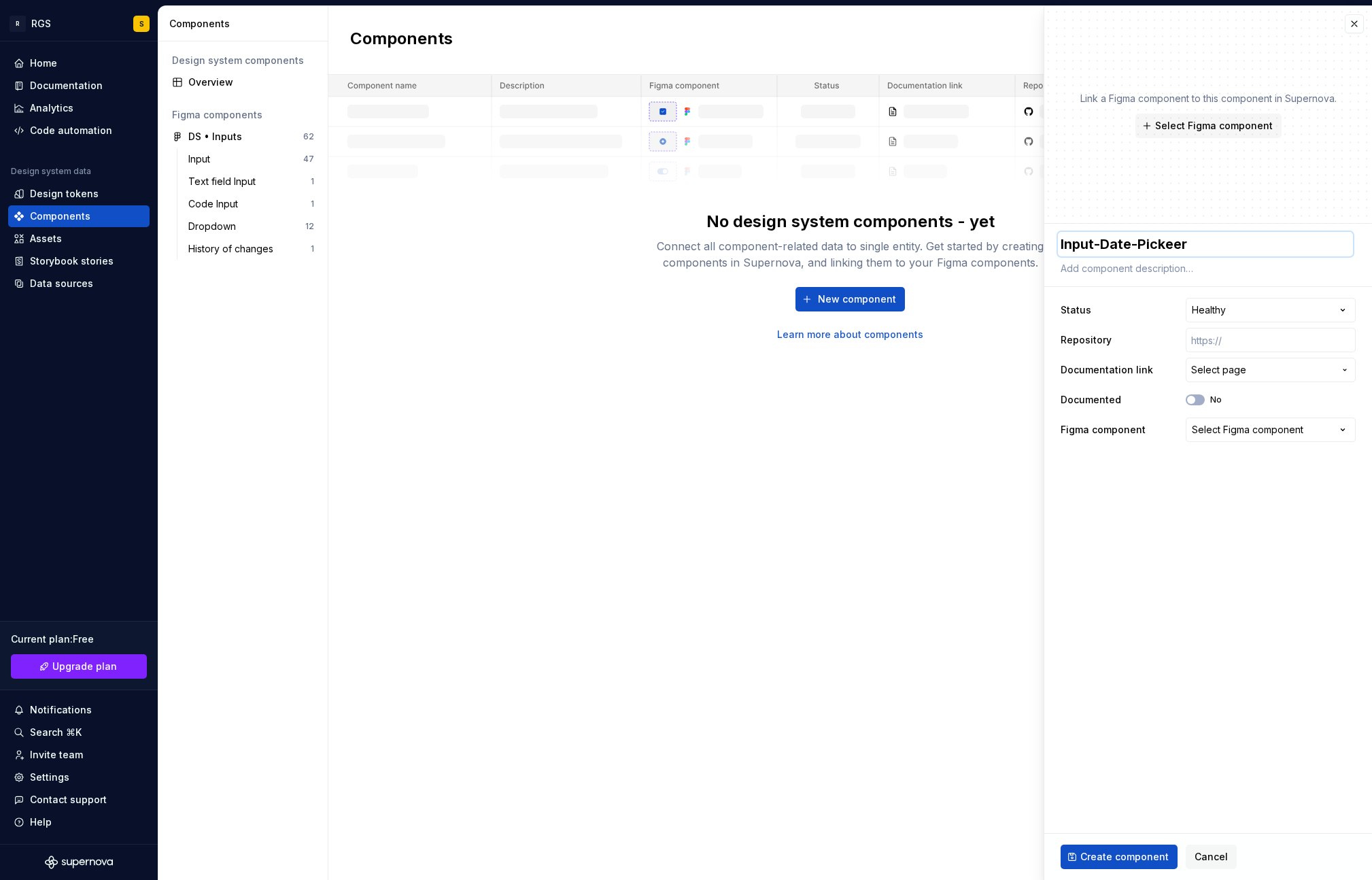
type textarea "*"
type textarea "Input-Date-Pickee"
type textarea "*"
type textarea "Input-Date-Picke"
type textarea "*"
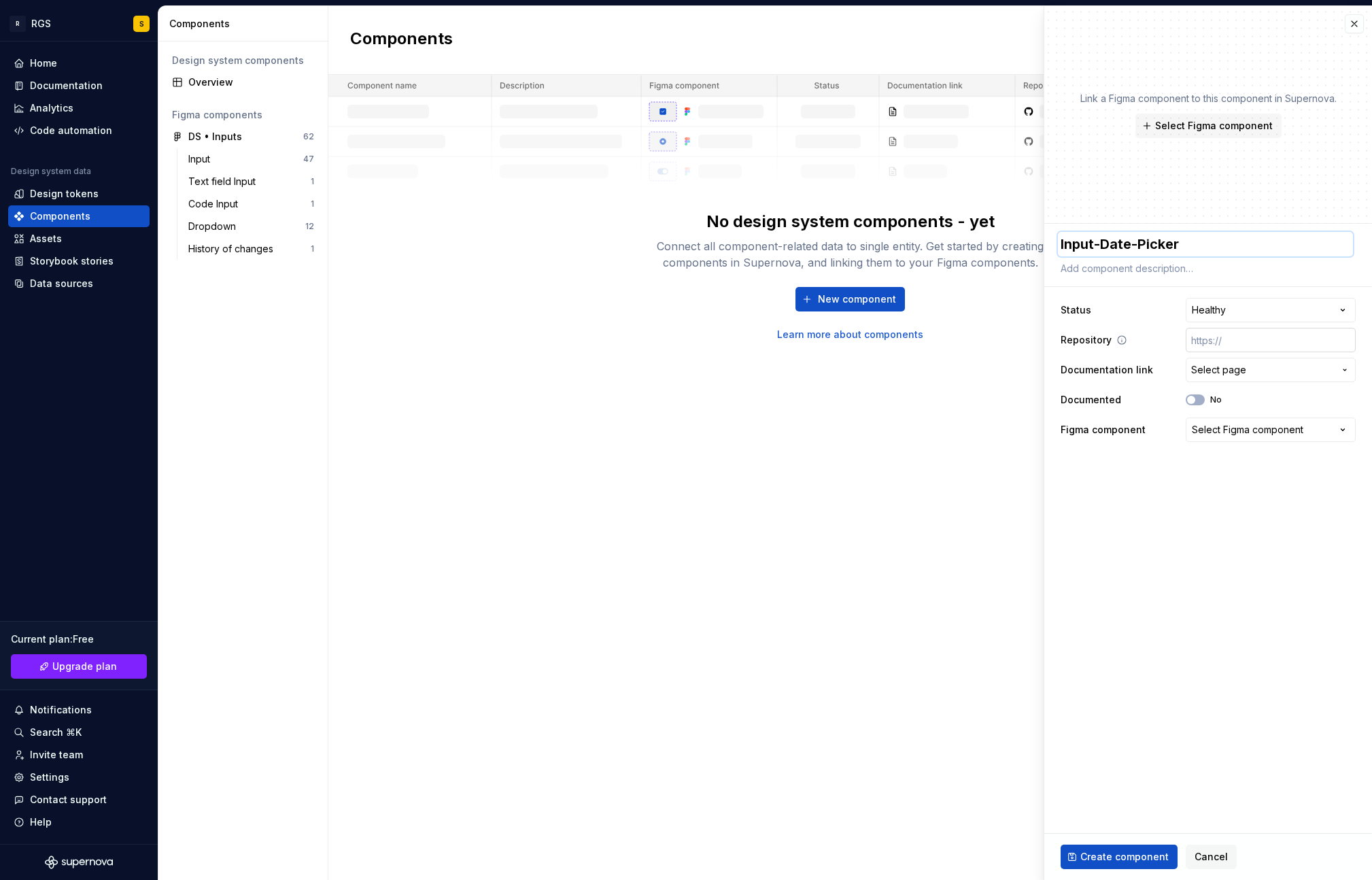
type textarea "Input-Date-Picker"
click at [1215, 336] on input "text" at bounding box center [1270, 339] width 170 height 24
type textarea "*"
click at [1222, 361] on button "Select page" at bounding box center [1270, 369] width 170 height 24
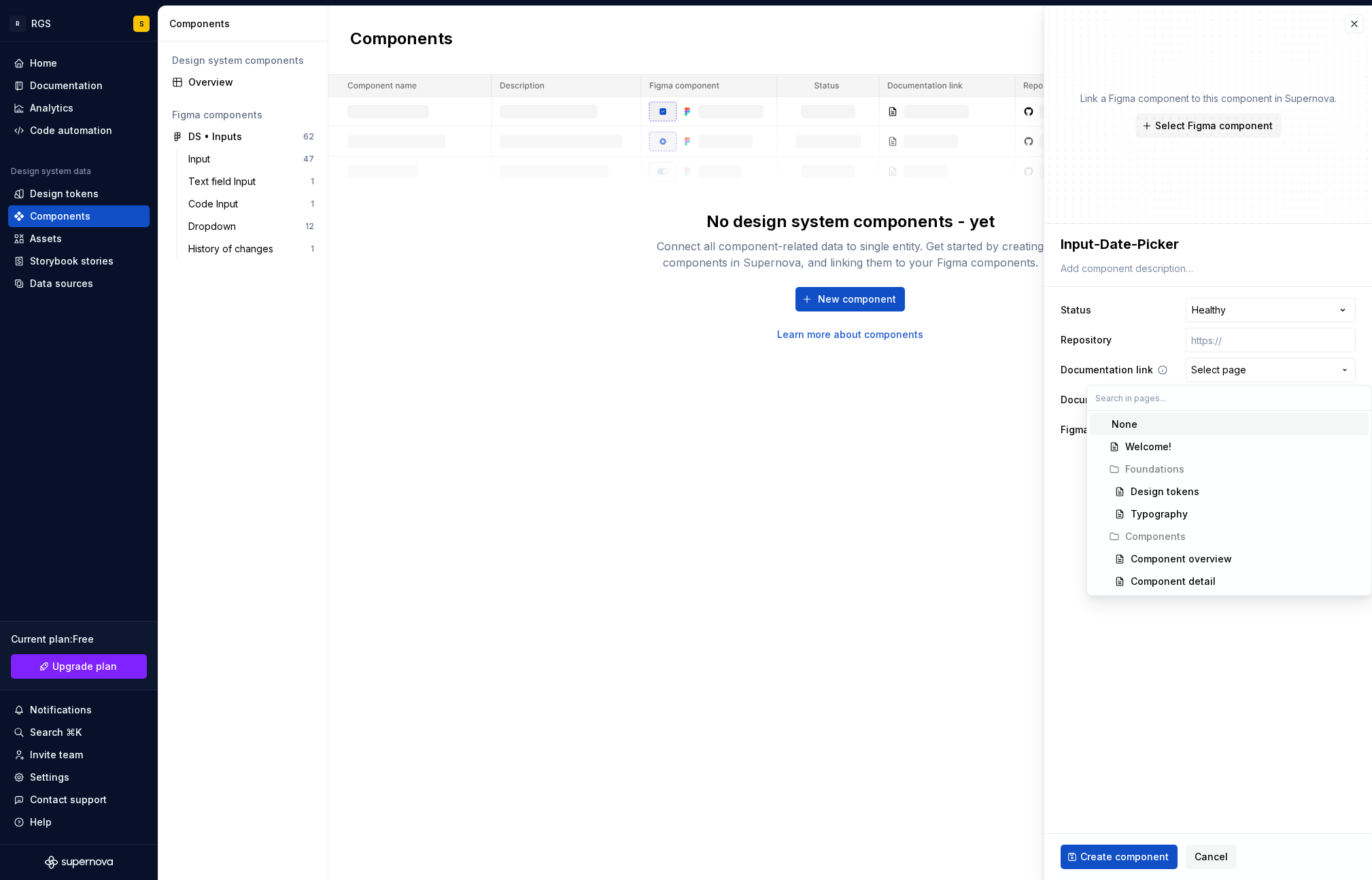
drag, startPoint x: 1227, startPoint y: 361, endPoint x: 1224, endPoint y: 372, distance: 11.4
click at [1227, 361] on html "**********" at bounding box center [686, 440] width 1372 height 880
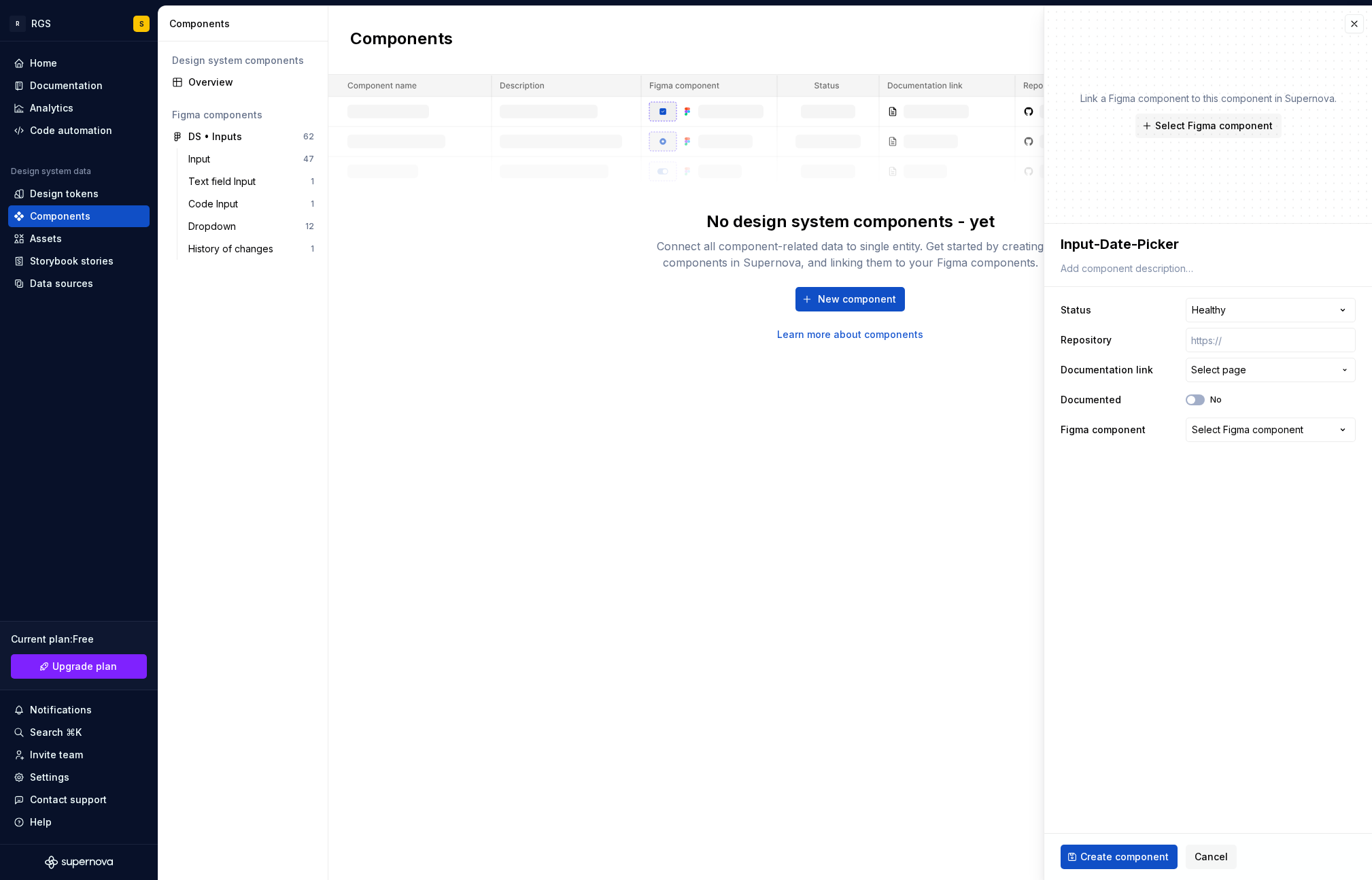
click at [1239, 424] on div "Select Figma component" at bounding box center [1248, 429] width 112 height 14
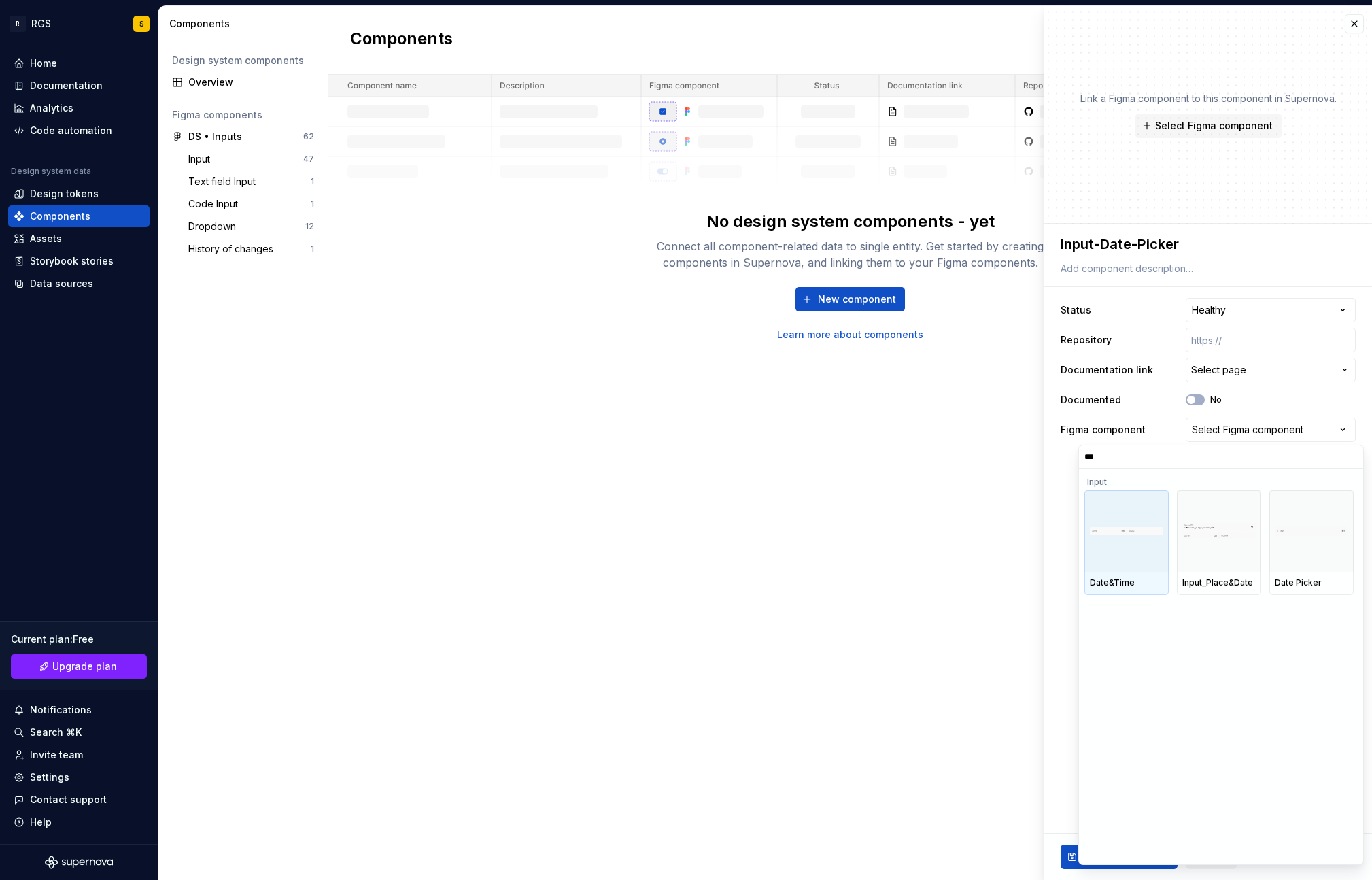
type input "****"
click at [1302, 542] on div at bounding box center [1311, 531] width 84 height 81
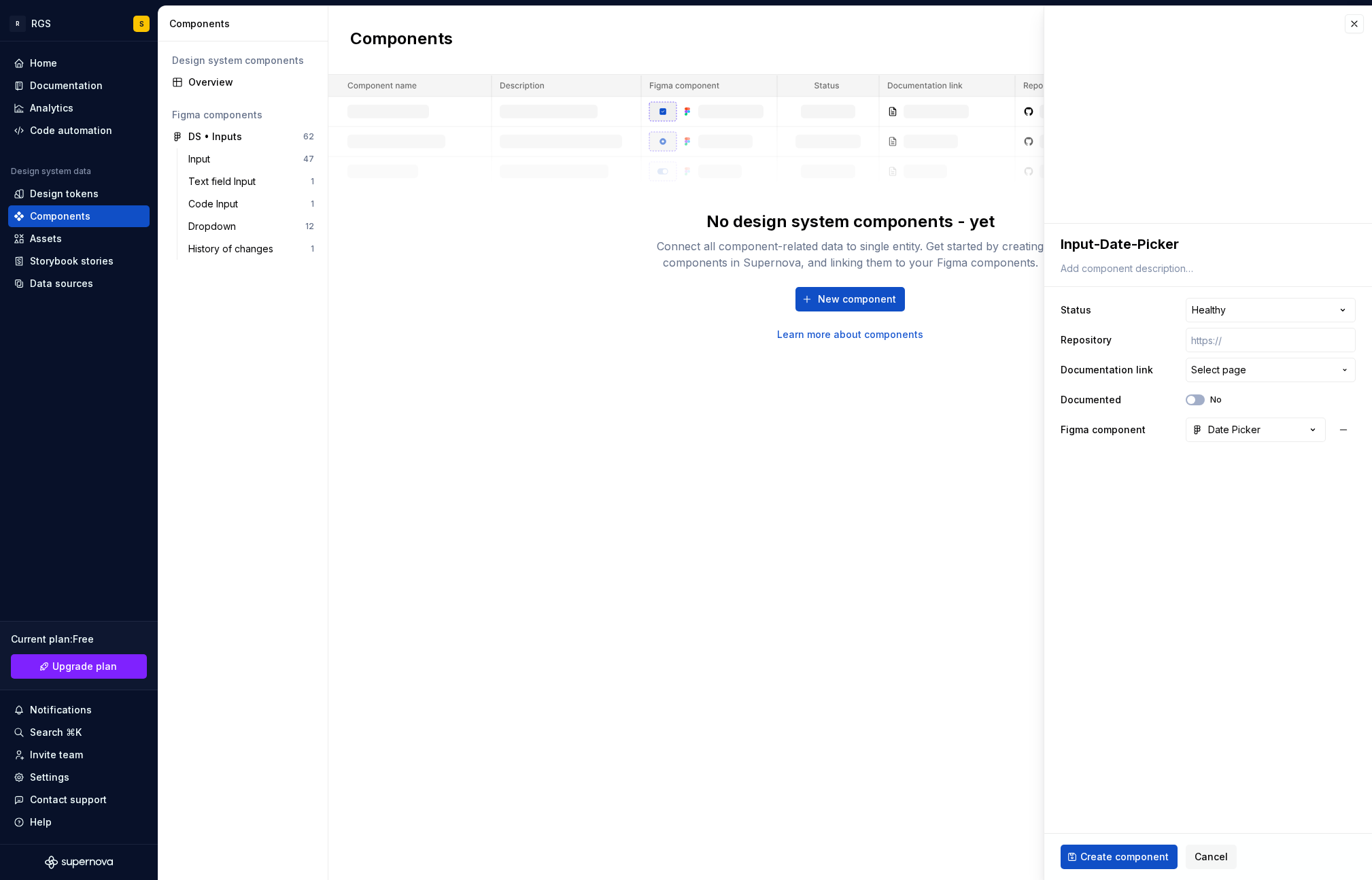
type textarea "*"
click at [1220, 424] on div "Date Picker" at bounding box center [1227, 429] width 69 height 14
type input "*"
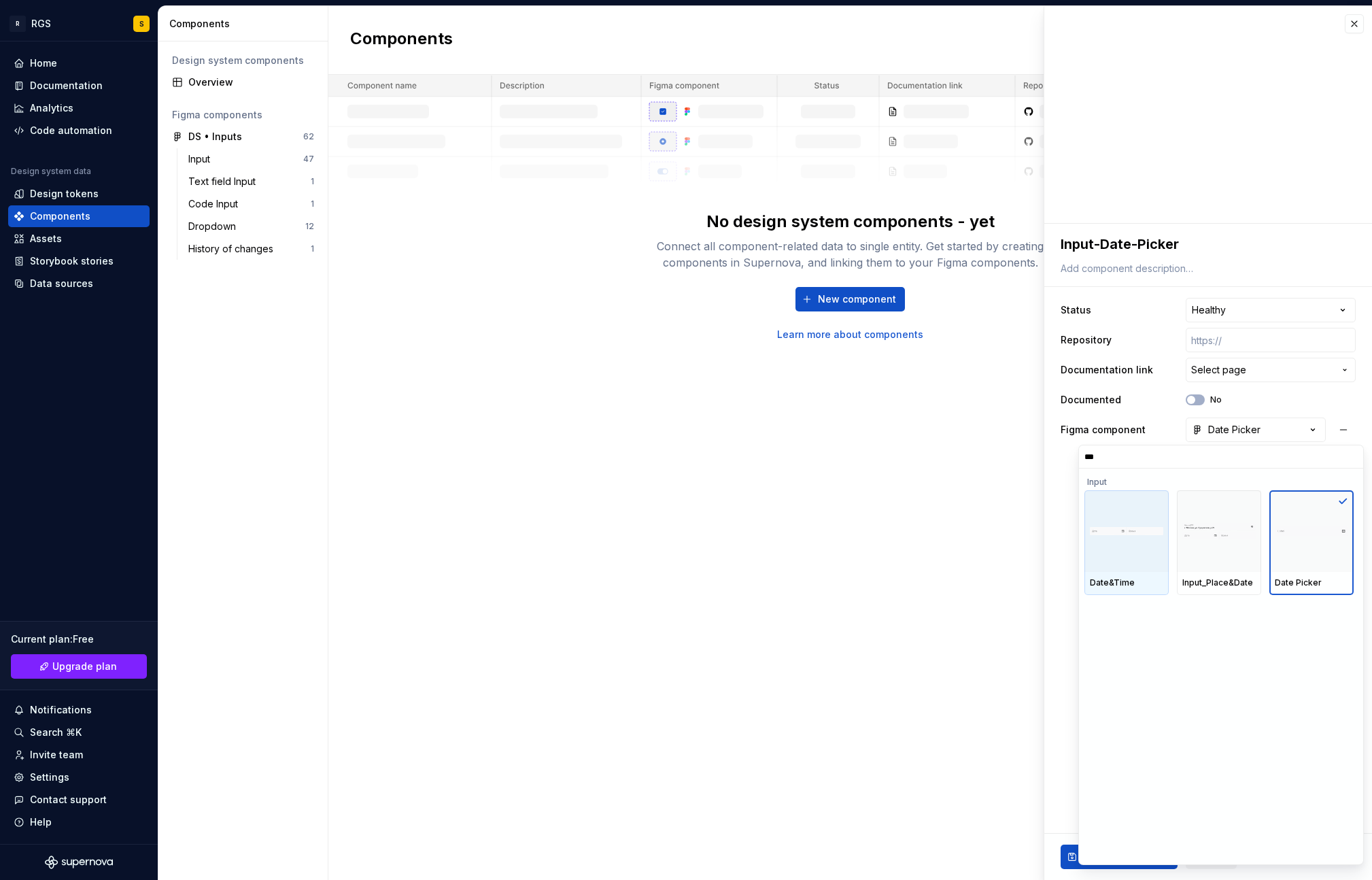
type input "****"
click at [1316, 550] on div at bounding box center [1311, 531] width 84 height 81
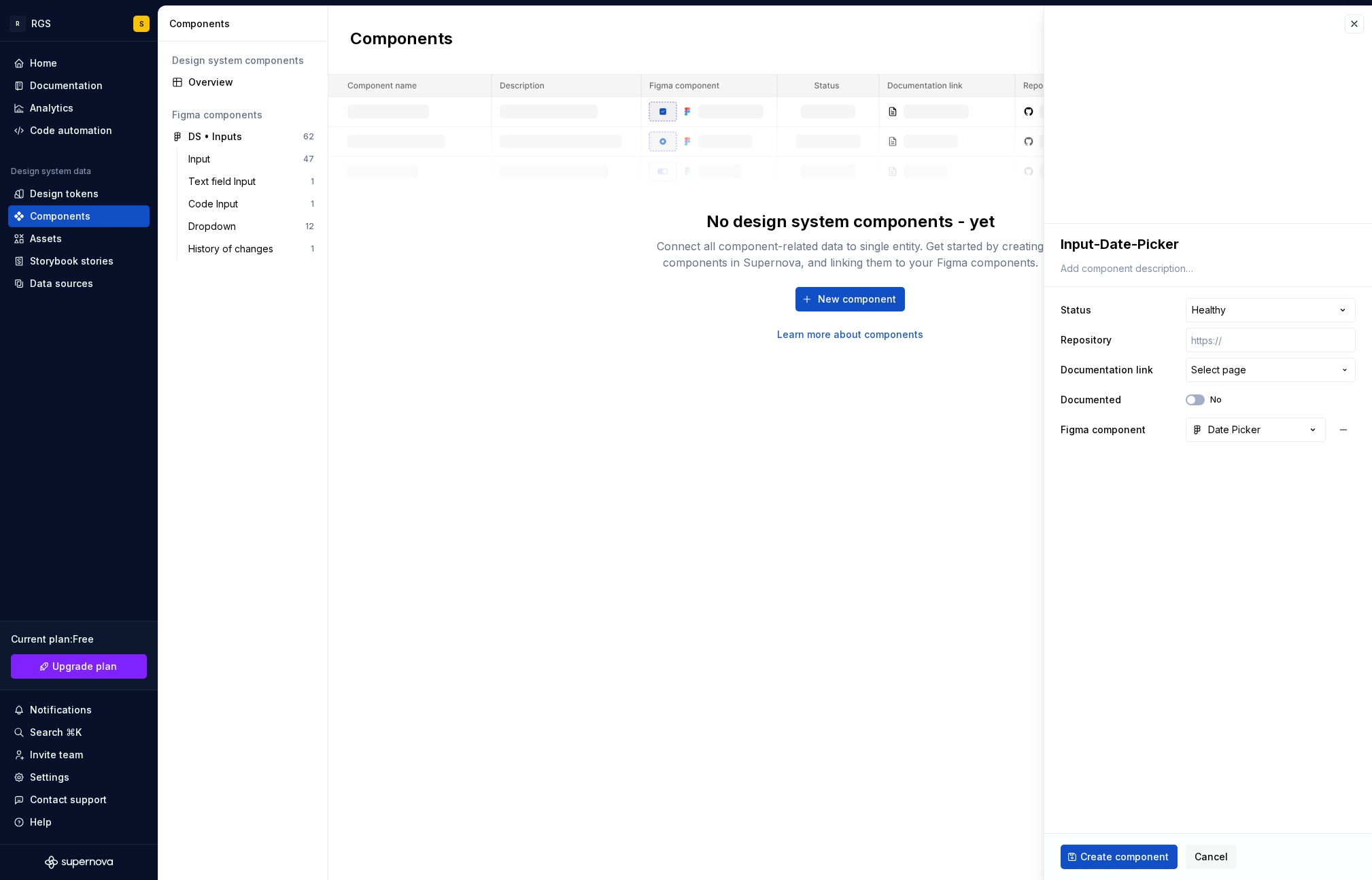
click at [1065, 774] on html "**********" at bounding box center [686, 440] width 1372 height 880
click at [1103, 788] on span "Create component" at bounding box center [1124, 857] width 88 height 14
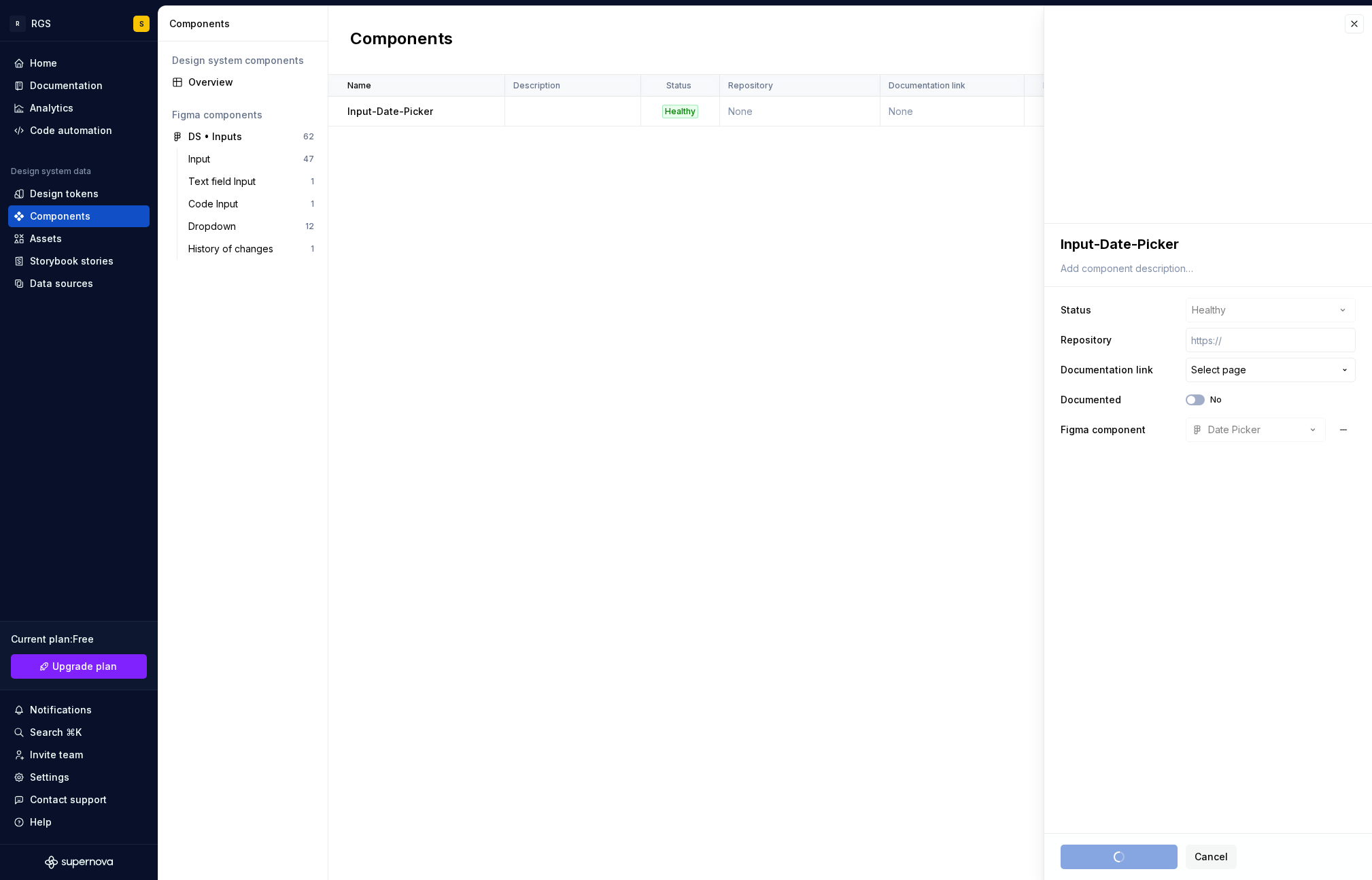
type textarea "*"
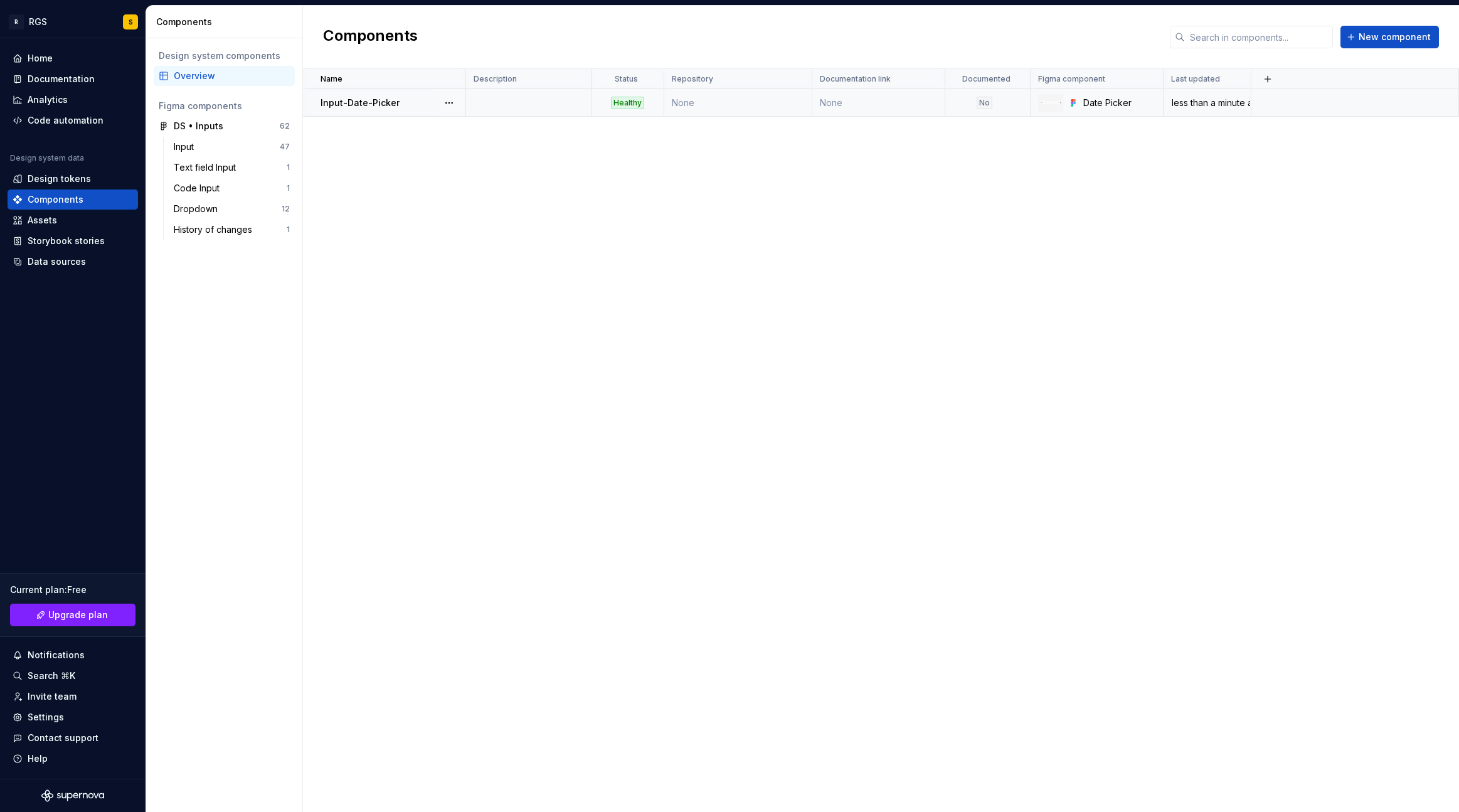
drag, startPoint x: 340, startPoint y: 282, endPoint x: 361, endPoint y: 111, distance: 172.3
click at [339, 276] on div "Name Description Status Repository Documentation link Documented Figma componen…" at bounding box center [881, 440] width 1157 height 742
click at [337, 105] on p "Input-Date-Picker" at bounding box center [360, 103] width 79 height 13
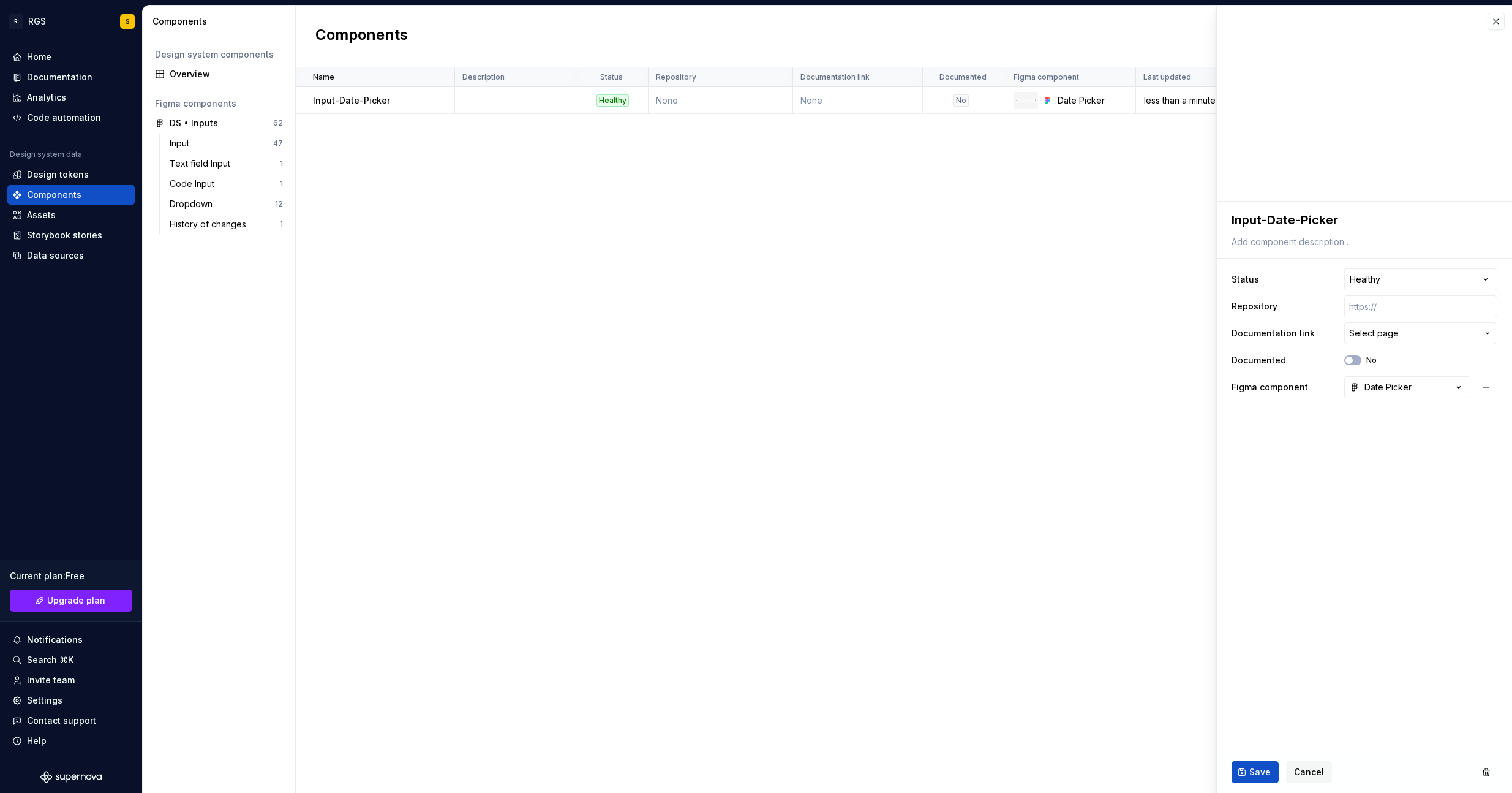
drag, startPoint x: 951, startPoint y: 335, endPoint x: 864, endPoint y: 323, distance: 87.8
click at [951, 334] on div "Name Description Status Repository Documentation link Documented Figma componen…" at bounding box center [904, 430] width 1216 height 725
drag, startPoint x: 824, startPoint y: 323, endPoint x: 820, endPoint y: 318, distance: 6.4
click at [823, 323] on div "Name Description Status Repository Documentation link Documented Figma componen…" at bounding box center [904, 430] width 1216 height 725
click at [1495, 24] on button "button" at bounding box center [1496, 22] width 17 height 17
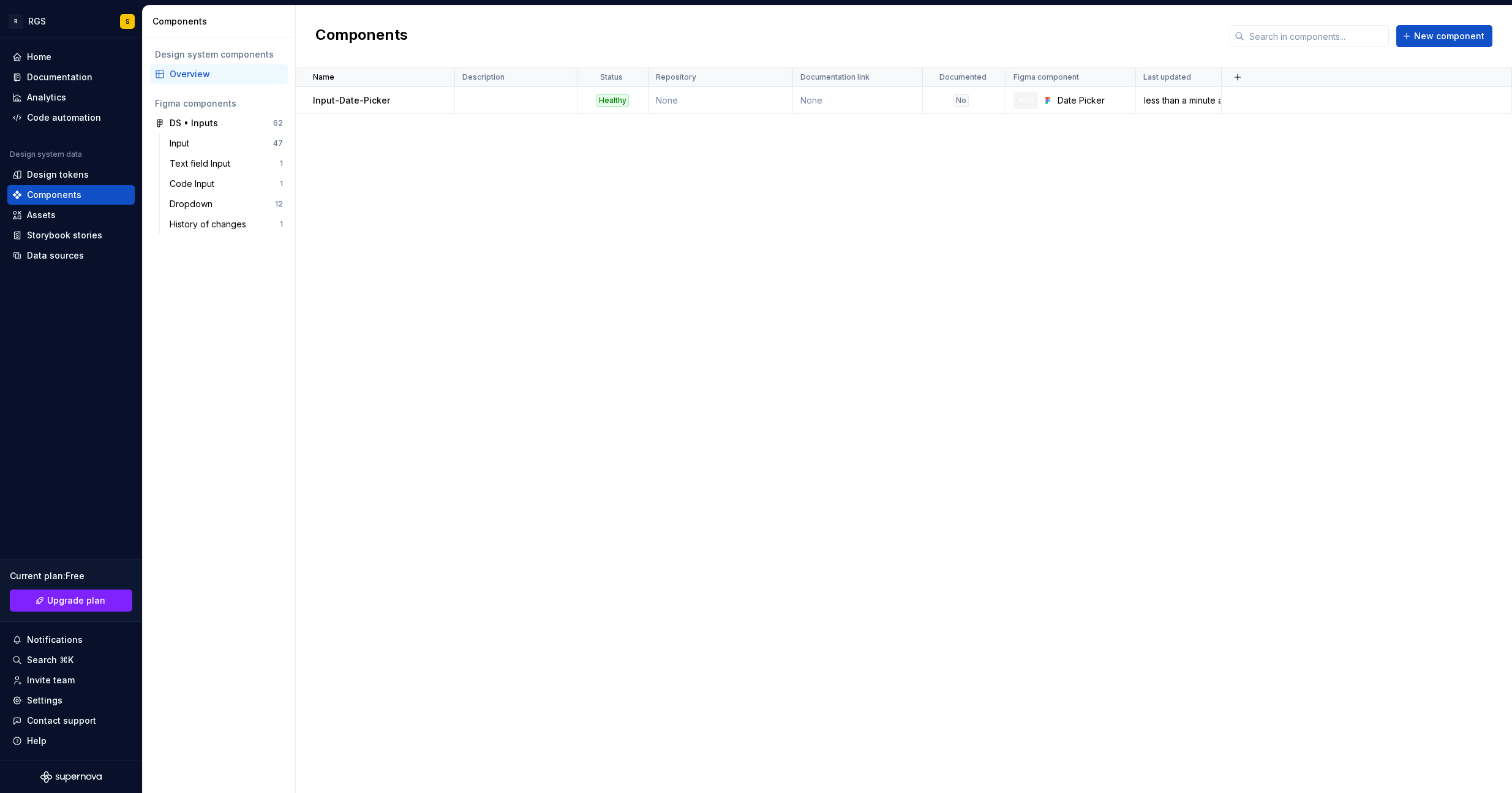
click at [946, 348] on div "Name Description Status Repository Documentation link Documented Figma componen…" at bounding box center [904, 430] width 1216 height 725
drag, startPoint x: 360, startPoint y: 274, endPoint x: 285, endPoint y: 252, distance: 78.2
click at [337, 265] on div "Name Description Status Repository Documentation link Documented Figma componen…" at bounding box center [904, 430] width 1216 height 725
click at [50, 72] on div "Documentation" at bounding box center [59, 77] width 65 height 12
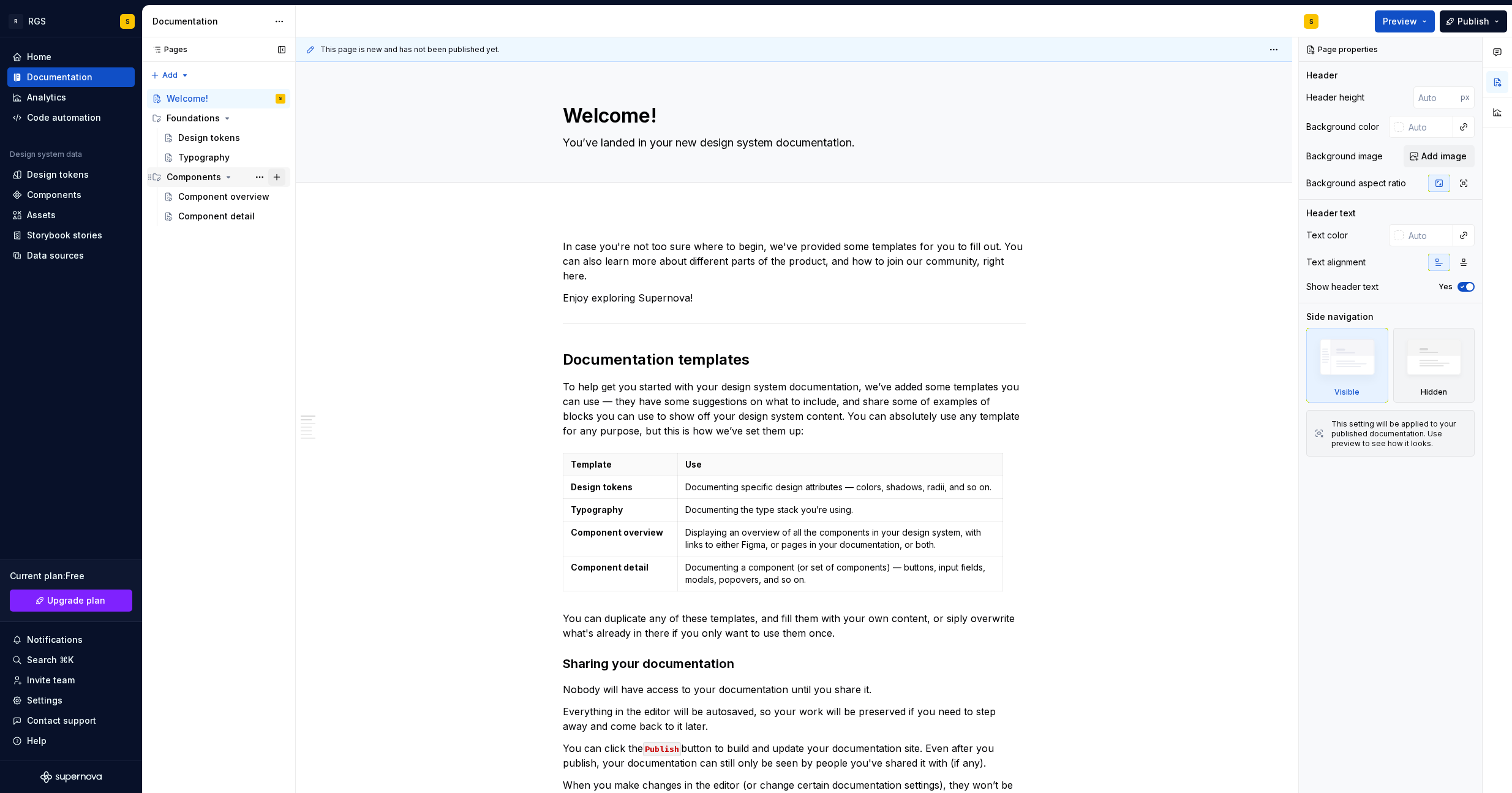
click at [274, 176] on button "Page tree" at bounding box center [277, 177] width 17 height 17
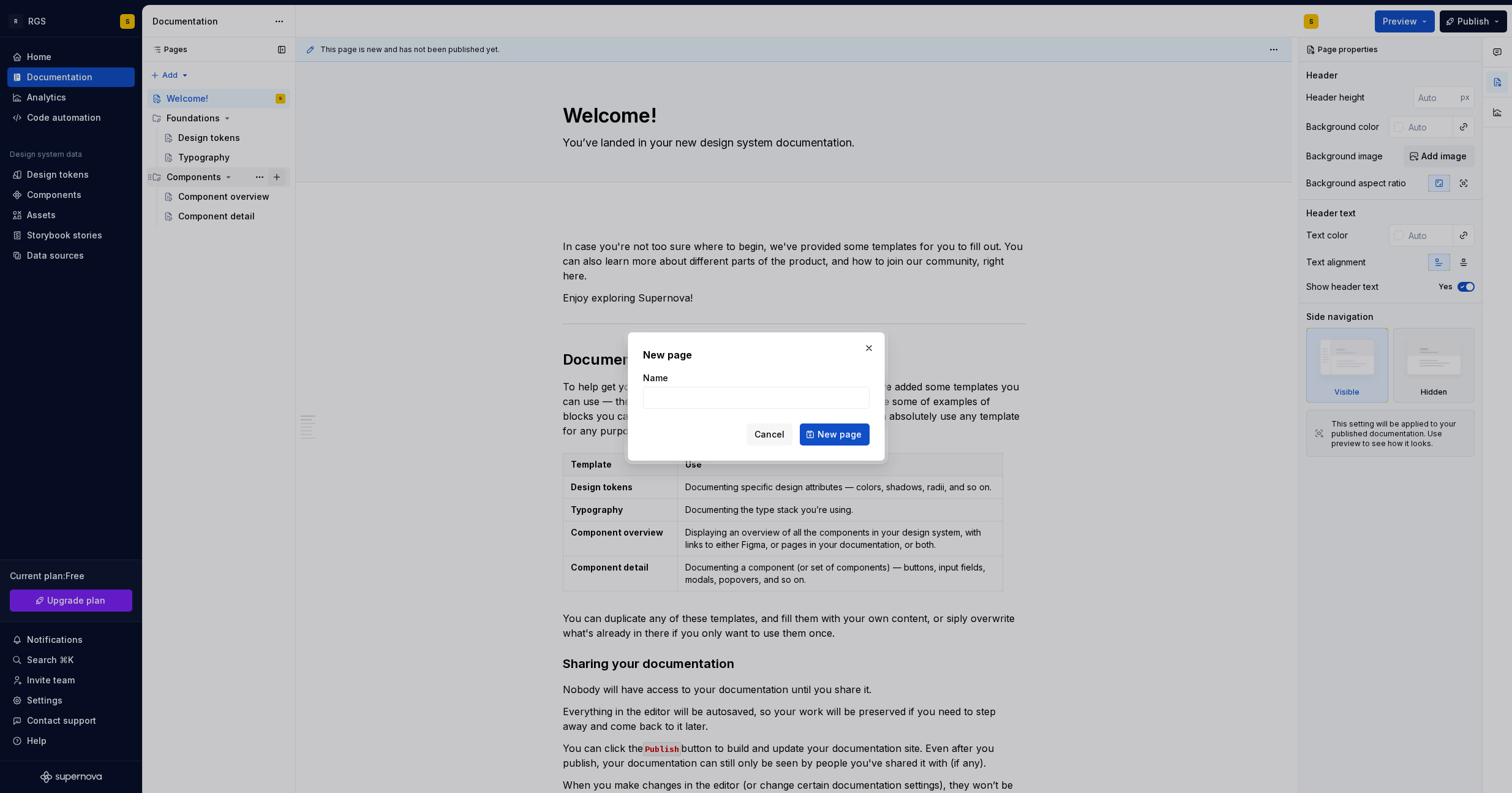
type textarea "*"
type input "Inputs"
click button "New page" at bounding box center [835, 434] width 70 height 22
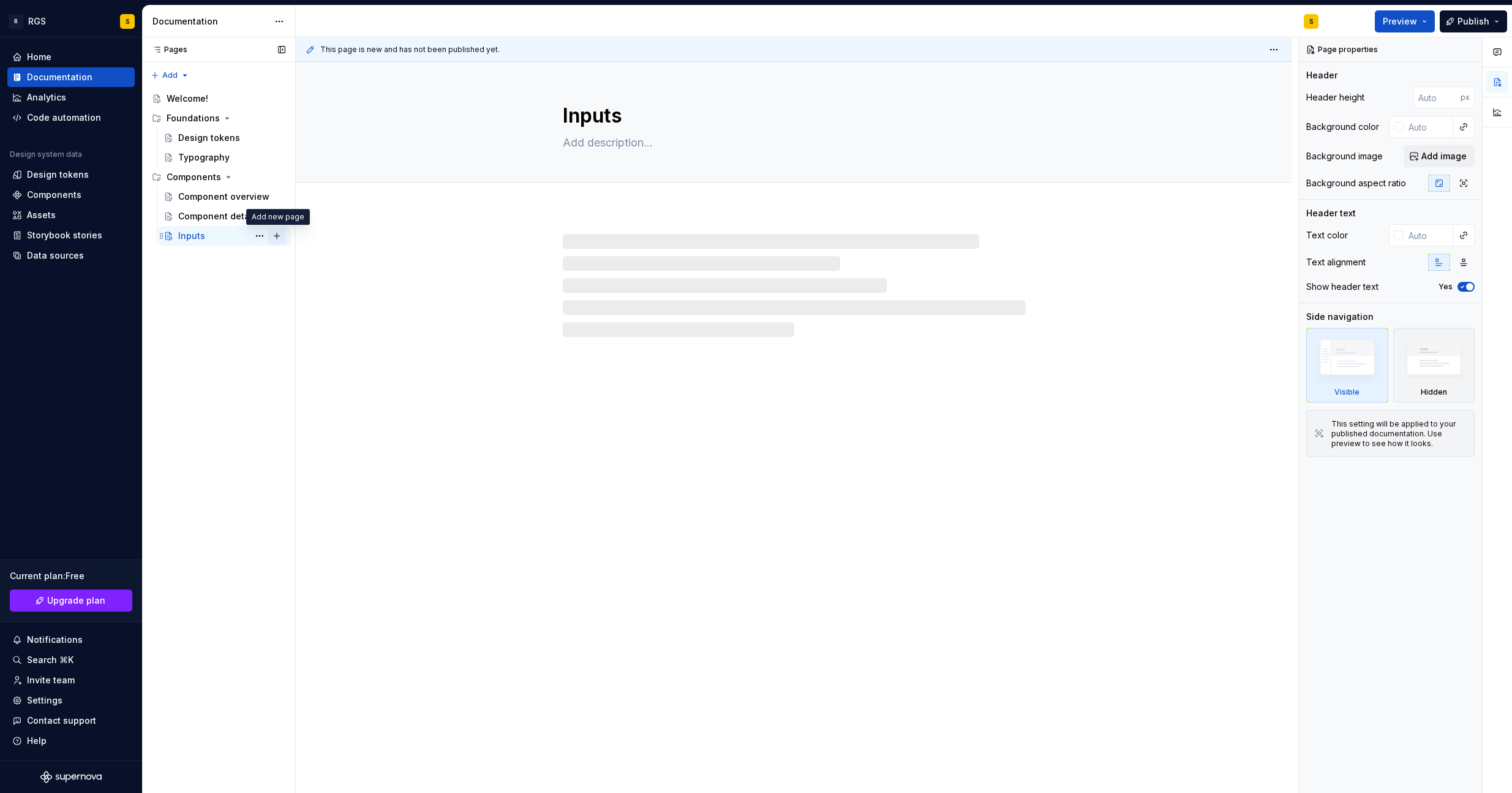
click at [274, 235] on button "Page tree" at bounding box center [277, 236] width 17 height 17
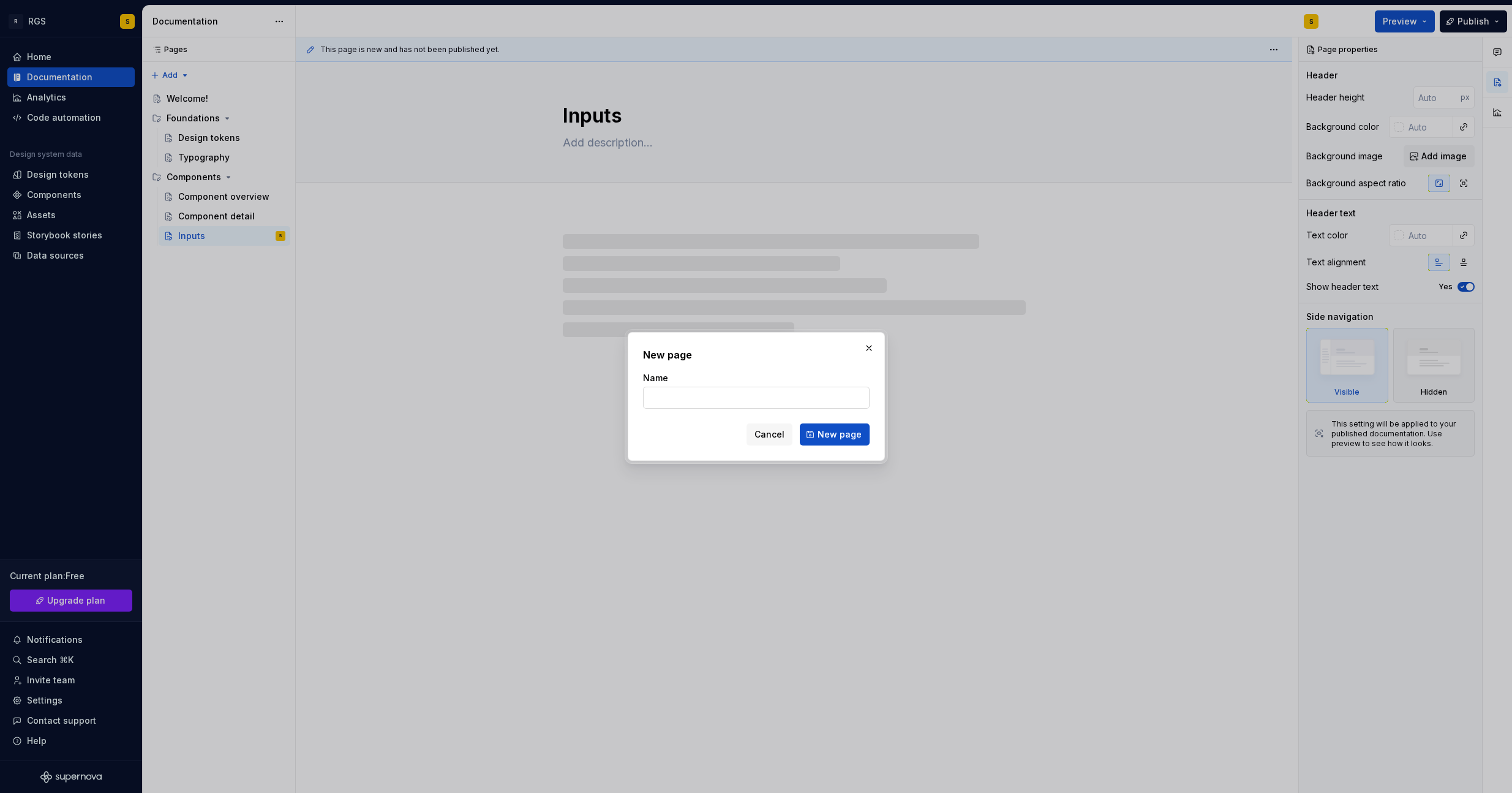
type textarea "*"
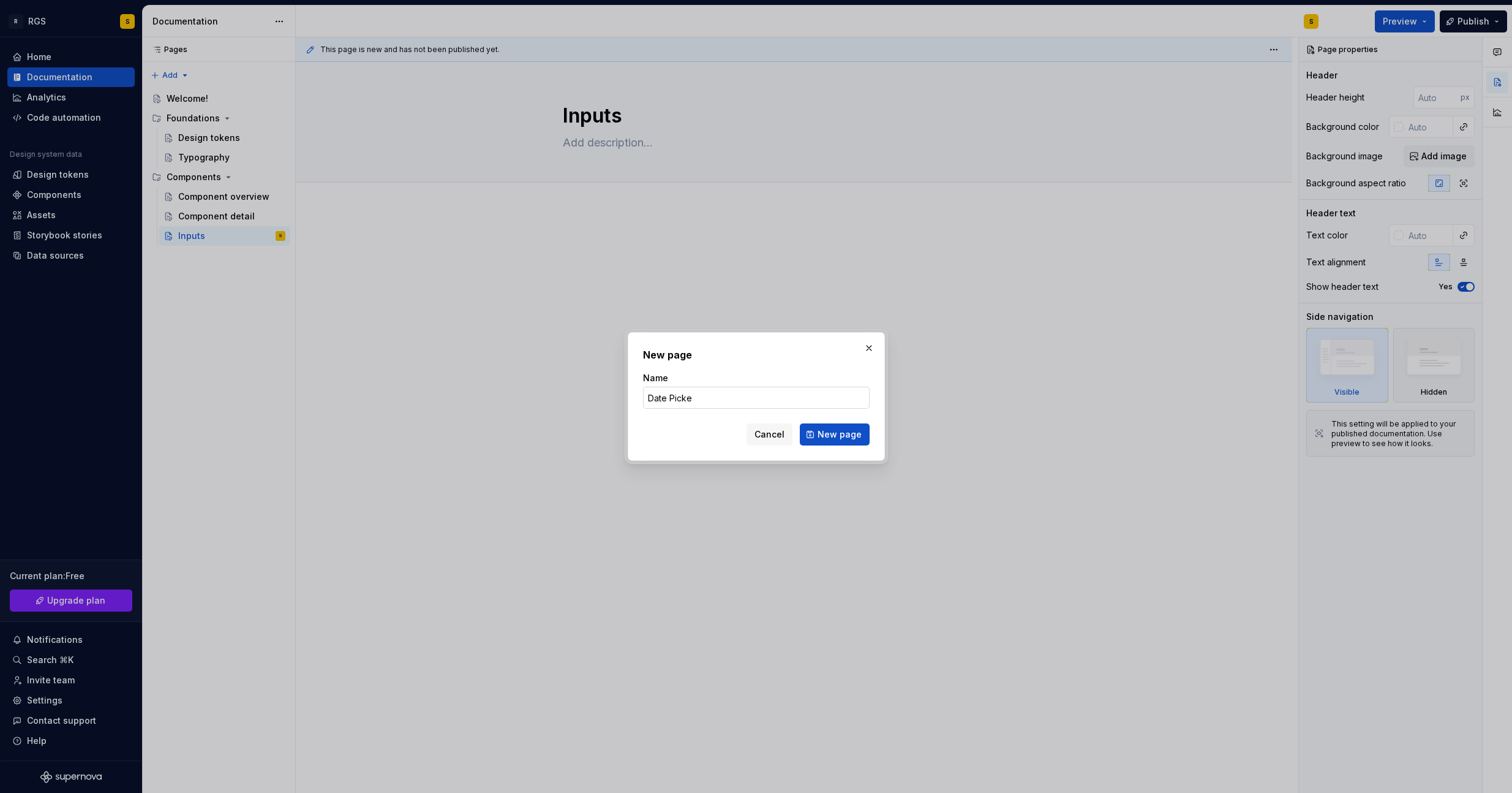
type input "Date Picker"
click button "New page" at bounding box center [835, 434] width 70 height 22
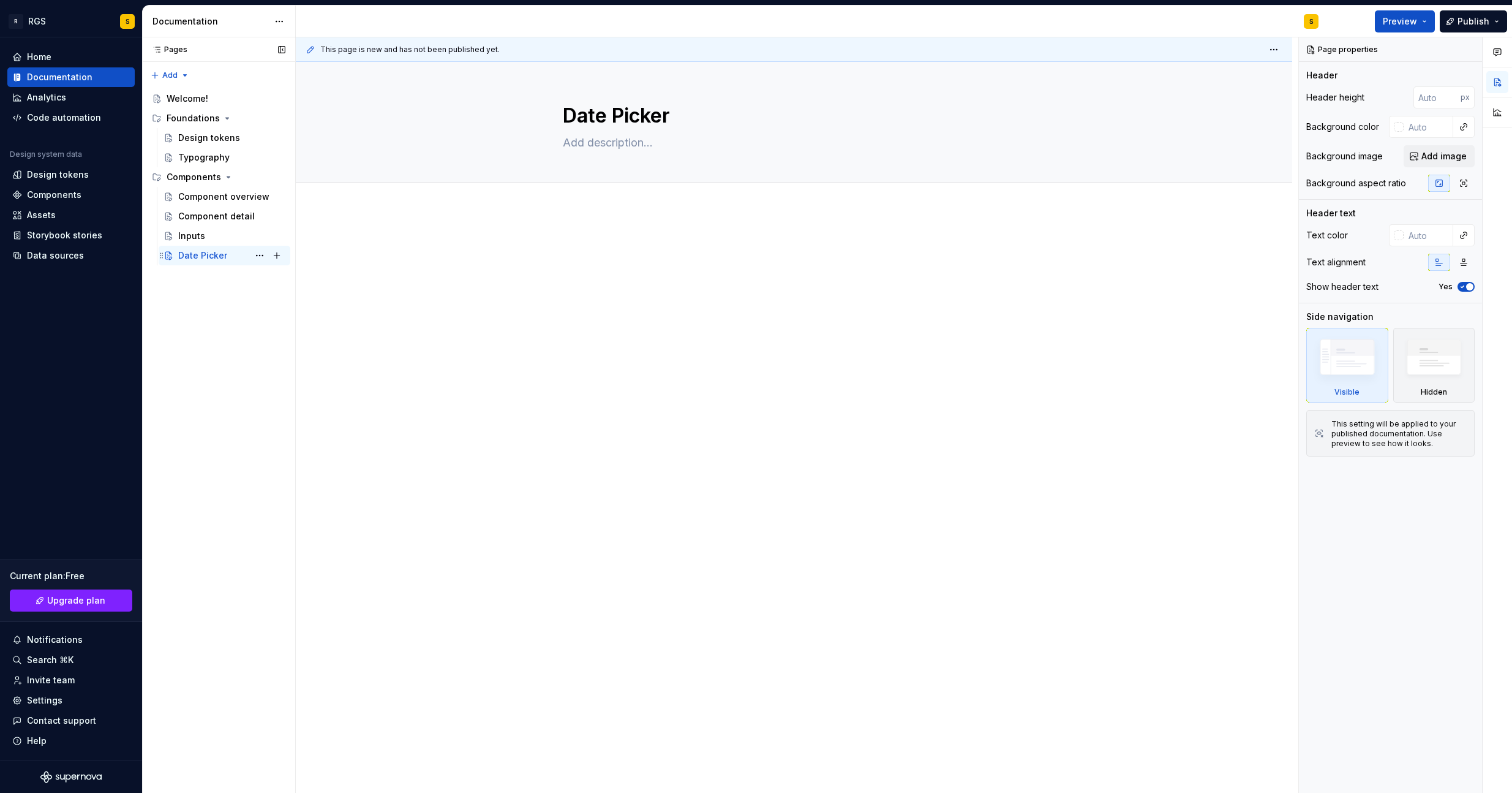
click at [235, 252] on div "Date Picker S" at bounding box center [231, 256] width 107 height 17
click at [259, 255] on button "Page tree" at bounding box center [260, 256] width 17 height 17
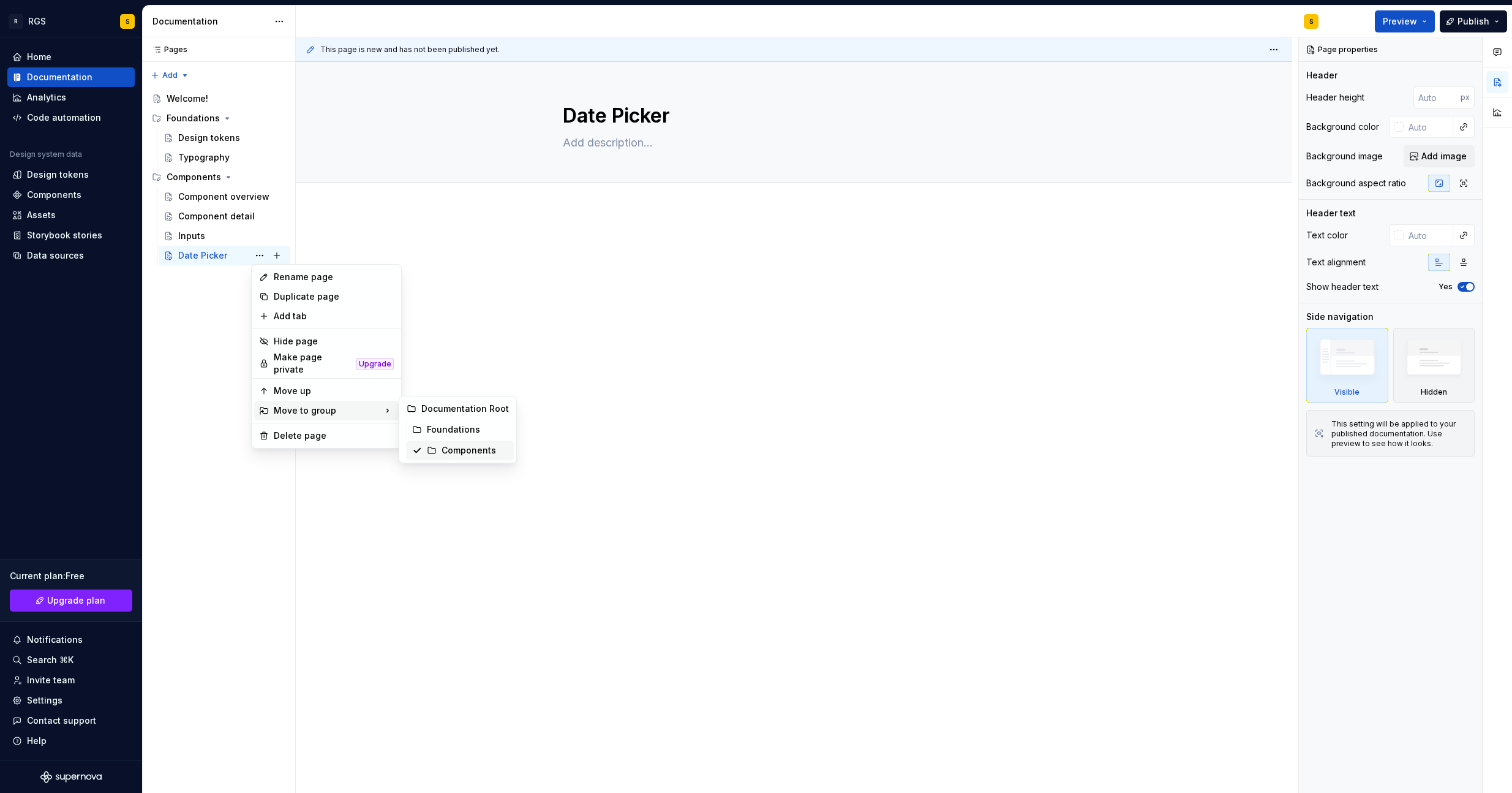
click at [457, 453] on div "Components" at bounding box center [475, 450] width 67 height 12
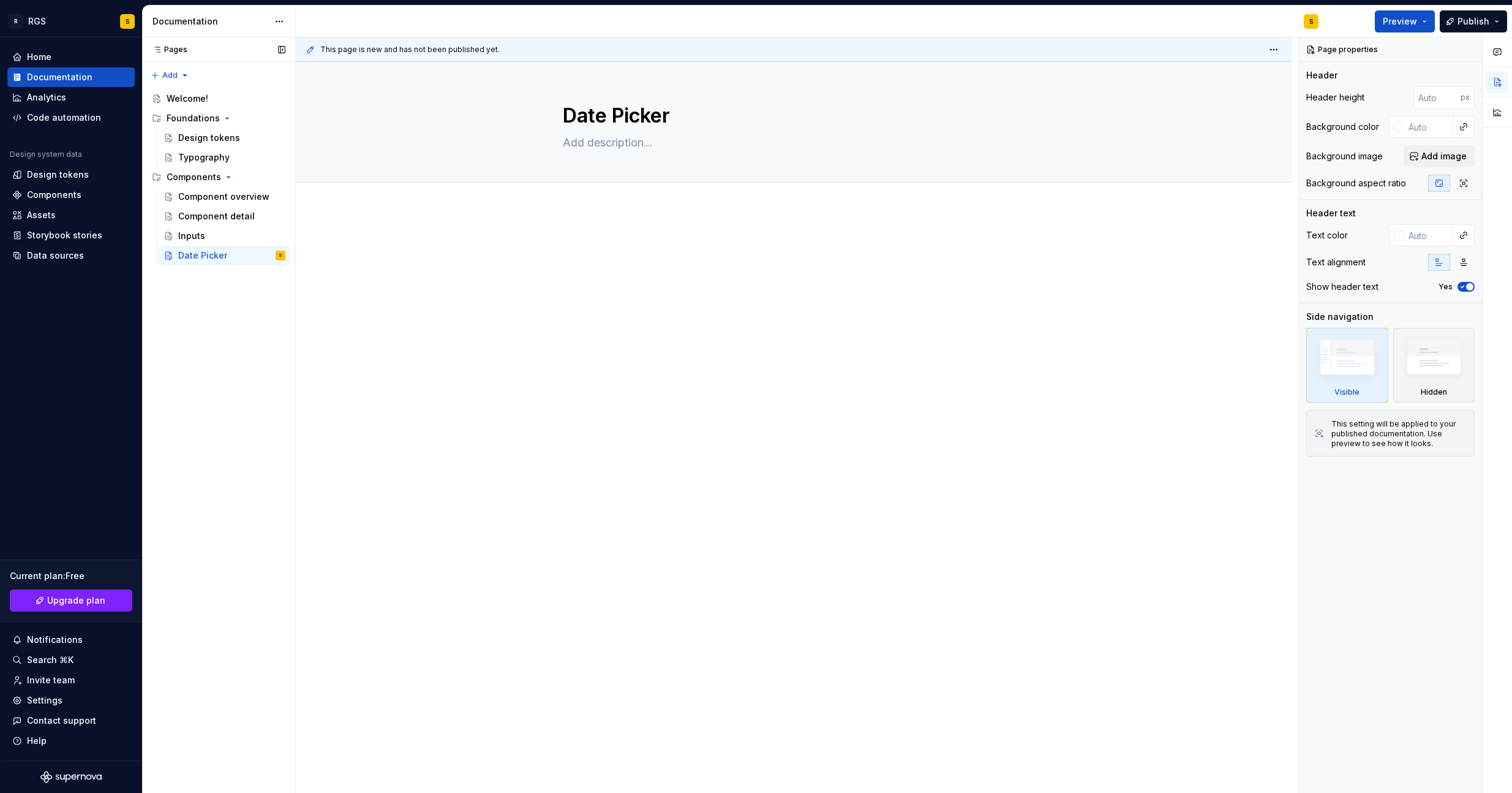
click at [189, 321] on div "Pages Pages Add Accessibility guide for tree Page tree. Navigate the tree with …" at bounding box center [218, 415] width 153 height 755
click at [278, 176] on button "Page tree" at bounding box center [277, 177] width 17 height 17
type textarea "*"
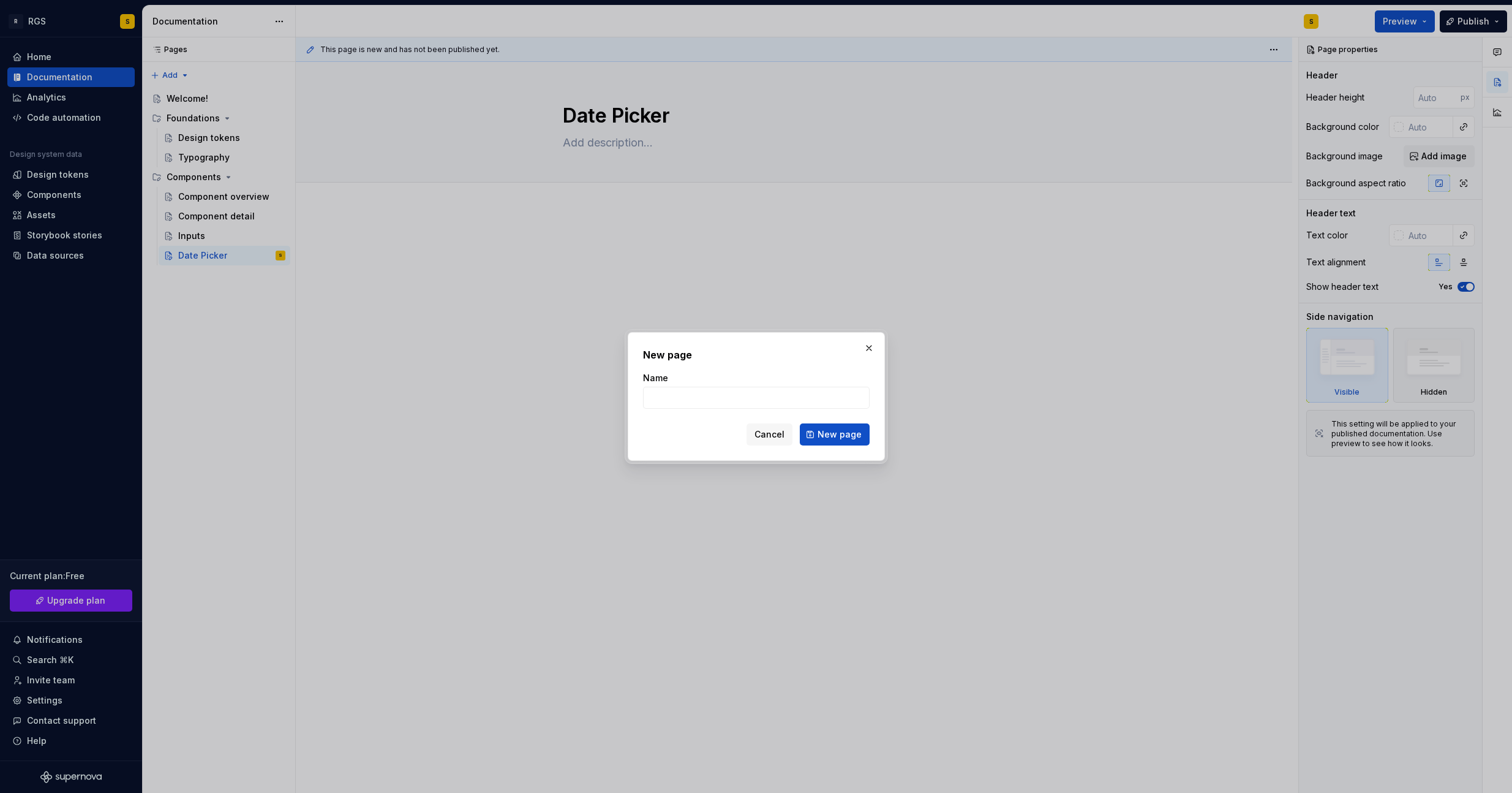
drag, startPoint x: 759, startPoint y: 427, endPoint x: 573, endPoint y: 364, distance: 196.4
click at [755, 424] on button "Cancel" at bounding box center [769, 434] width 46 height 22
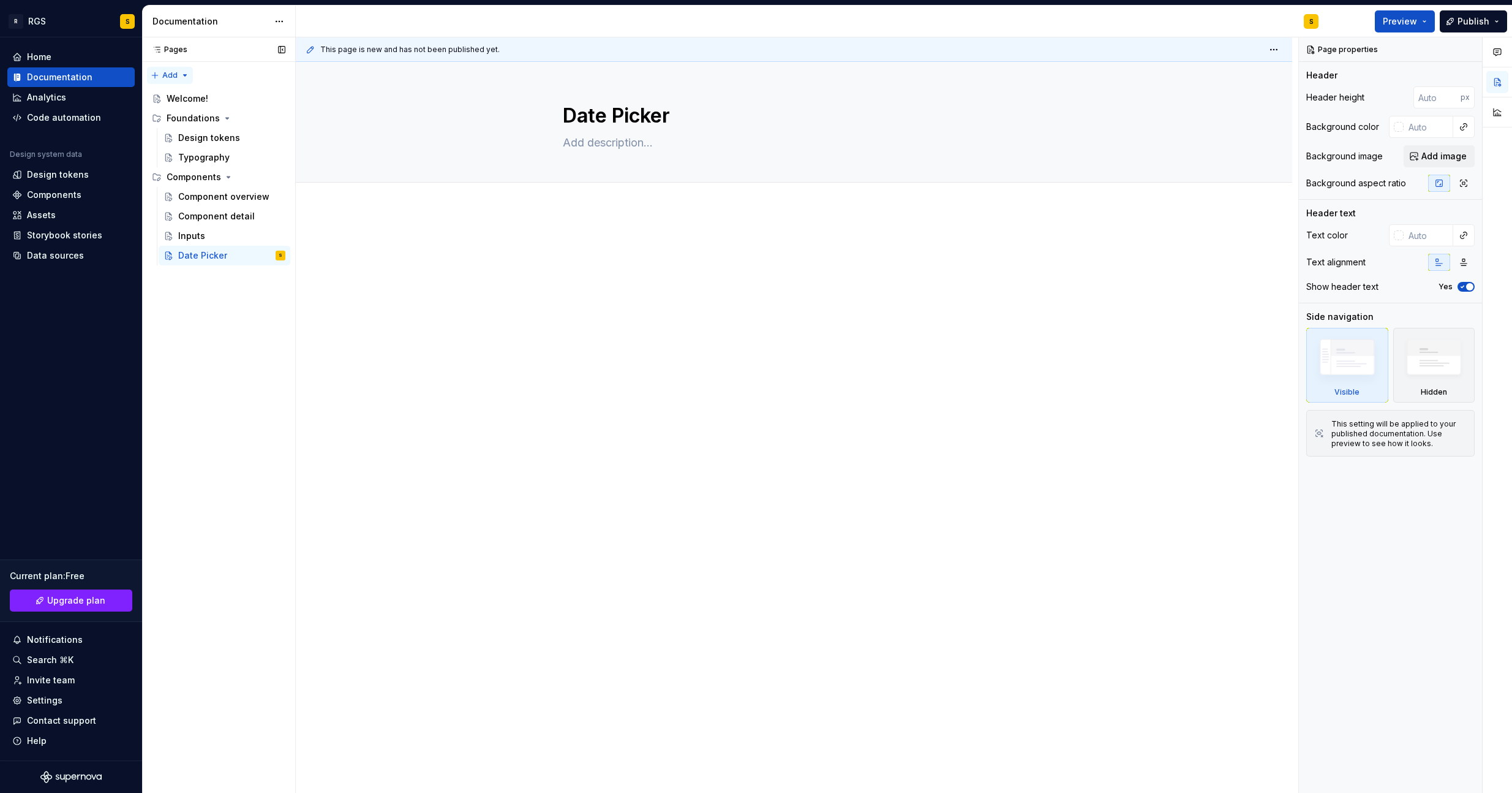
click at [180, 77] on div "Pages Pages Add Accessibility guide for tree Page tree. Navigate the tree with …" at bounding box center [218, 415] width 153 height 755
click at [191, 114] on div "New group" at bounding box center [209, 119] width 79 height 12
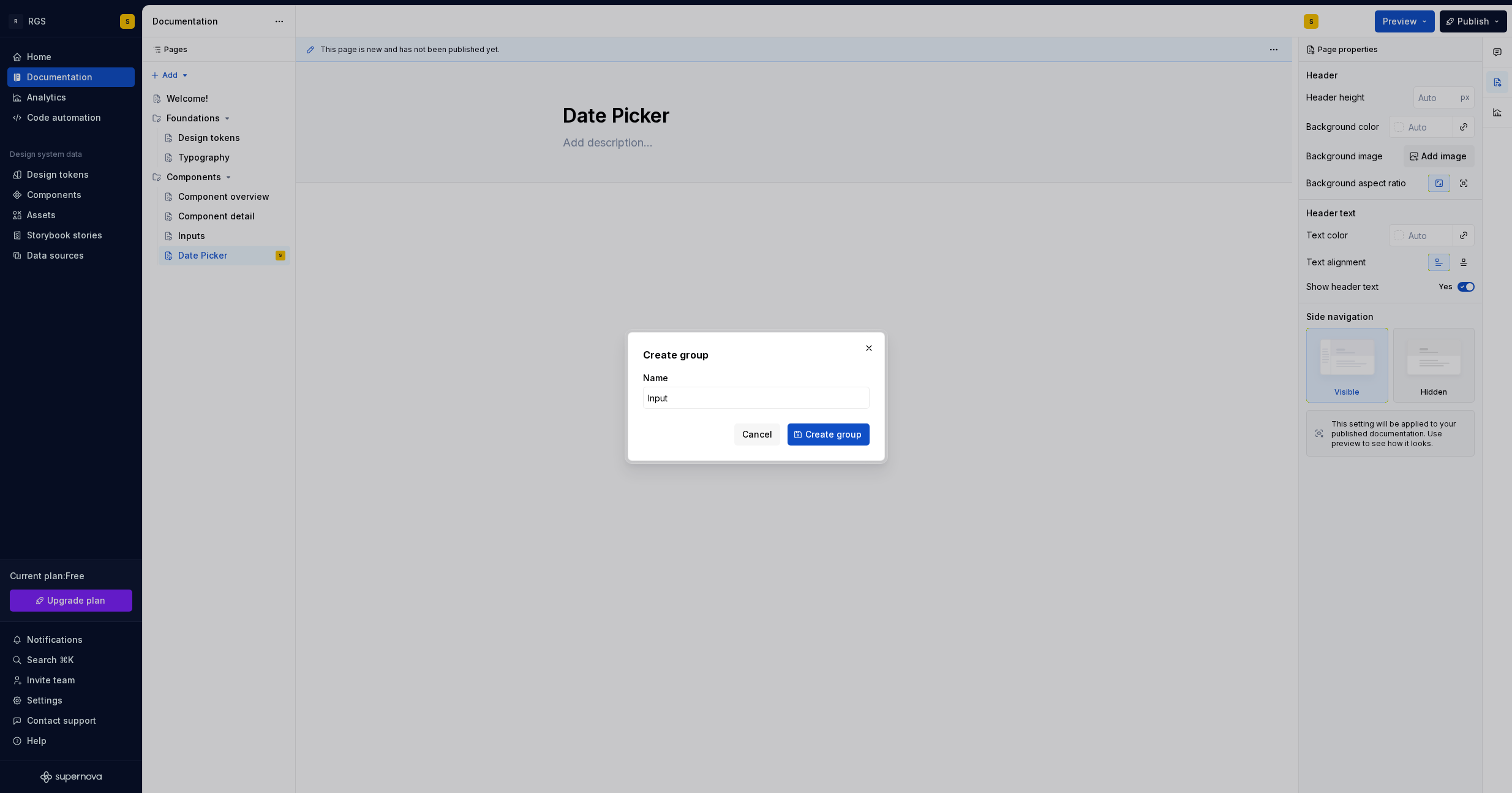
type input "Inputs"
click button "Create group" at bounding box center [828, 434] width 82 height 22
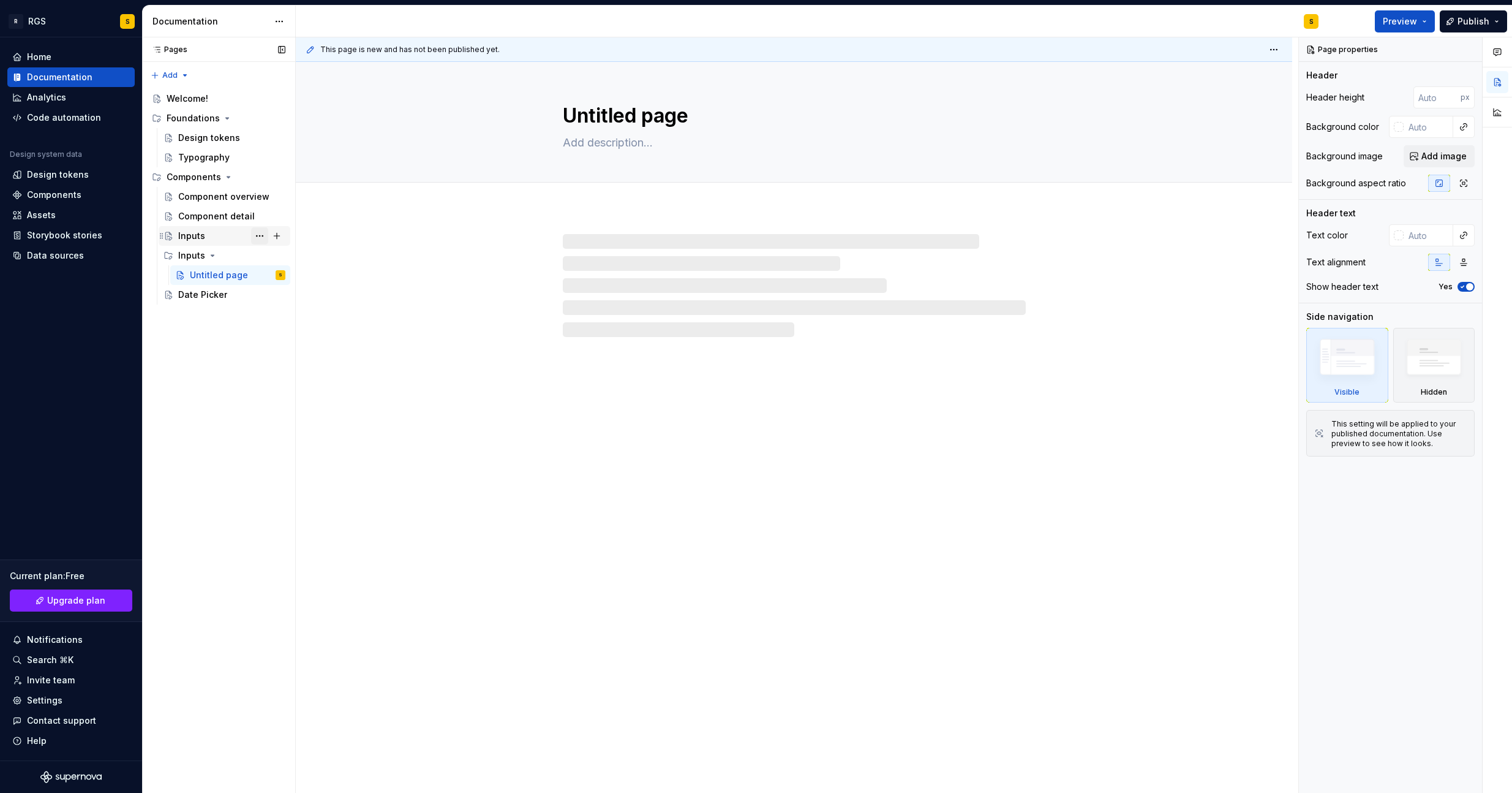
click at [259, 237] on button "Page tree" at bounding box center [260, 236] width 17 height 17
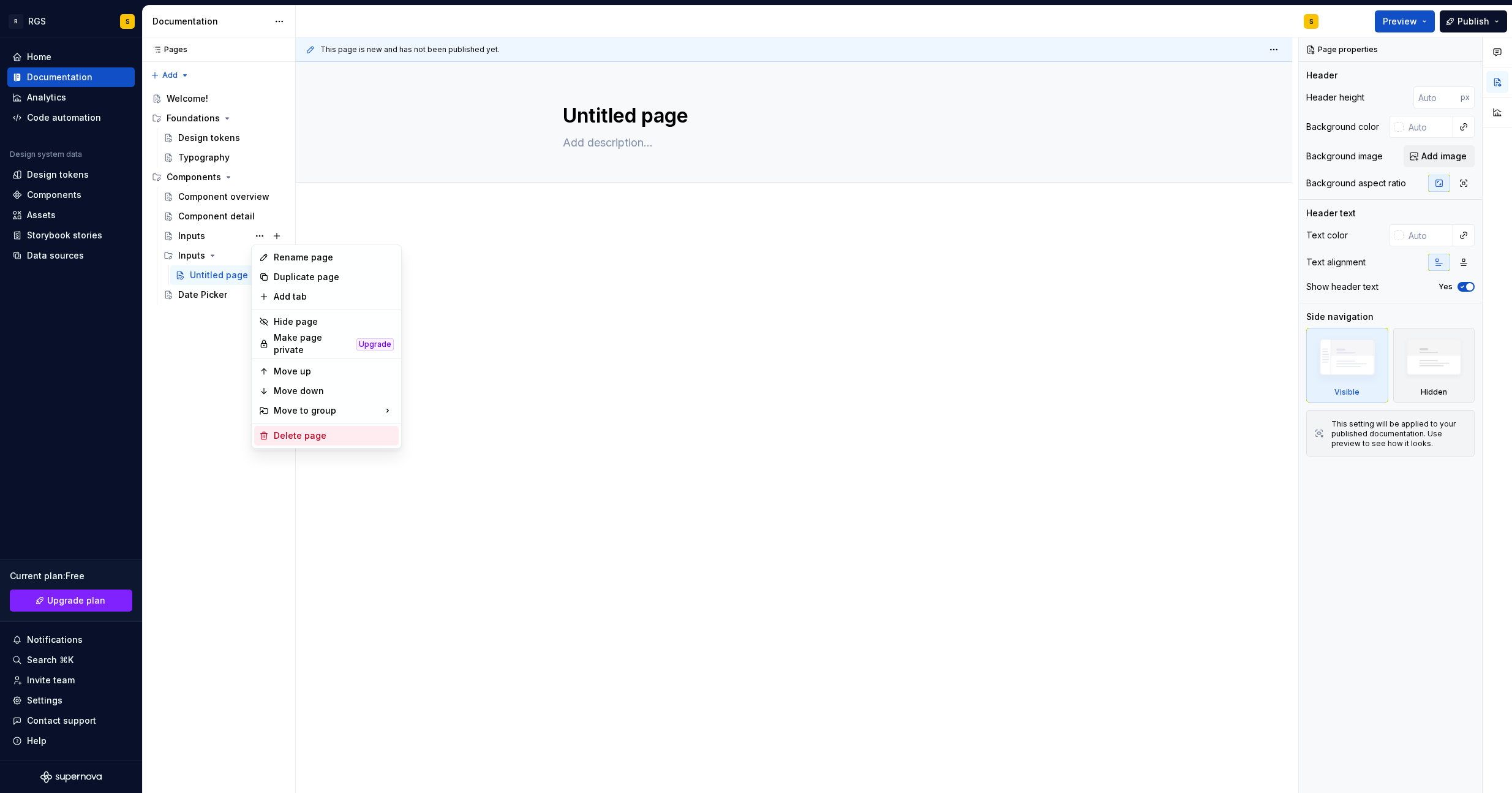
click at [288, 430] on div "Delete page" at bounding box center [333, 436] width 120 height 12
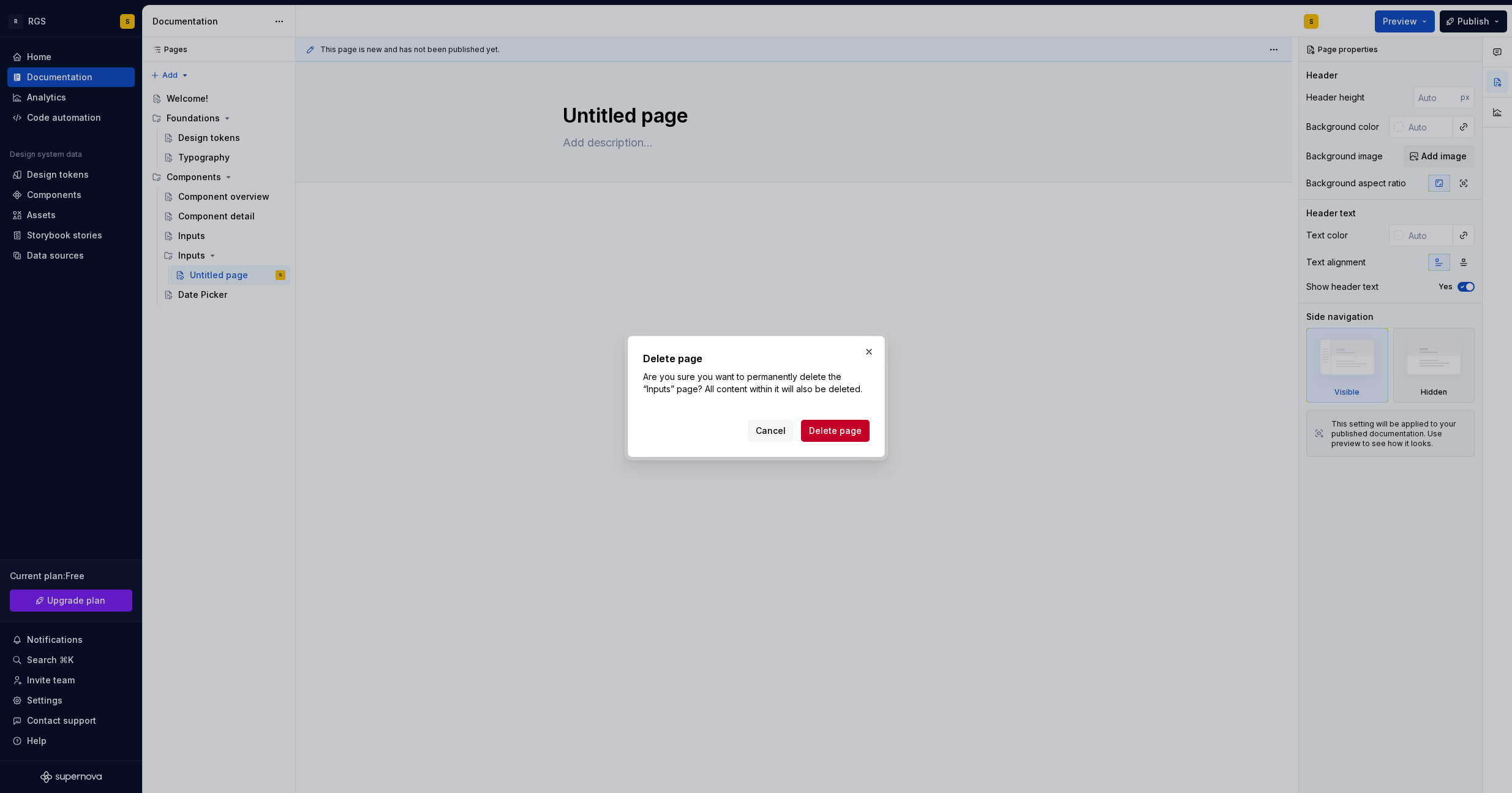
drag, startPoint x: 855, startPoint y: 435, endPoint x: 763, endPoint y: 417, distance: 93.7
click at [852, 431] on span "Delete page" at bounding box center [835, 431] width 52 height 12
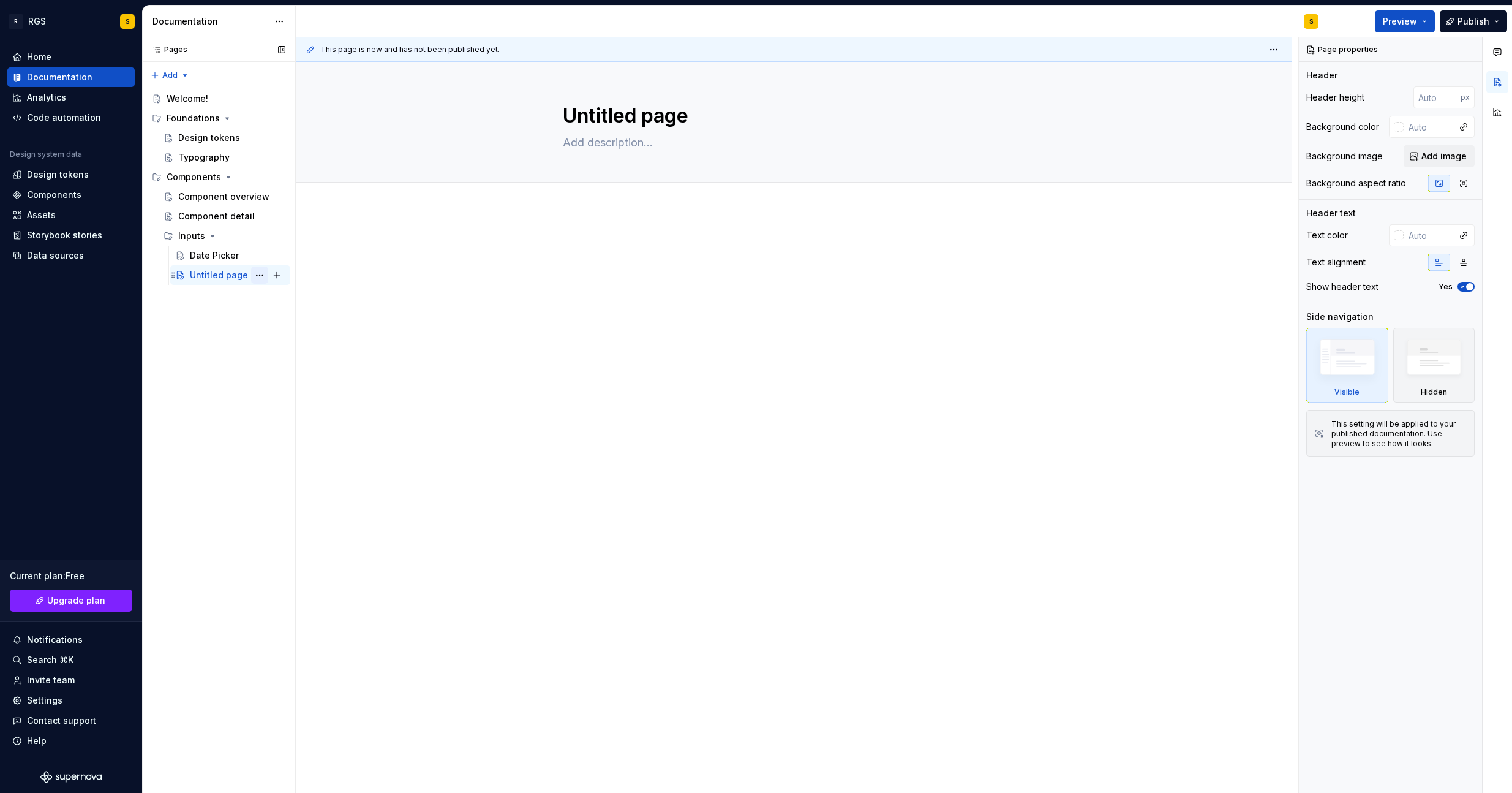
click at [261, 274] on button "Page tree" at bounding box center [260, 275] width 17 height 17
click at [294, 449] on div "Delete page" at bounding box center [333, 455] width 120 height 12
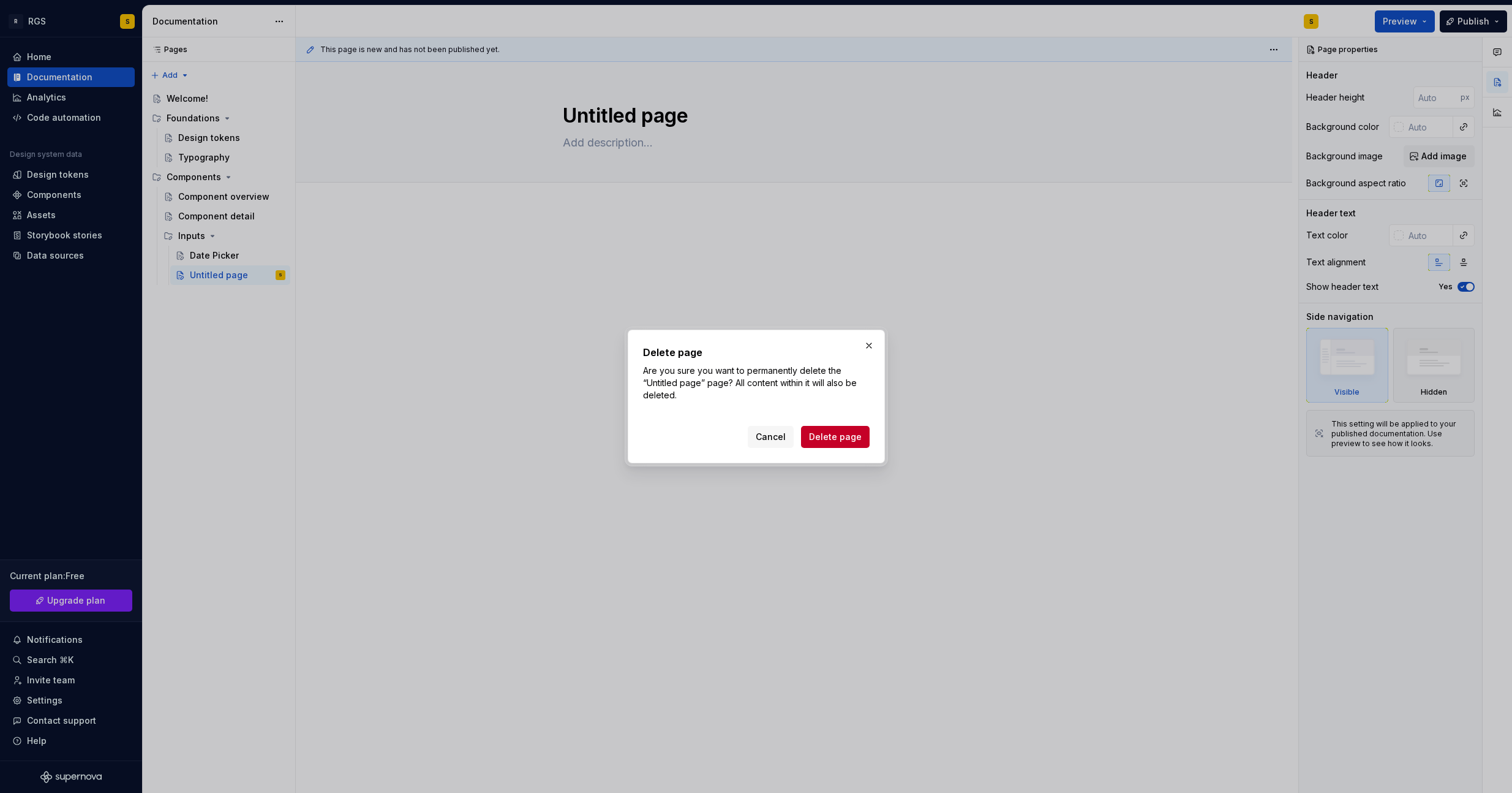
drag, startPoint x: 834, startPoint y: 438, endPoint x: 425, endPoint y: 401, distance: 410.7
click at [827, 437] on span "Delete page" at bounding box center [835, 437] width 52 height 12
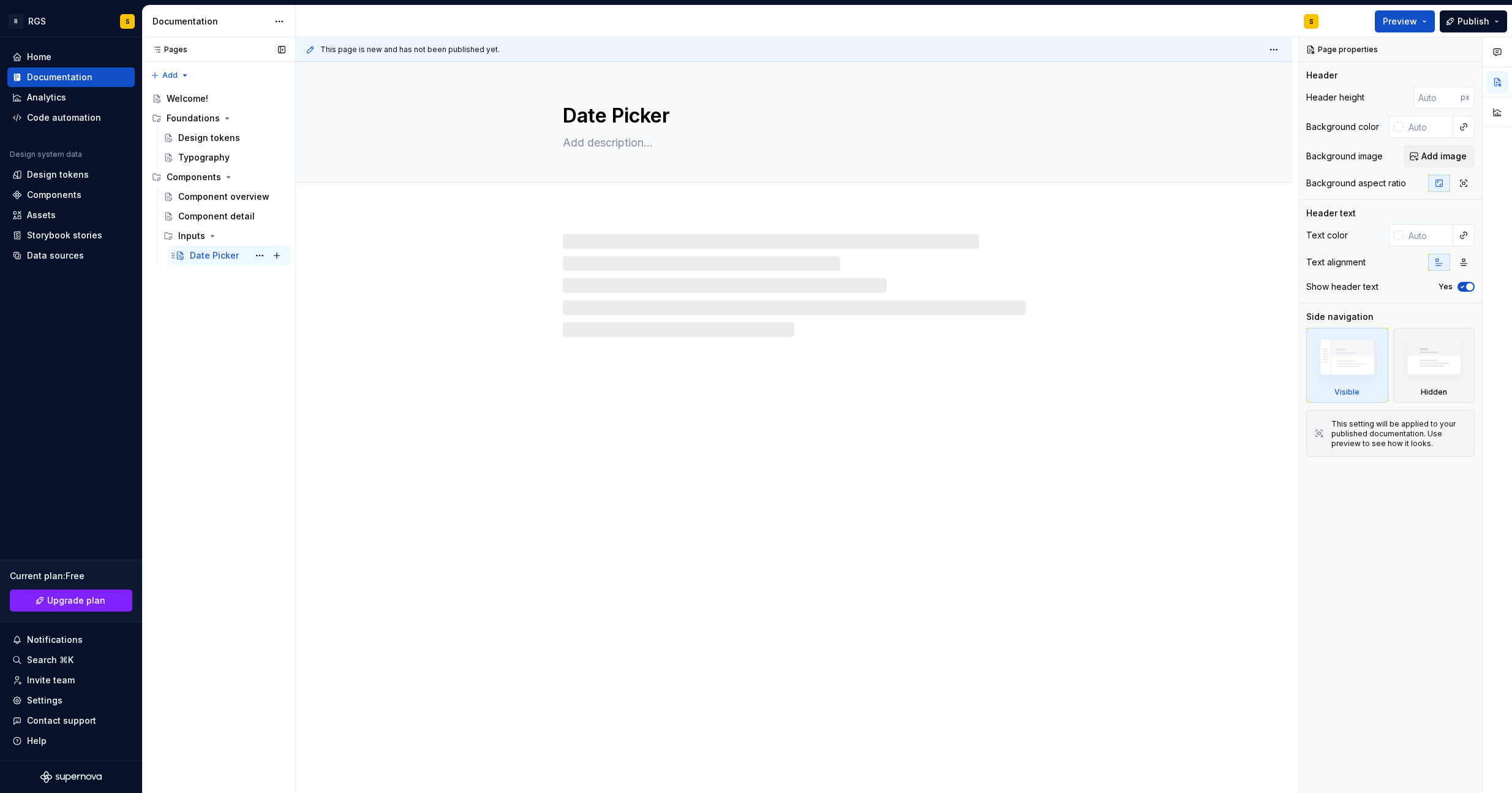
click at [208, 252] on div "Date Picker" at bounding box center [214, 255] width 49 height 12
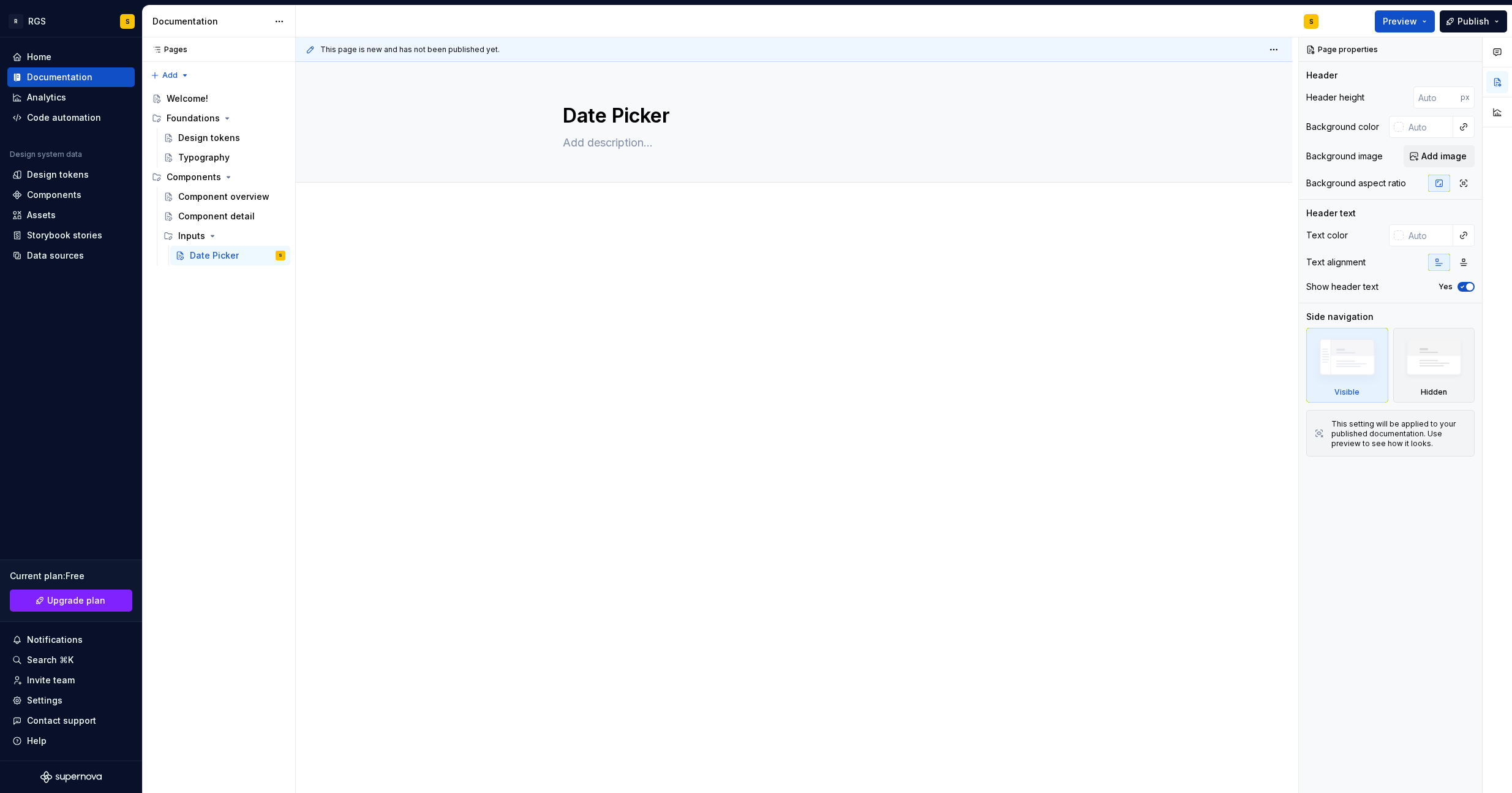
click at [586, 227] on div at bounding box center [794, 374] width 996 height 328
click at [576, 141] on textarea at bounding box center [792, 142] width 463 height 19
type textarea "*"
click at [581, 264] on div at bounding box center [794, 262] width 463 height 46
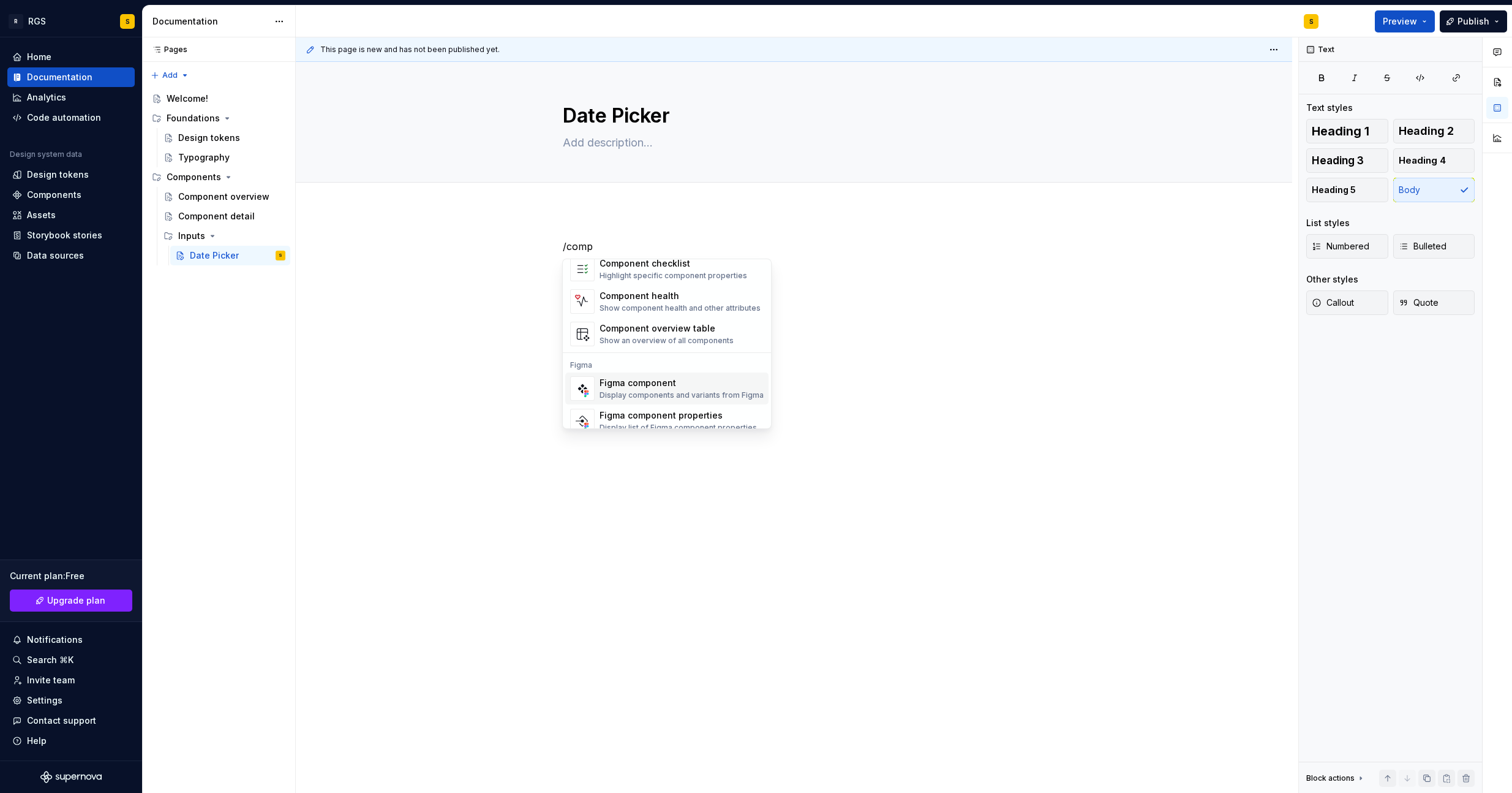
scroll to position [37, 0]
click at [663, 374] on div "Figma component" at bounding box center [682, 372] width 164 height 12
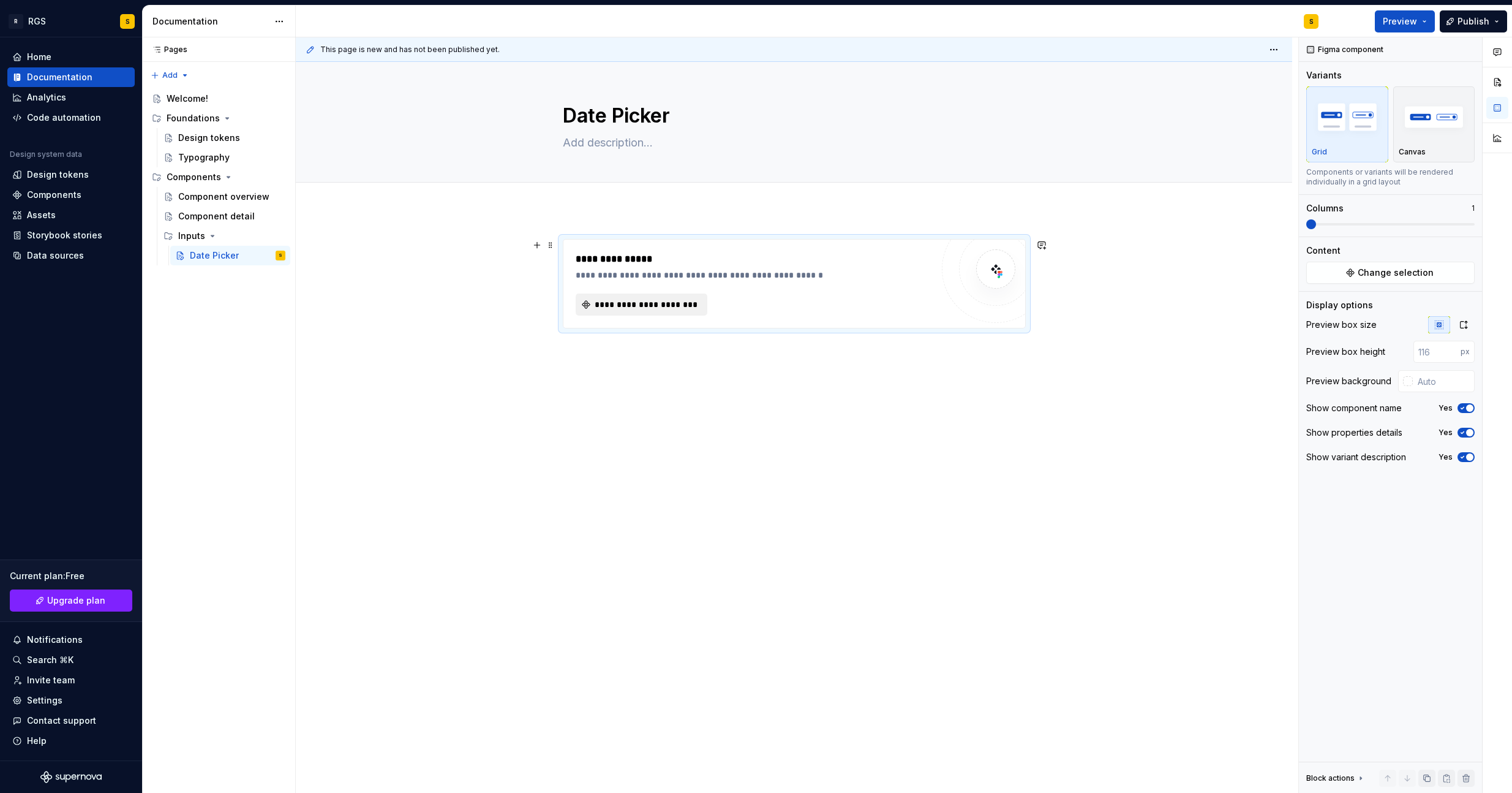
click at [636, 306] on span "**********" at bounding box center [646, 305] width 106 height 12
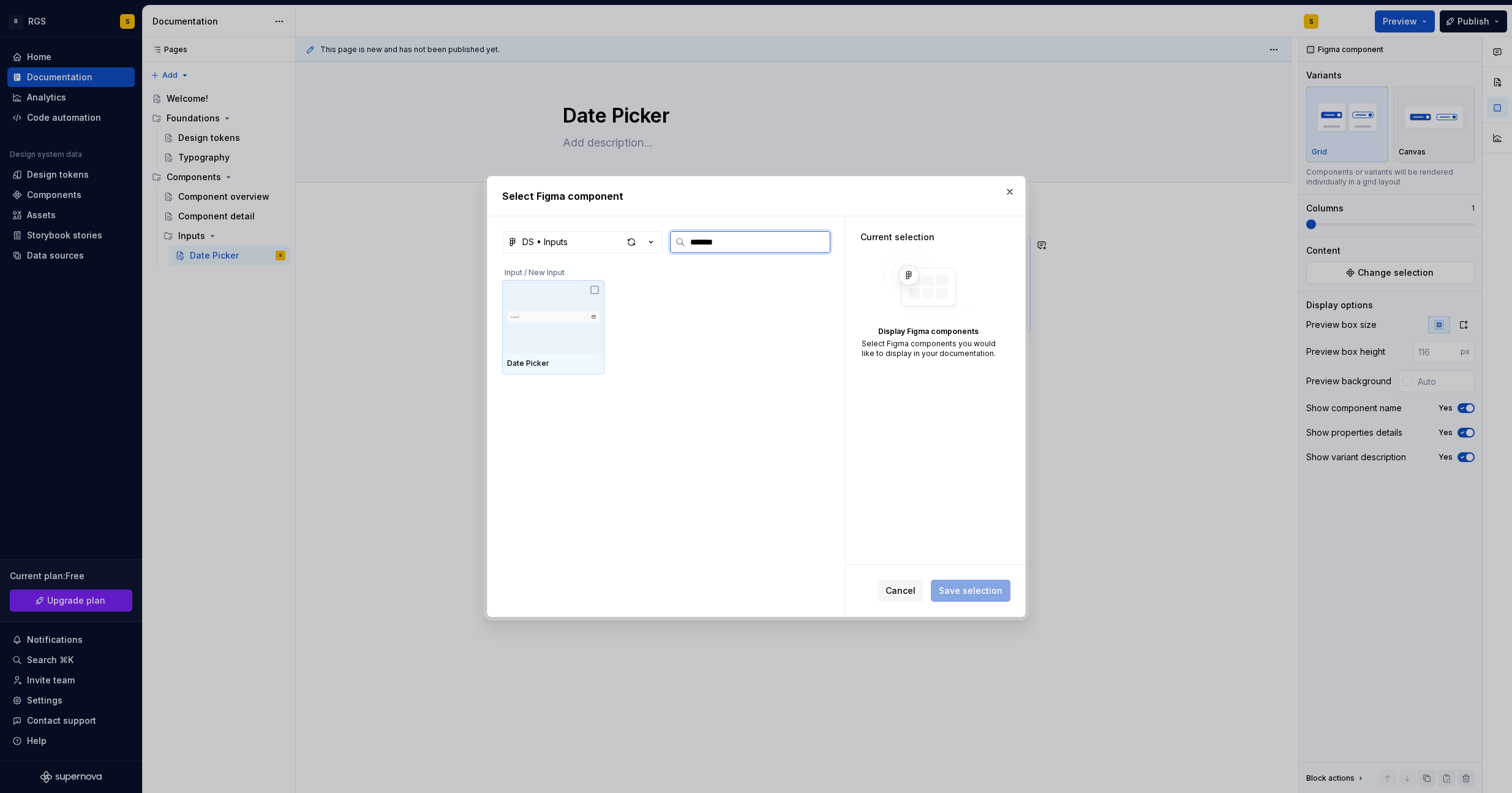
type input "********"
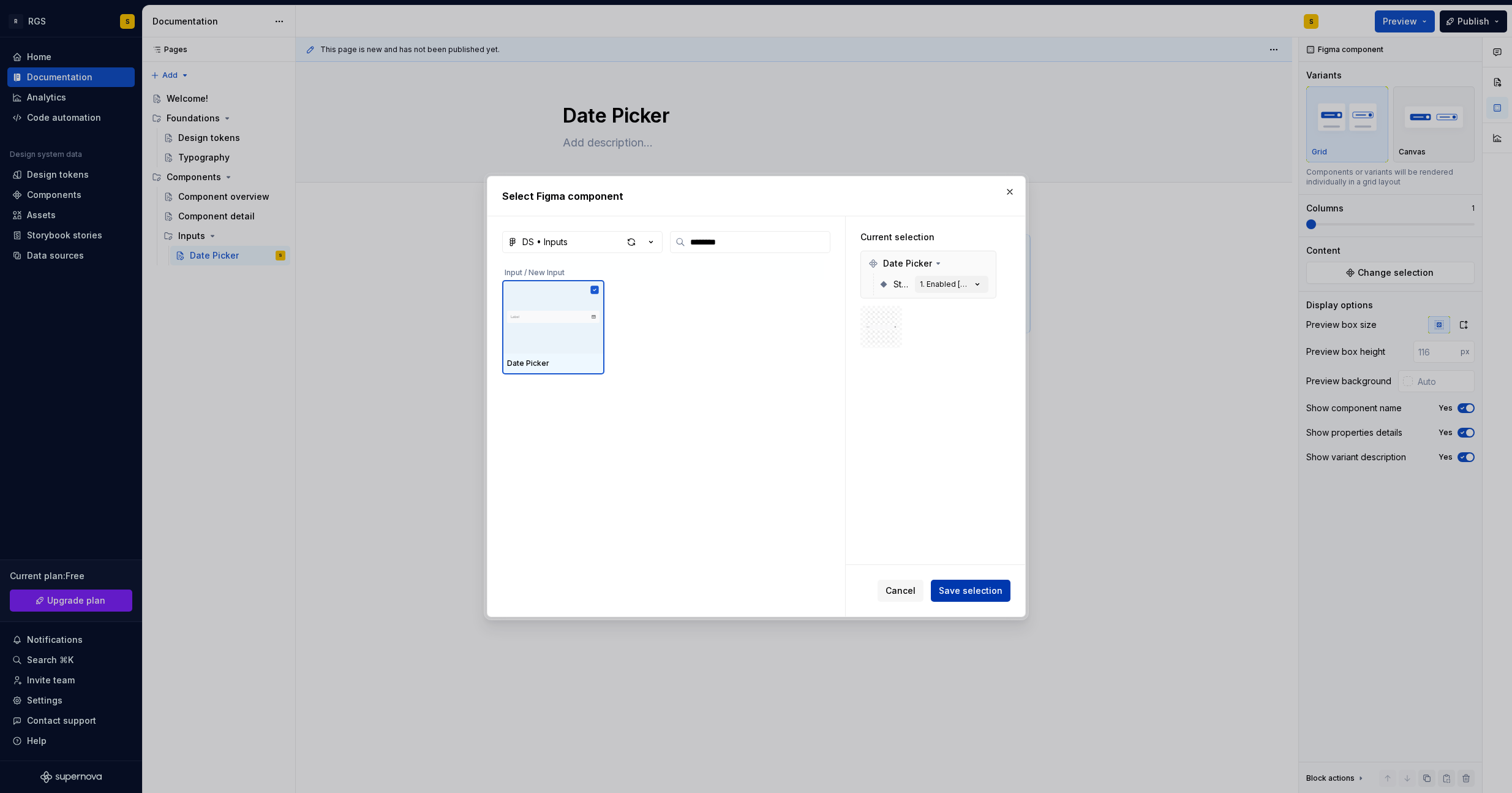
click at [991, 589] on span "Save selection" at bounding box center [970, 590] width 64 height 12
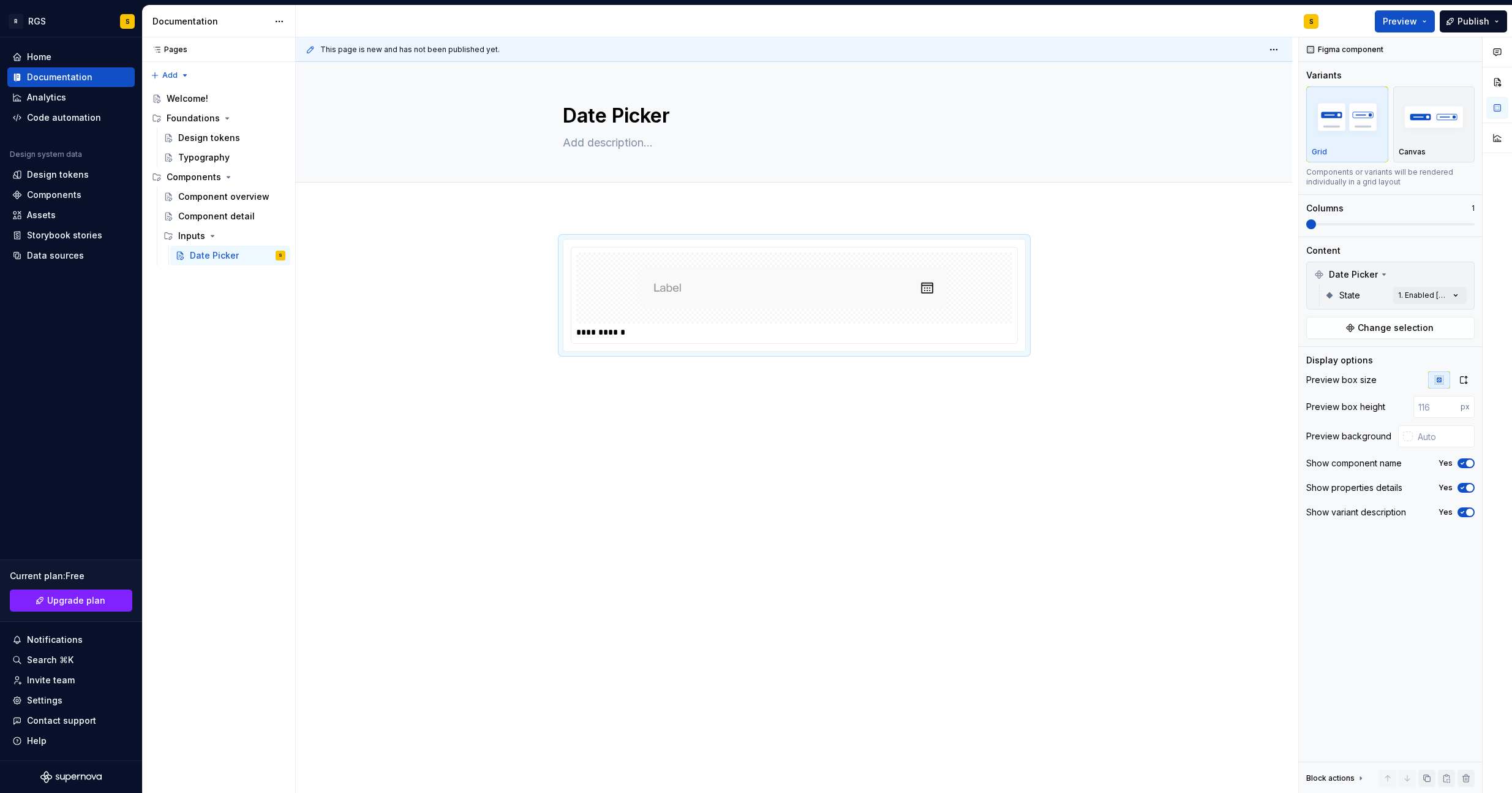
click at [560, 514] on div "**********" at bounding box center [794, 407] width 996 height 395
click at [478, 366] on div "**********" at bounding box center [797, 415] width 1002 height 755
drag, startPoint x: 684, startPoint y: 293, endPoint x: 660, endPoint y: 293, distance: 24.0
click at [684, 292] on img at bounding box center [794, 288] width 306 height 61
click at [472, 295] on div "**********" at bounding box center [794, 407] width 996 height 395
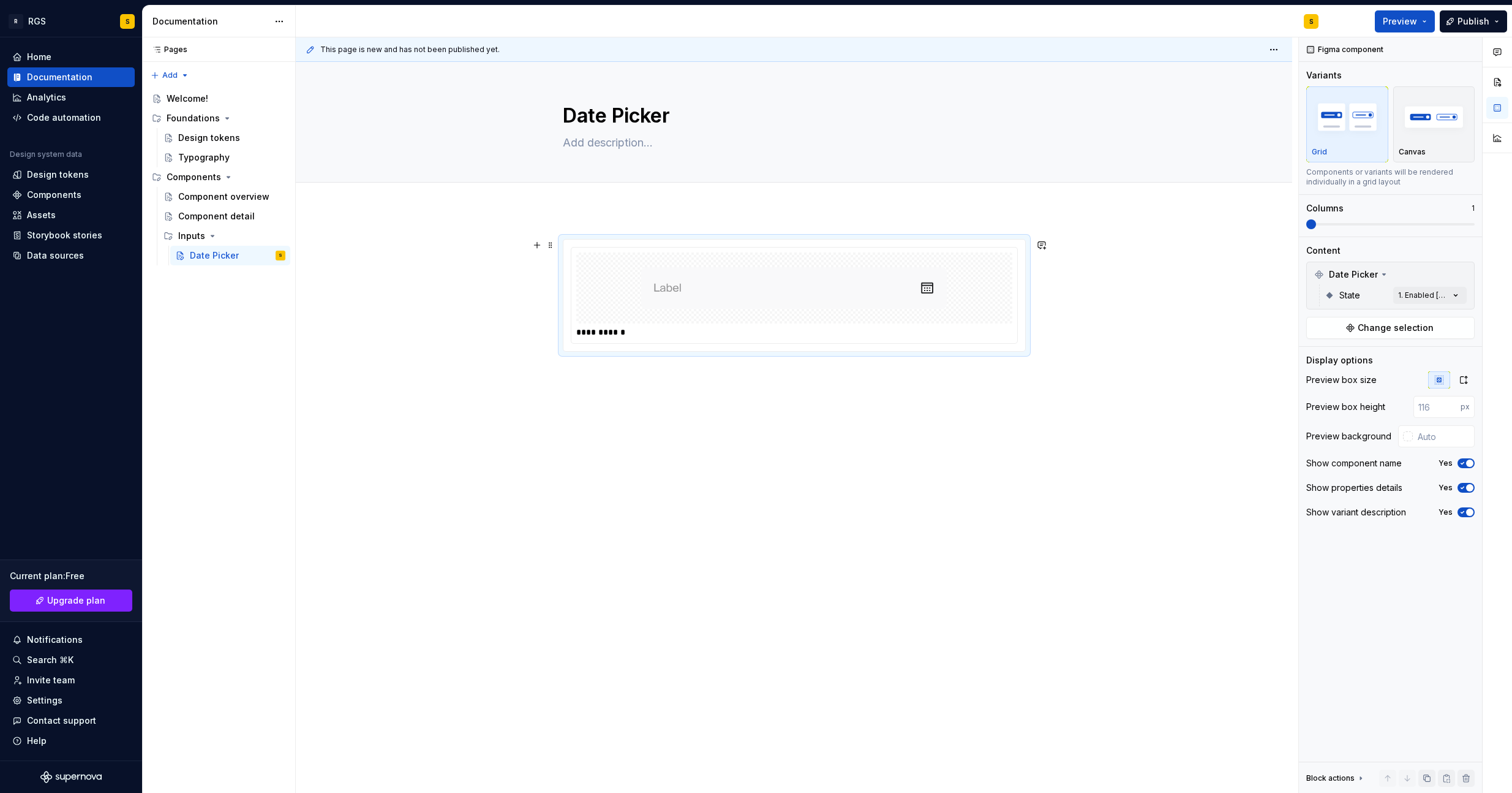
drag, startPoint x: 1137, startPoint y: 338, endPoint x: 1201, endPoint y: 201, distance: 151.2
click at [1141, 314] on div "**********" at bounding box center [797, 415] width 1002 height 755
click at [1397, 20] on span "Preview" at bounding box center [1399, 22] width 34 height 12
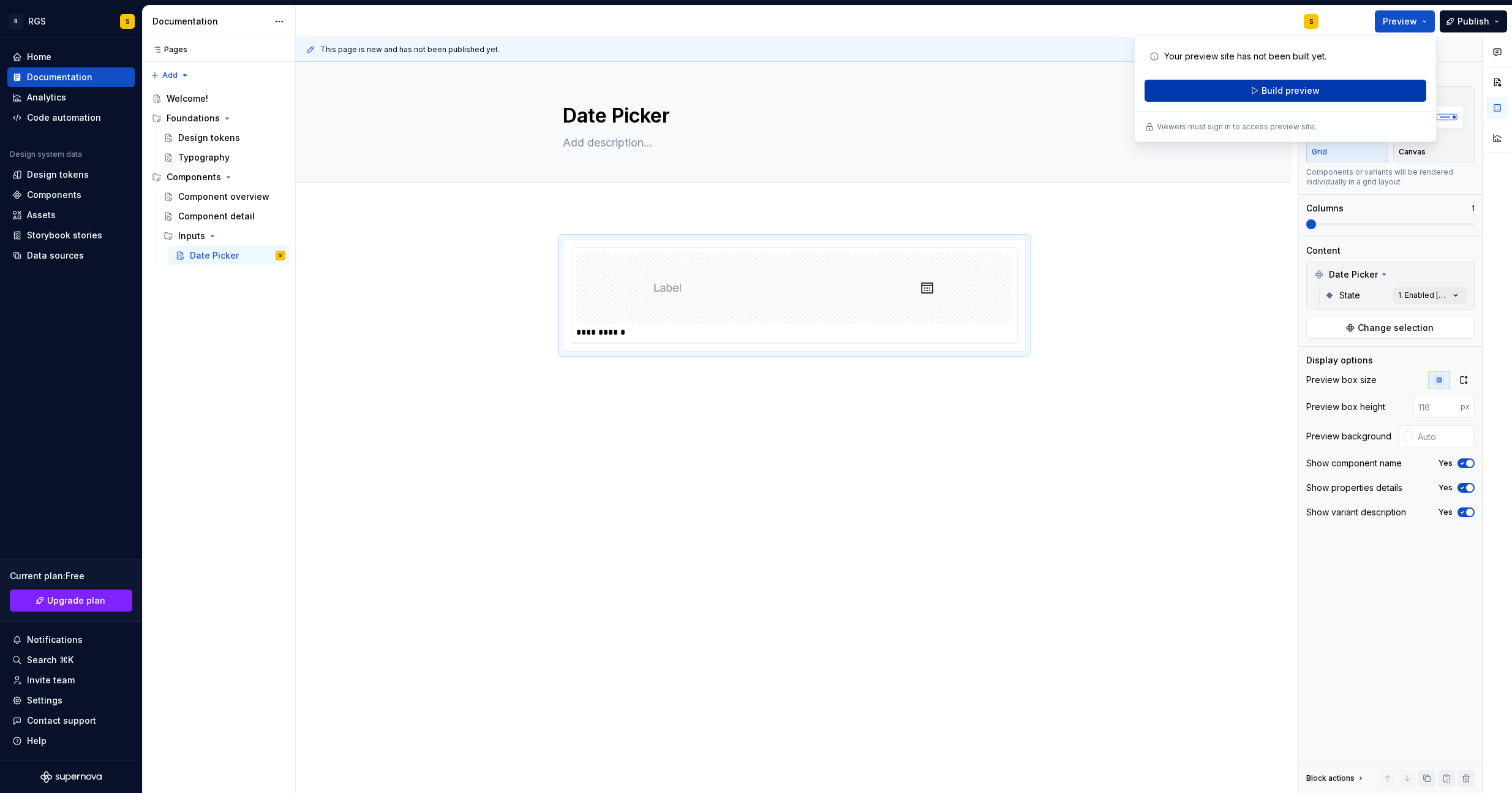
click at [1246, 93] on button "Build preview" at bounding box center [1285, 90] width 282 height 22
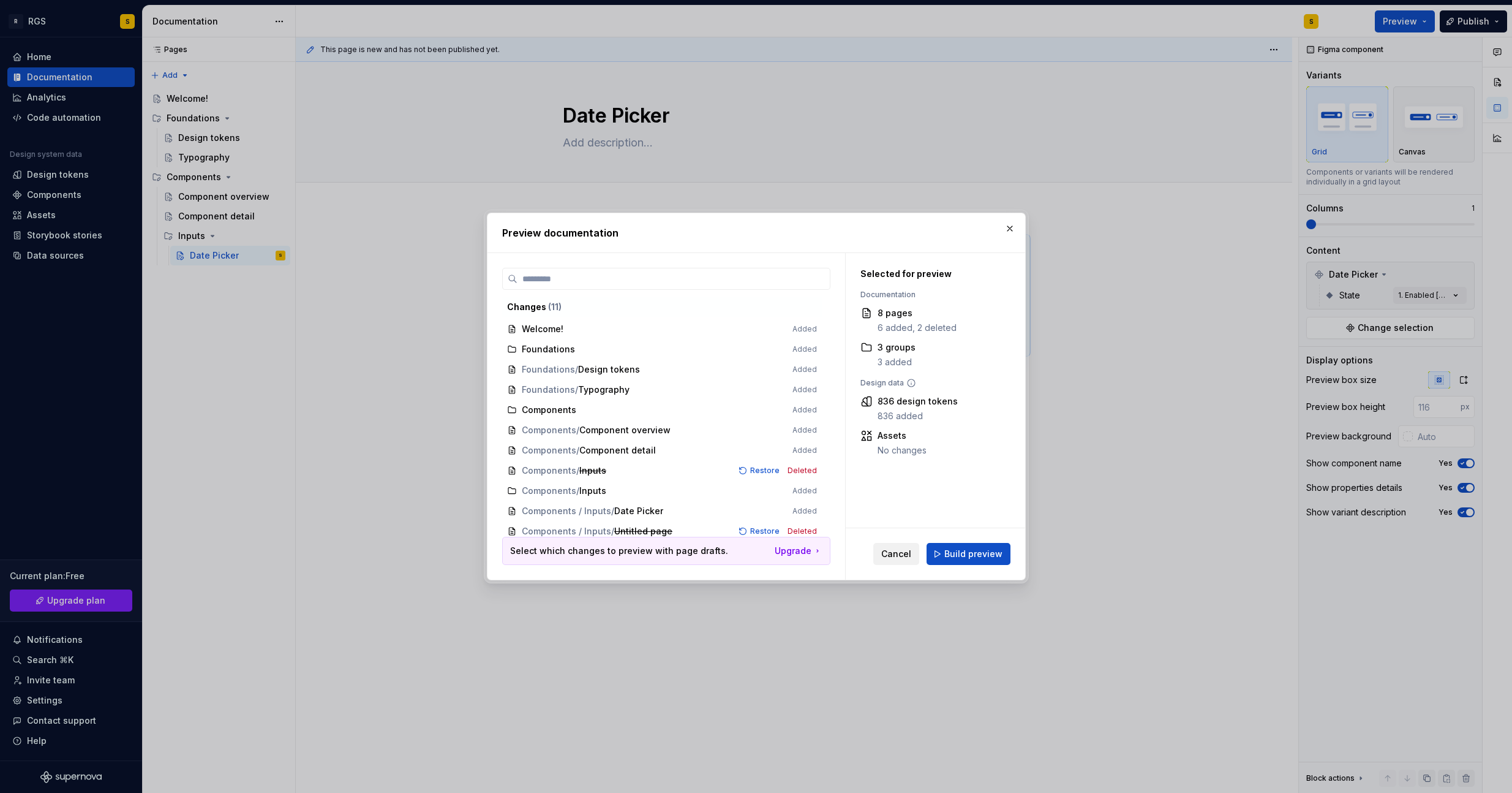
click at [904, 552] on span "Cancel" at bounding box center [896, 554] width 30 height 12
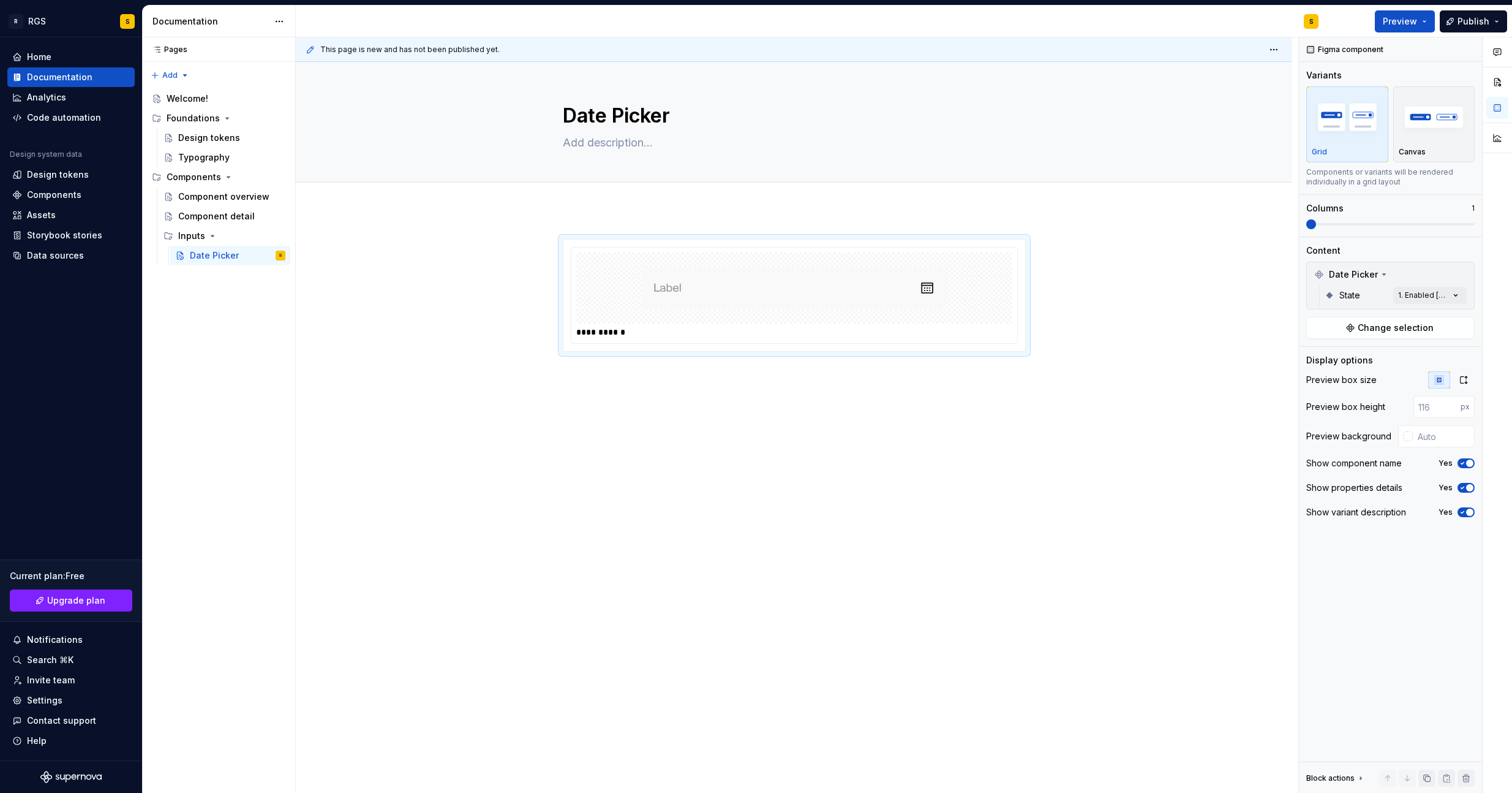
click at [870, 637] on div "**********" at bounding box center [794, 427] width 996 height 731
drag, startPoint x: 471, startPoint y: 272, endPoint x: 506, endPoint y: 232, distance: 53.2
click at [473, 266] on div "**********" at bounding box center [797, 415] width 1002 height 755
click at [44, 257] on div "Data sources" at bounding box center [55, 255] width 57 height 12
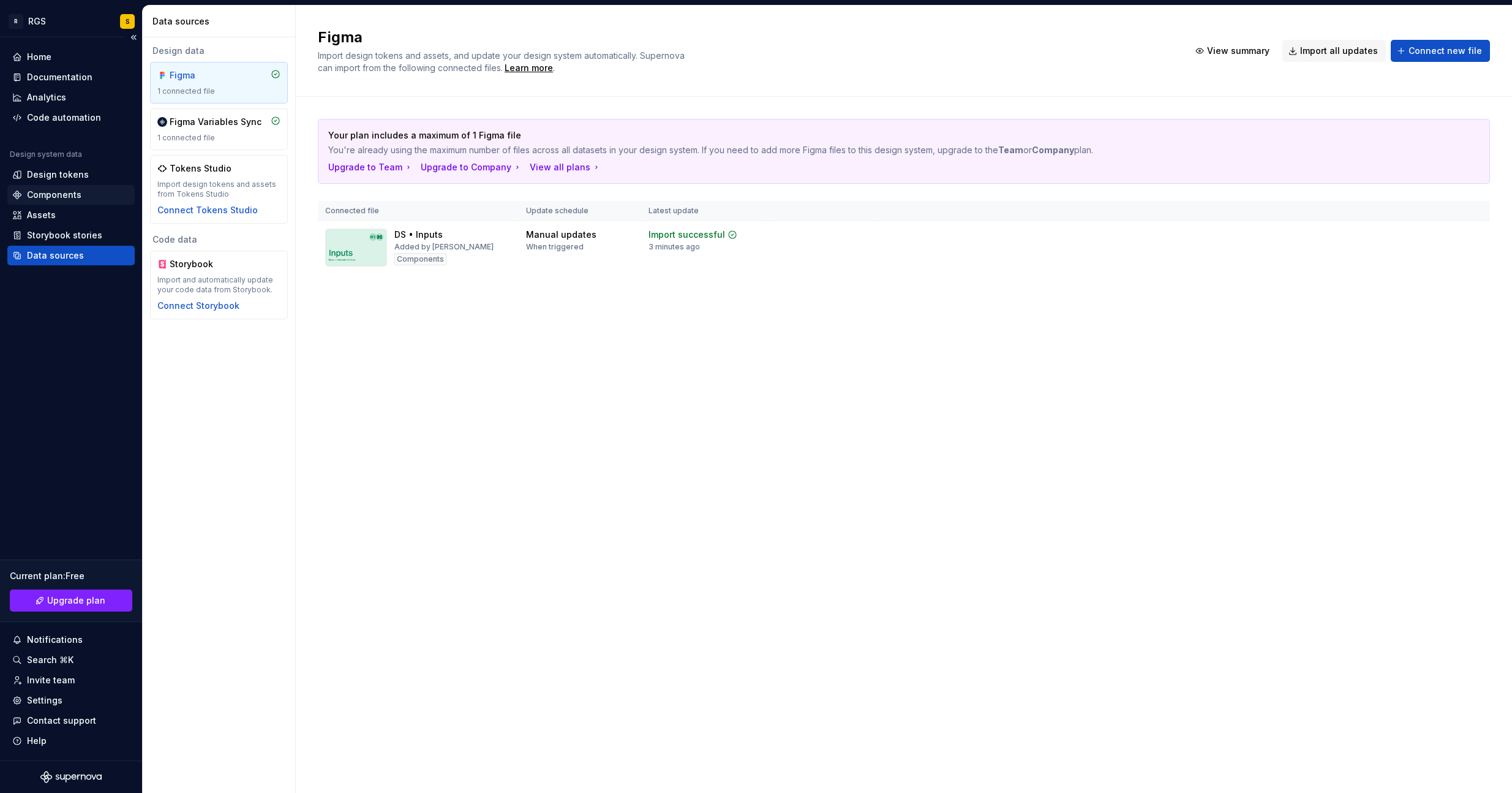
click at [48, 192] on div "Components" at bounding box center [54, 195] width 54 height 12
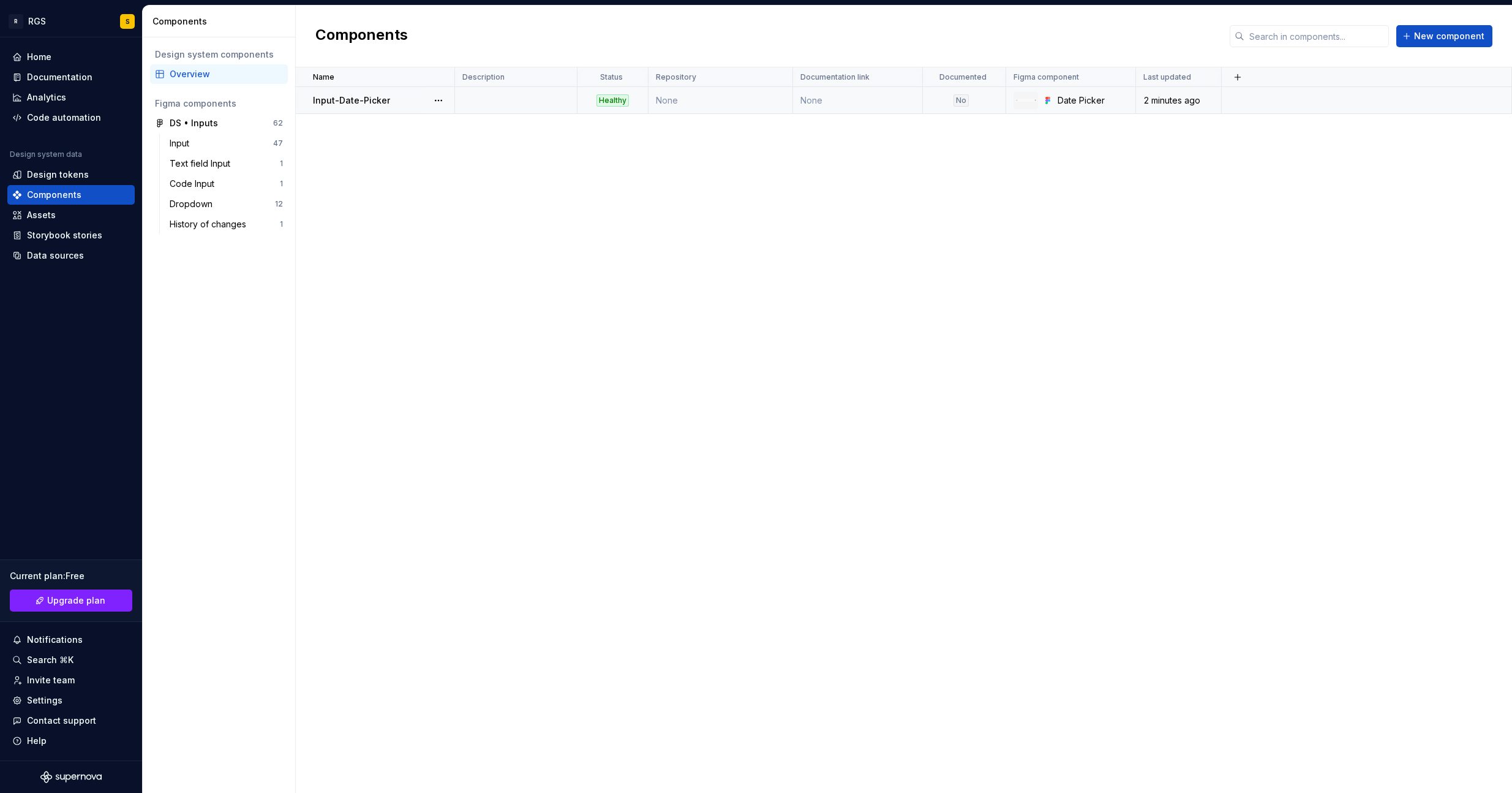
click at [841, 100] on td "None" at bounding box center [857, 100] width 130 height 27
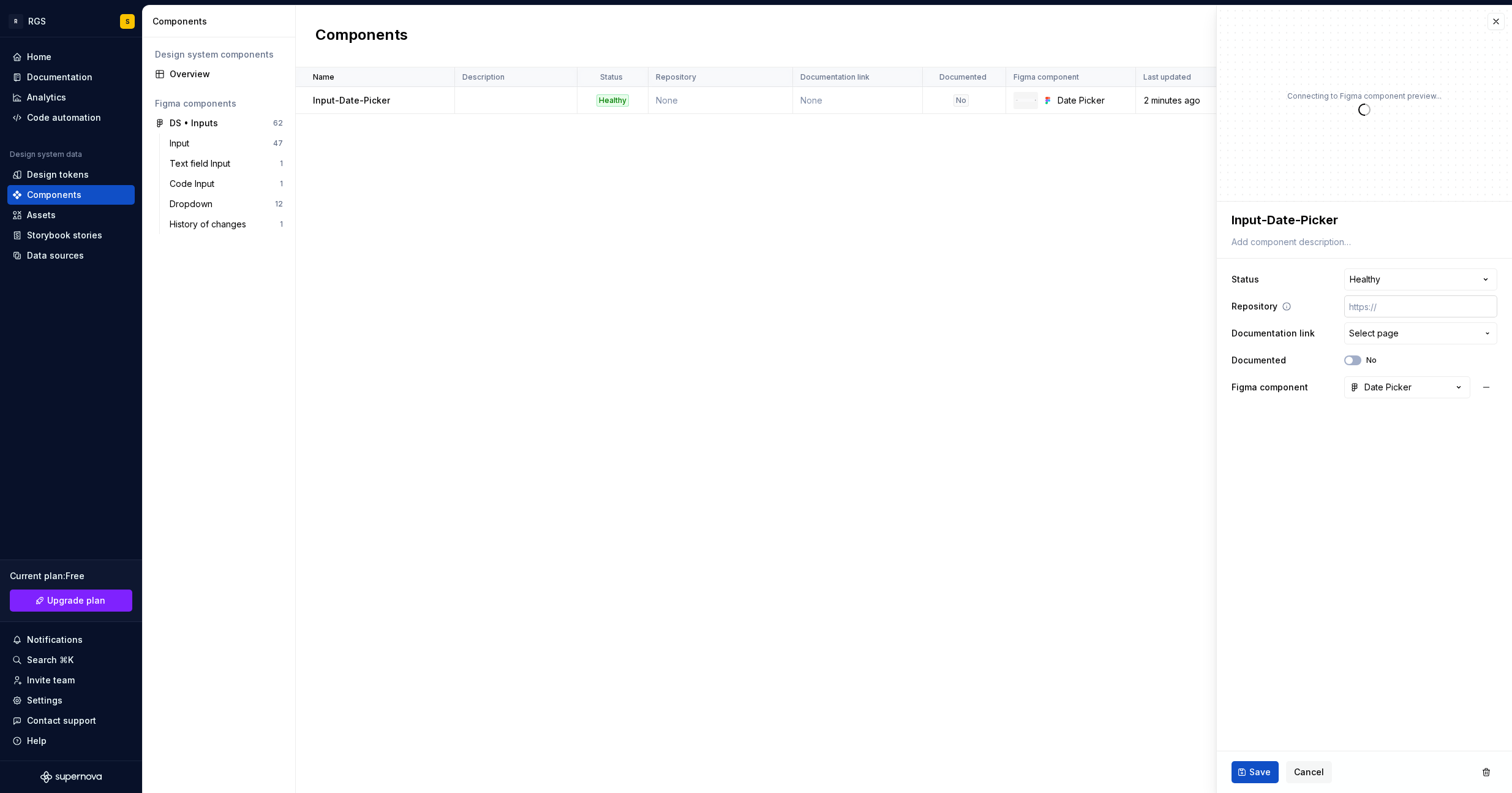
click at [1395, 300] on input "text" at bounding box center [1420, 306] width 153 height 22
click at [1397, 326] on button "Select page" at bounding box center [1420, 333] width 153 height 22
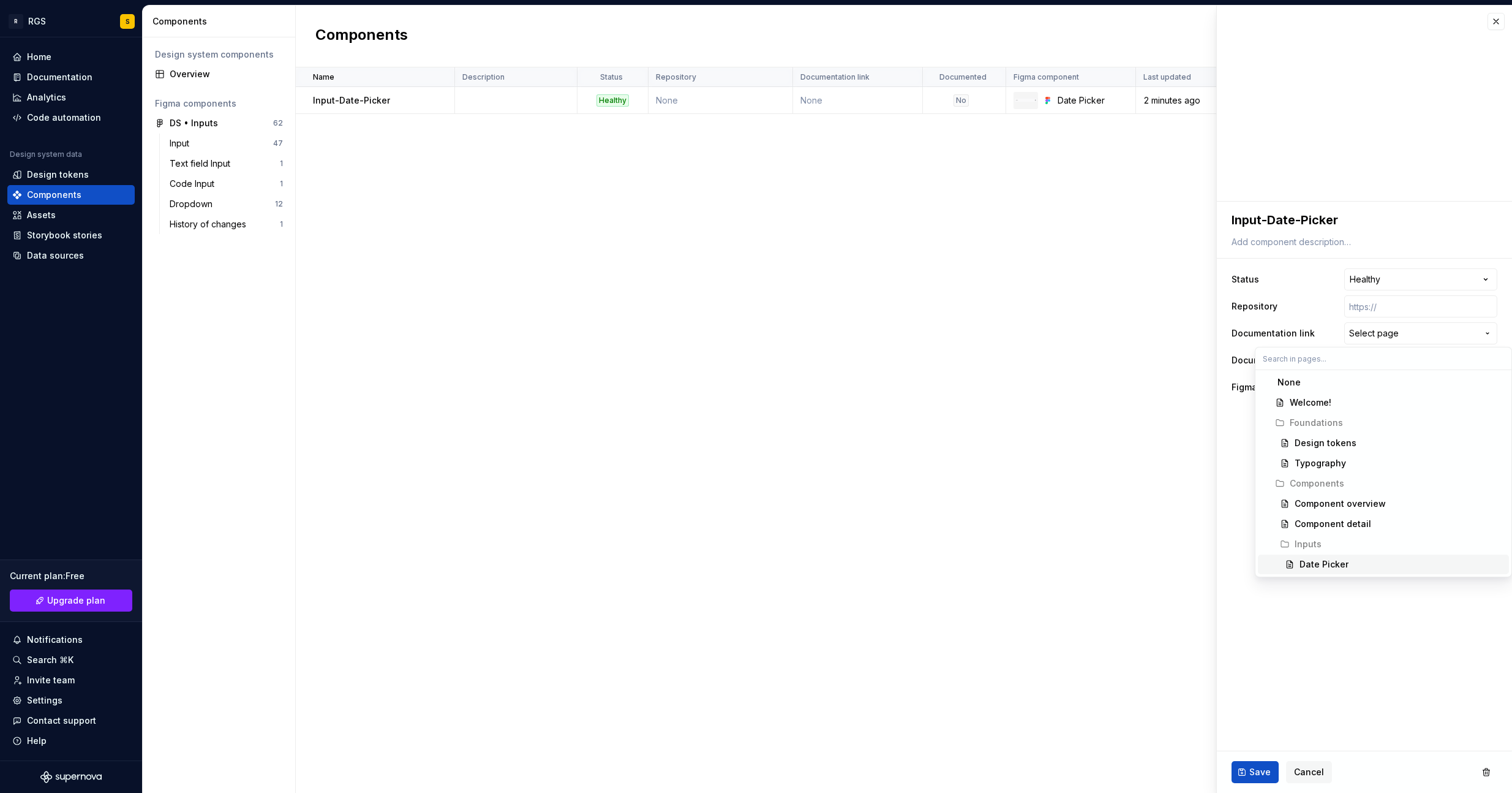
click at [1323, 568] on div "Date Picker" at bounding box center [1323, 564] width 49 height 12
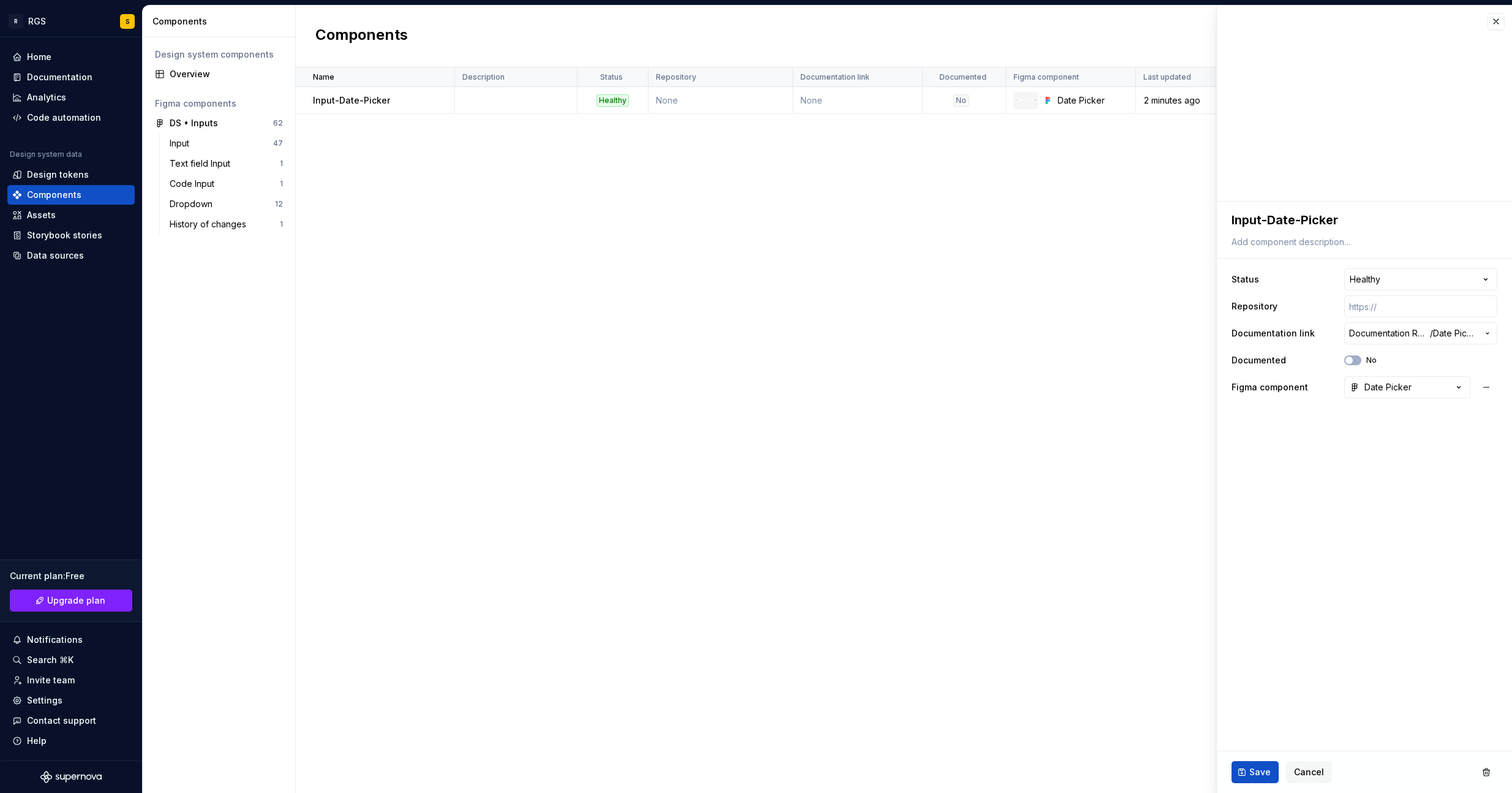
drag, startPoint x: 1365, startPoint y: 590, endPoint x: 1331, endPoint y: 555, distance: 48.8
click at [1365, 590] on fieldset "**********" at bounding box center [1364, 497] width 295 height 591
click at [1258, 710] on div "Save Cancel" at bounding box center [1364, 772] width 295 height 42
click at [1345, 364] on button "No" at bounding box center [1353, 360] width 17 height 10
drag, startPoint x: 1262, startPoint y: 765, endPoint x: 1255, endPoint y: 762, distance: 7.6
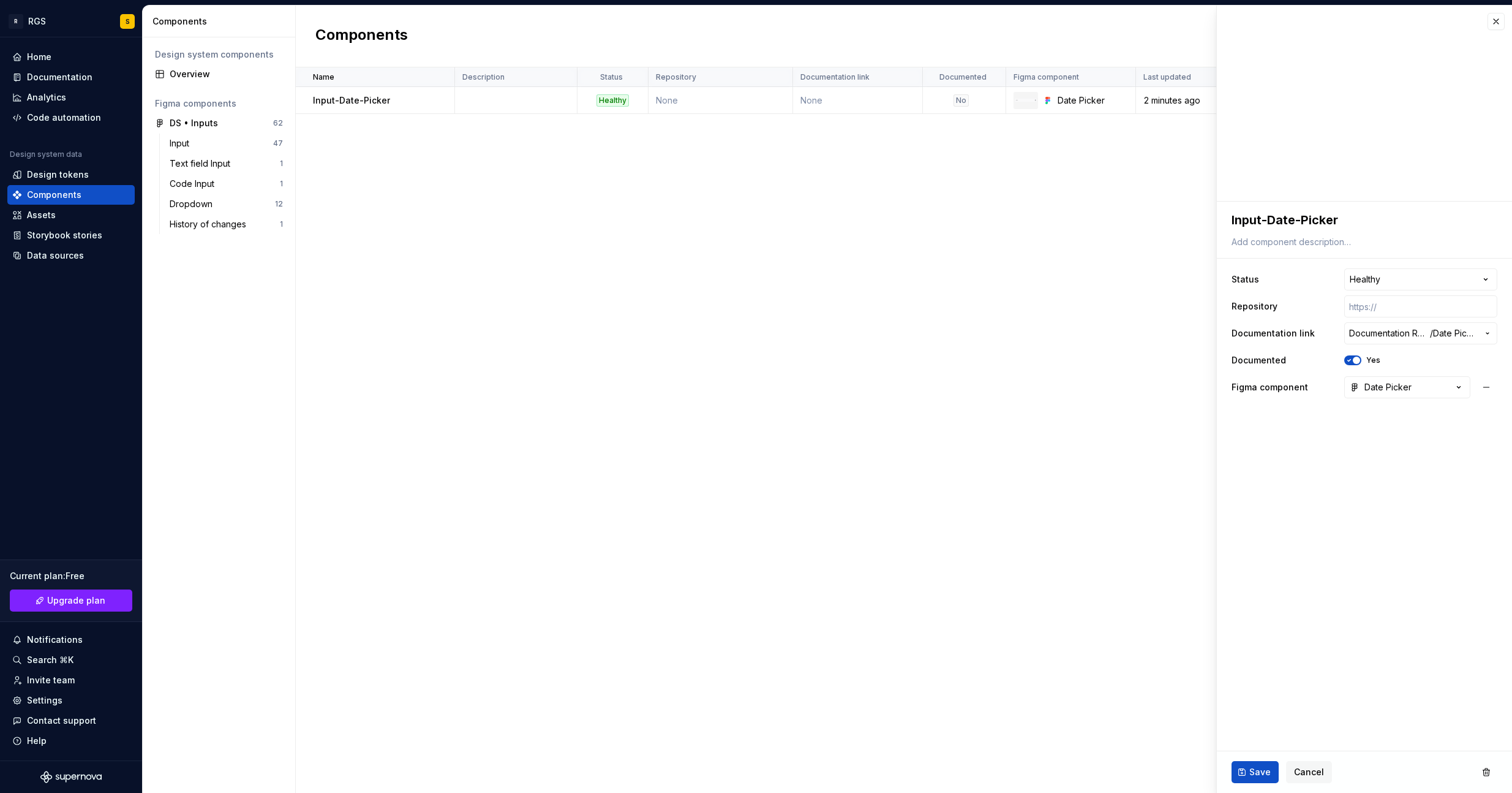
click at [1262, 710] on button "Save" at bounding box center [1254, 771] width 47 height 22
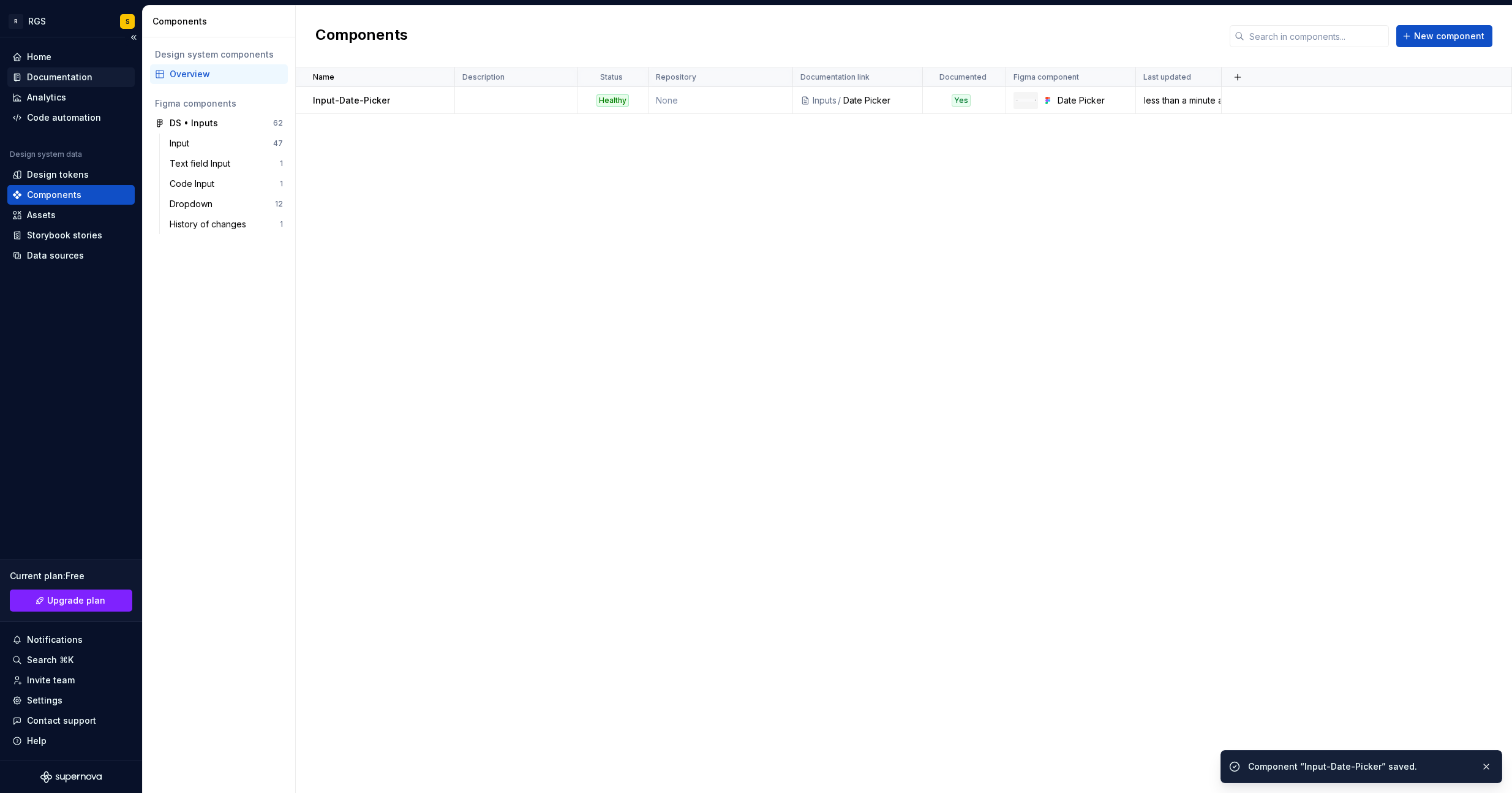
click at [44, 78] on div "Documentation" at bounding box center [59, 77] width 65 height 12
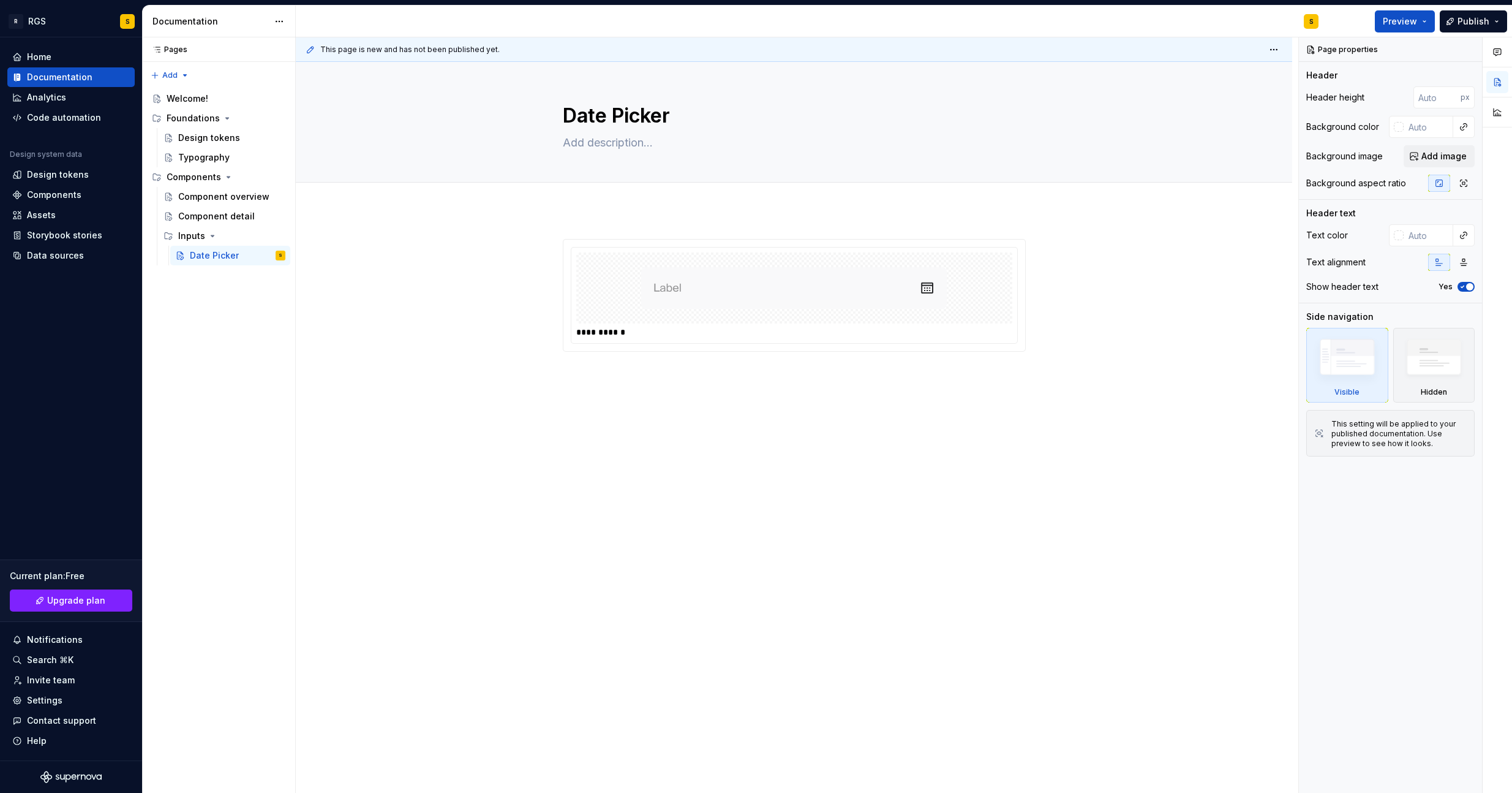
click at [586, 210] on div "**********" at bounding box center [797, 415] width 1002 height 755
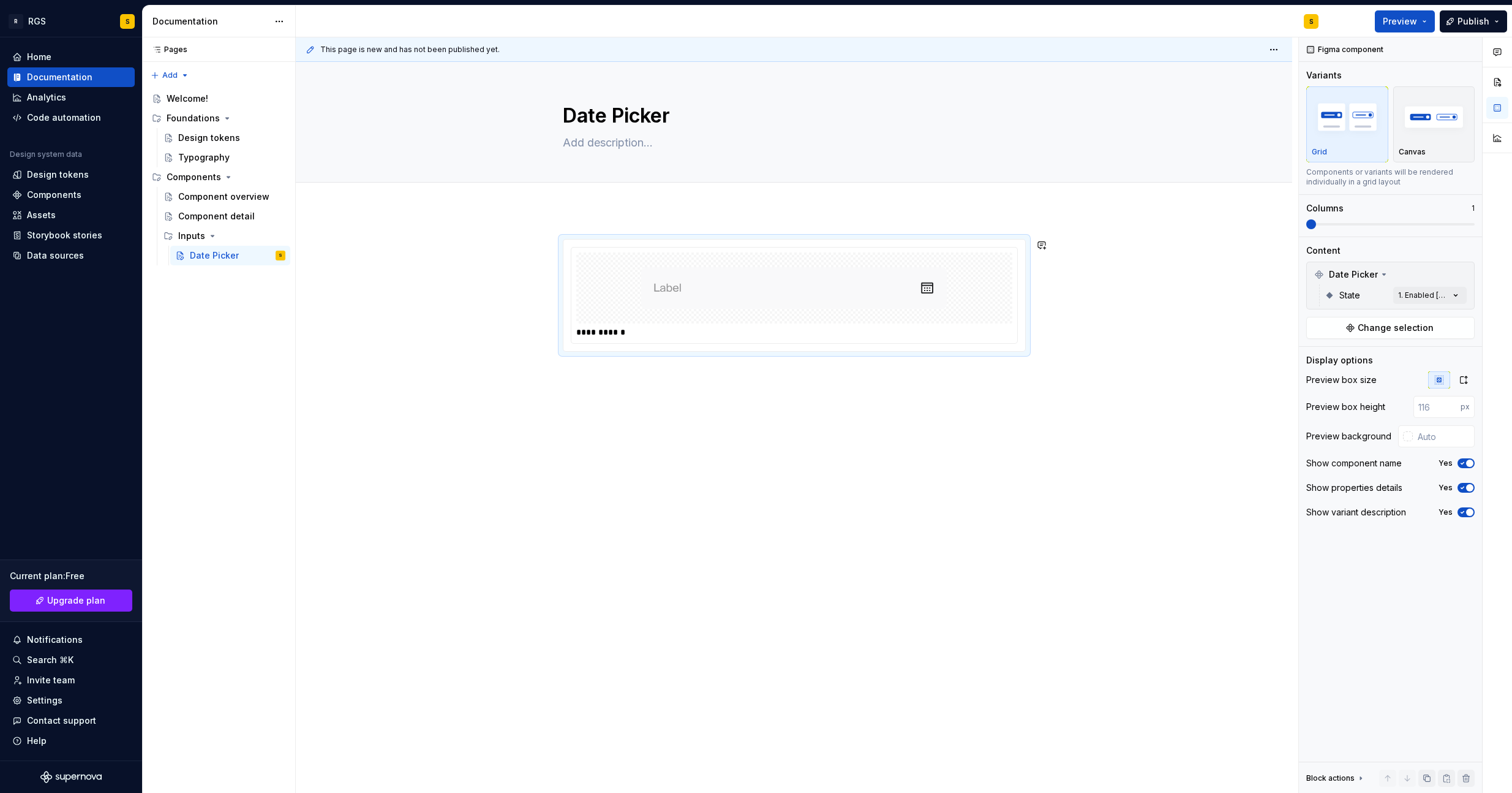
click at [812, 526] on div "**********" at bounding box center [794, 407] width 996 height 395
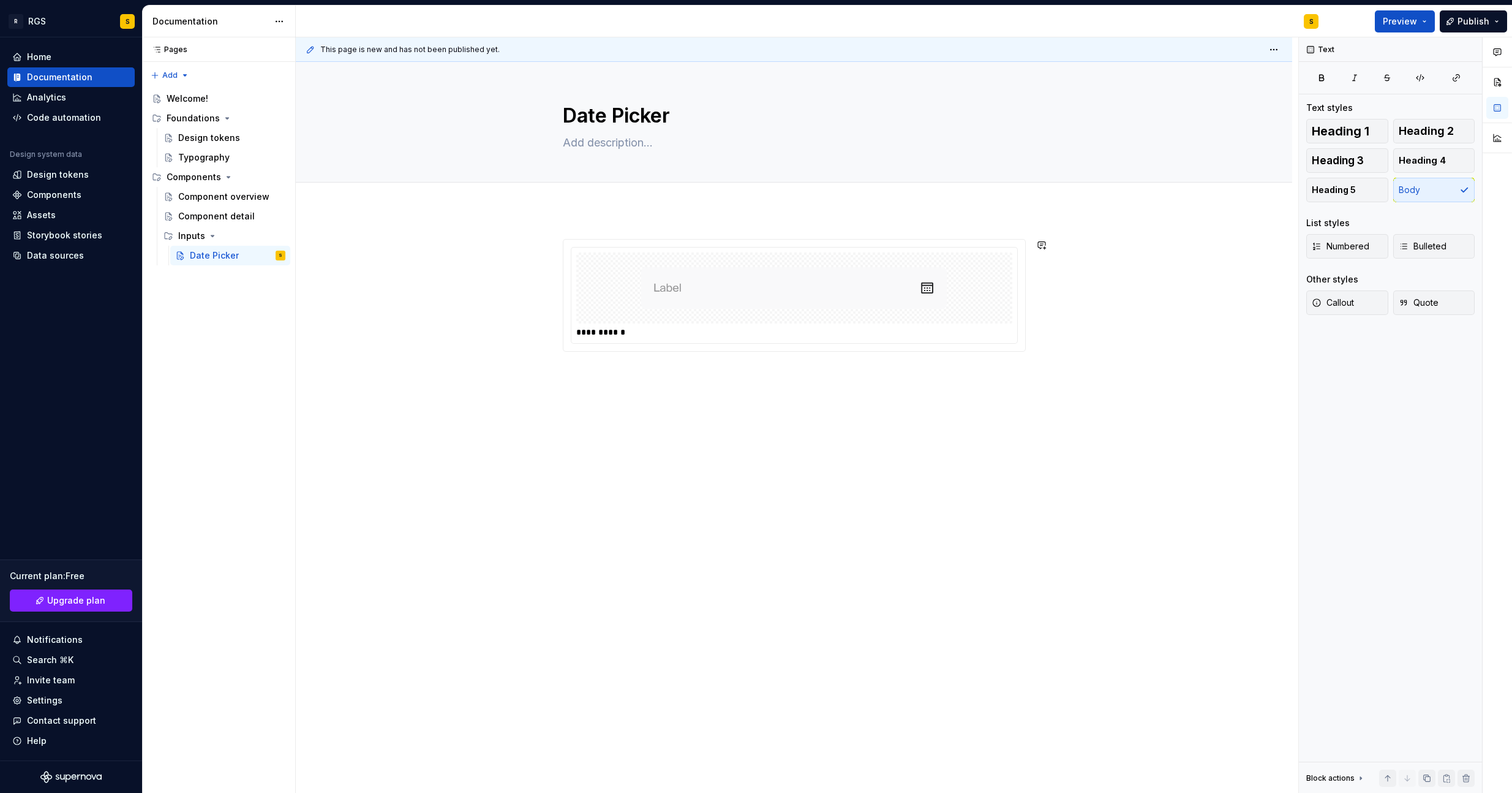
click at [719, 212] on div "**********" at bounding box center [794, 421] width 996 height 424
click at [696, 314] on img at bounding box center [794, 317] width 306 height 61
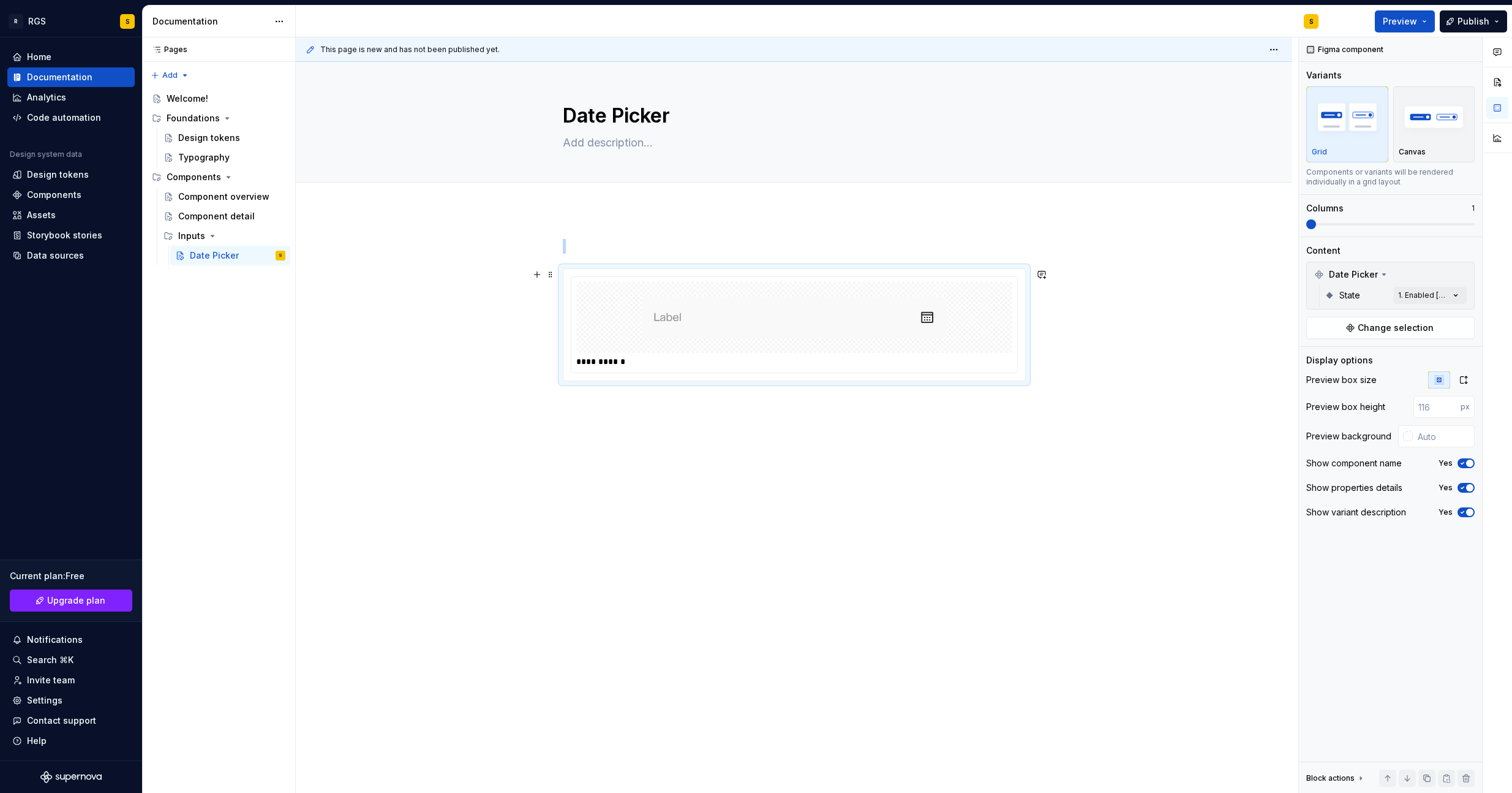
click at [911, 318] on img at bounding box center [794, 317] width 306 height 61
click at [1199, 308] on div "**********" at bounding box center [794, 436] width 996 height 453
click at [1467, 382] on icon "button" at bounding box center [1463, 379] width 10 height 10
click at [1431, 379] on button "button" at bounding box center [1439, 380] width 22 height 17
click at [959, 563] on div "**********" at bounding box center [794, 436] width 996 height 453
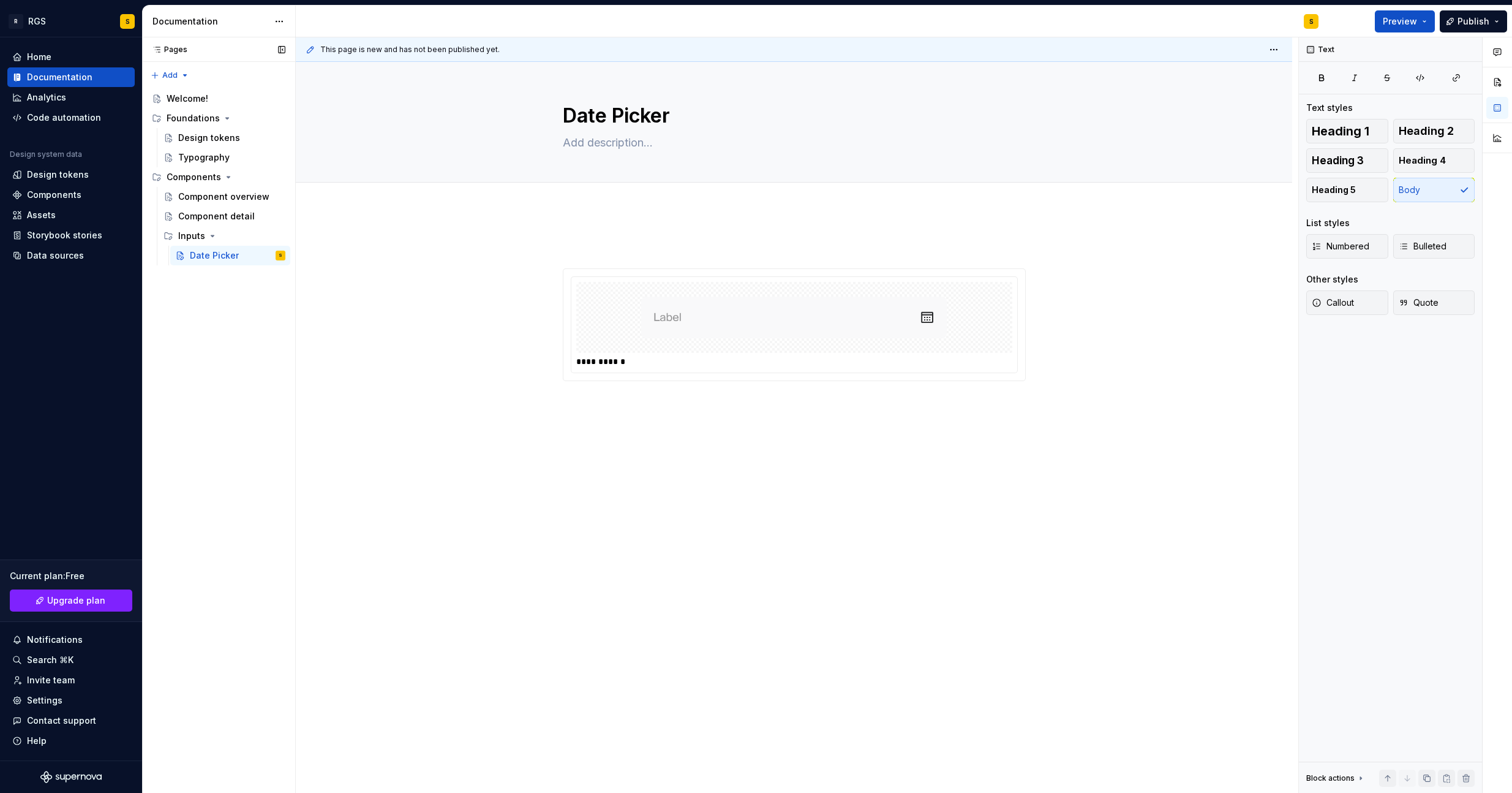
drag, startPoint x: 212, startPoint y: 362, endPoint x: 204, endPoint y: 304, distance: 58.5
click at [212, 360] on div "Pages Pages Add Accessibility guide for tree Page tree. Navigate the tree with …" at bounding box center [218, 415] width 153 height 755
click at [689, 504] on div "**********" at bounding box center [797, 415] width 1002 height 755
click at [589, 413] on div "**********" at bounding box center [794, 332] width 463 height 186
click at [1394, 27] on button "Preview" at bounding box center [1405, 21] width 60 height 22
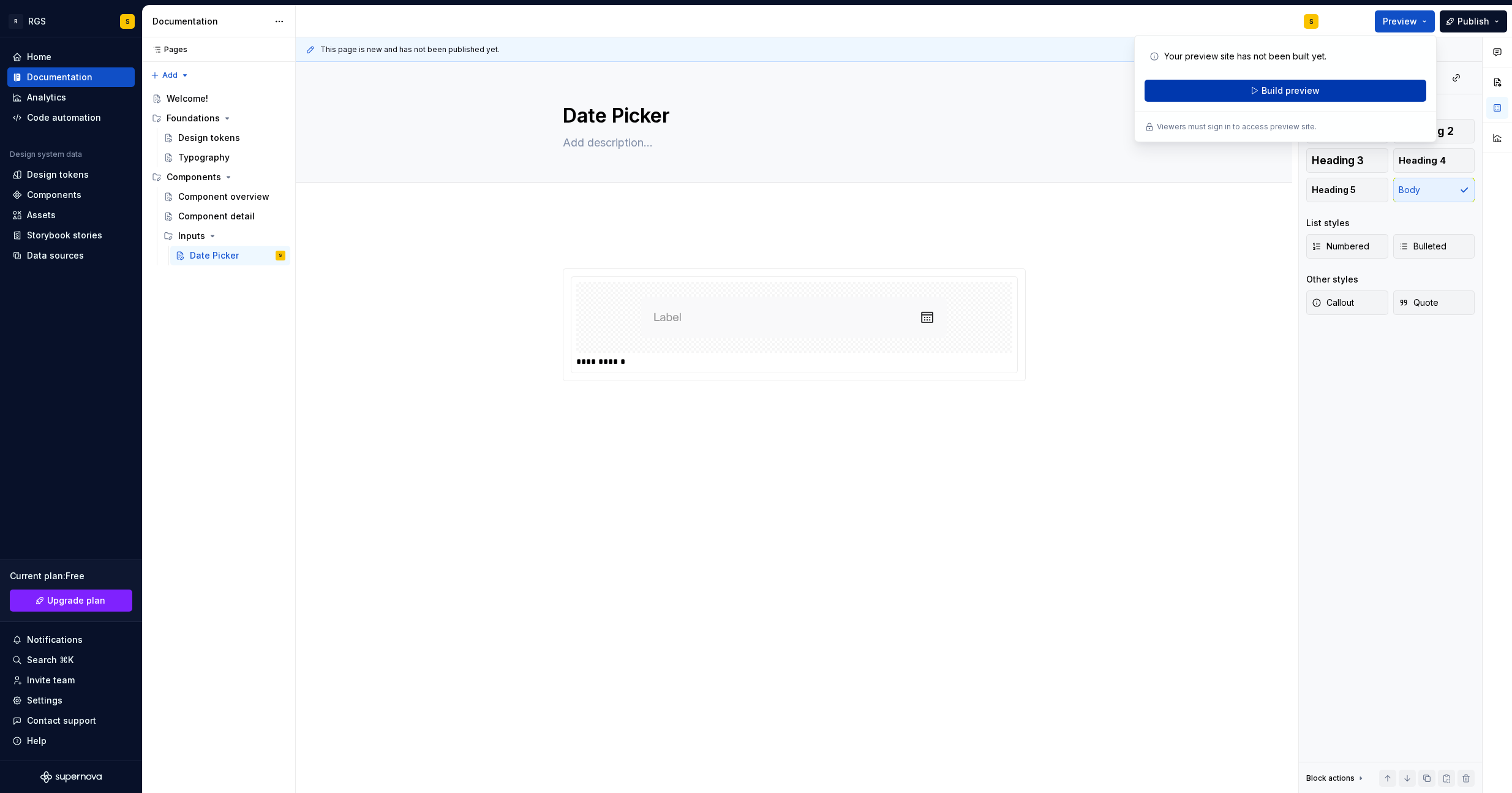
click at [1275, 87] on span "Build preview" at bounding box center [1290, 91] width 58 height 12
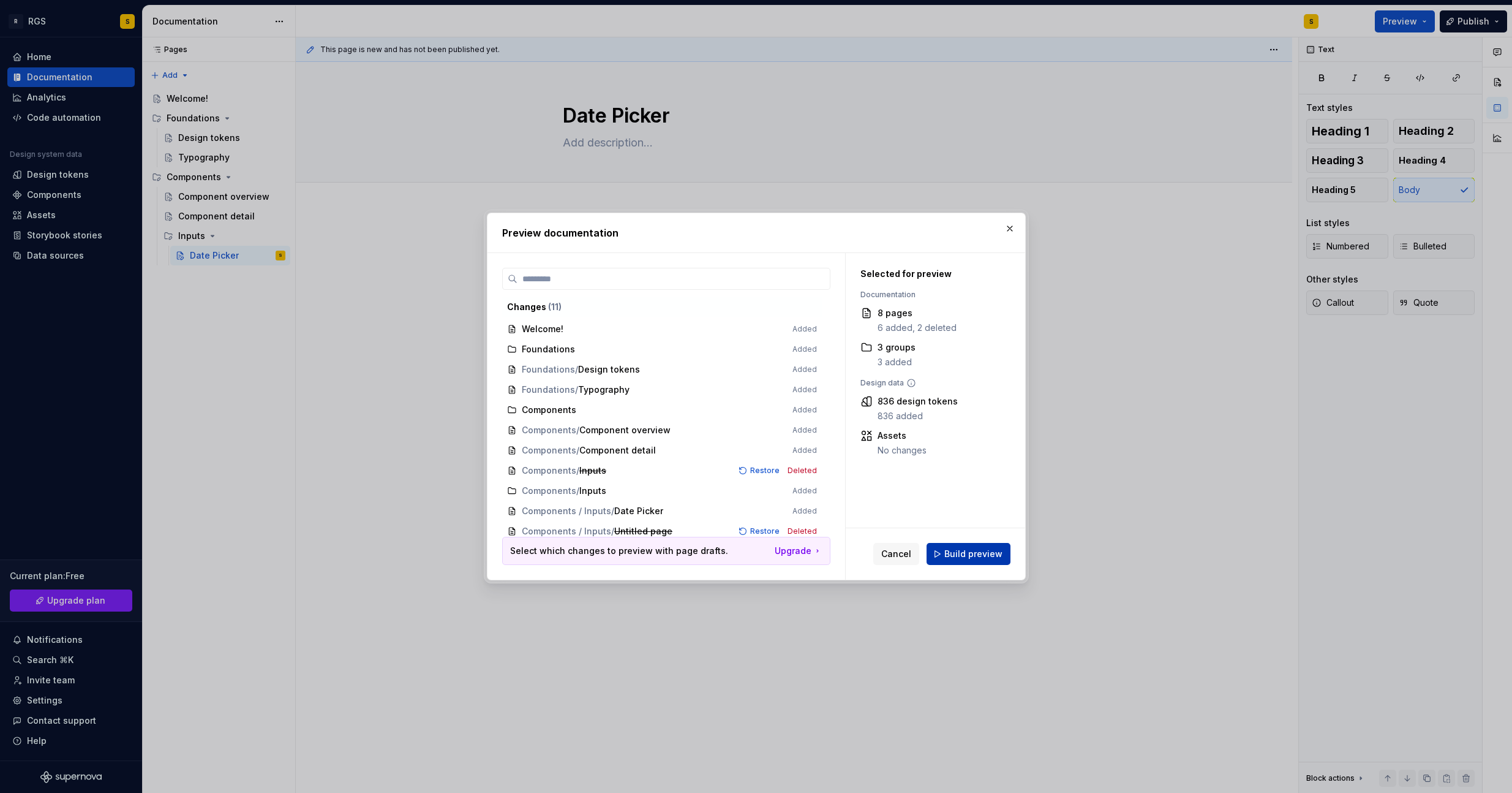
click at [958, 557] on span "Build preview" at bounding box center [973, 554] width 58 height 12
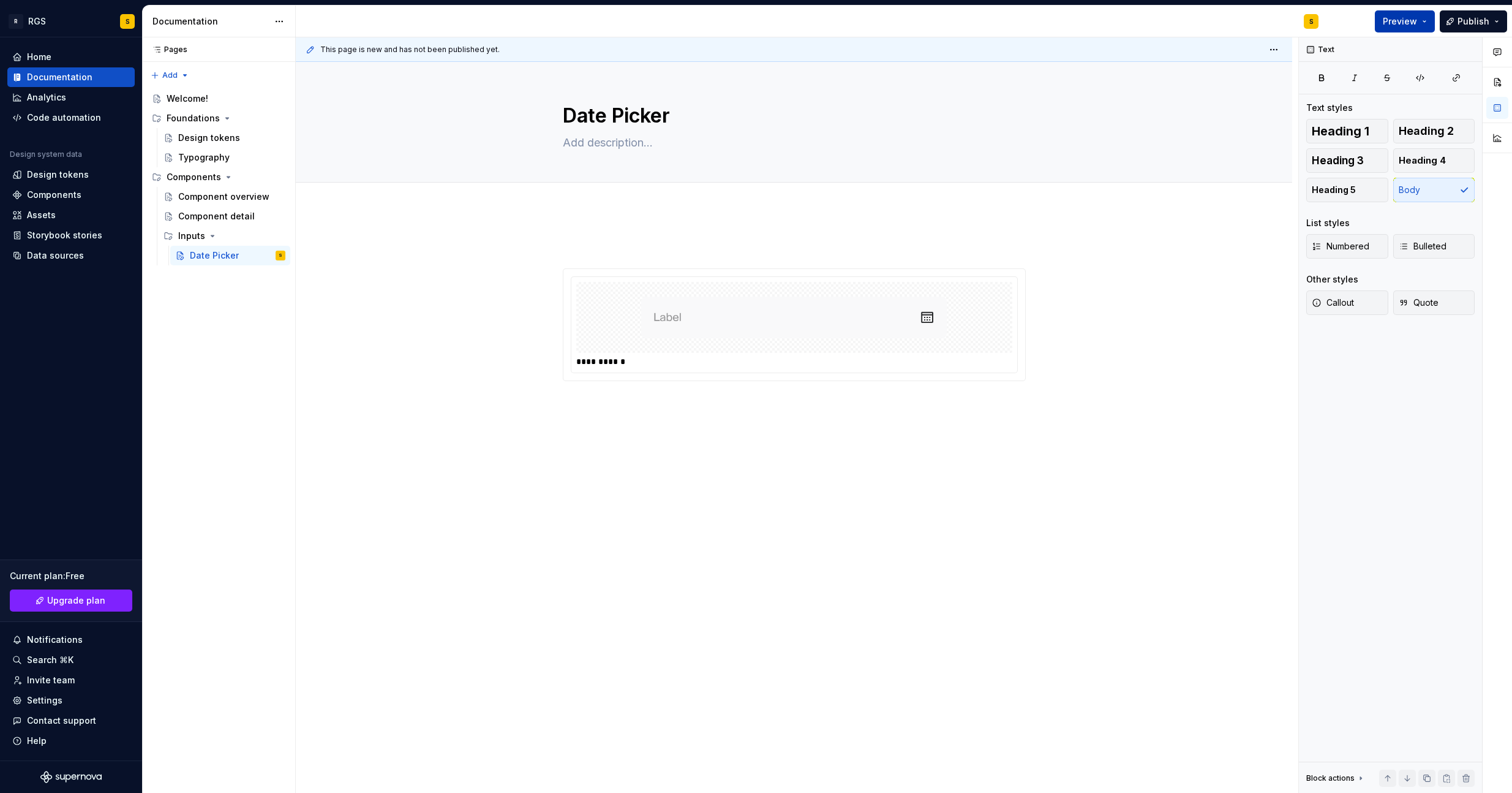
click at [1412, 24] on span "Preview" at bounding box center [1399, 22] width 34 height 12
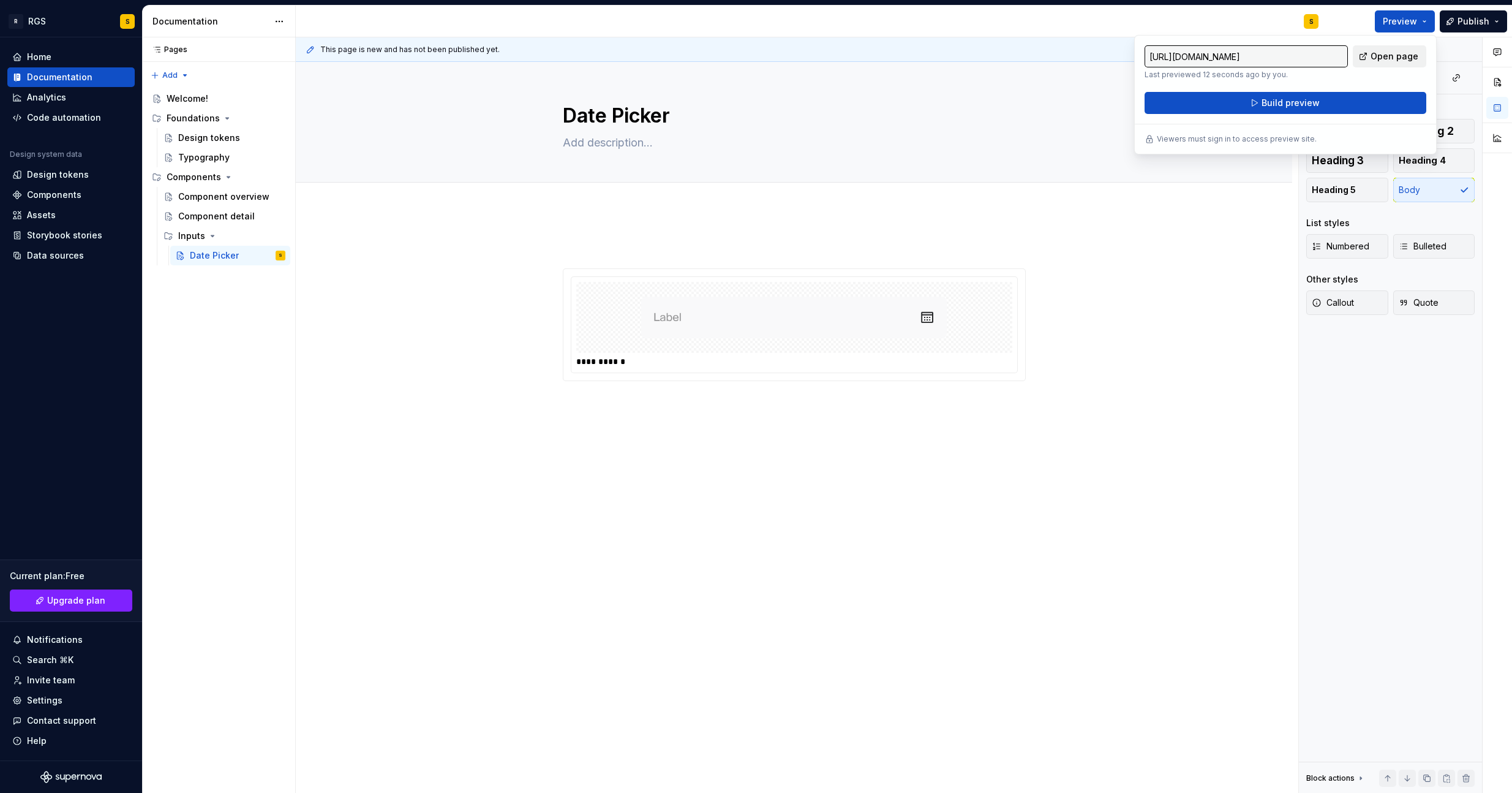
click at [1389, 57] on span "Open page" at bounding box center [1394, 57] width 48 height 12
drag, startPoint x: 1106, startPoint y: 355, endPoint x: 852, endPoint y: 364, distance: 254.2
click at [1104, 355] on div "**********" at bounding box center [797, 415] width 1002 height 755
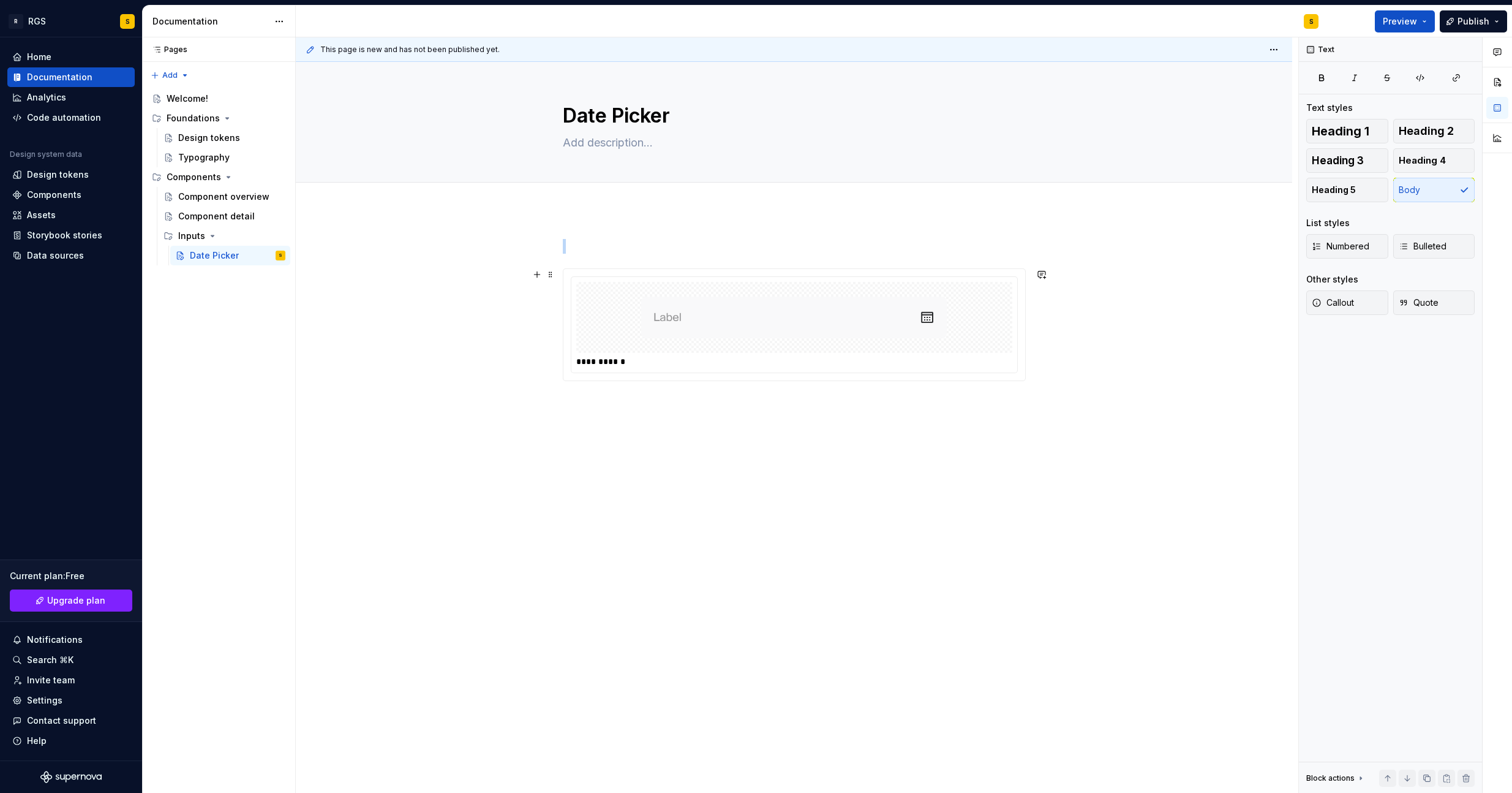
click at [737, 319] on img at bounding box center [794, 317] width 306 height 61
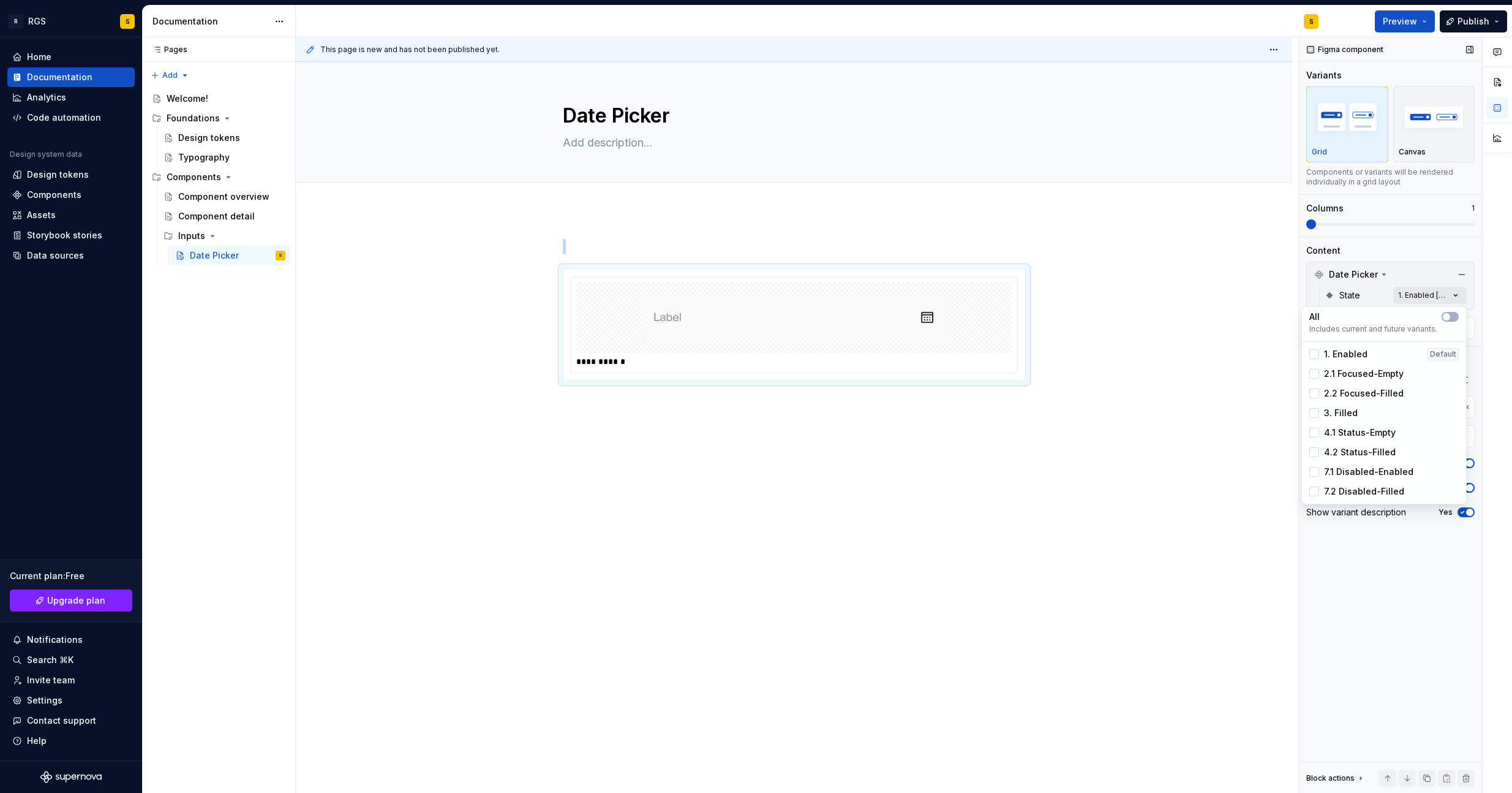
click at [1416, 293] on div "Comments Open comments No comments yet Select ‘Comment’ from the block context …" at bounding box center [1405, 415] width 213 height 755
click at [1391, 353] on div "1. Enabled Default" at bounding box center [1384, 354] width 149 height 12
click at [1378, 368] on span "2.1 Focused-Empty" at bounding box center [1363, 374] width 79 height 12
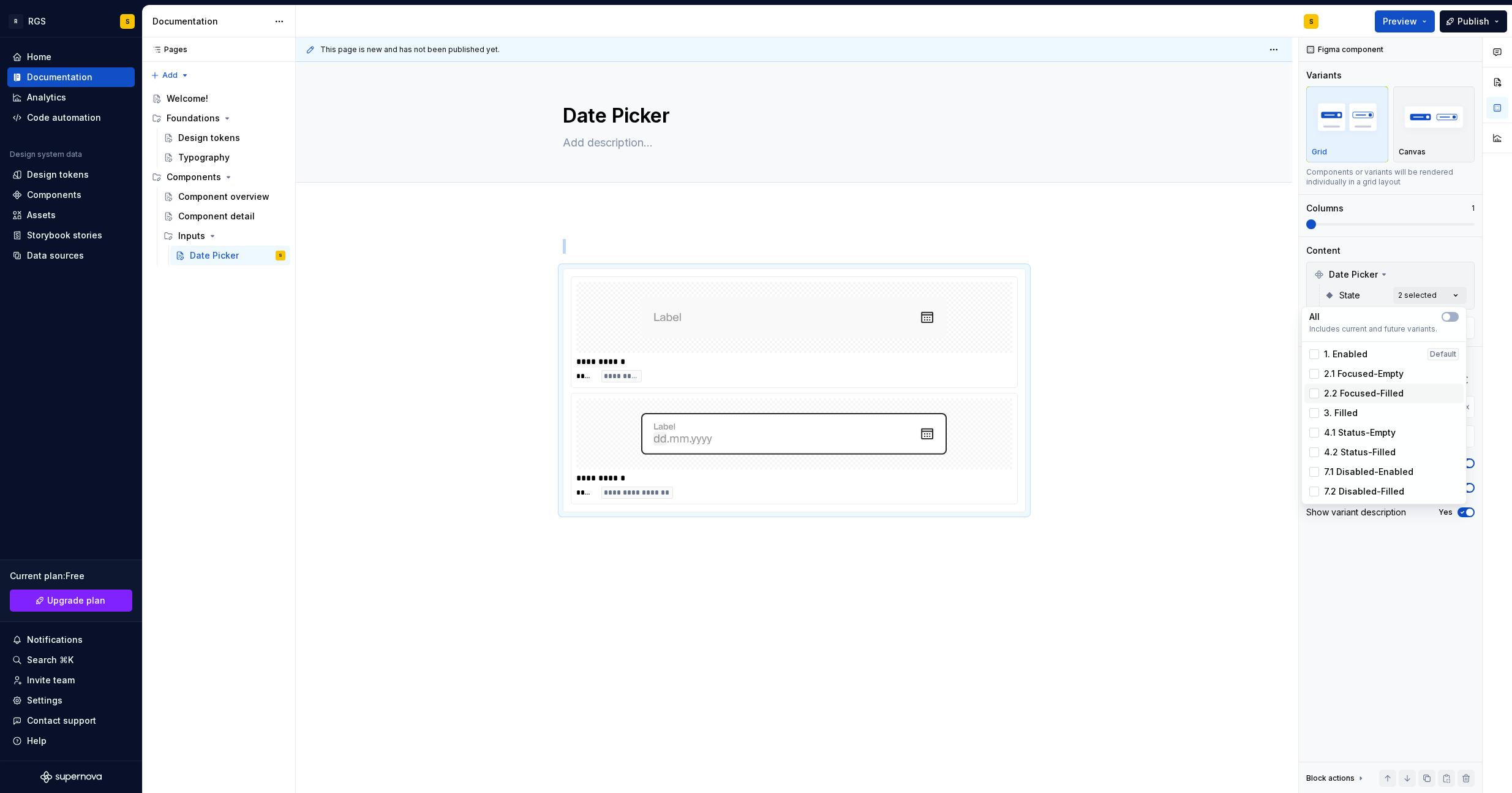
drag, startPoint x: 1372, startPoint y: 393, endPoint x: 1370, endPoint y: 405, distance: 12.2
click at [1373, 393] on span "2.2 Focused-Filled" at bounding box center [1363, 393] width 79 height 12
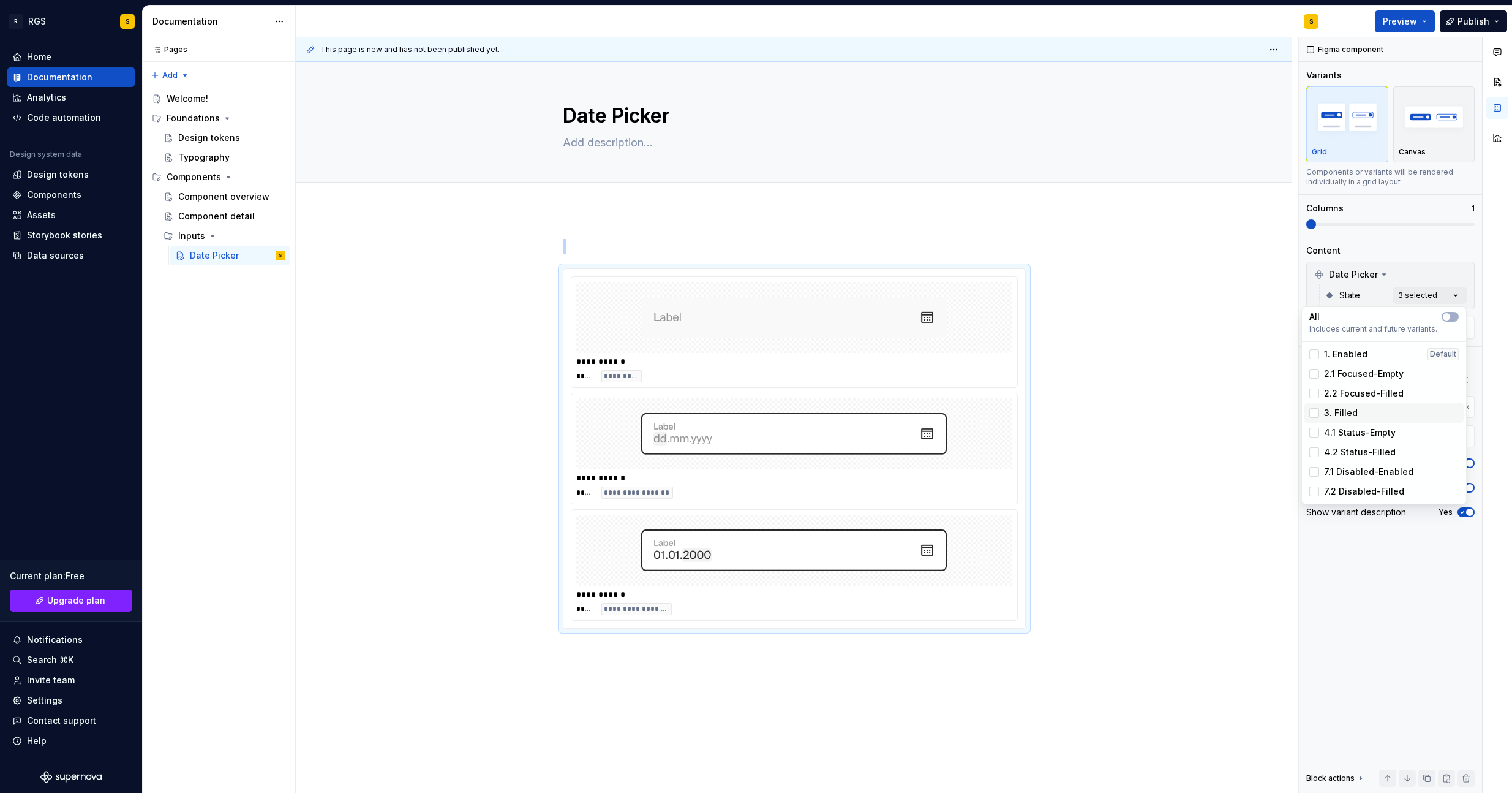
click at [1369, 410] on div "3. Filled" at bounding box center [1384, 413] width 149 height 12
click at [1350, 436] on span "4.1 Status-Empty" at bounding box center [1359, 432] width 72 height 12
click at [1350, 452] on span "4.2 Status-Filled" at bounding box center [1359, 452] width 72 height 12
drag, startPoint x: 1346, startPoint y: 474, endPoint x: 1346, endPoint y: 483, distance: 9.0
click at [1346, 474] on span "7.1 Disabled-Enabled" at bounding box center [1368, 472] width 89 height 12
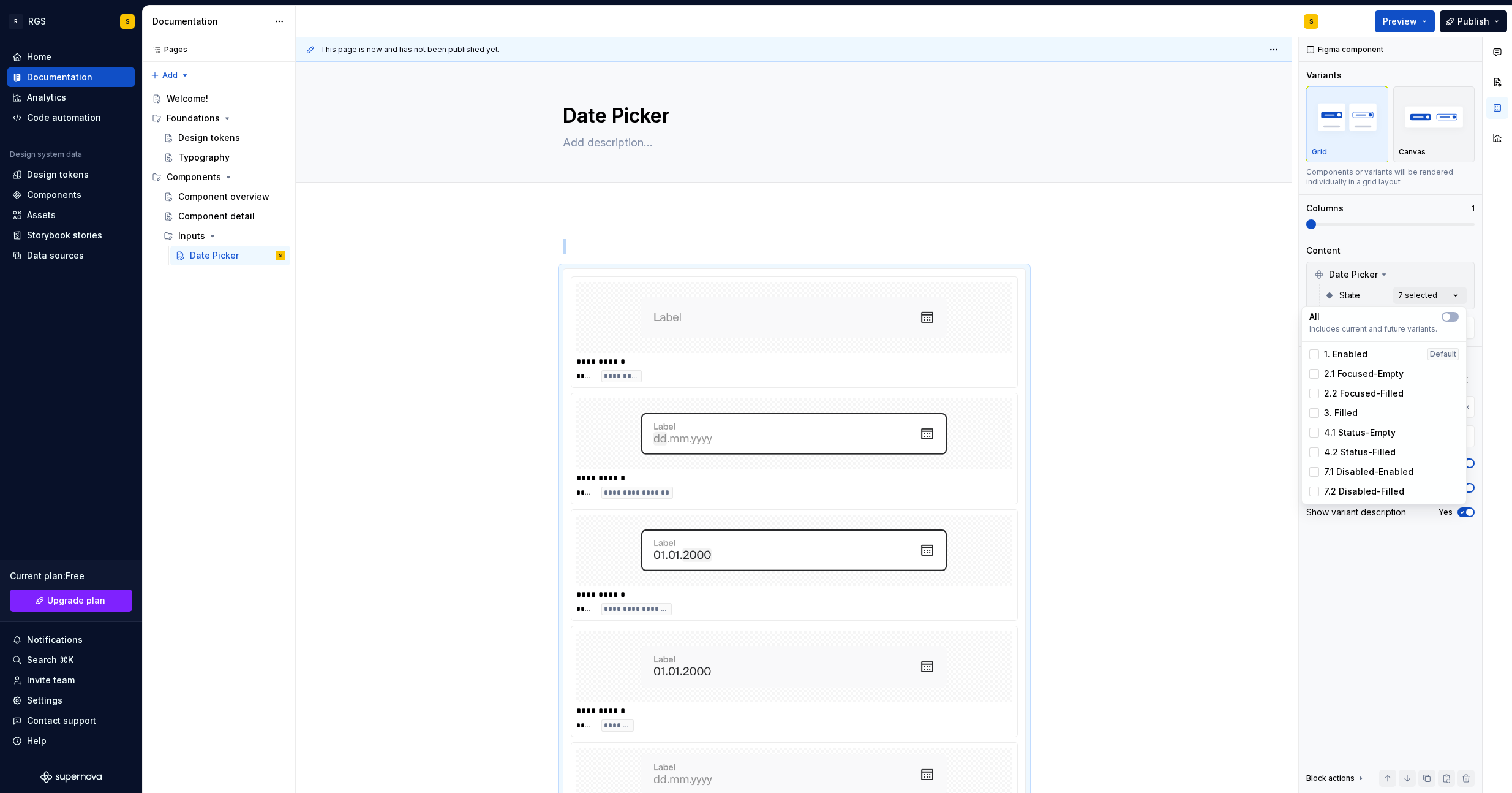
click at [1346, 489] on span "7.2 Disabled-Filled" at bounding box center [1364, 491] width 80 height 12
click at [1447, 318] on span "button" at bounding box center [1446, 316] width 7 height 7
click at [1122, 385] on html "R RGS S Home Documentation Analytics Code automation Design system data Design …" at bounding box center [756, 396] width 1512 height 793
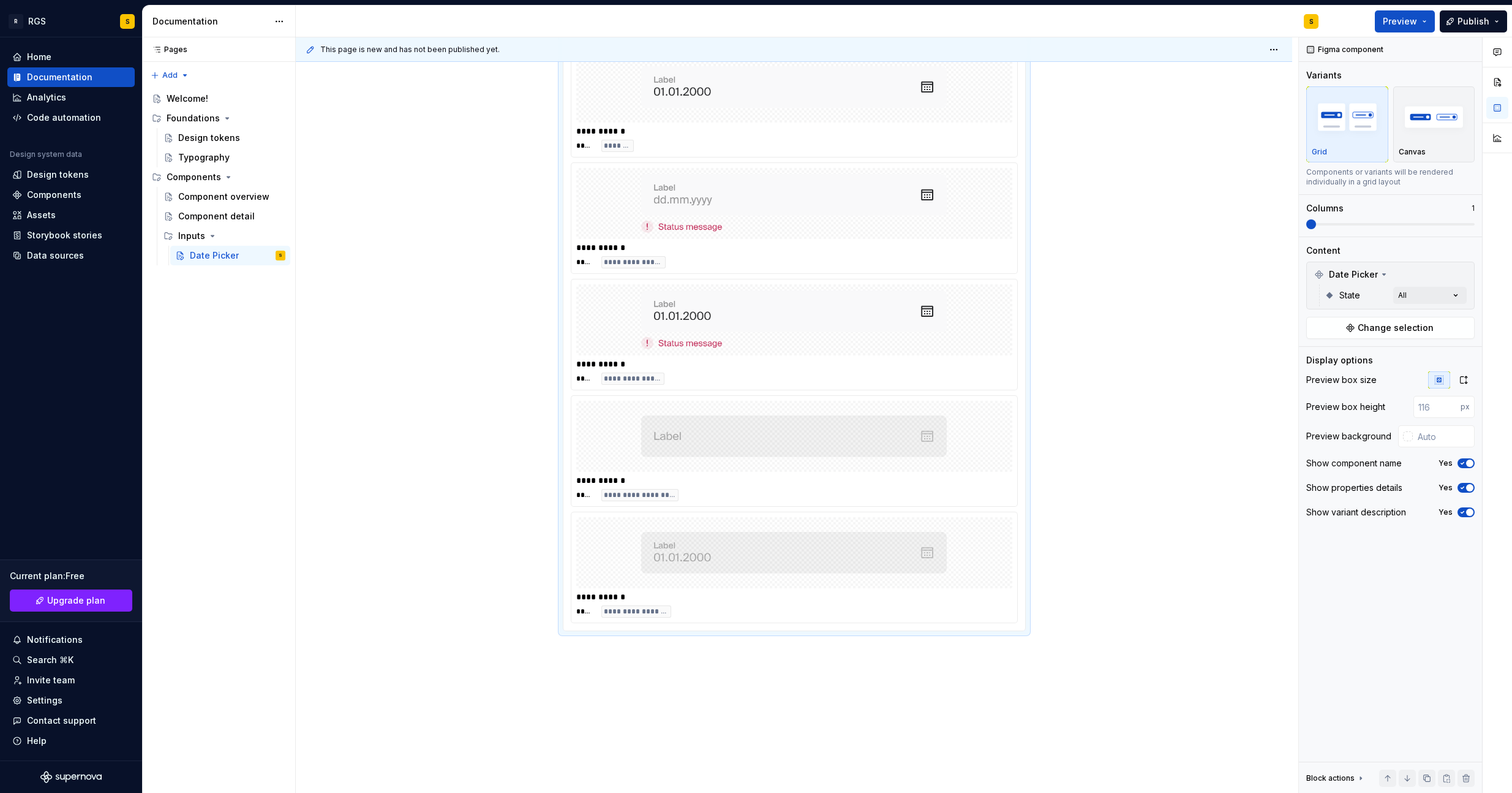
scroll to position [441, 0]
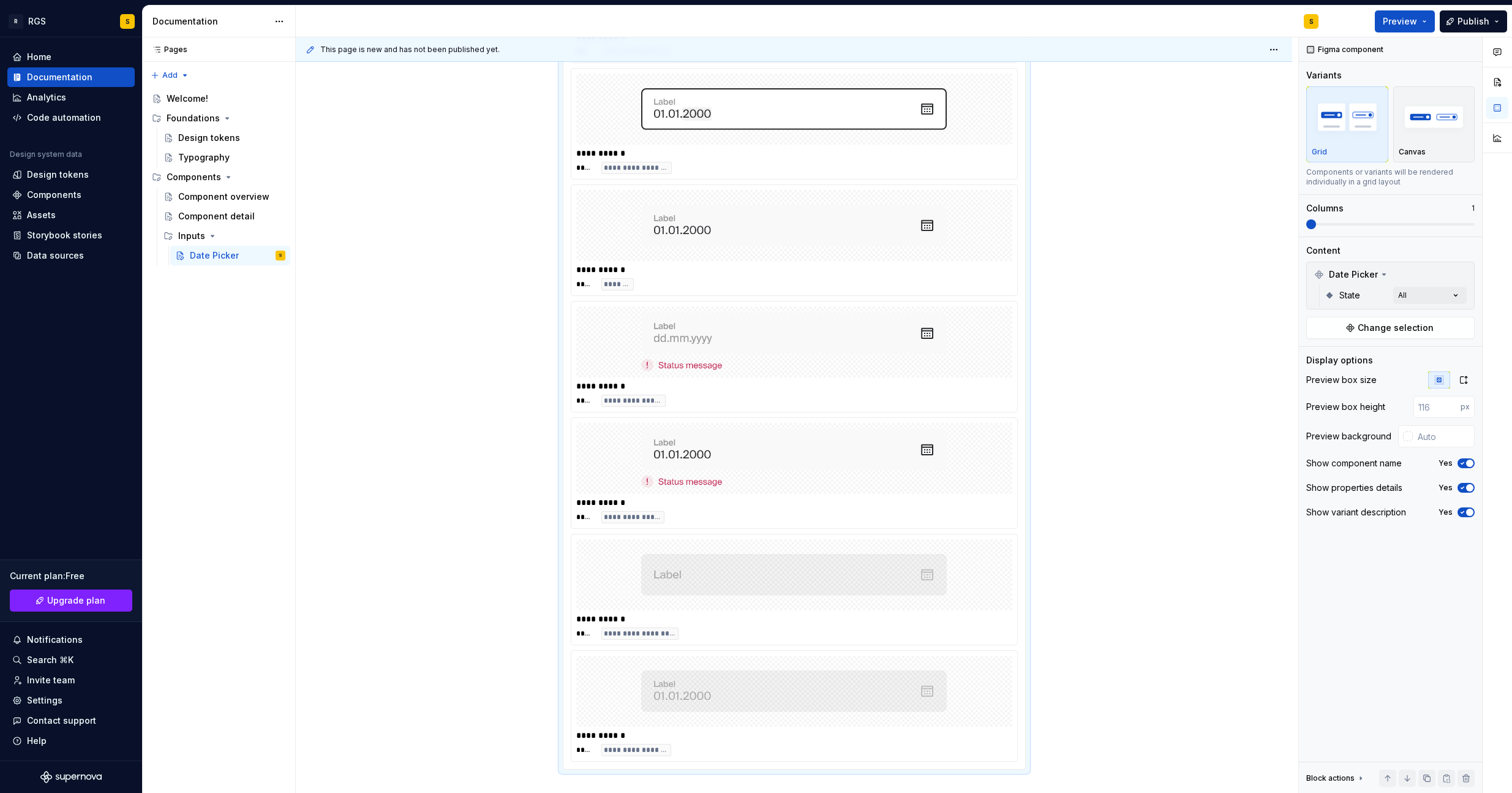
drag, startPoint x: 1118, startPoint y: 446, endPoint x: 913, endPoint y: 334, distance: 233.6
click at [1112, 445] on div "**********" at bounding box center [797, 415] width 1002 height 755
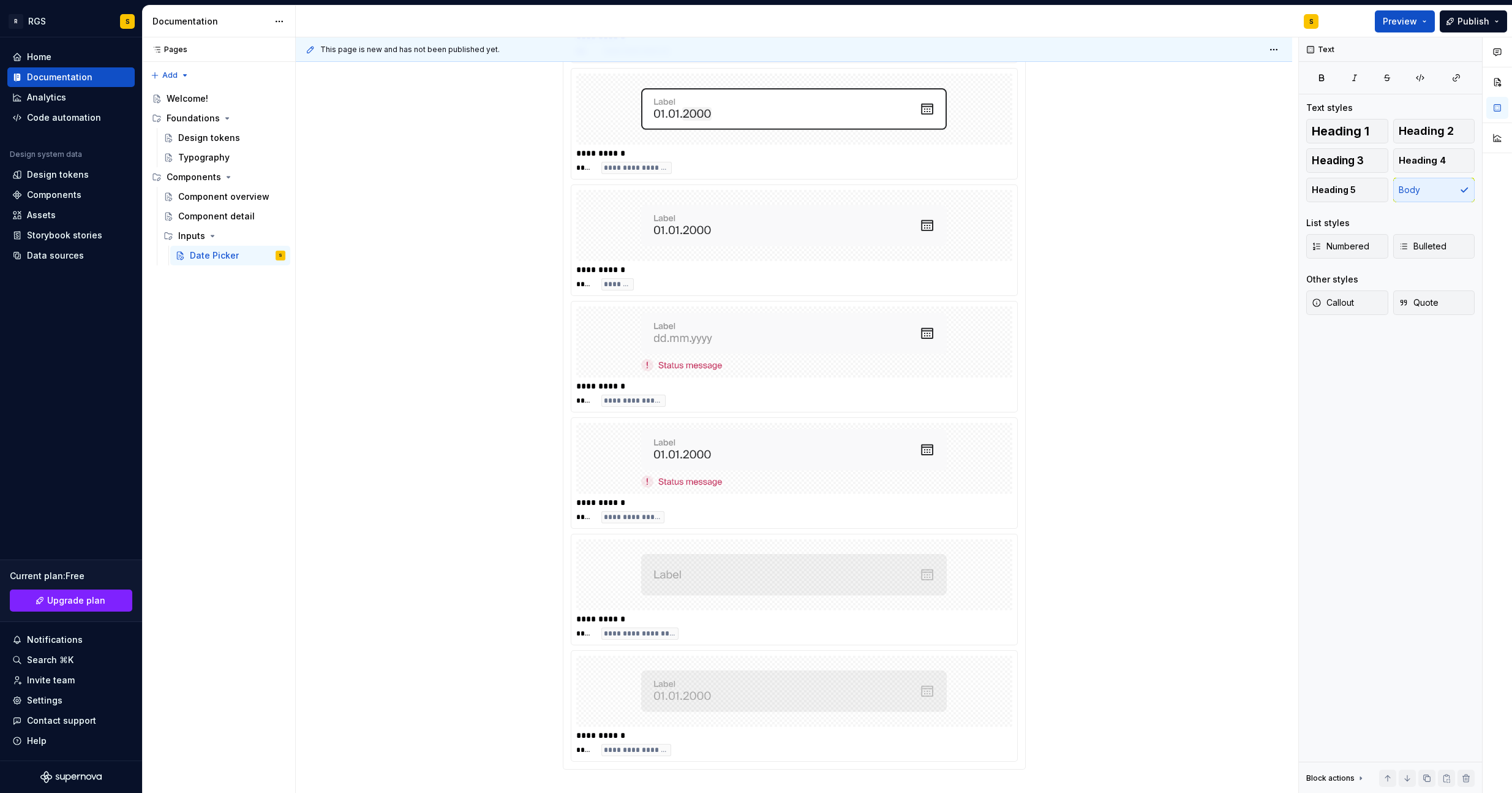
click at [901, 316] on img at bounding box center [794, 341] width 306 height 61
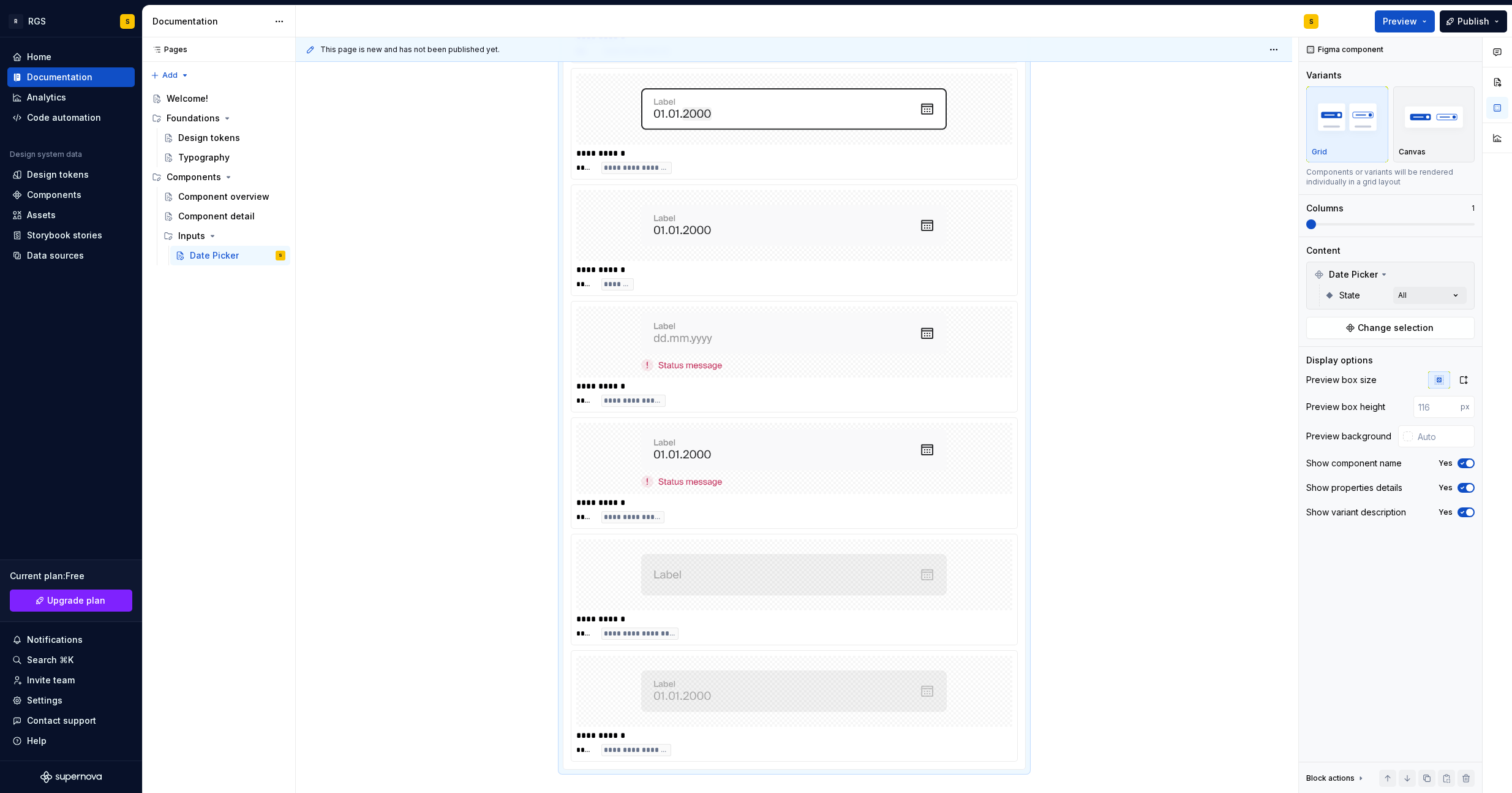
click at [872, 214] on img at bounding box center [794, 225] width 306 height 61
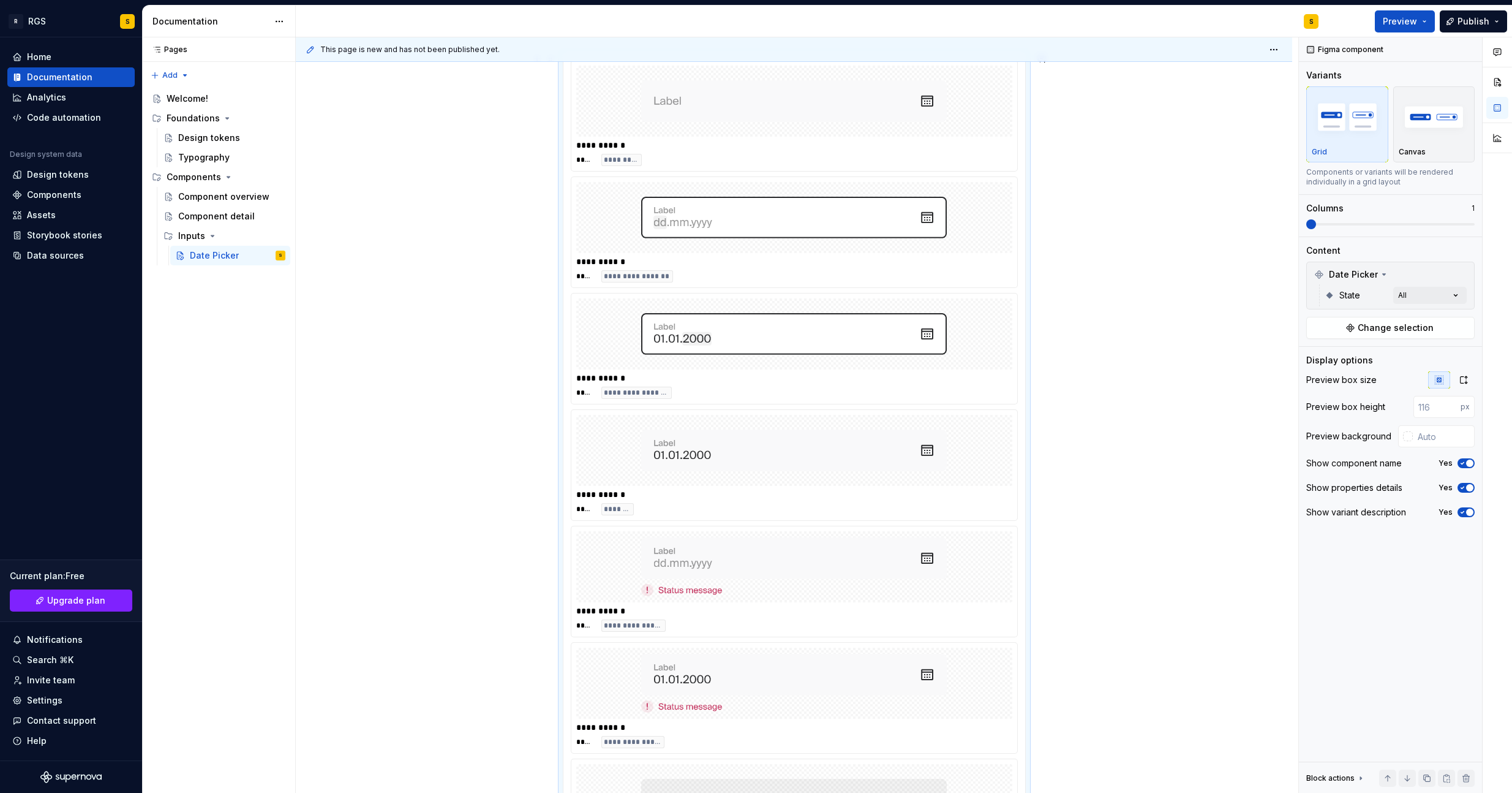
scroll to position [0, 0]
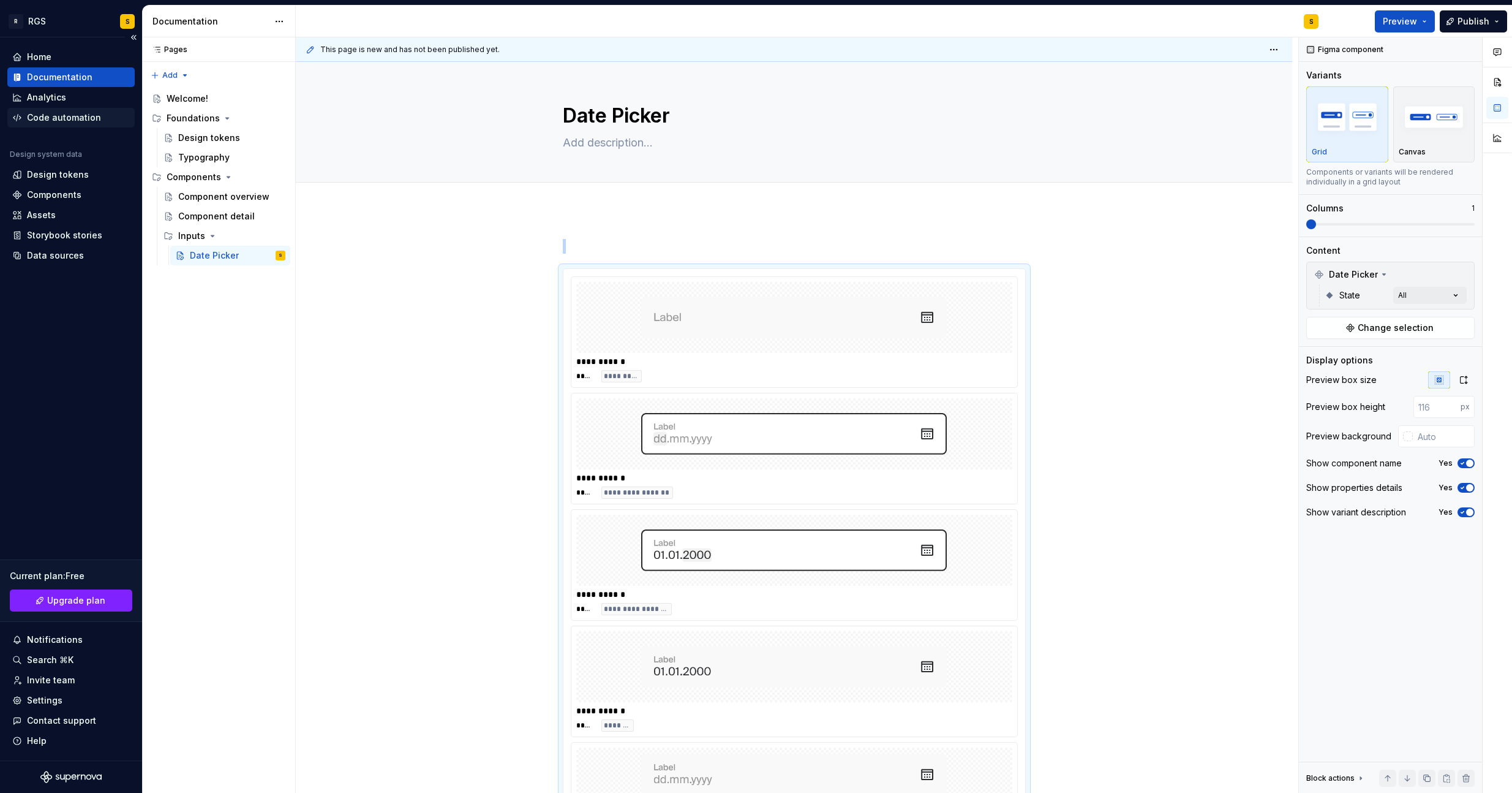
click at [39, 120] on div "Code automation" at bounding box center [64, 118] width 74 height 12
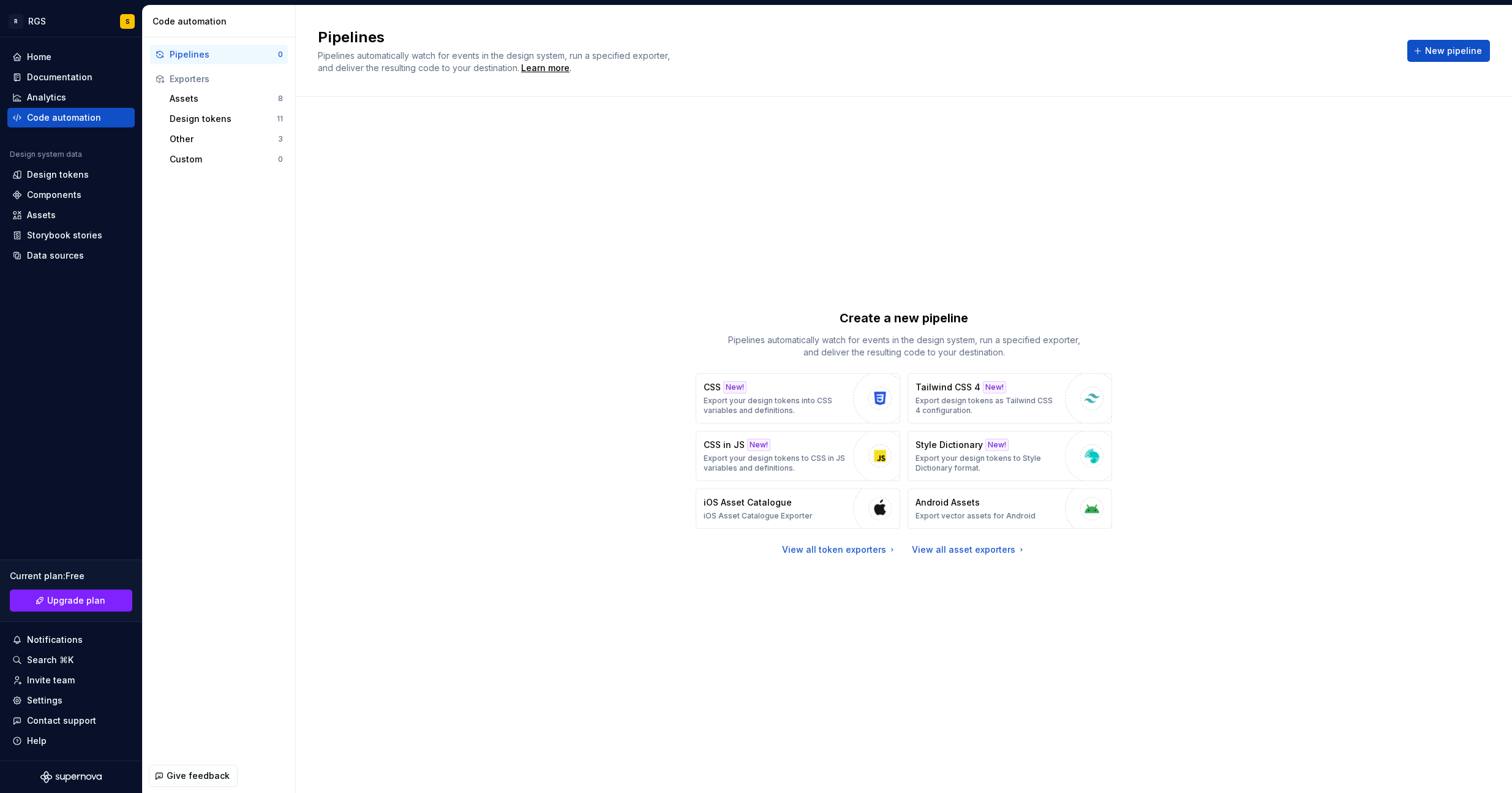
click at [211, 51] on div "Pipelines" at bounding box center [223, 54] width 108 height 12
click at [741, 460] on p "Export your design tokens to CSS in JS variables and definitions." at bounding box center [775, 463] width 143 height 19
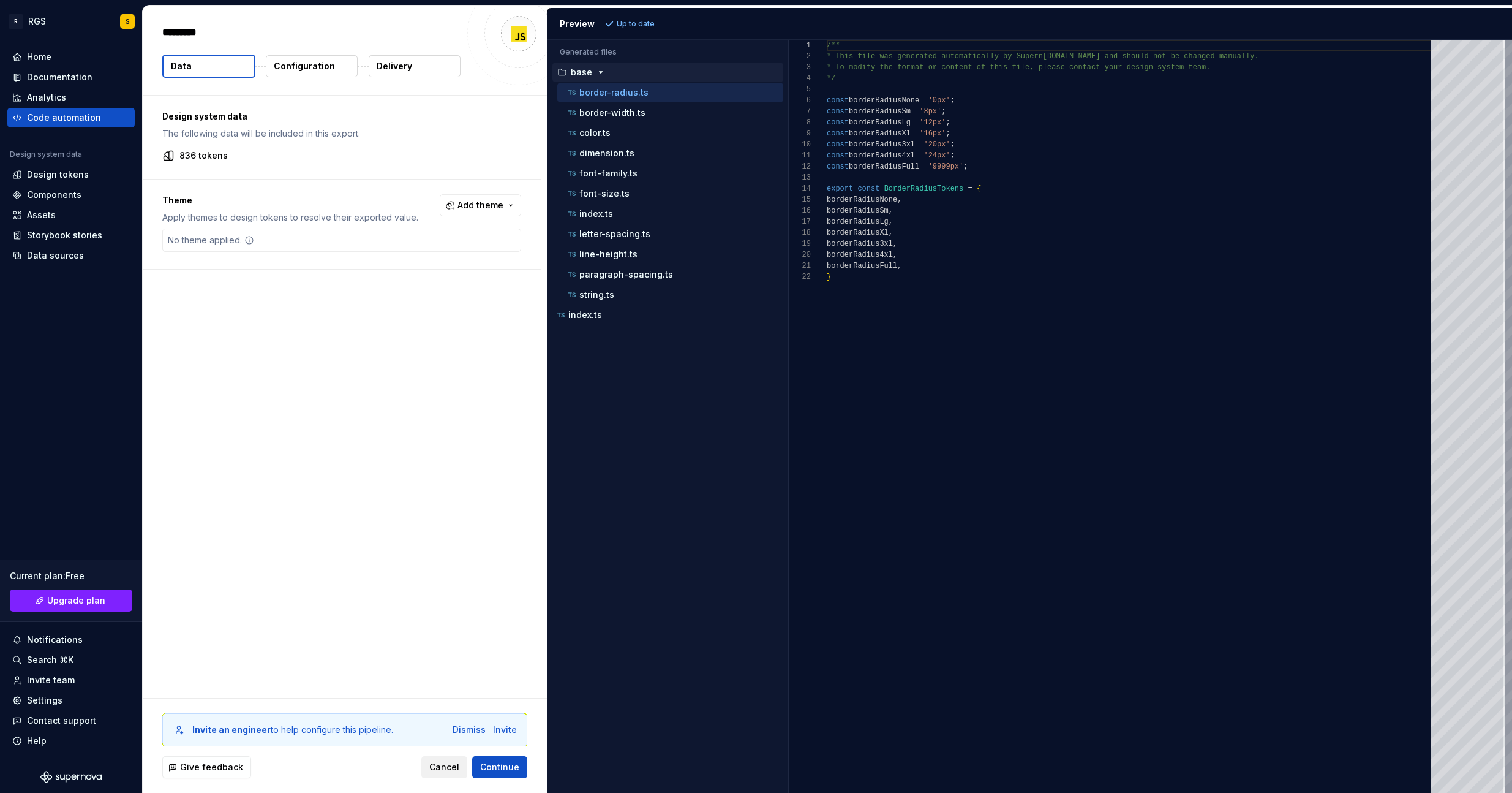
type textarea "*"
click at [598, 116] on p "border-width.ts" at bounding box center [612, 112] width 66 height 10
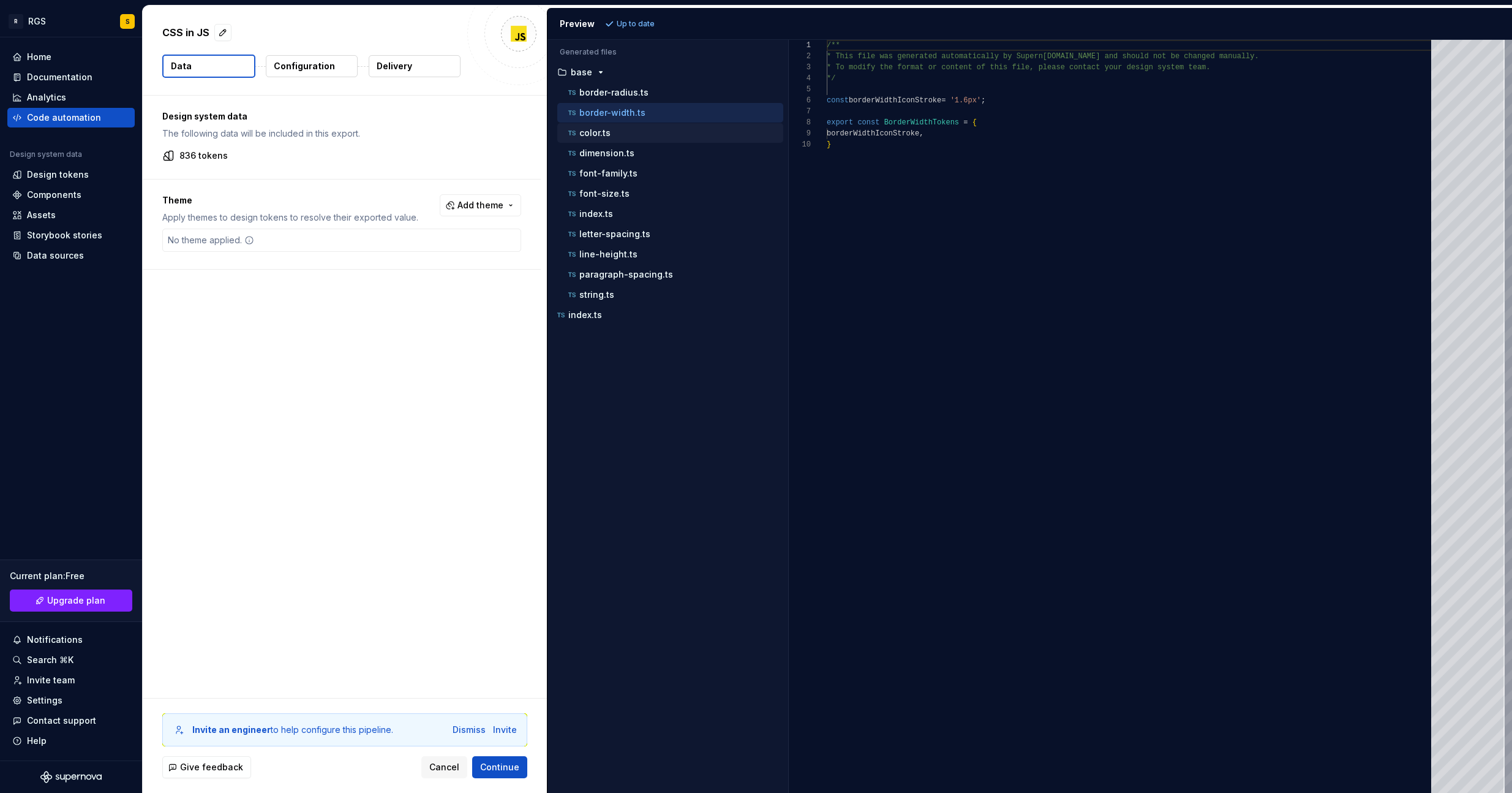
click at [596, 130] on p "color.ts" at bounding box center [594, 133] width 31 height 10
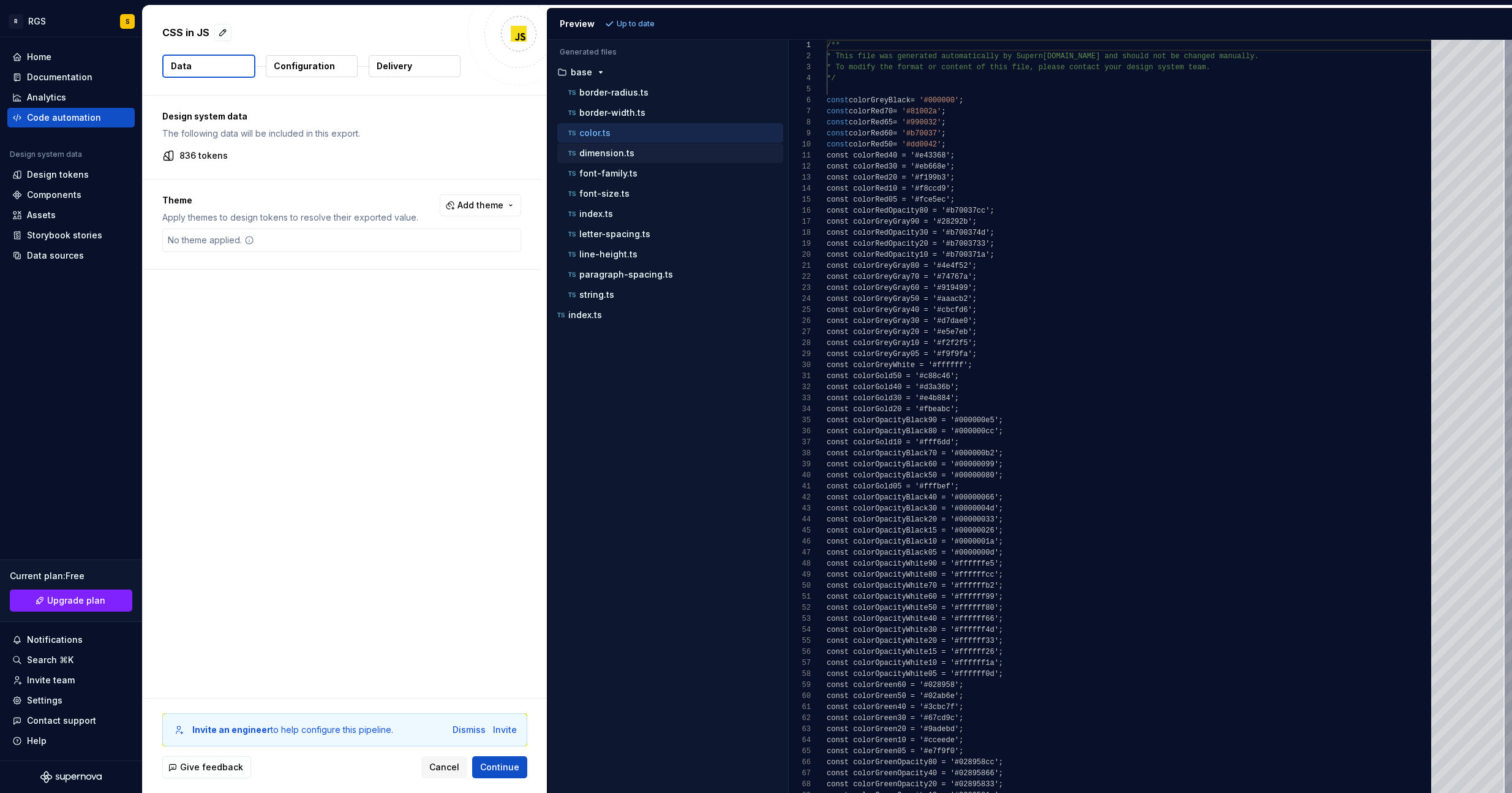
scroll to position [110, 0]
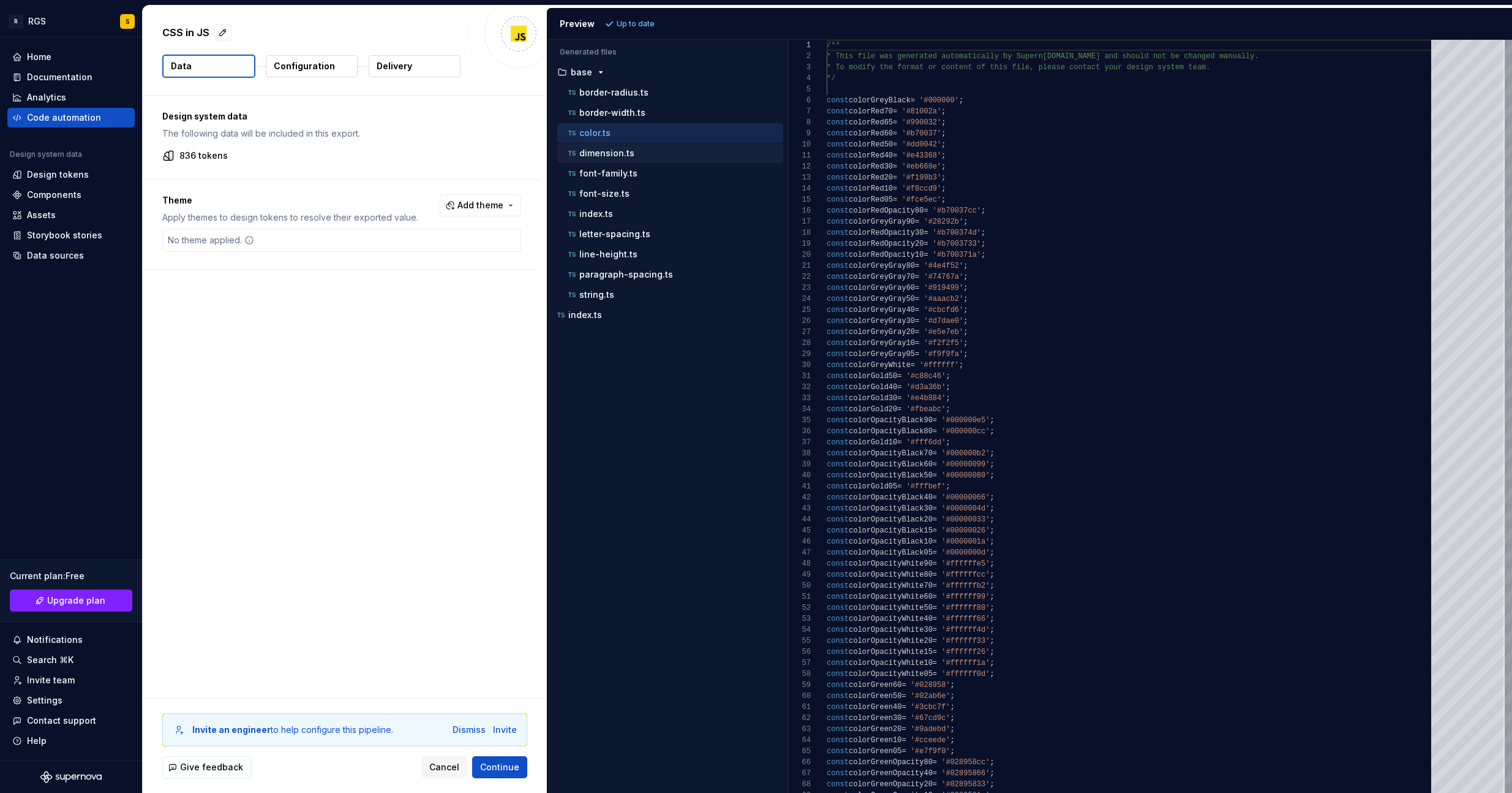
click at [594, 152] on p "dimension.ts" at bounding box center [606, 153] width 55 height 10
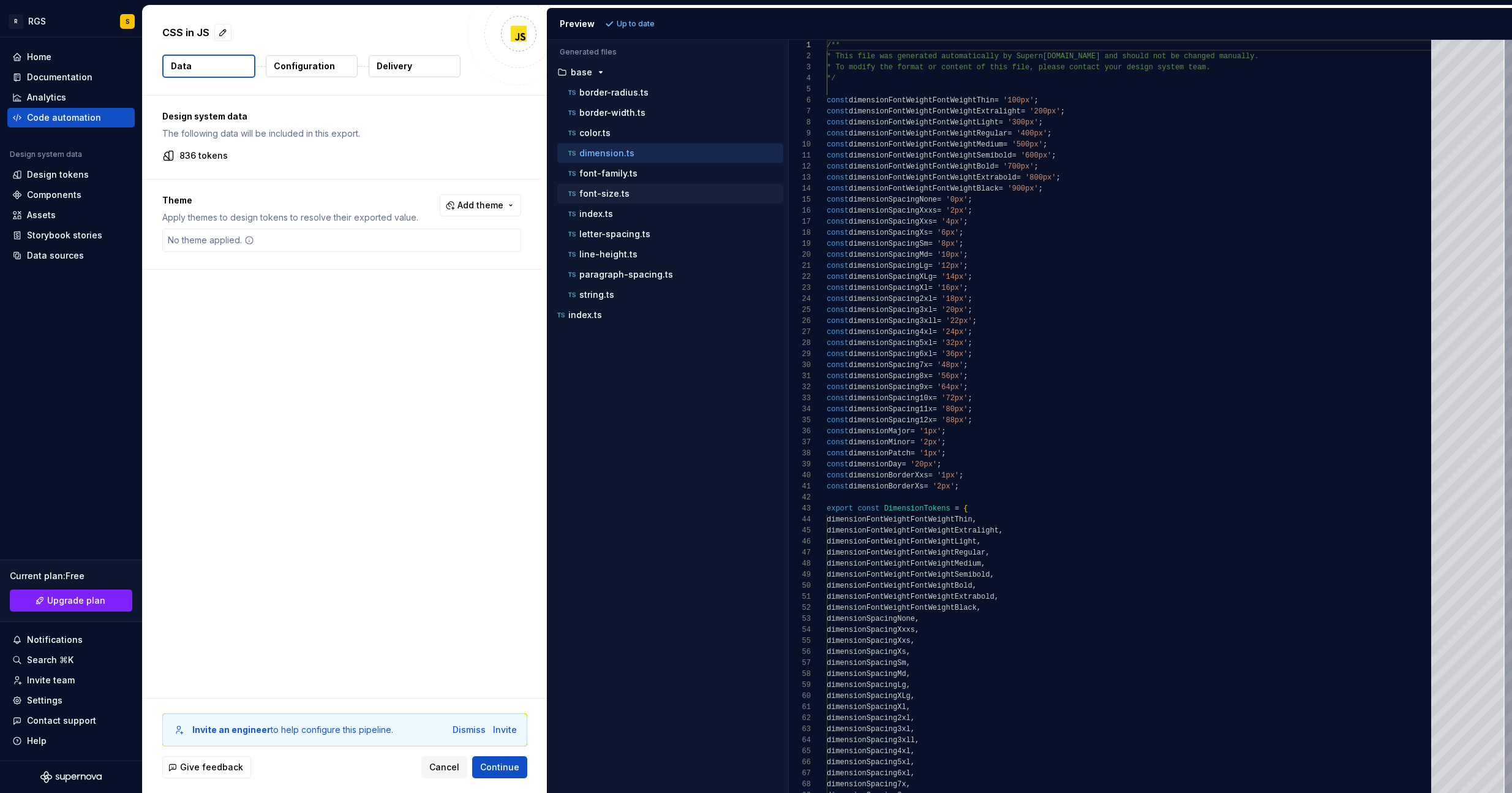
drag, startPoint x: 594, startPoint y: 181, endPoint x: 593, endPoint y: 198, distance: 17.0
click at [594, 182] on div "font-family.ts" at bounding box center [670, 173] width 226 height 19
click at [593, 200] on button "font-size.ts" at bounding box center [670, 193] width 226 height 13
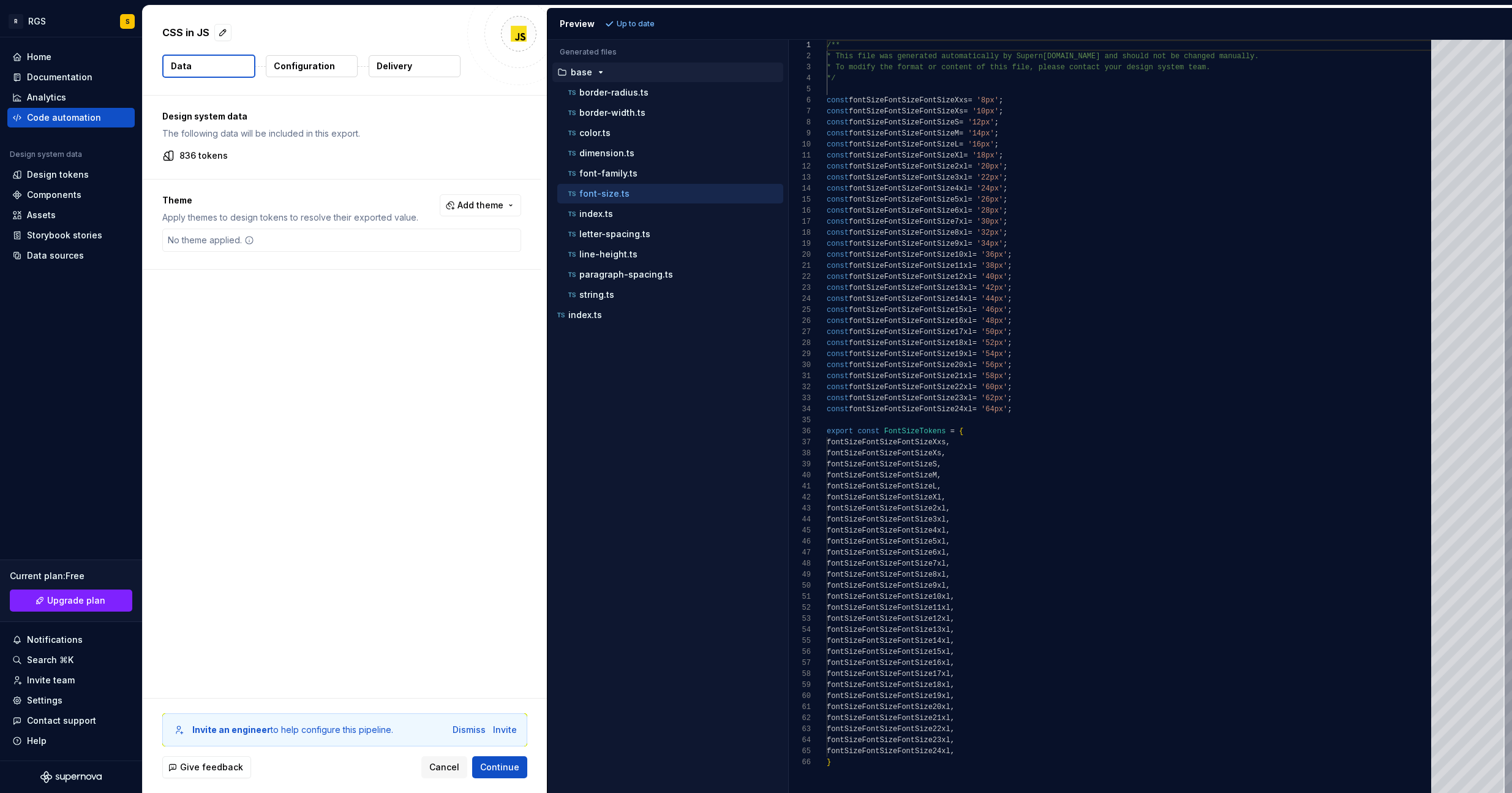
click at [598, 70] on icon "button" at bounding box center [600, 72] width 10 height 10
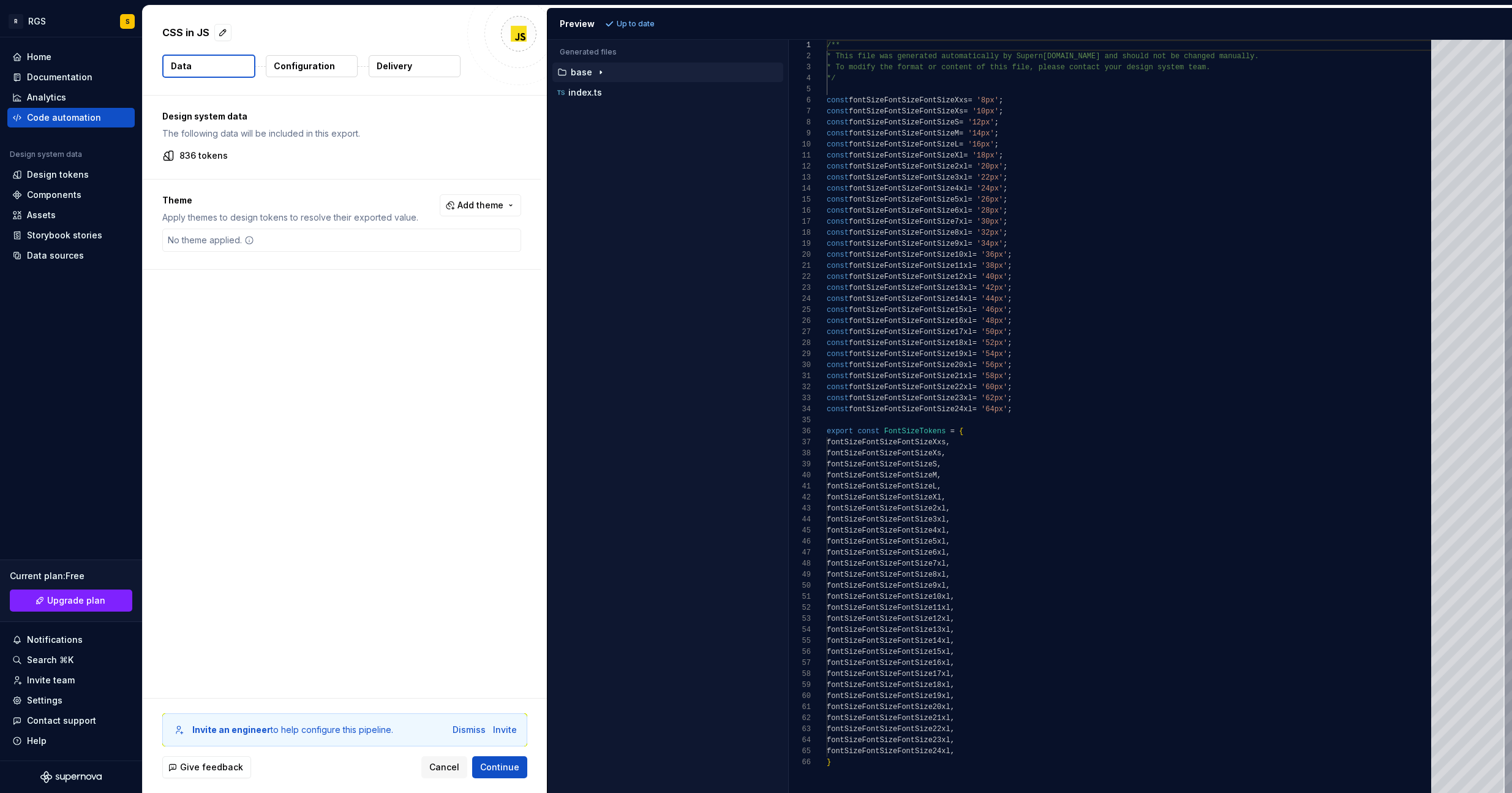
click at [598, 70] on icon "button" at bounding box center [600, 72] width 10 height 10
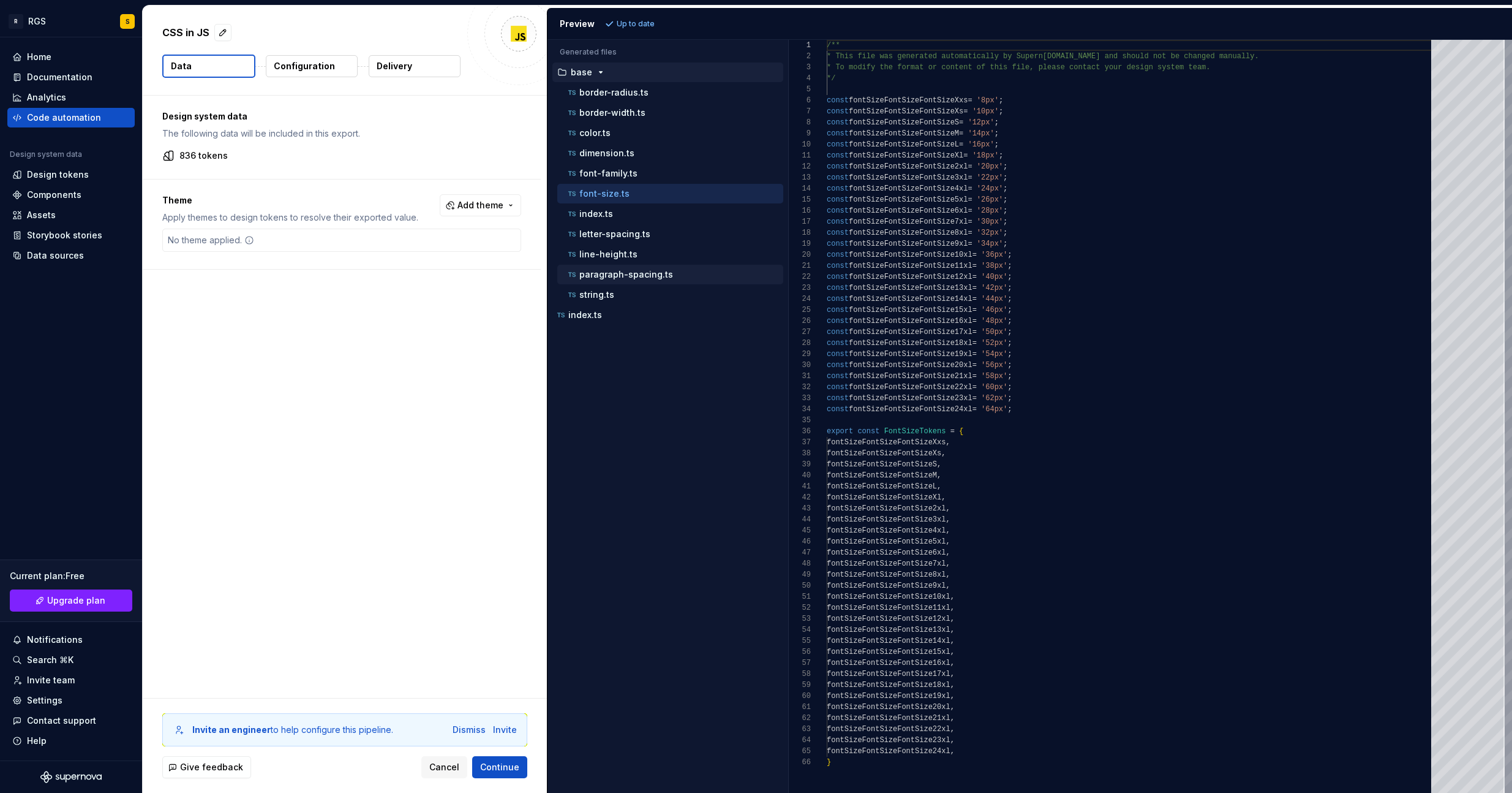
click at [593, 273] on p "paragraph-spacing.ts" at bounding box center [625, 274] width 93 height 10
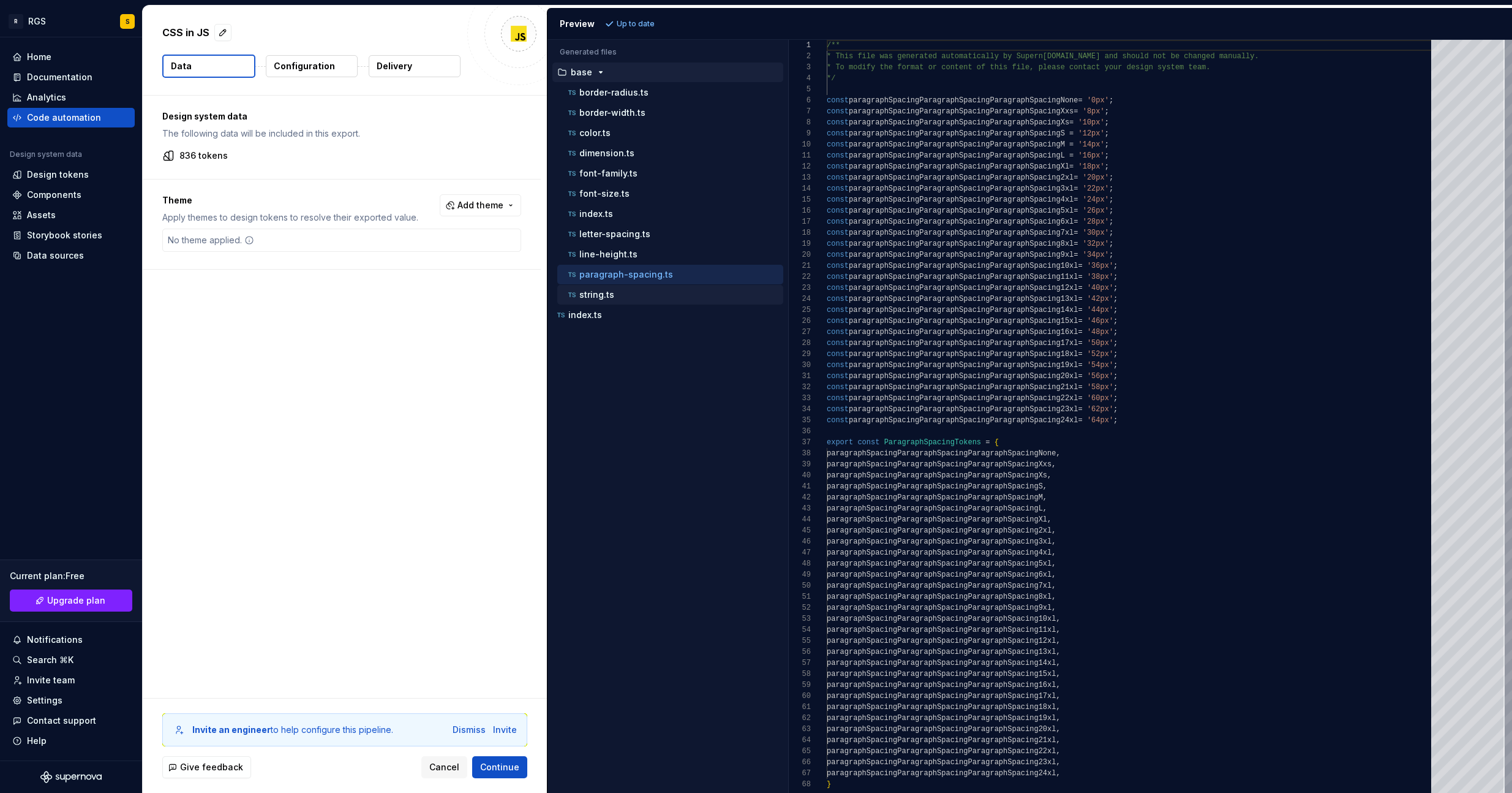
click at [582, 298] on p "string.ts" at bounding box center [596, 294] width 35 height 10
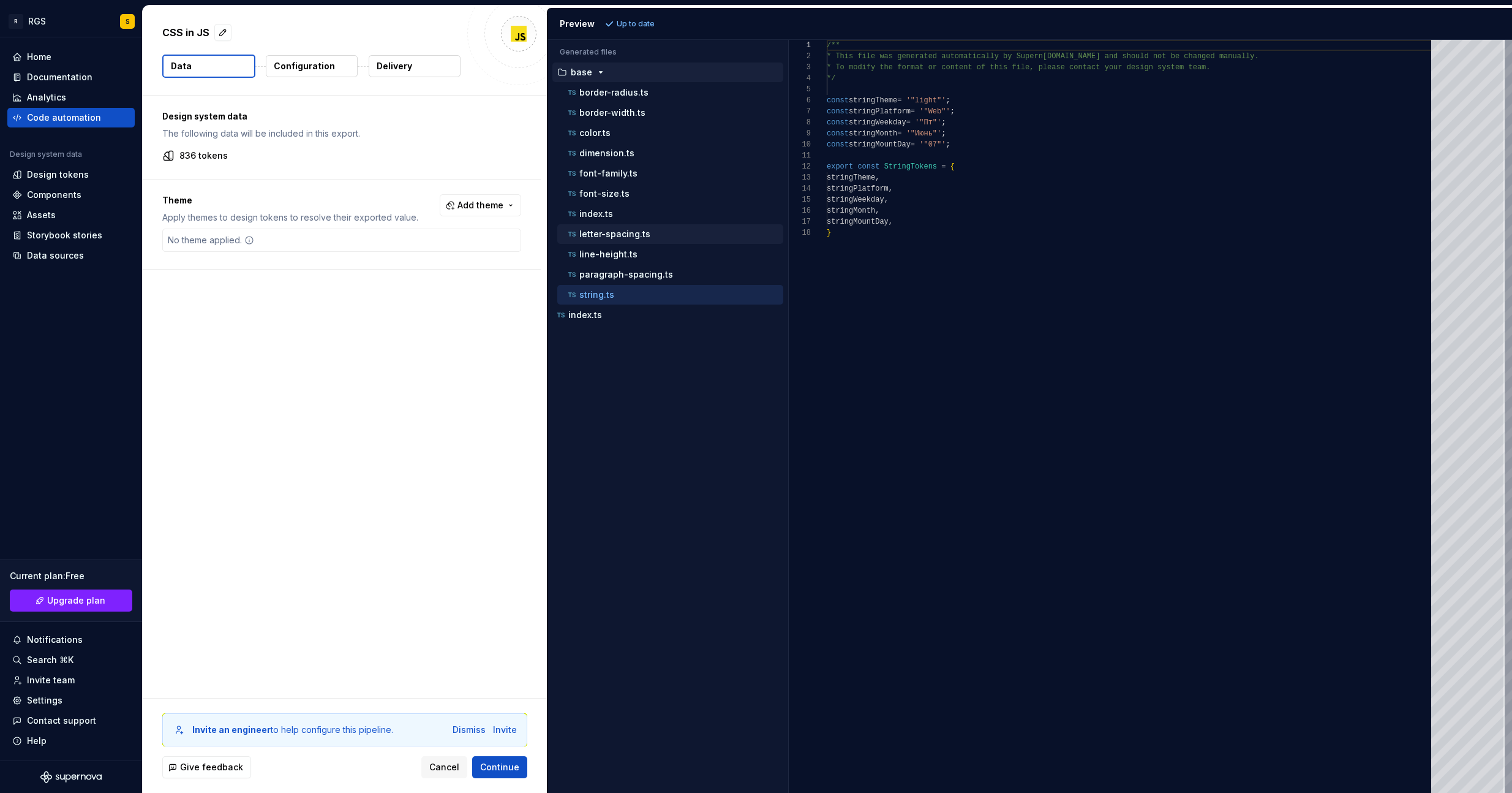
click at [600, 232] on p "letter-spacing.ts" at bounding box center [614, 233] width 71 height 10
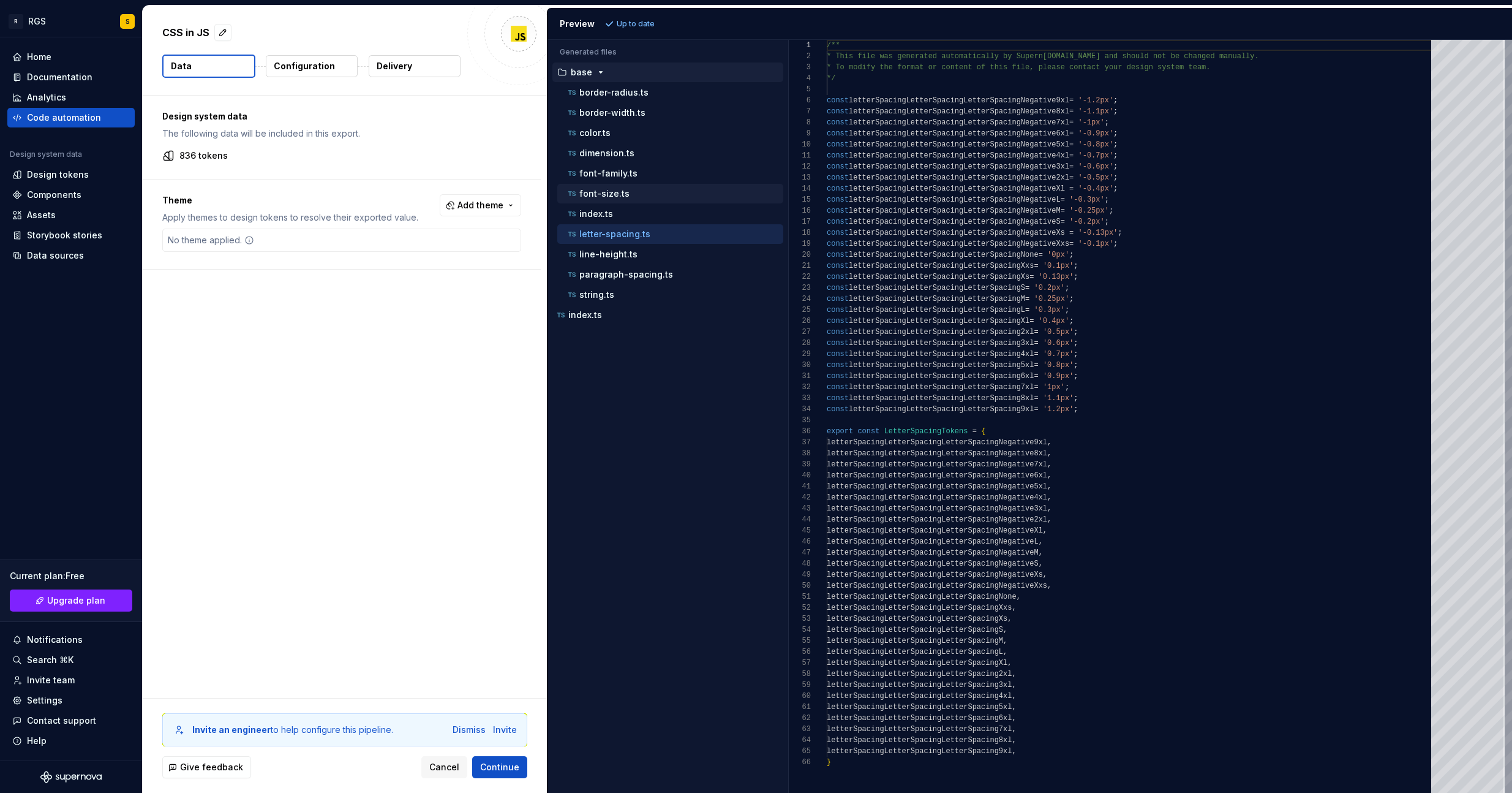
drag, startPoint x: 601, startPoint y: 203, endPoint x: 601, endPoint y: 190, distance: 13.0
click at [601, 202] on div "font-size.ts" at bounding box center [670, 193] width 226 height 19
click at [601, 184] on div "font-size.ts" at bounding box center [670, 193] width 226 height 19
click at [601, 156] on p "dimension.ts" at bounding box center [606, 153] width 55 height 10
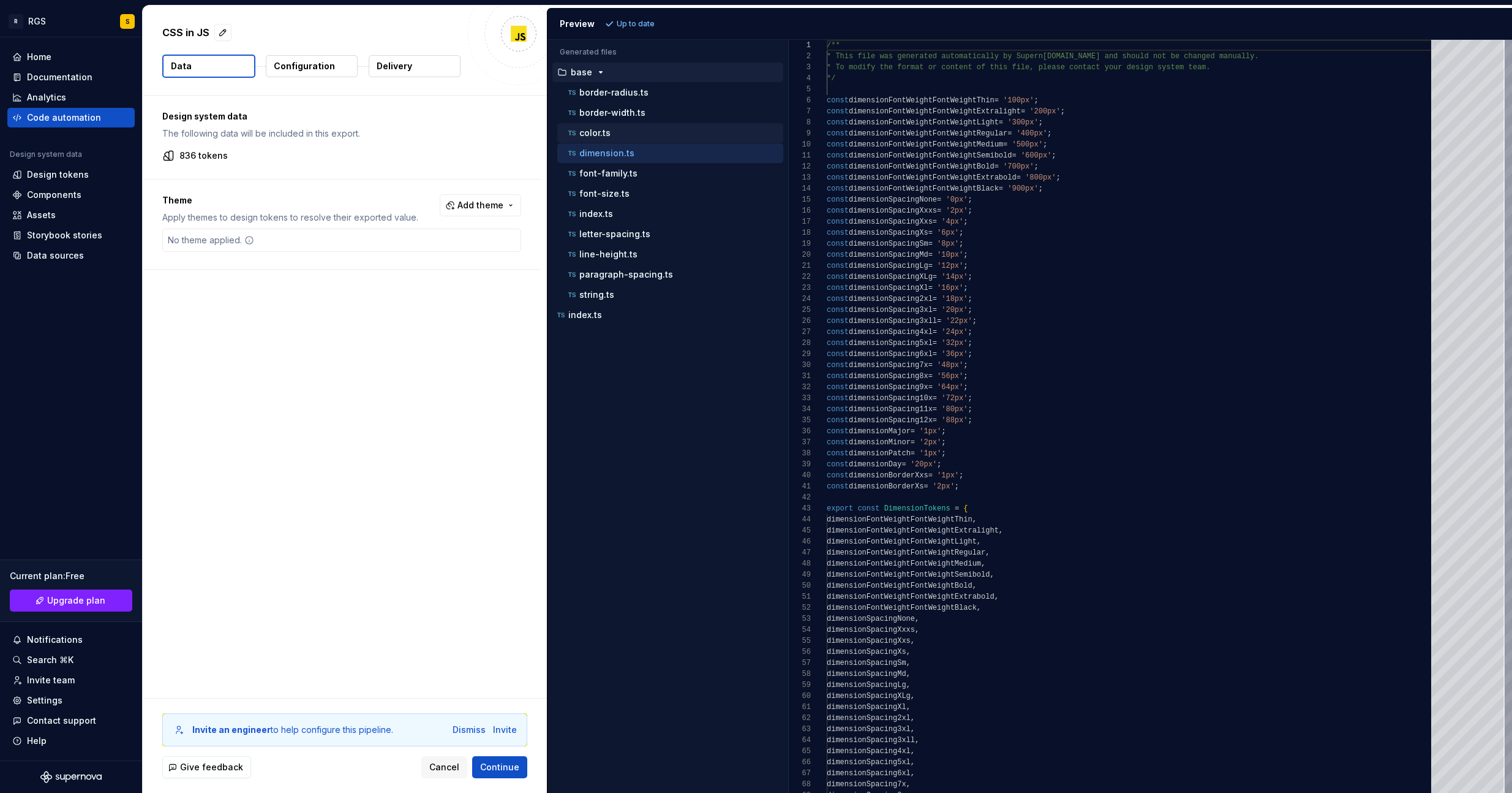
click at [600, 136] on p "color.ts" at bounding box center [594, 133] width 31 height 10
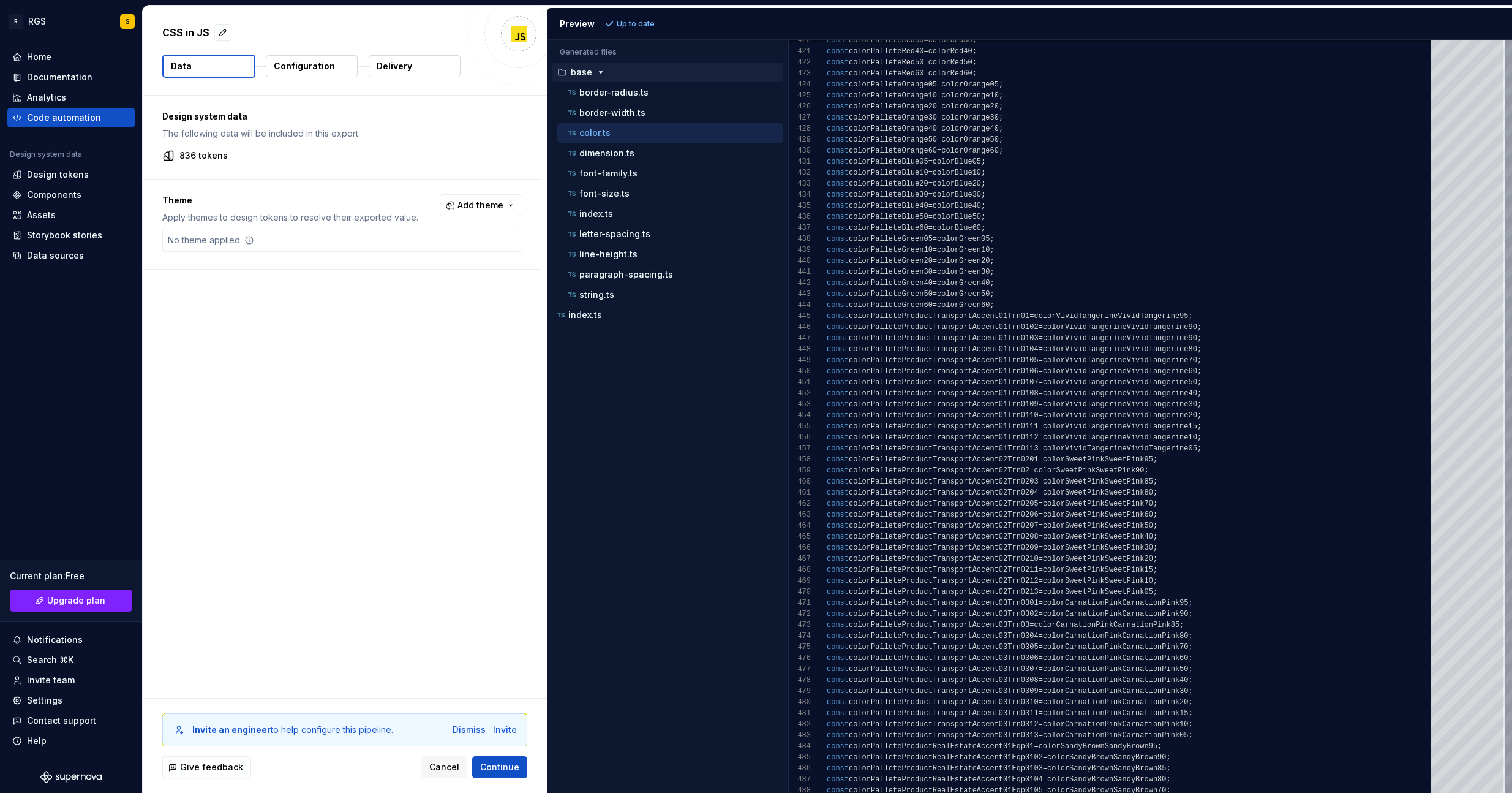
click at [581, 326] on div "Accessibility guide for tree . Navigate the tree with the arrow keys. Common tr…" at bounding box center [665, 193] width 236 height 268
click at [579, 310] on p "index.ts" at bounding box center [585, 314] width 34 height 10
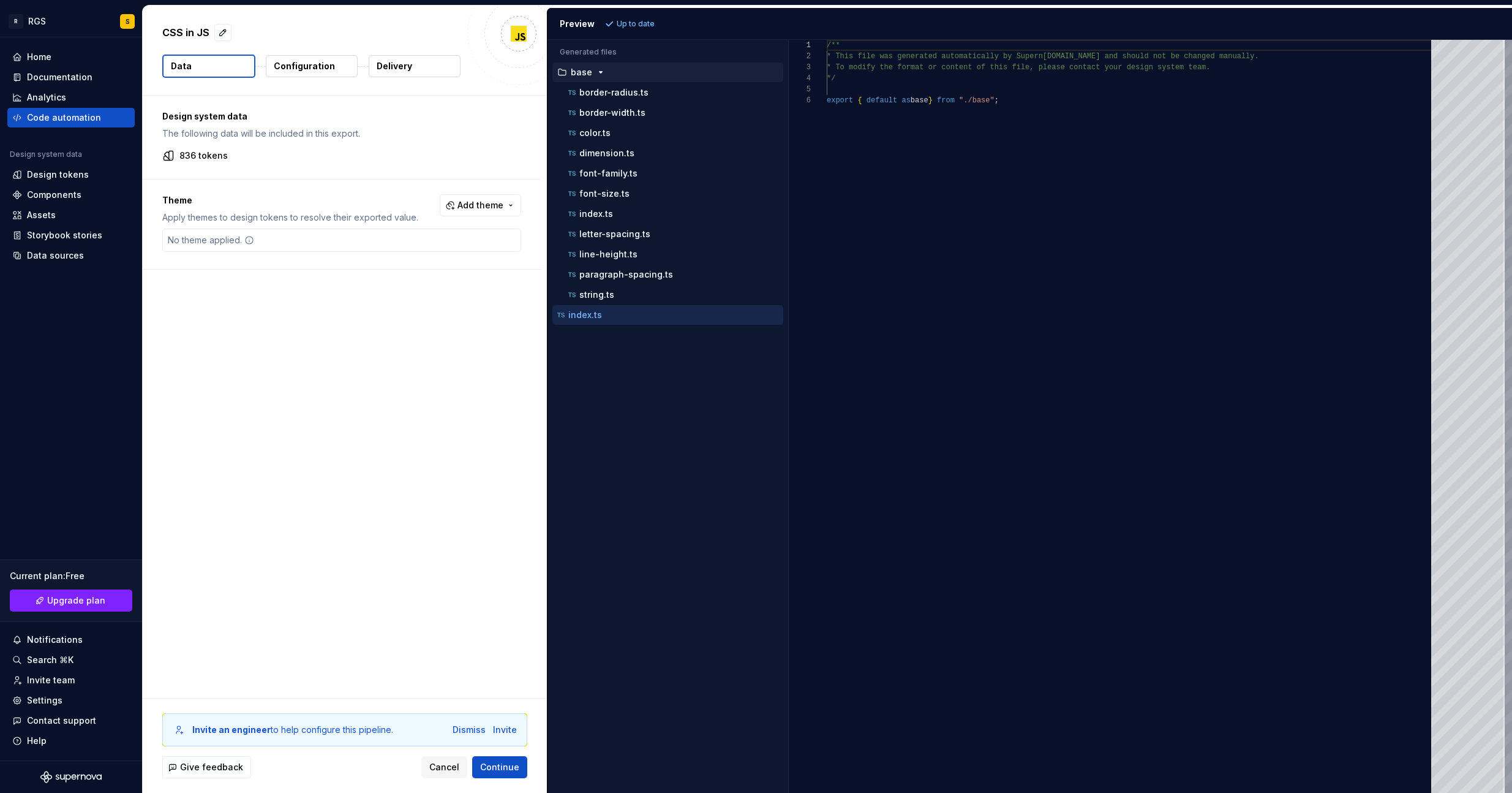
scroll to position [55, 0]
click at [639, 172] on div "font-family.ts" at bounding box center [674, 173] width 217 height 12
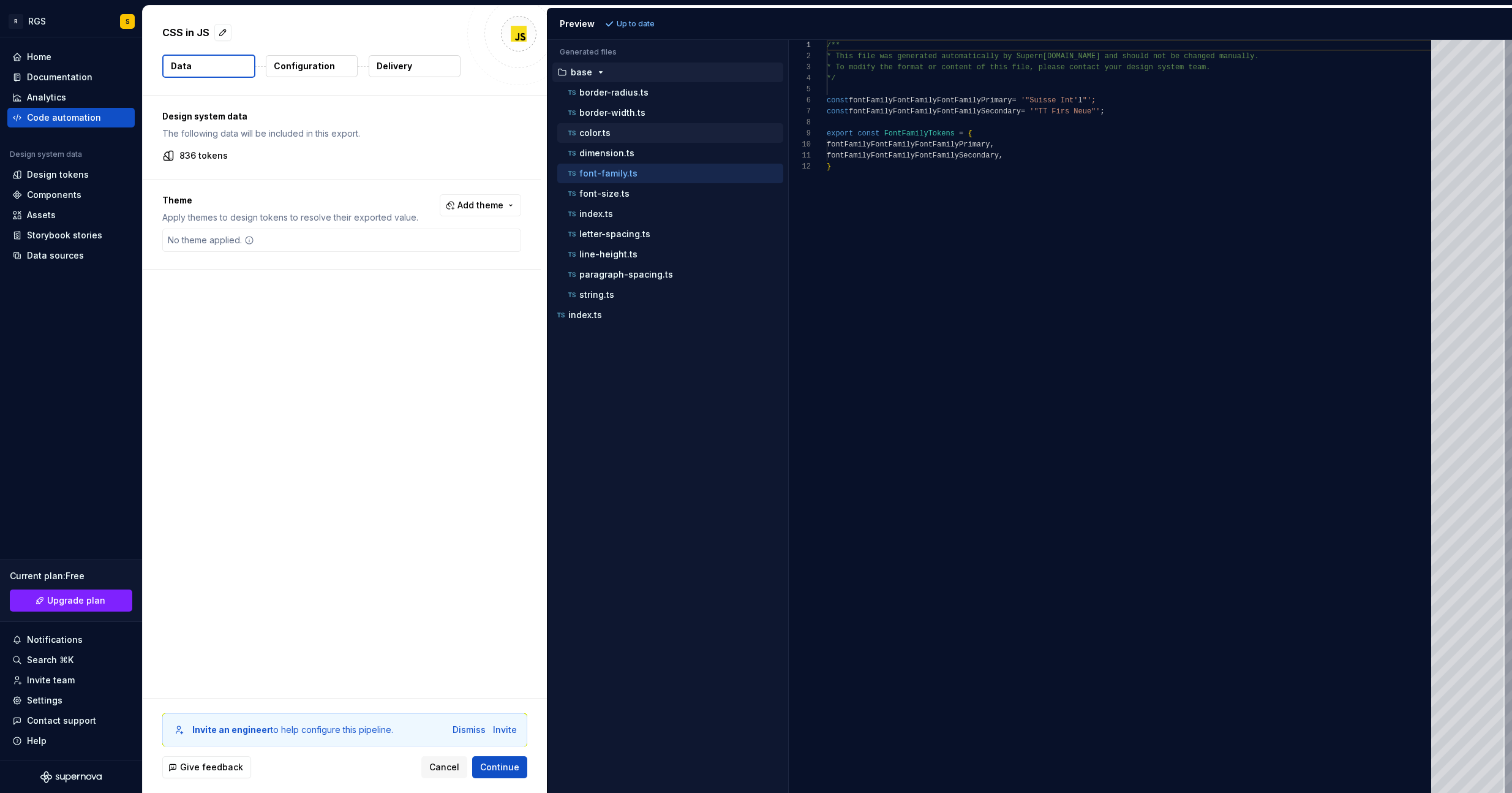
drag, startPoint x: 628, startPoint y: 136, endPoint x: 623, endPoint y: 130, distance: 7.8
click at [628, 135] on div "color.ts" at bounding box center [674, 133] width 217 height 12
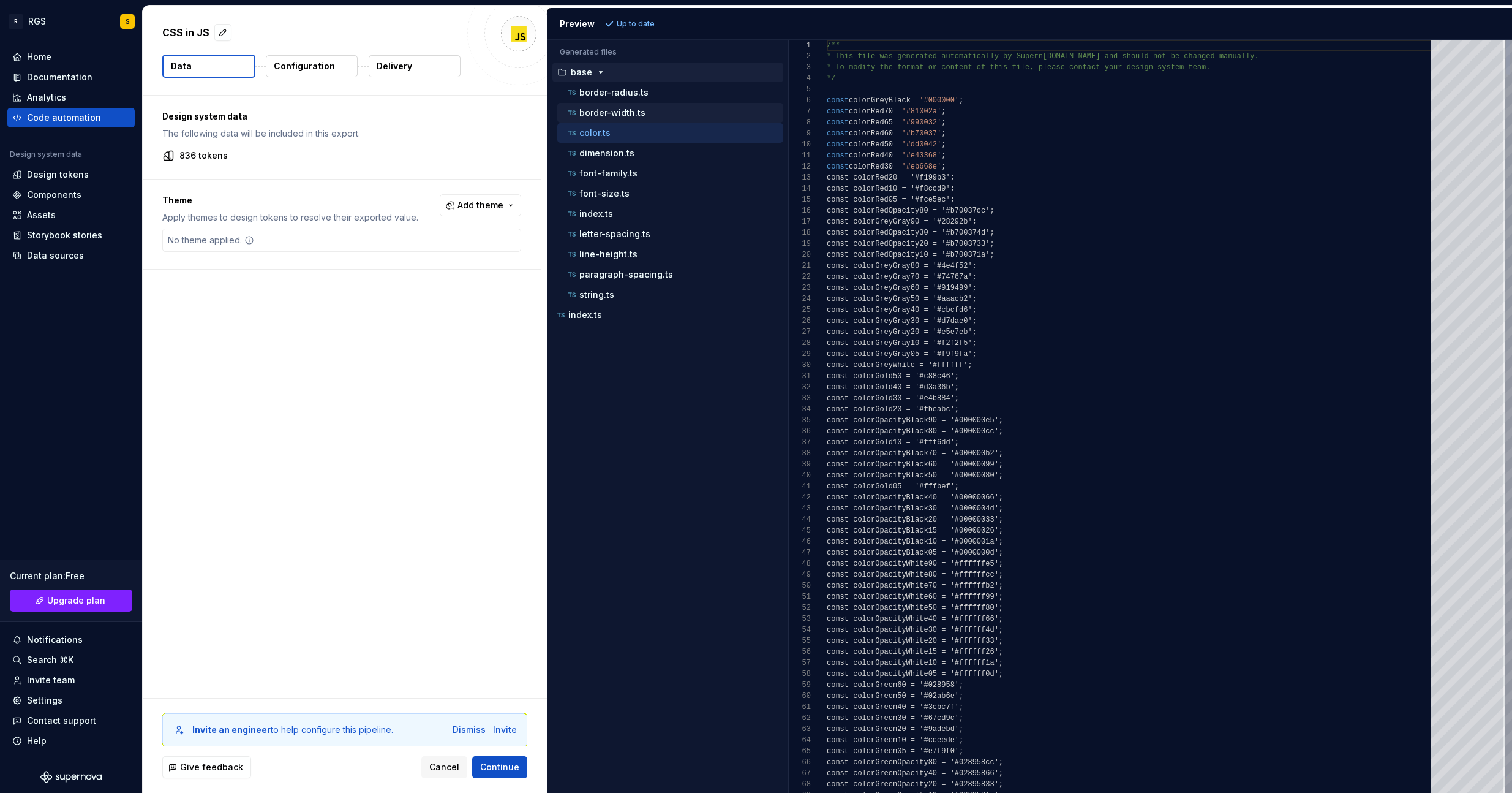
click at [615, 107] on p "border-width.ts" at bounding box center [612, 112] width 66 height 10
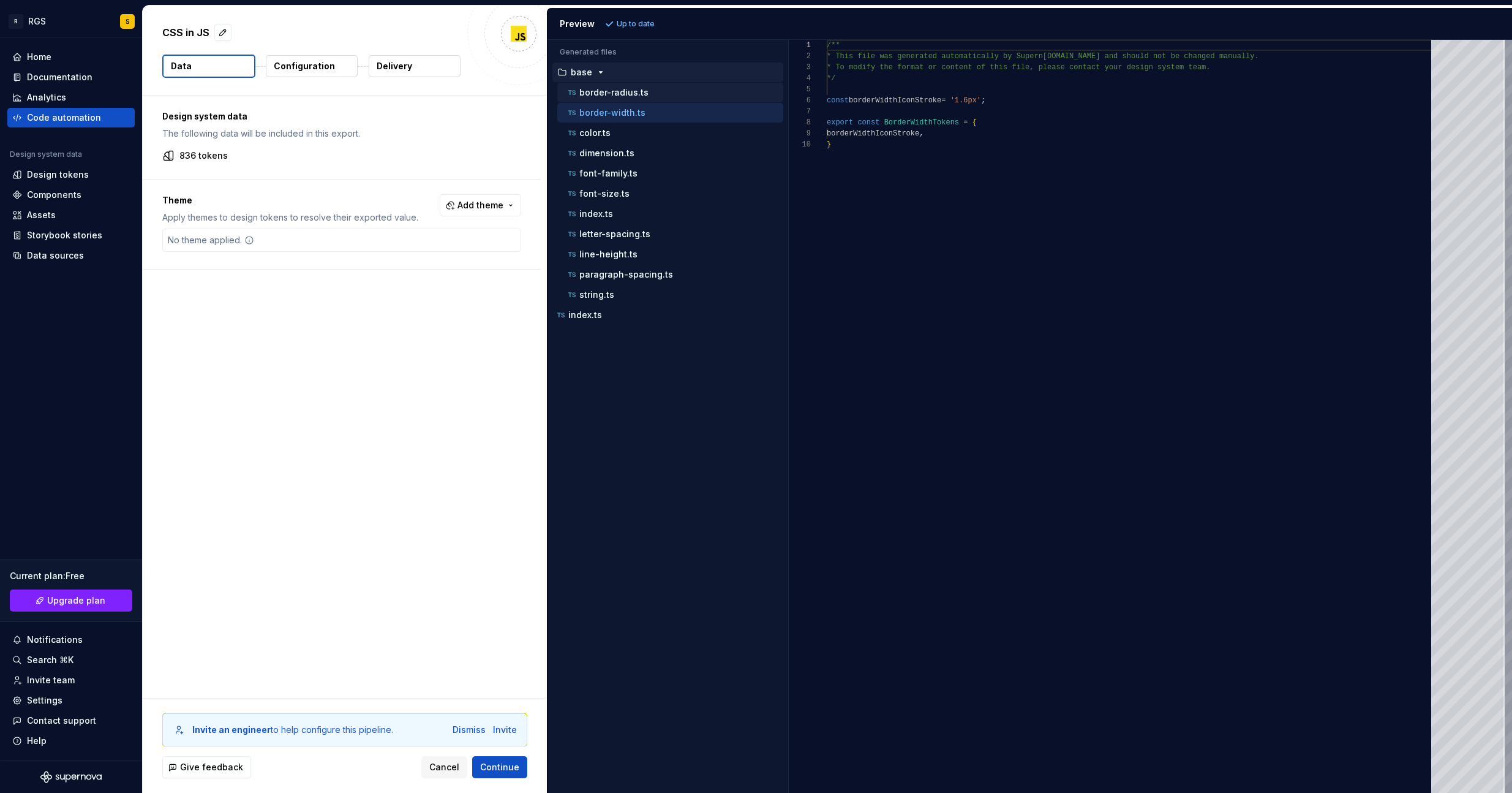
click at [603, 88] on p "border-radius.ts" at bounding box center [613, 92] width 69 height 10
type textarea "**********"
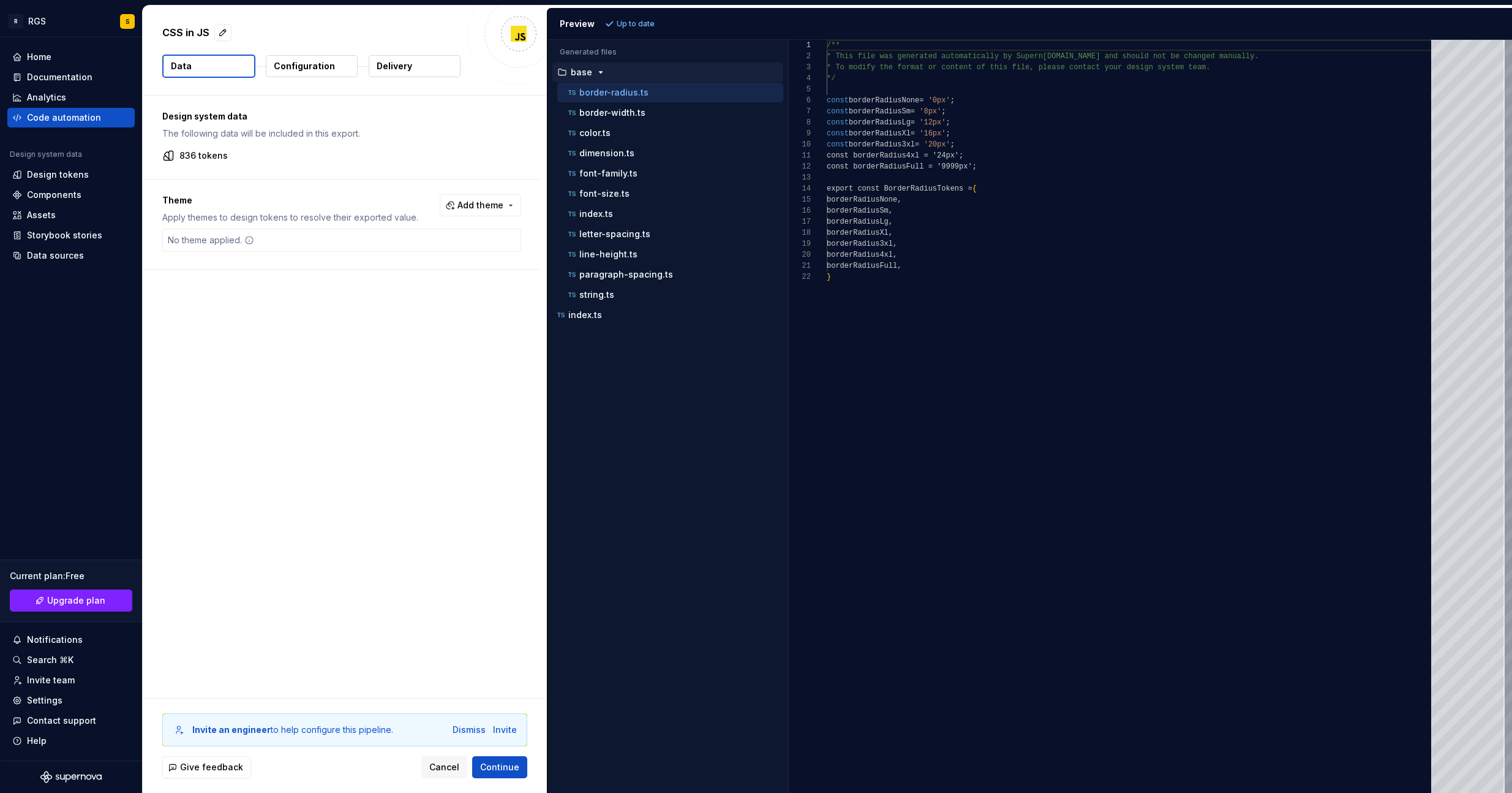
scroll to position [110, 0]
click at [591, 66] on button "base" at bounding box center [668, 72] width 230 height 13
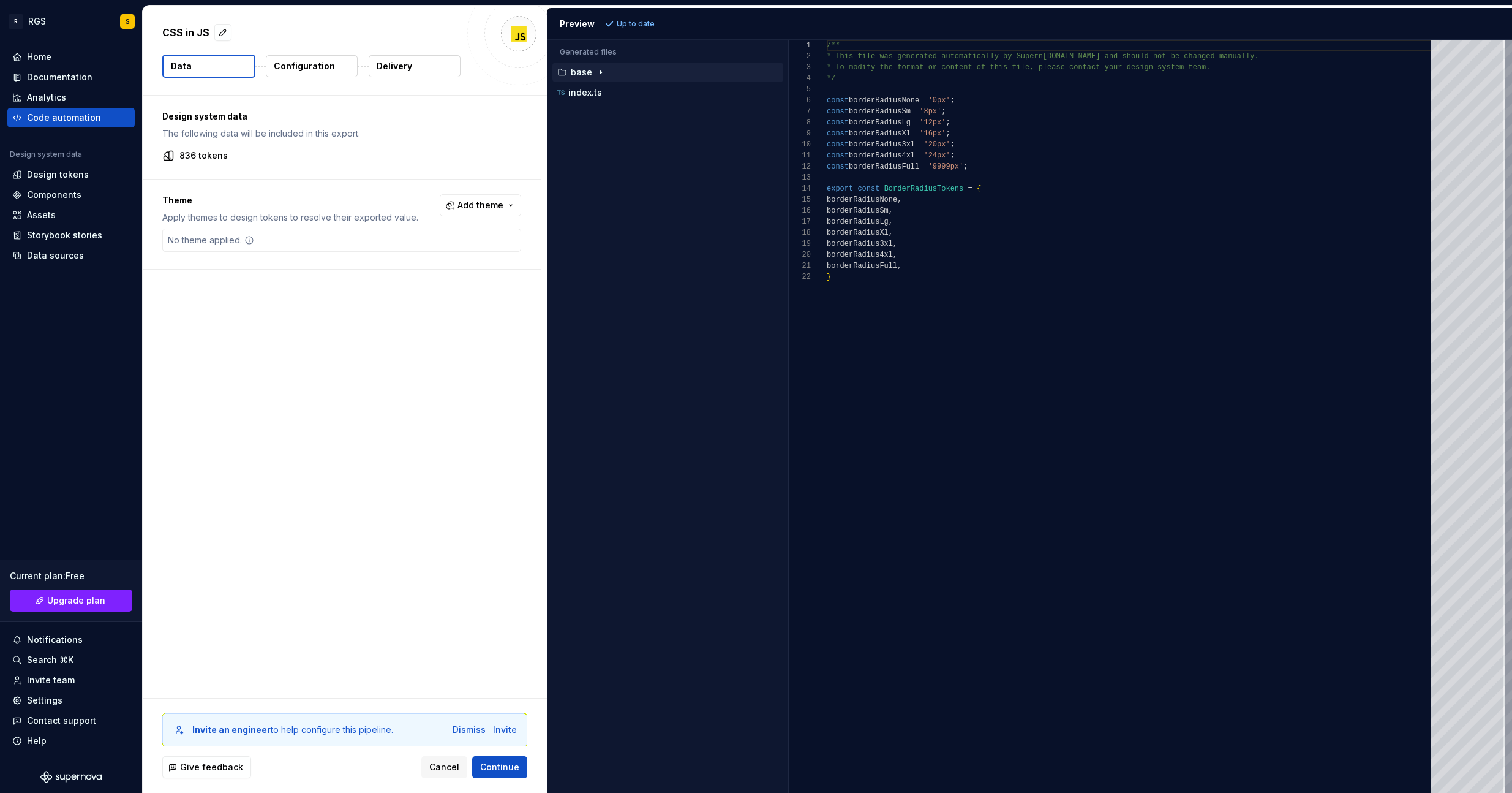
click at [316, 59] on button "Configuration" at bounding box center [311, 66] width 92 height 22
click at [303, 69] on p "Configuration" at bounding box center [305, 66] width 61 height 12
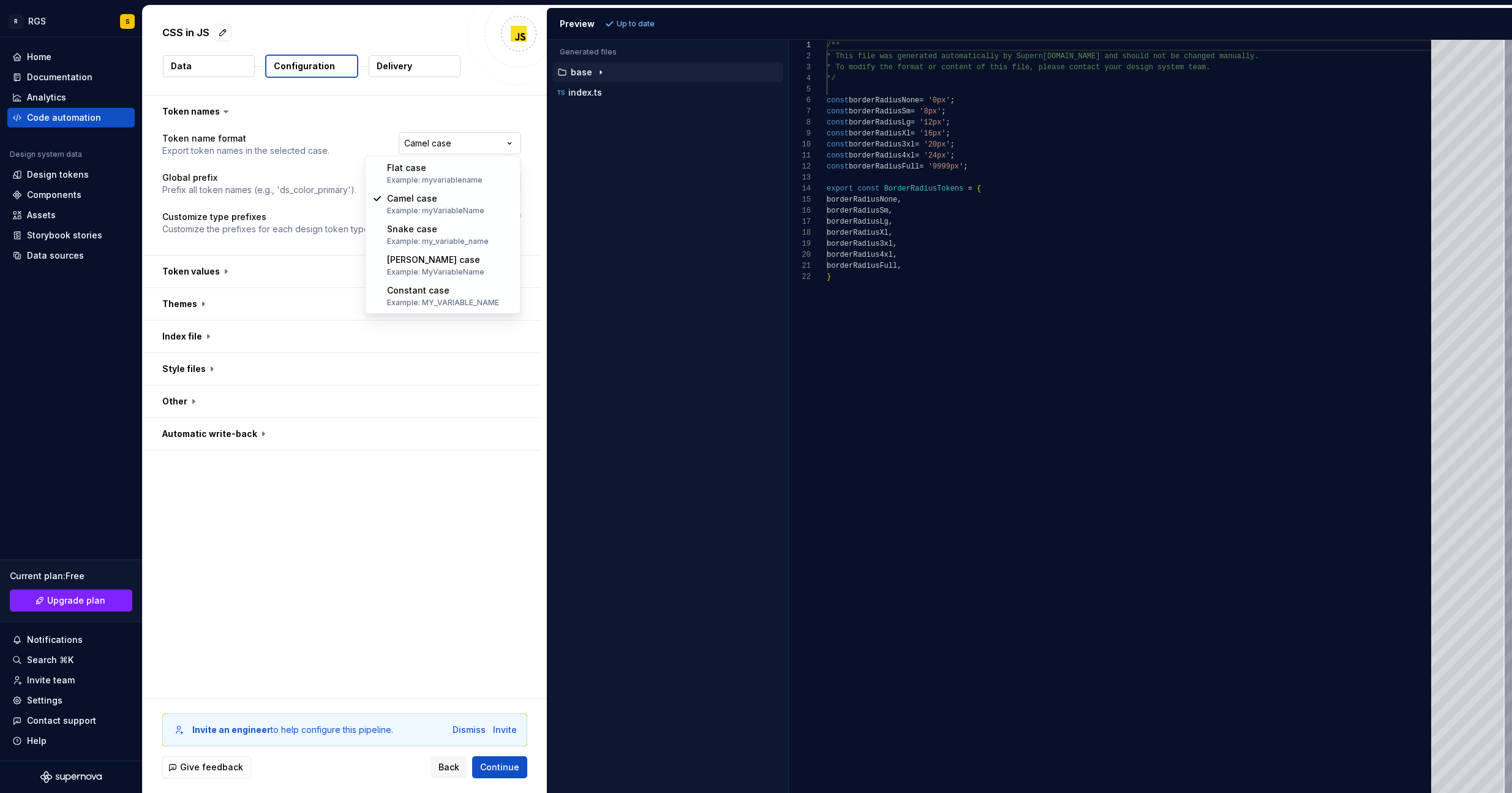
click at [431, 141] on html "**********" at bounding box center [756, 396] width 1512 height 793
drag, startPoint x: 337, startPoint y: 594, endPoint x: 329, endPoint y: 588, distance: 10.0
click at [334, 592] on div "**********" at bounding box center [344, 396] width 404 height 602
click at [203, 272] on button "button" at bounding box center [341, 271] width 398 height 31
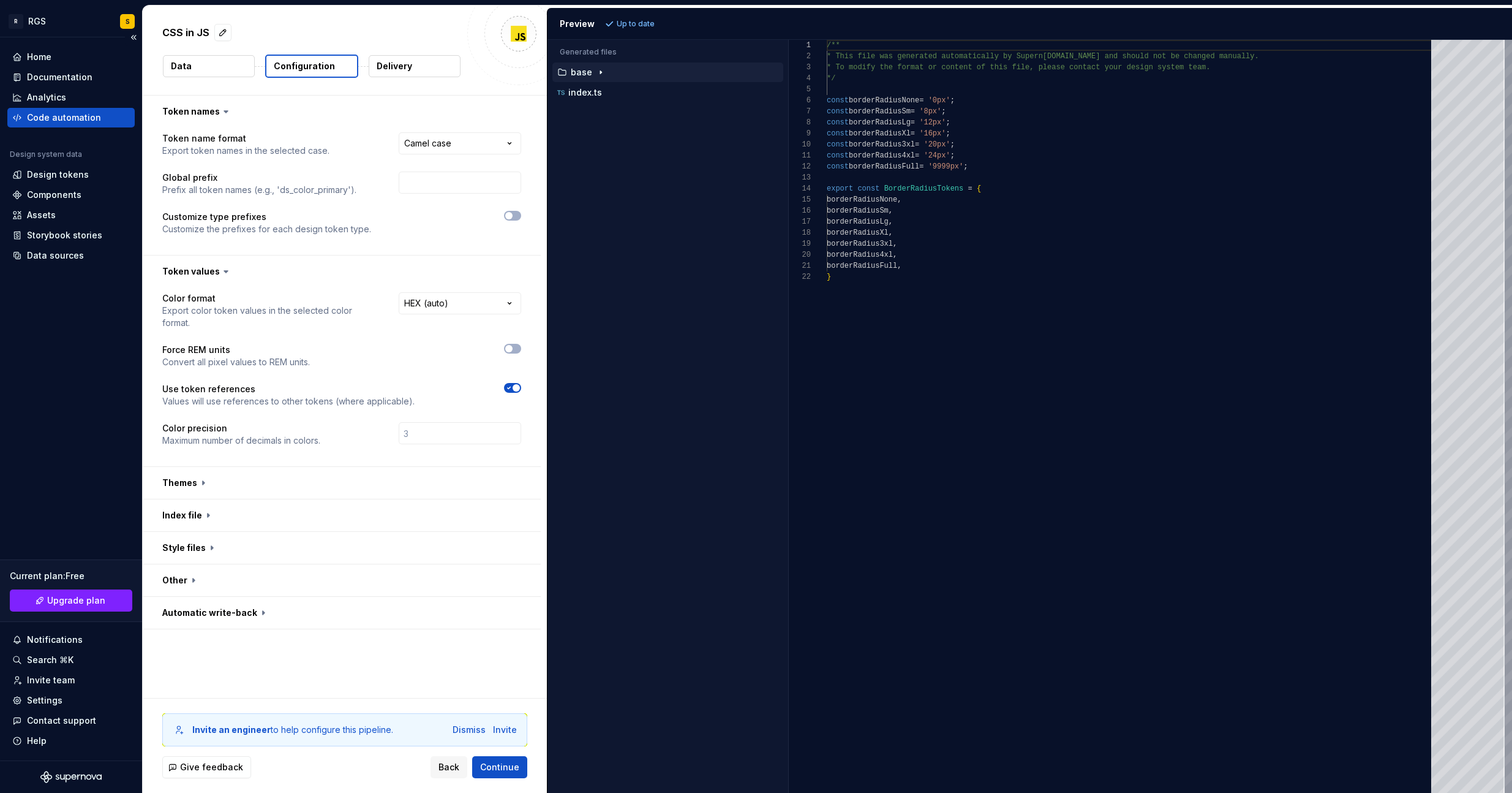
click at [38, 120] on div "Code automation" at bounding box center [64, 118] width 74 height 12
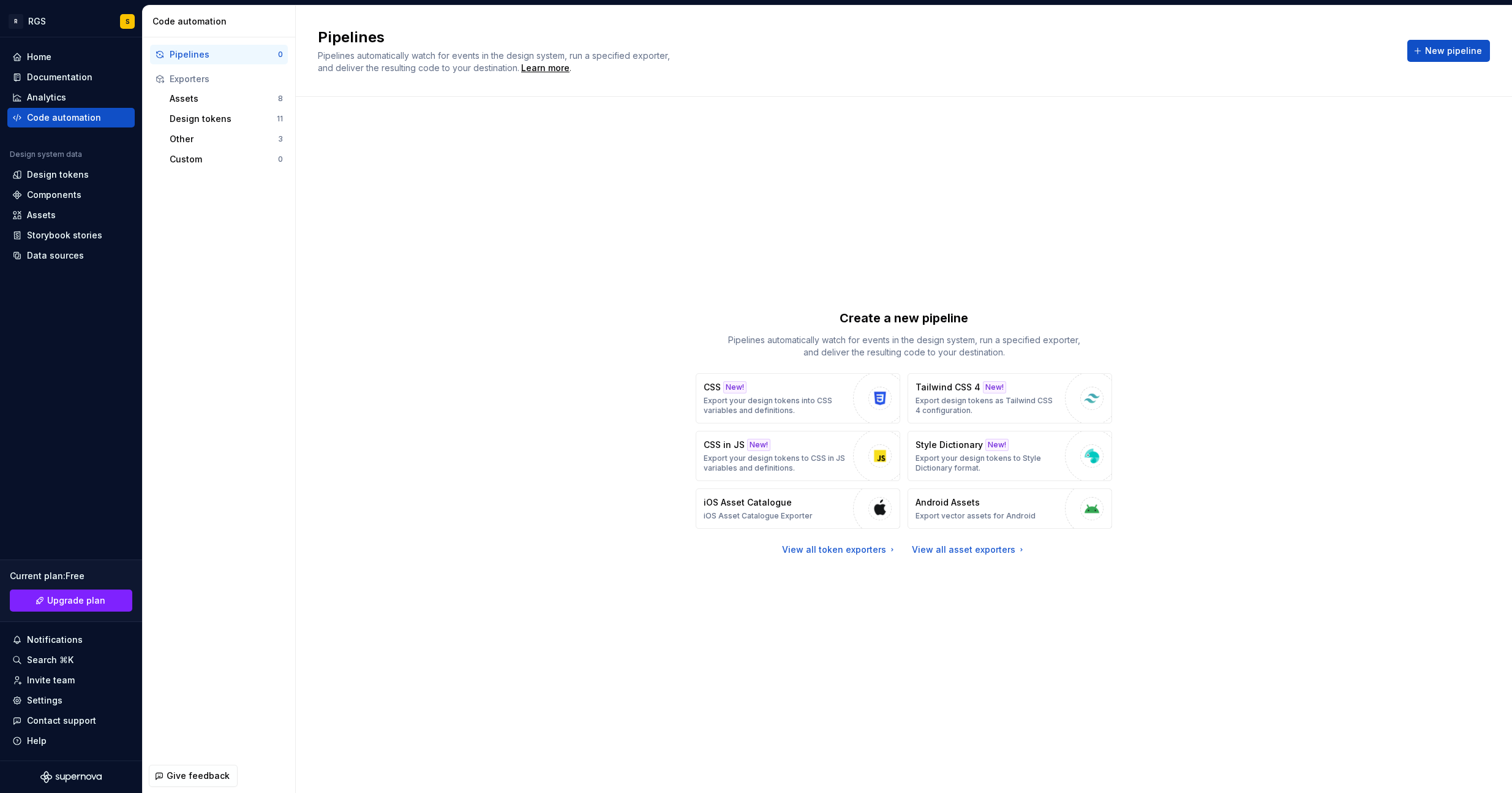
click at [930, 670] on div "Create a new pipeline Pipelines automatically watch for events in the design sy…" at bounding box center [904, 432] width 1172 height 627
drag, startPoint x: 460, startPoint y: 396, endPoint x: 266, endPoint y: 229, distance: 256.0
click at [459, 394] on div "Create a new pipeline Pipelines automatically watch for events in the design sy…" at bounding box center [904, 432] width 1172 height 627
click at [49, 248] on div "Data sources" at bounding box center [71, 255] width 127 height 19
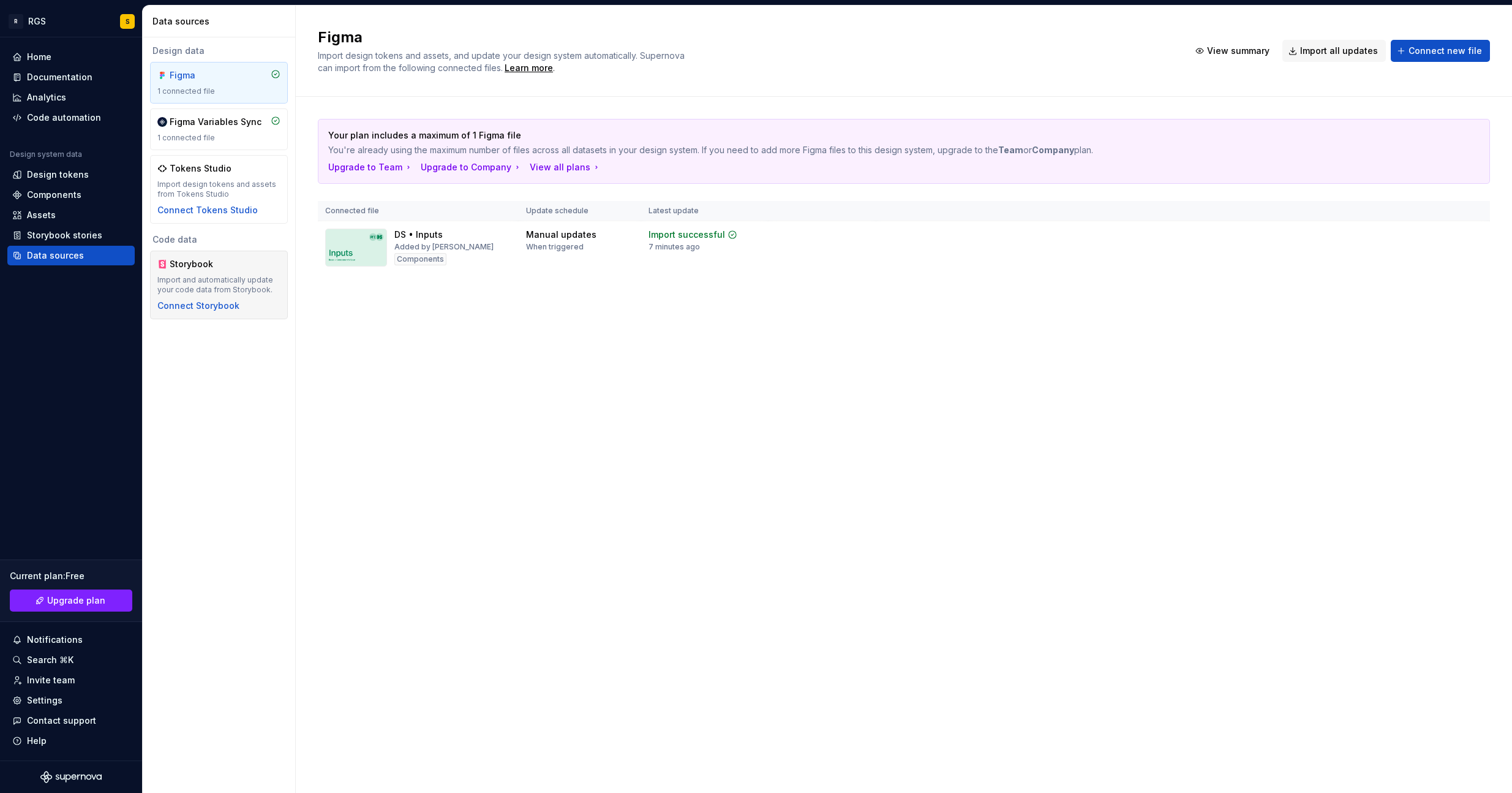
click at [192, 267] on div "Storybook" at bounding box center [198, 264] width 58 height 12
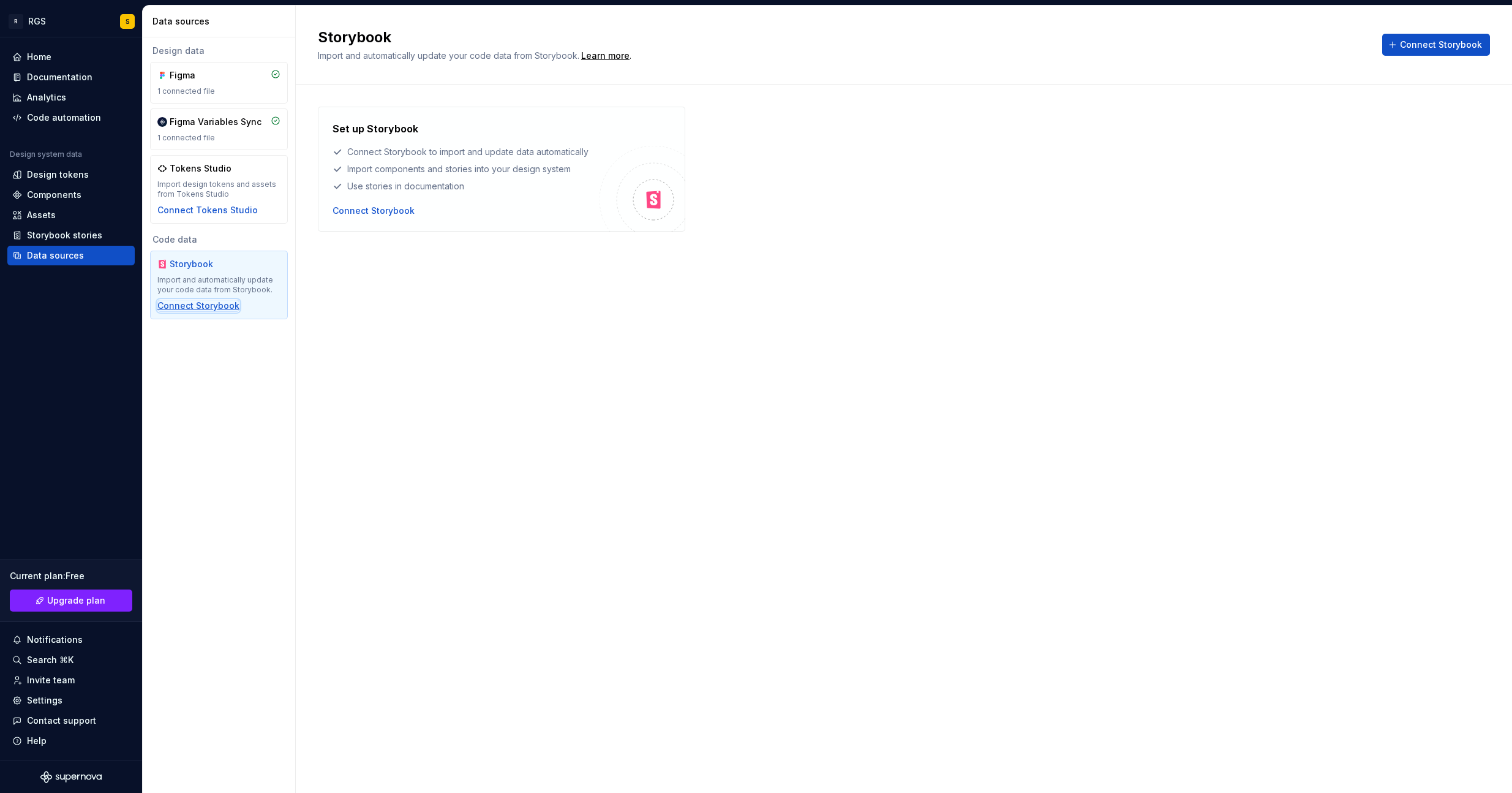
click at [189, 300] on div "Connect Storybook" at bounding box center [198, 306] width 82 height 12
click at [175, 183] on div "Import design tokens and assets from Tokens Studio" at bounding box center [218, 190] width 123 height 19
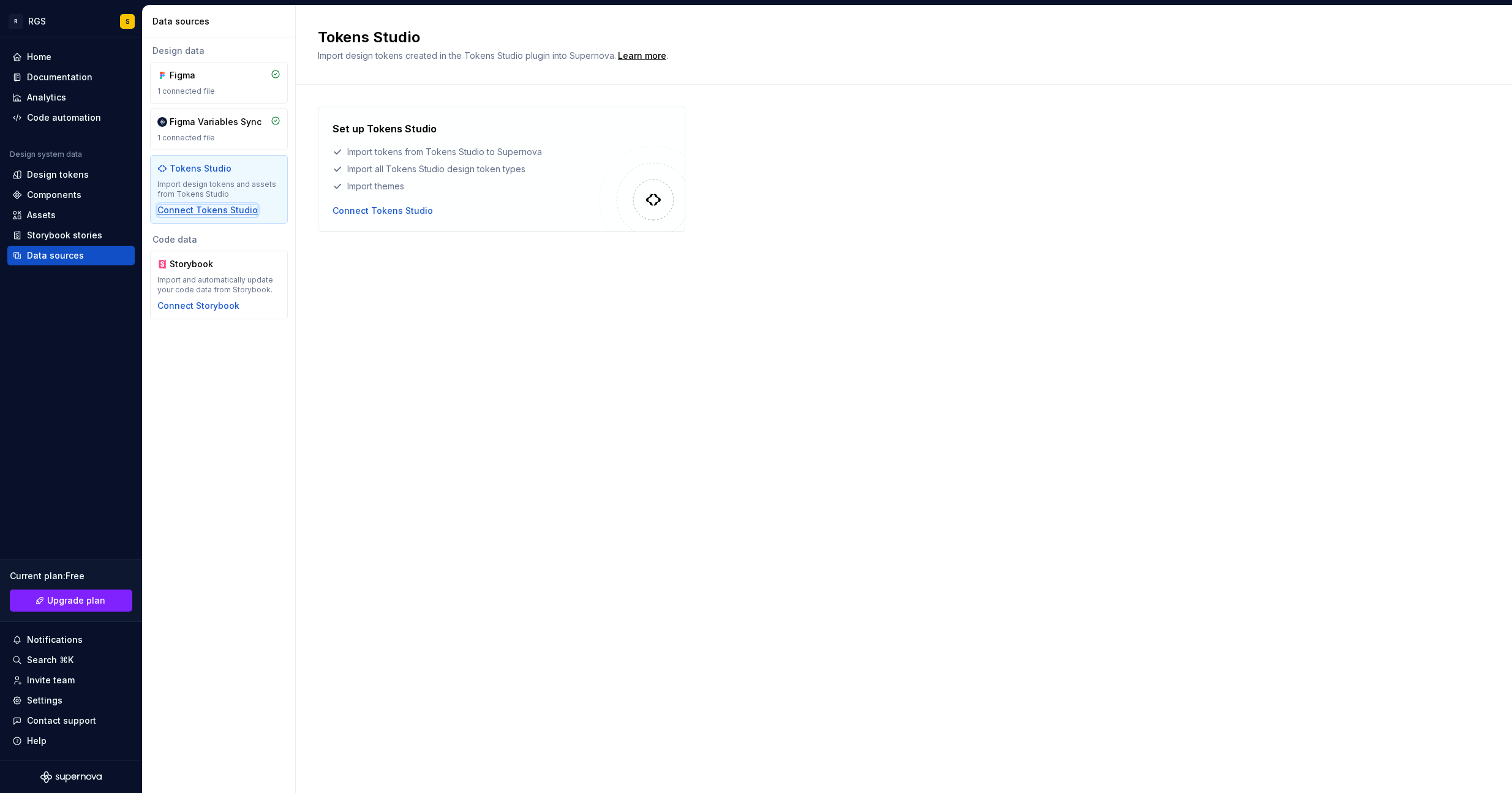
click at [223, 211] on div "Connect Tokens Studio" at bounding box center [207, 210] width 100 height 12
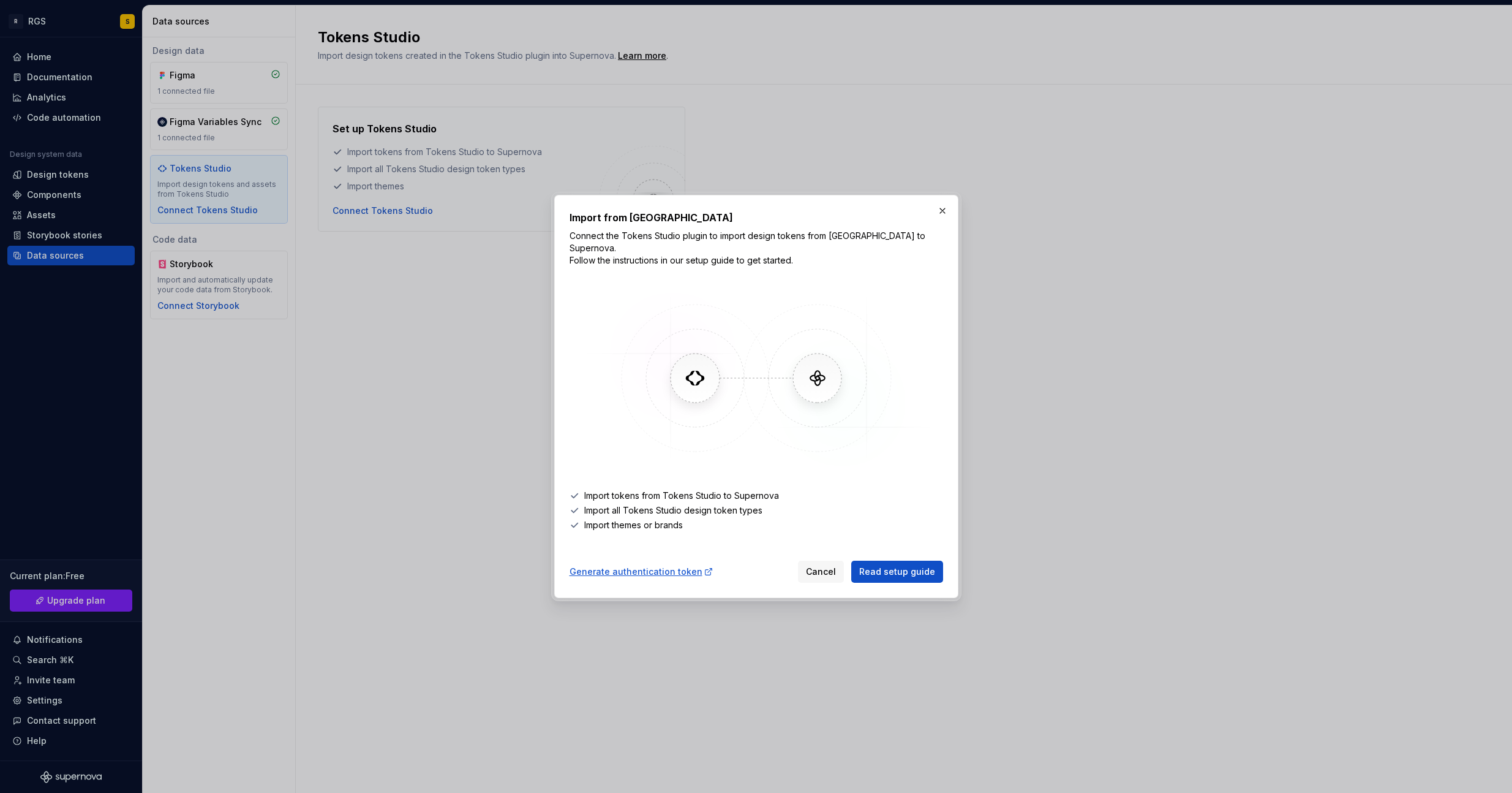
click at [820, 565] on span "Cancel" at bounding box center [821, 571] width 30 height 12
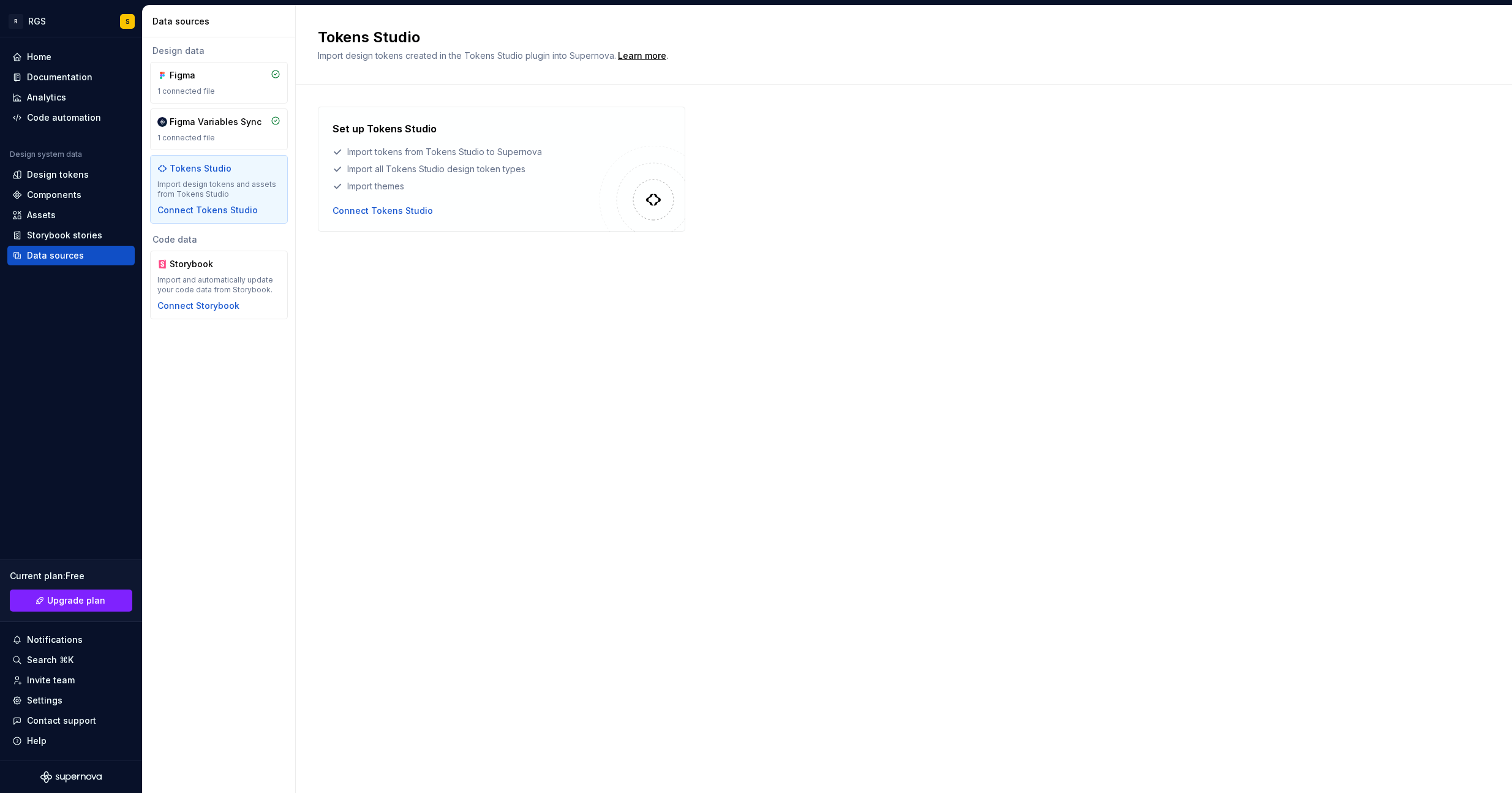
drag, startPoint x: 400, startPoint y: 408, endPoint x: 382, endPoint y: 373, distance: 39.4
click at [398, 405] on div "Tokens Studio Import design tokens created in the Tokens Studio plugin into Sup…" at bounding box center [904, 398] width 1216 height 787
click at [187, 111] on div "Figma Variables Sync 1 connected file" at bounding box center [219, 129] width 138 height 42
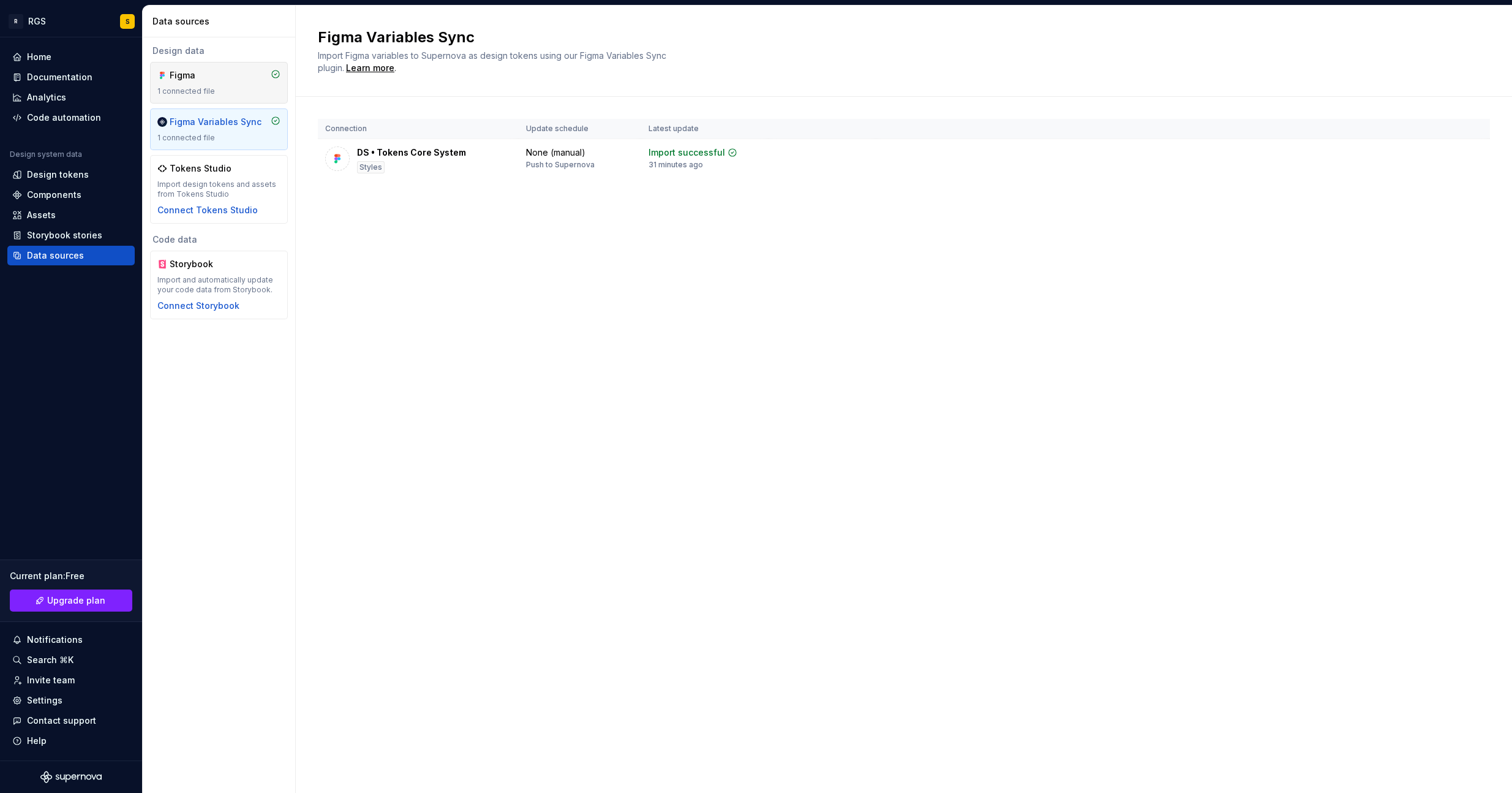
click at [188, 88] on div "1 connected file" at bounding box center [218, 91] width 123 height 10
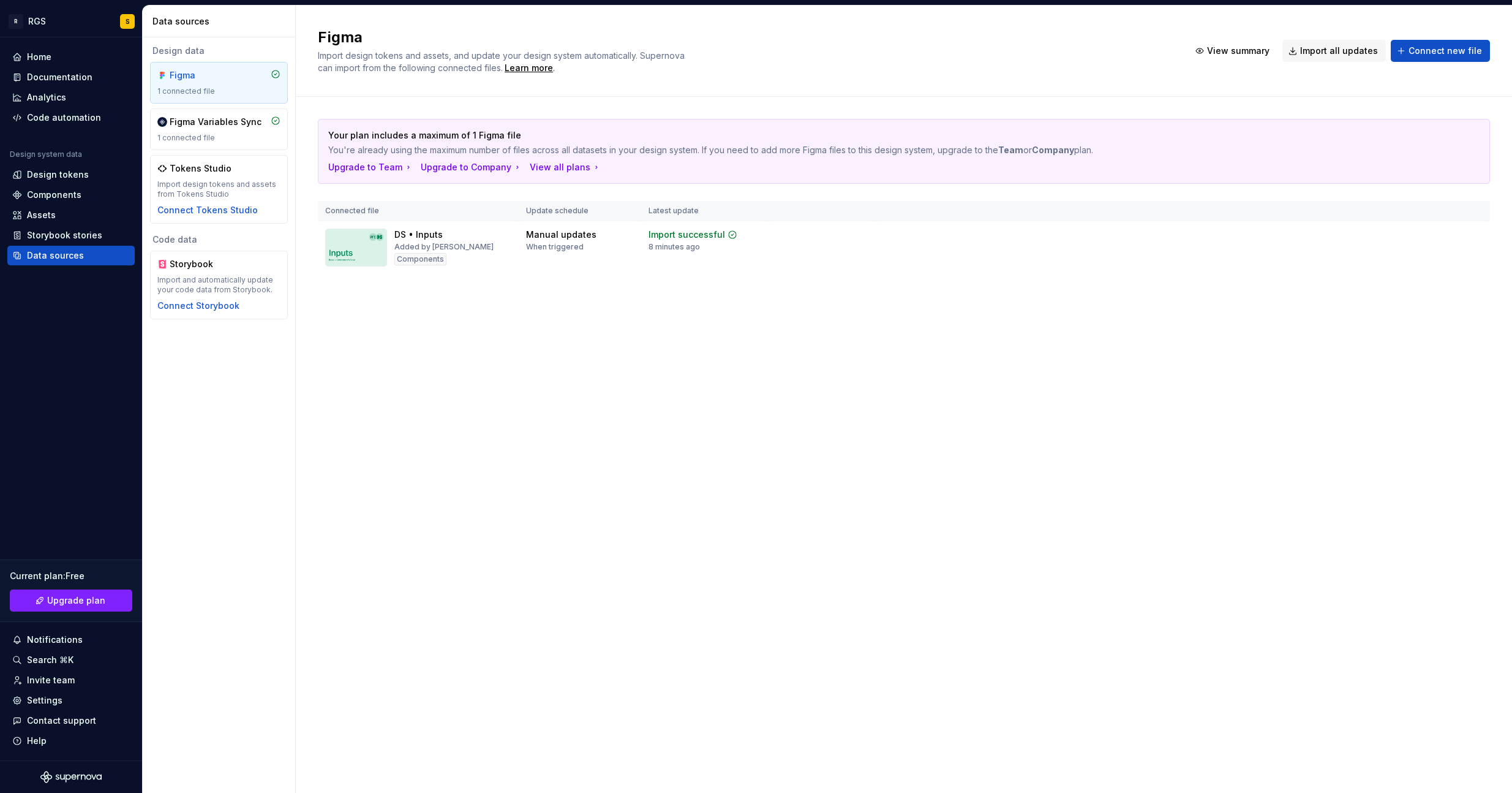
click at [186, 83] on div "Figma 1 connected file" at bounding box center [218, 82] width 123 height 27
drag, startPoint x: 685, startPoint y: 452, endPoint x: 659, endPoint y: 439, distance: 29.1
click at [685, 452] on div "Figma Import design tokens and assets, and update your design system automatica…" at bounding box center [904, 398] width 1216 height 787
click at [544, 390] on div "Figma Import design tokens and assets, and update your design system automatica…" at bounding box center [904, 398] width 1216 height 787
click at [46, 239] on div "Storybook stories" at bounding box center [65, 235] width 75 height 12
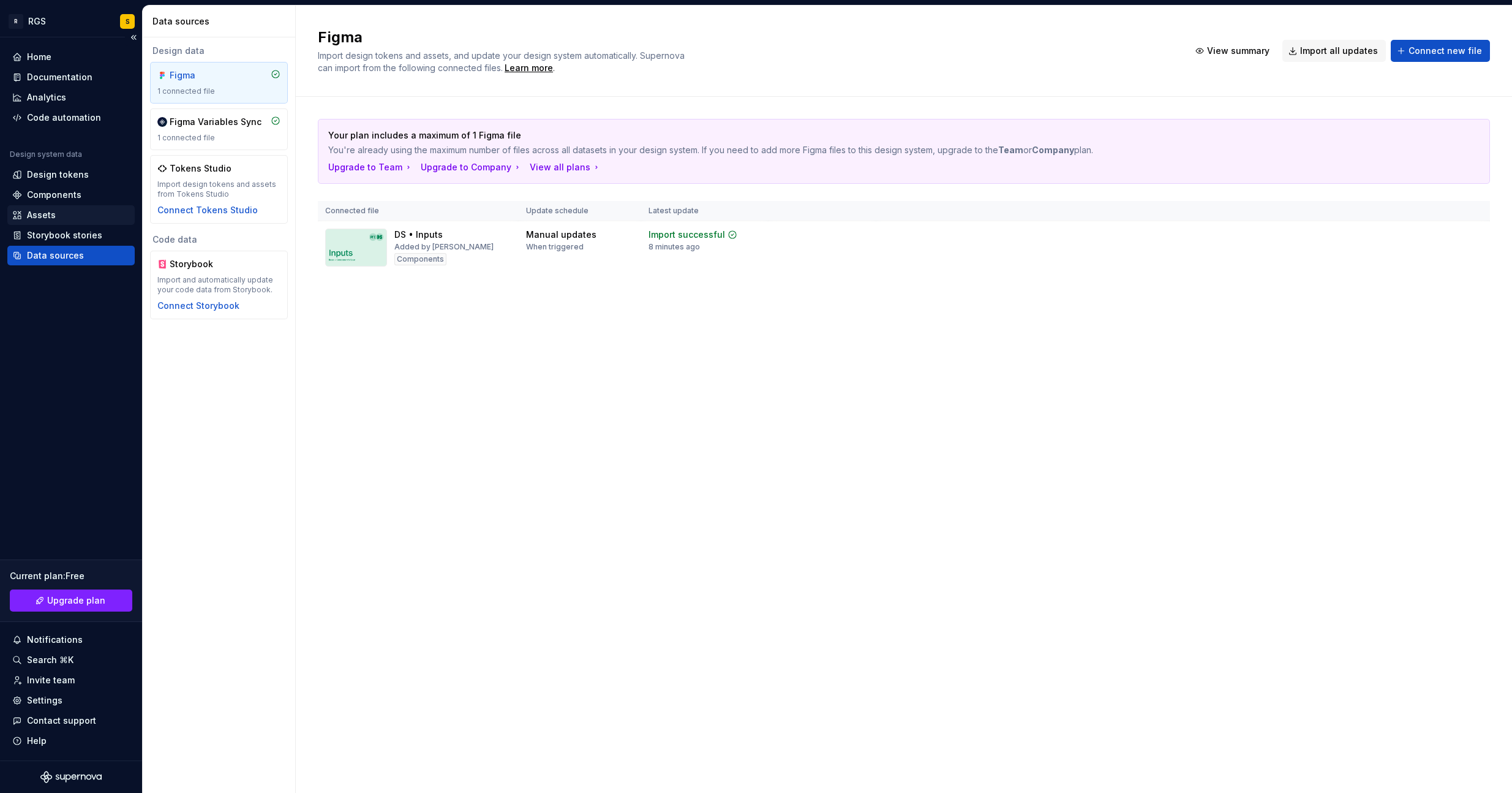
click at [41, 214] on div "Assets" at bounding box center [41, 215] width 29 height 12
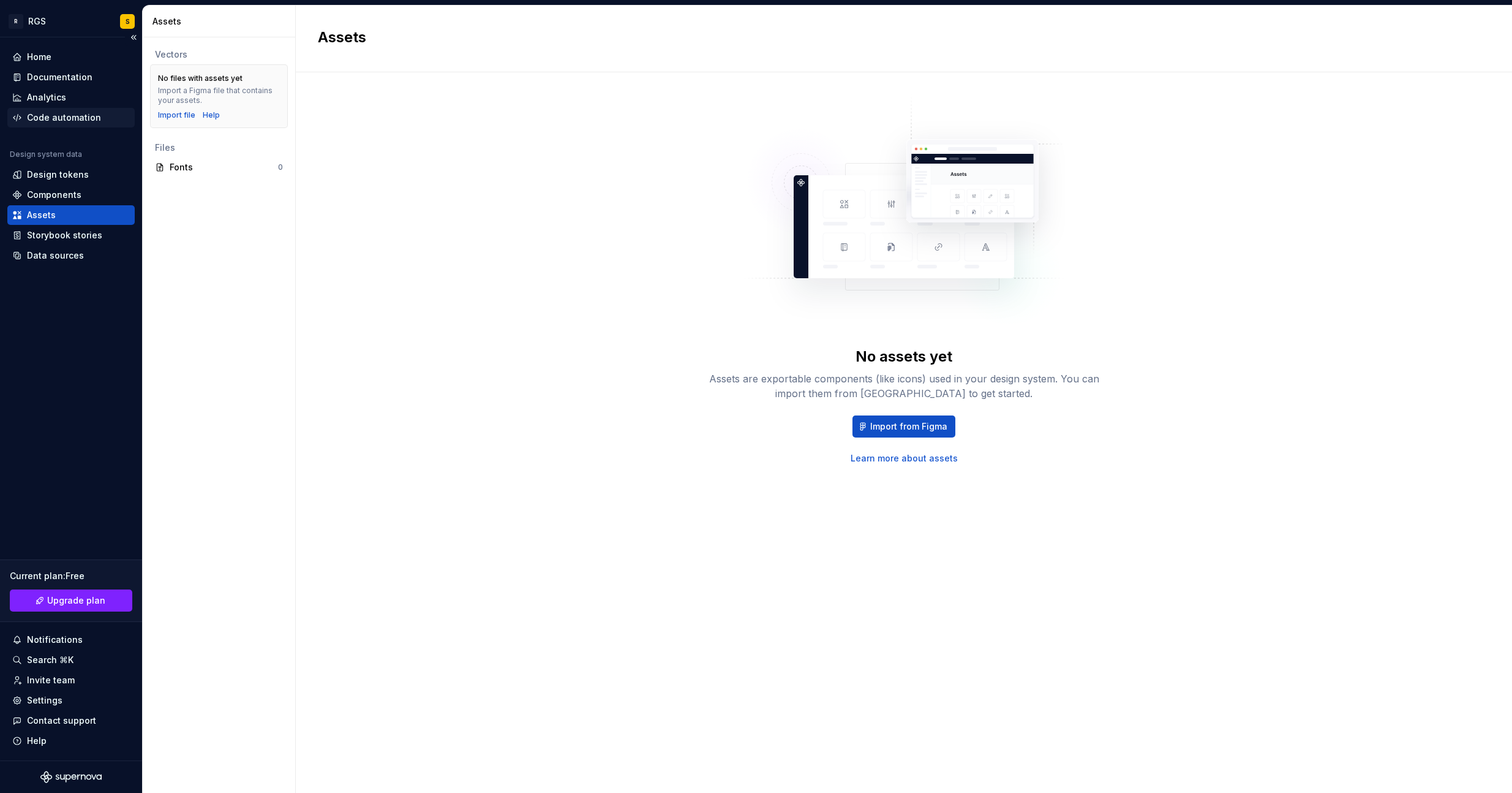
click at [51, 121] on div "Code automation" at bounding box center [64, 118] width 74 height 12
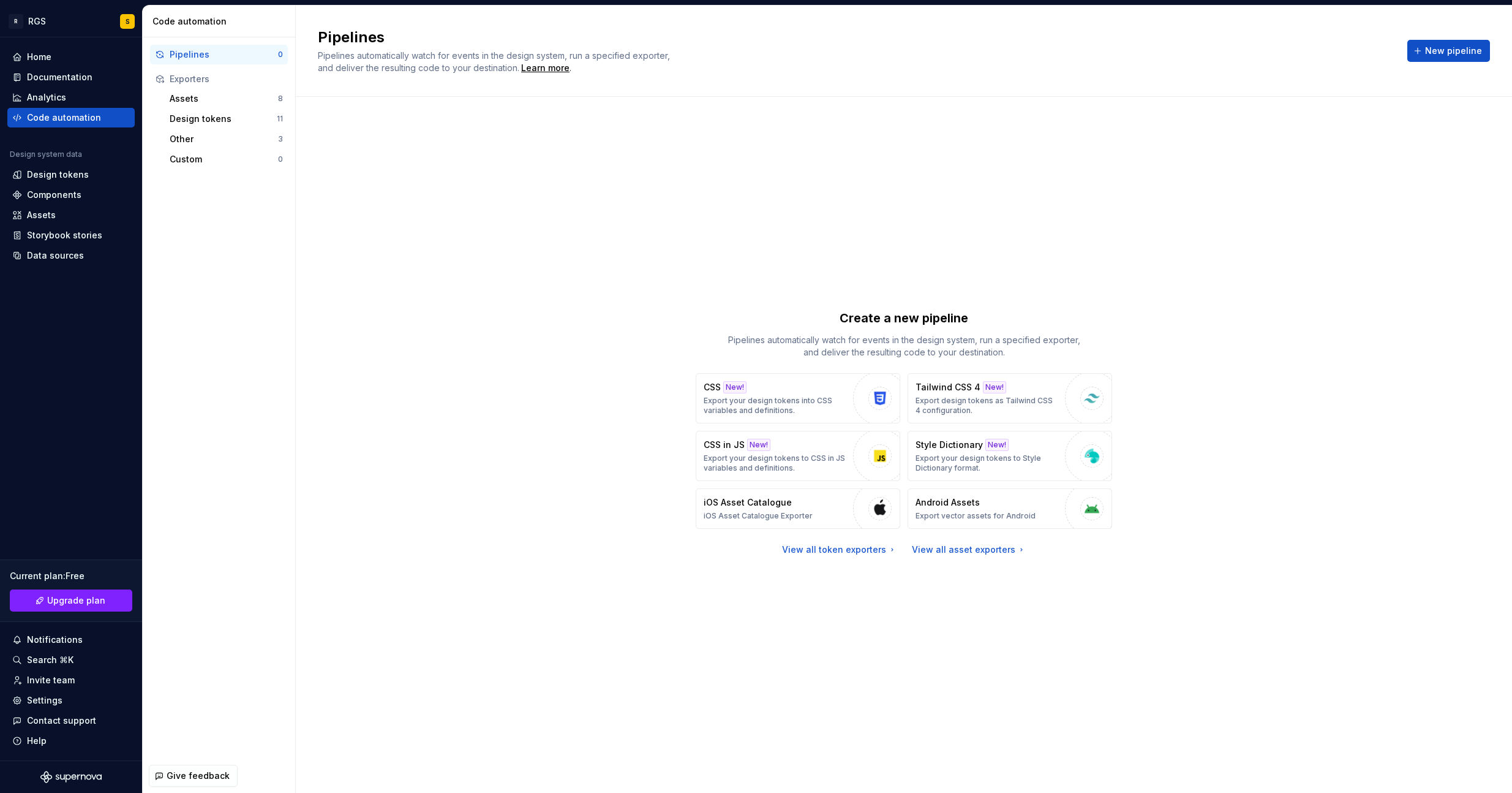
click at [196, 47] on div "Pipelines 0" at bounding box center [219, 54] width 138 height 19
drag, startPoint x: 805, startPoint y: 346, endPoint x: 976, endPoint y: 349, distance: 171.0
click at [947, 348] on p "Pipelines automatically watch for events in the design system, run a specified …" at bounding box center [904, 346] width 368 height 24
click at [1172, 354] on div "Create a new pipeline Pipelines automatically watch for events in the design sy…" at bounding box center [904, 432] width 1172 height 627
click at [546, 192] on div "Create a new pipeline Pipelines automatically watch for events in the design sy…" at bounding box center [904, 432] width 1172 height 627
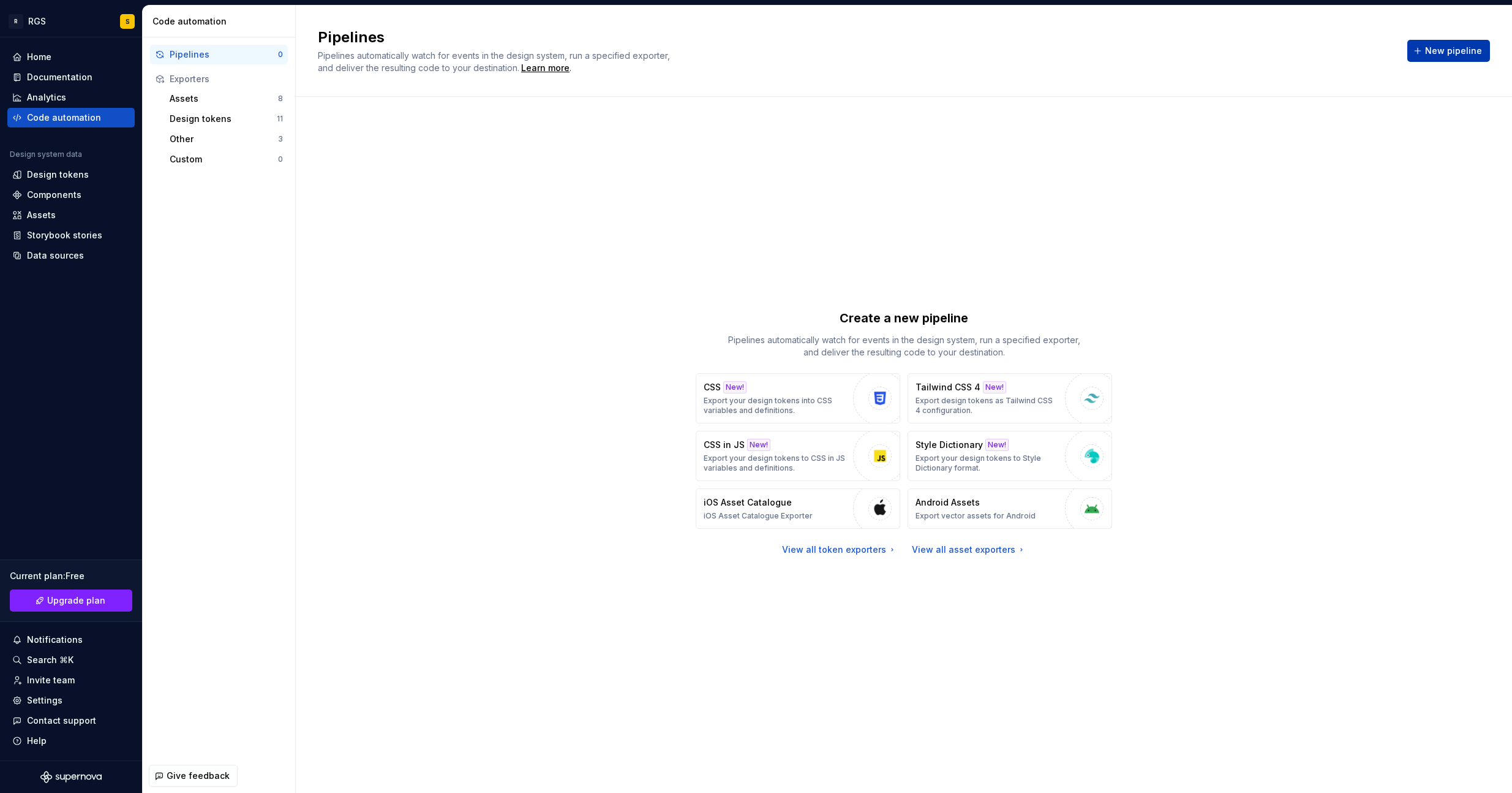
click at [1437, 59] on button "New pipeline" at bounding box center [1448, 51] width 83 height 22
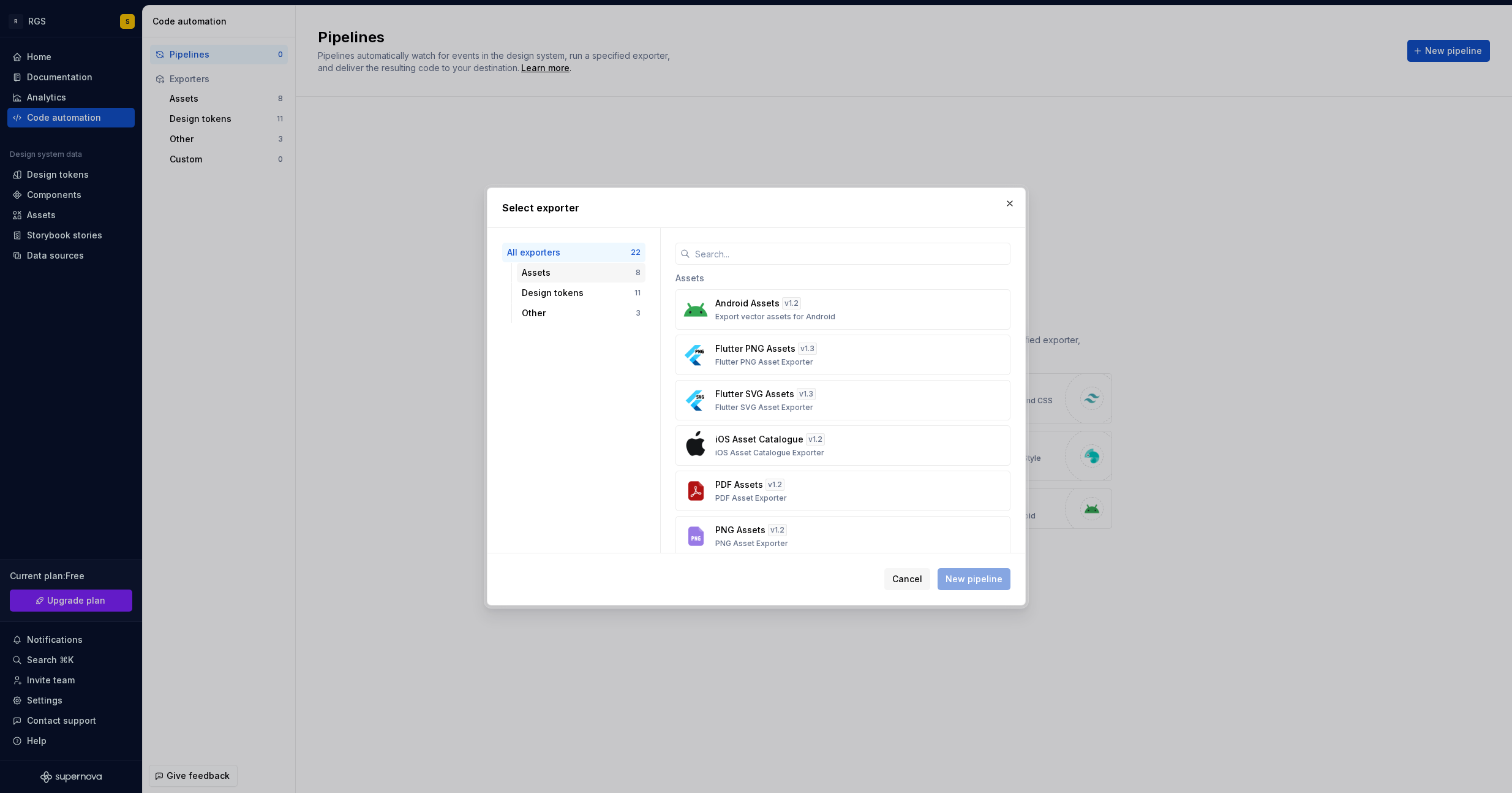
click at [573, 278] on div "Assets" at bounding box center [579, 272] width 113 height 12
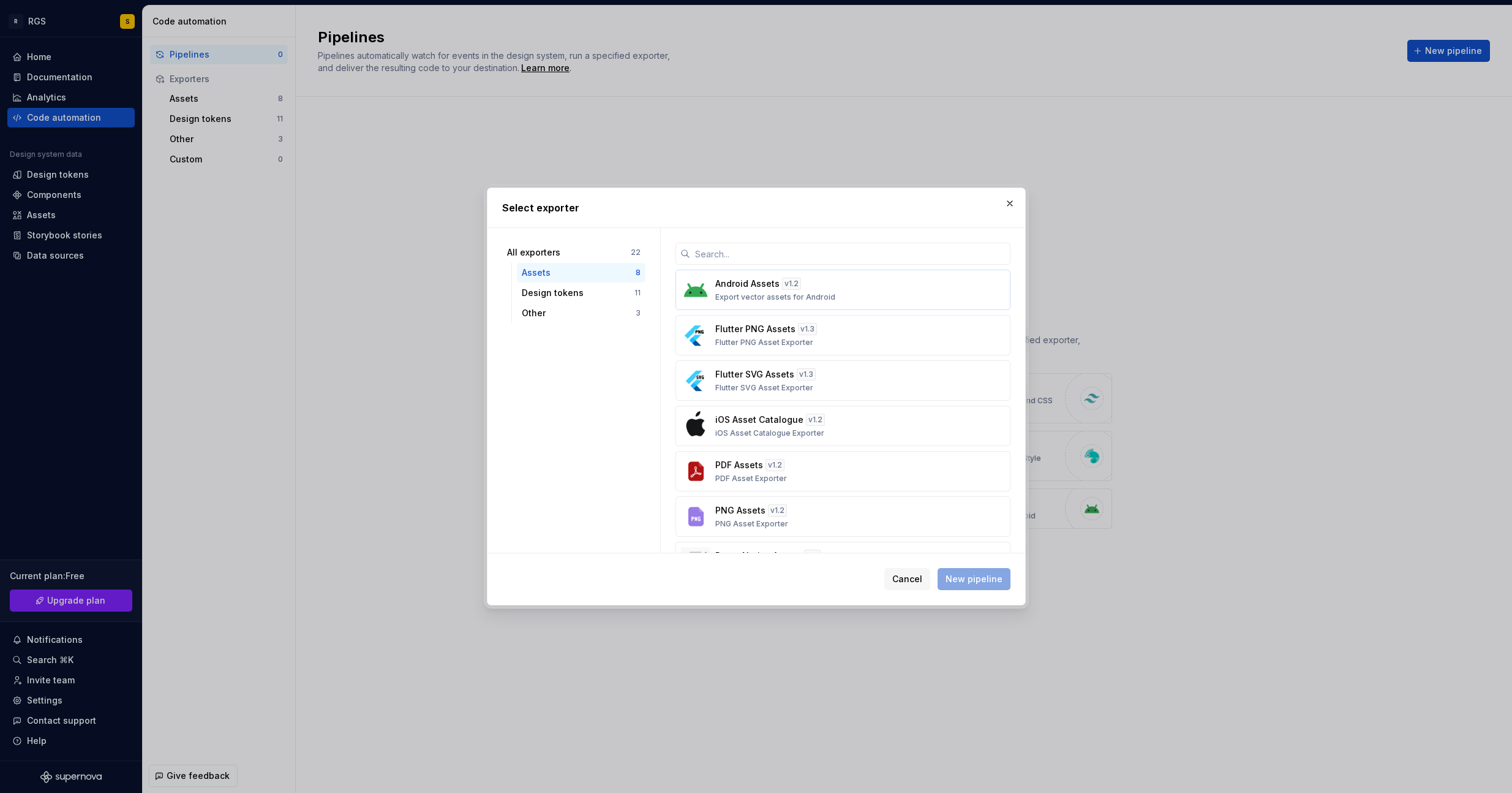
click at [793, 293] on p "Export vector assets for Android" at bounding box center [774, 297] width 120 height 10
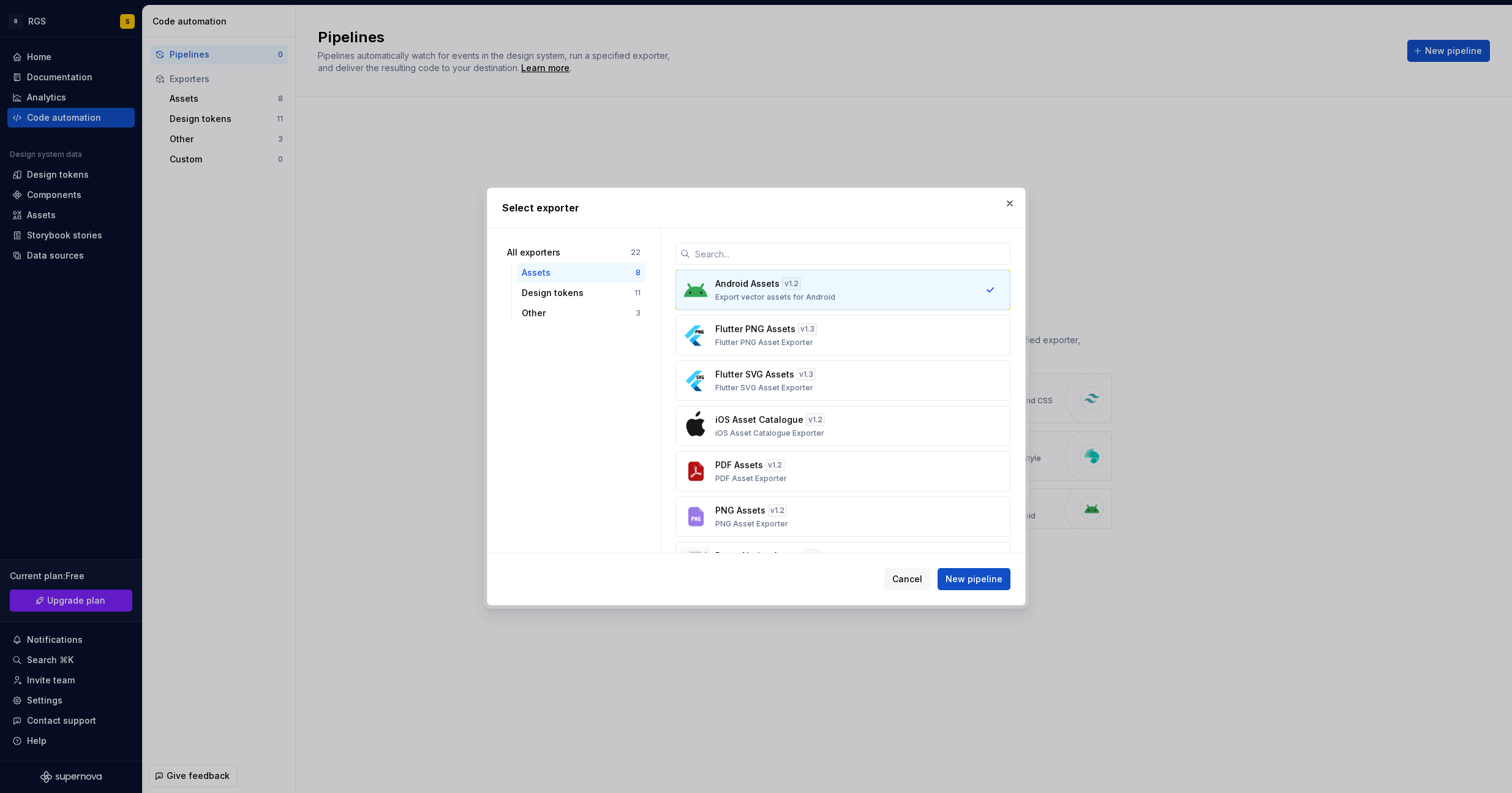
click at [807, 285] on div "Android Assets v 1.2 Export vector assets for Android" at bounding box center [839, 290] width 248 height 24
click at [568, 293] on div "Design tokens" at bounding box center [578, 293] width 113 height 12
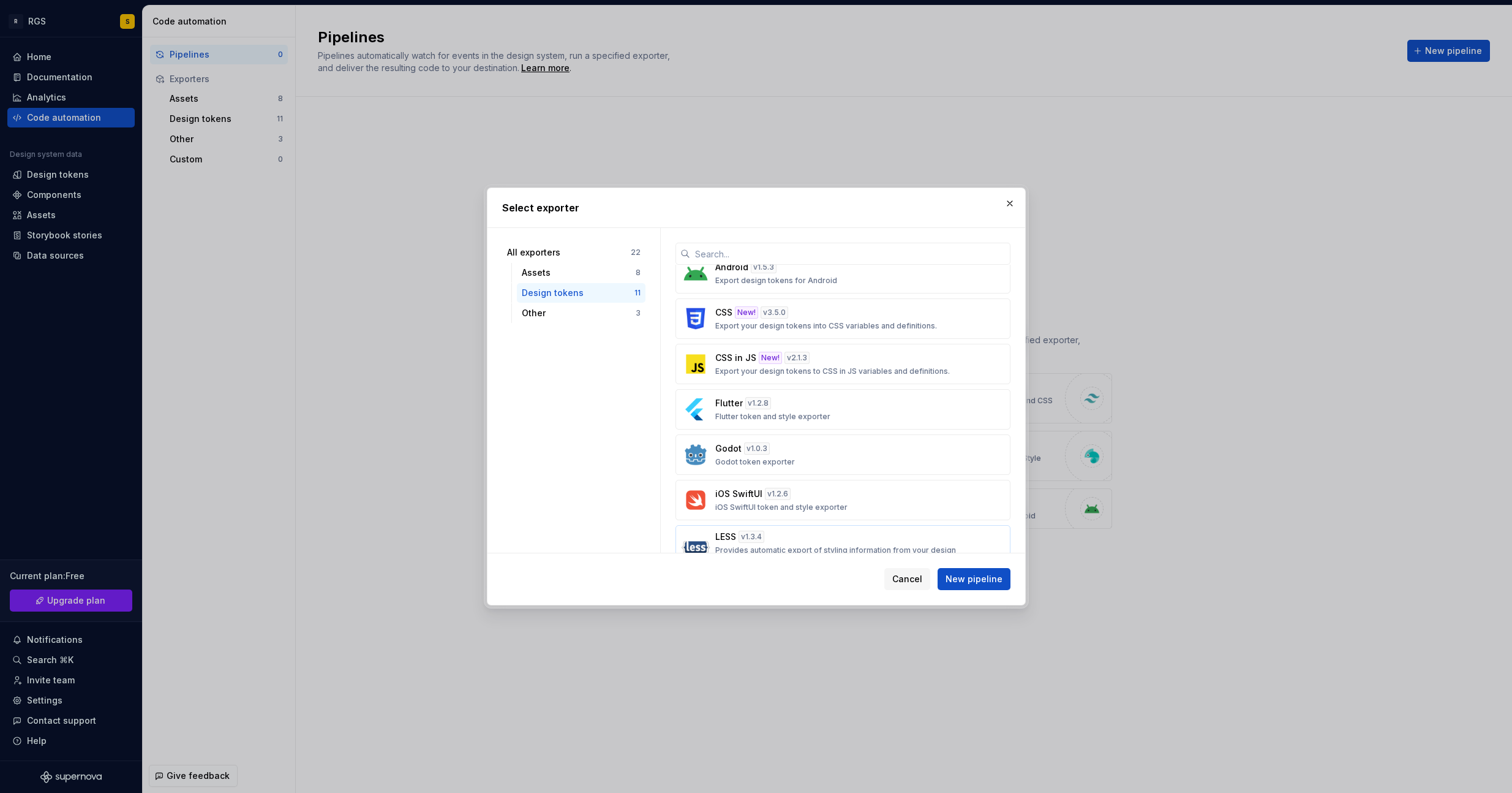
scroll to position [23, 0]
click at [825, 315] on p "Export your design tokens into CSS variables and definitions." at bounding box center [826, 320] width 222 height 10
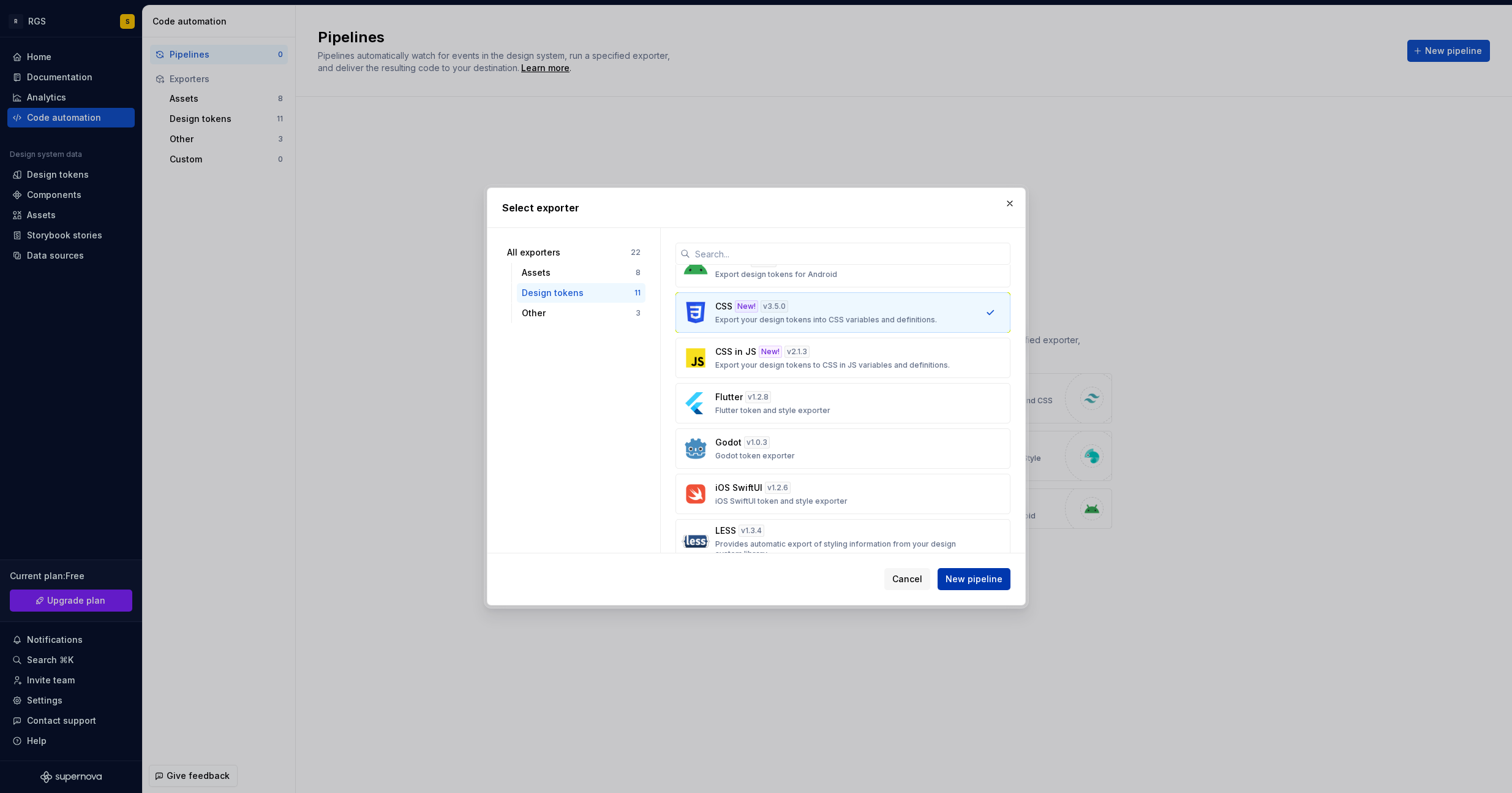
click at [977, 582] on span "New pipeline" at bounding box center [973, 579] width 57 height 12
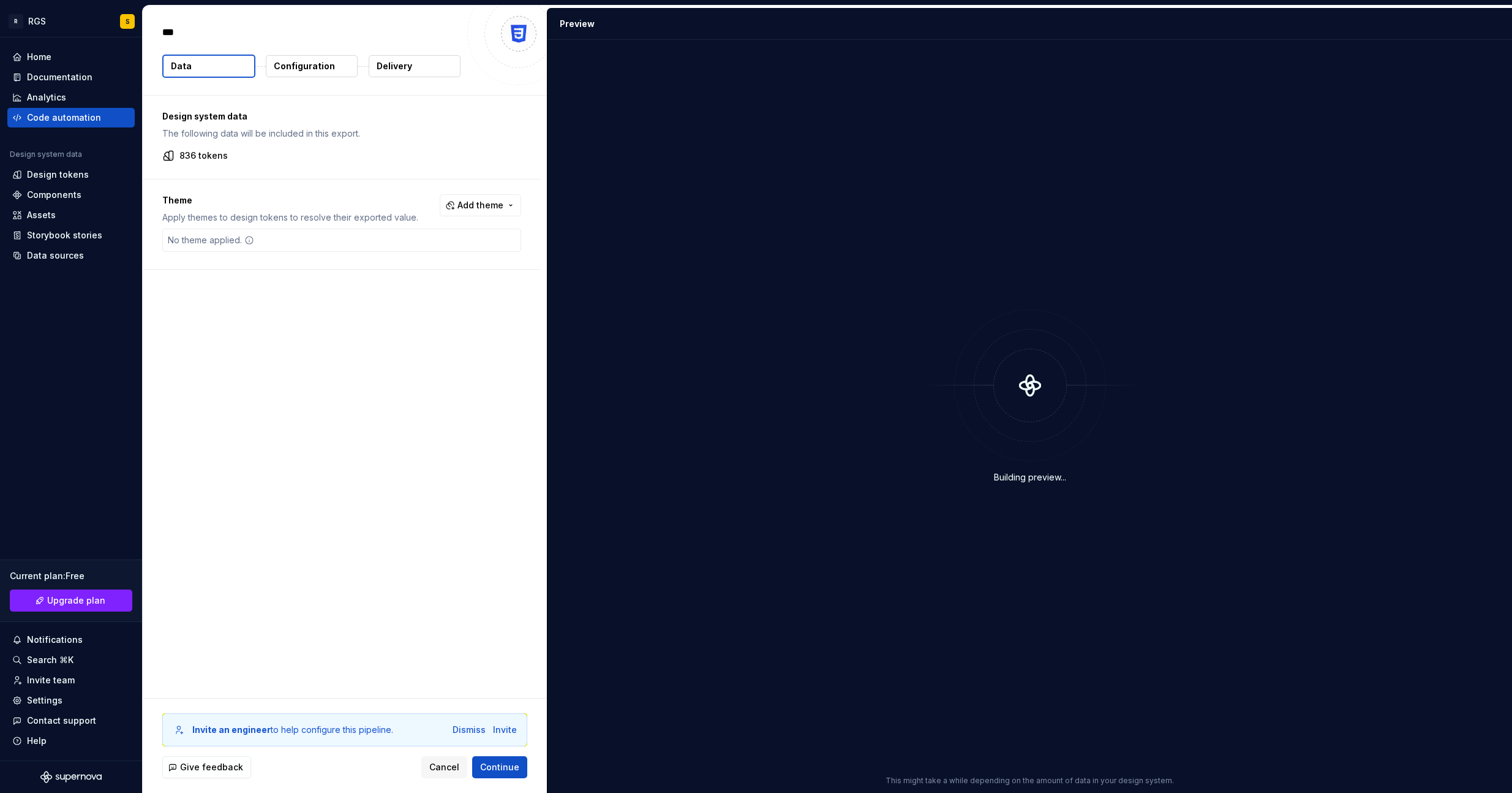
type textarea "*"
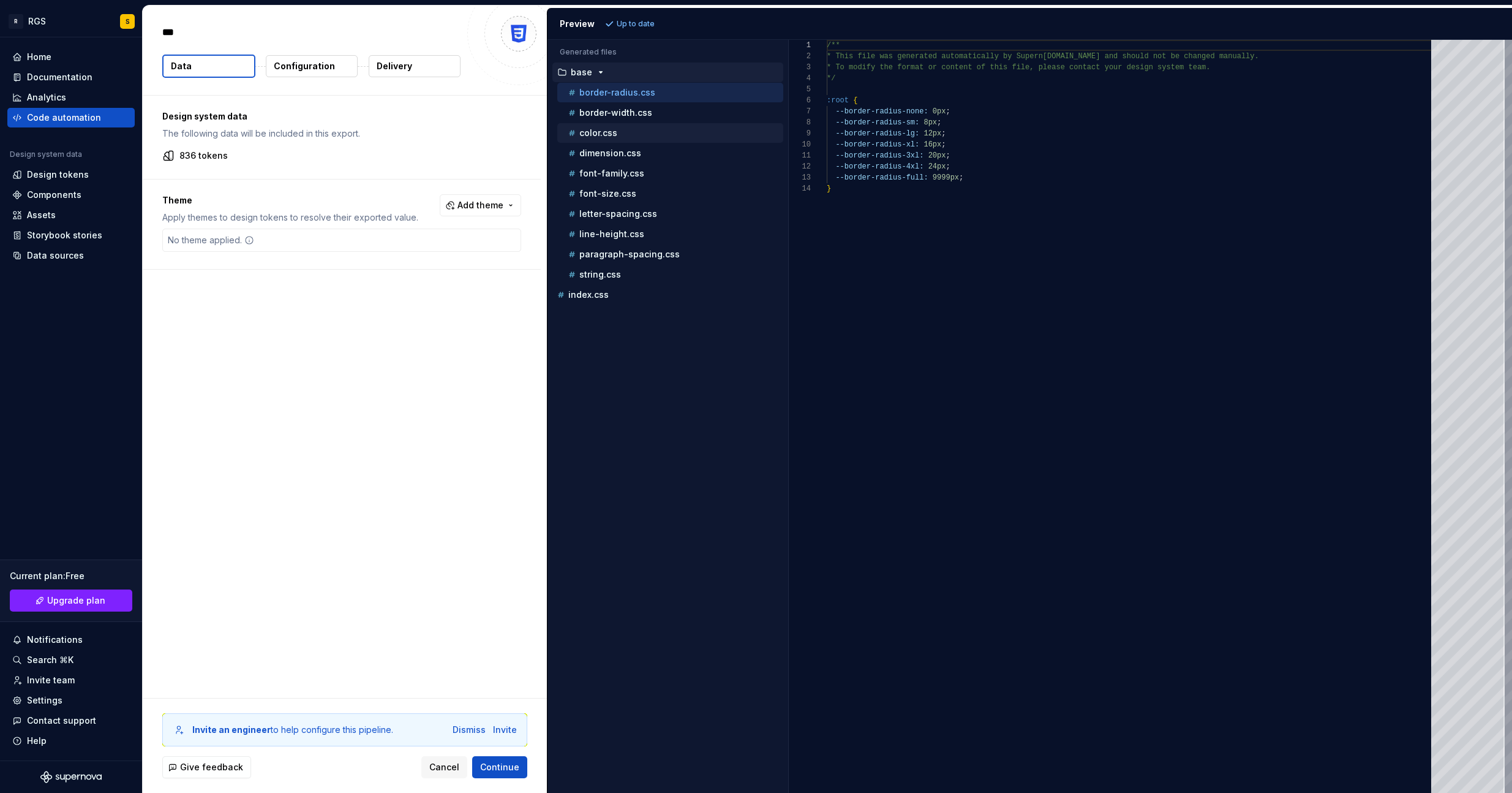
click at [603, 131] on p "color.css" at bounding box center [597, 133] width 38 height 10
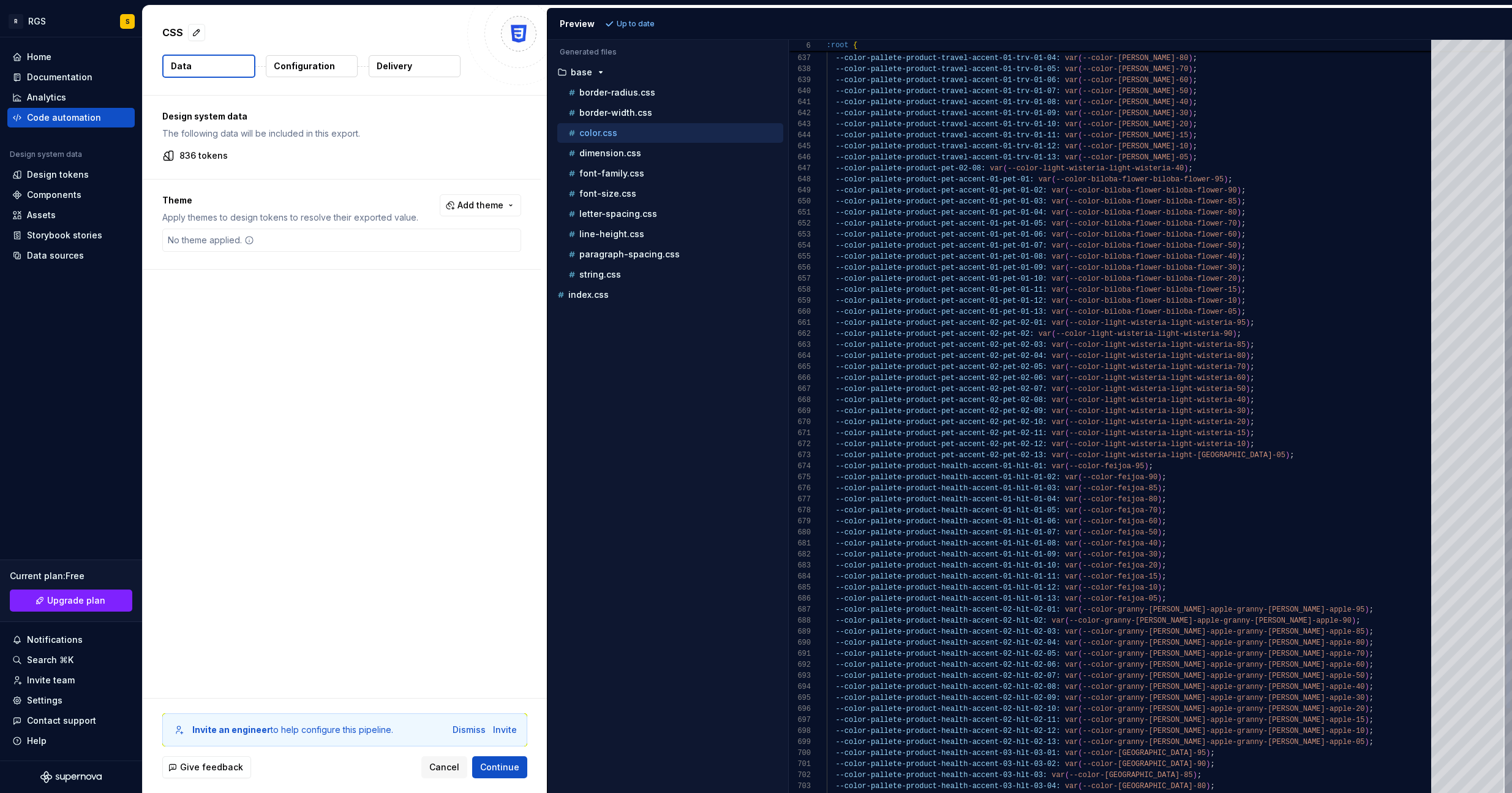
type textarea "**********"
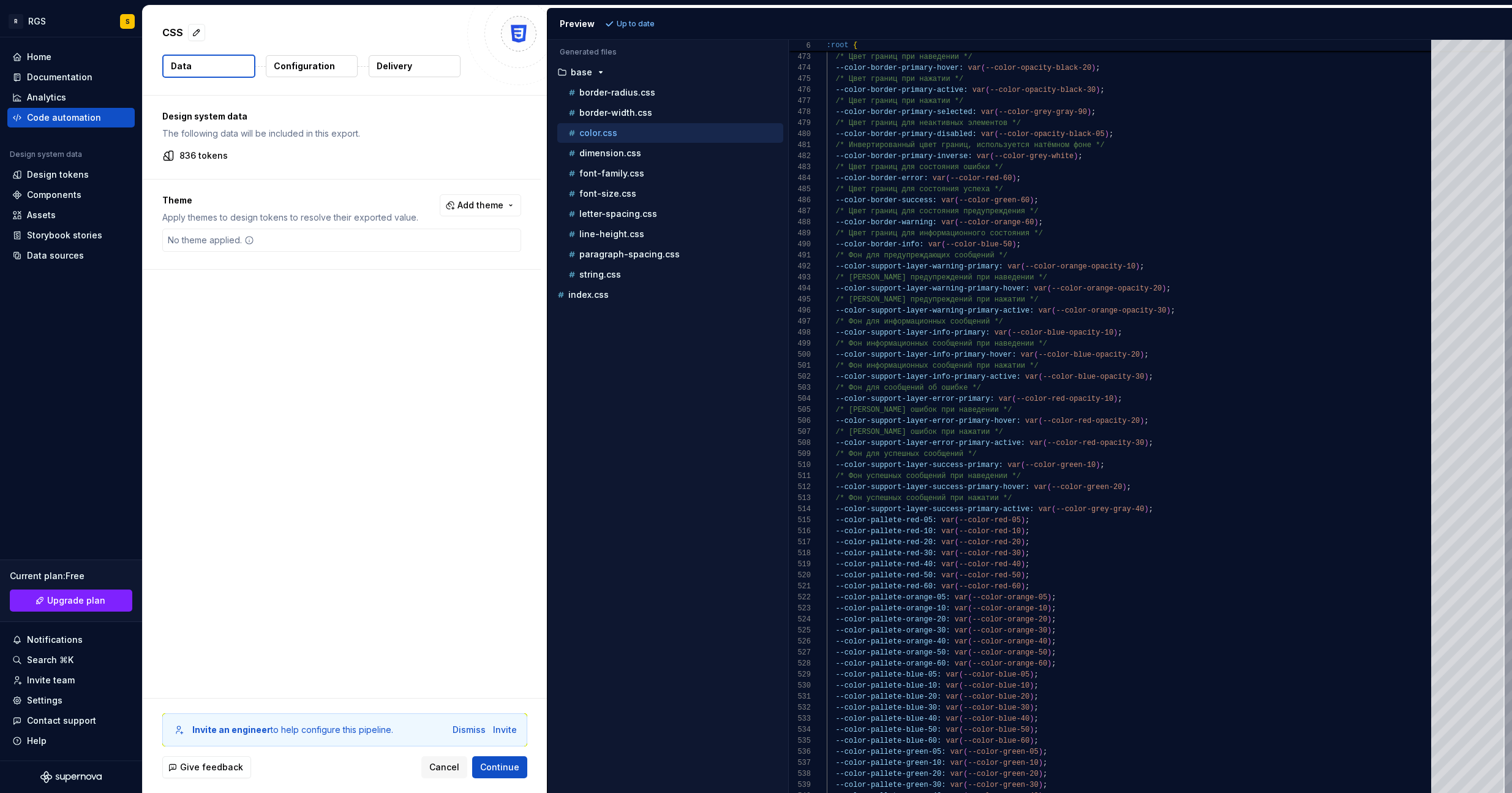
click at [370, 368] on div "Design system data The following data will be included in this export. 836 toke…" at bounding box center [344, 396] width 404 height 602
click at [493, 203] on span "Add theme" at bounding box center [480, 205] width 46 height 12
click at [280, 381] on html "R RGS S Home Documentation Analytics Code automation Design system data Design …" at bounding box center [756, 396] width 1512 height 793
click at [200, 249] on div "No theme applied." at bounding box center [211, 239] width 96 height 22
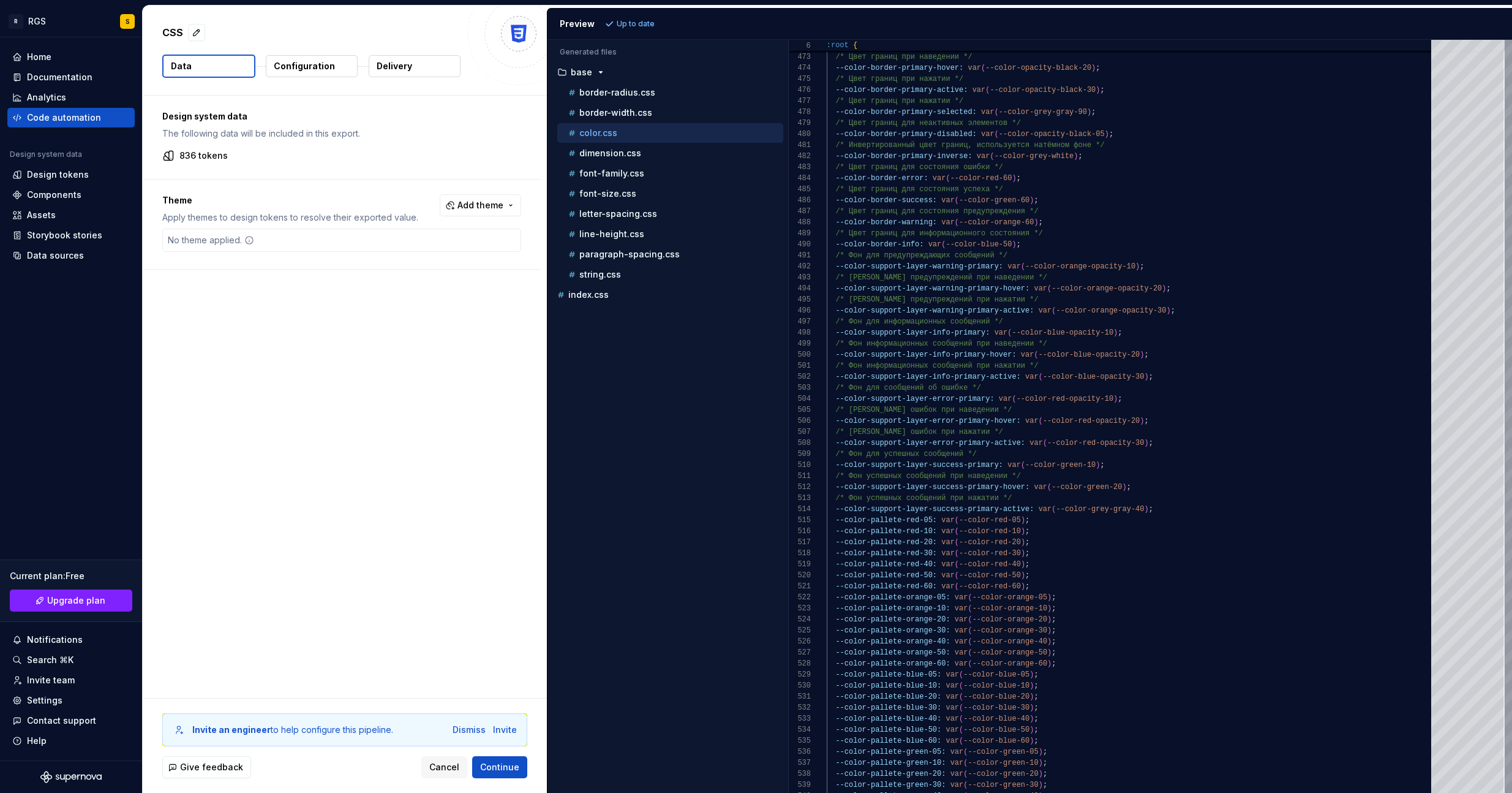
click at [196, 239] on div "No theme applied." at bounding box center [211, 239] width 96 height 22
click at [204, 156] on p "836 tokens" at bounding box center [203, 155] width 48 height 12
click at [314, 66] on p "Configuration" at bounding box center [305, 66] width 61 height 12
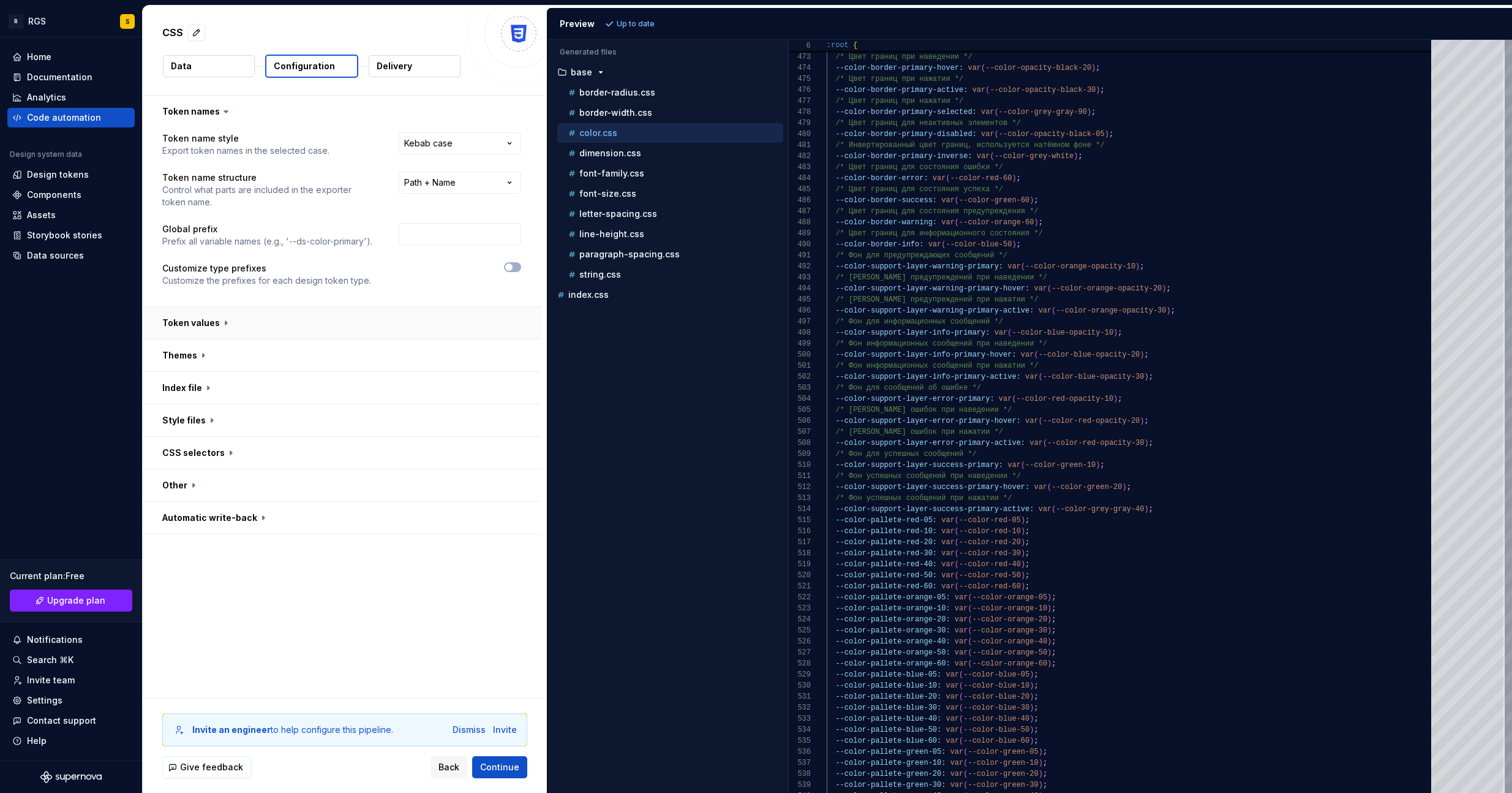
click at [273, 323] on button "button" at bounding box center [341, 322] width 398 height 31
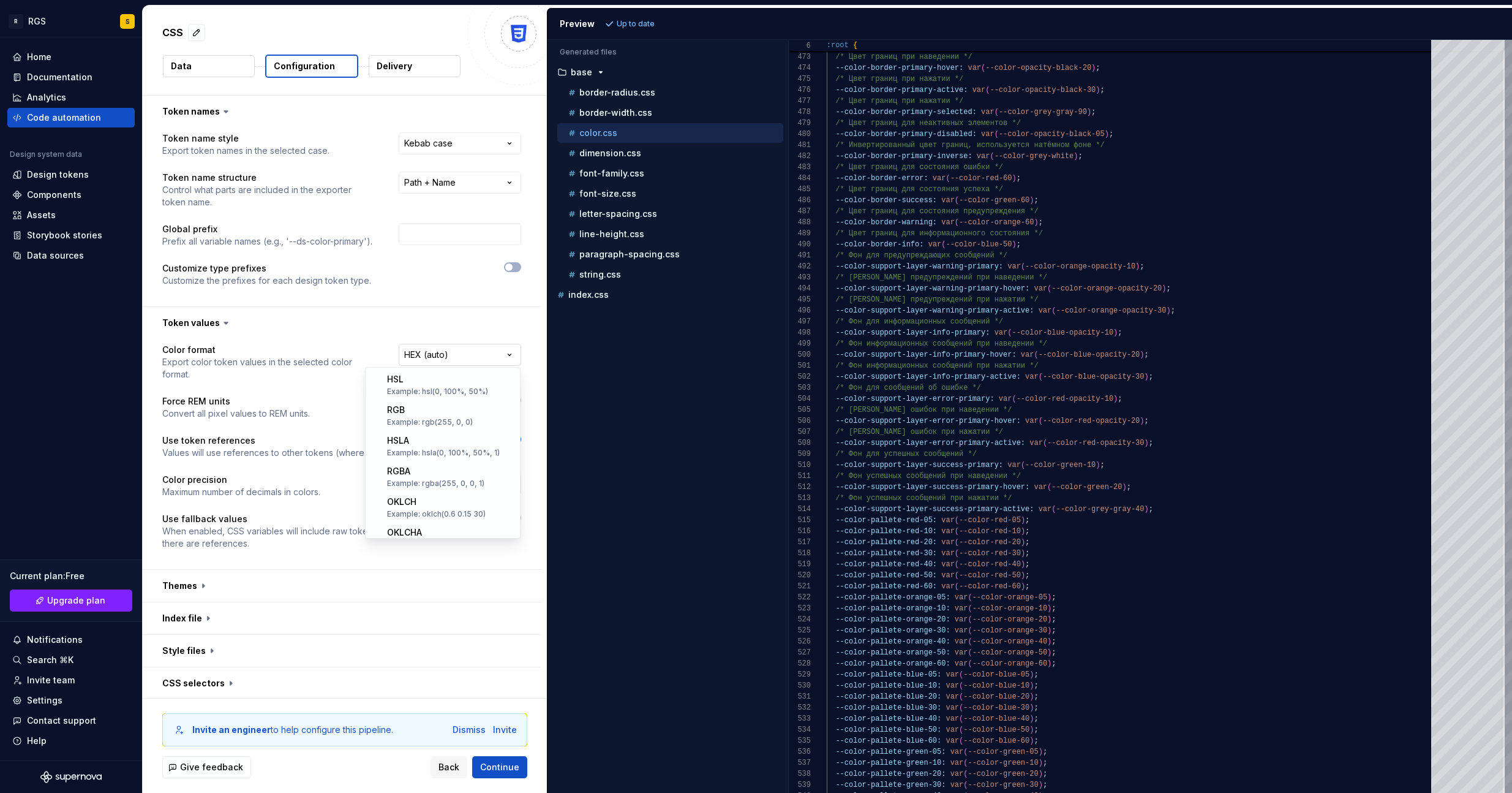
click at [420, 355] on html "**********" at bounding box center [756, 396] width 1512 height 793
click at [422, 356] on html "**********" at bounding box center [756, 396] width 1512 height 793
click at [265, 326] on button "button" at bounding box center [341, 322] width 398 height 31
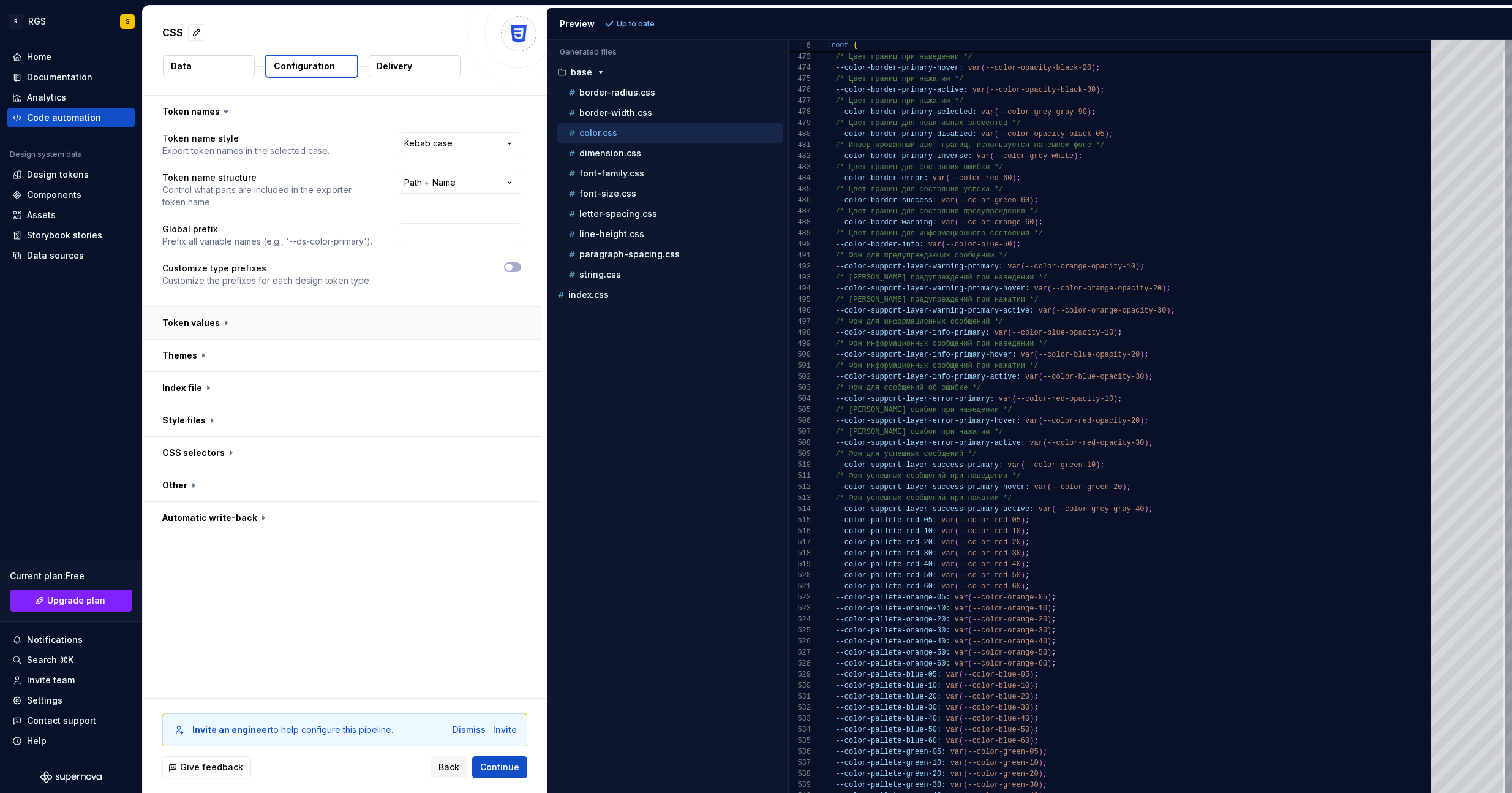
click at [265, 326] on button "button" at bounding box center [341, 322] width 398 height 31
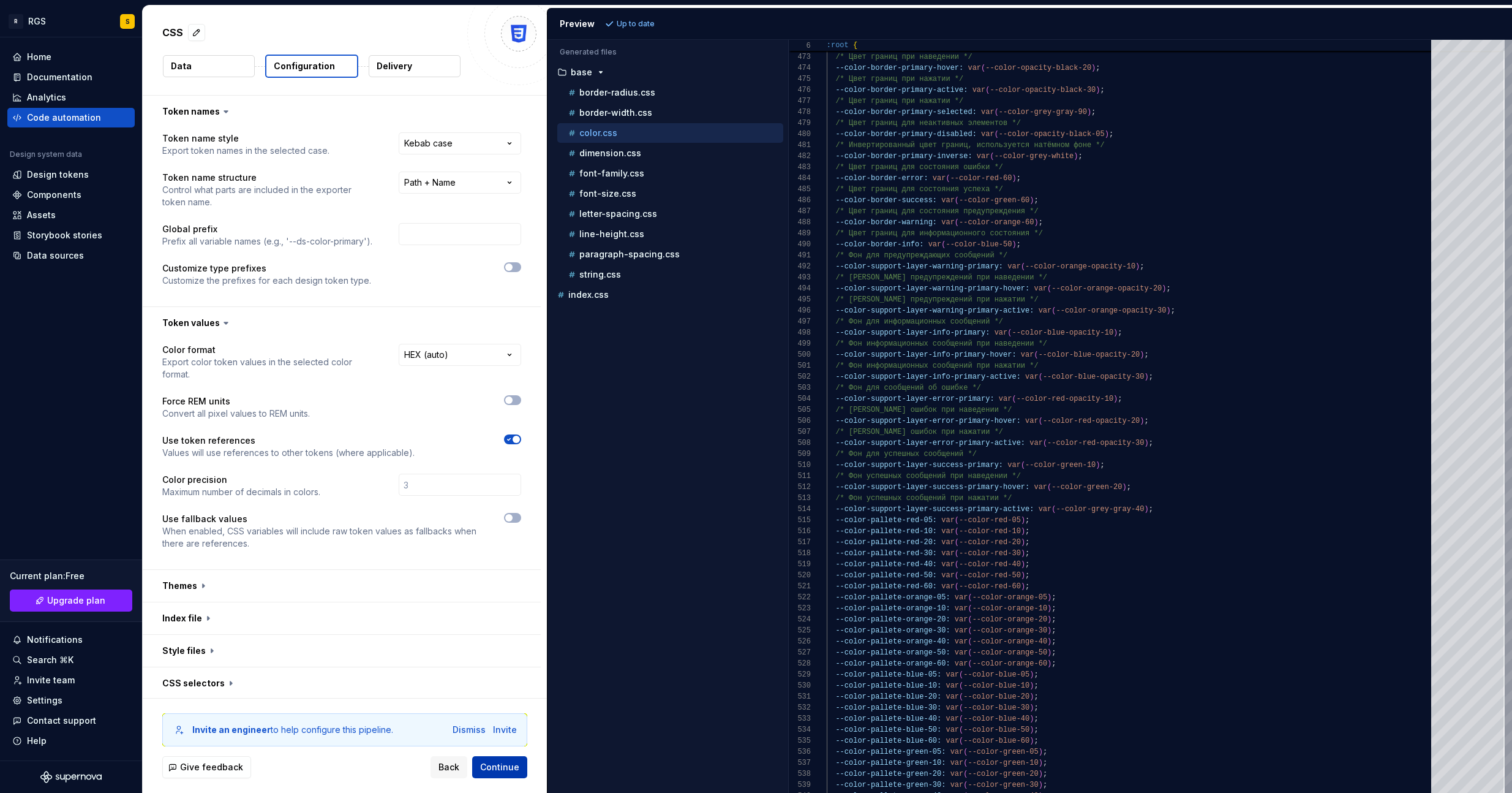
click at [505, 710] on span "Continue" at bounding box center [499, 767] width 39 height 12
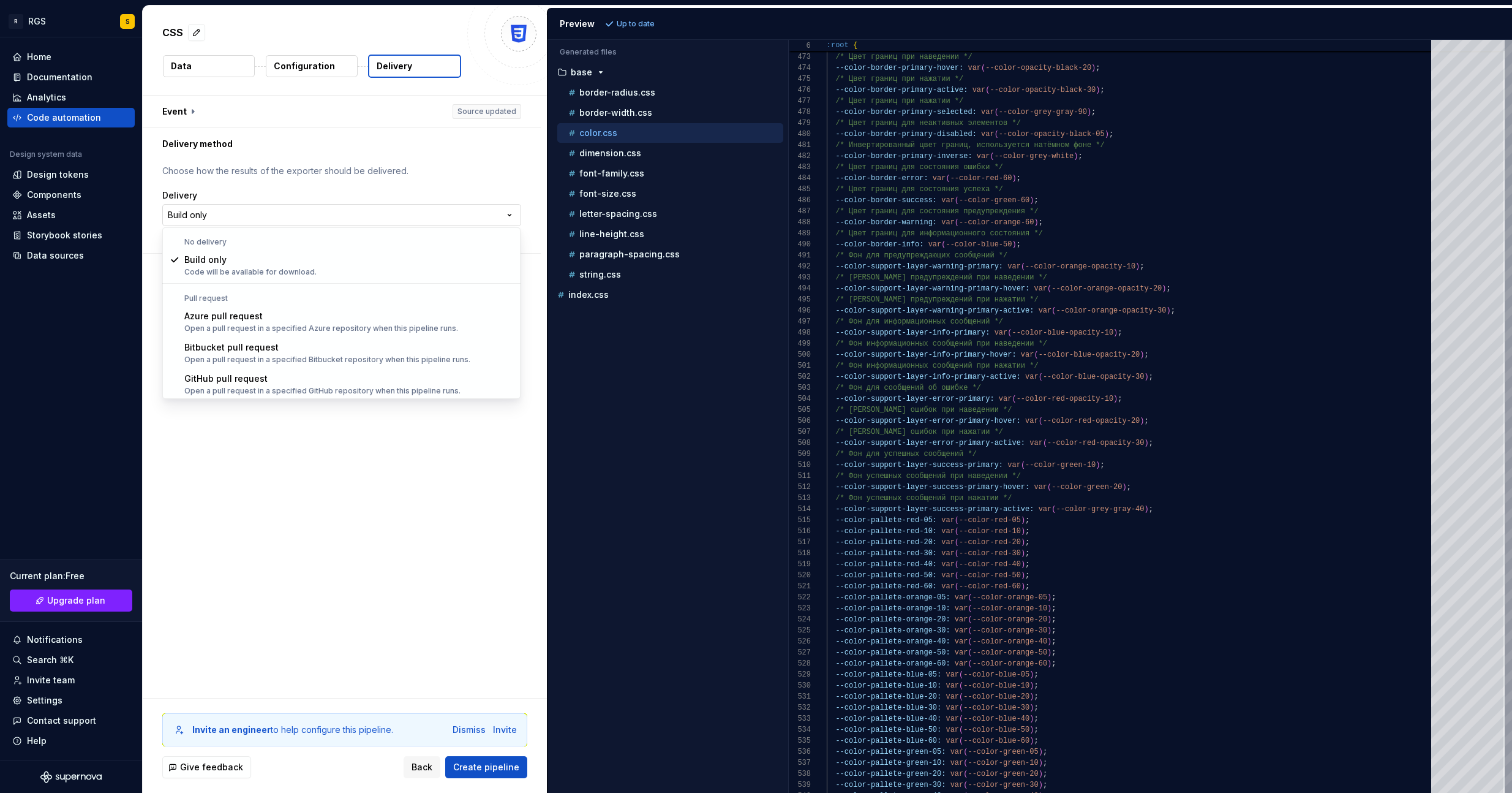
click at [227, 216] on html "**********" at bounding box center [756, 396] width 1512 height 793
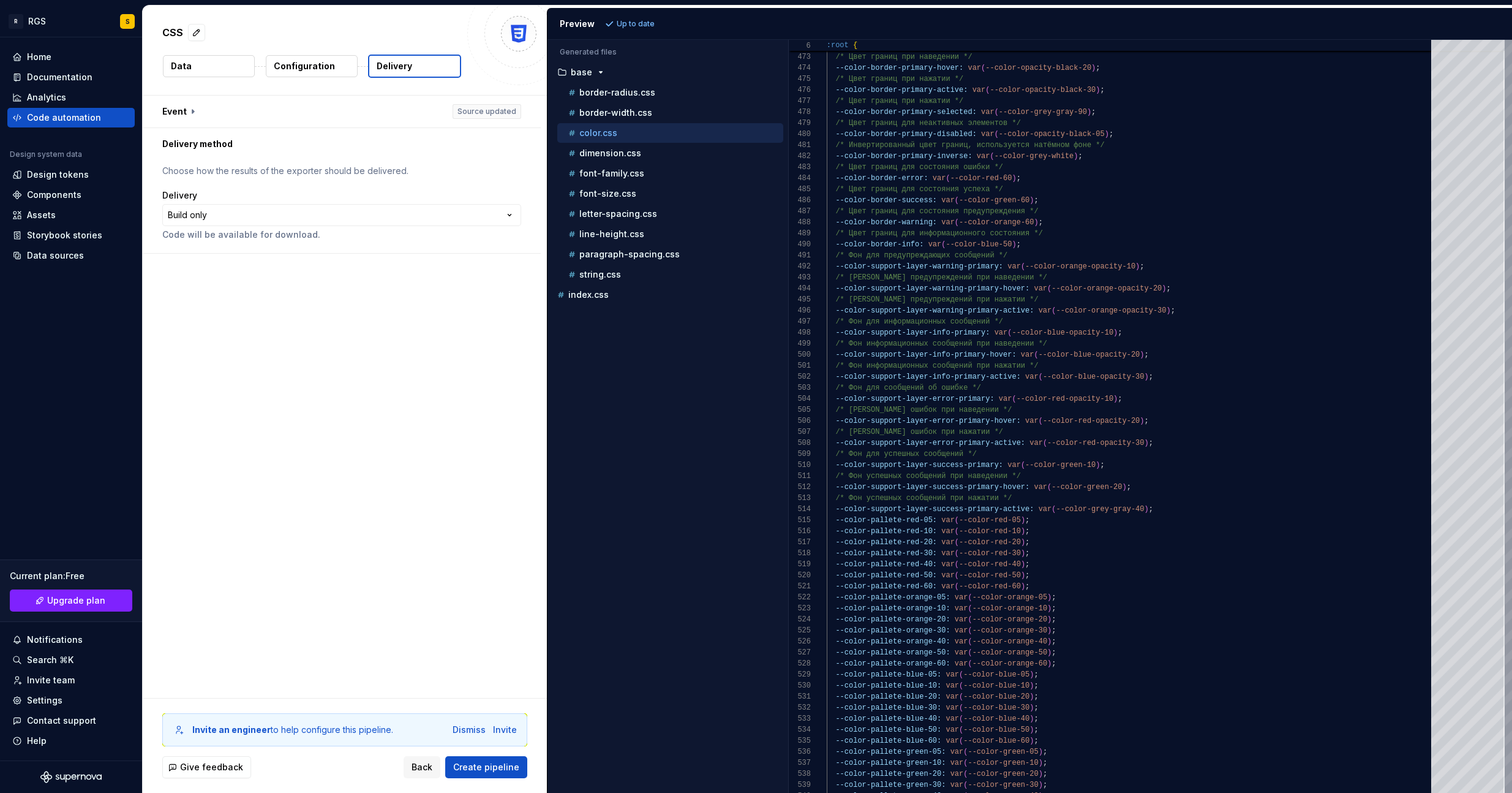
click at [182, 177] on div "**********" at bounding box center [341, 206] width 359 height 83
drag, startPoint x: 186, startPoint y: 164, endPoint x: 313, endPoint y: 176, distance: 127.6
click at [313, 176] on p "Choose how the results of the exporter should be delivered." at bounding box center [341, 171] width 359 height 12
click at [333, 329] on div "**********" at bounding box center [344, 396] width 404 height 602
click at [279, 213] on html "**********" at bounding box center [756, 396] width 1512 height 793
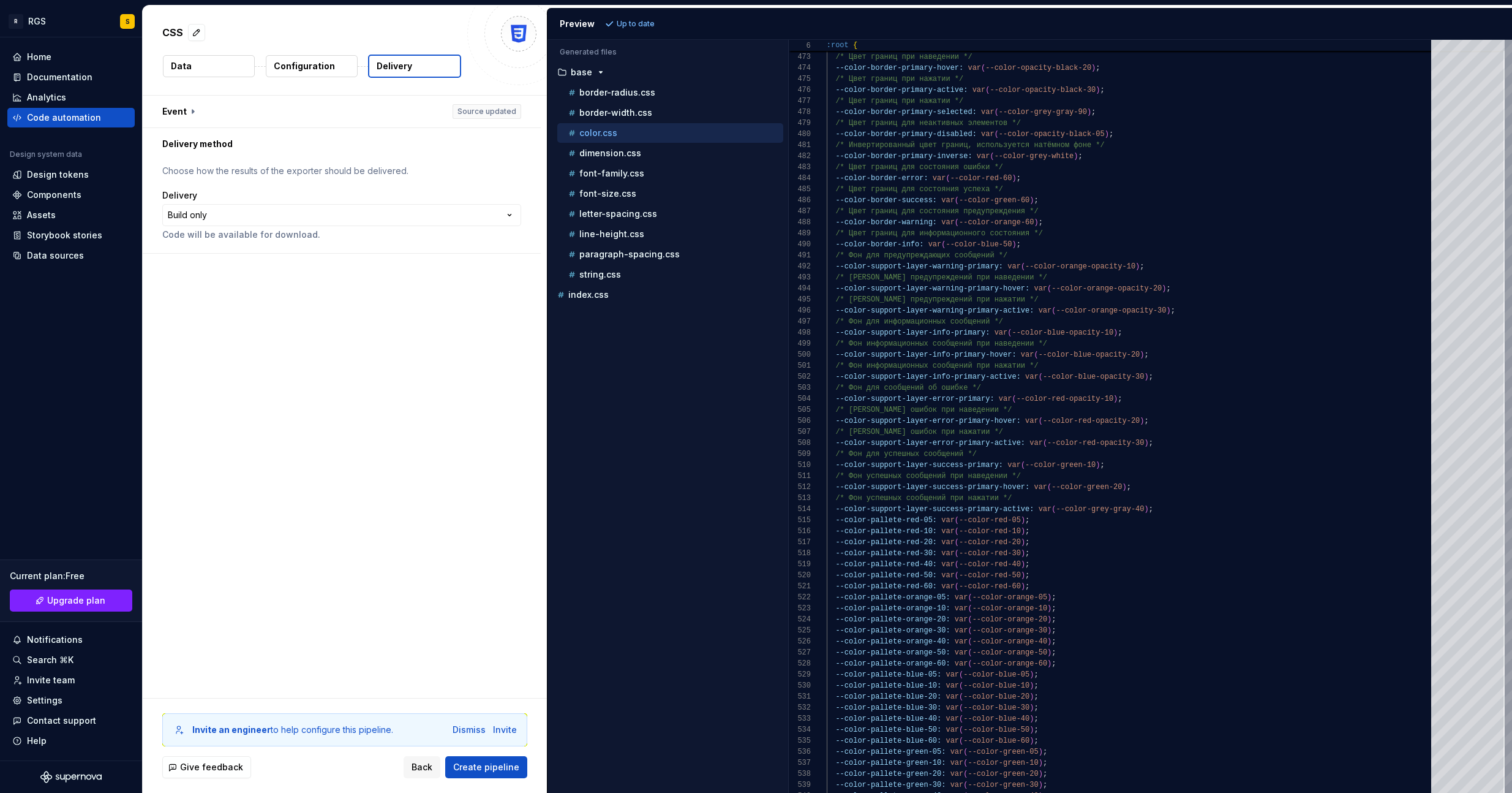
click at [374, 553] on div "**********" at bounding box center [344, 396] width 404 height 602
click at [505, 710] on span "Create pipeline" at bounding box center [486, 767] width 66 height 12
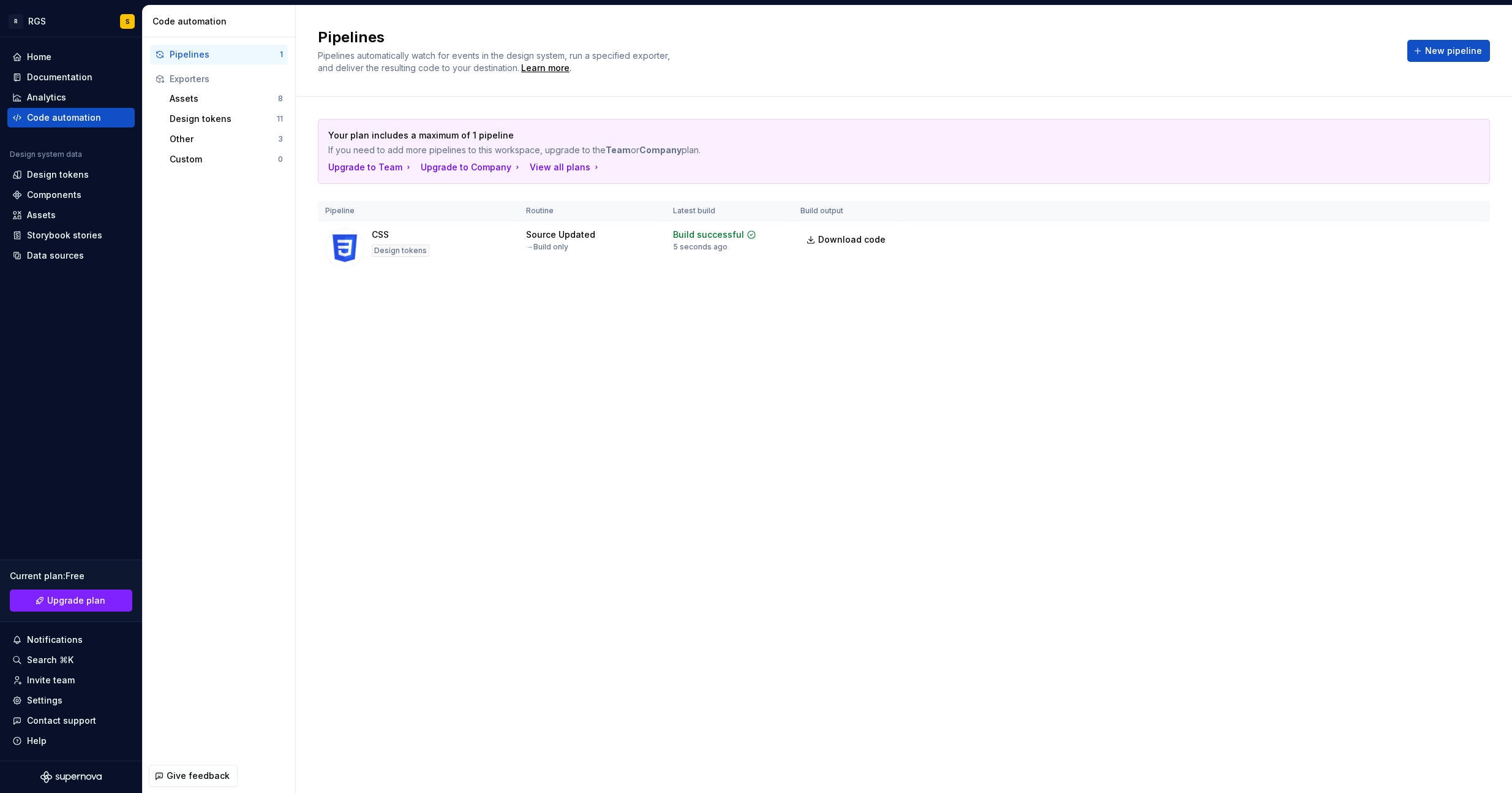
click at [1340, 397] on div "Pipelines Pipelines automatically watch for events in the design system, run a …" at bounding box center [904, 398] width 1216 height 787
click at [1438, 235] on span "Run" at bounding box center [1439, 237] width 17 height 12
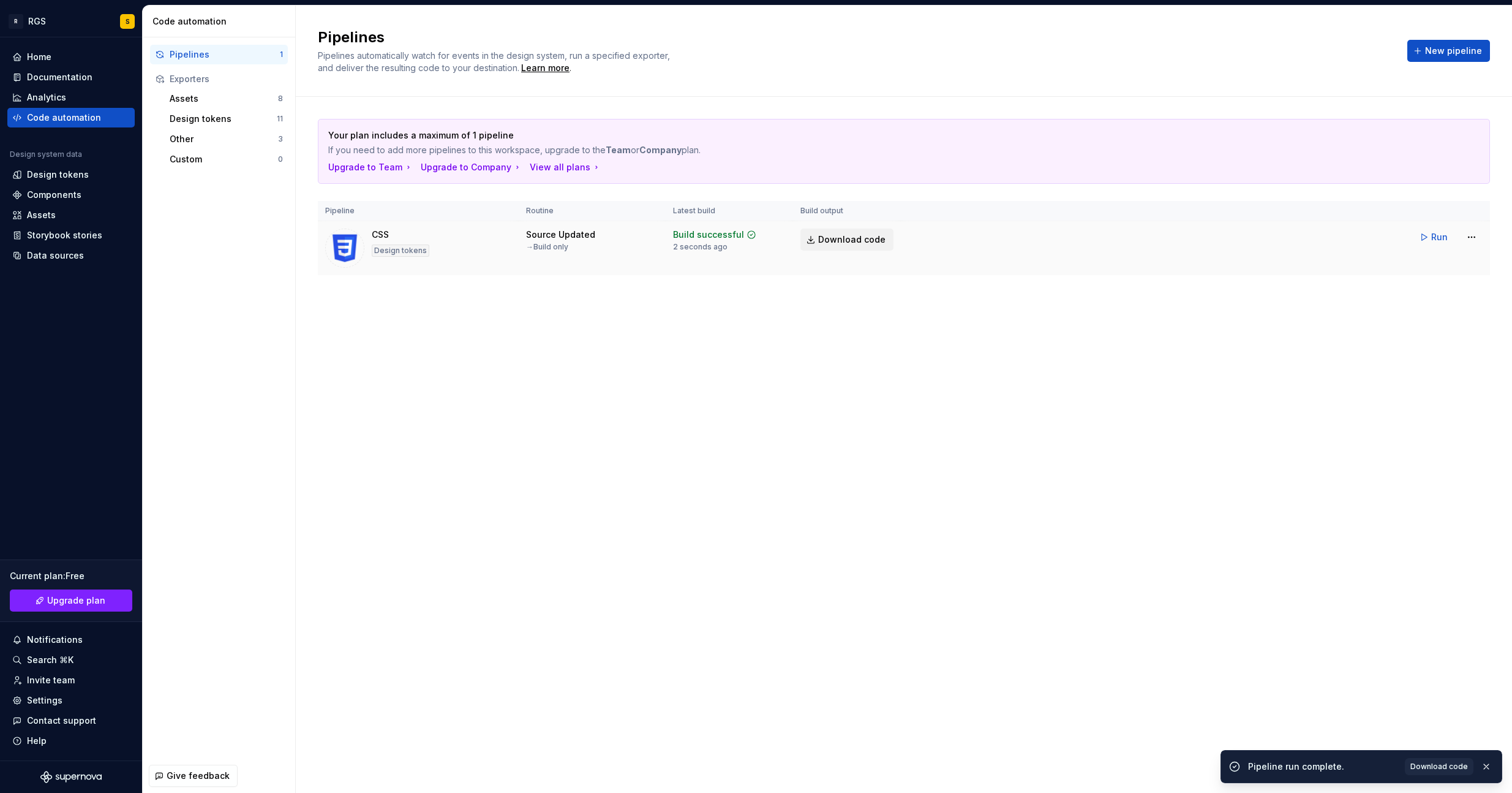
click at [853, 242] on span "Download code" at bounding box center [851, 239] width 67 height 12
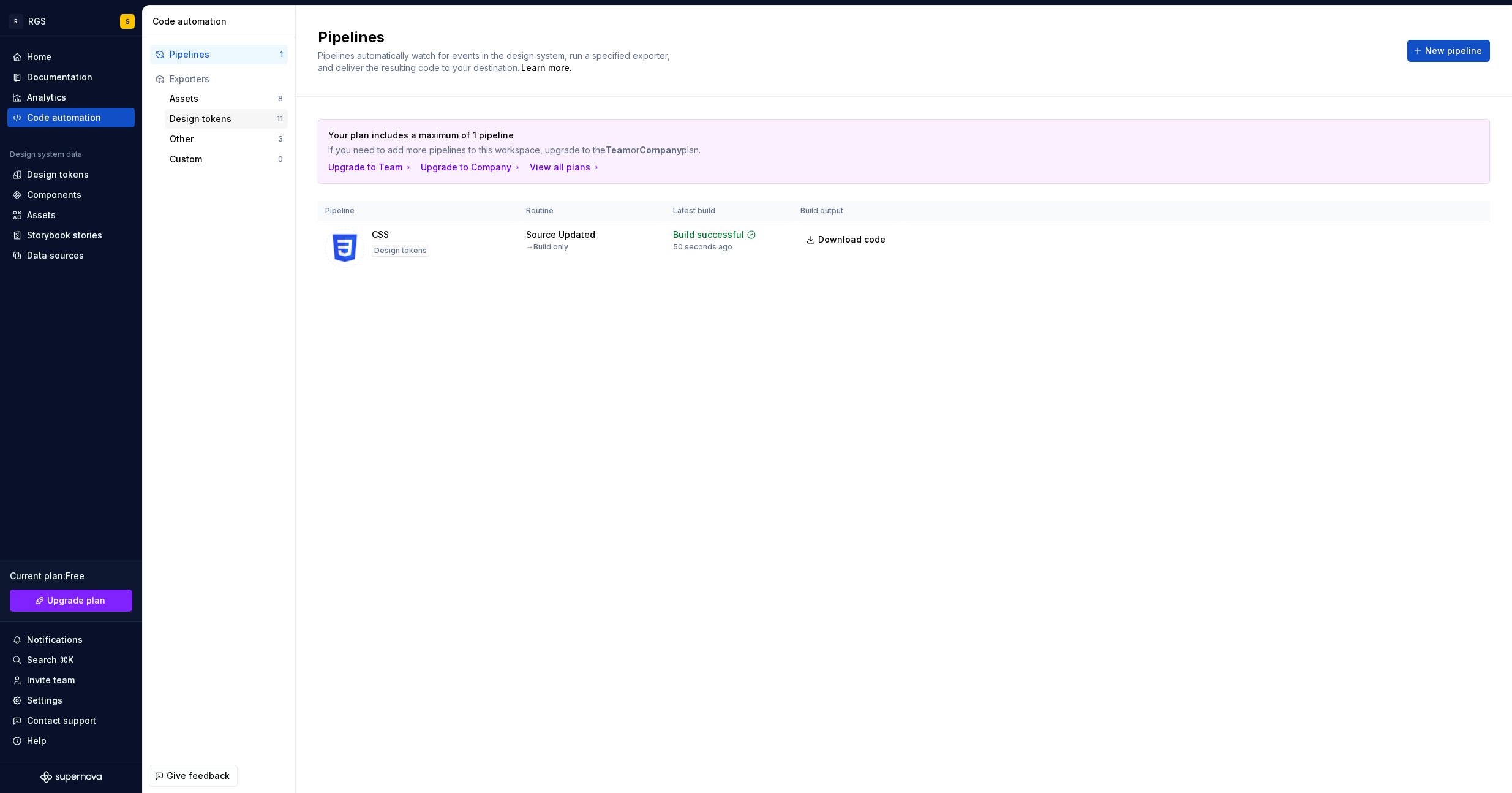
click at [202, 109] on div "Design tokens 11" at bounding box center [226, 119] width 123 height 19
click at [196, 104] on div "Assets 8" at bounding box center [226, 99] width 123 height 19
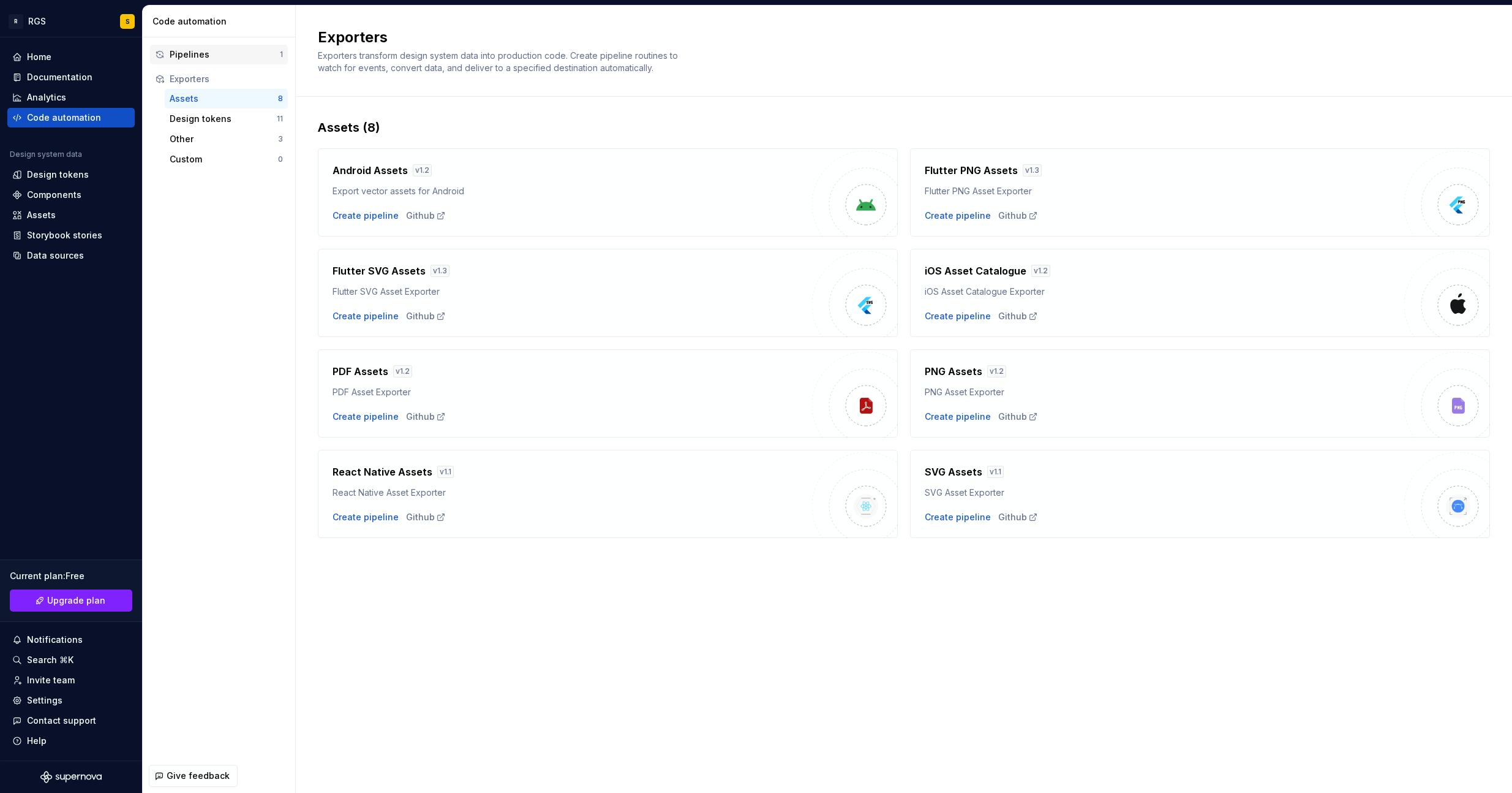
click at [177, 56] on div "Pipelines" at bounding box center [224, 54] width 110 height 12
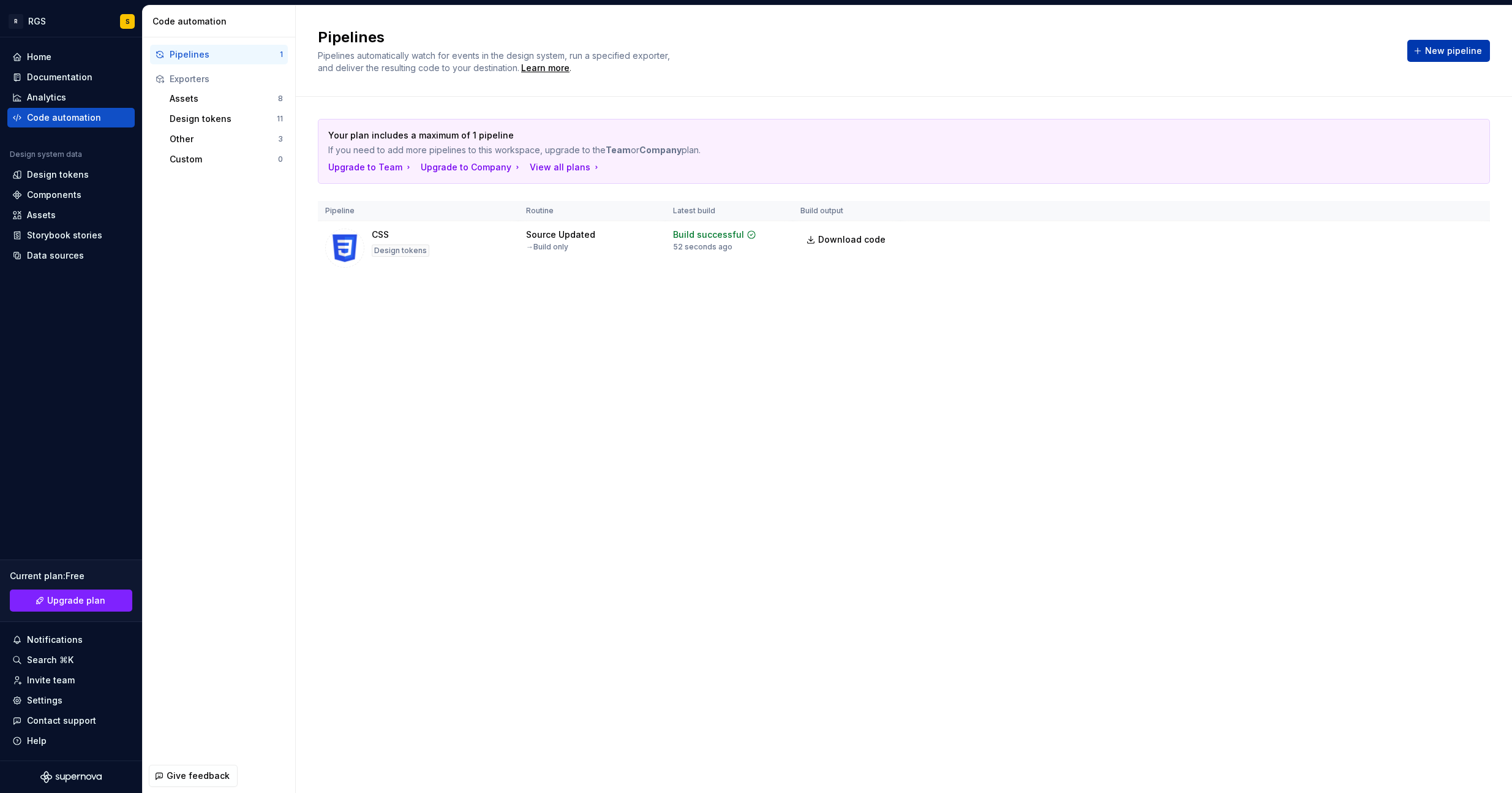
click at [1430, 58] on button "New pipeline" at bounding box center [1448, 51] width 83 height 22
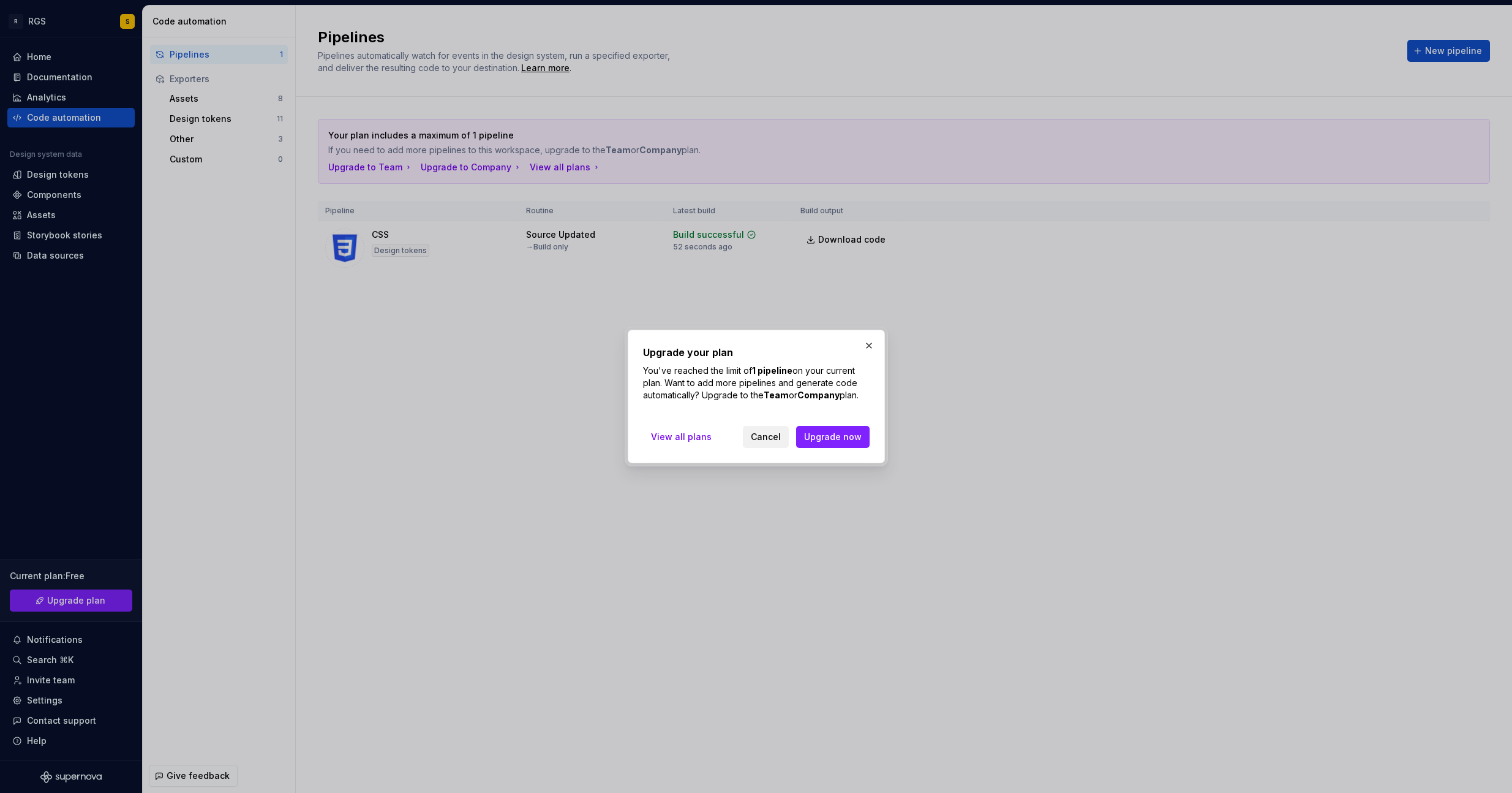
click at [770, 431] on span "Cancel" at bounding box center [766, 437] width 30 height 12
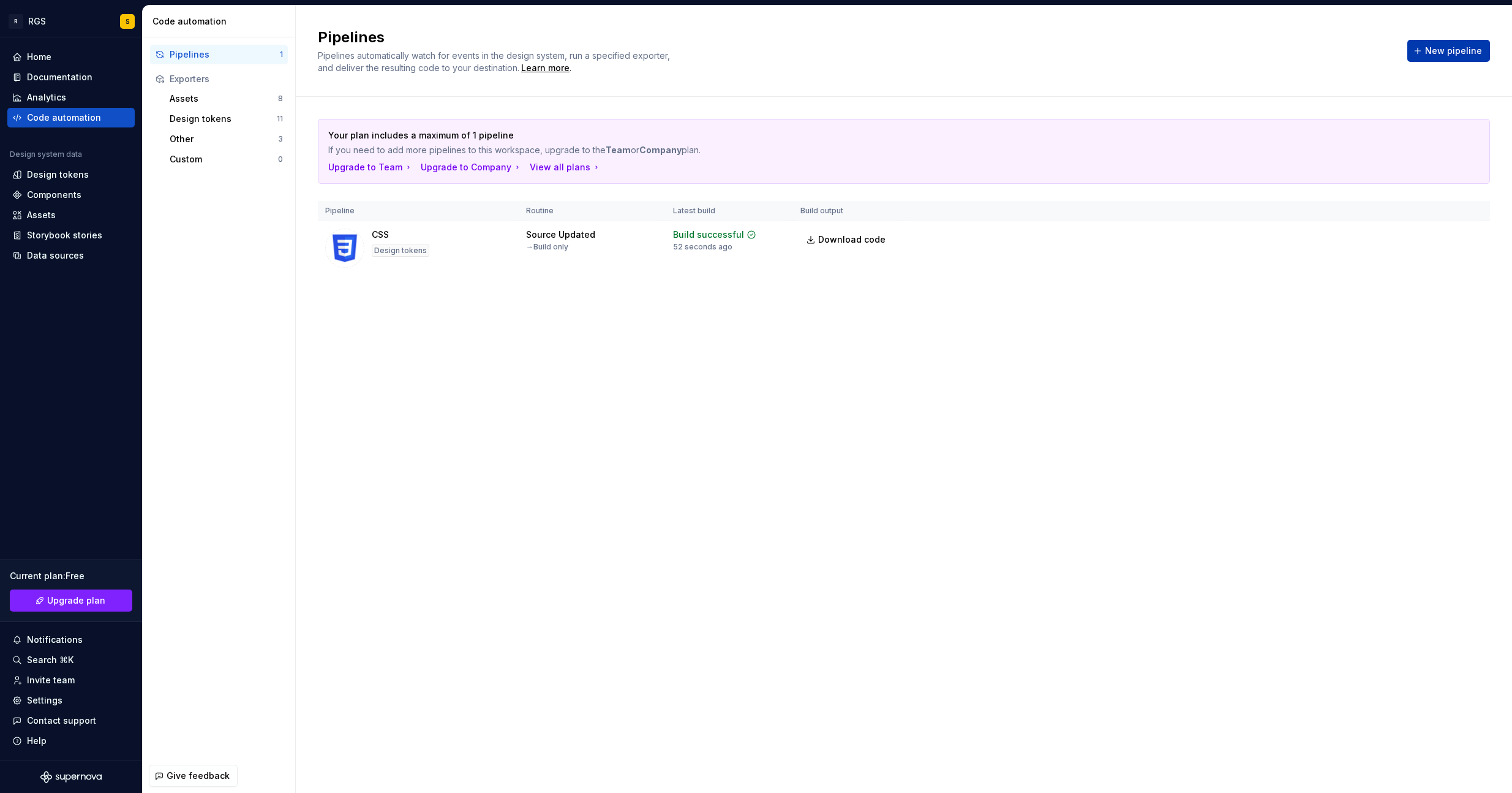
click at [1449, 52] on span "New pipeline" at bounding box center [1453, 51] width 57 height 12
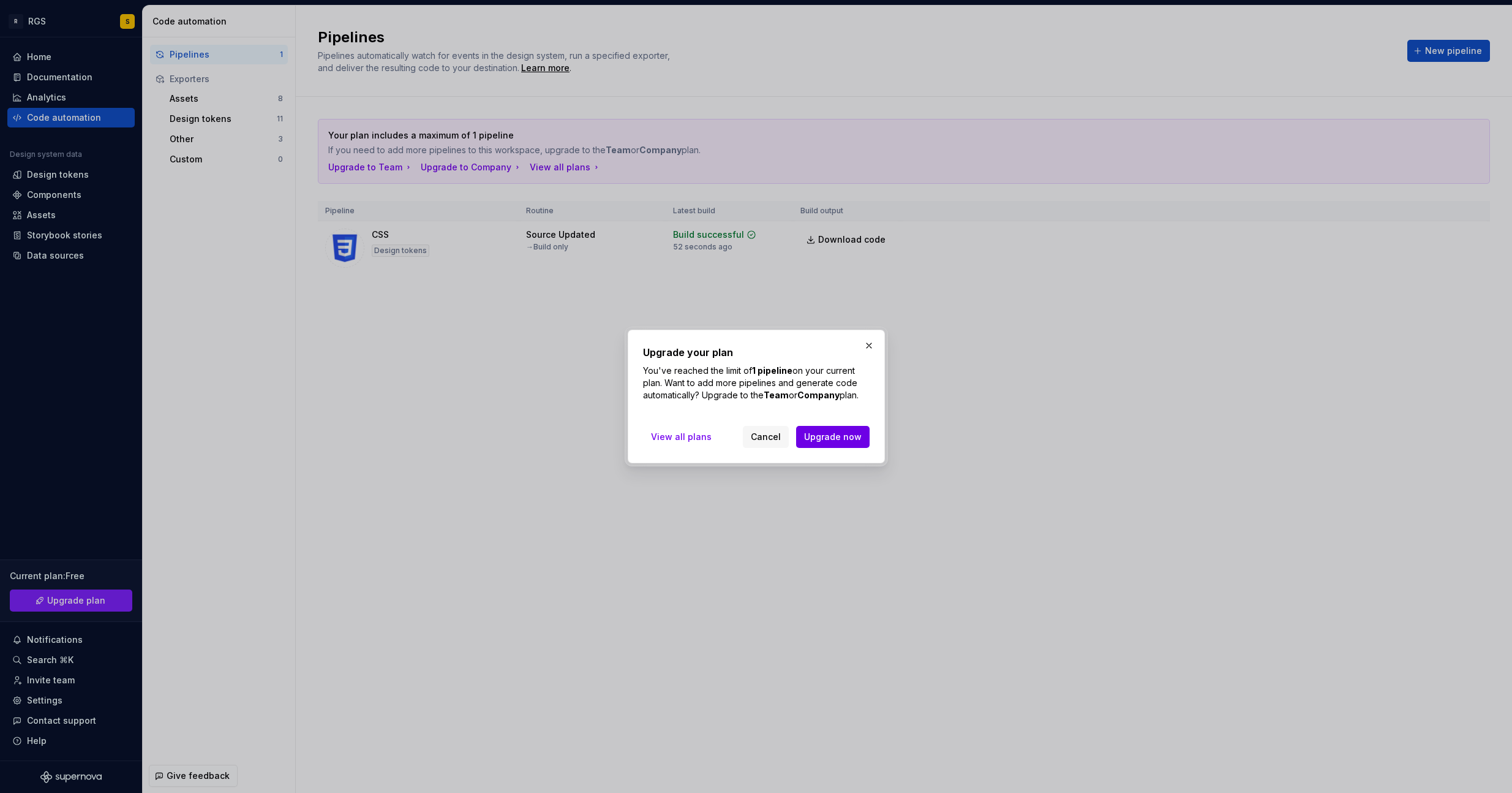
click at [819, 441] on span "Upgrade now" at bounding box center [833, 437] width 58 height 12
click at [777, 438] on span "Cancel" at bounding box center [766, 437] width 30 height 12
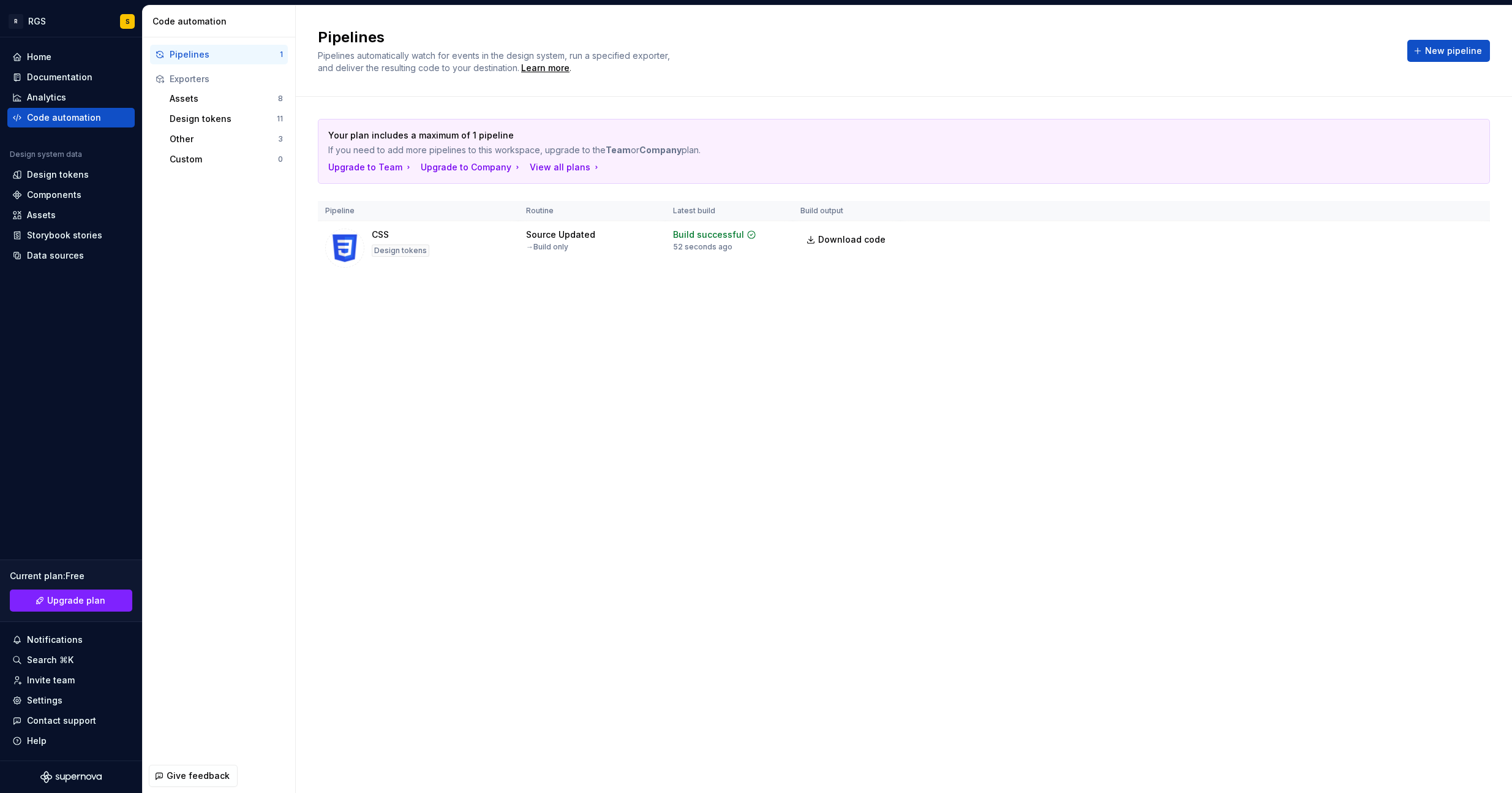
click at [890, 497] on div "Pipelines Pipelines automatically watch for events in the design system, run a …" at bounding box center [904, 398] width 1216 height 787
drag, startPoint x: 451, startPoint y: 415, endPoint x: 427, endPoint y: 391, distance: 33.9
click at [439, 403] on div "Pipelines Pipelines automatically watch for events in the design system, run a …" at bounding box center [904, 398] width 1216 height 787
click at [194, 57] on div "Pipelines" at bounding box center [224, 54] width 110 height 12
click at [711, 492] on div "Pipelines Pipelines automatically watch for events in the design system, run a …" at bounding box center [904, 398] width 1216 height 787
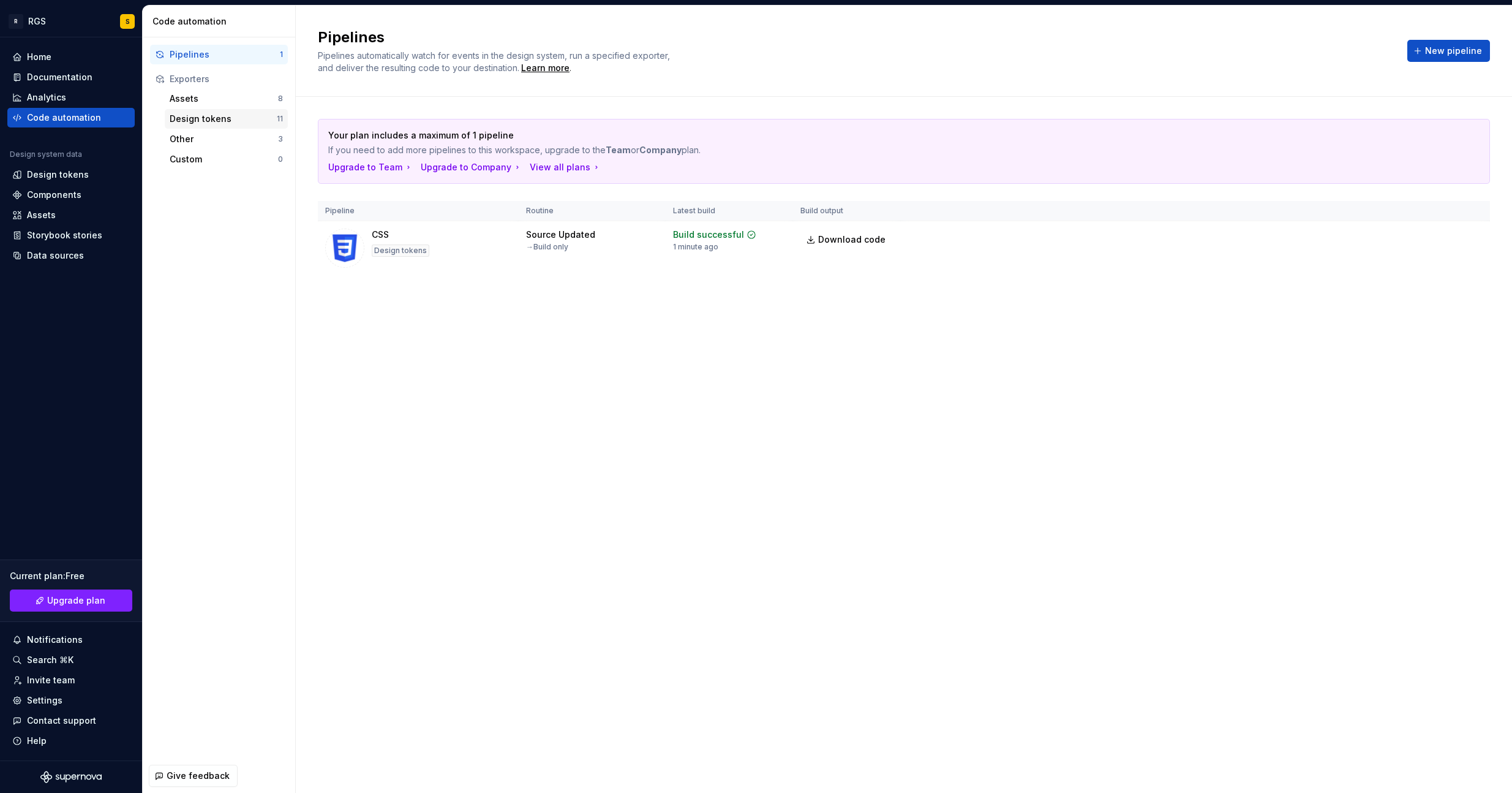
click at [189, 118] on div "Design tokens" at bounding box center [223, 119] width 107 height 12
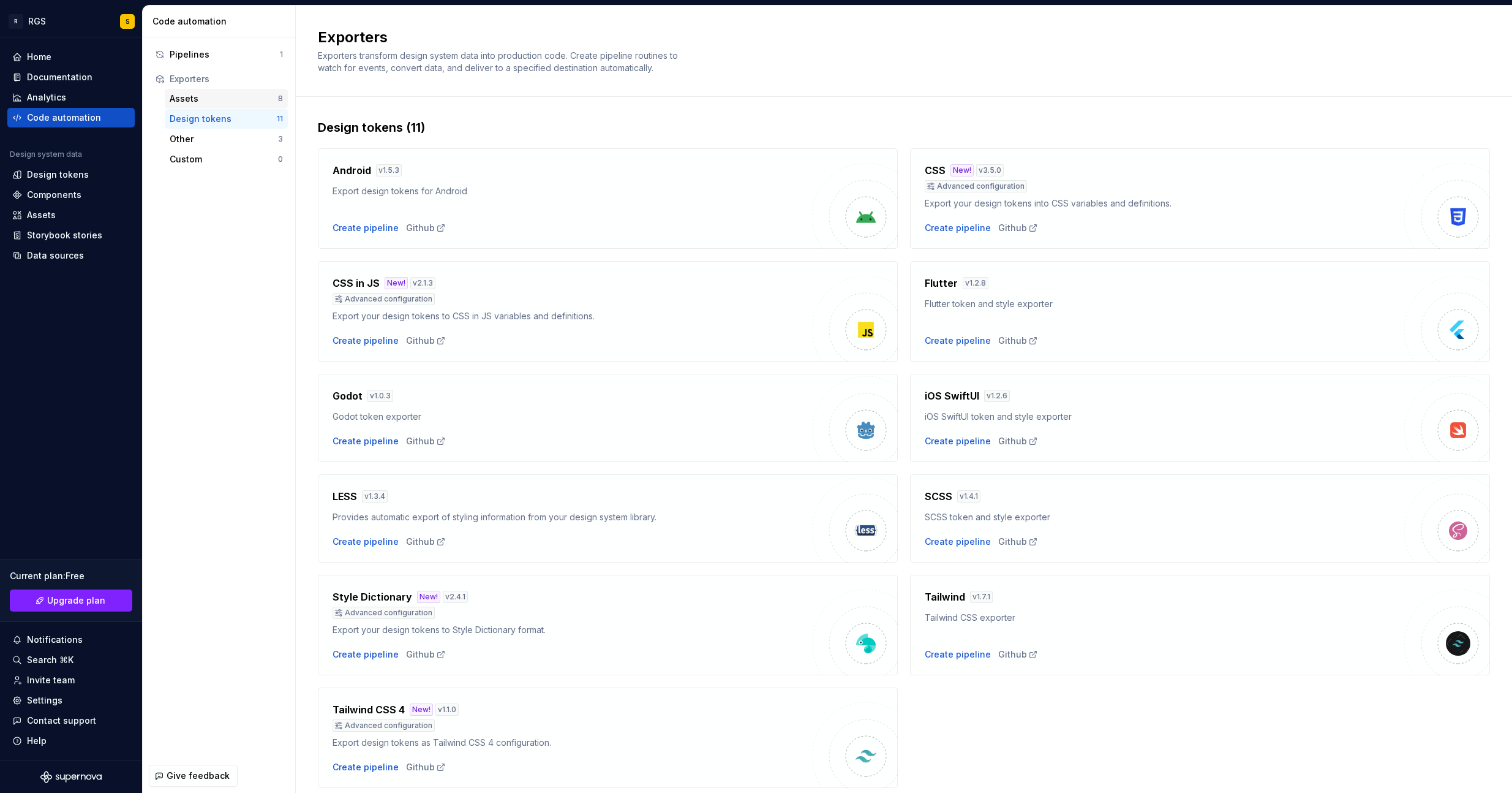
click at [182, 101] on div "Assets" at bounding box center [223, 99] width 108 height 12
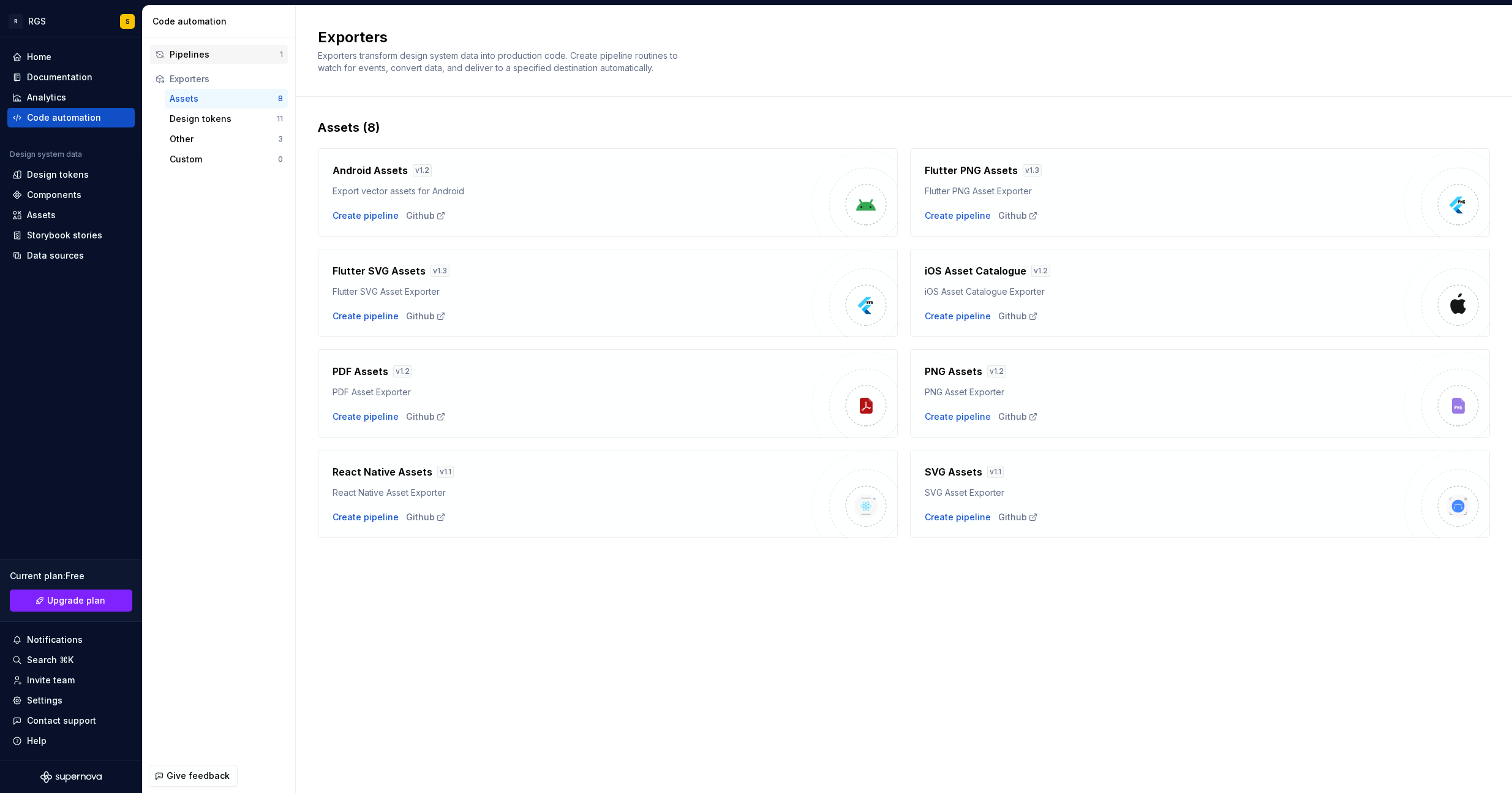
click at [173, 57] on div "Pipelines" at bounding box center [224, 54] width 110 height 12
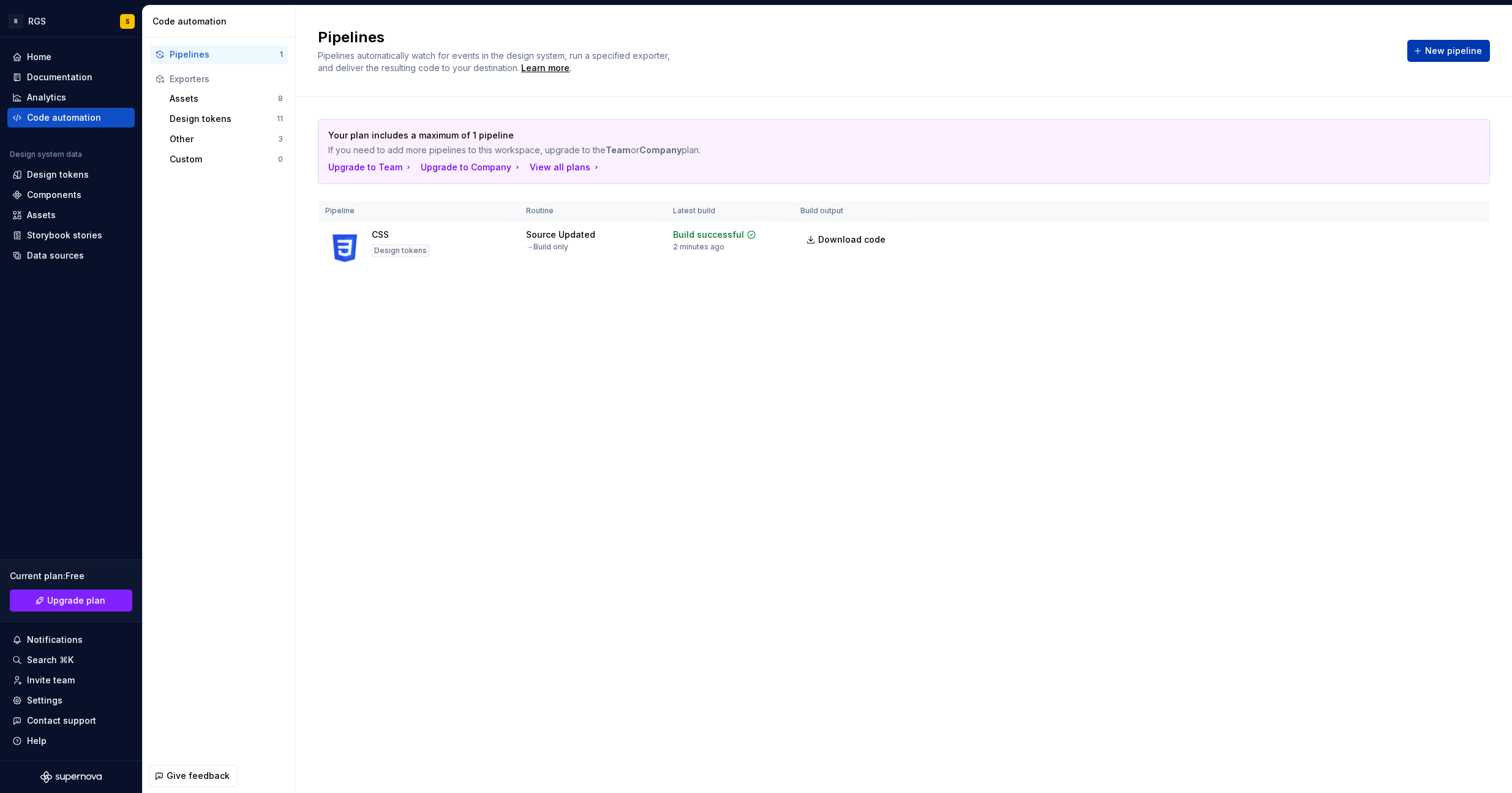
click at [1426, 50] on button "New pipeline" at bounding box center [1448, 51] width 83 height 22
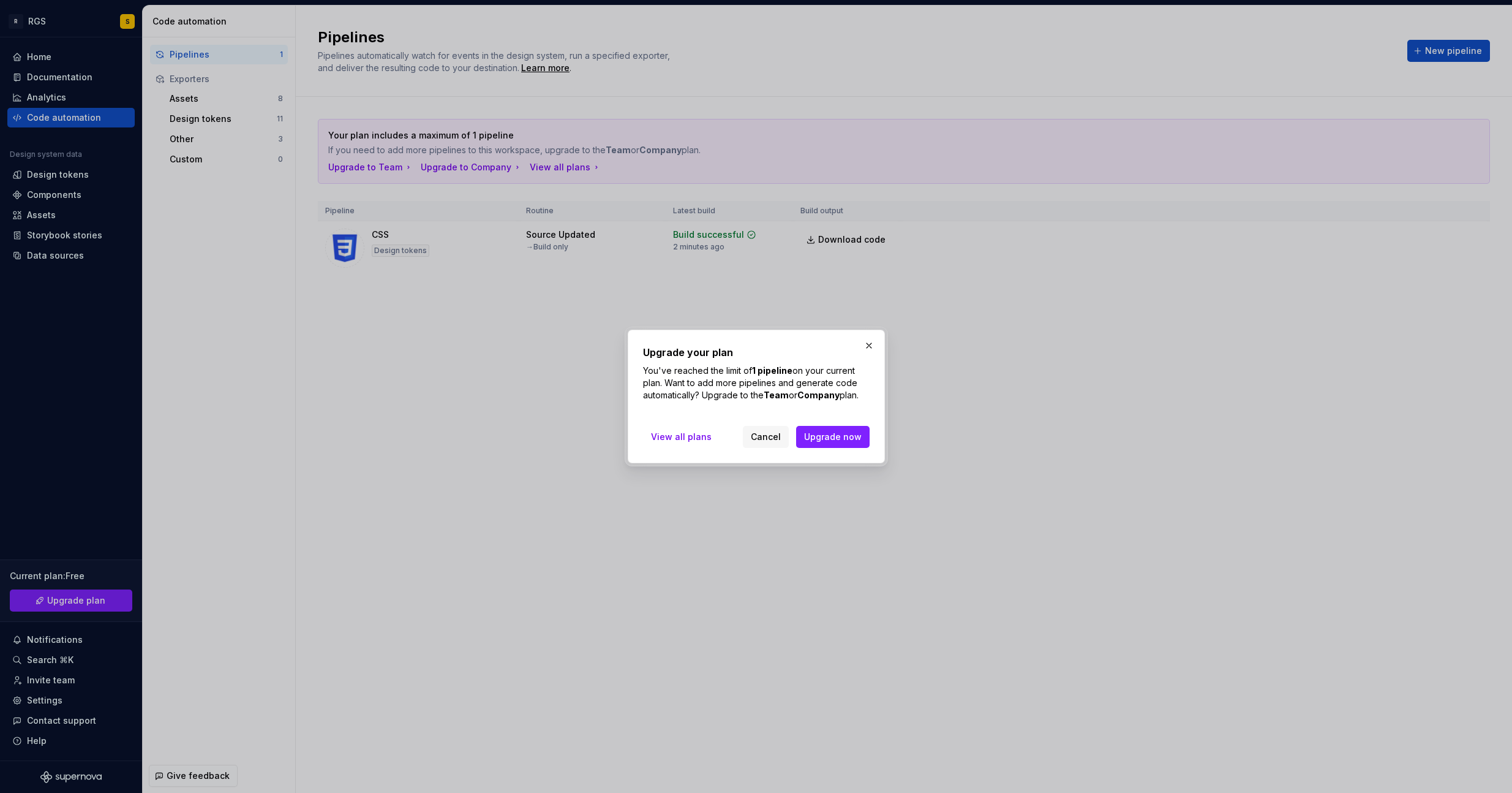
click at [758, 437] on span "Cancel" at bounding box center [766, 437] width 30 height 12
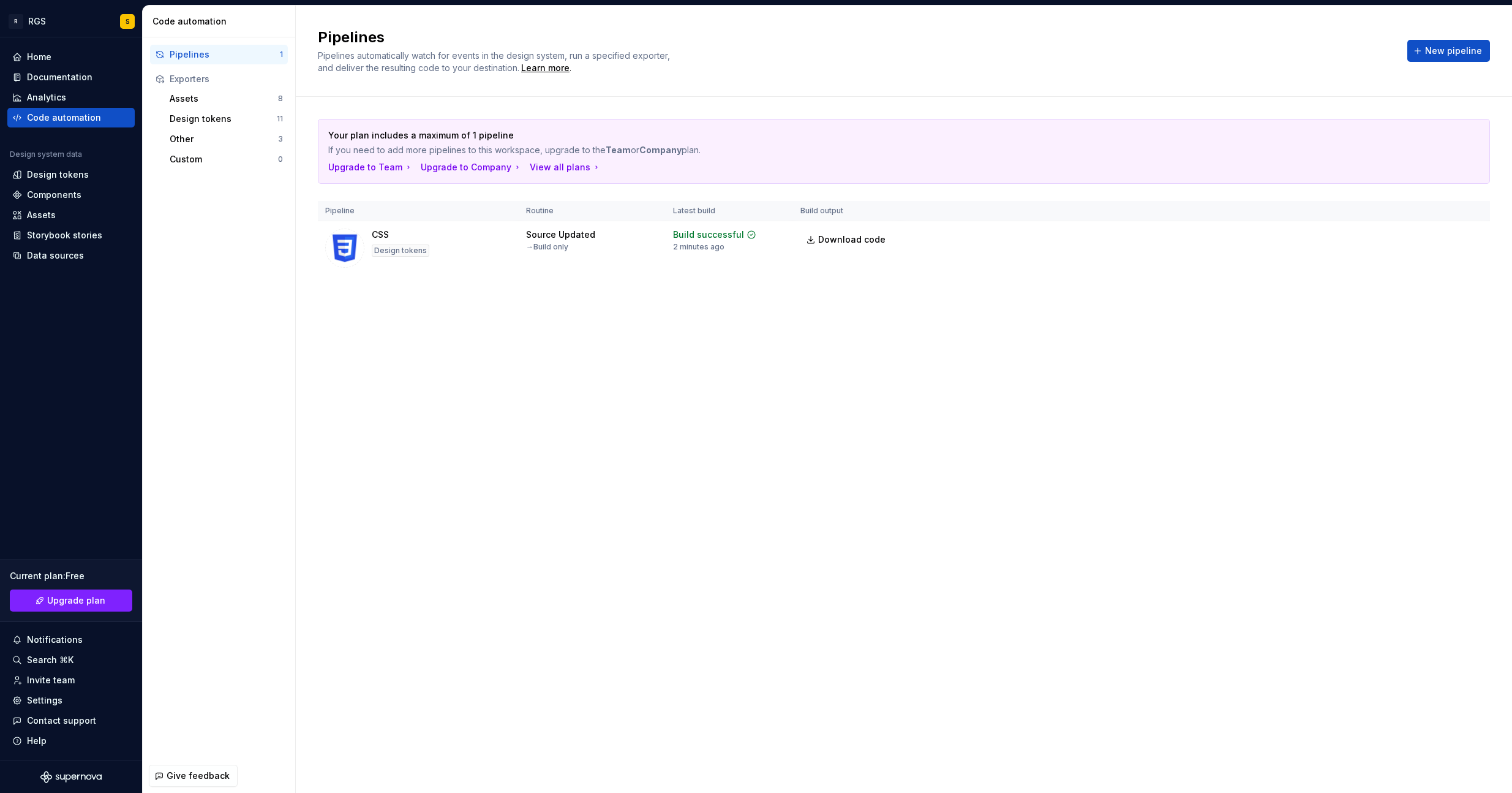
drag, startPoint x: 536, startPoint y: 333, endPoint x: 953, endPoint y: 228, distance: 430.0
click at [560, 319] on div "Pipelines Pipelines automatically watch for events in the design system, run a …" at bounding box center [904, 398] width 1216 height 787
click at [1471, 238] on html "R RGS S Home Documentation Analytics Code automation Design system data Design …" at bounding box center [756, 396] width 1512 height 793
click at [1419, 264] on div "Edit pipeline" at bounding box center [1456, 264] width 105 height 12
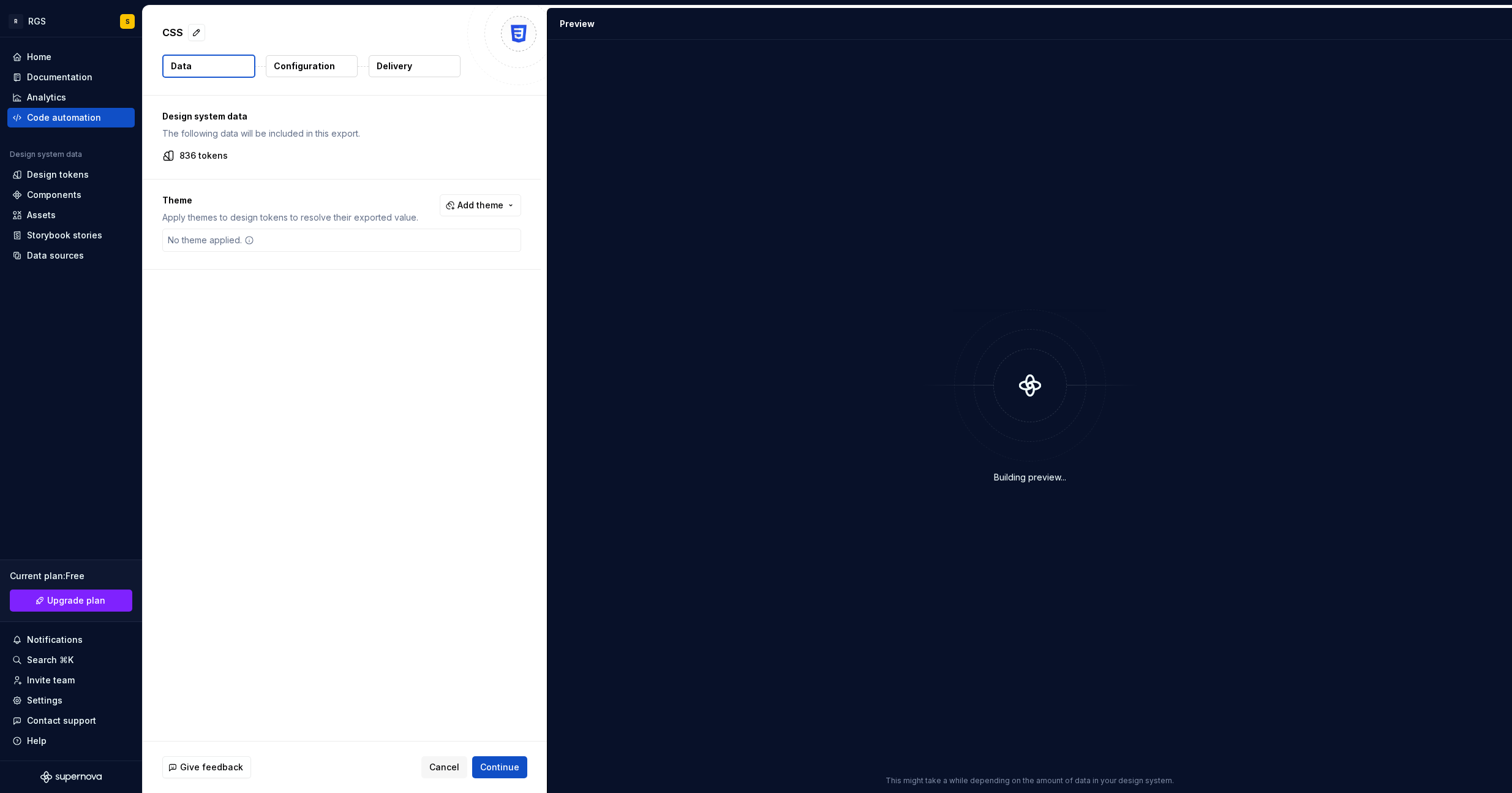
click at [216, 68] on button "Data" at bounding box center [209, 66] width 93 height 24
drag, startPoint x: 437, startPoint y: 769, endPoint x: 477, endPoint y: 705, distance: 75.5
click at [437, 768] on span "Cancel" at bounding box center [444, 767] width 30 height 12
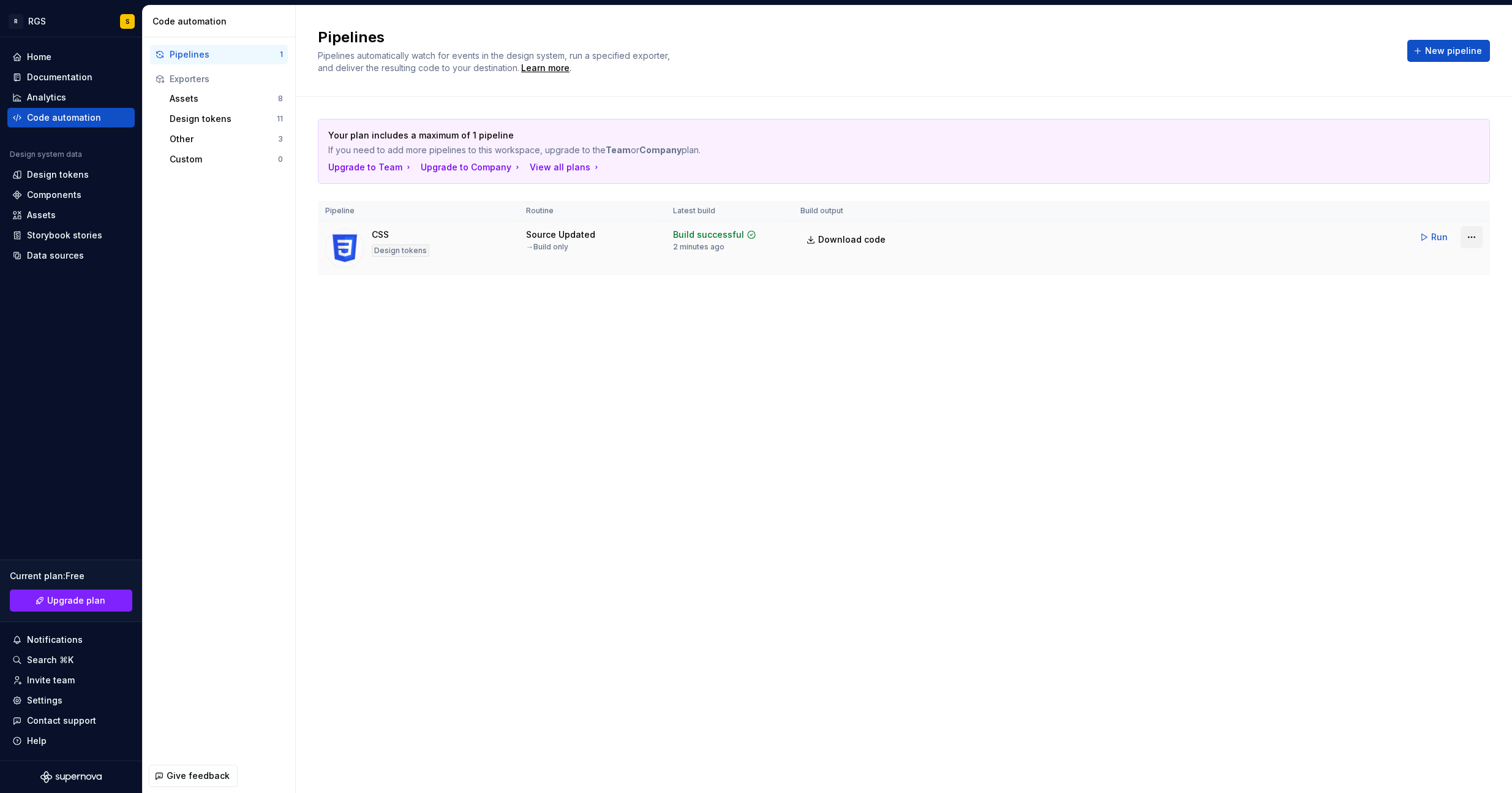
click at [1474, 235] on html "R RGS S Home Documentation Analytics Code automation Design system data Design …" at bounding box center [756, 396] width 1512 height 793
click at [1428, 369] on div "Delete pipeline" at bounding box center [1456, 367] width 105 height 12
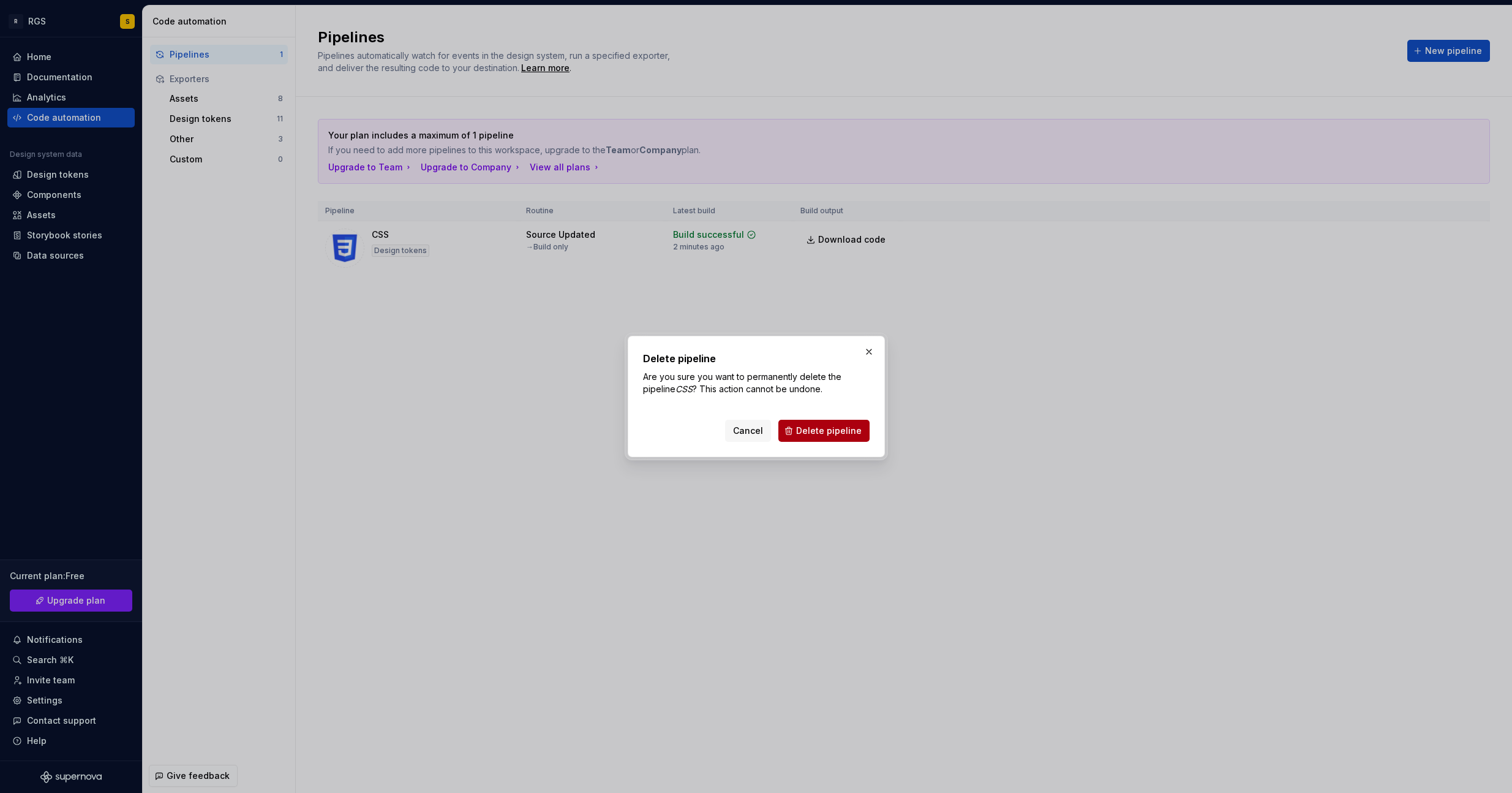
click at [804, 435] on span "Delete pipeline" at bounding box center [828, 431] width 65 height 12
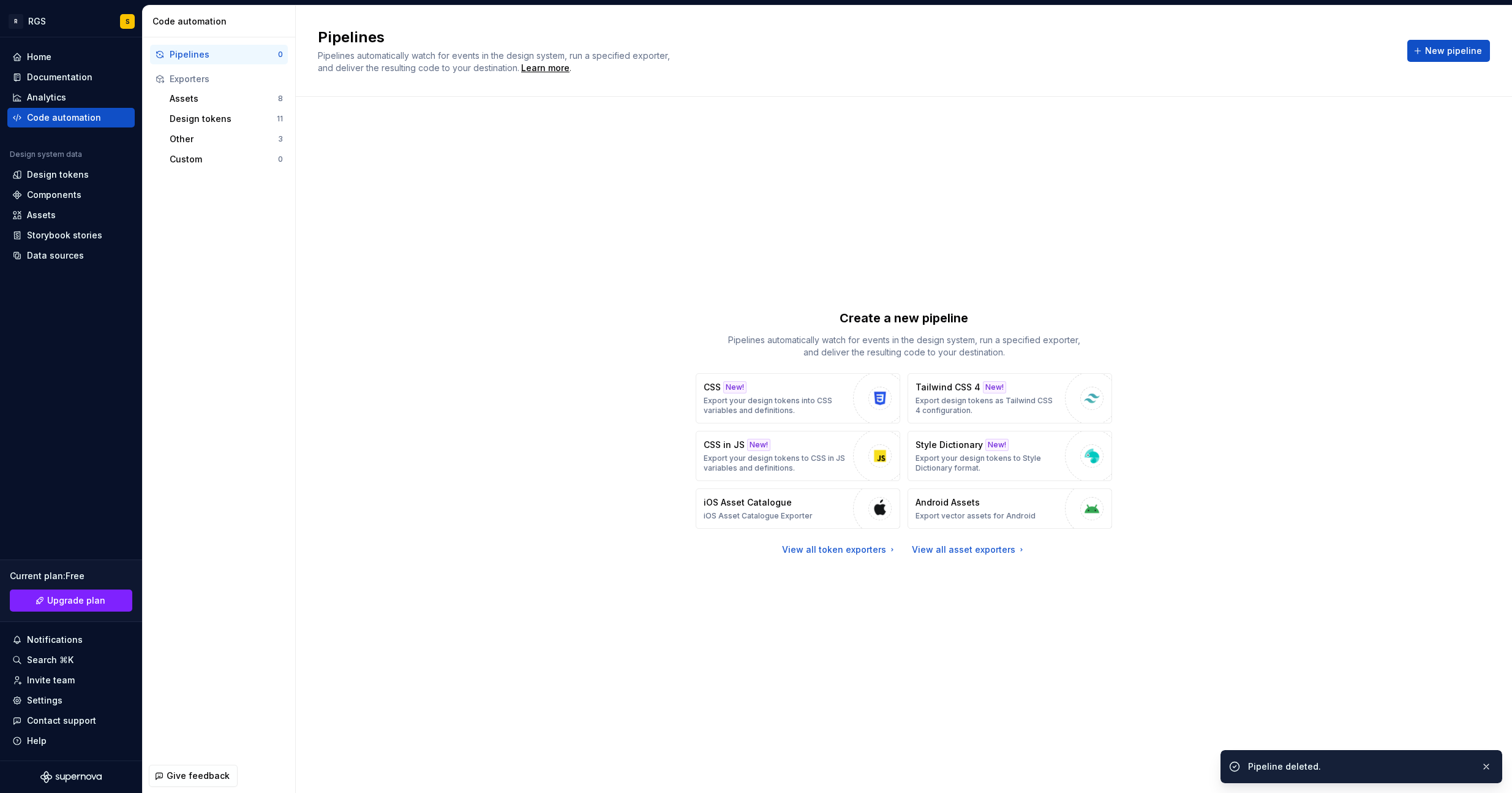
click at [1364, 183] on div "Create a new pipeline Pipelines automatically watch for events in the design sy…" at bounding box center [904, 432] width 1172 height 627
click at [1433, 40] on div "New pipeline" at bounding box center [1448, 51] width 83 height 22
click at [1462, 47] on span "New pipeline" at bounding box center [1453, 51] width 57 height 12
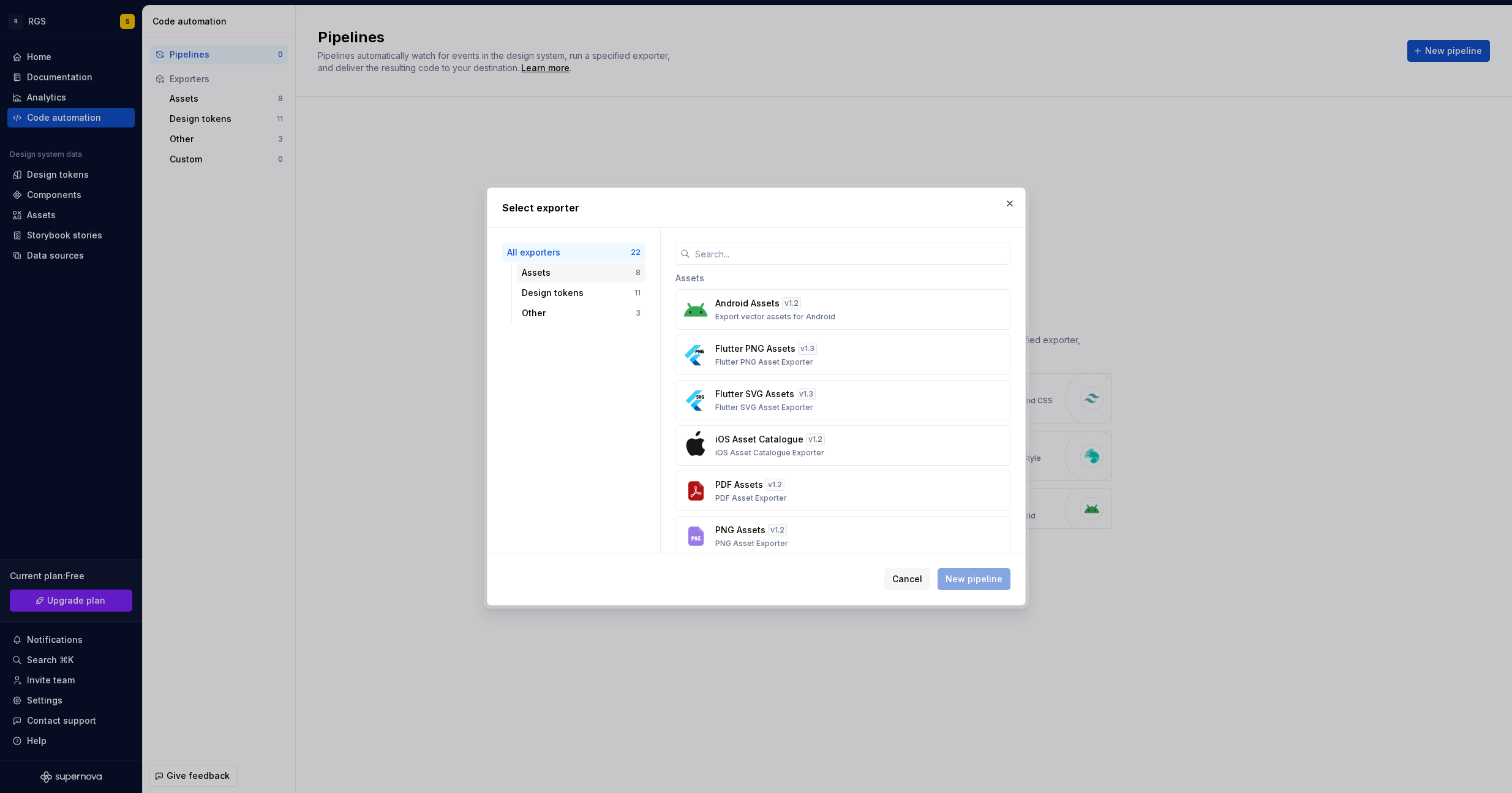
click at [537, 269] on div "Assets" at bounding box center [579, 272] width 113 height 12
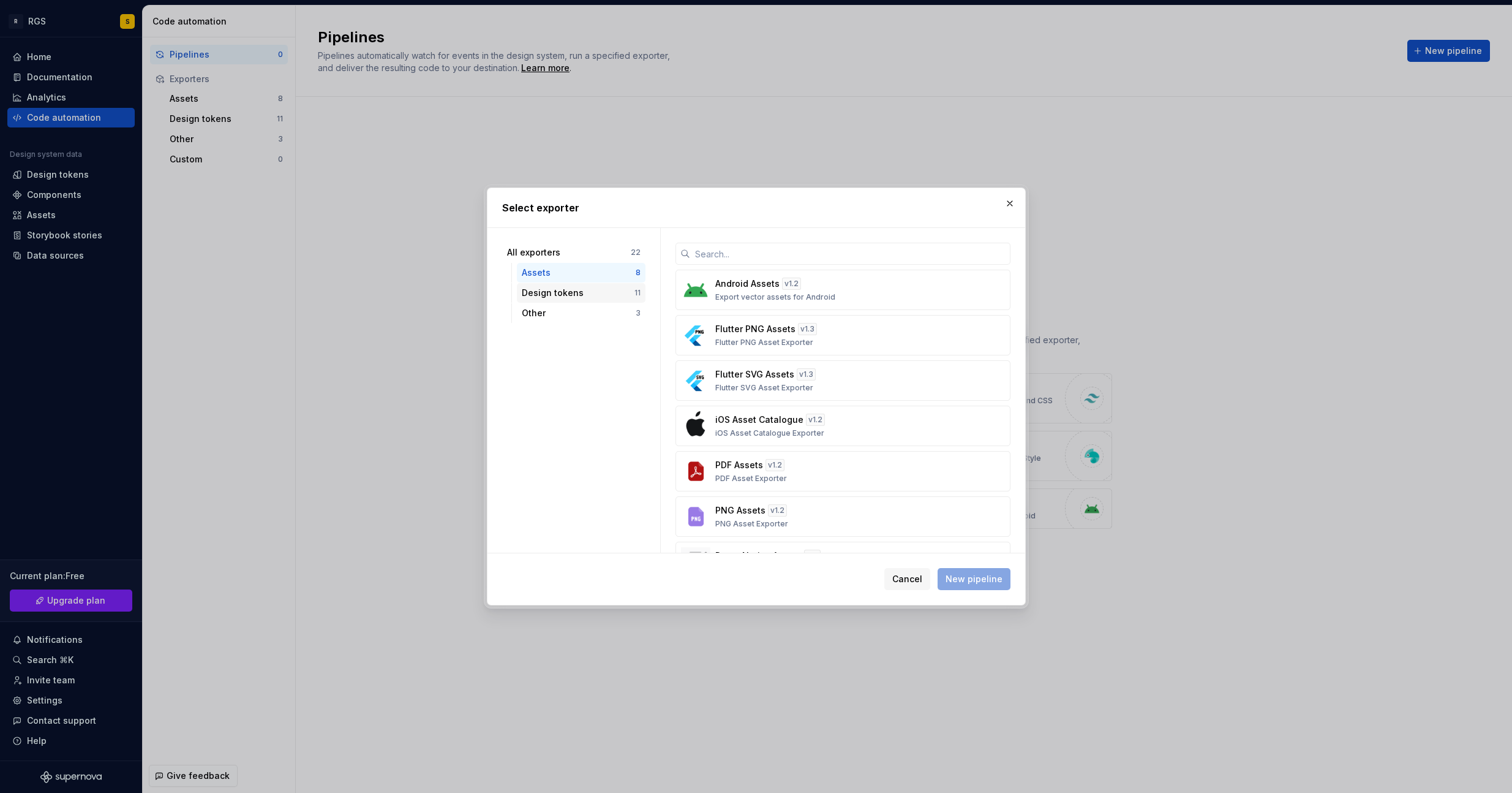
click at [554, 291] on div "Design tokens" at bounding box center [578, 293] width 113 height 12
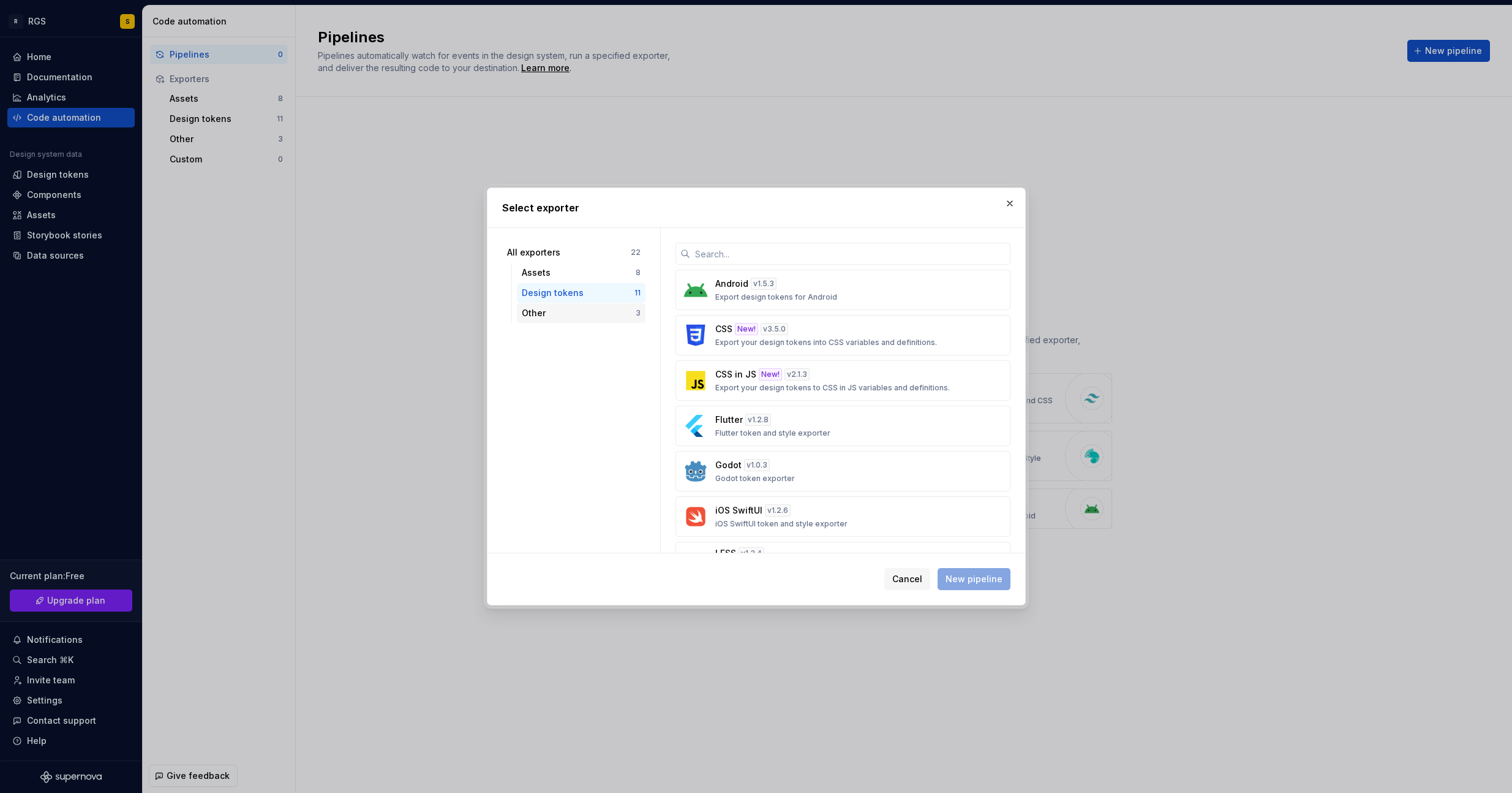
click at [540, 319] on div "Other 3" at bounding box center [581, 313] width 128 height 19
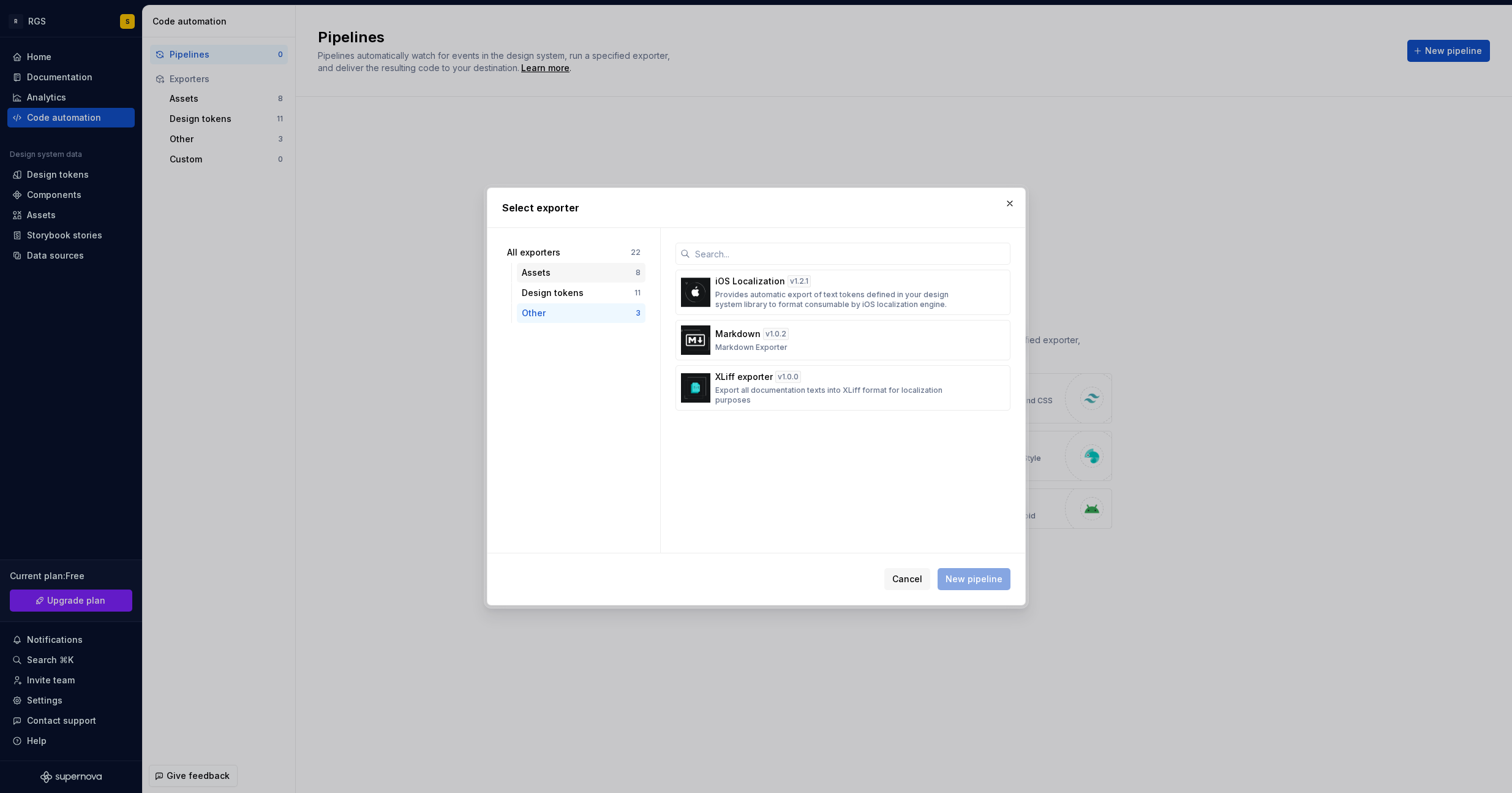
click at [538, 279] on div "Assets 8" at bounding box center [581, 272] width 128 height 19
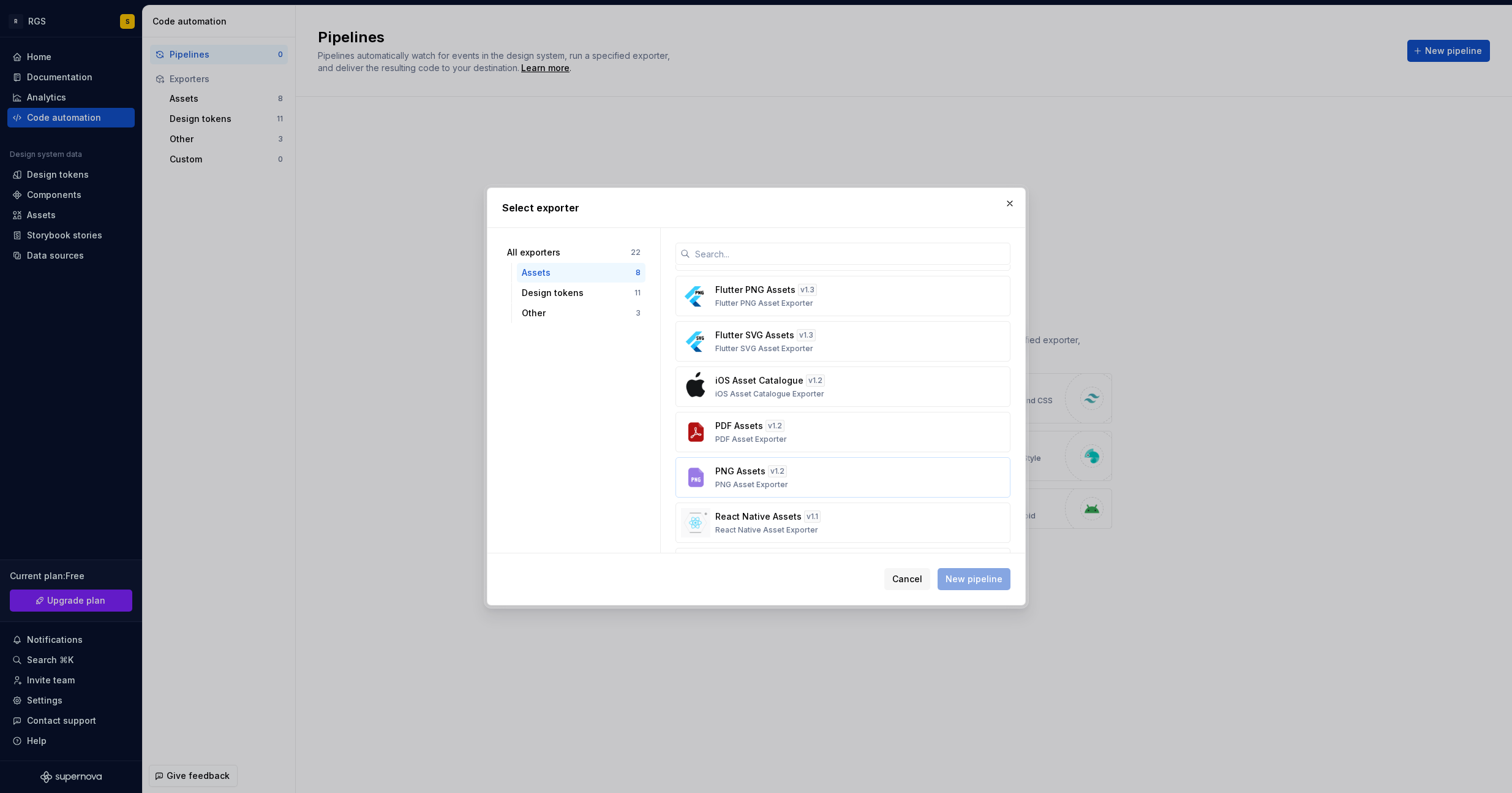
scroll to position [89, 0]
click at [540, 286] on div "Design tokens" at bounding box center [578, 293] width 113 height 12
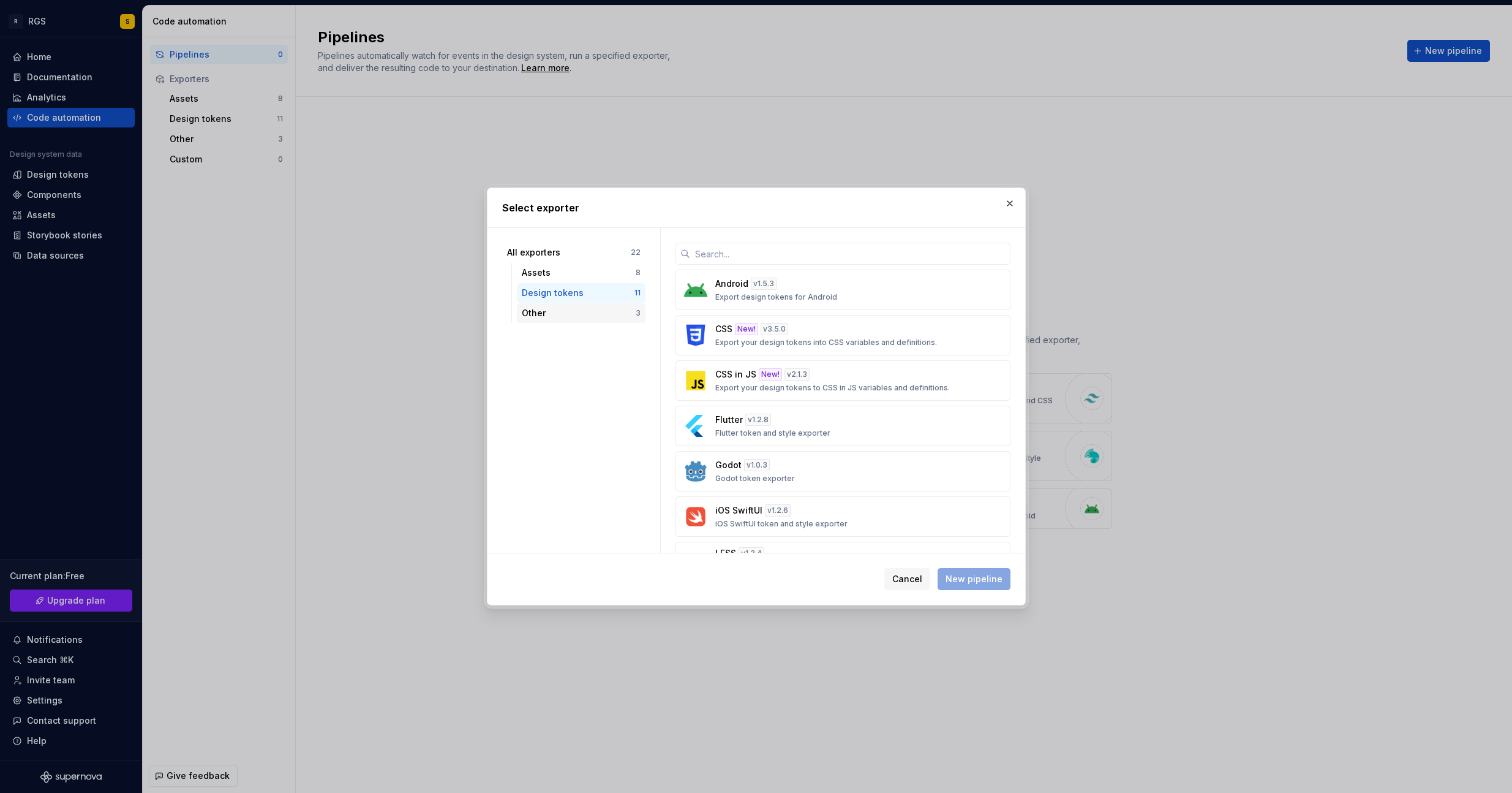
click at [532, 307] on div "Other" at bounding box center [579, 313] width 113 height 12
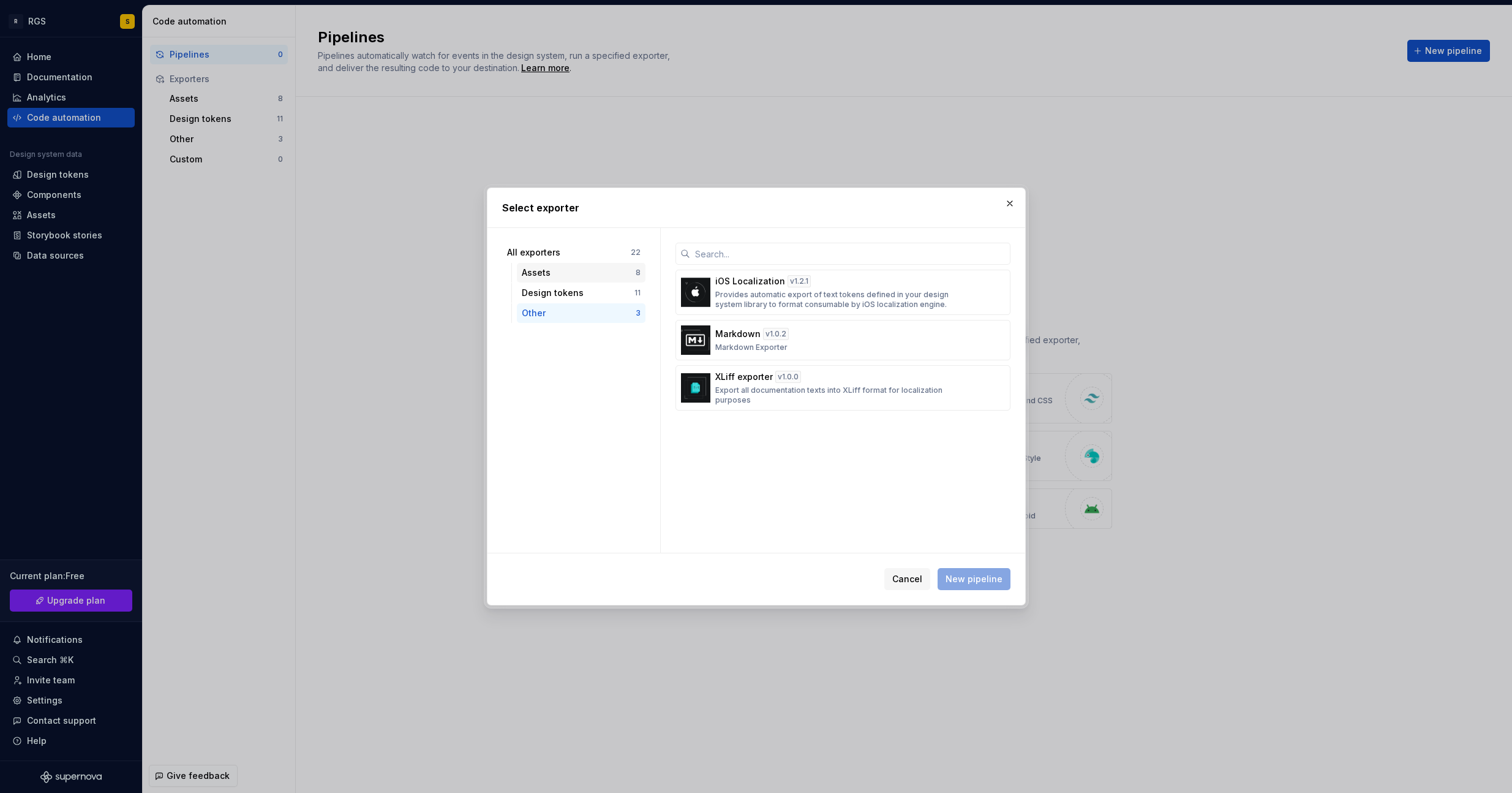
click at [540, 275] on div "Assets" at bounding box center [579, 272] width 113 height 12
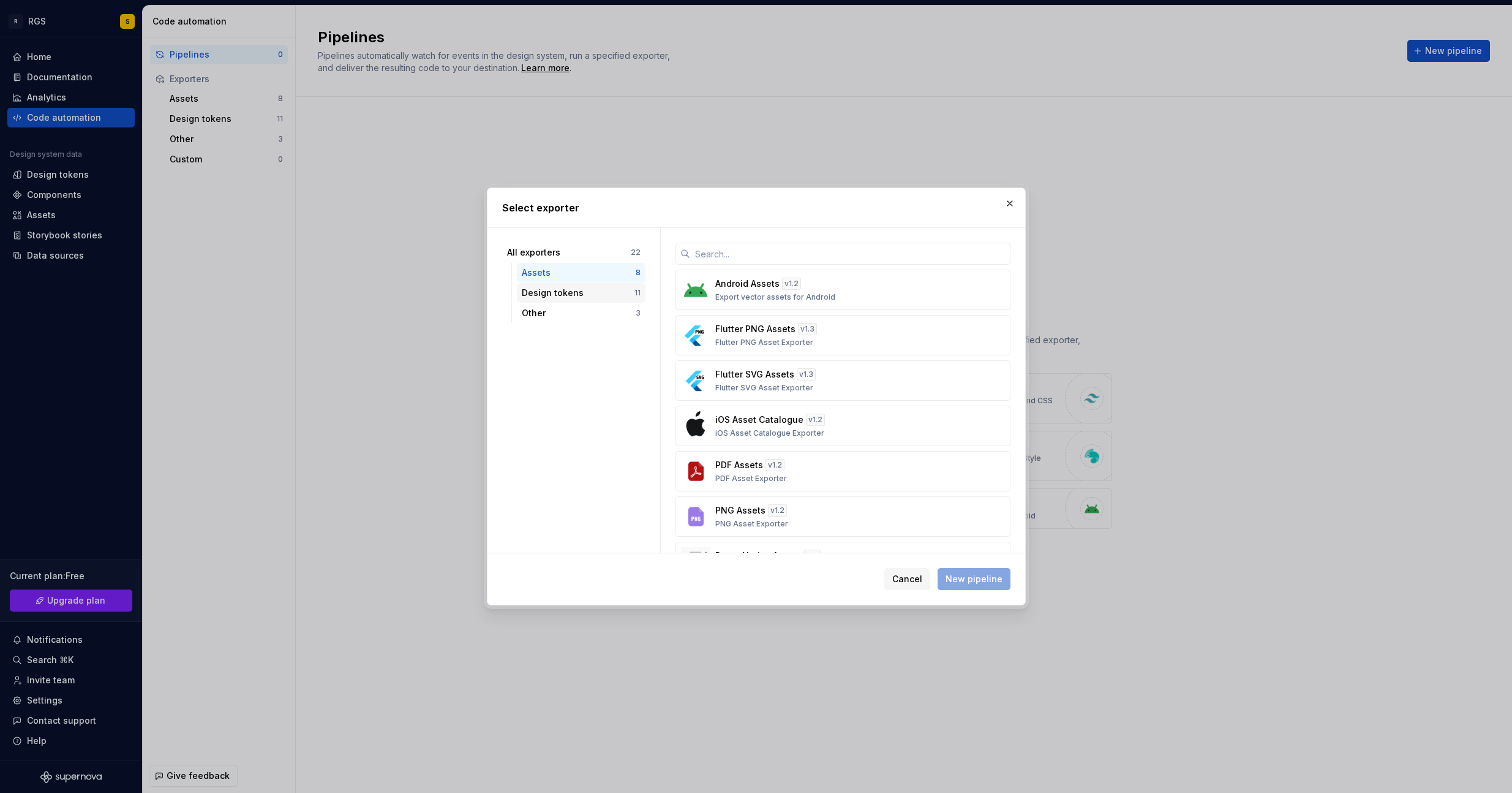
click at [583, 290] on div "Design tokens" at bounding box center [578, 293] width 113 height 12
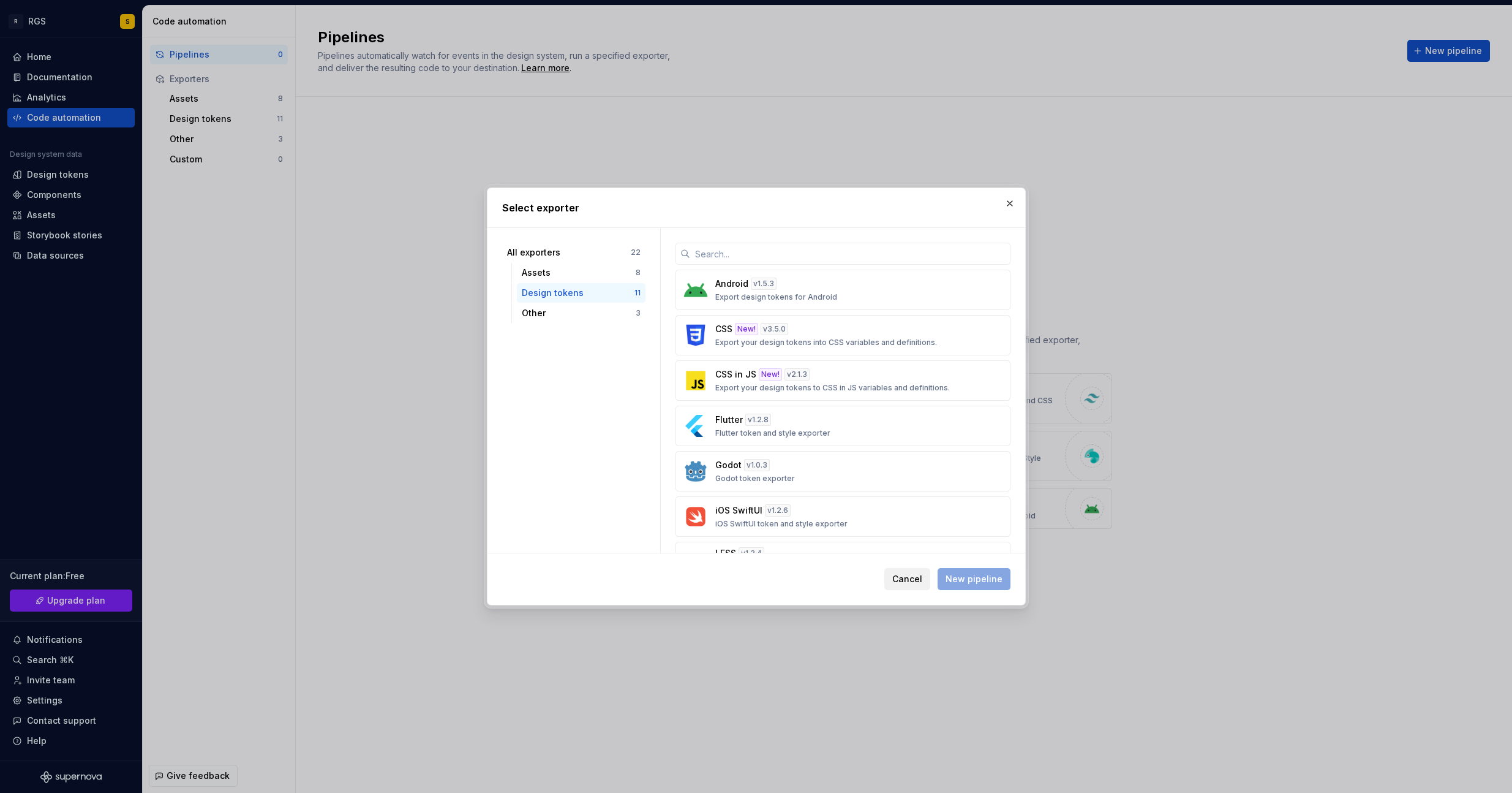
click at [901, 579] on span "Cancel" at bounding box center [907, 579] width 30 height 12
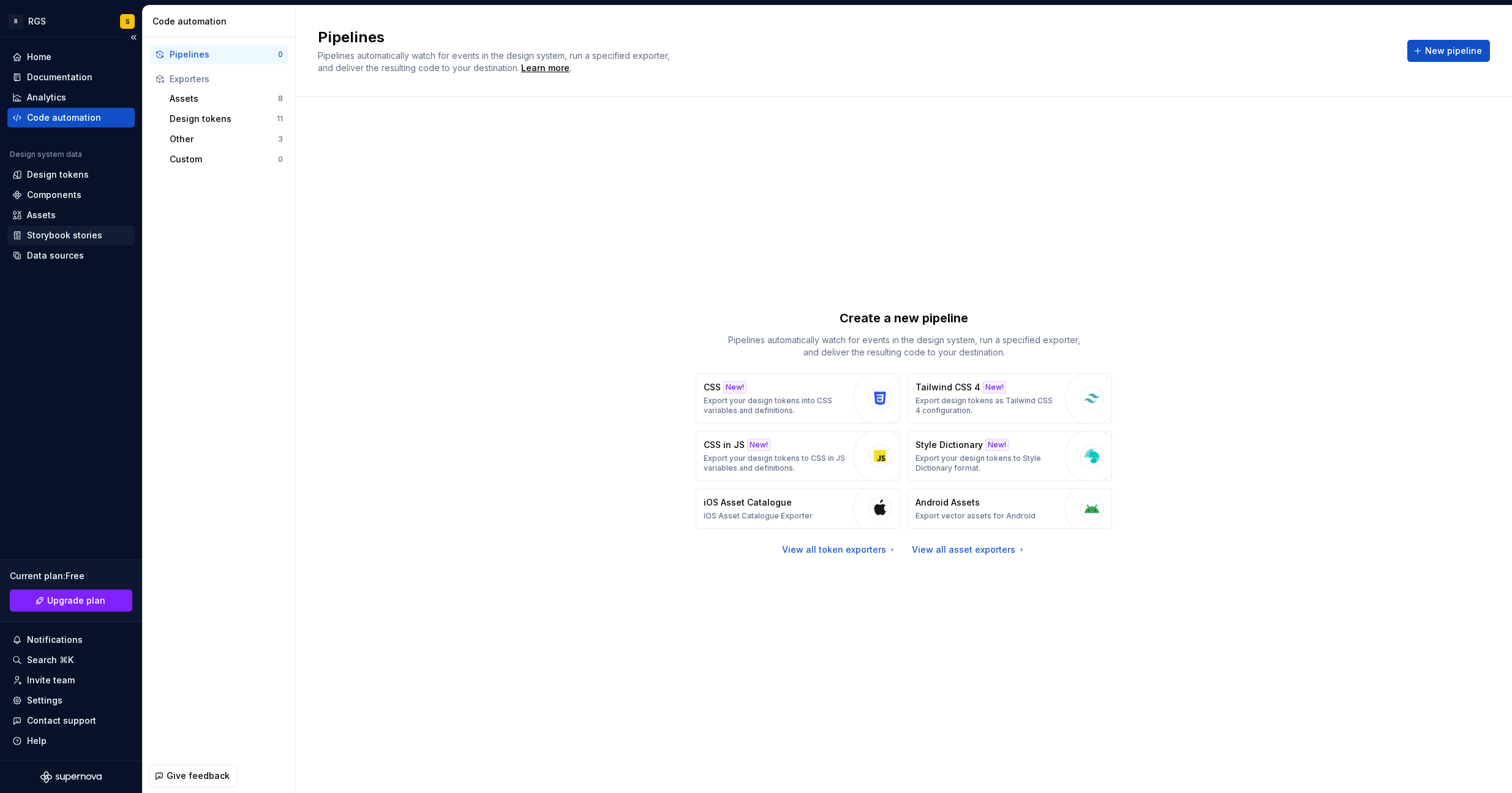
click at [80, 239] on div "Storybook stories" at bounding box center [65, 235] width 75 height 12
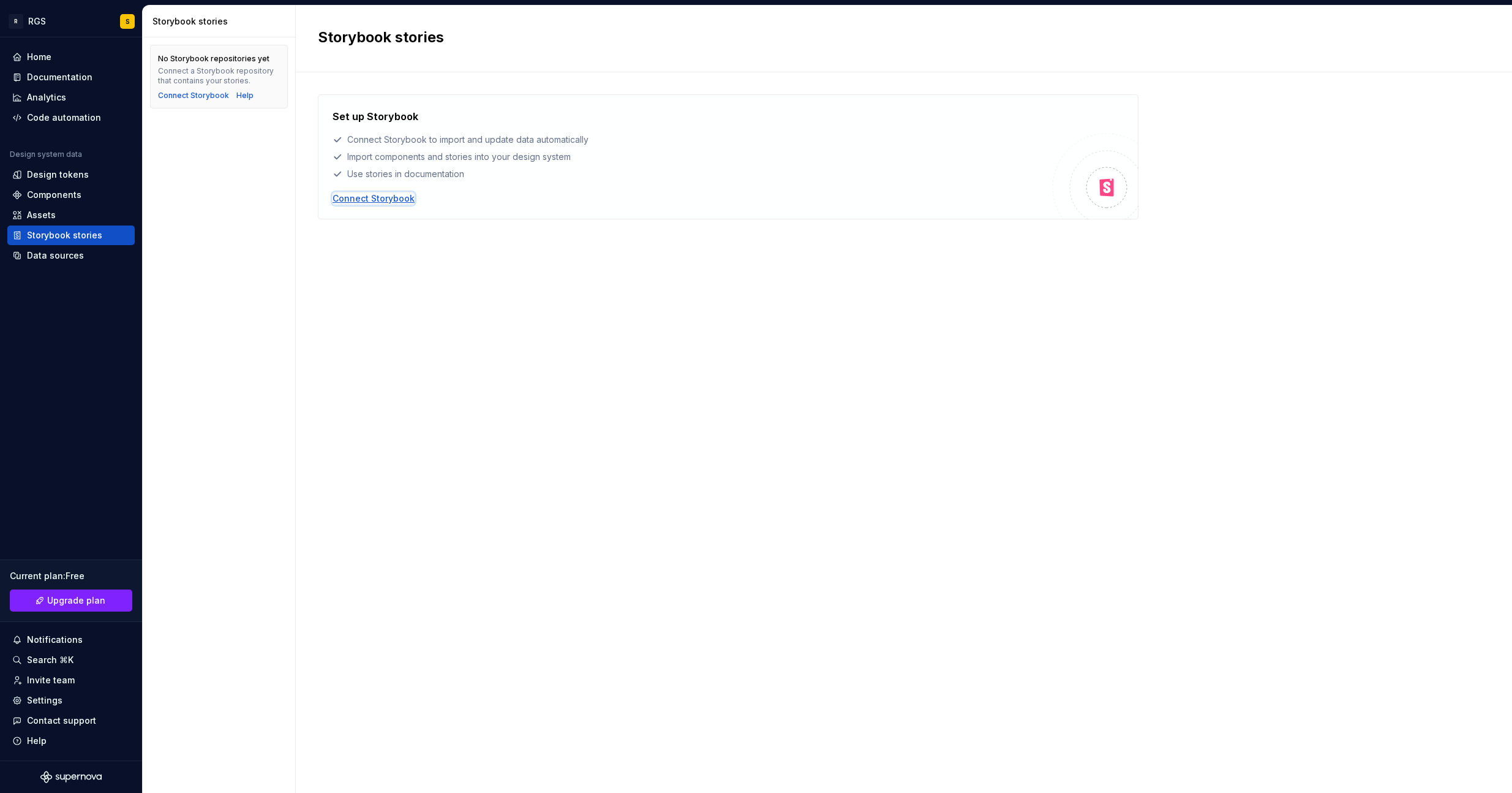
click at [373, 196] on div "Connect Storybook" at bounding box center [374, 198] width 82 height 12
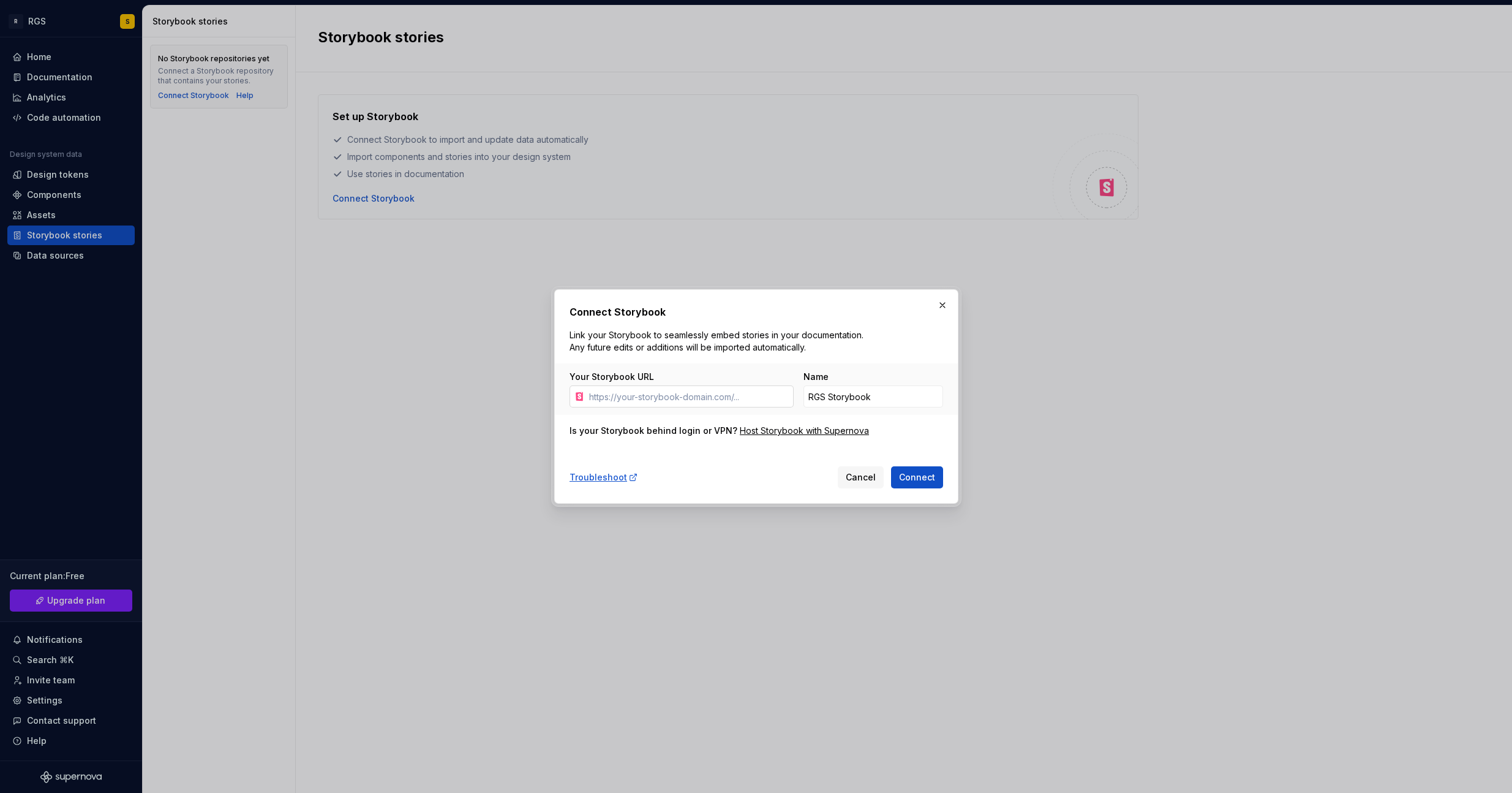
click at [717, 403] on input "Your Storybook URL" at bounding box center [689, 396] width 210 height 22
click at [832, 394] on input "RGS Storybook" at bounding box center [873, 396] width 140 height 22
click at [618, 396] on input "Your Storybook URL" at bounding box center [689, 396] width 210 height 22
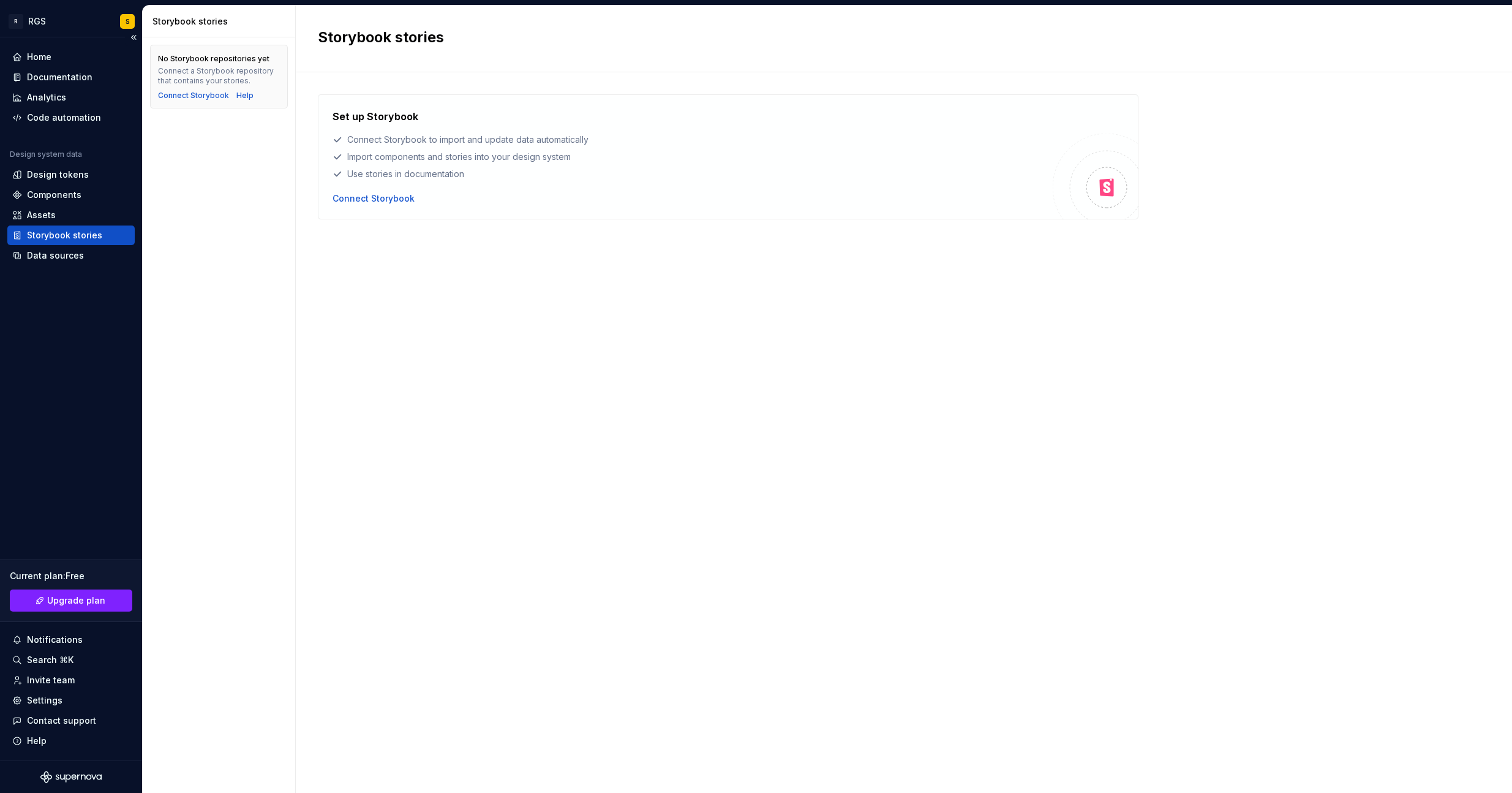
drag, startPoint x: 31, startPoint y: 226, endPoint x: 75, endPoint y: 243, distance: 47.2
click at [42, 235] on div "Storybook stories" at bounding box center [65, 235] width 75 height 12
click at [32, 185] on div "Components" at bounding box center [71, 195] width 127 height 19
click at [34, 172] on div "Design tokens" at bounding box center [58, 175] width 62 height 12
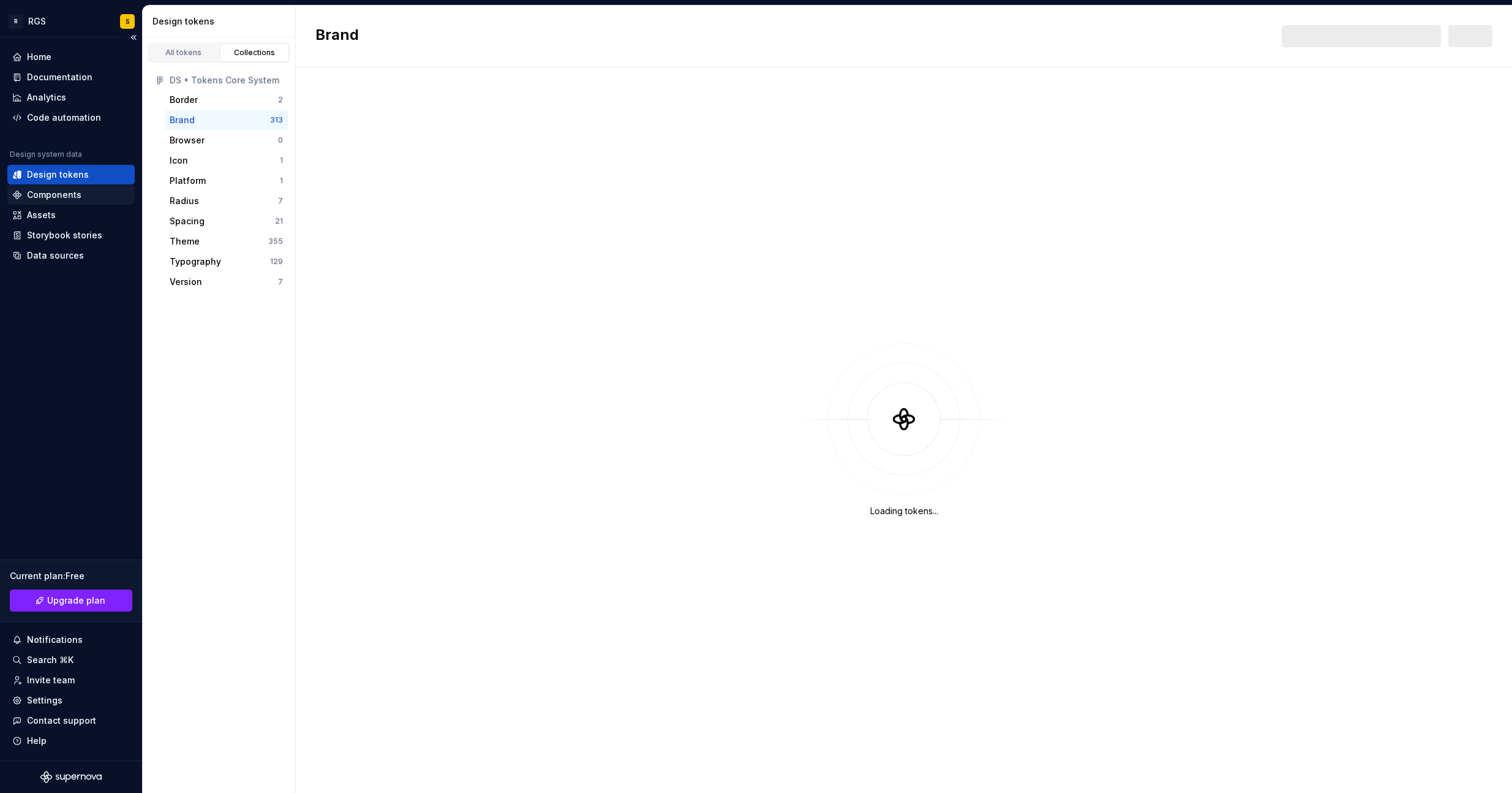
click at [38, 194] on div "Components" at bounding box center [54, 195] width 54 height 12
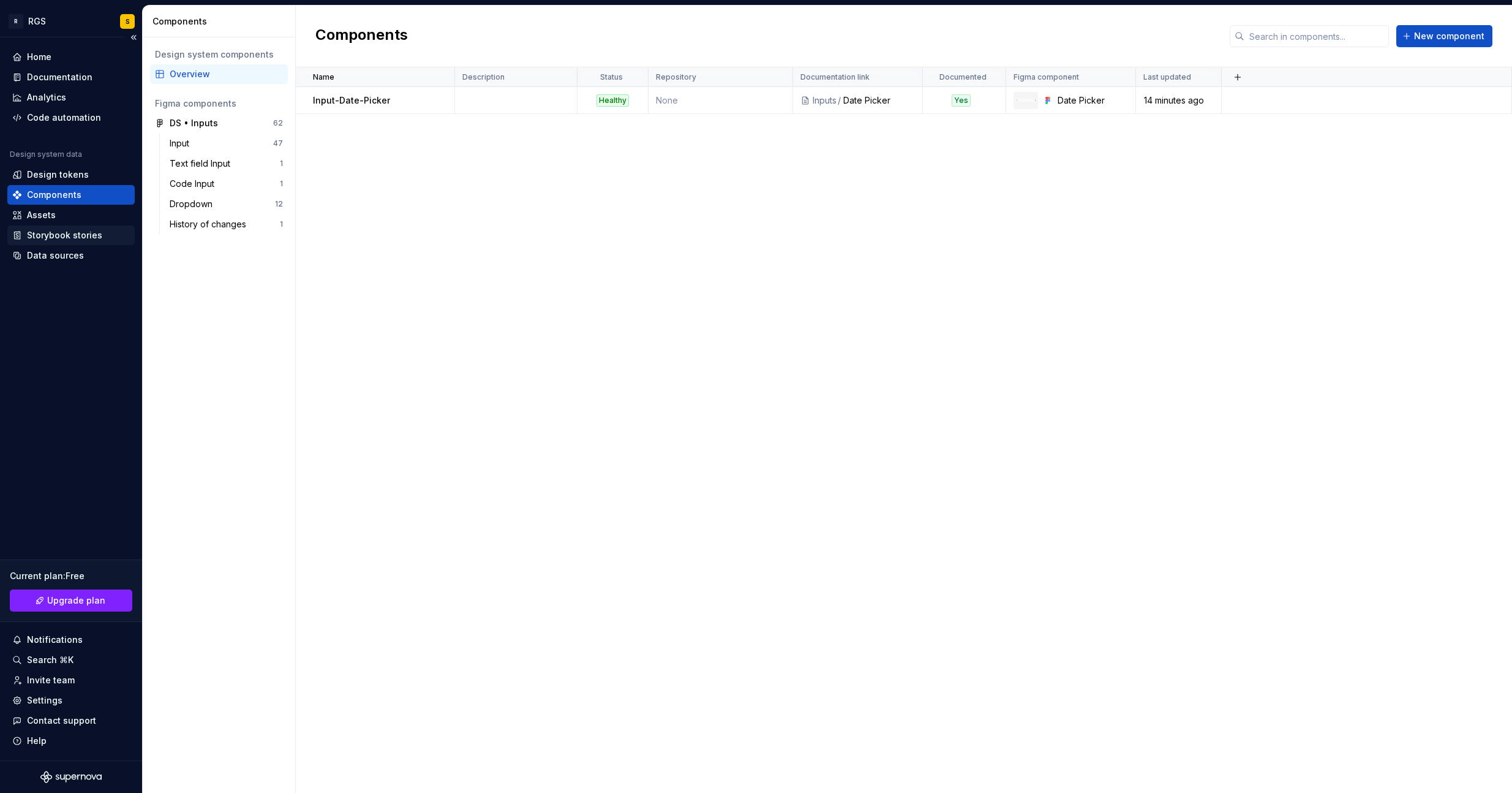
click at [66, 233] on div "Storybook stories" at bounding box center [65, 235] width 75 height 12
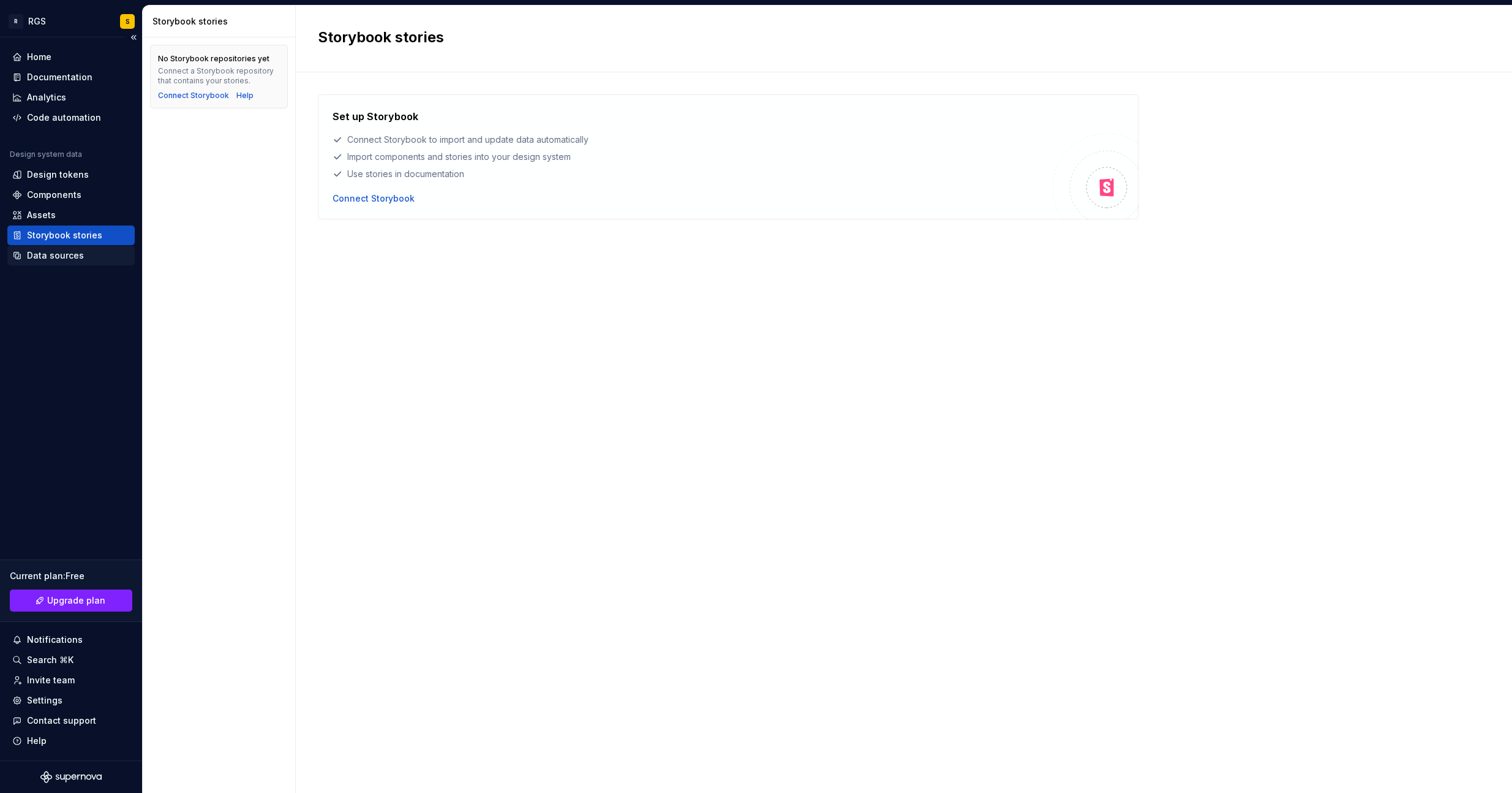
click at [60, 257] on div "Data sources" at bounding box center [55, 255] width 57 height 12
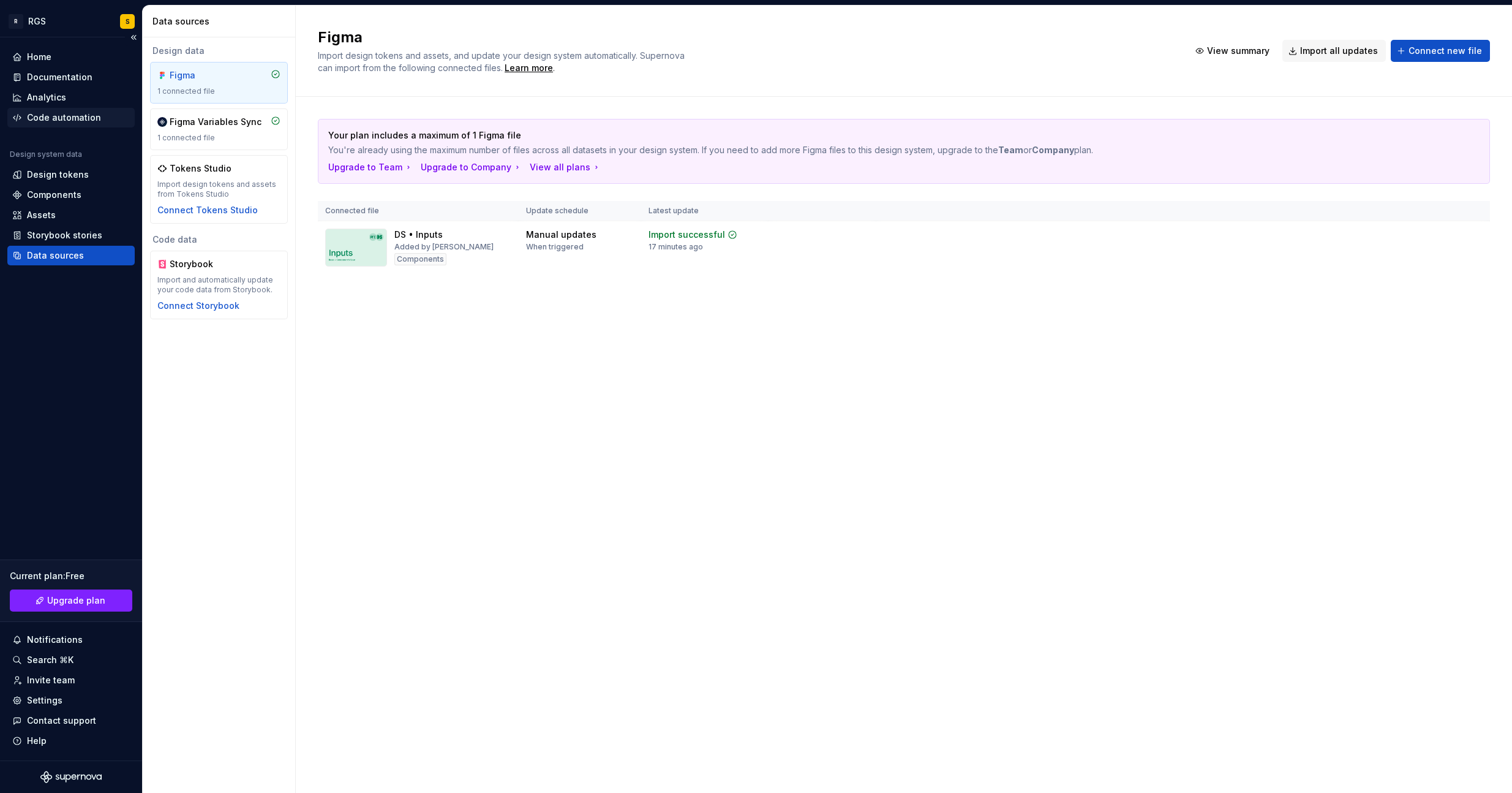
click at [50, 120] on div "Code automation" at bounding box center [64, 118] width 74 height 12
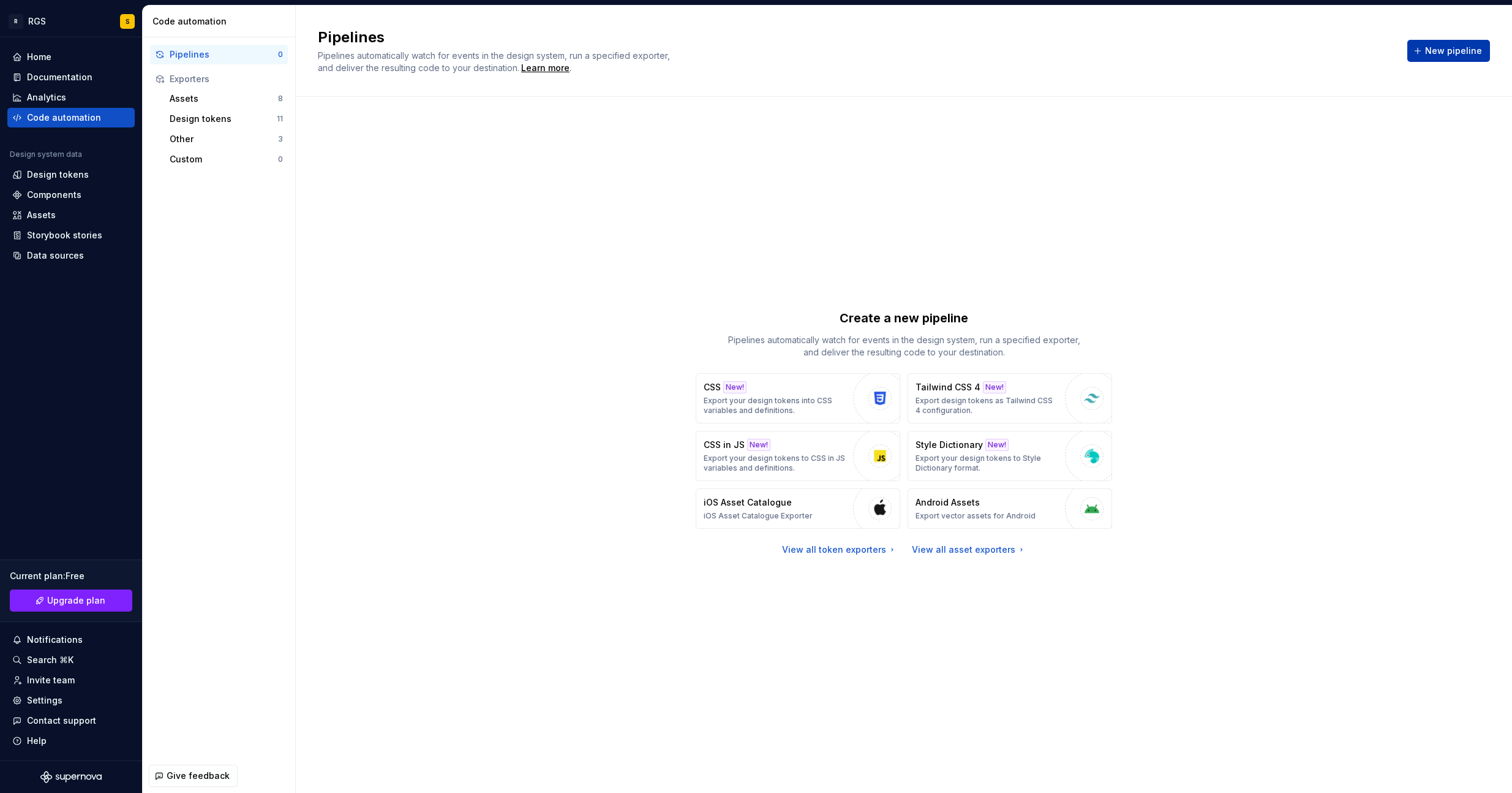
click at [1454, 52] on span "New pipeline" at bounding box center [1453, 51] width 57 height 12
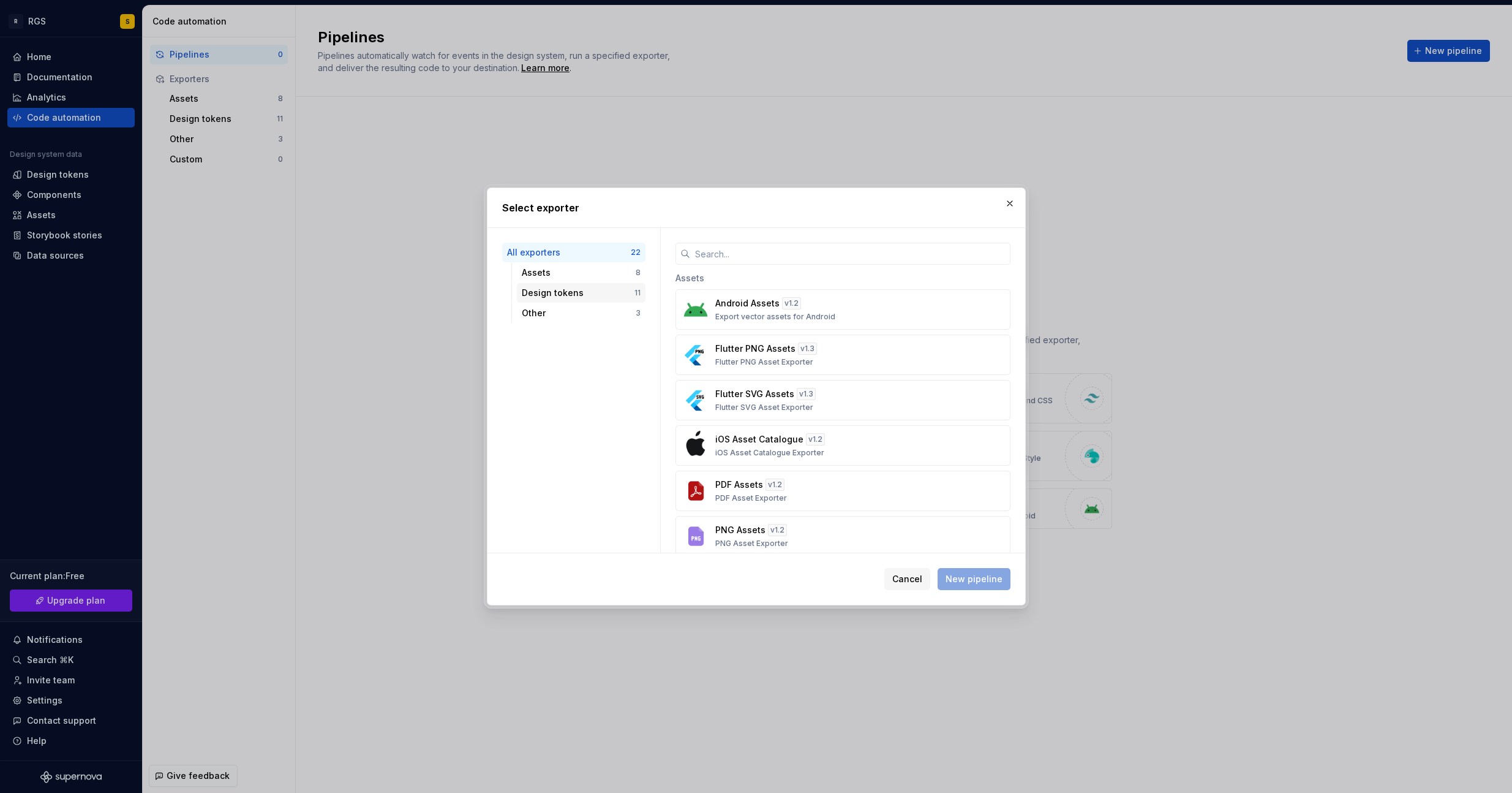
click at [540, 283] on div "Design tokens 11" at bounding box center [581, 293] width 128 height 19
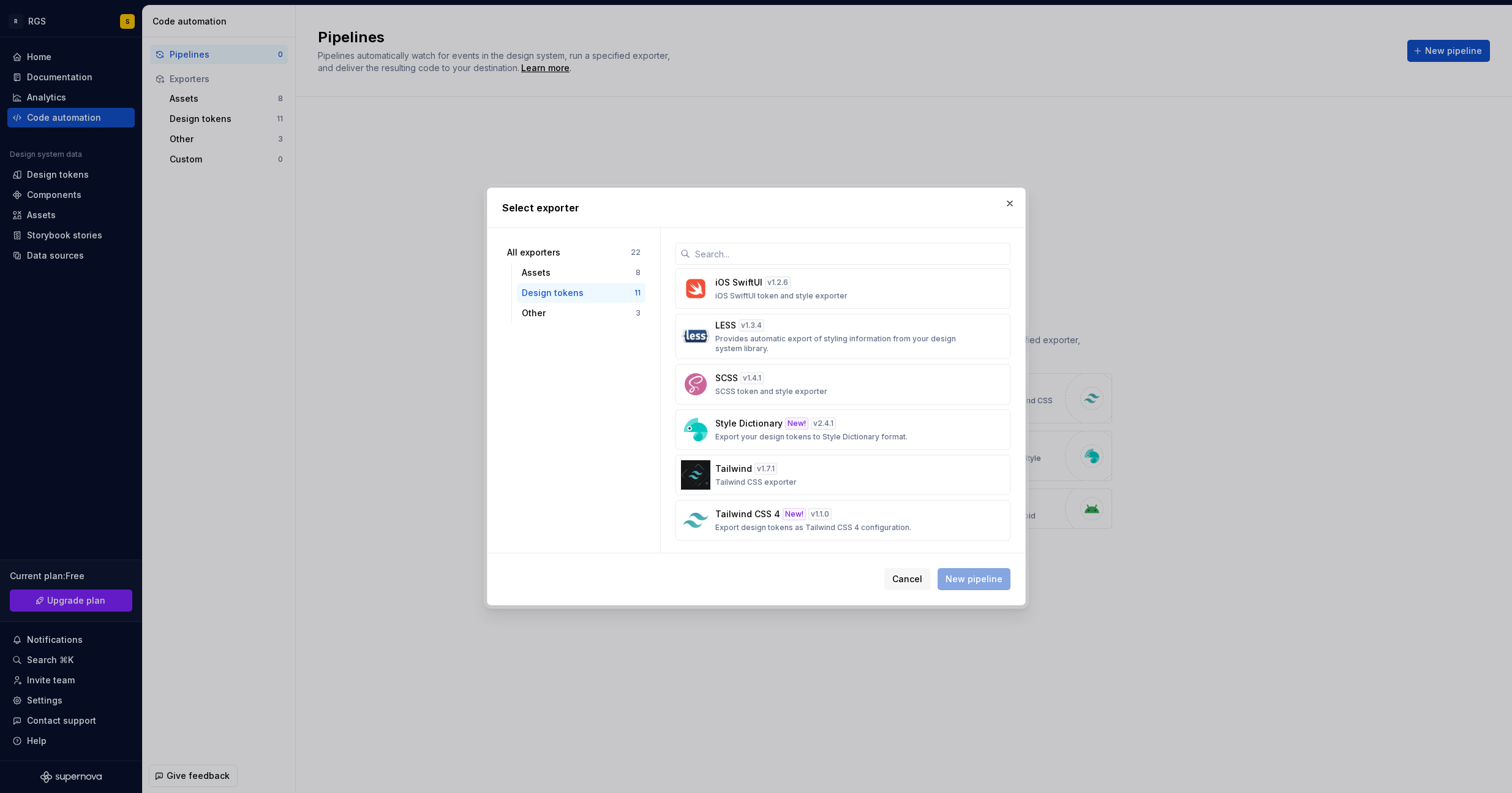
scroll to position [231, 0]
click at [739, 258] on input "text" at bounding box center [849, 253] width 320 height 22
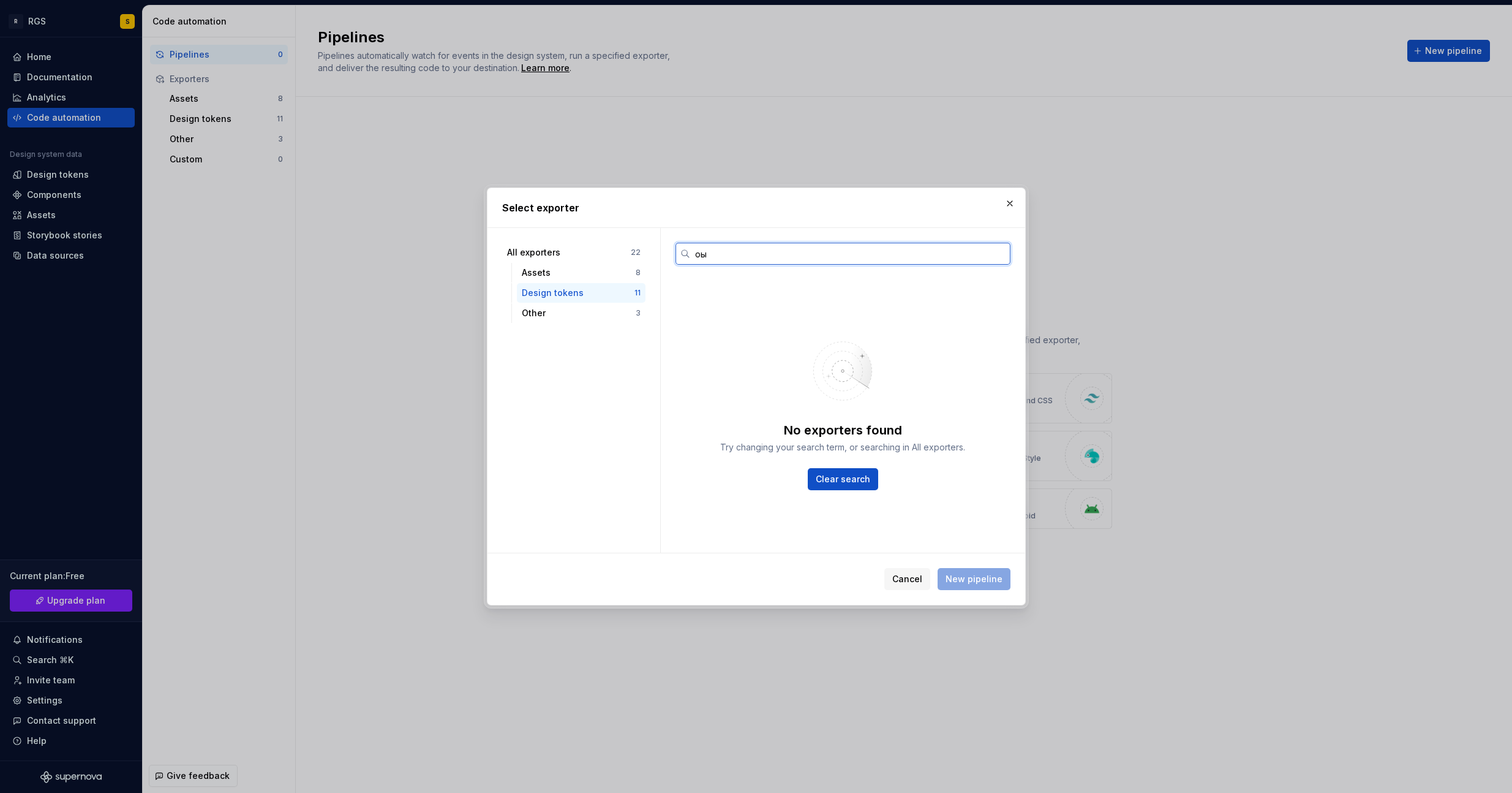
type input "о"
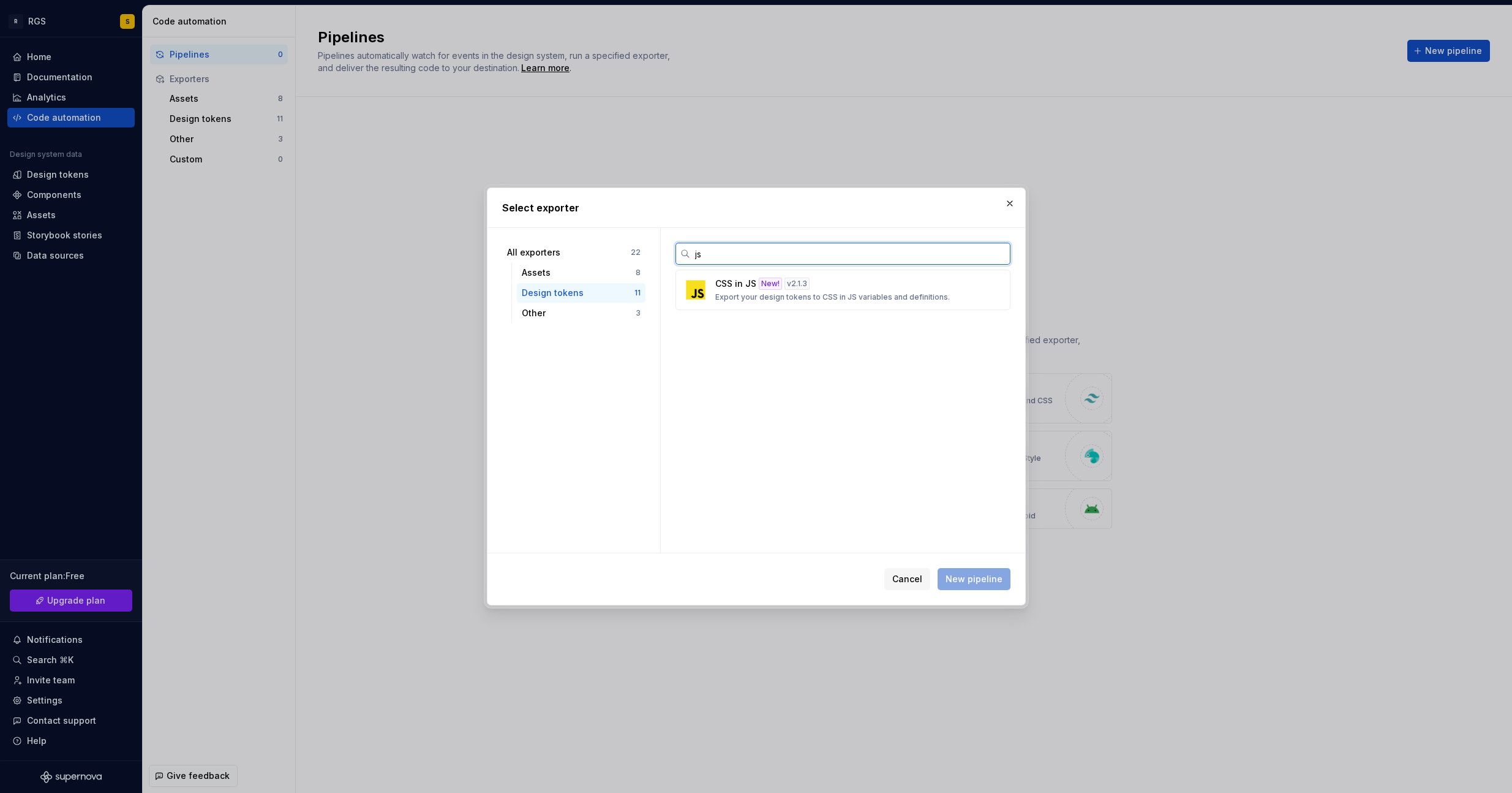
type input "j"
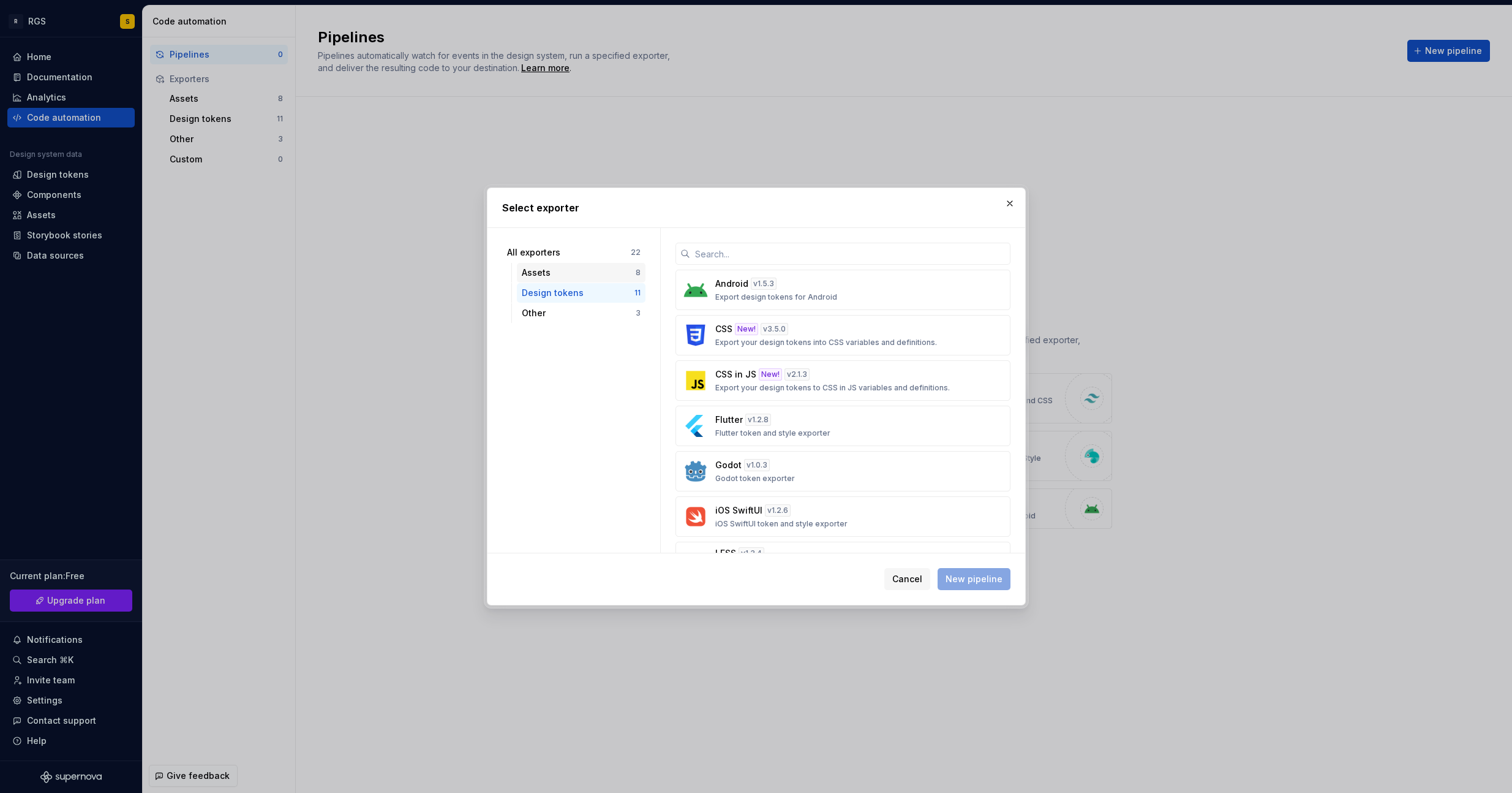
click at [540, 273] on div "Assets" at bounding box center [579, 272] width 113 height 12
click at [545, 294] on div "Design tokens" at bounding box center [578, 293] width 113 height 12
click at [546, 315] on div "Other" at bounding box center [579, 313] width 113 height 12
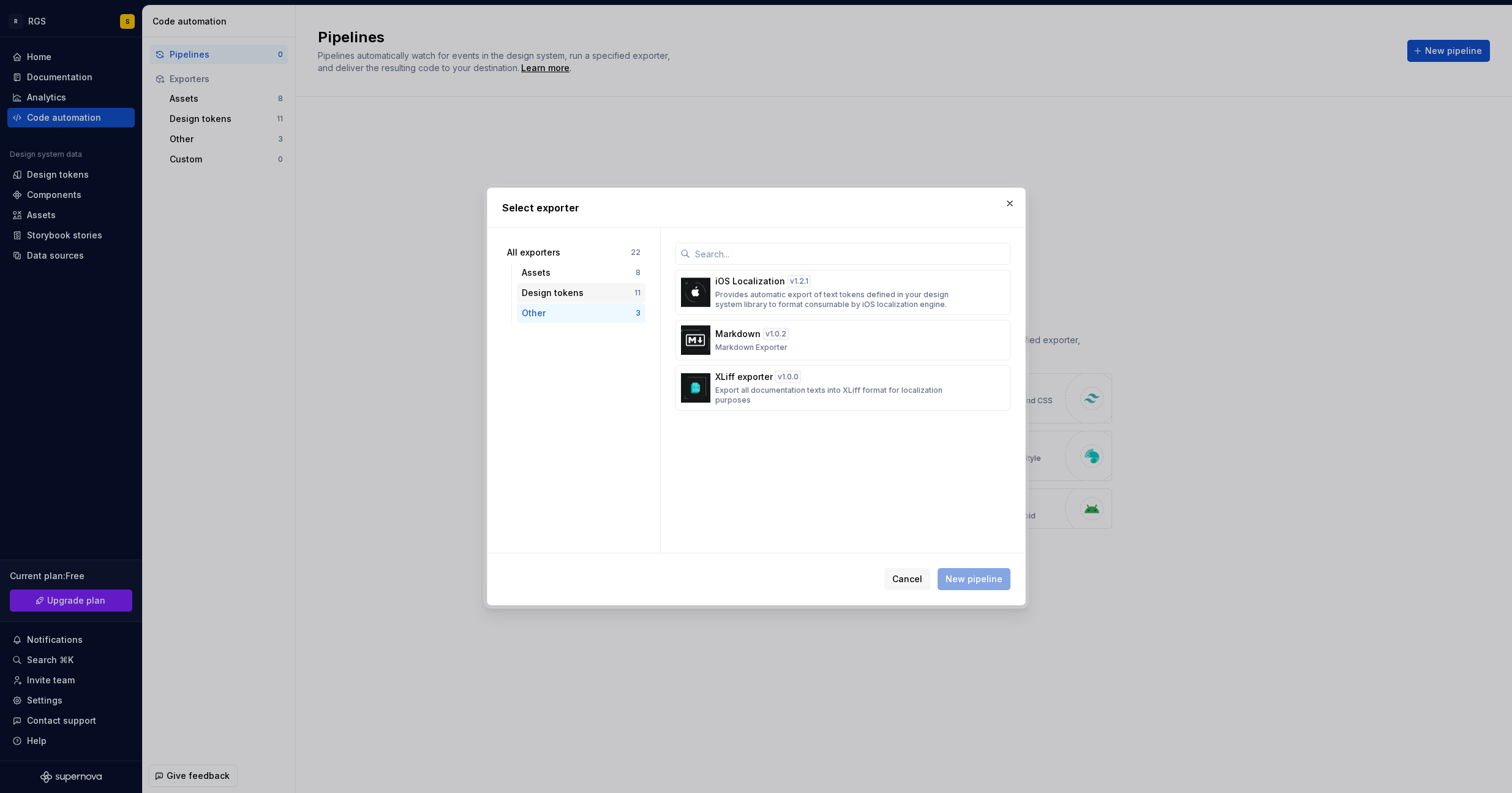
click at [542, 298] on div "Design tokens" at bounding box center [578, 293] width 113 height 12
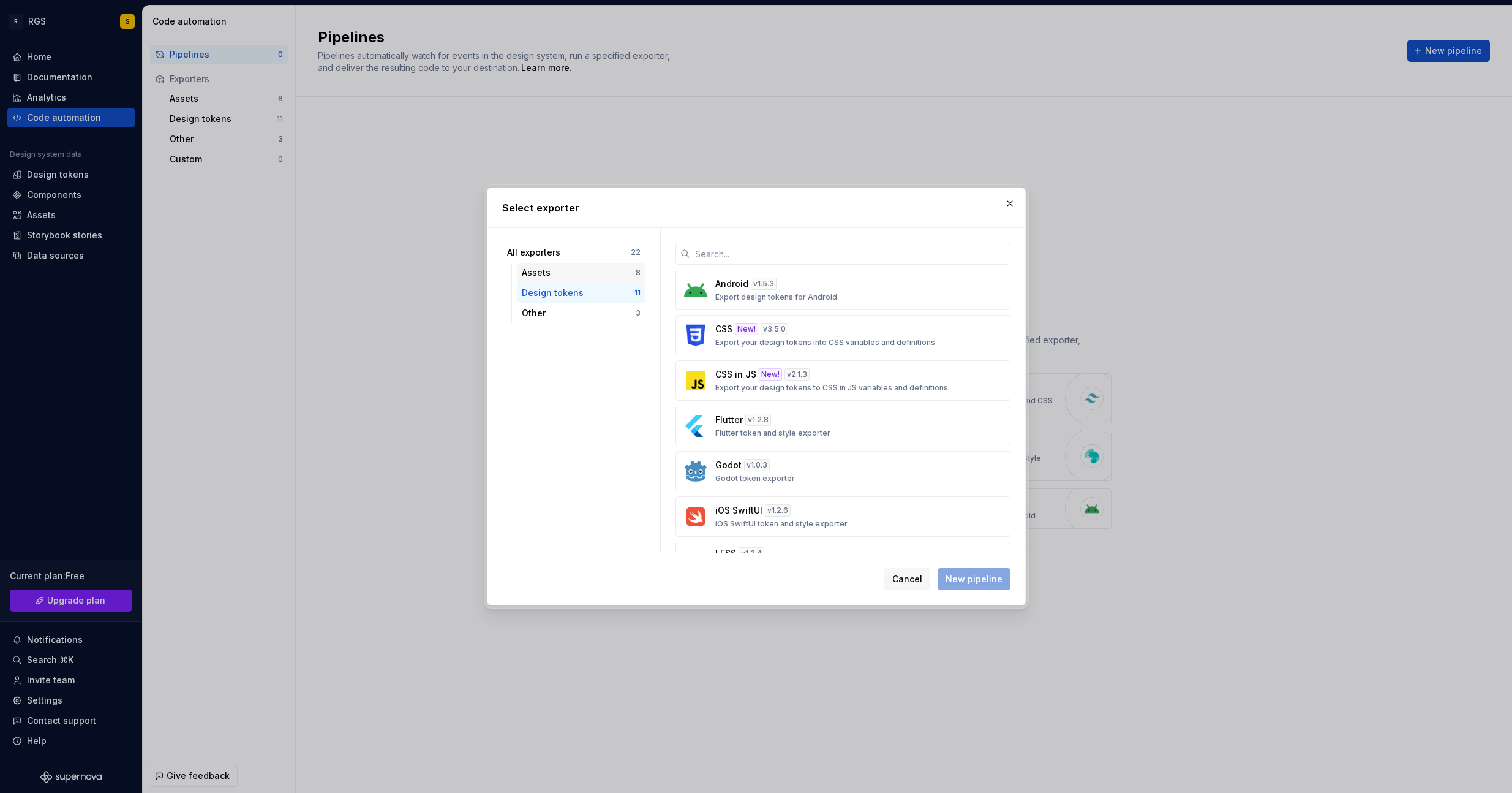
click at [540, 280] on div "Assets 8" at bounding box center [581, 272] width 128 height 19
click at [539, 255] on div "All exporters" at bounding box center [569, 252] width 124 height 12
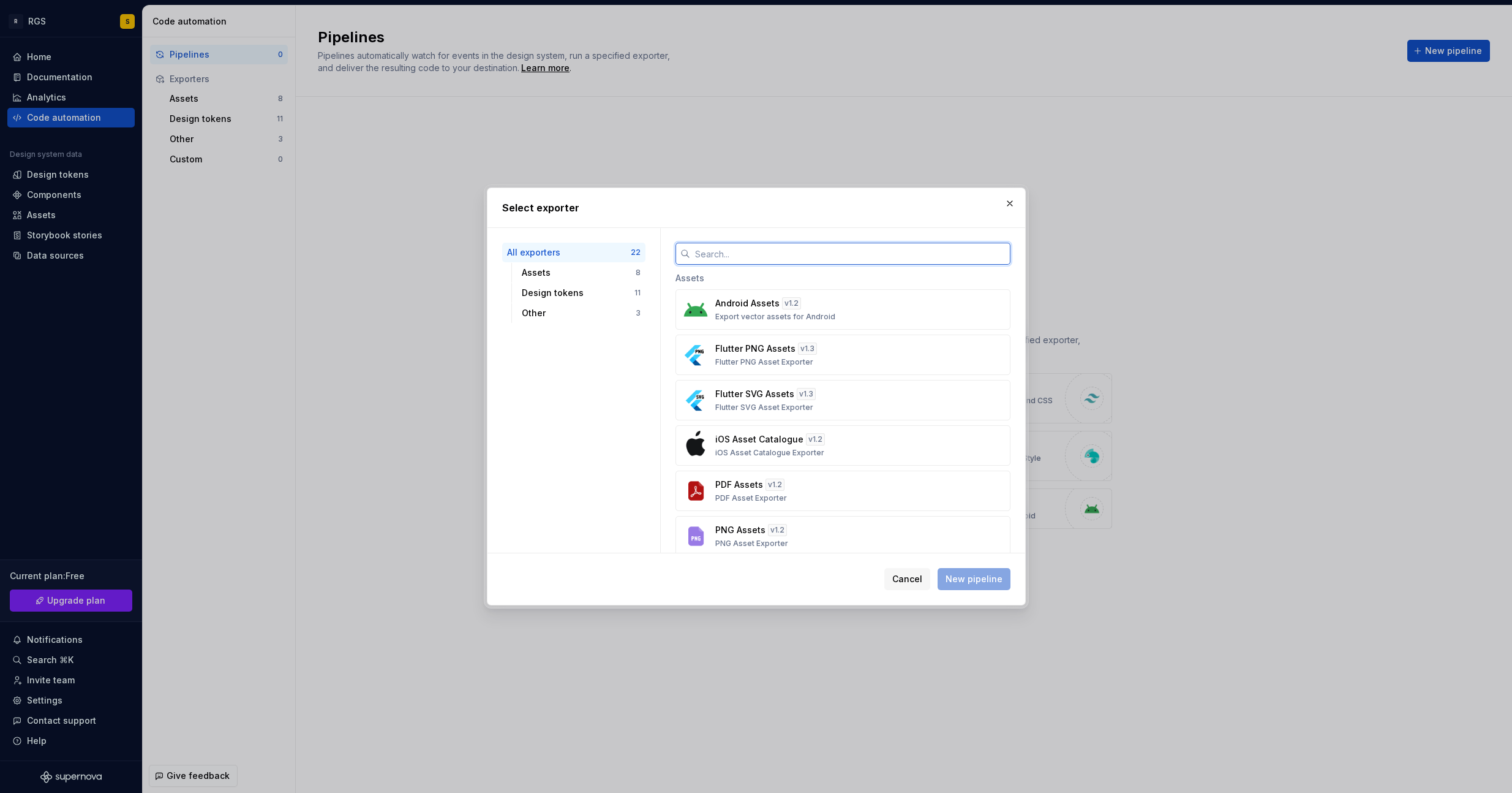
click at [752, 258] on input "text" at bounding box center [849, 253] width 320 height 22
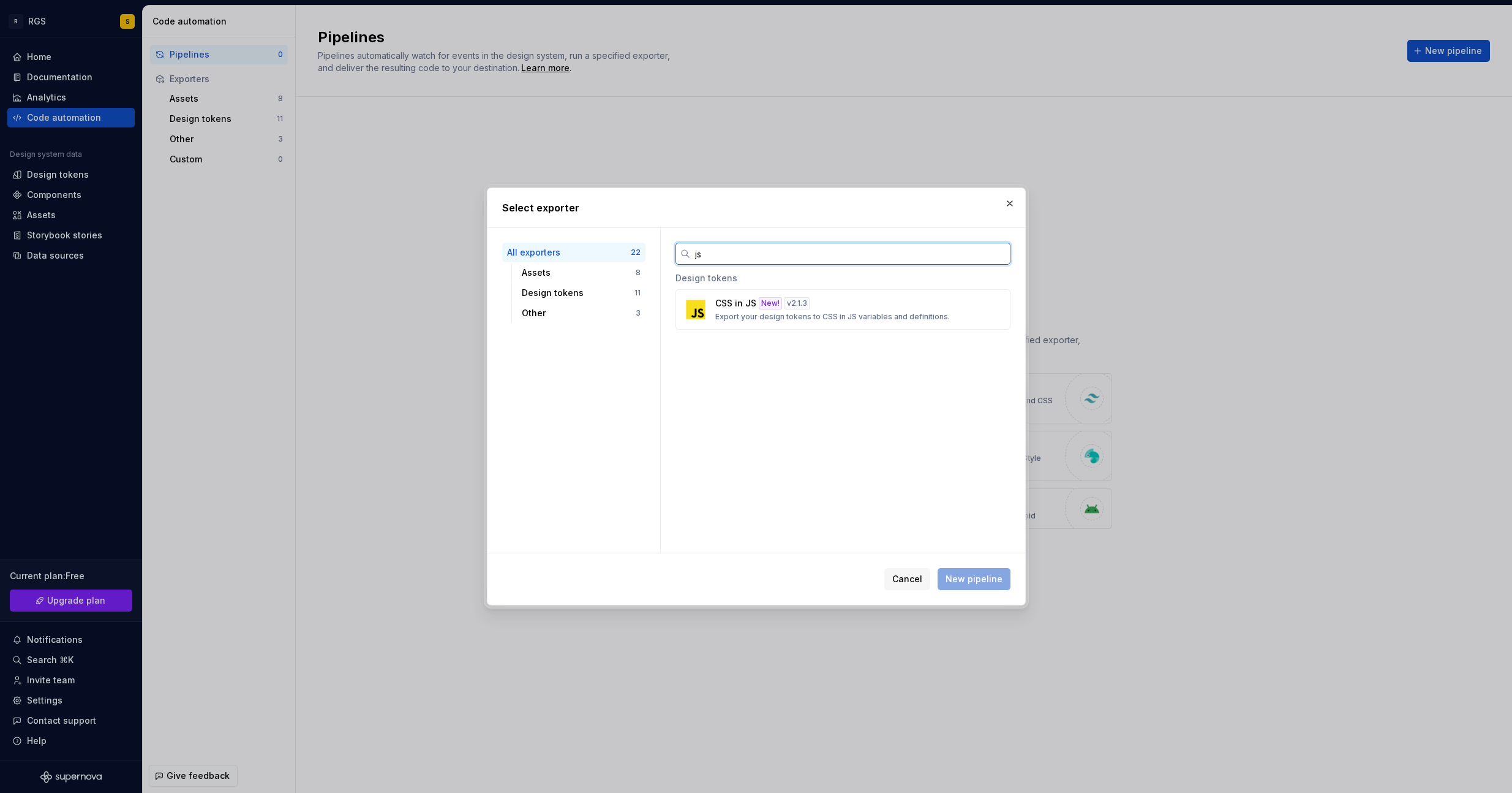
type input "j"
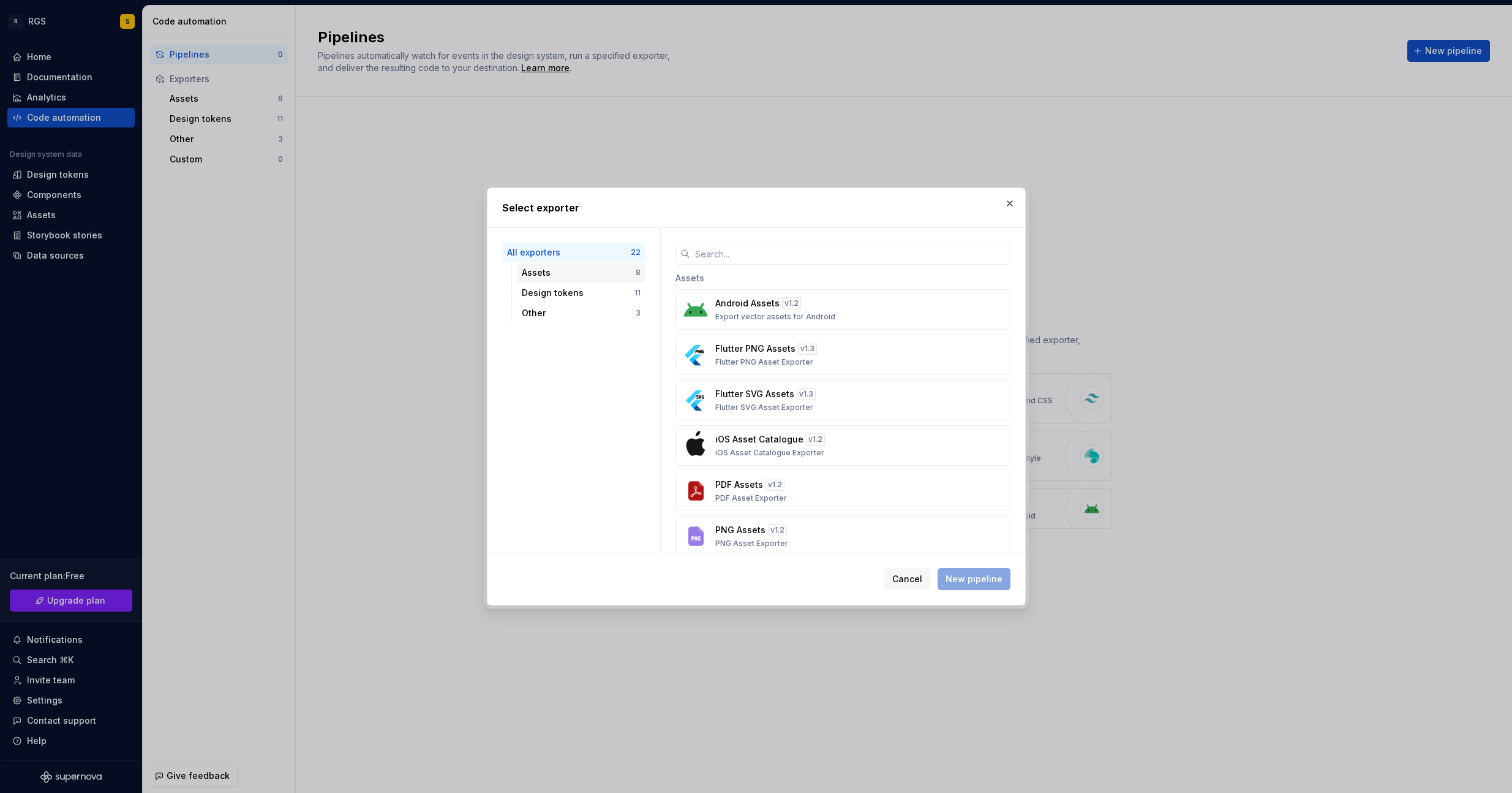
click at [538, 272] on div "Assets" at bounding box center [579, 272] width 113 height 12
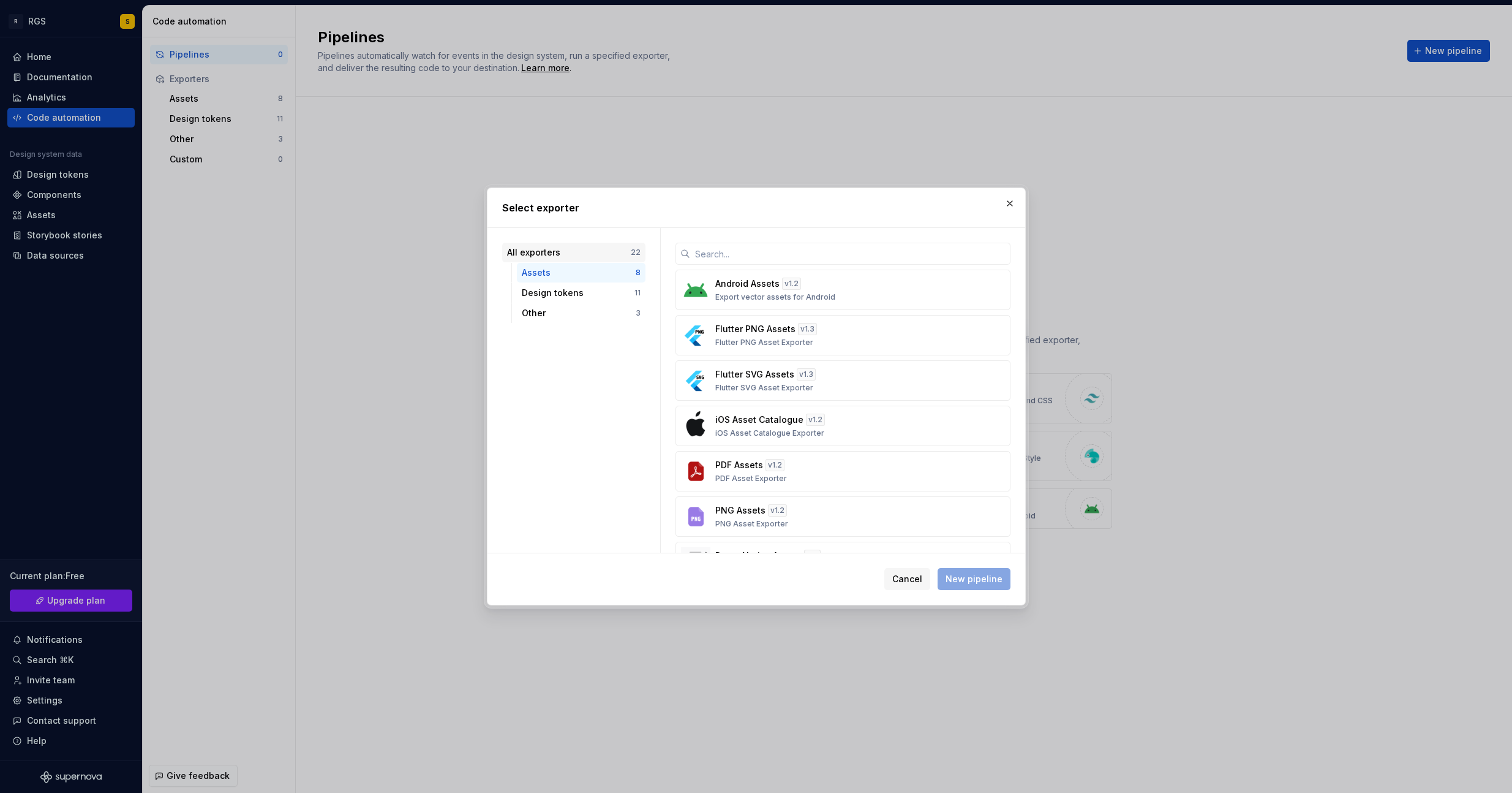
click at [538, 252] on div "All exporters" at bounding box center [569, 252] width 124 height 12
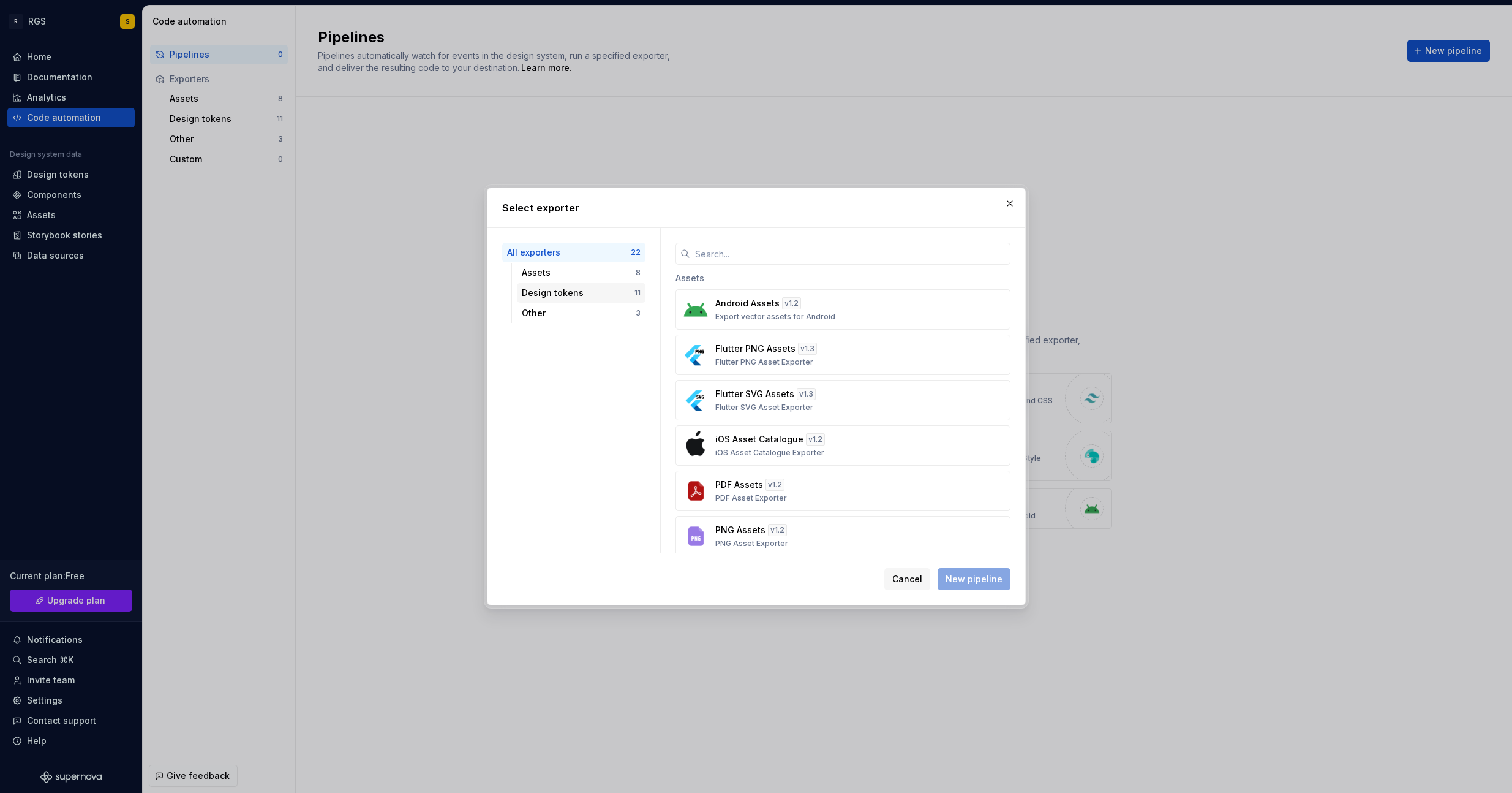
click at [544, 293] on div "Design tokens" at bounding box center [578, 293] width 113 height 12
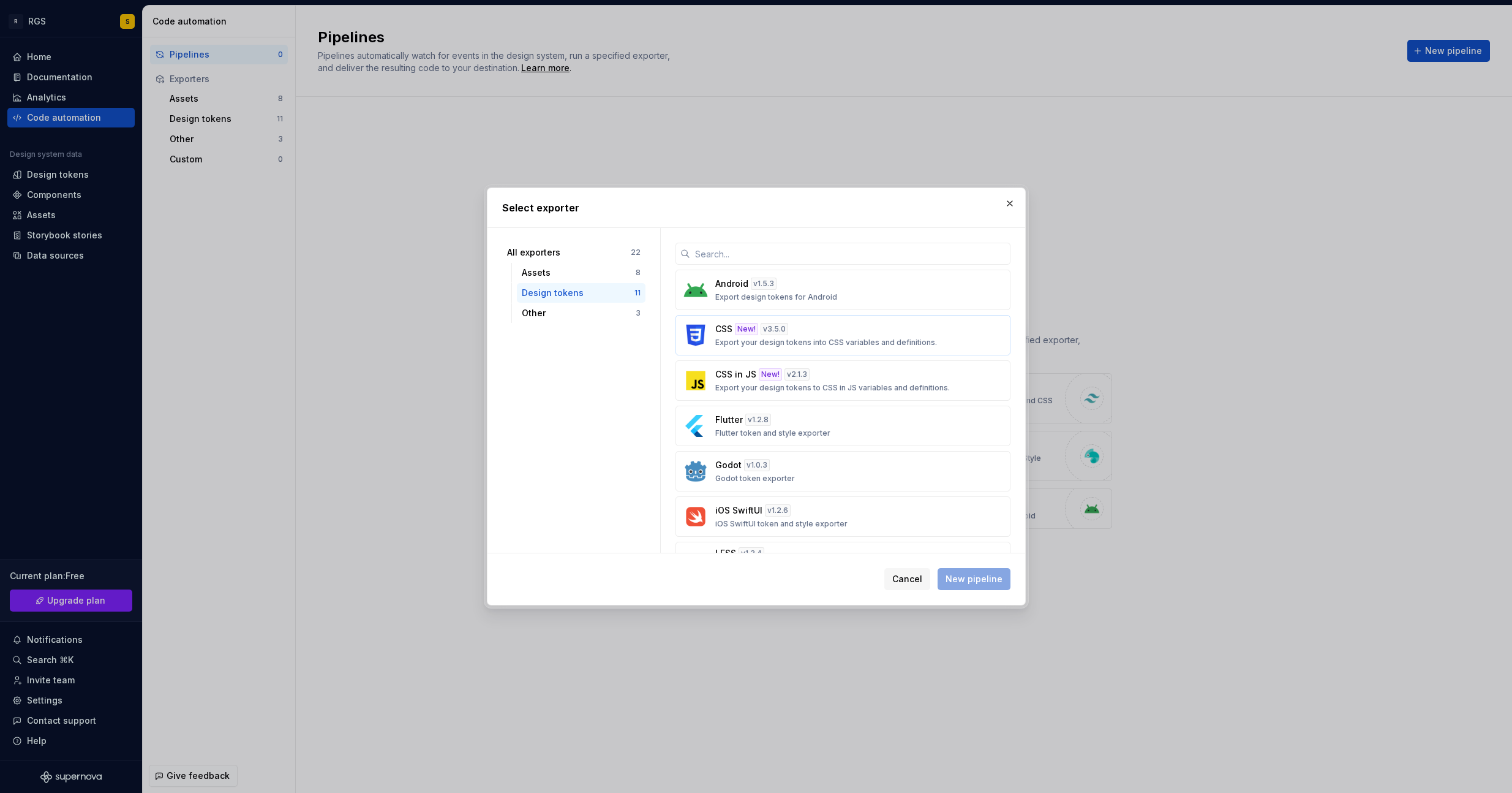
click at [793, 337] on p "Export your design tokens into CSS variables and definitions." at bounding box center [826, 341] width 222 height 10
click at [962, 578] on span "New pipeline" at bounding box center [973, 579] width 57 height 12
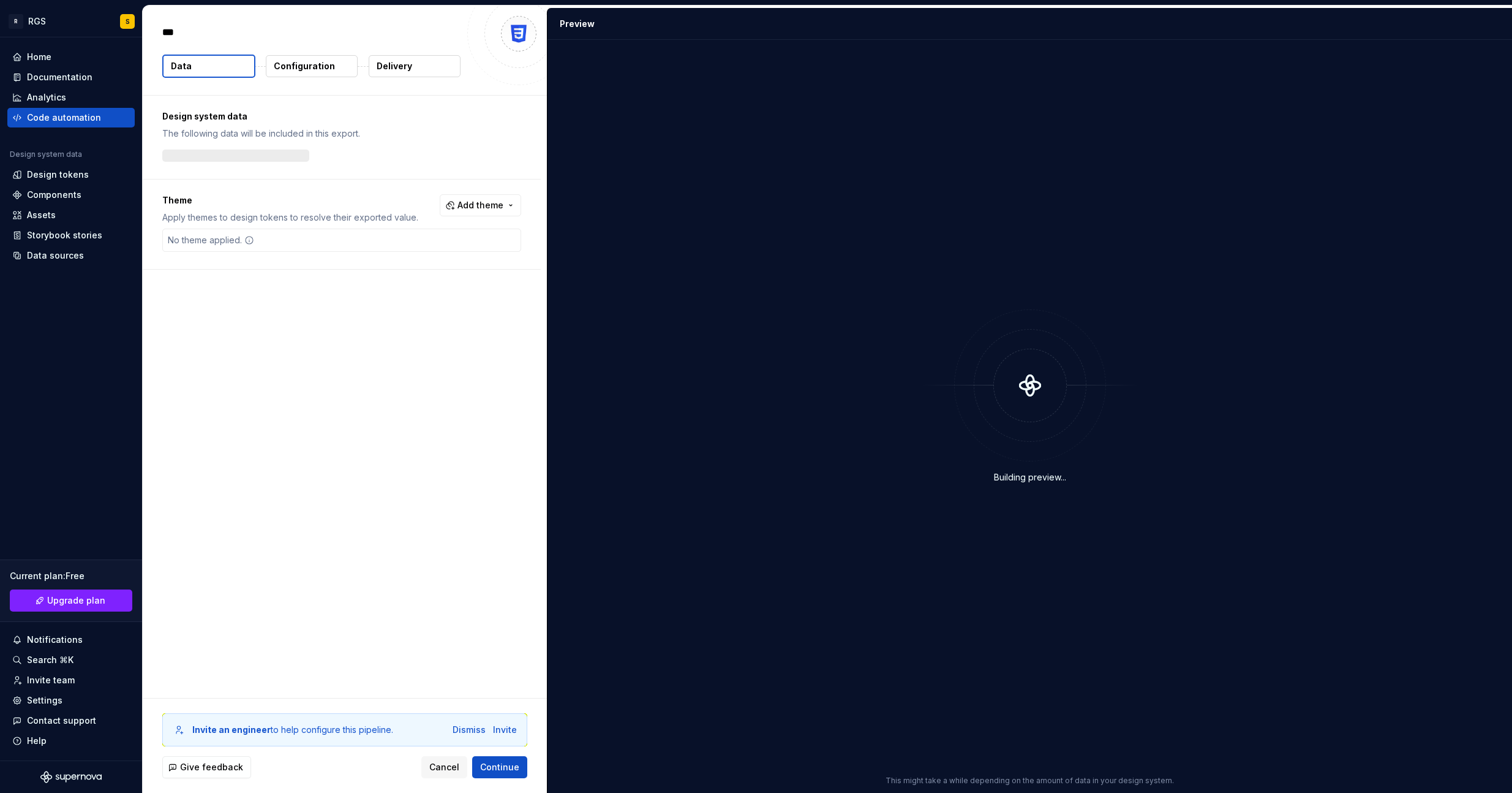
type textarea "*"
click at [307, 66] on p "Configuration" at bounding box center [305, 66] width 61 height 12
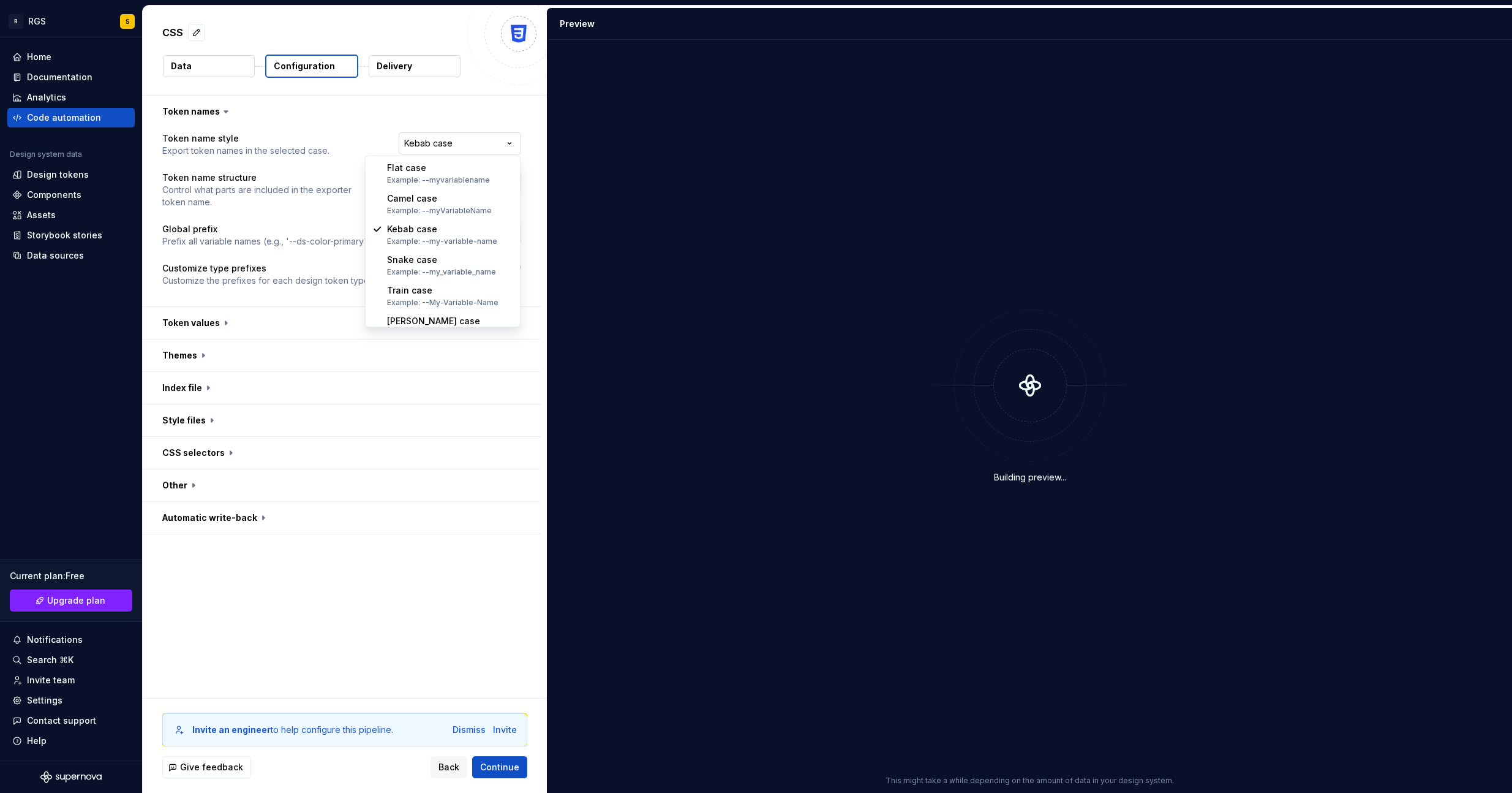
click at [446, 148] on html "**********" at bounding box center [756, 396] width 1512 height 793
click at [443, 148] on html "**********" at bounding box center [756, 396] width 1512 height 793
drag, startPoint x: 412, startPoint y: 63, endPoint x: 369, endPoint y: 59, distance: 43.2
click at [411, 63] on button "Delivery" at bounding box center [414, 66] width 92 height 22
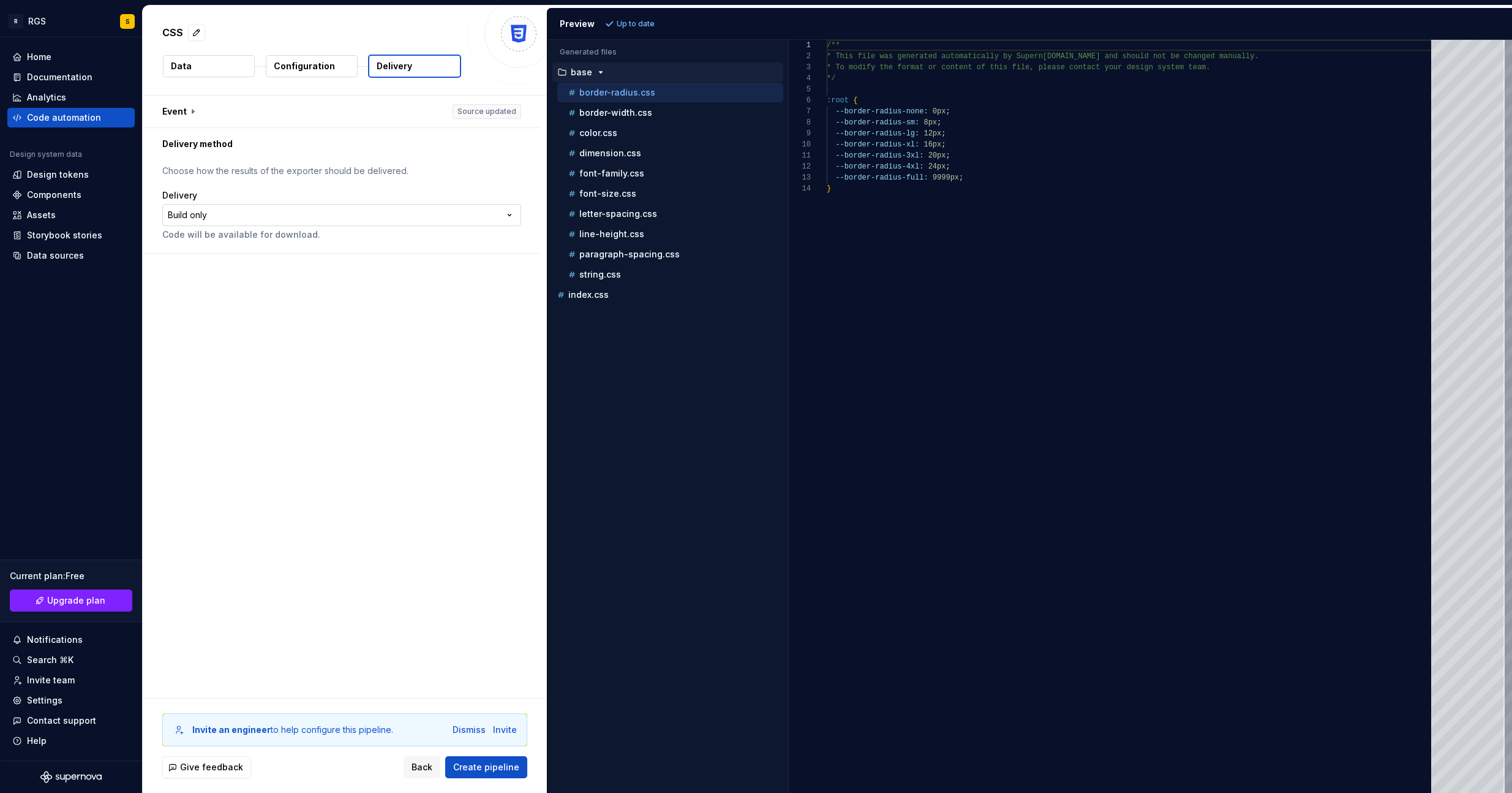
click at [214, 210] on html "**********" at bounding box center [756, 396] width 1512 height 793
drag, startPoint x: 212, startPoint y: 210, endPoint x: 214, endPoint y: 132, distance: 78.0
click at [212, 209] on html "**********" at bounding box center [756, 396] width 1512 height 793
click at [244, 105] on button "button" at bounding box center [341, 111] width 398 height 31
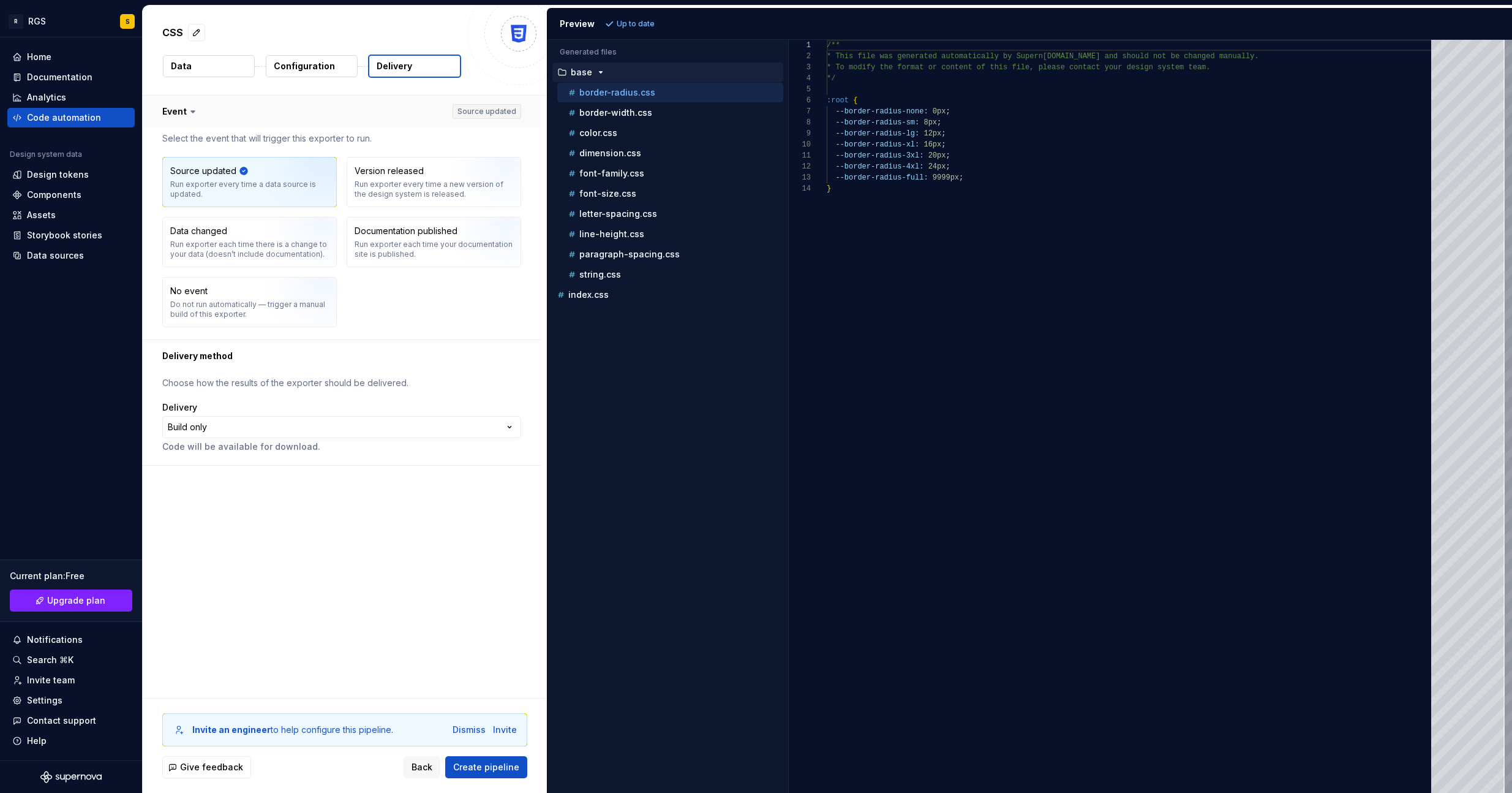
click at [242, 105] on button "button" at bounding box center [341, 111] width 398 height 31
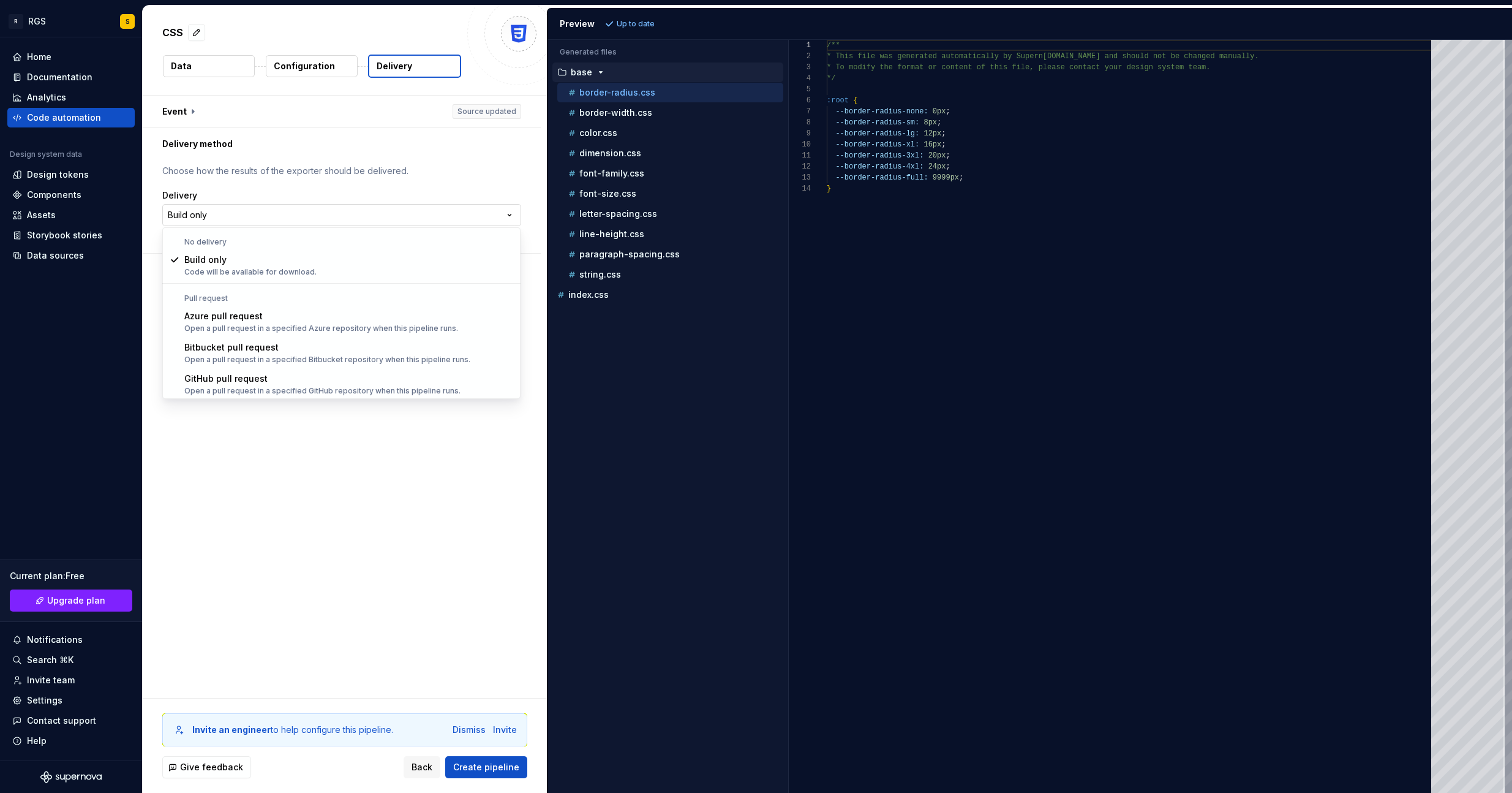
click at [214, 209] on html "**********" at bounding box center [756, 396] width 1512 height 793
click at [328, 58] on html "**********" at bounding box center [756, 396] width 1512 height 793
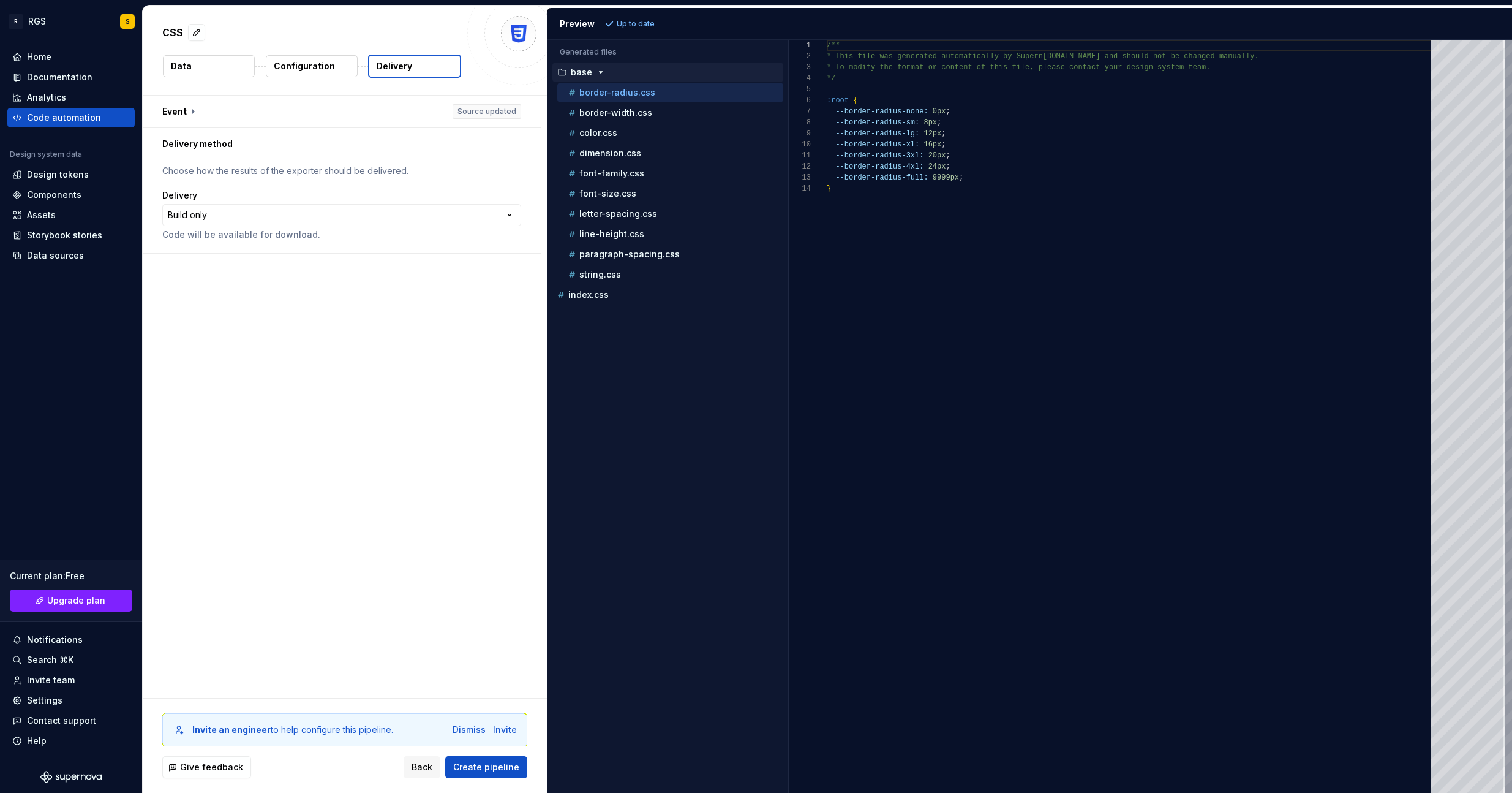
click at [318, 66] on p "Configuration" at bounding box center [305, 66] width 61 height 12
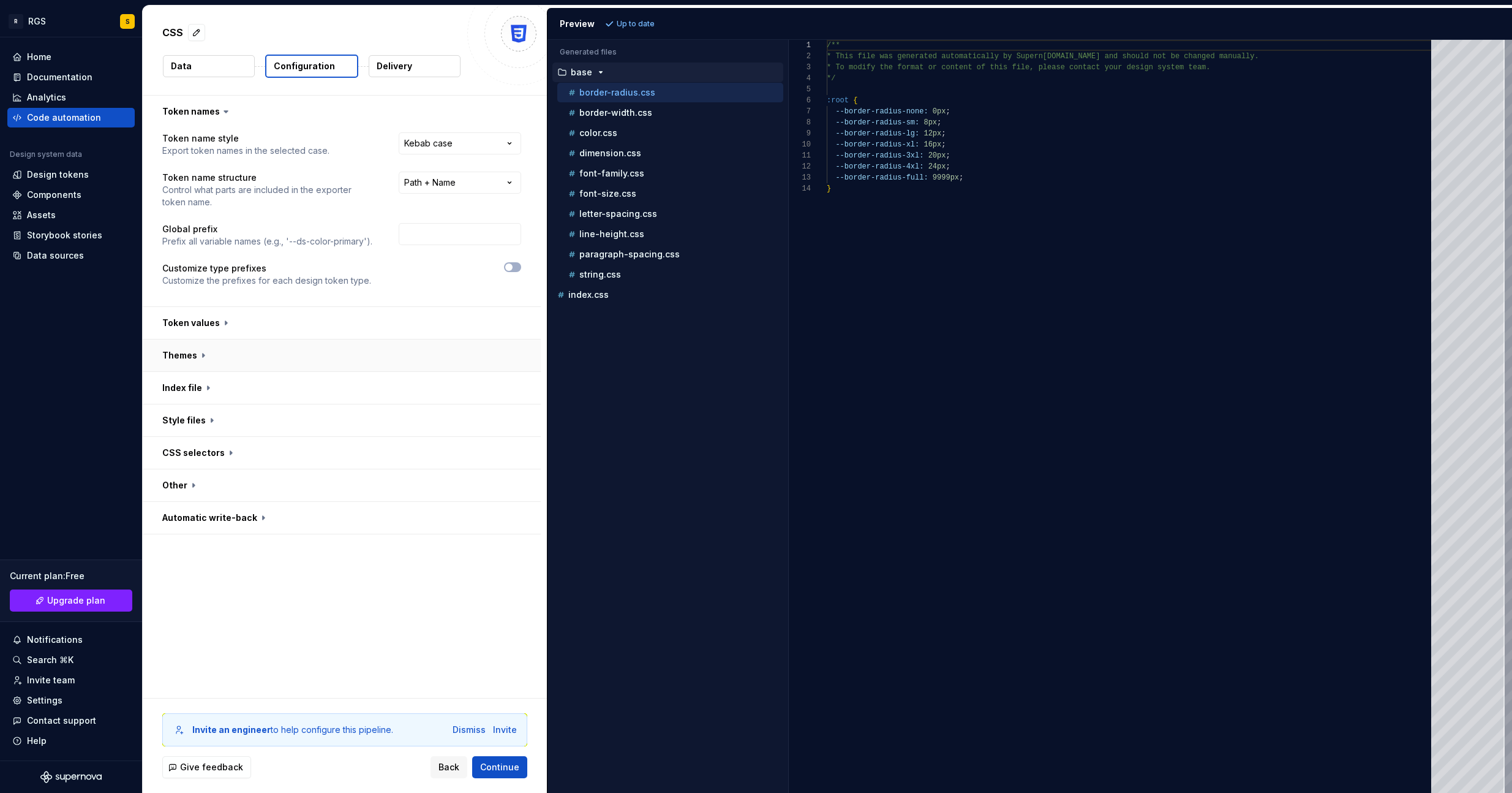
click at [200, 354] on button "button" at bounding box center [341, 355] width 398 height 31
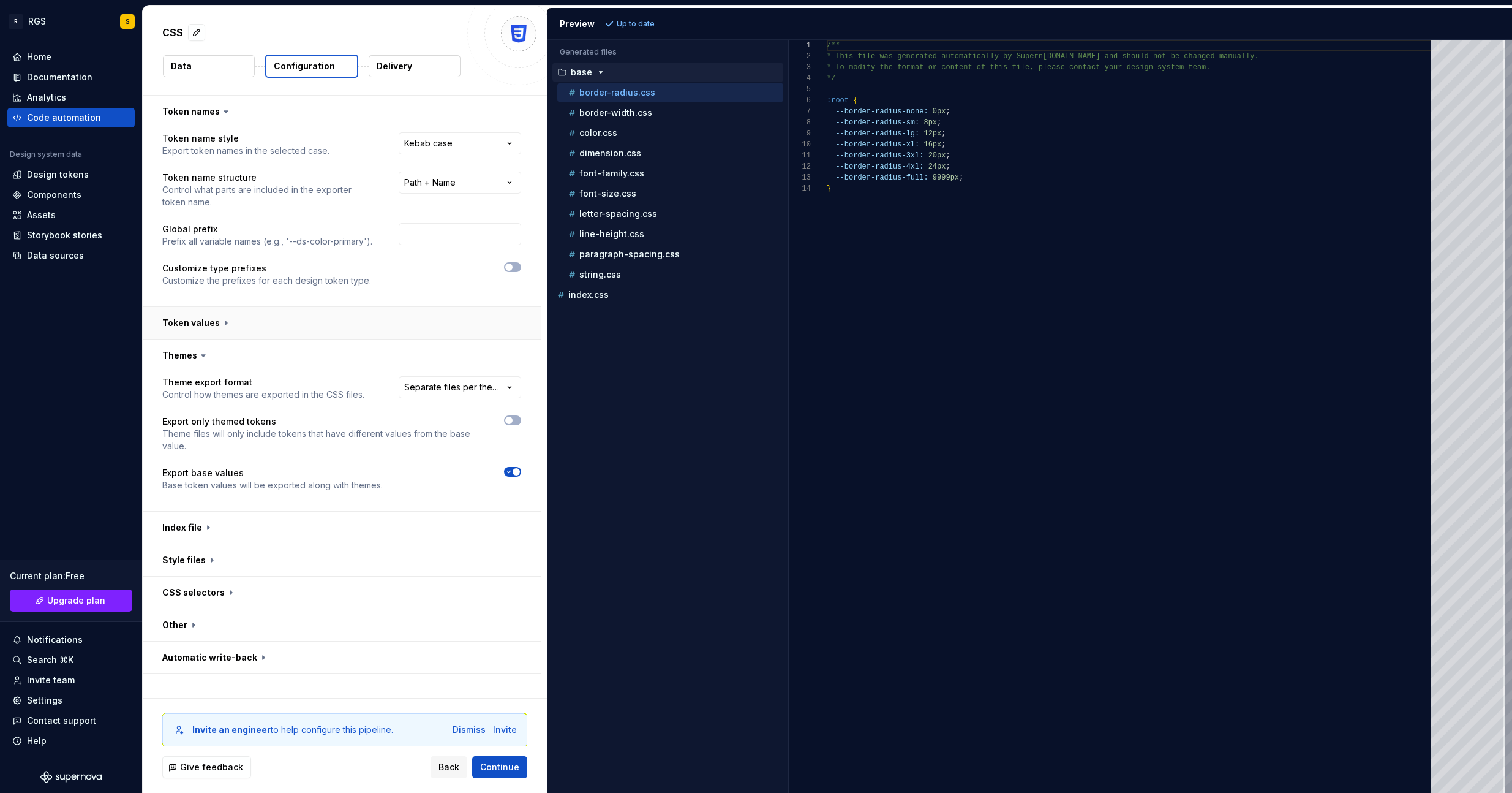
click at [200, 323] on button "button" at bounding box center [341, 322] width 398 height 31
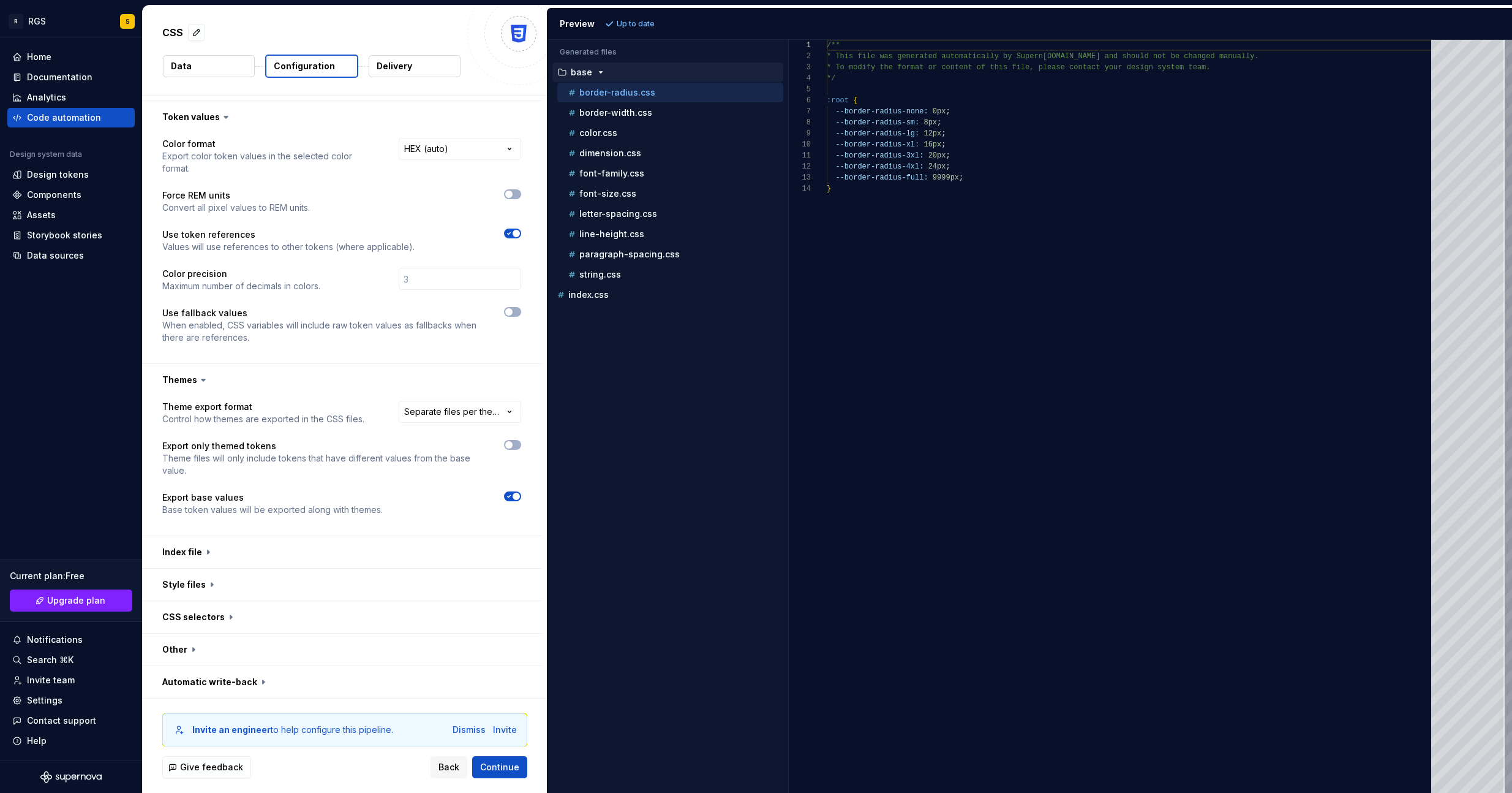
scroll to position [206, 0]
click at [423, 411] on html "**********" at bounding box center [756, 396] width 1512 height 793
click at [301, 400] on html "**********" at bounding box center [756, 396] width 1512 height 793
click at [406, 411] on html "**********" at bounding box center [756, 396] width 1512 height 793
select select "**********"
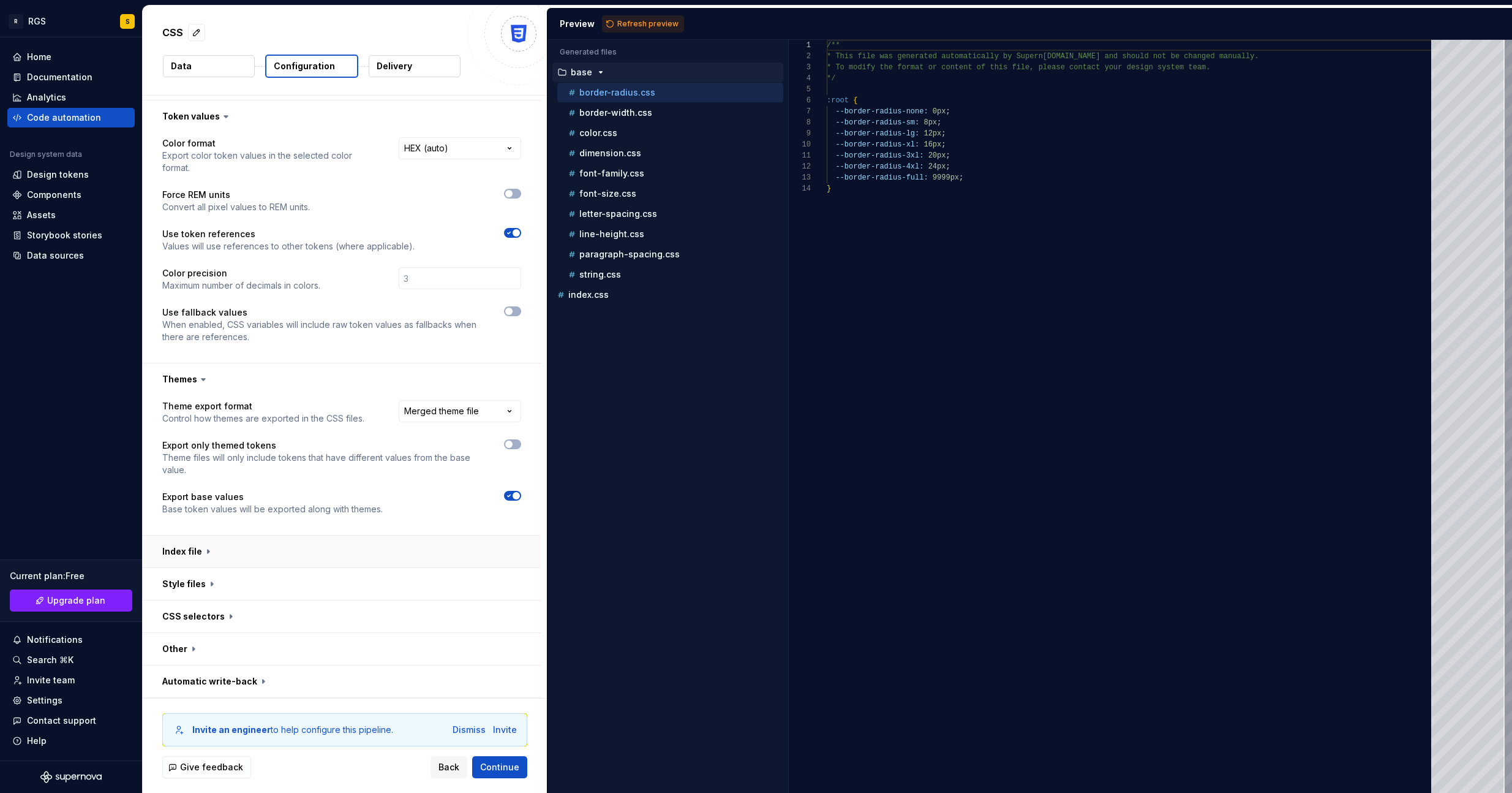
click at [241, 554] on button "button" at bounding box center [341, 551] width 398 height 31
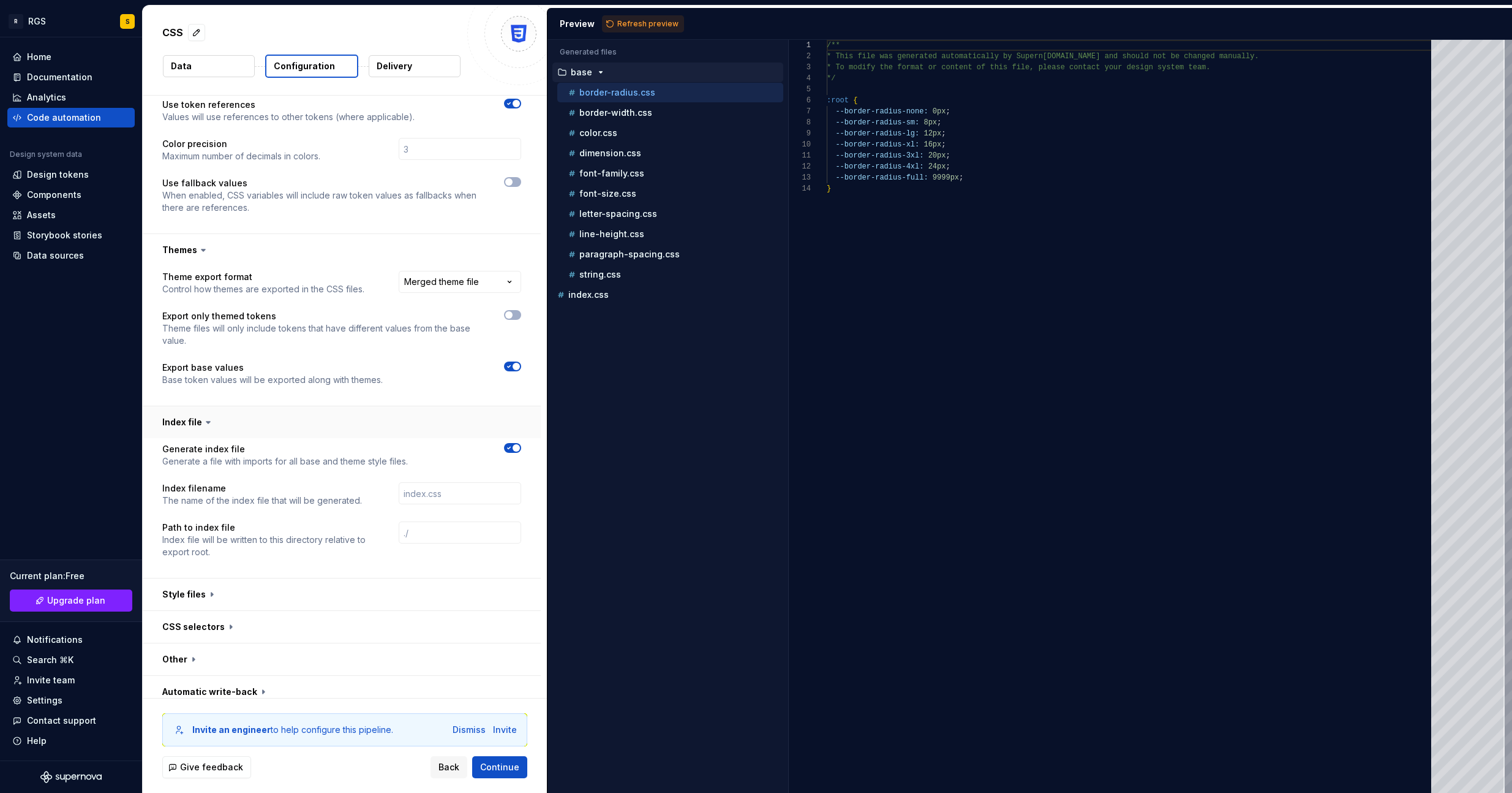
scroll to position [346, 0]
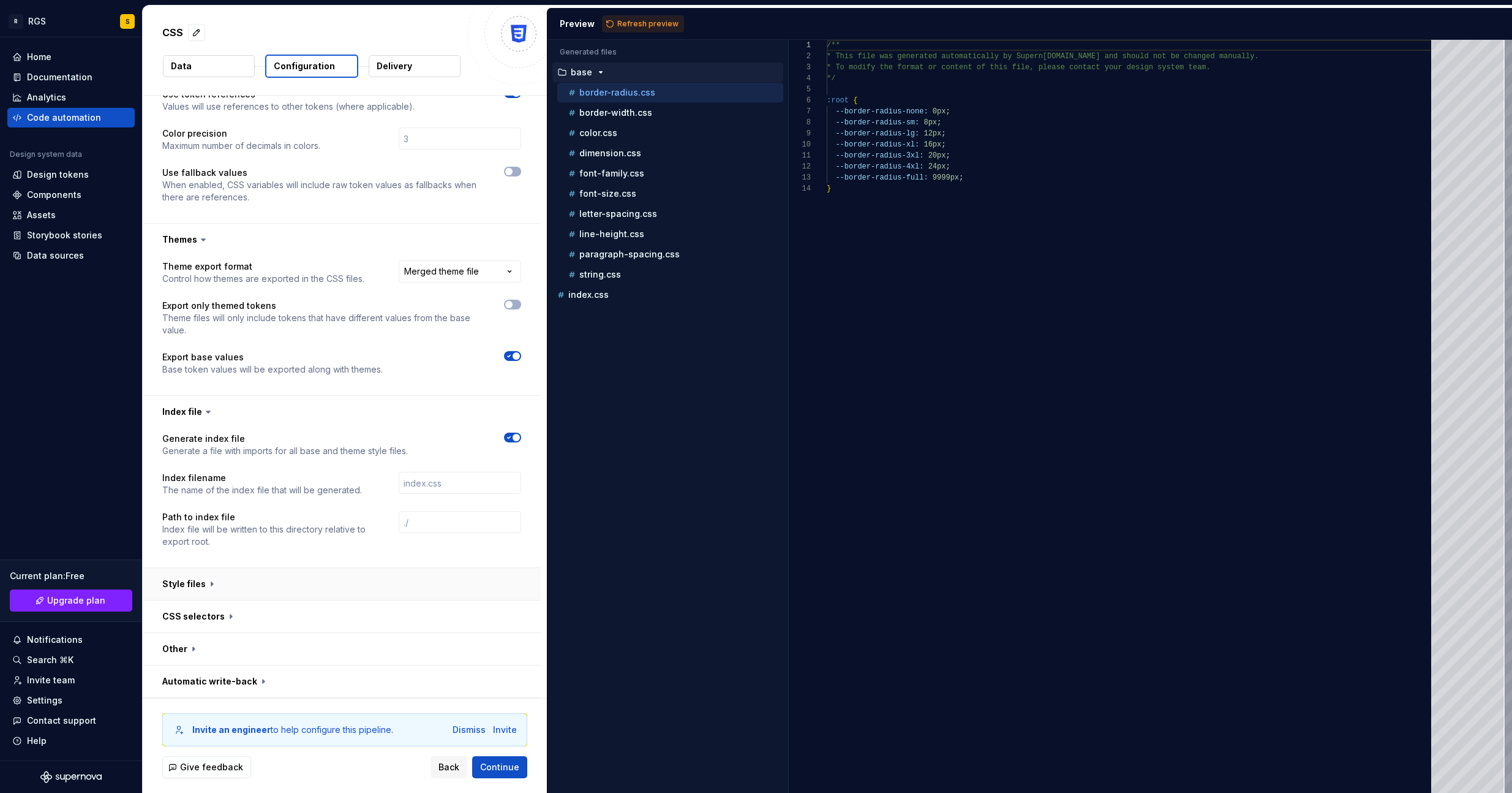
click at [231, 583] on button "button" at bounding box center [341, 583] width 398 height 31
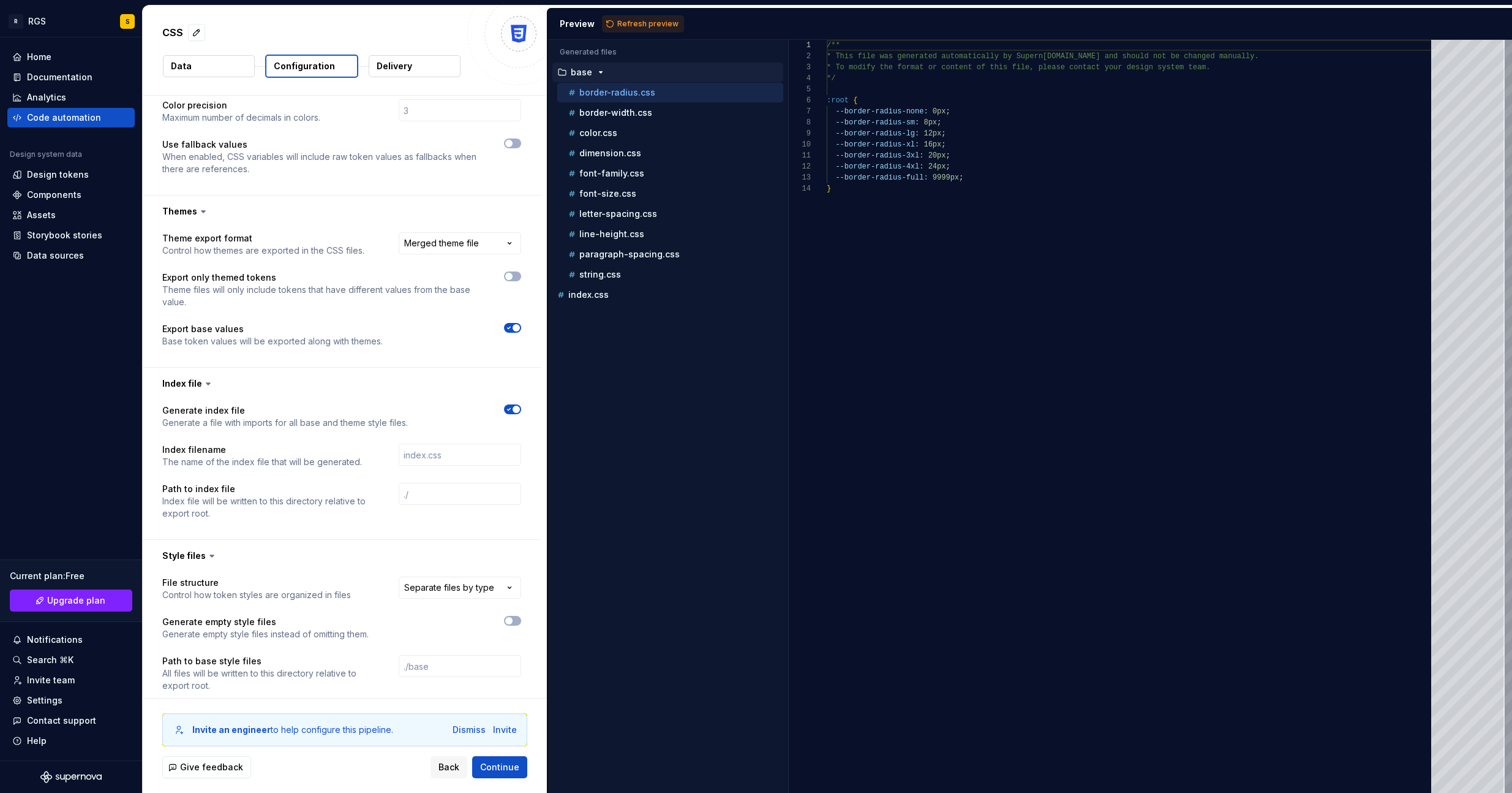
scroll to position [525, 0]
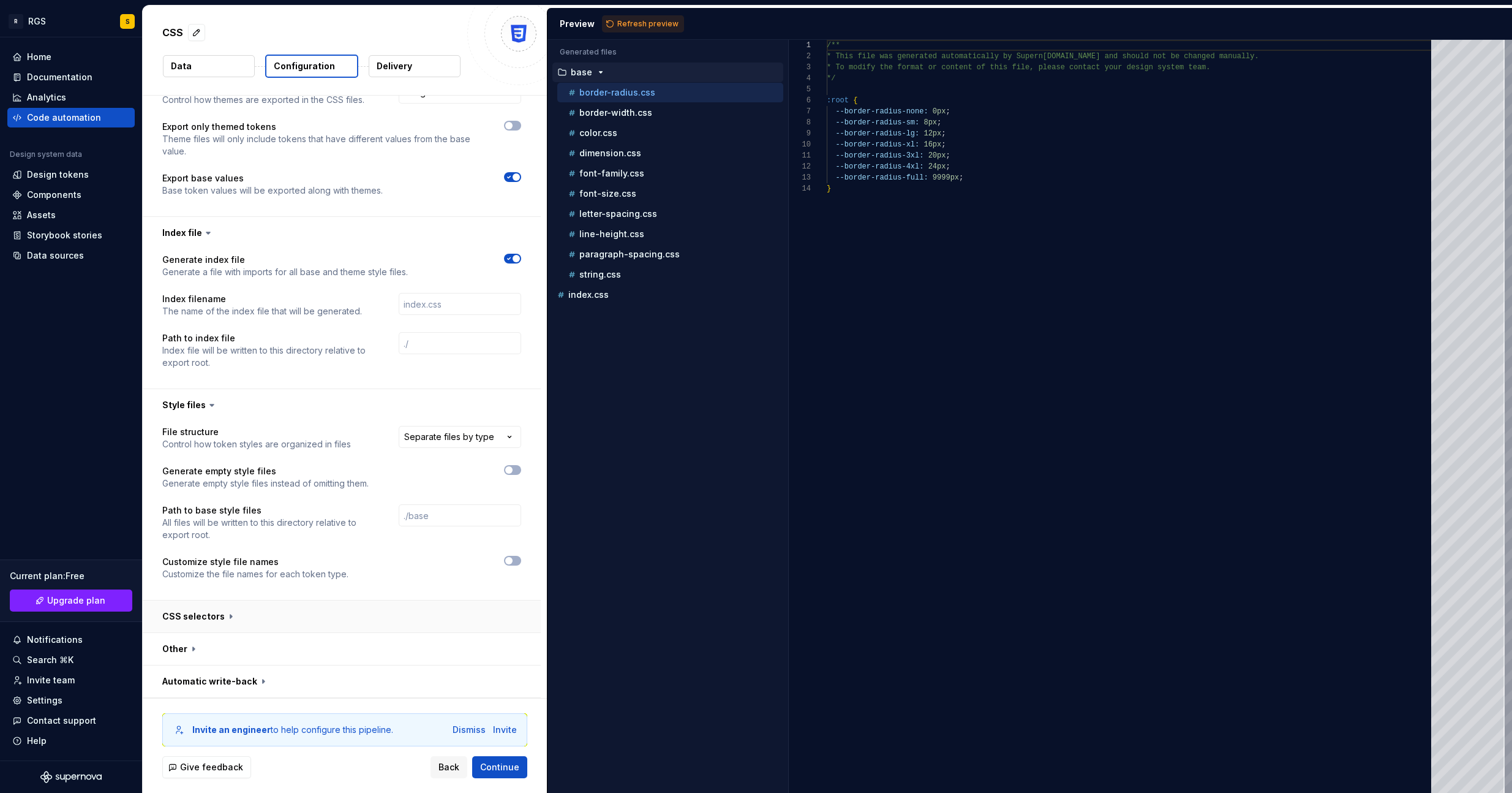
click at [228, 606] on button "button" at bounding box center [341, 616] width 398 height 31
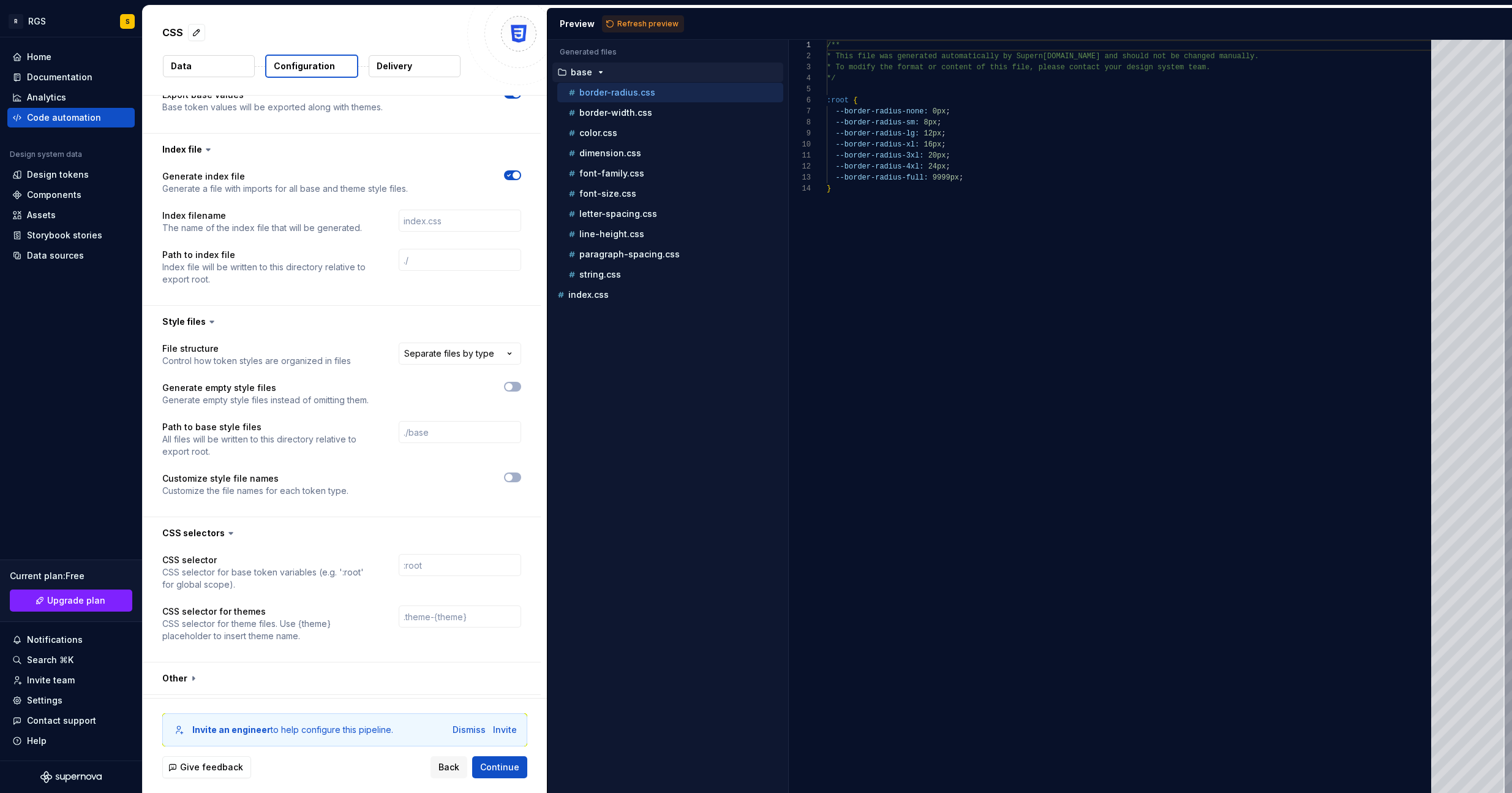
scroll to position [638, 0]
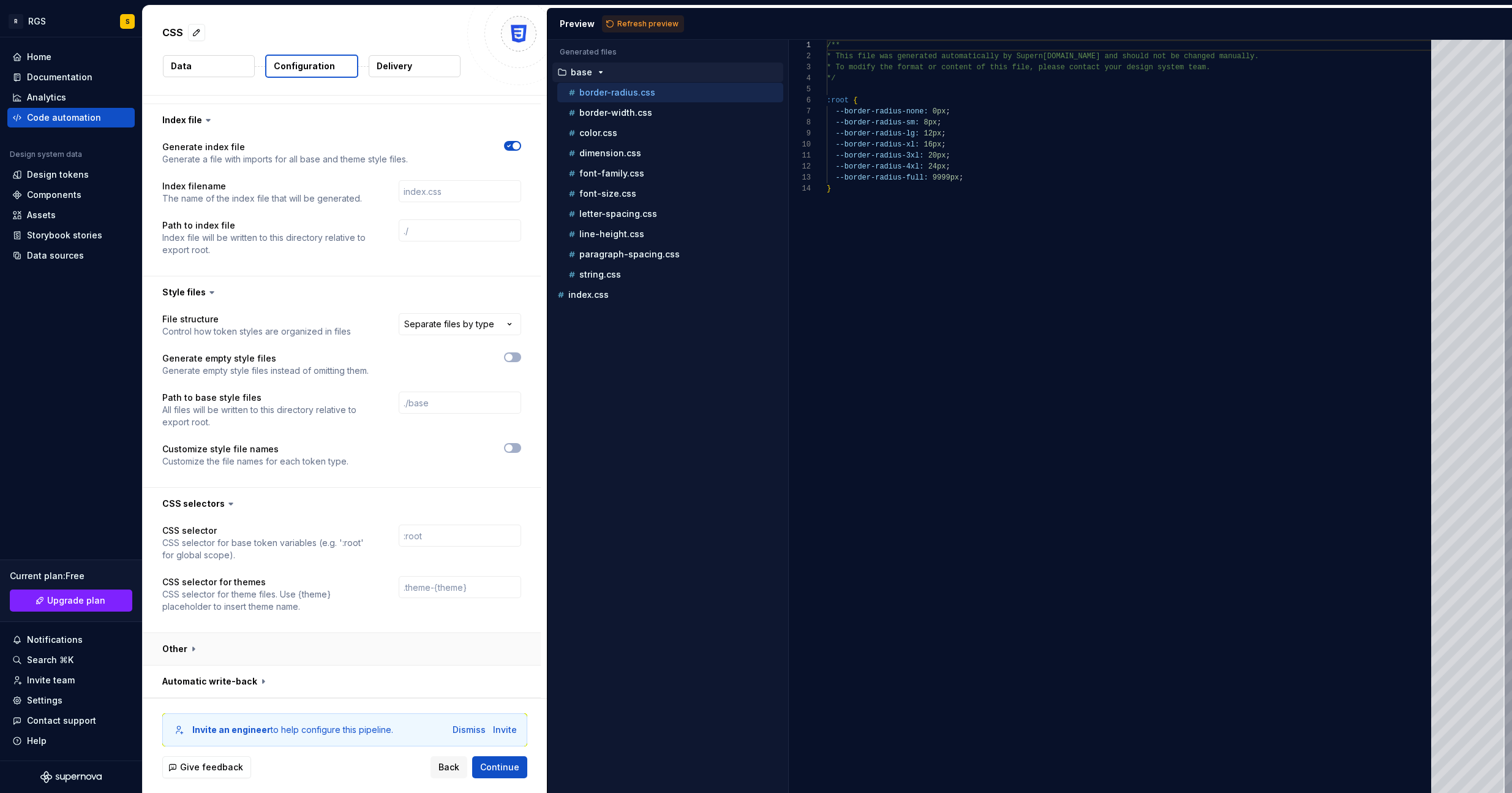
click at [251, 637] on button "button" at bounding box center [341, 649] width 398 height 31
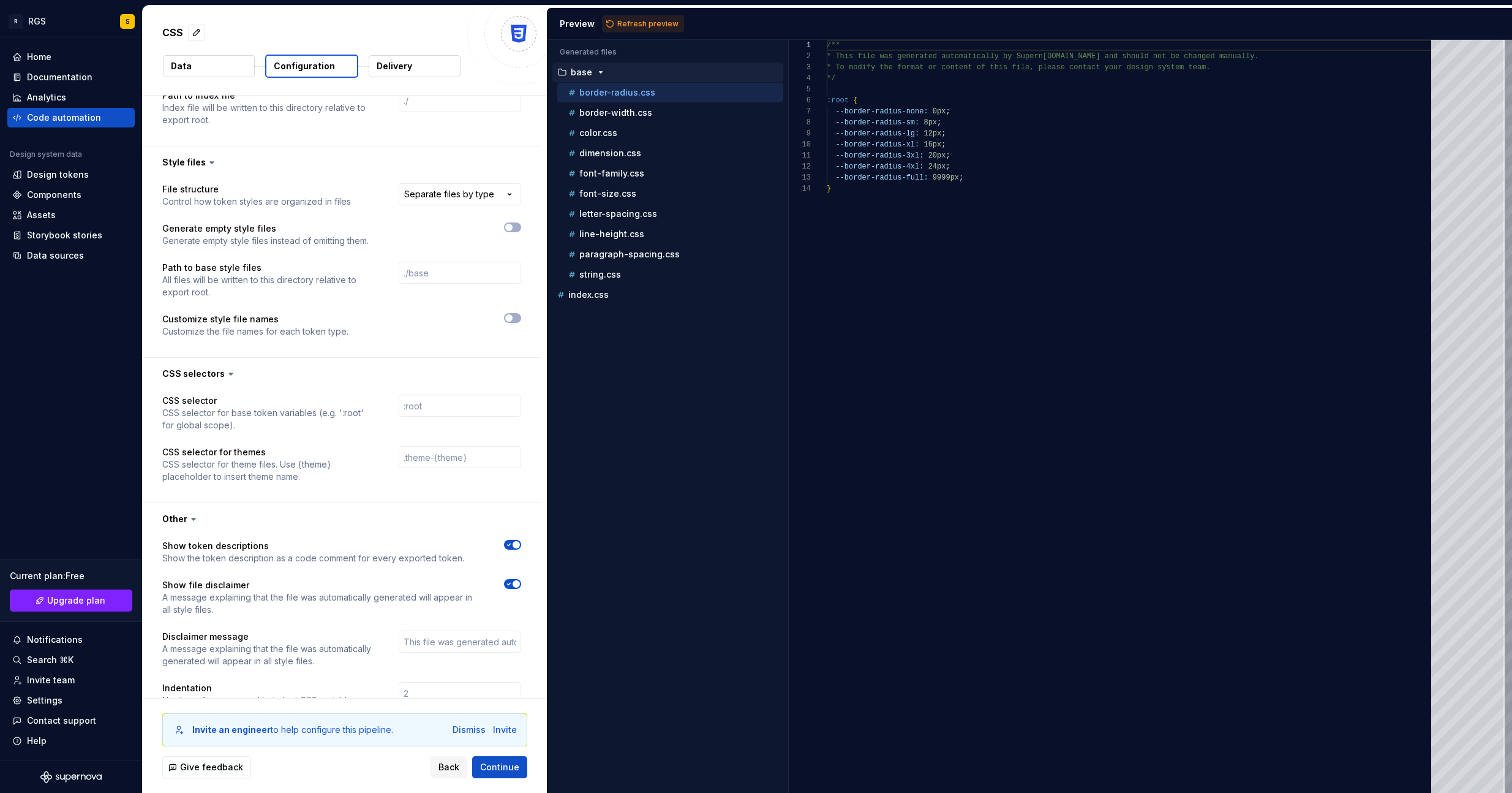
scroll to position [829, 0]
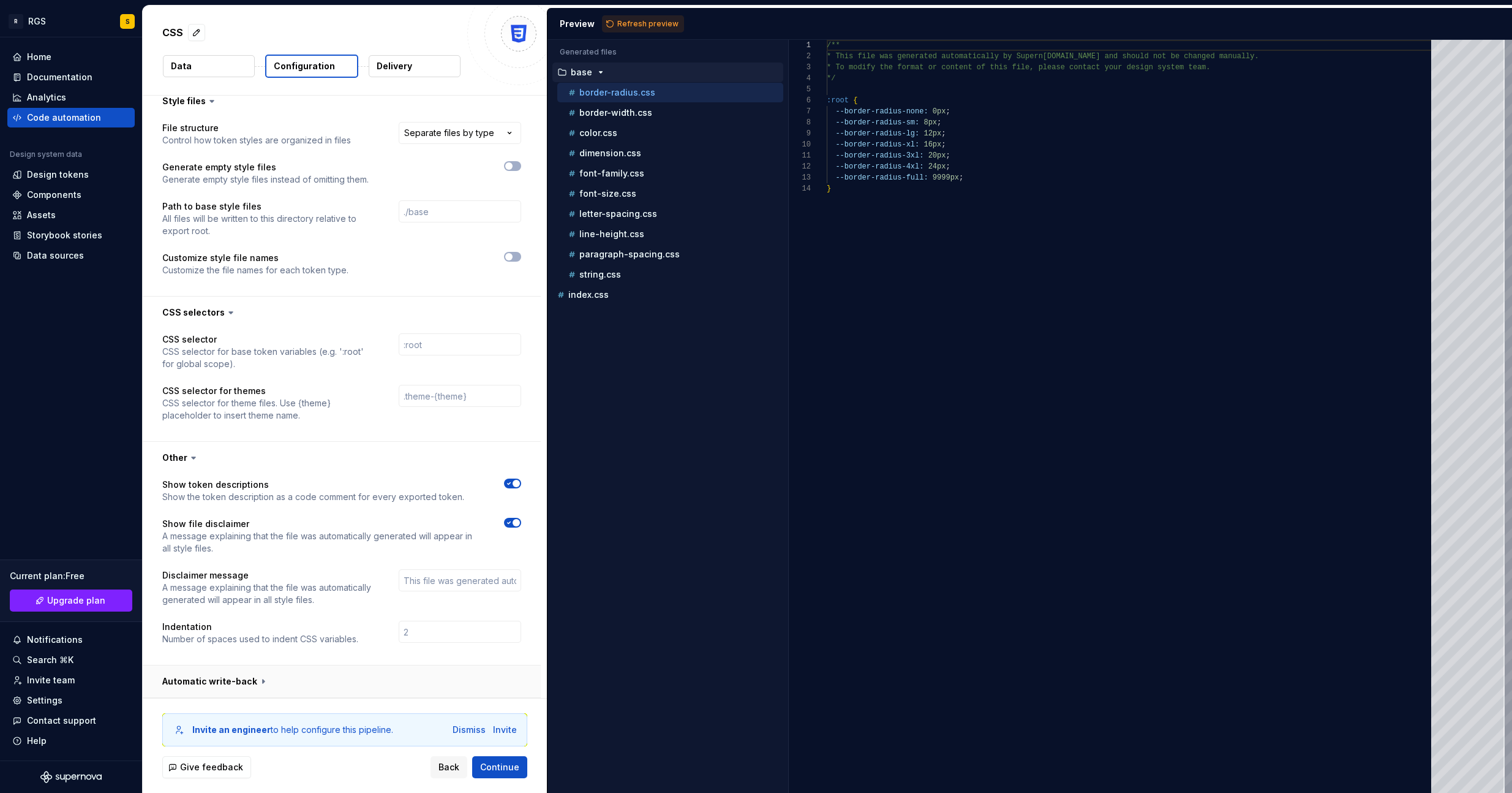
click at [264, 682] on button "button" at bounding box center [341, 681] width 398 height 31
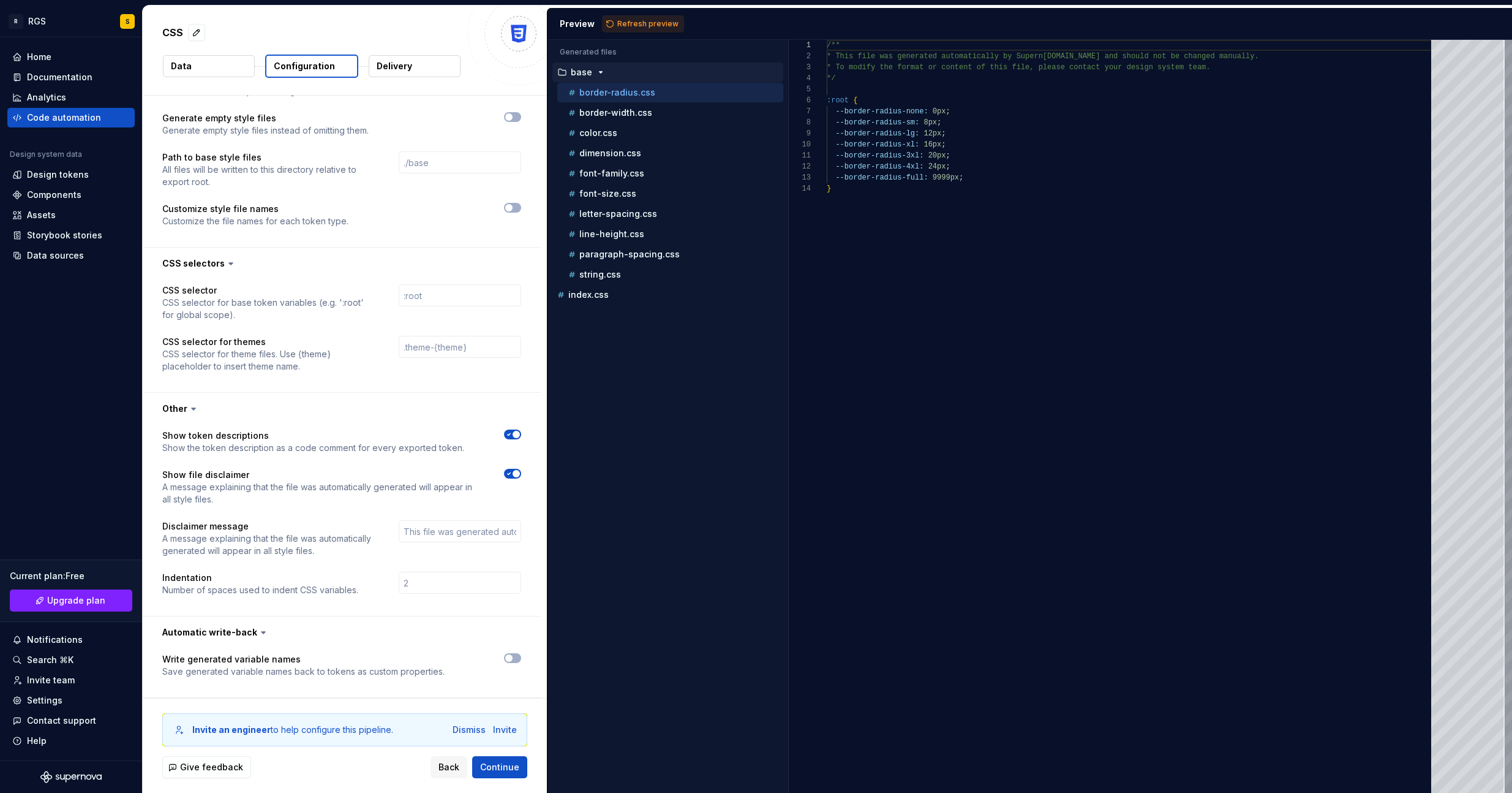
scroll to position [0, 0]
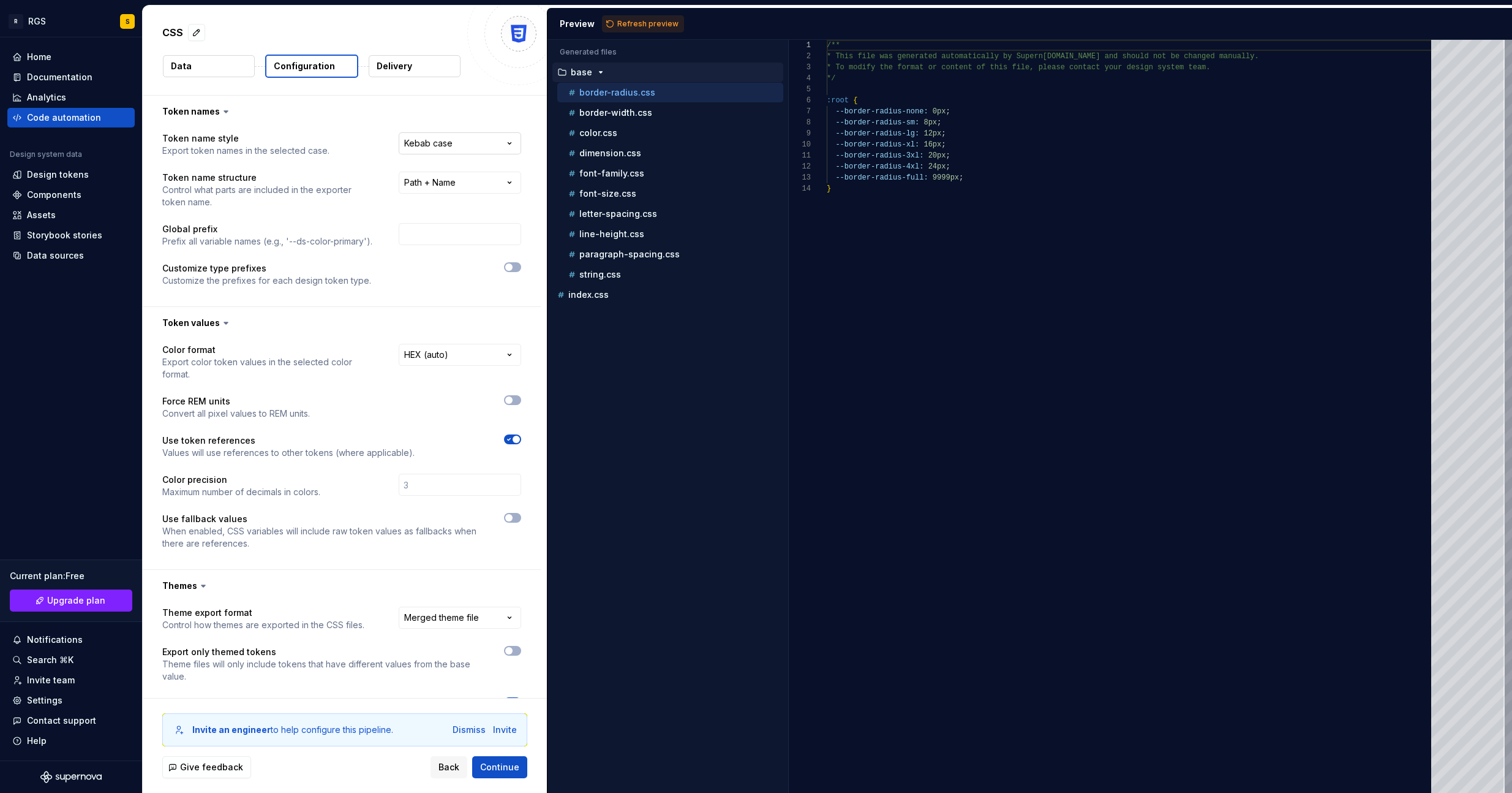
click at [444, 147] on html "**********" at bounding box center [756, 396] width 1512 height 793
click at [446, 145] on html "**********" at bounding box center [756, 396] width 1512 height 793
click at [438, 192] on html "**********" at bounding box center [756, 396] width 1512 height 793
select select "**********"
click at [425, 236] on input "text" at bounding box center [460, 233] width 122 height 22
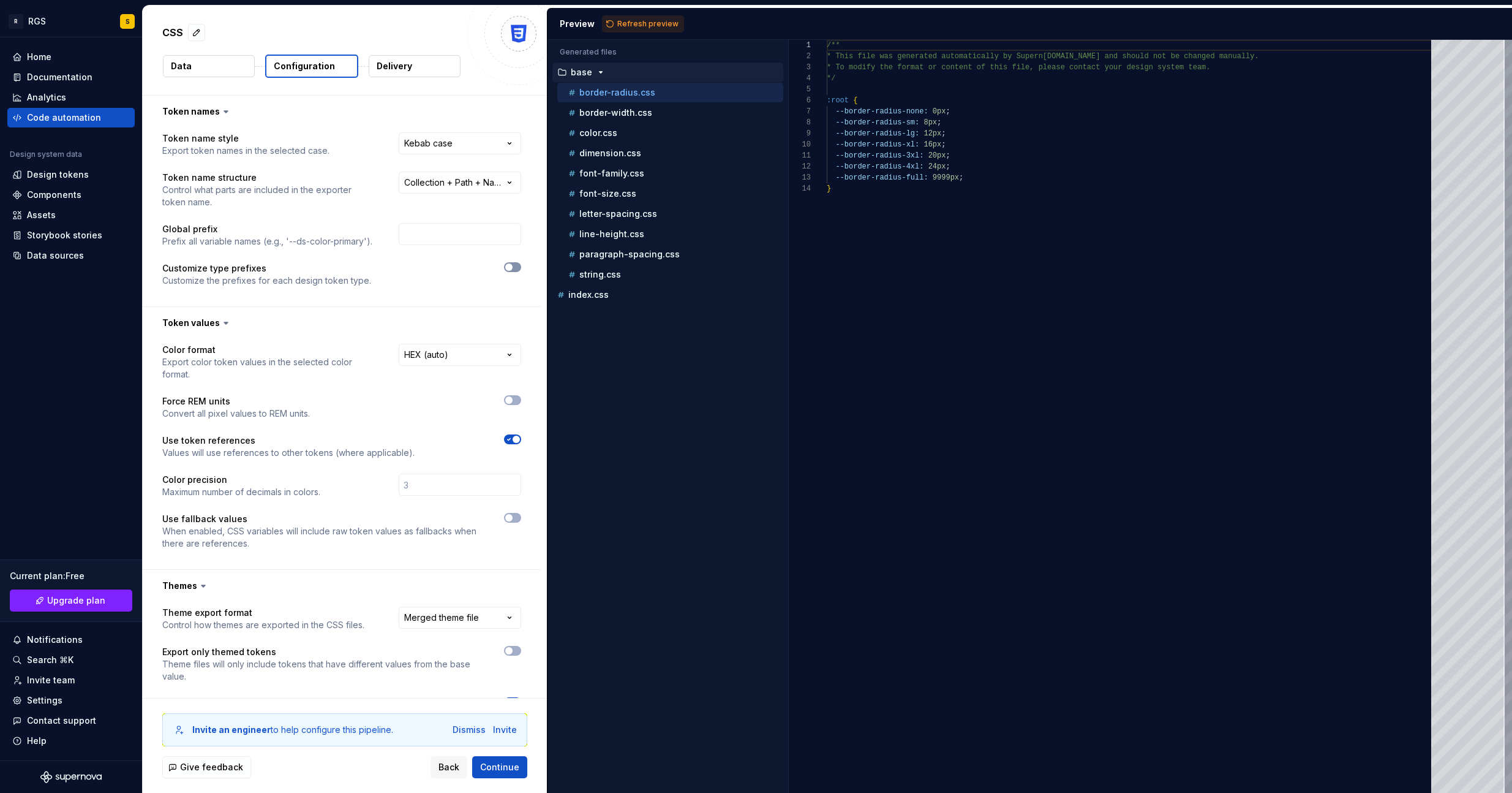
click at [508, 270] on span "button" at bounding box center [509, 267] width 7 height 7
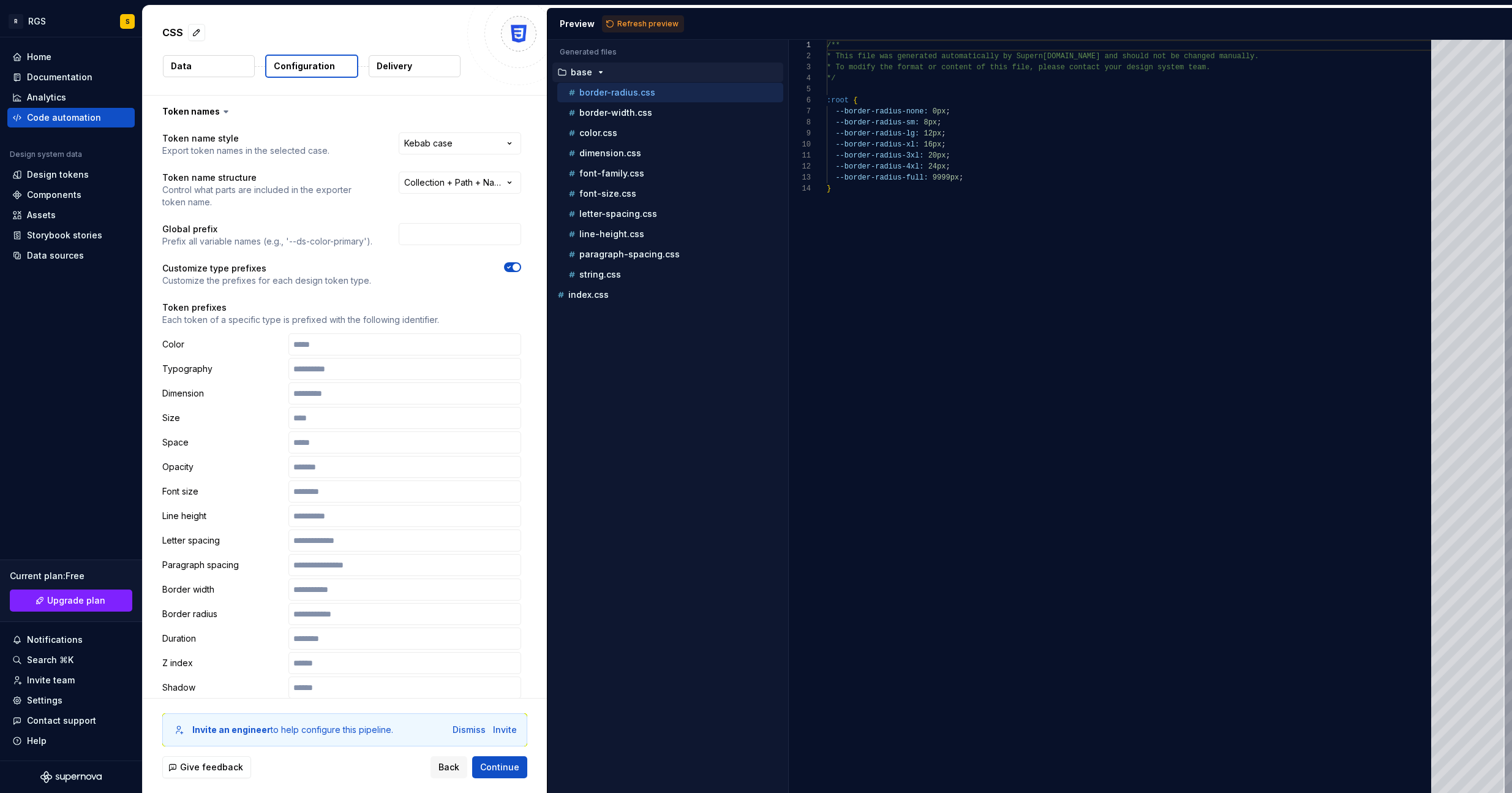
click at [510, 267] on icon "button" at bounding box center [508, 267] width 10 height 7
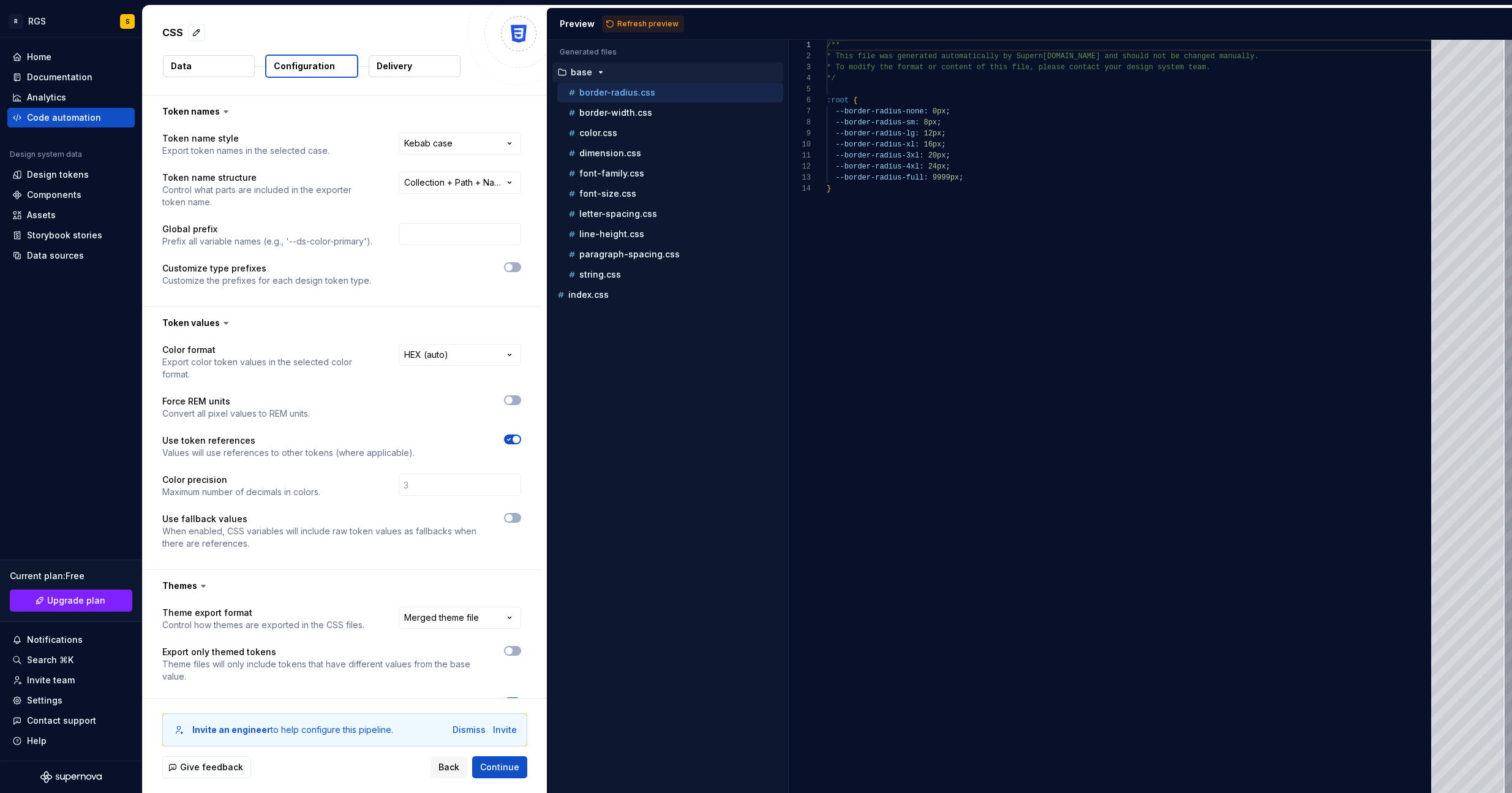
click at [198, 67] on button "Data" at bounding box center [209, 66] width 92 height 22
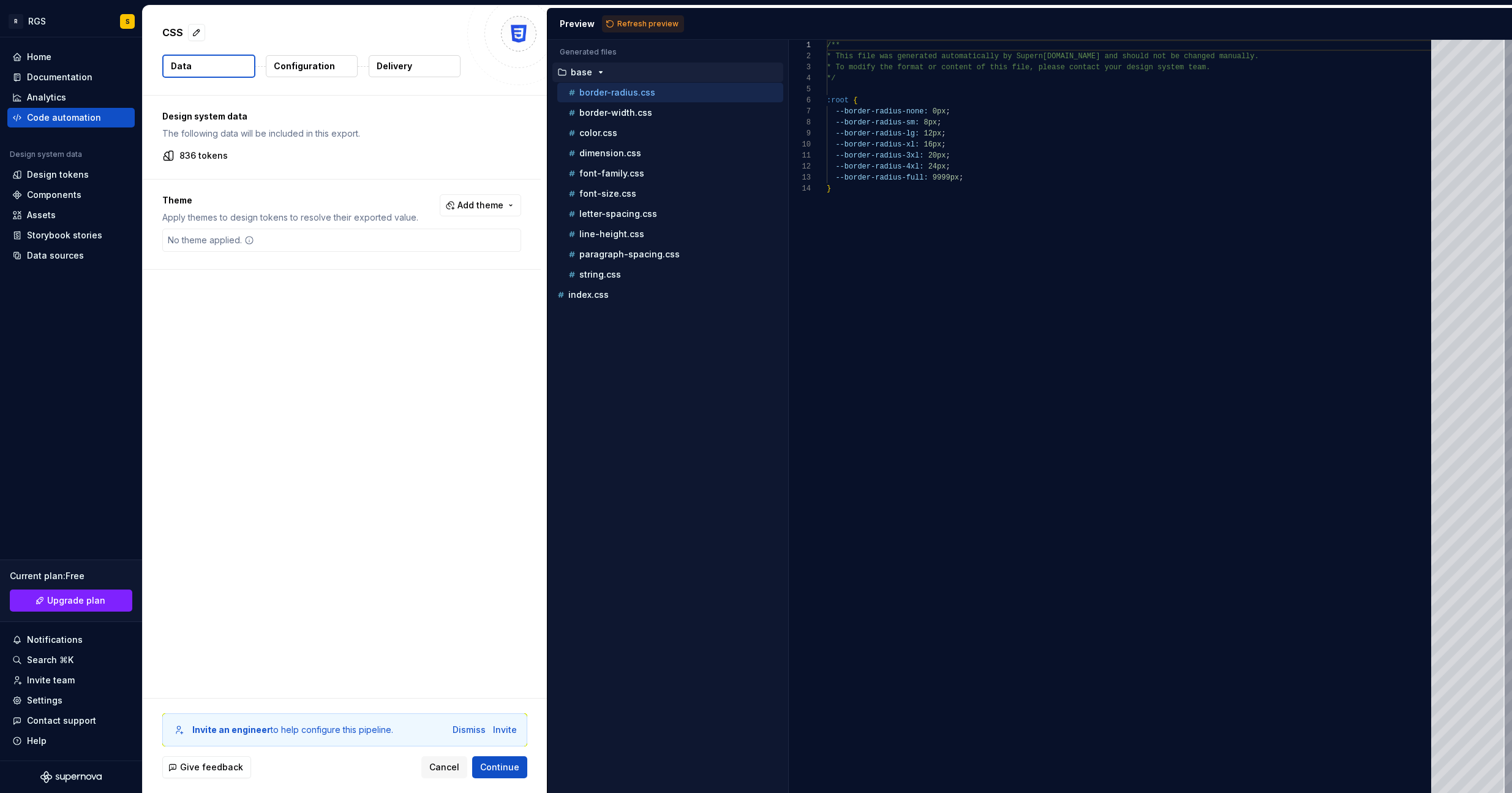
click at [474, 211] on button "Add theme" at bounding box center [480, 204] width 81 height 22
click at [256, 345] on html "R RGS S Home Documentation Analytics Code automation Design system data Design …" at bounding box center [756, 396] width 1512 height 793
click at [194, 156] on p "836 tokens" at bounding box center [203, 155] width 48 height 12
click at [485, 203] on span "Add theme" at bounding box center [480, 205] width 46 height 12
click at [415, 348] on div "Default" at bounding box center [412, 352] width 31 height 12
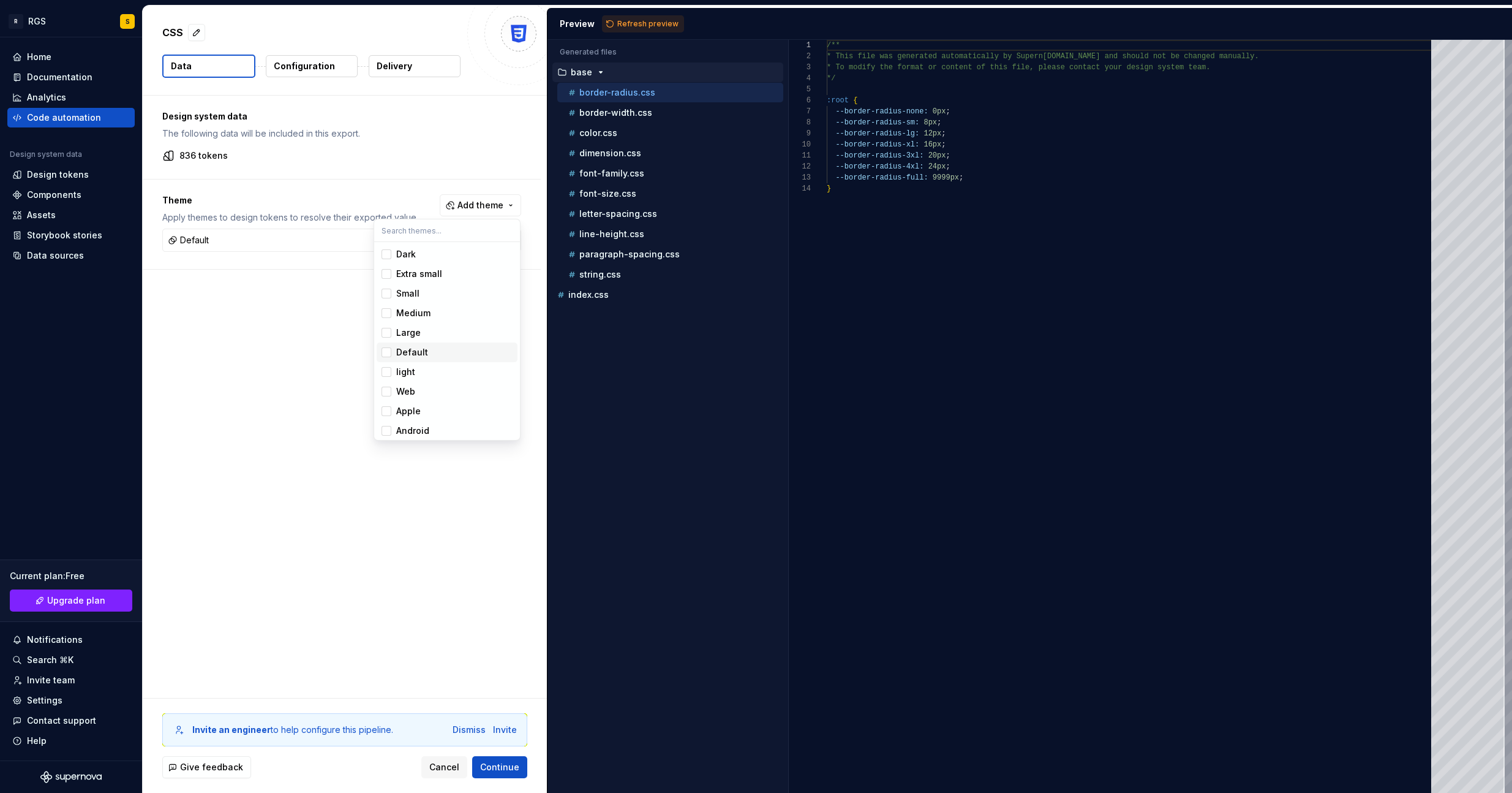
click at [414, 347] on div "Default" at bounding box center [412, 352] width 31 height 12
drag, startPoint x: 279, startPoint y: 315, endPoint x: 269, endPoint y: 253, distance: 62.8
click at [278, 315] on html "R RGS S Home Documentation Analytics Code automation Design system data Design …" at bounding box center [756, 396] width 1512 height 793
drag, startPoint x: 184, startPoint y: 214, endPoint x: 315, endPoint y: 217, distance: 131.0
click at [315, 217] on p "Apply themes to design tokens to resolve their exported value." at bounding box center [290, 217] width 256 height 12
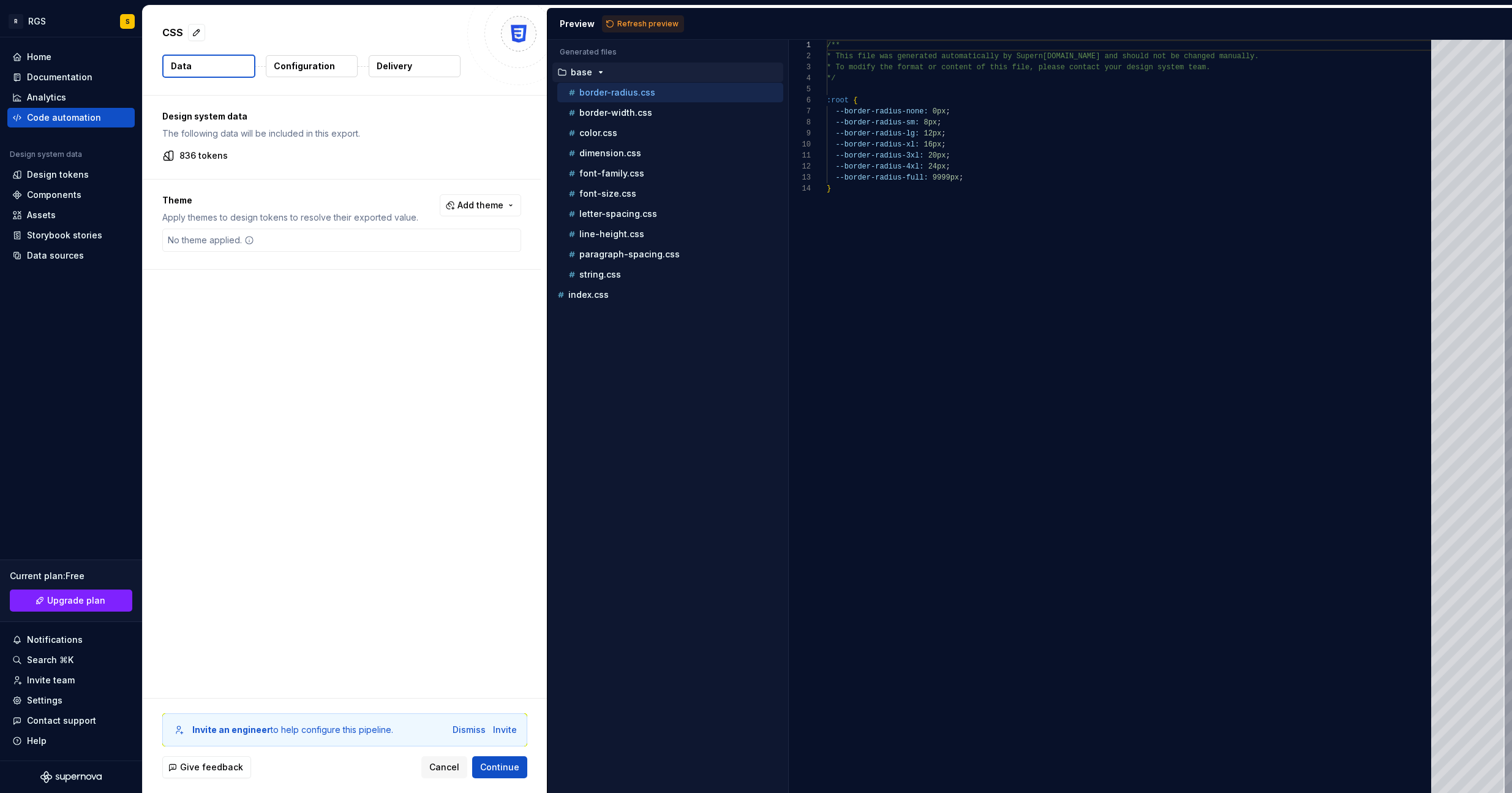
click at [359, 343] on div "Design system data The following data will be included in this export. 836 toke…" at bounding box center [344, 396] width 404 height 602
drag, startPoint x: 389, startPoint y: 321, endPoint x: 385, endPoint y: 308, distance: 13.6
click at [388, 317] on div "Design system data The following data will be included in this export. 836 toke…" at bounding box center [344, 396] width 404 height 602
click at [199, 34] on button "button" at bounding box center [196, 32] width 17 height 17
type textarea "*"
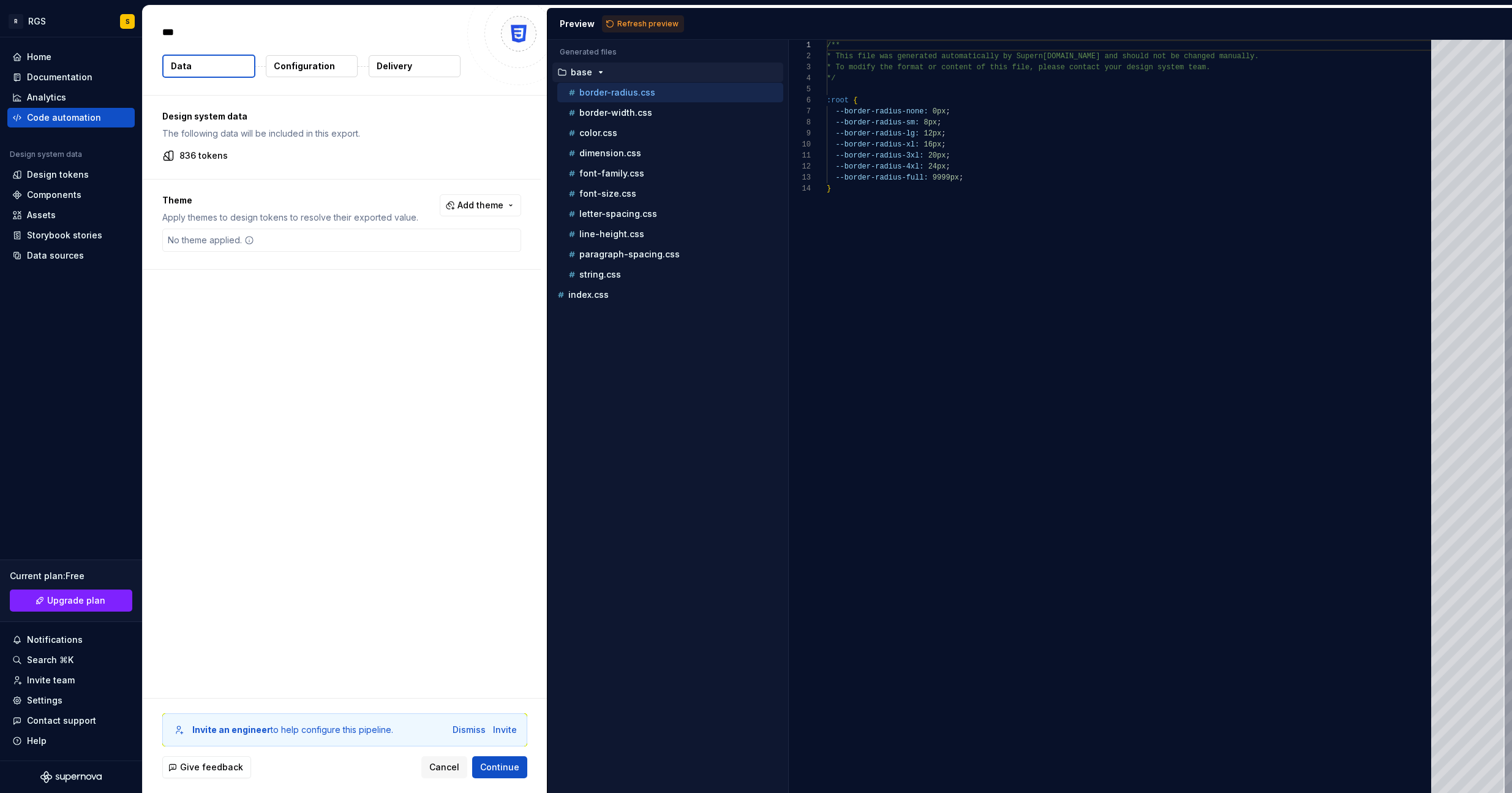
drag, startPoint x: 293, startPoint y: 270, endPoint x: 281, endPoint y: 120, distance: 150.5
click at [291, 261] on div "Design system data The following data will be included in this export. 836 toke…" at bounding box center [344, 396] width 404 height 602
click at [289, 47] on div "CSS Data Configuration Delivery" at bounding box center [344, 50] width 404 height 89
click at [293, 61] on p "Configuration" at bounding box center [305, 66] width 61 height 12
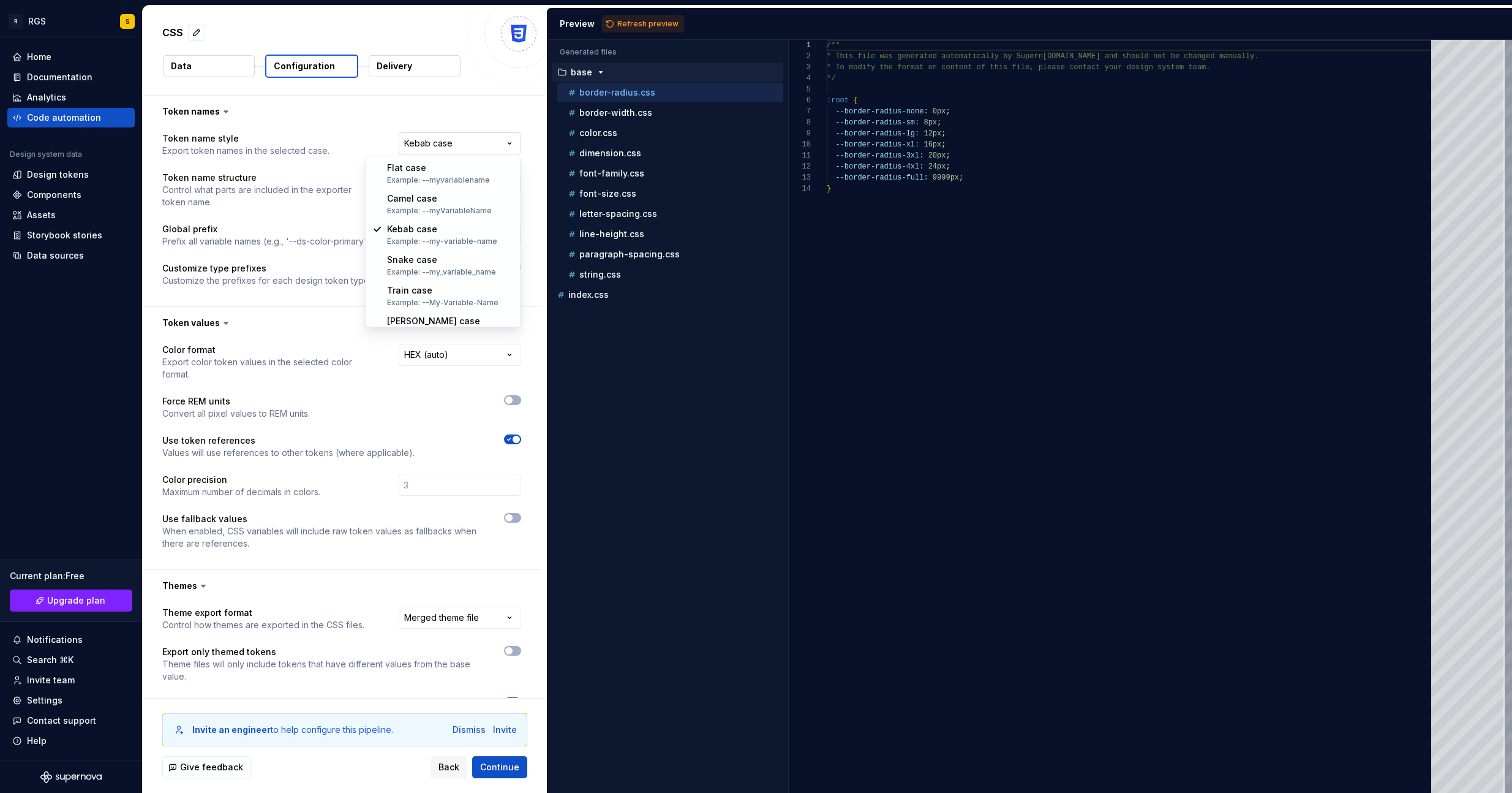
click at [445, 137] on html "**********" at bounding box center [756, 396] width 1512 height 793
click at [284, 234] on html "**********" at bounding box center [756, 396] width 1512 height 793
click at [440, 181] on html "**********" at bounding box center [756, 396] width 1512 height 793
click at [325, 169] on html "**********" at bounding box center [756, 396] width 1512 height 793
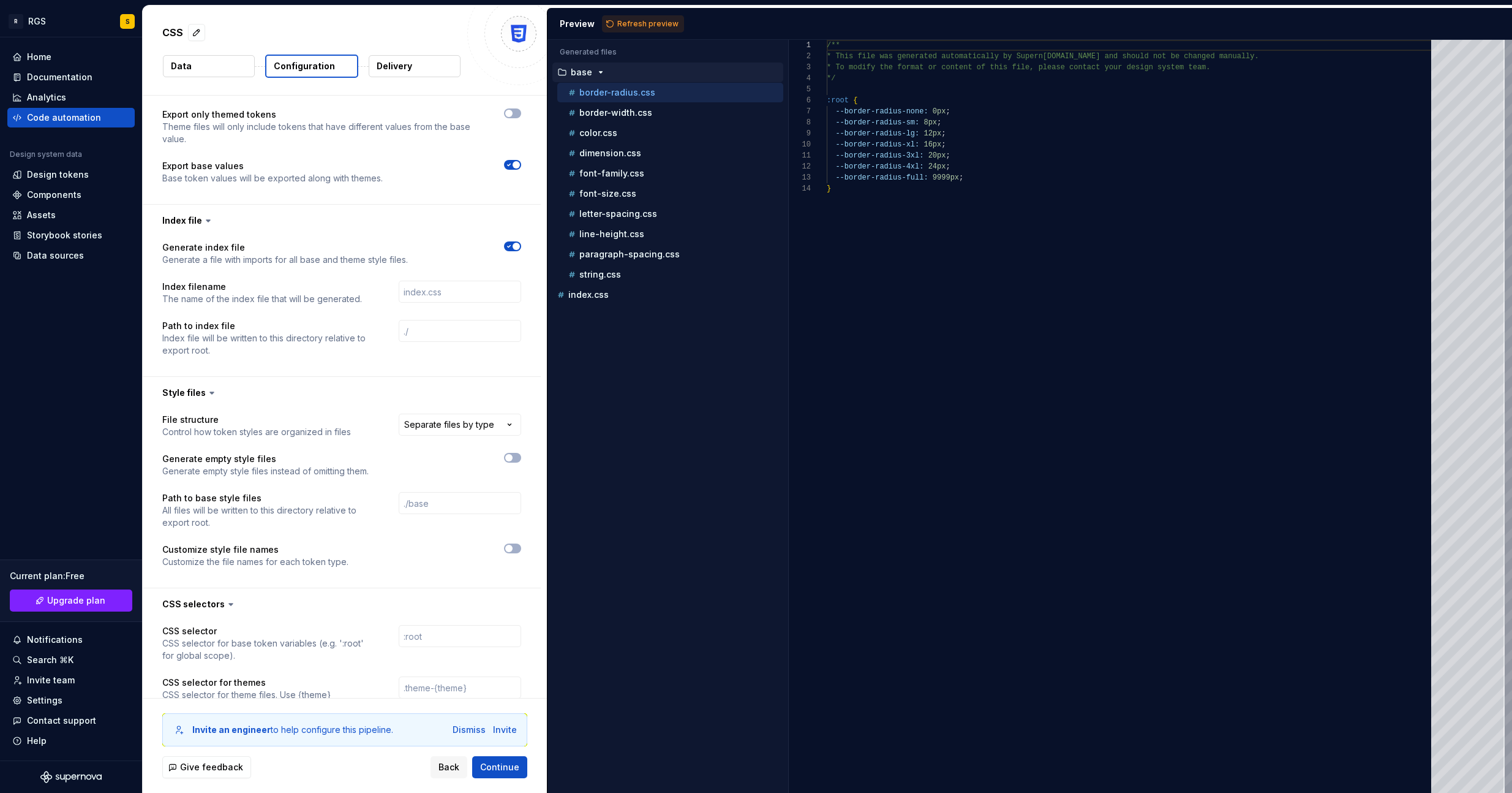
scroll to position [649, 0]
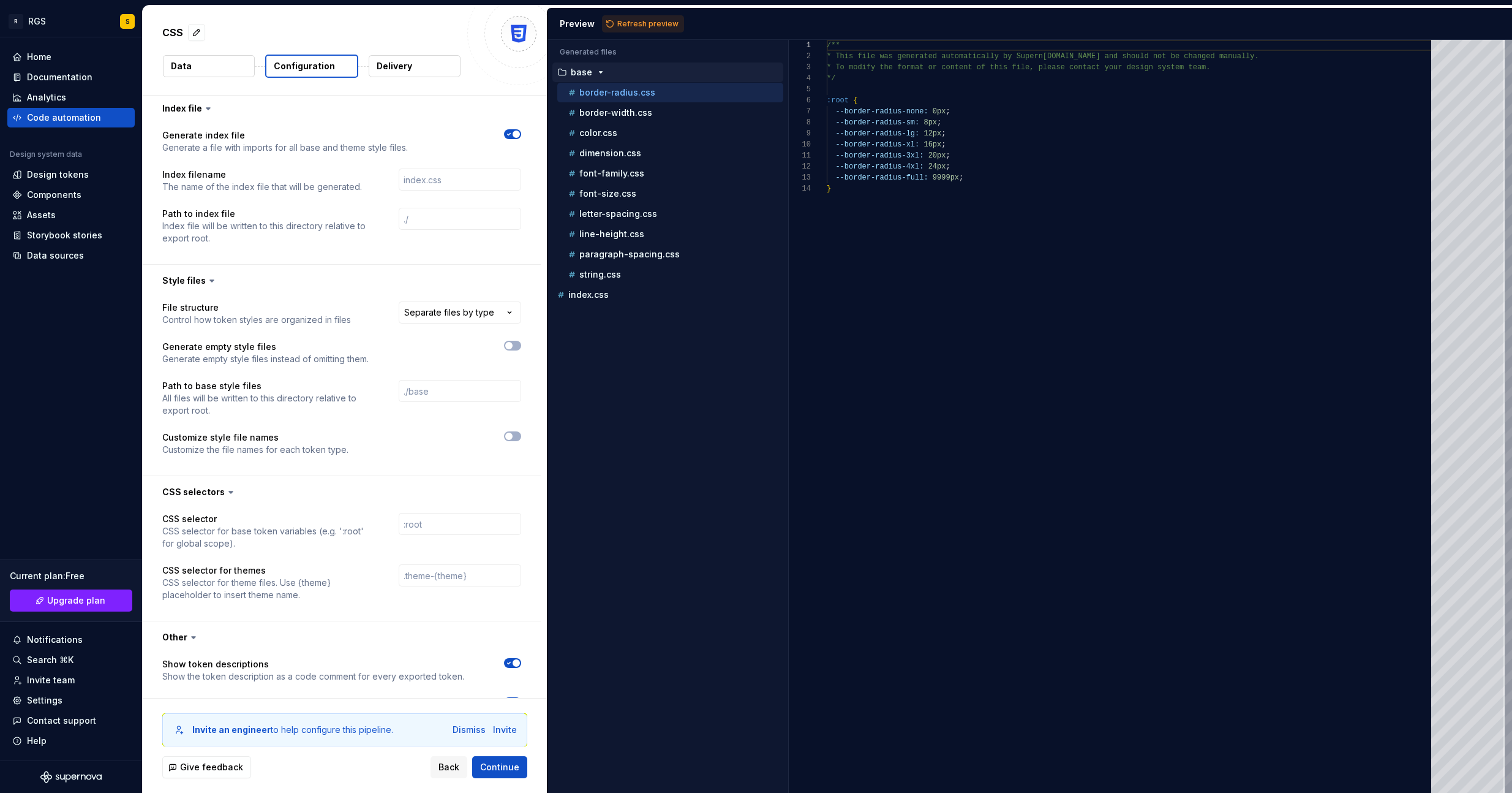
click at [431, 300] on div "**********" at bounding box center [341, 385] width 398 height 179
click at [430, 310] on html "**********" at bounding box center [756, 396] width 1512 height 793
select select "**********"
click at [511, 342] on span "button" at bounding box center [509, 345] width 7 height 7
click at [511, 342] on icon "button" at bounding box center [508, 345] width 10 height 7
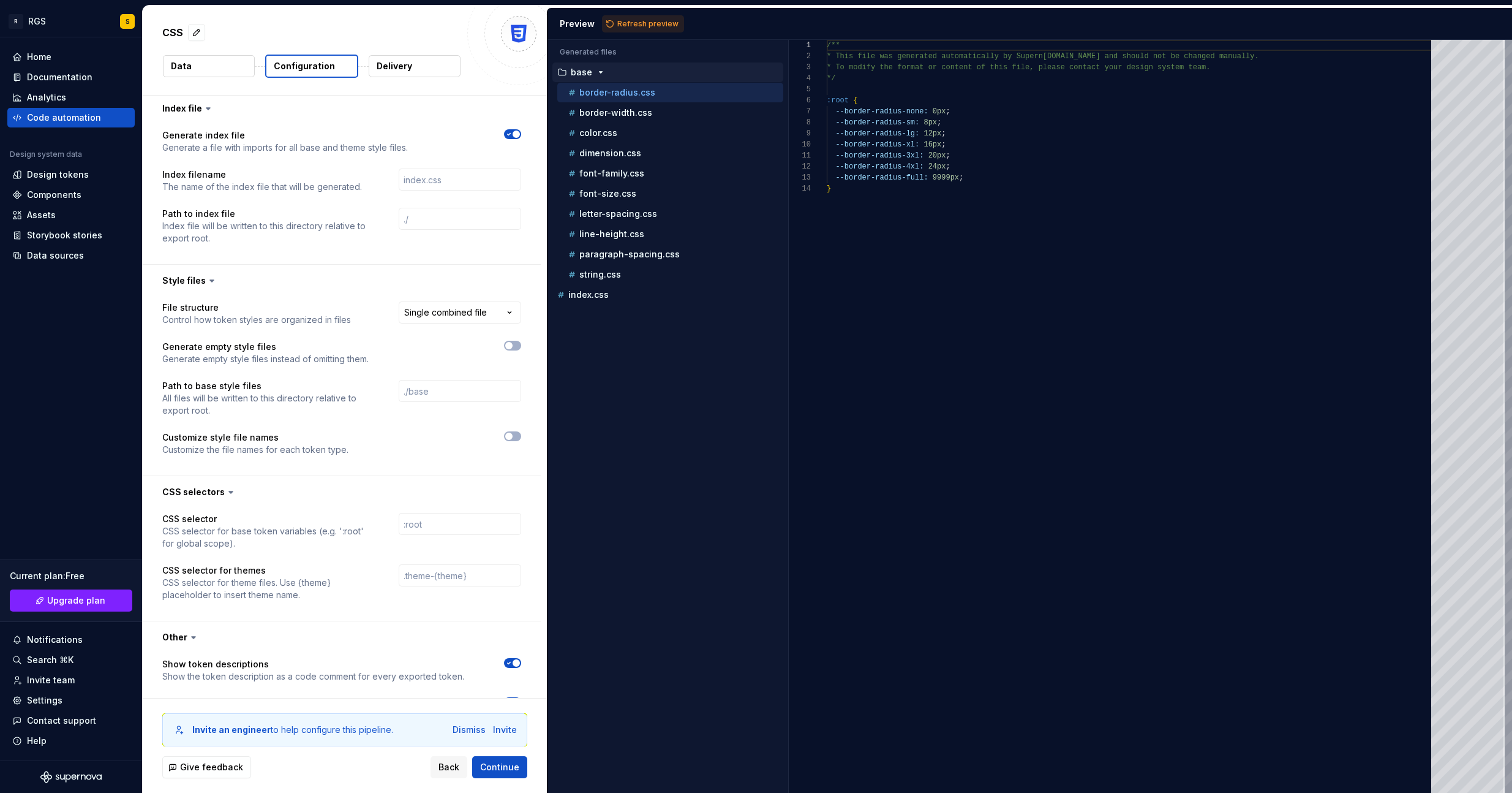
drag, startPoint x: 504, startPoint y: 764, endPoint x: 244, endPoint y: 388, distance: 457.1
click at [246, 469] on div "**********" at bounding box center [344, 398] width 404 height 787
click at [44, 118] on div "Code automation" at bounding box center [64, 118] width 74 height 12
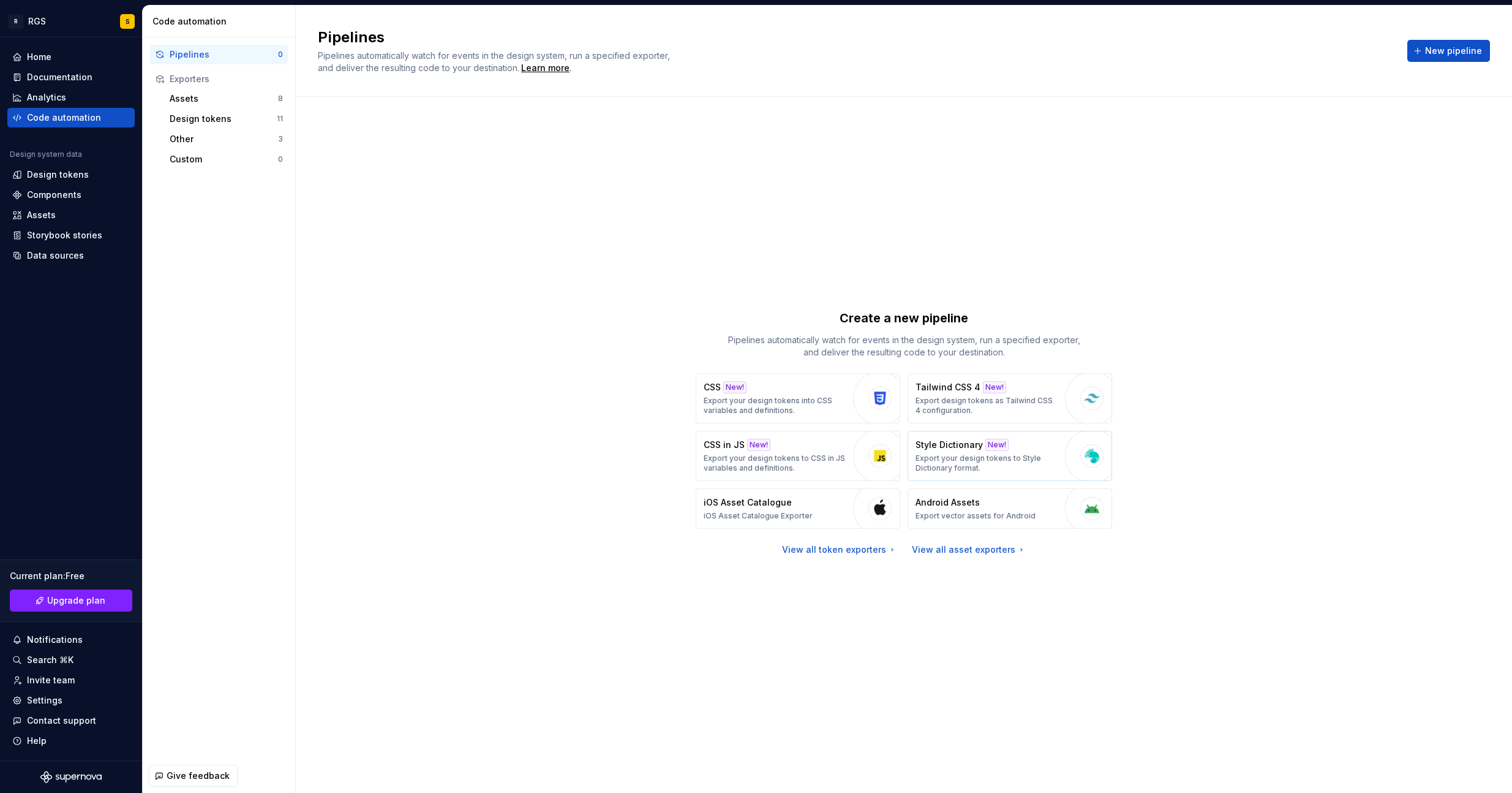
click at [961, 457] on p "Export your design tokens to Style Dictionary format." at bounding box center [987, 463] width 143 height 19
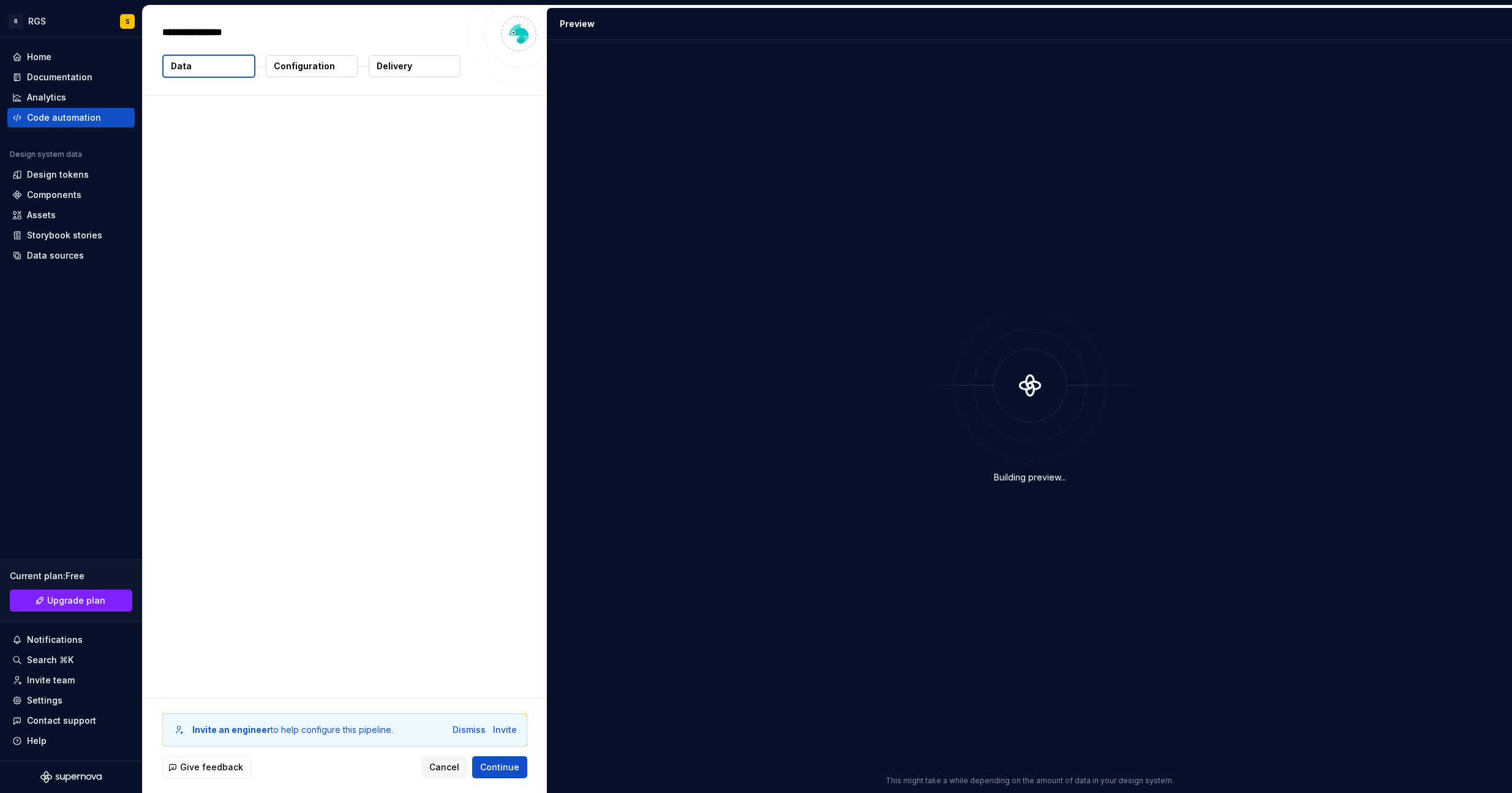
type textarea "*"
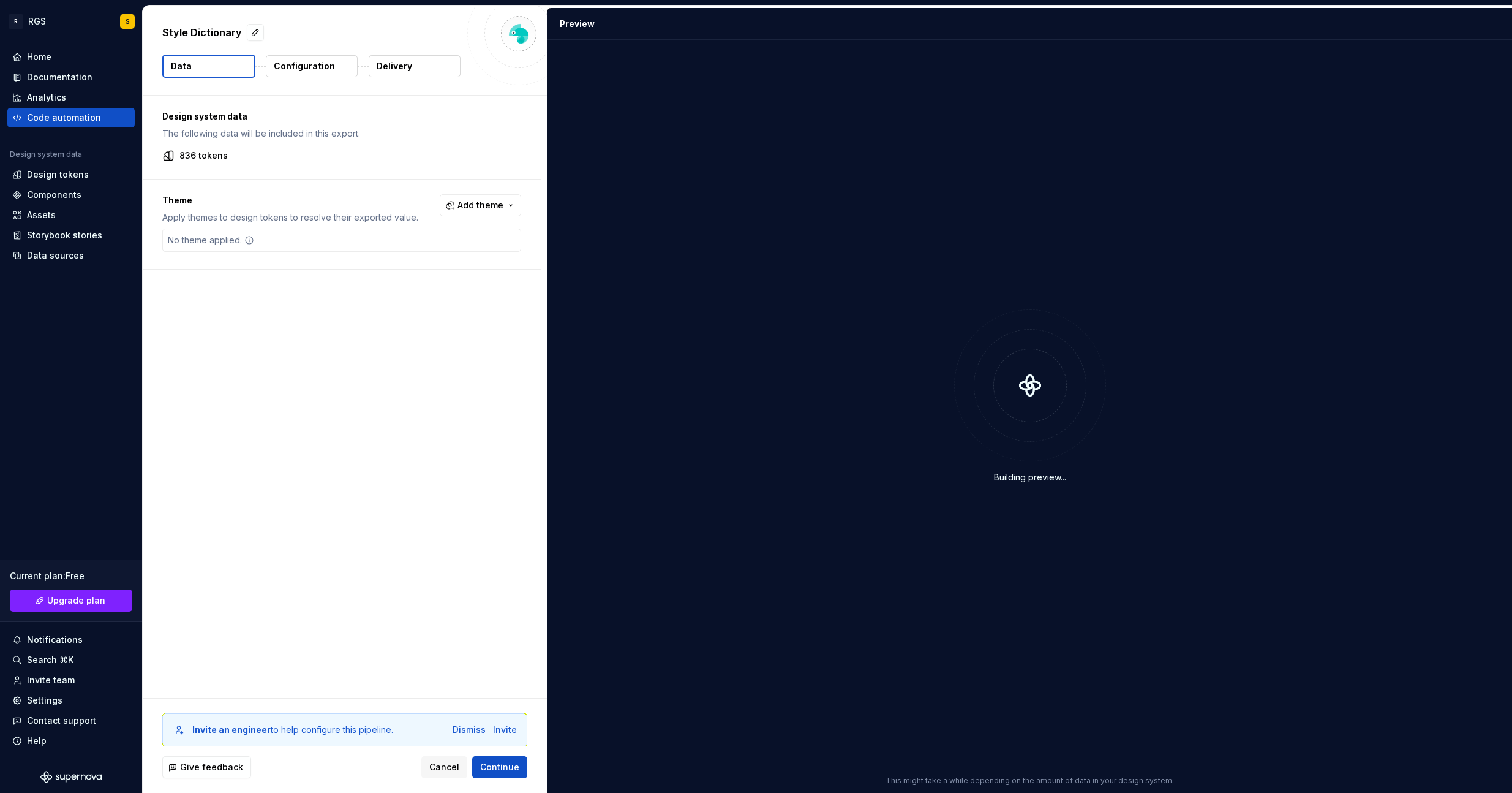
click at [320, 68] on p "Configuration" at bounding box center [305, 66] width 61 height 12
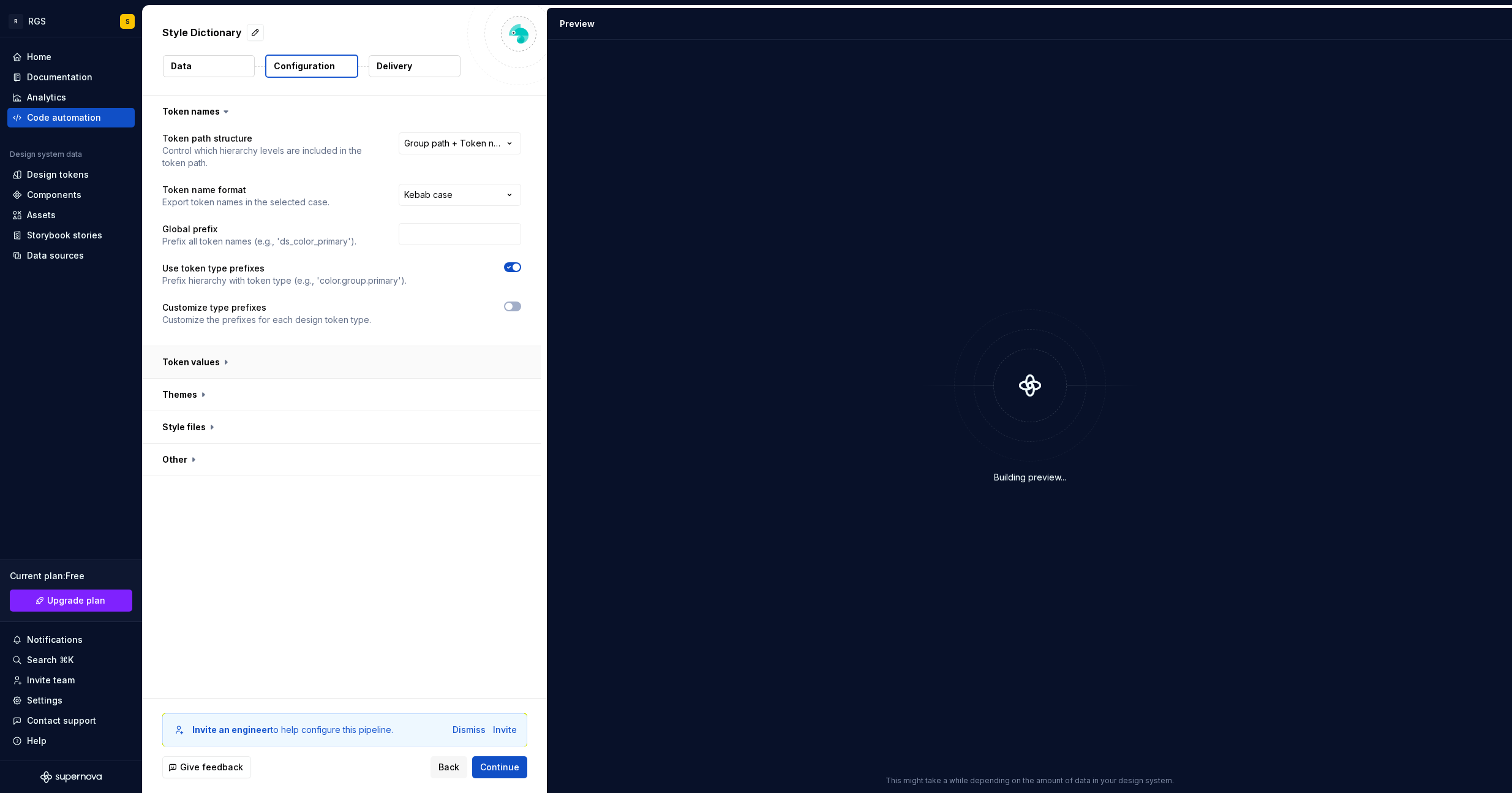
click at [257, 351] on button "button" at bounding box center [341, 362] width 398 height 31
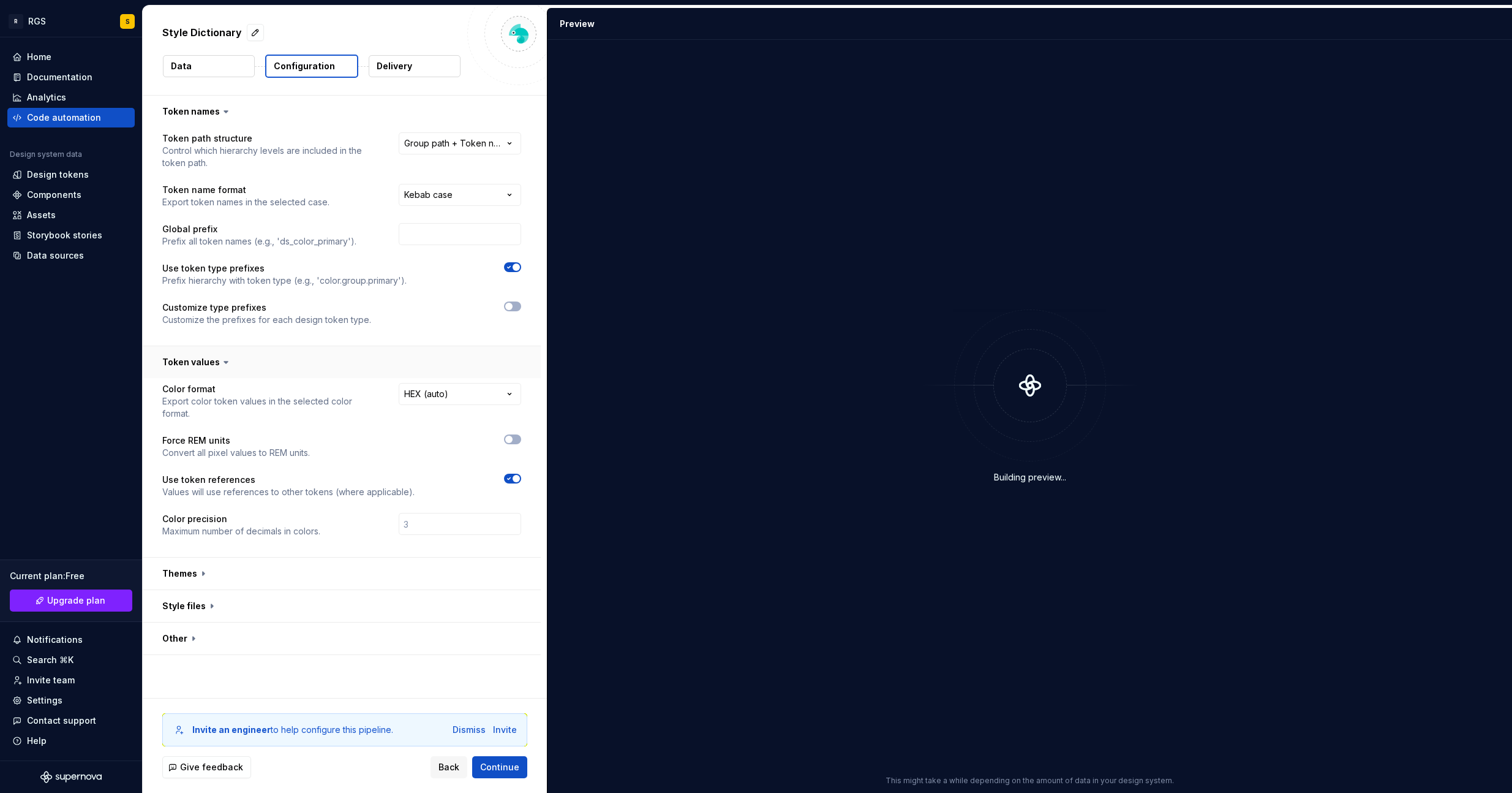
drag, startPoint x: 258, startPoint y: 357, endPoint x: 264, endPoint y: 355, distance: 6.3
click at [258, 358] on button "button" at bounding box center [341, 362] width 398 height 31
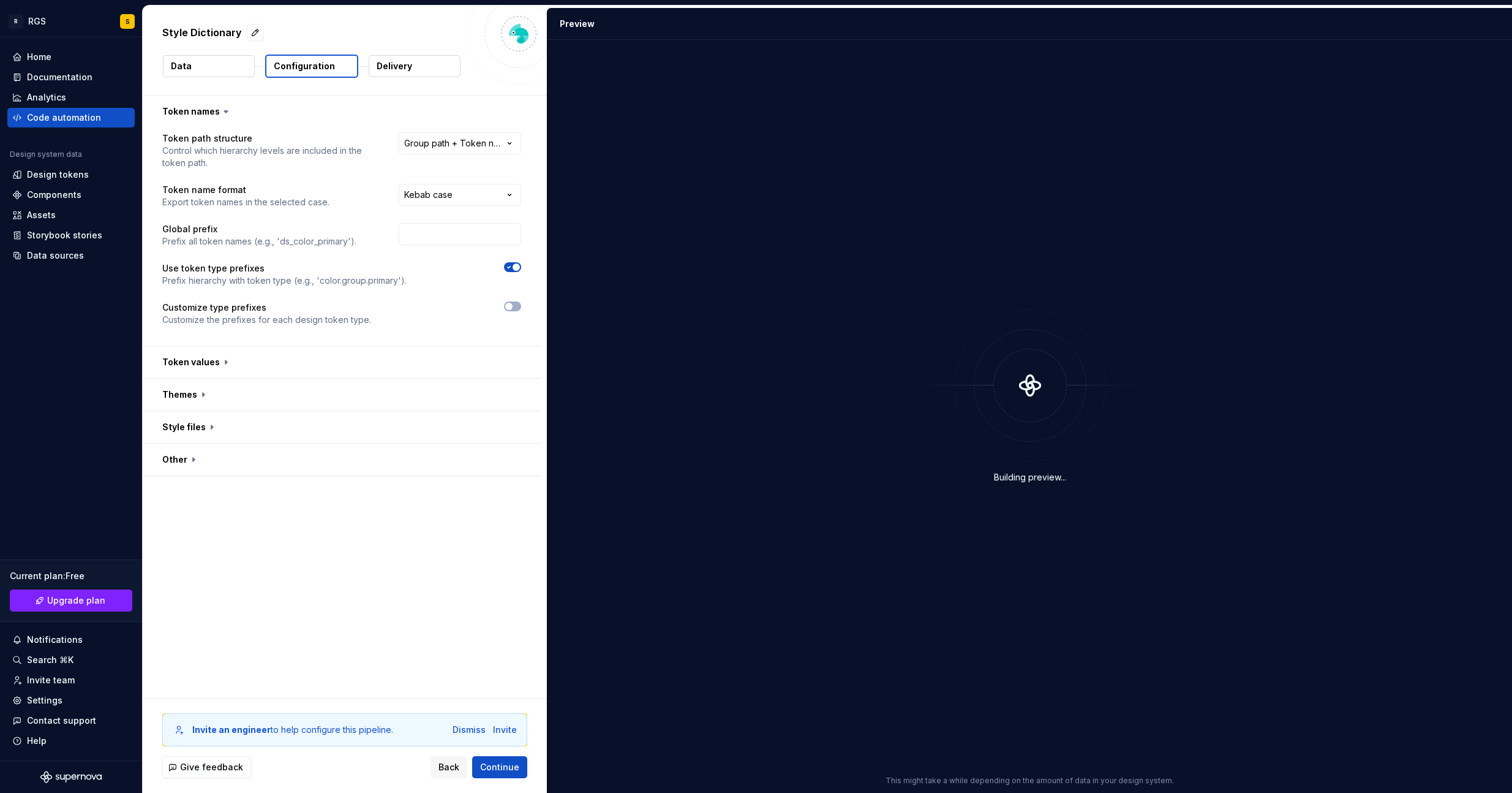
click at [437, 75] on button "Delivery" at bounding box center [414, 66] width 92 height 22
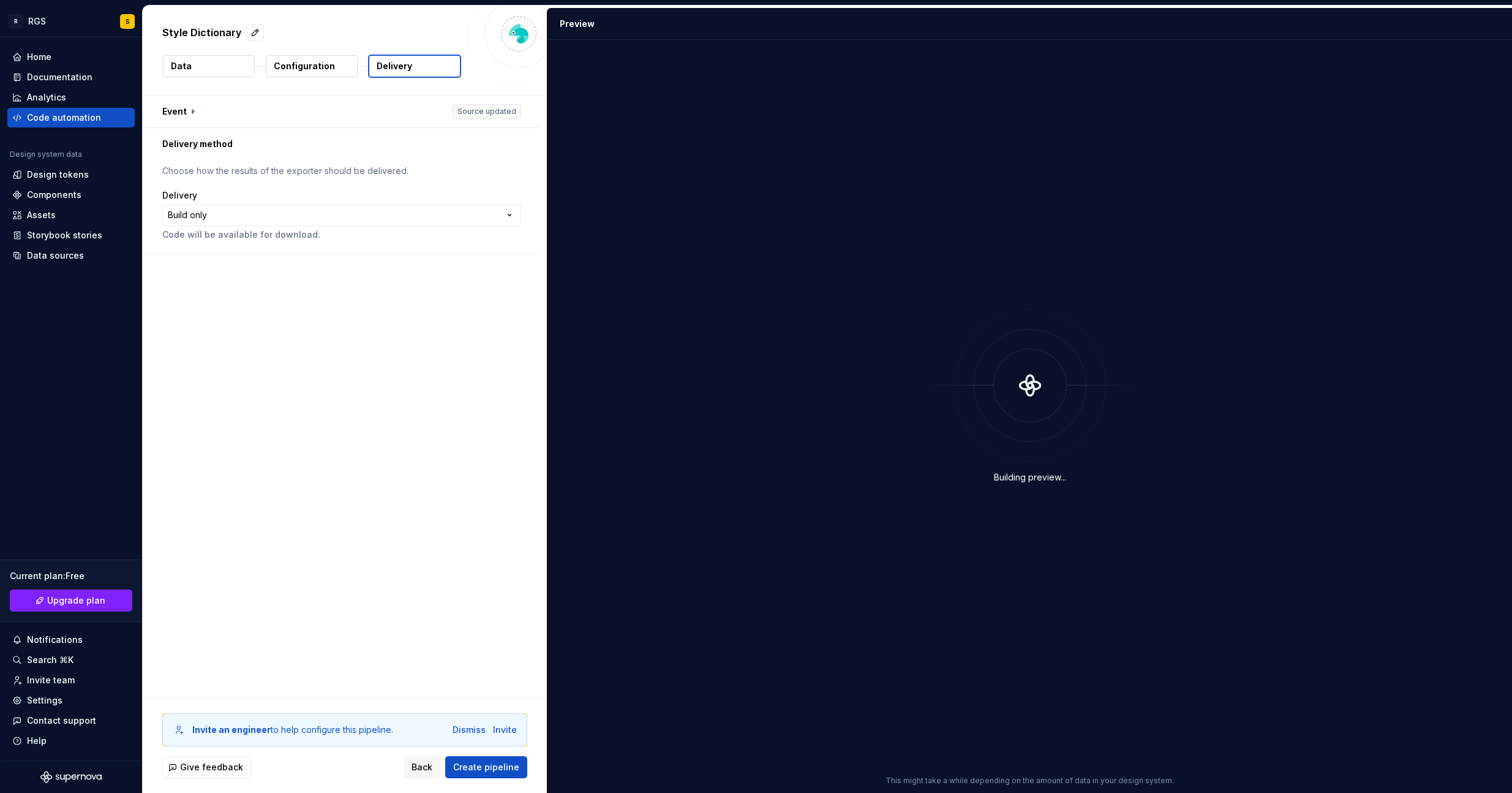
click at [427, 58] on button "Delivery" at bounding box center [415, 66] width 93 height 24
click at [238, 217] on html "**********" at bounding box center [756, 396] width 1512 height 793
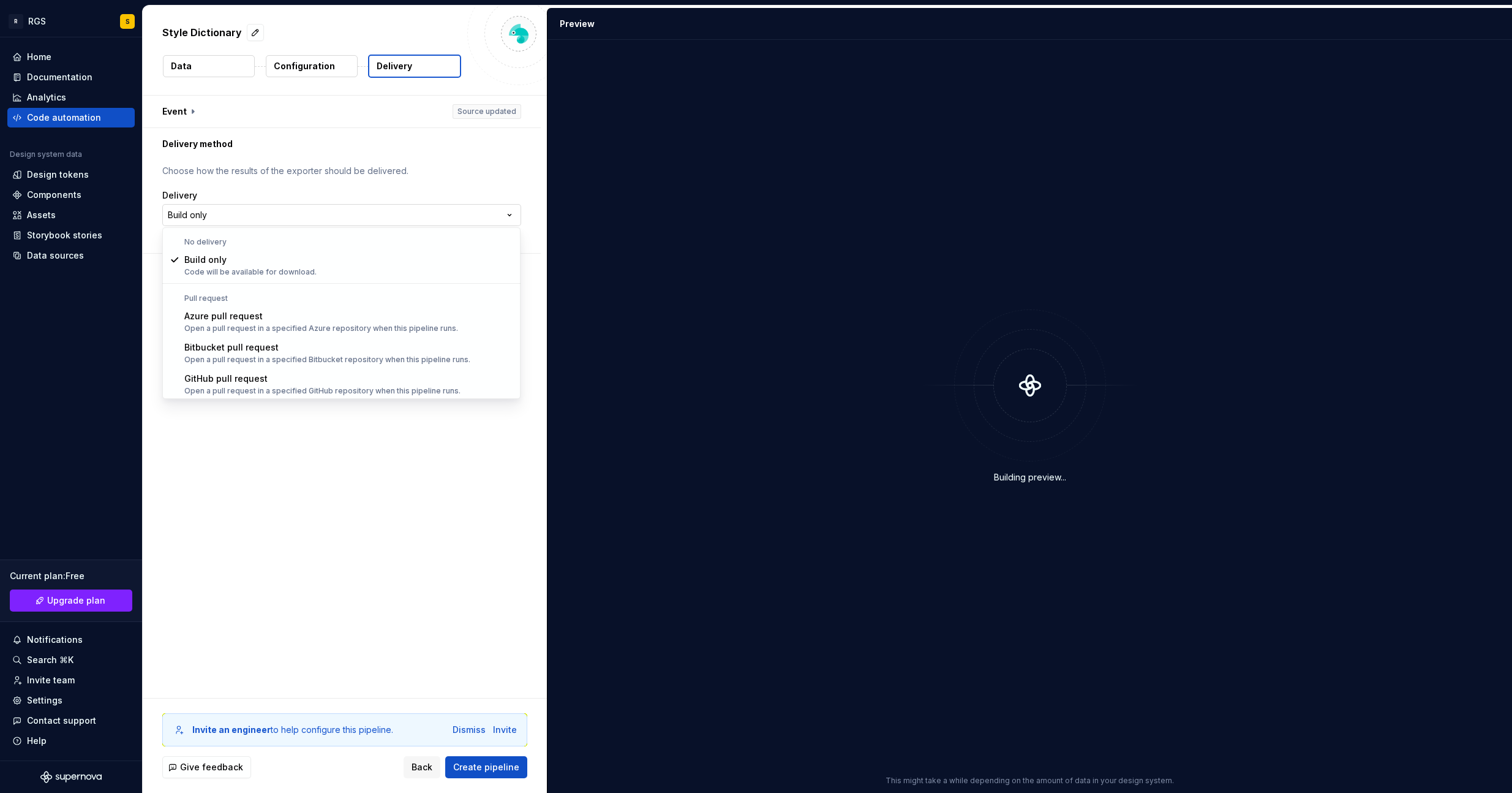
click at [238, 217] on html "**********" at bounding box center [756, 396] width 1512 height 793
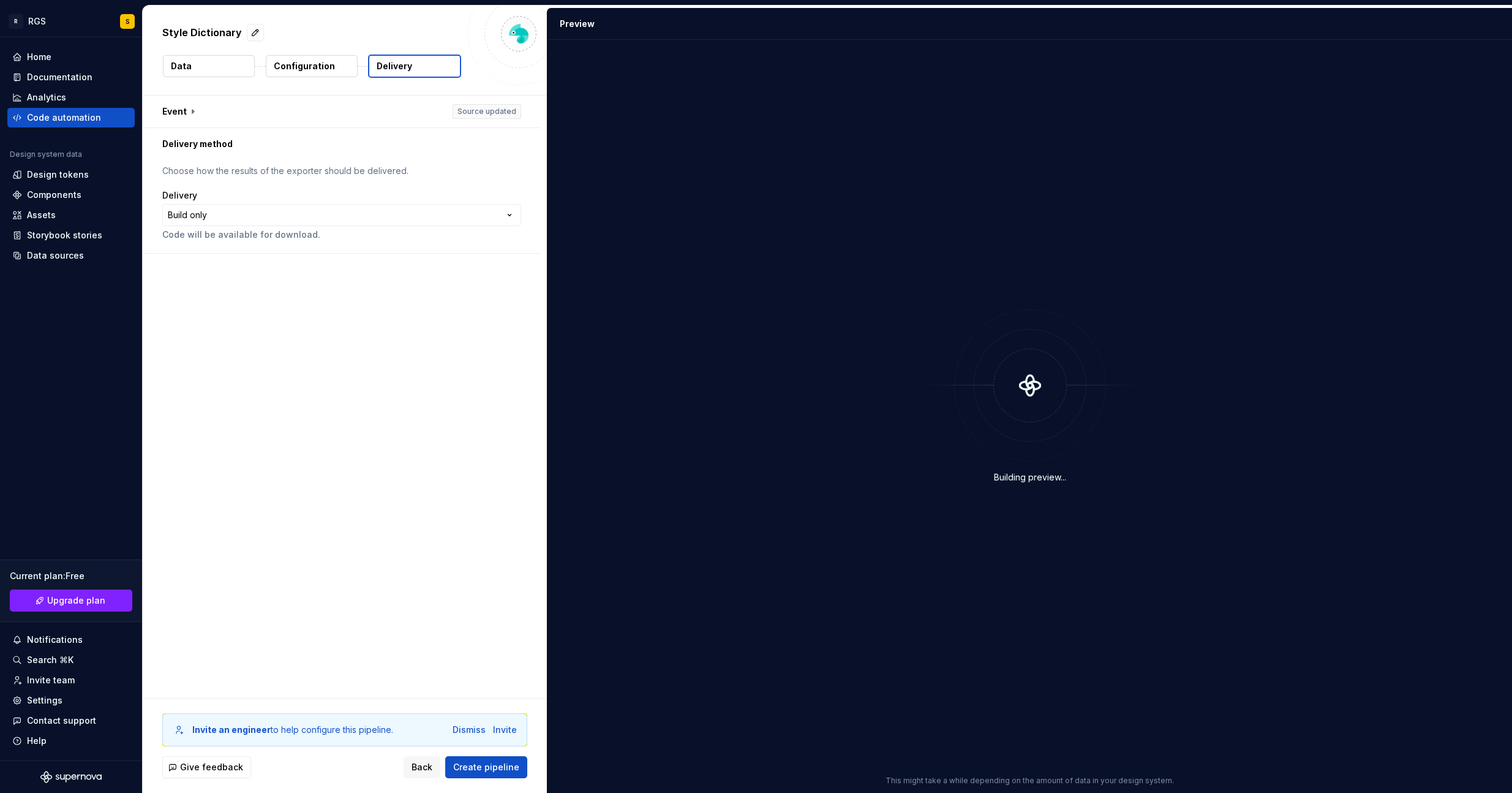
click at [280, 71] on p "Configuration" at bounding box center [305, 66] width 61 height 12
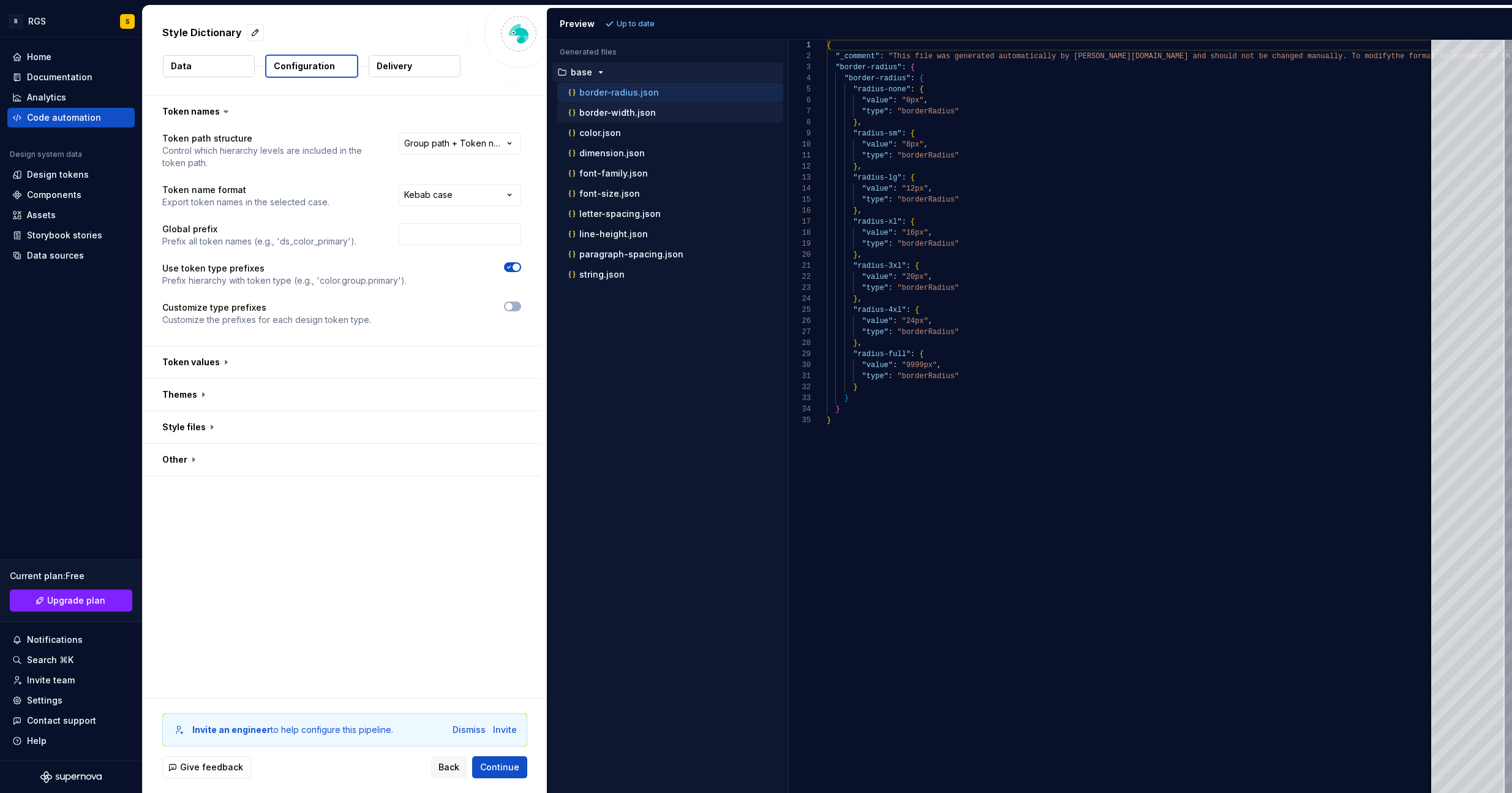
click at [608, 112] on p "border-width.json" at bounding box center [617, 112] width 77 height 10
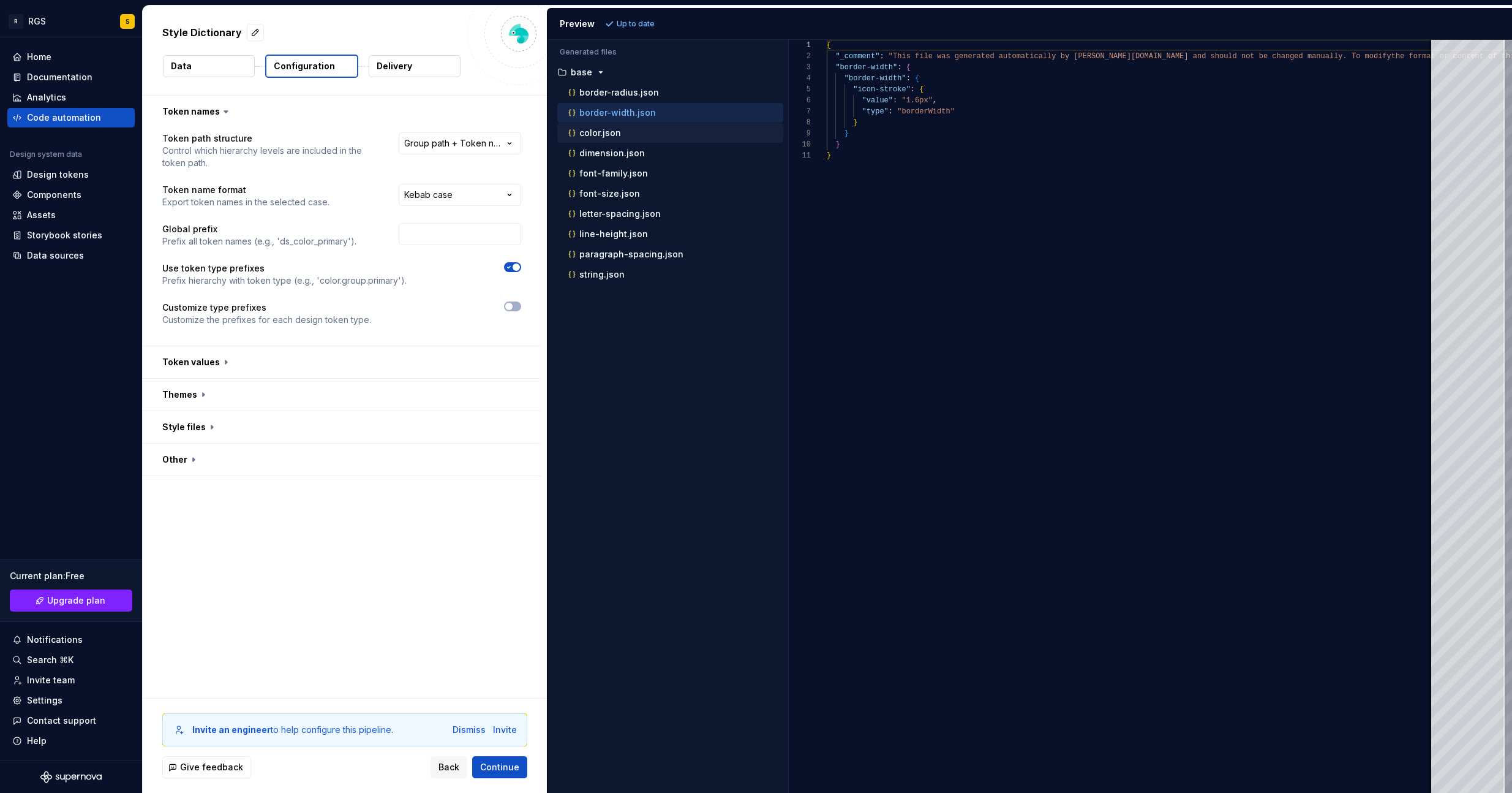
scroll to position [110, 0]
click at [600, 141] on div "color.json" at bounding box center [670, 133] width 226 height 19
click at [593, 132] on p "color.json" at bounding box center [600, 133] width 42 height 10
type textarea "**********"
